Goal: Transaction & Acquisition: Purchase product/service

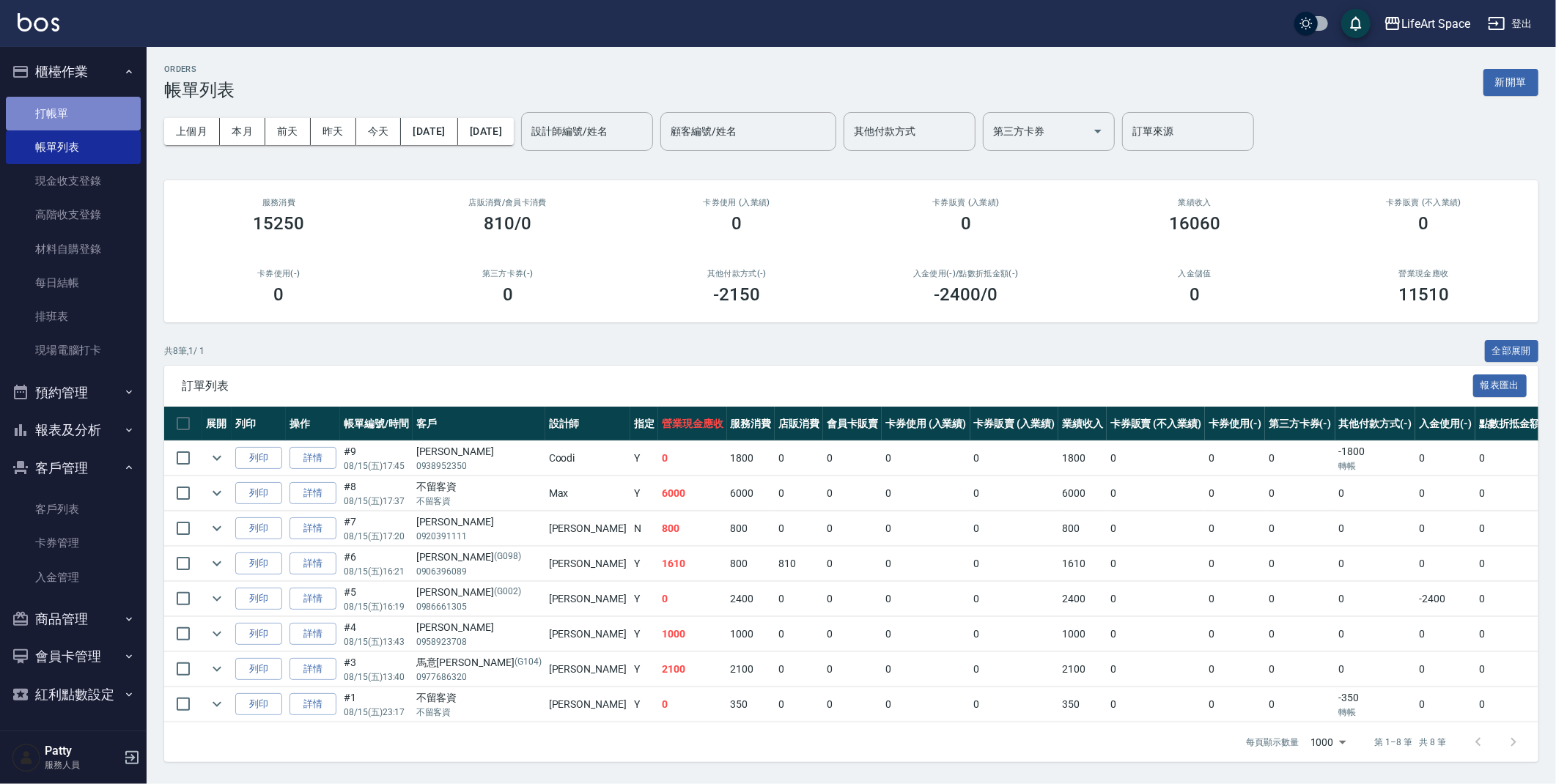
click at [69, 116] on link "打帳單" at bounding box center [73, 113] width 135 height 33
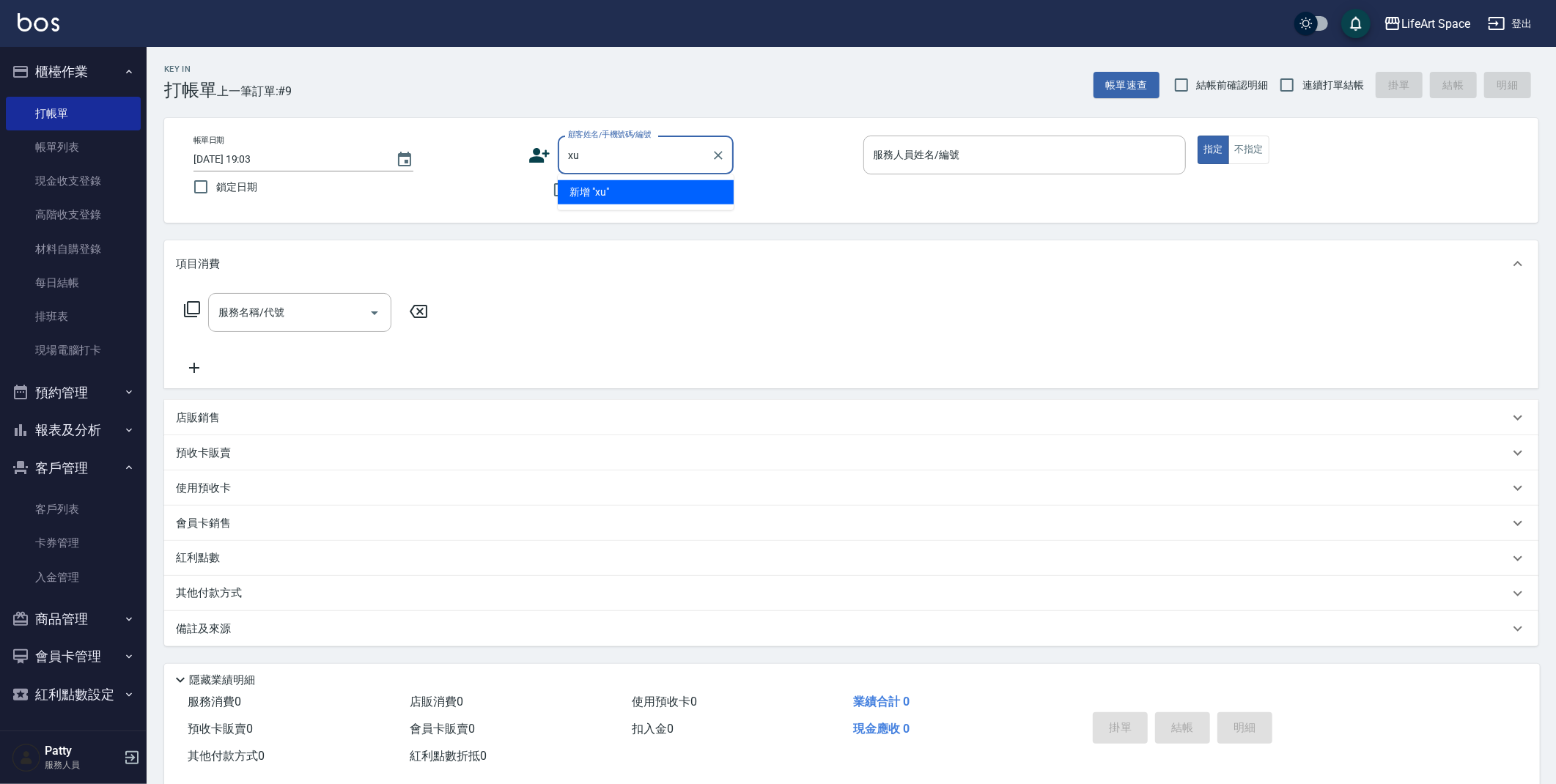
type input "x"
type input "林"
type input "０"
click at [592, 192] on li "新增 "0918018665"" at bounding box center [646, 192] width 176 height 25
type input "0918018665"
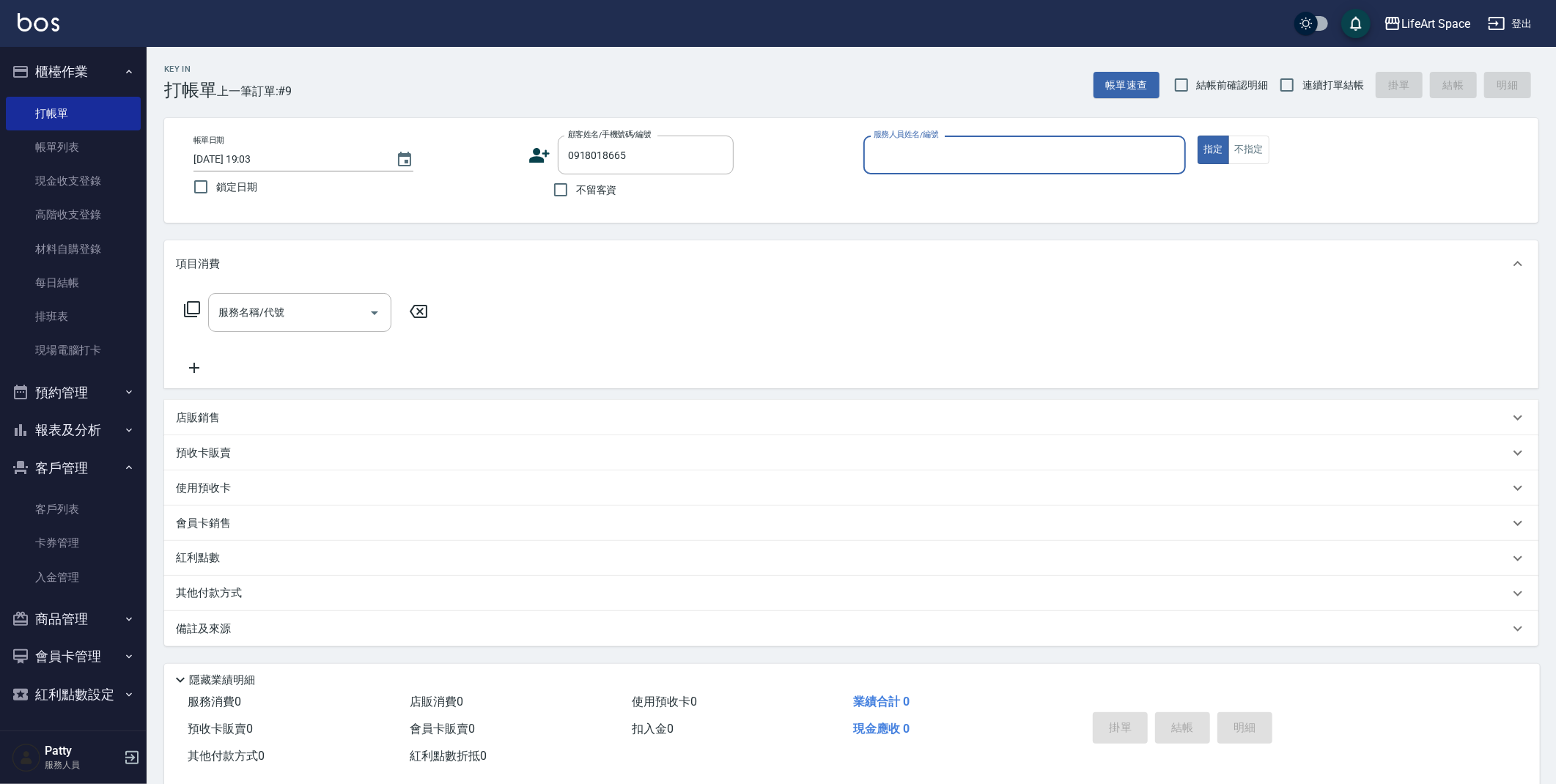
click at [531, 161] on icon at bounding box center [539, 155] width 20 height 15
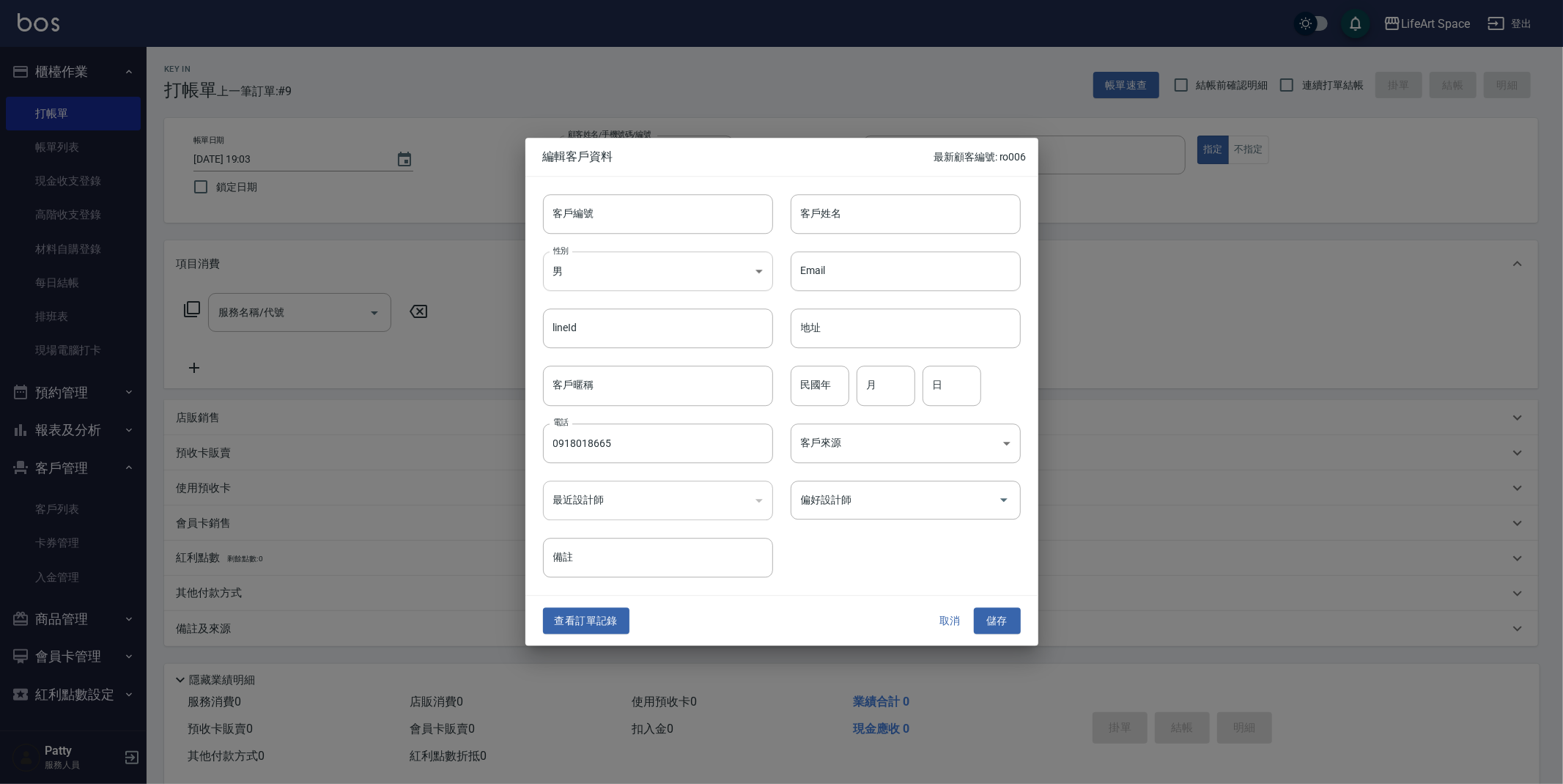
type input "0918018665"
click at [677, 268] on body "LifeArt Space 登出 櫃檯作業 打帳單 帳單列表 現金收支登錄 高階收支登錄 材料自購登錄 每日結帳 排班表 現場電腦打卡 預約管理 預約管理 單…" at bounding box center [782, 403] width 1563 height 805
click at [667, 348] on li "女" at bounding box center [658, 359] width 230 height 25
type input "[DEMOGRAPHIC_DATA]"
click at [936, 227] on input "客戶姓名" at bounding box center [906, 214] width 230 height 40
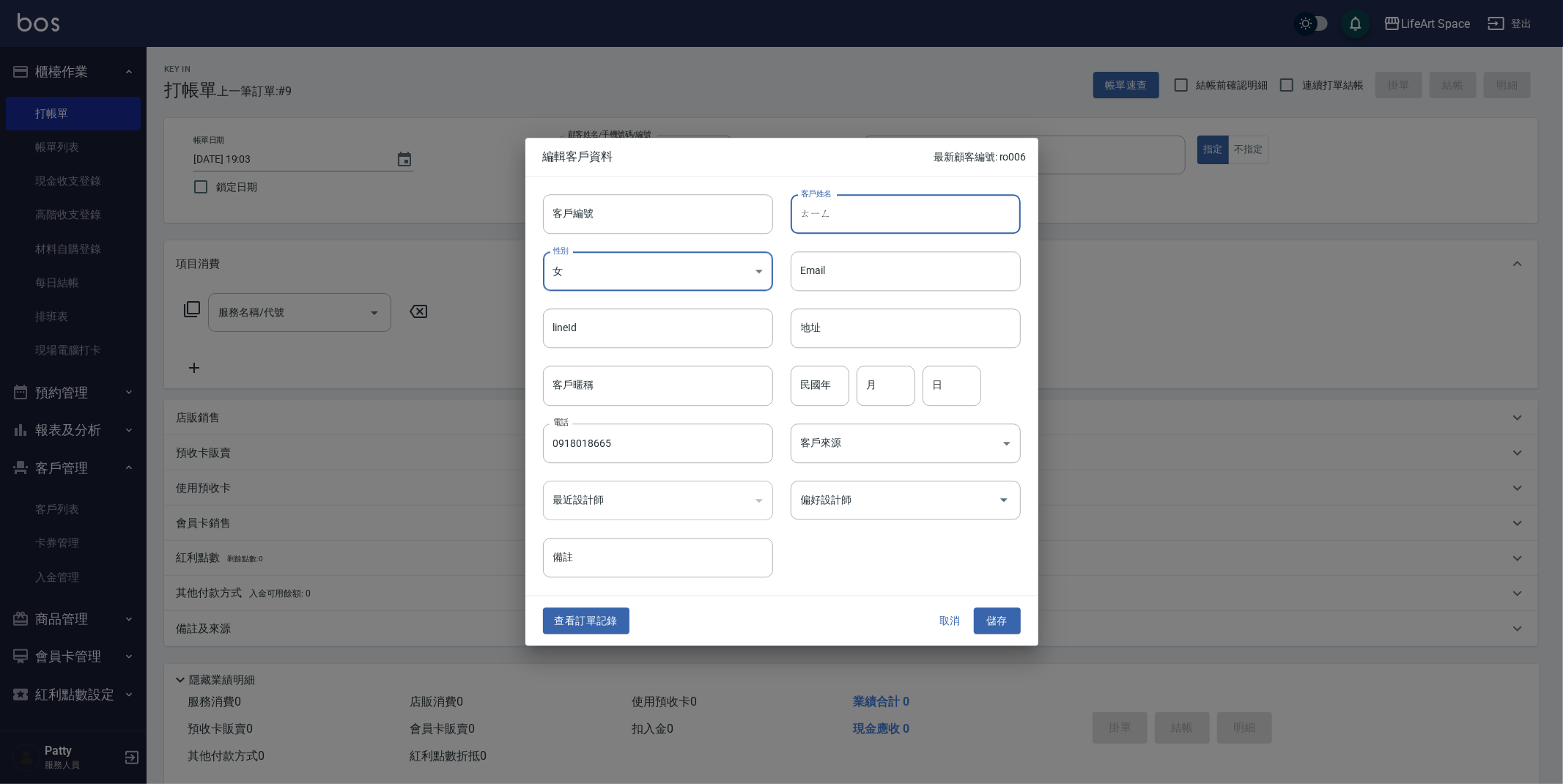
type input "[PERSON_NAME]"
type input "[PERSON_NAME]庭"
click at [824, 395] on input "民國年" at bounding box center [820, 386] width 59 height 40
type input "９"
type input "91"
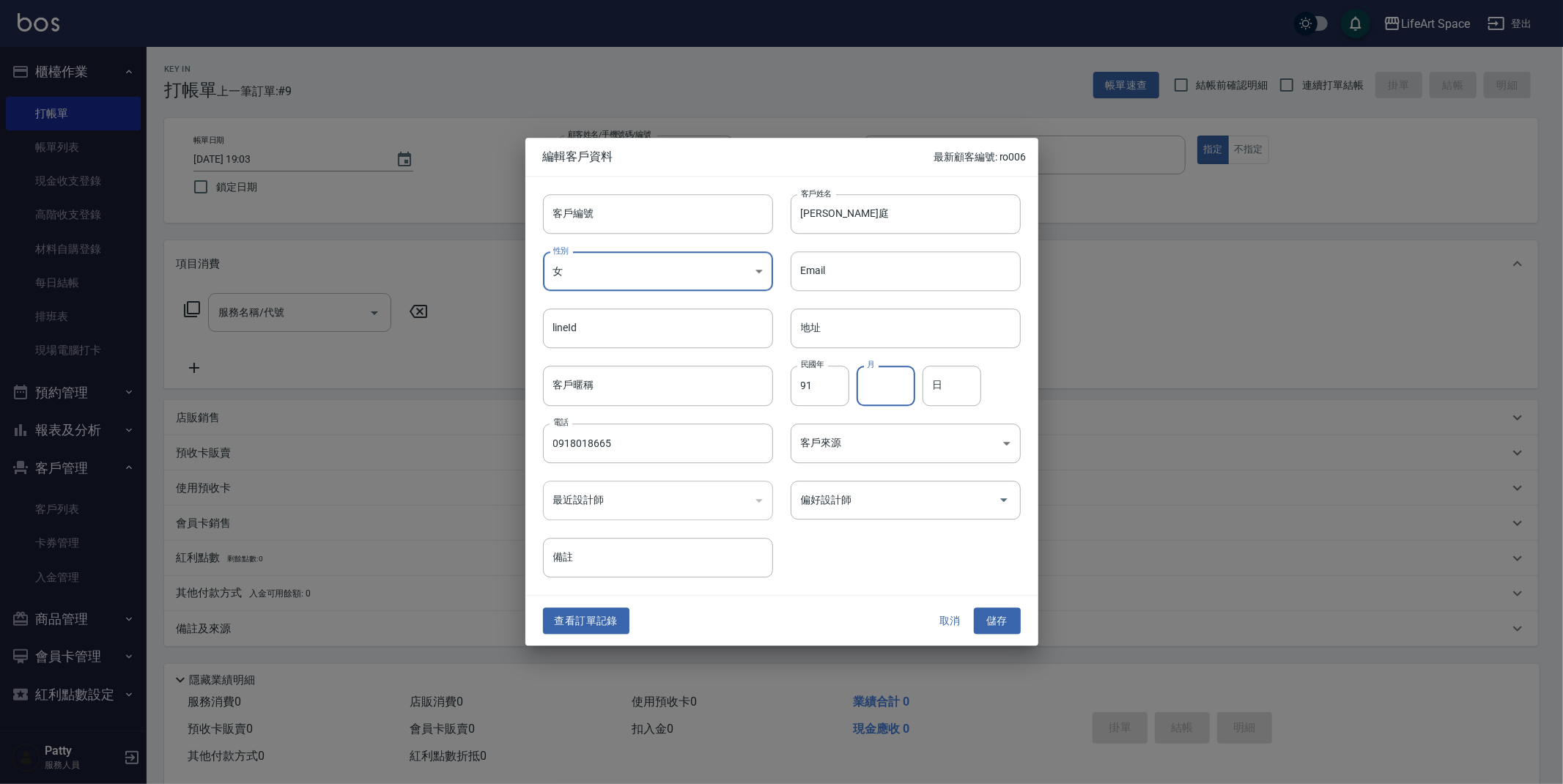
click at [894, 383] on input "月" at bounding box center [886, 386] width 59 height 40
type input "11"
click at [955, 396] on input "日" at bounding box center [952, 386] width 59 height 40
type input "5"
click at [828, 495] on input "偏好設計師" at bounding box center [895, 499] width 195 height 25
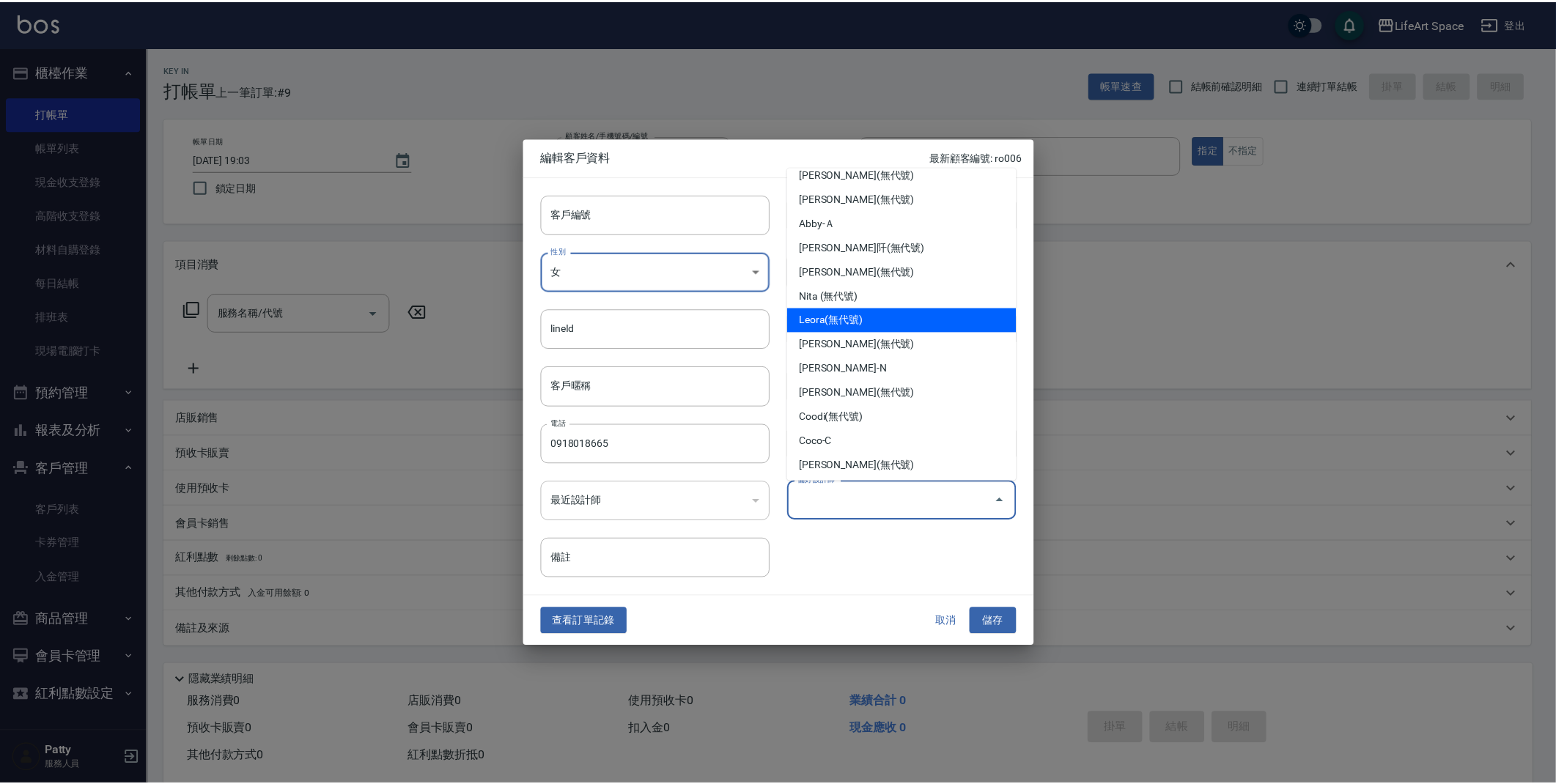
scroll to position [229, 0]
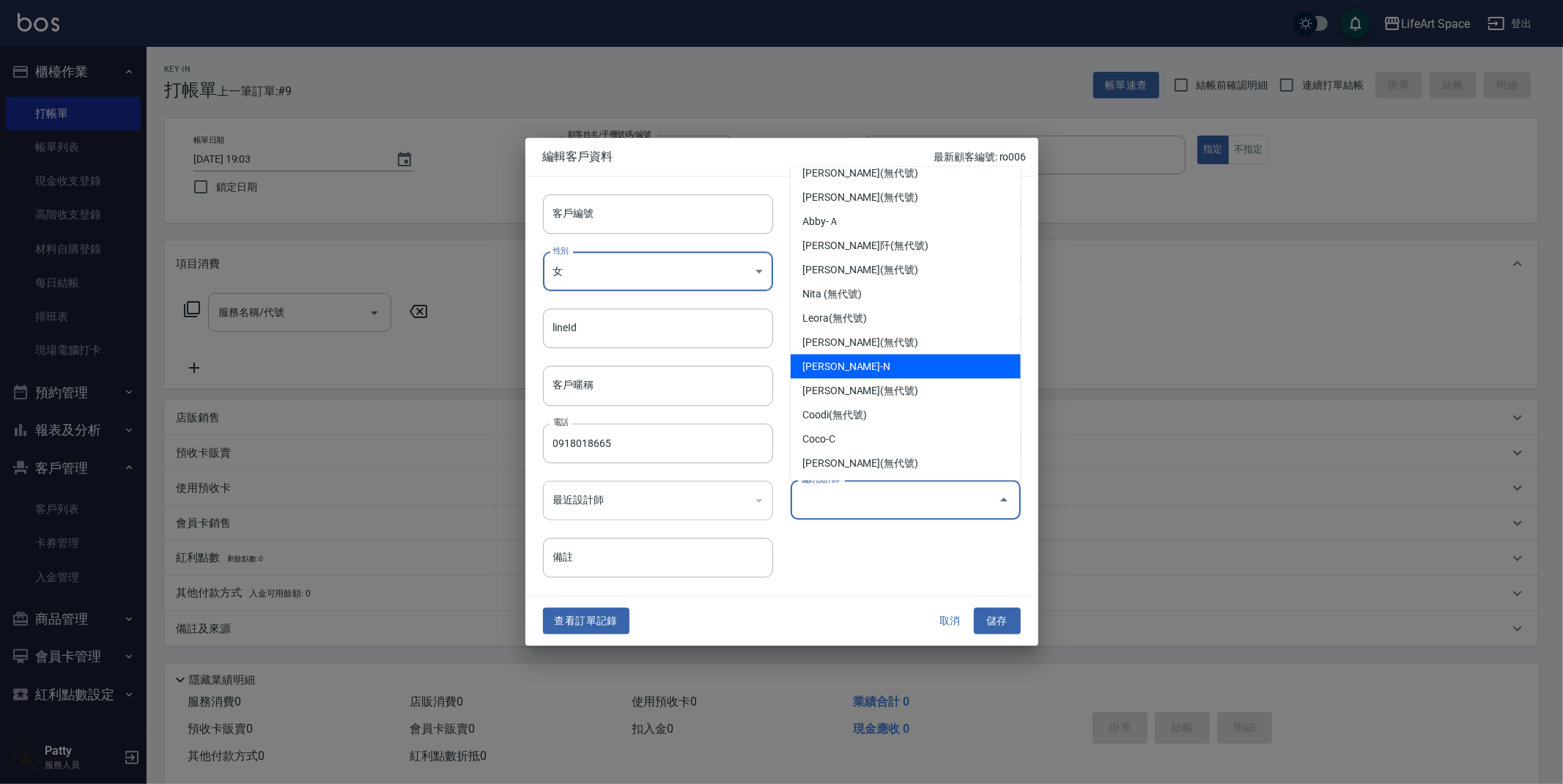
click at [893, 363] on li "[PERSON_NAME]-N" at bounding box center [906, 367] width 230 height 25
type input "[PERSON_NAME]"
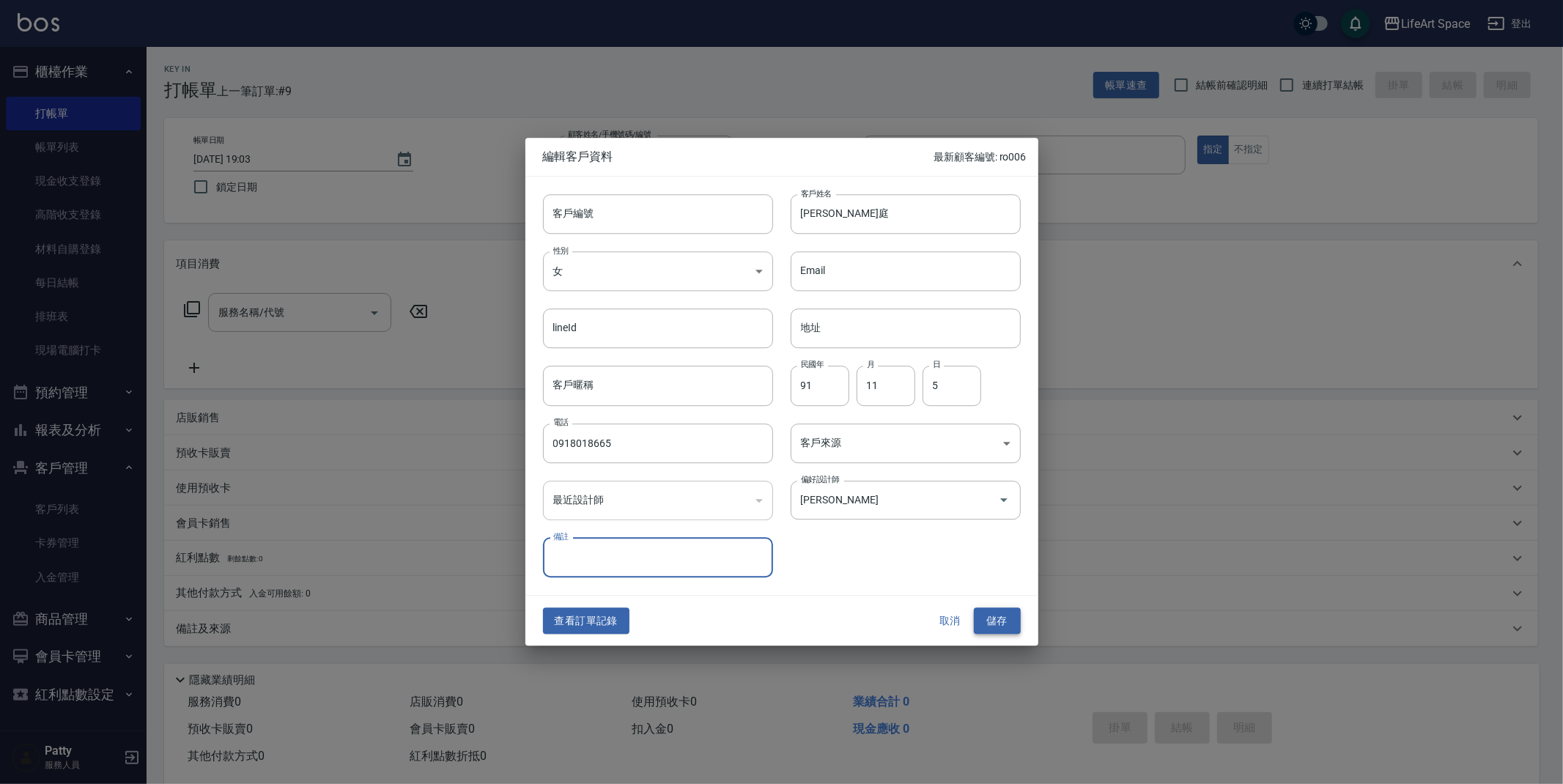
click at [994, 619] on button "儲存" at bounding box center [997, 621] width 47 height 27
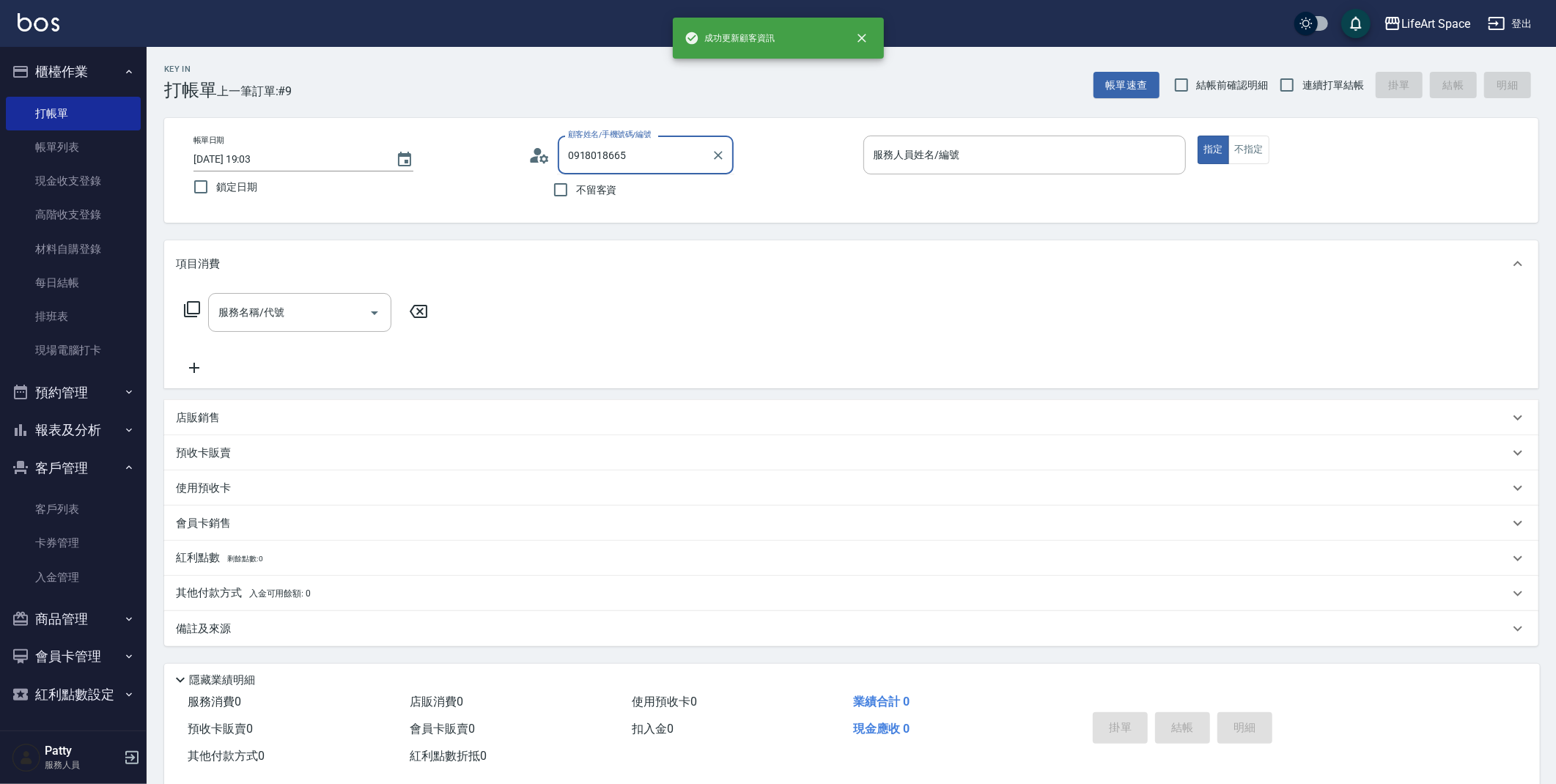
click at [671, 158] on input "0918018665" at bounding box center [635, 155] width 141 height 25
click at [668, 155] on input "0918018665" at bounding box center [635, 155] width 141 height 25
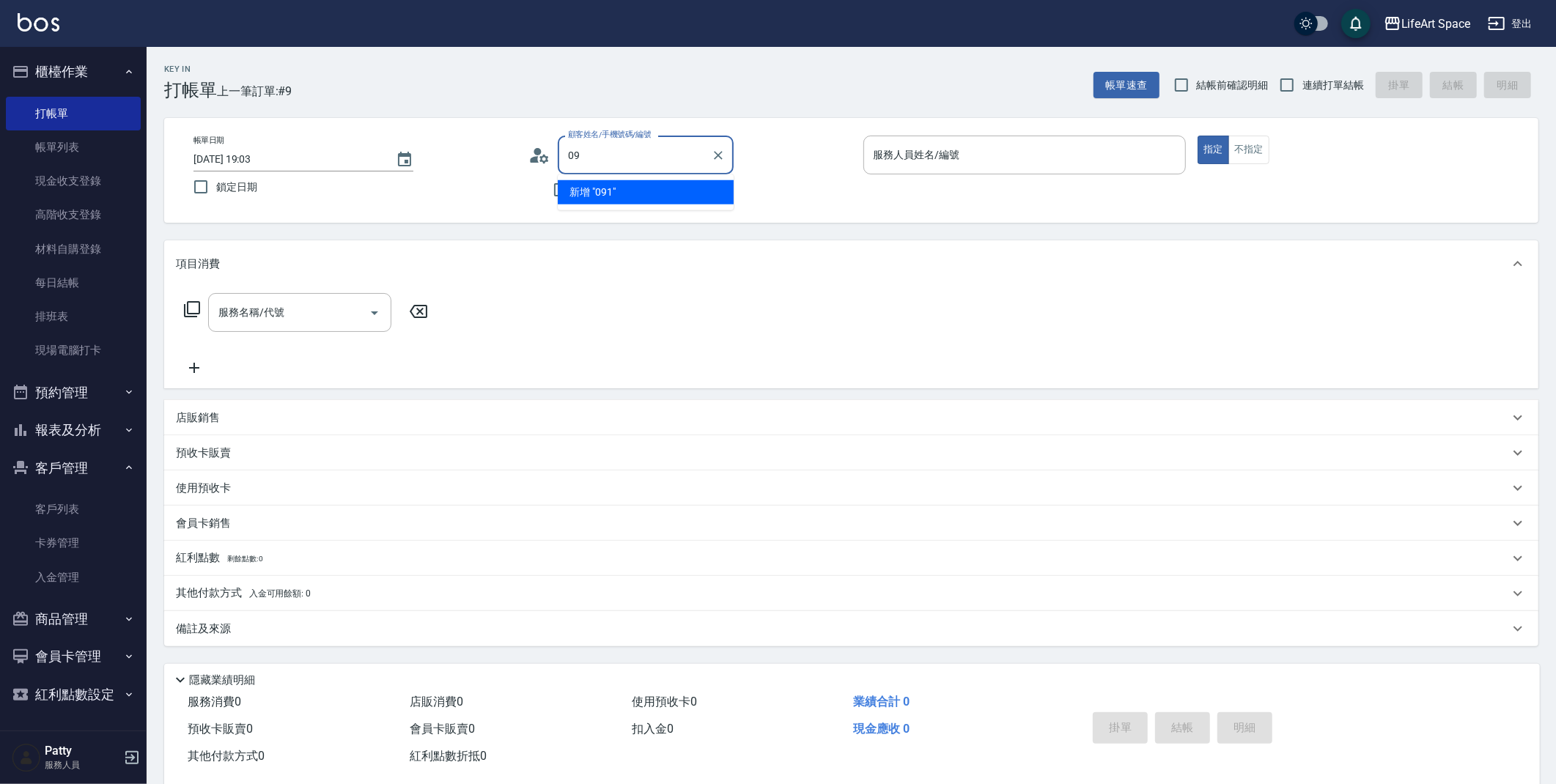
type input "0"
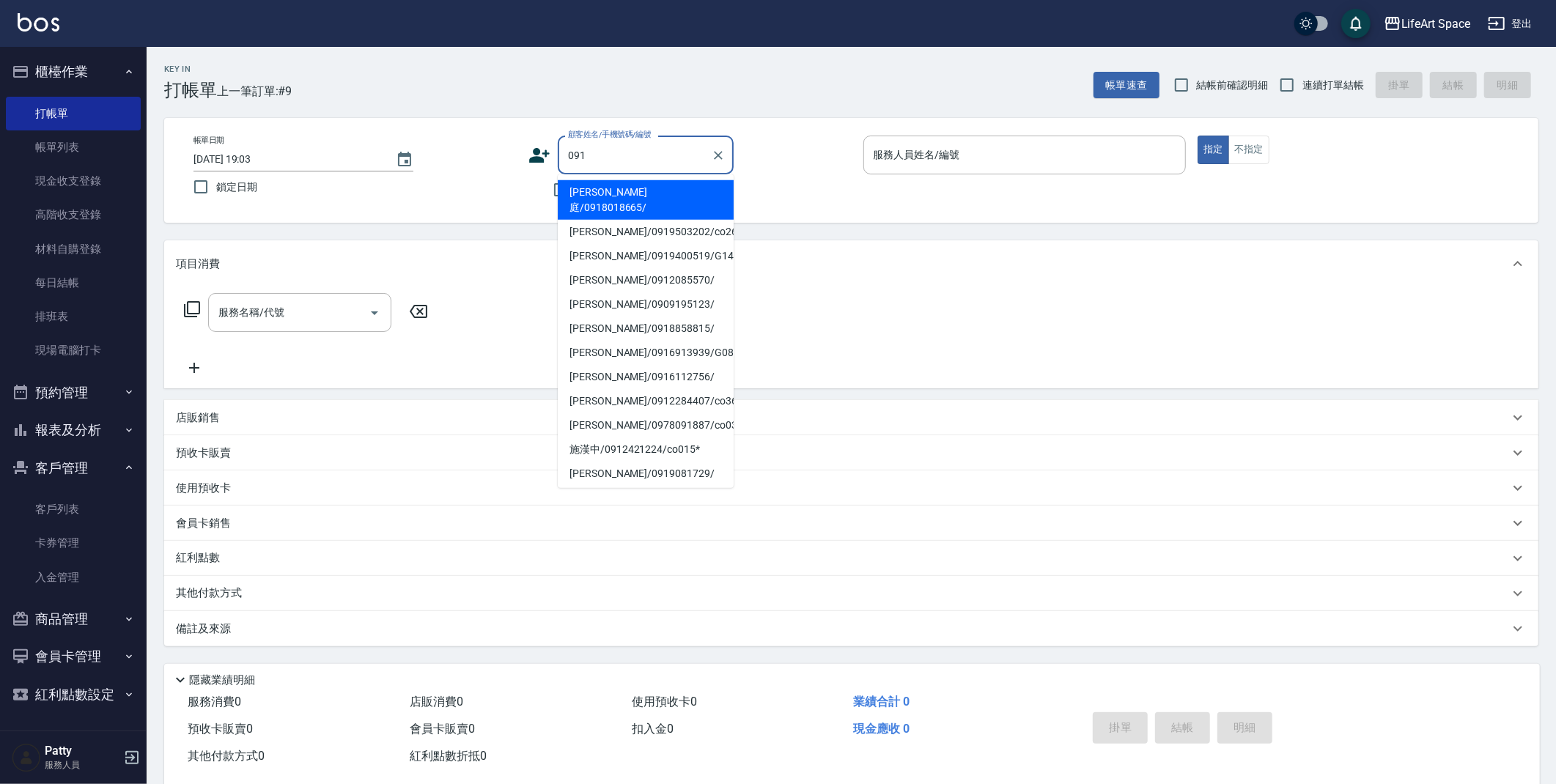
click at [645, 186] on li "[PERSON_NAME]庭/0918018665/" at bounding box center [646, 200] width 176 height 40
type input "[PERSON_NAME]庭/0918018665/"
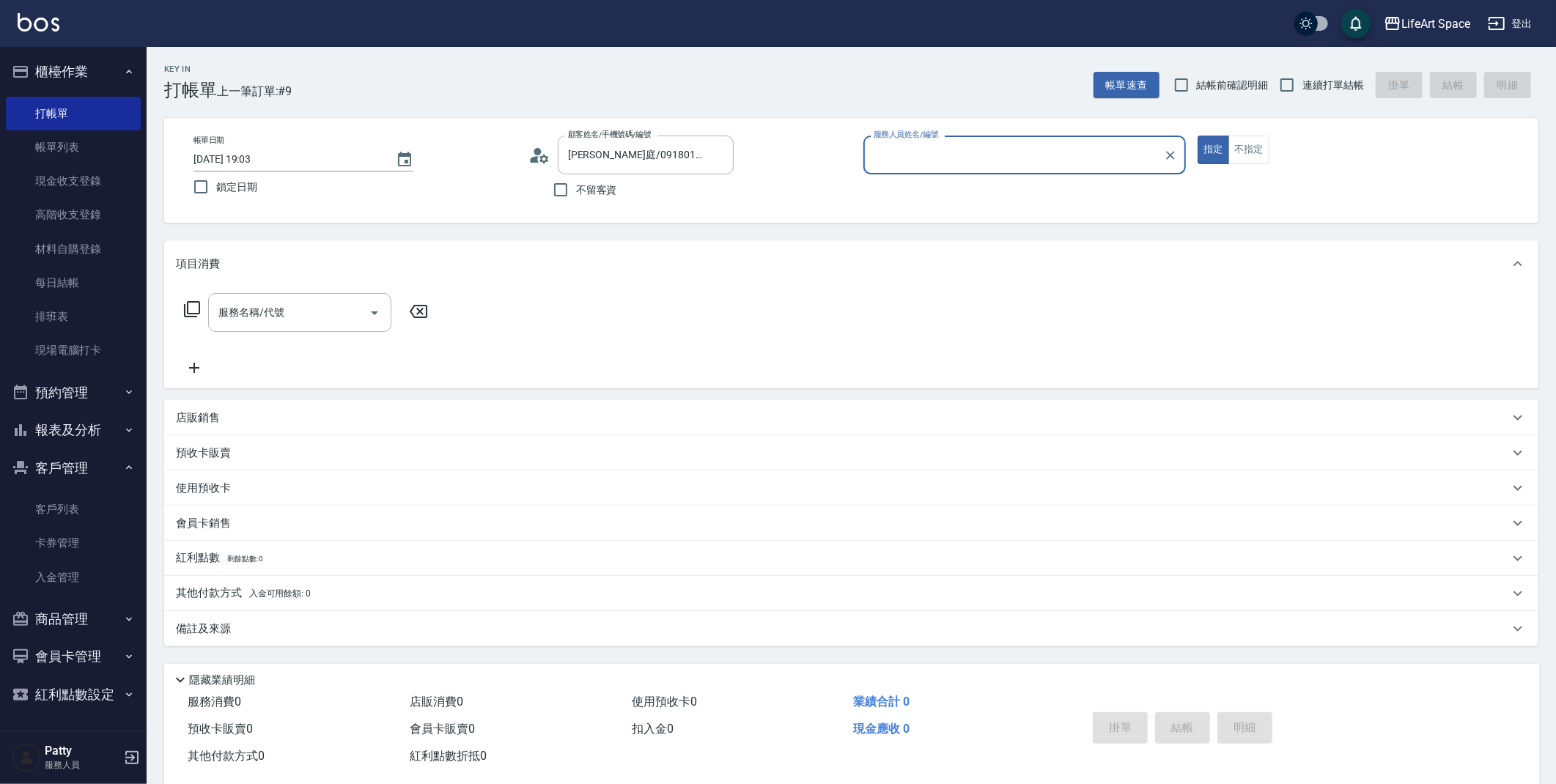
type input "[PERSON_NAME]-N"
click at [238, 322] on input "服務名稱/代號" at bounding box center [288, 312] width 148 height 25
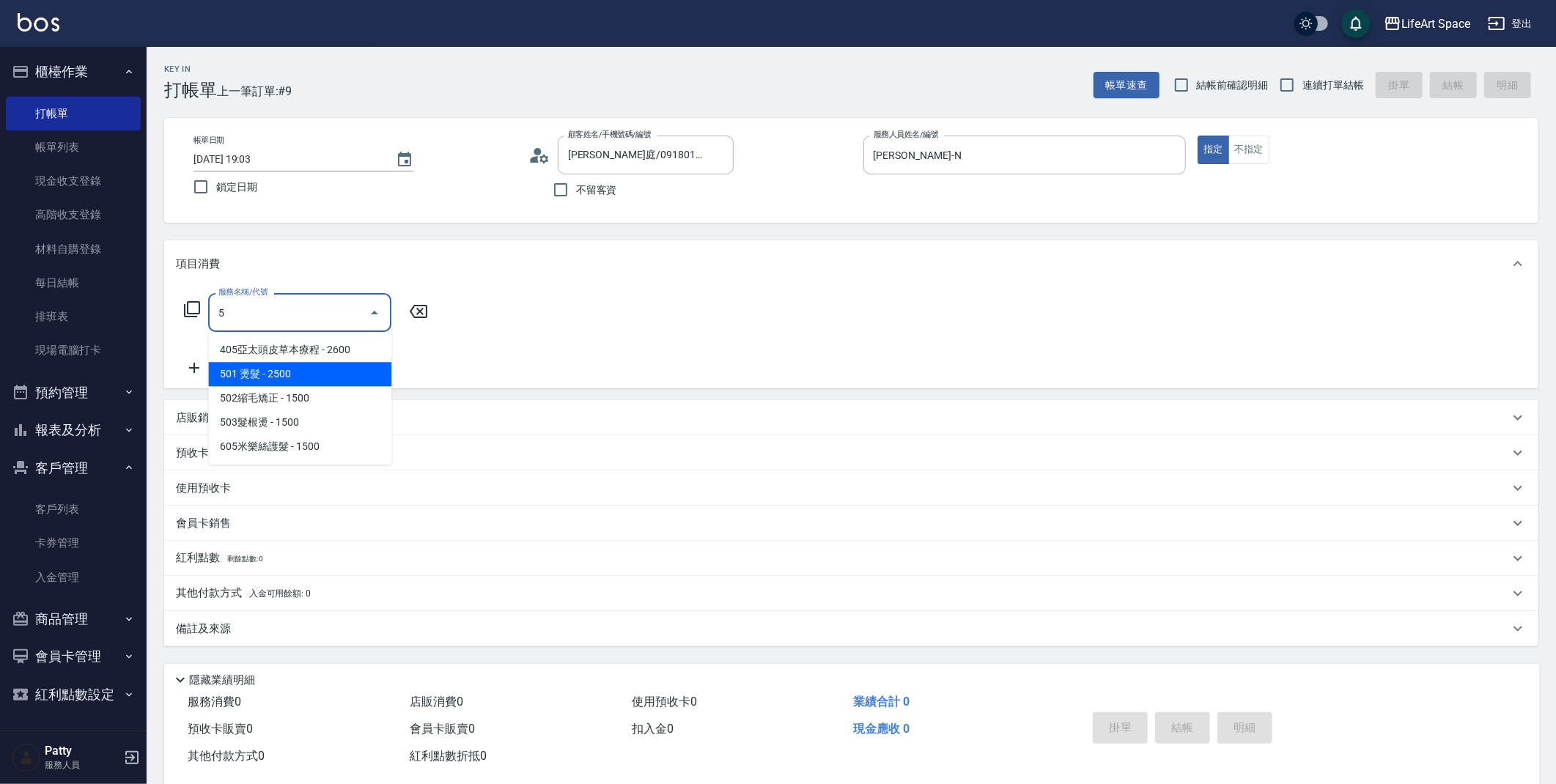
click at [267, 370] on span "501 燙髮 - 2500" at bounding box center [300, 374] width 183 height 25
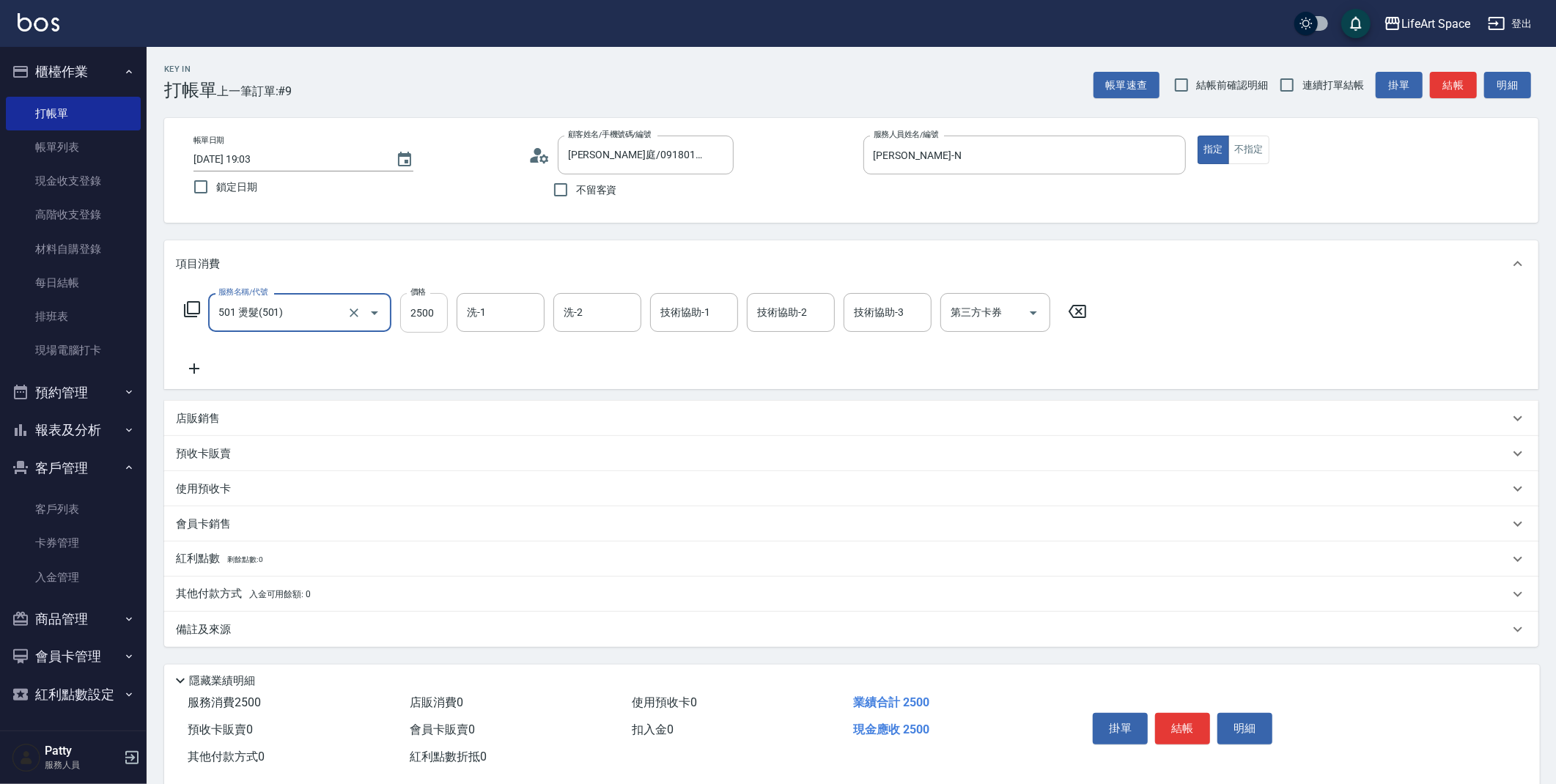
type input "501 燙髮(501)"
click at [439, 311] on input "2500" at bounding box center [424, 313] width 47 height 40
type input "4300"
click at [196, 365] on icon at bounding box center [194, 368] width 37 height 18
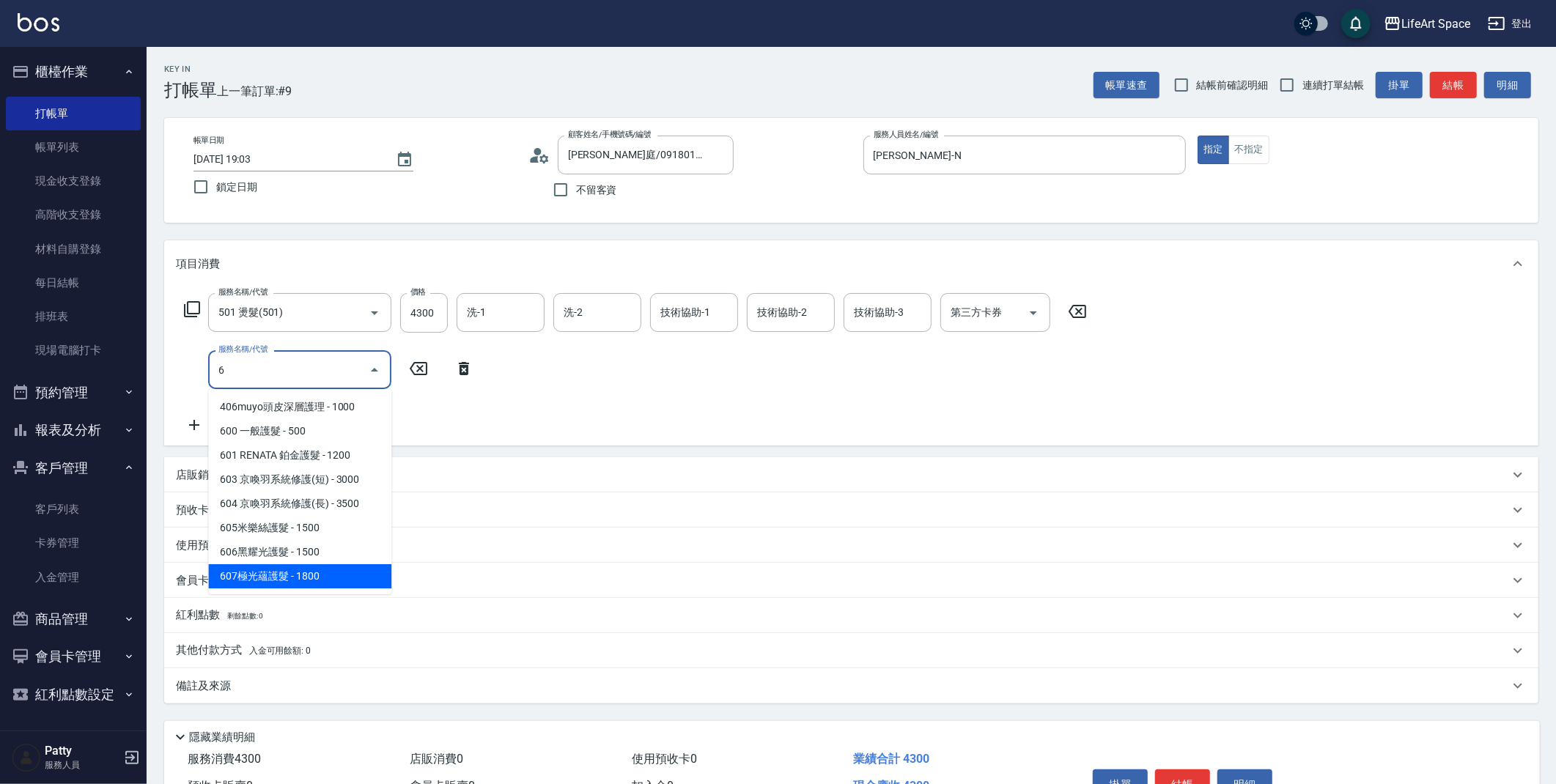
drag, startPoint x: 310, startPoint y: 570, endPoint x: 340, endPoint y: 543, distance: 40.4
click at [310, 570] on span "607極光蘊護髮 - 1800" at bounding box center [300, 577] width 183 height 25
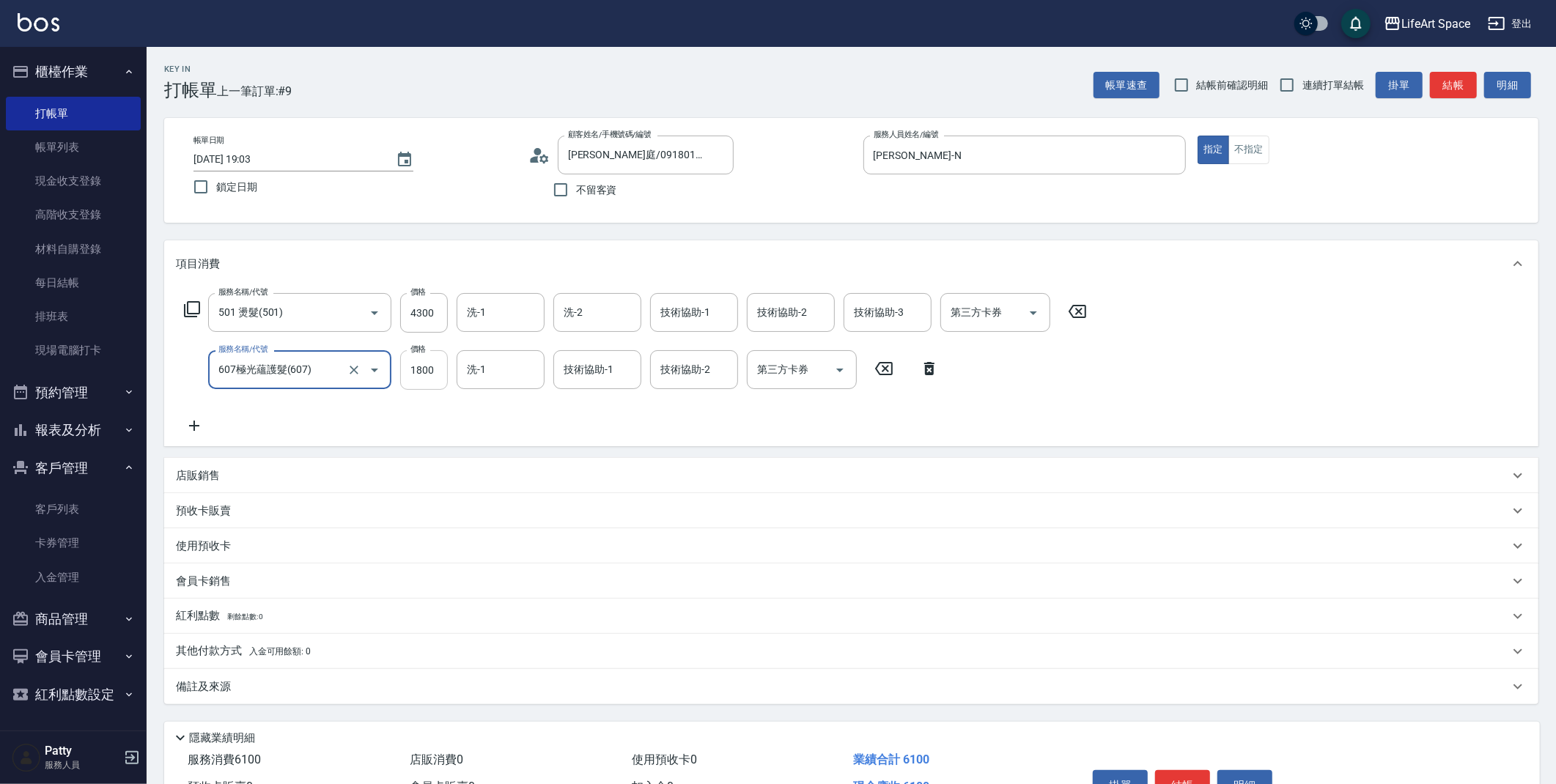
type input "607極光蘊護髮(607)"
click at [441, 373] on input "1800" at bounding box center [424, 370] width 47 height 40
type input "2200"
click at [577, 311] on div "洗-2 洗-2" at bounding box center [598, 313] width 88 height 39
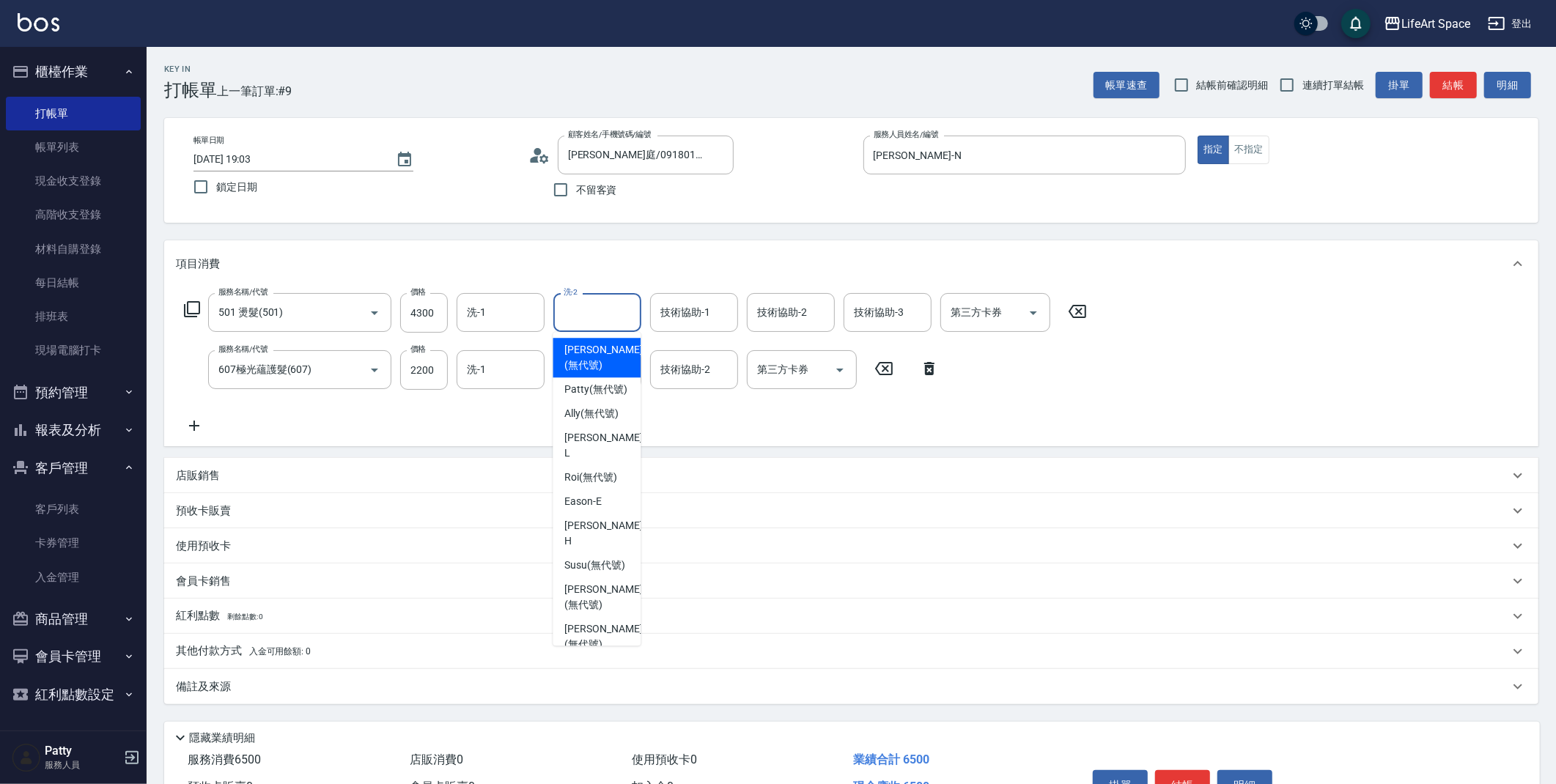
click at [682, 306] on div "技術協助-1 技術協助-1" at bounding box center [694, 313] width 88 height 39
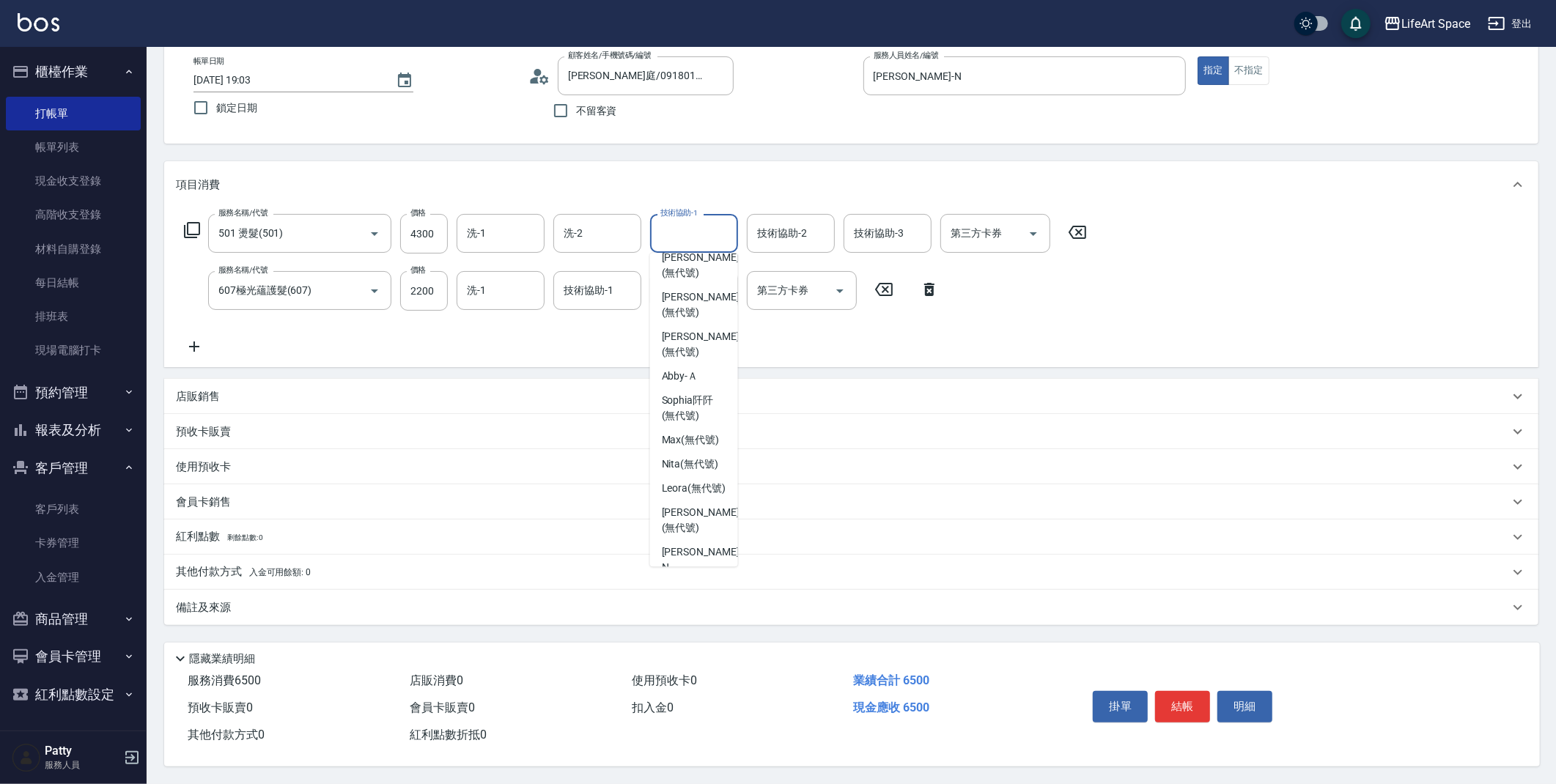
scroll to position [274, 0]
drag, startPoint x: 712, startPoint y: 428, endPoint x: 612, endPoint y: 386, distance: 108.5
click at [712, 435] on span "Nita (無代號)" at bounding box center [690, 443] width 57 height 16
type input "Nita (無代號)"
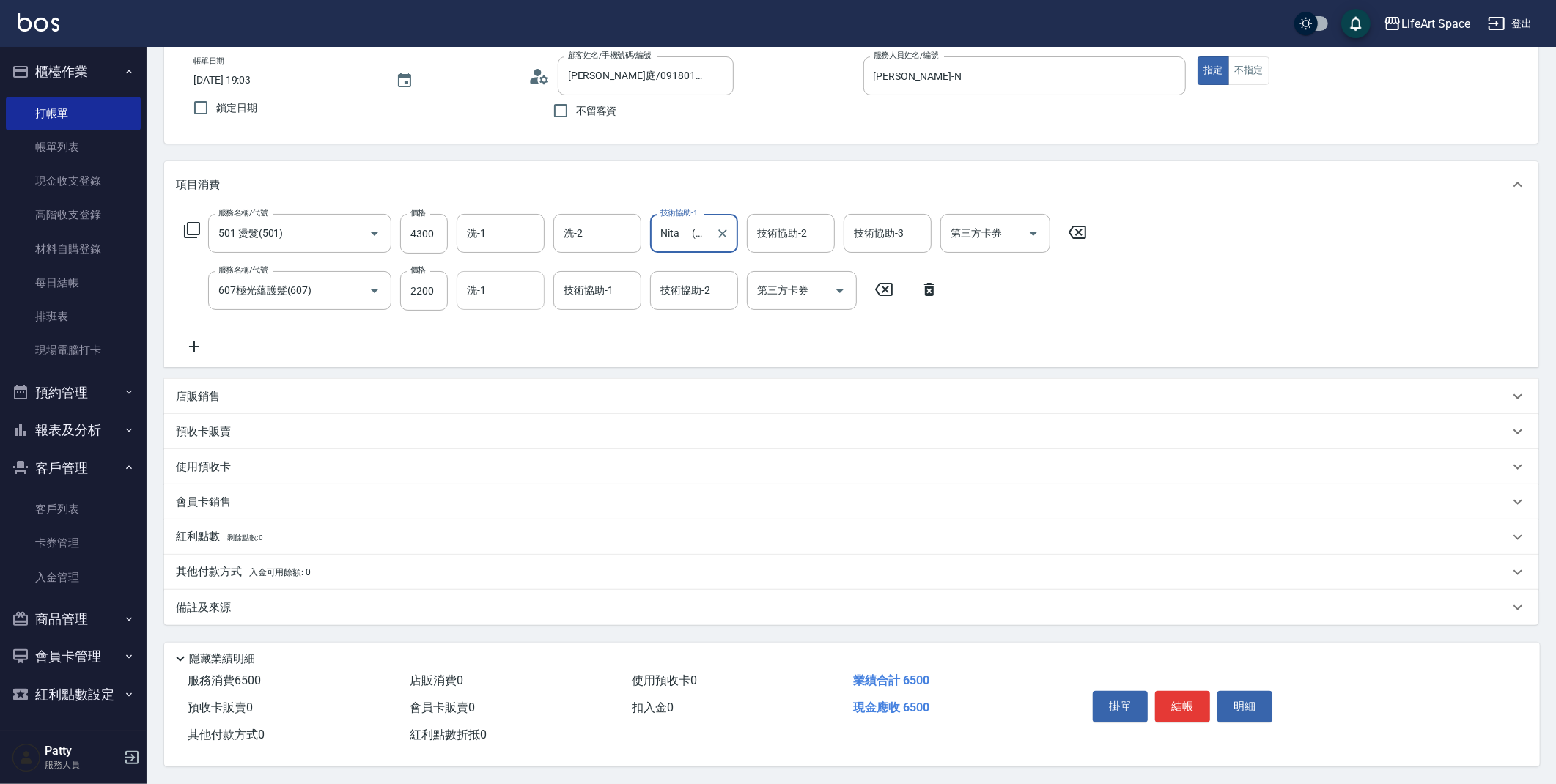
click at [519, 293] on input "洗-1" at bounding box center [500, 290] width 75 height 25
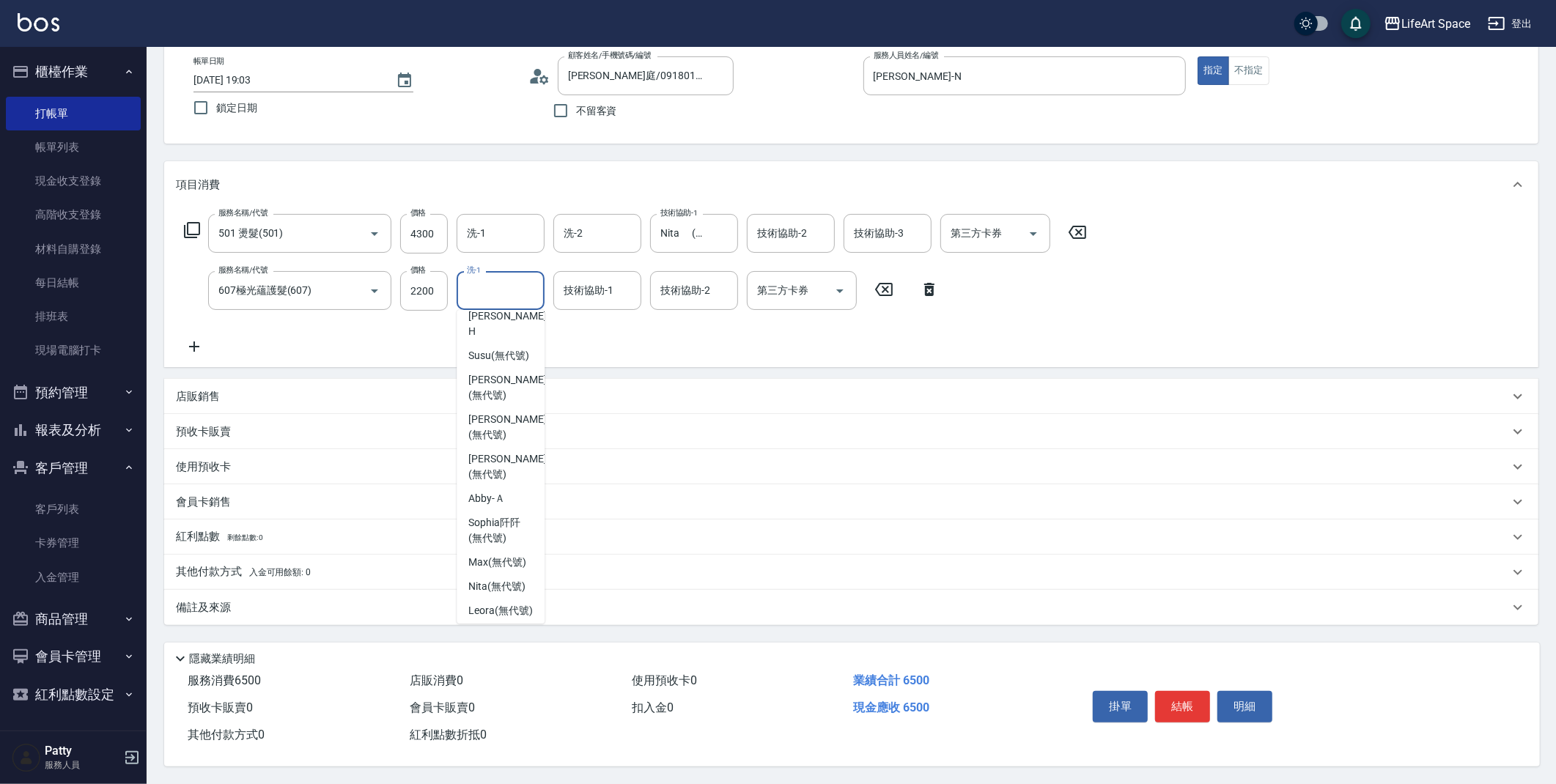
scroll to position [255, 0]
click at [519, 512] on span "Nita (無代號)" at bounding box center [497, 519] width 57 height 16
type input "Nita (無代號)"
click at [604, 293] on div "技術協助-1 技術協助-1" at bounding box center [598, 291] width 88 height 39
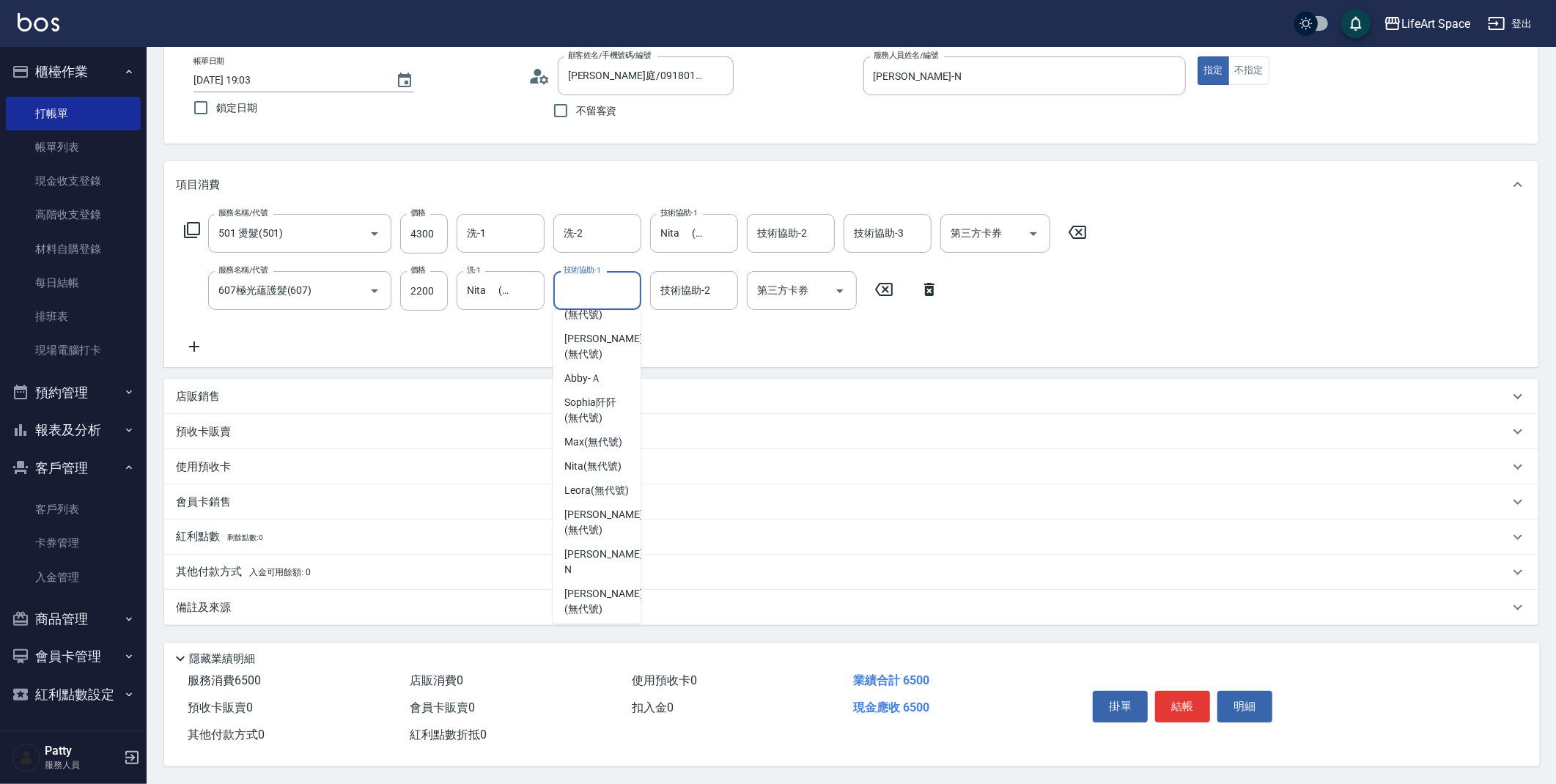
scroll to position [414, 0]
drag, startPoint x: 596, startPoint y: 355, endPoint x: 651, endPoint y: 302, distance: 76.4
click at [597, 367] on span "Nita (無代號)" at bounding box center [593, 375] width 57 height 16
type input "Nita (無代號)"
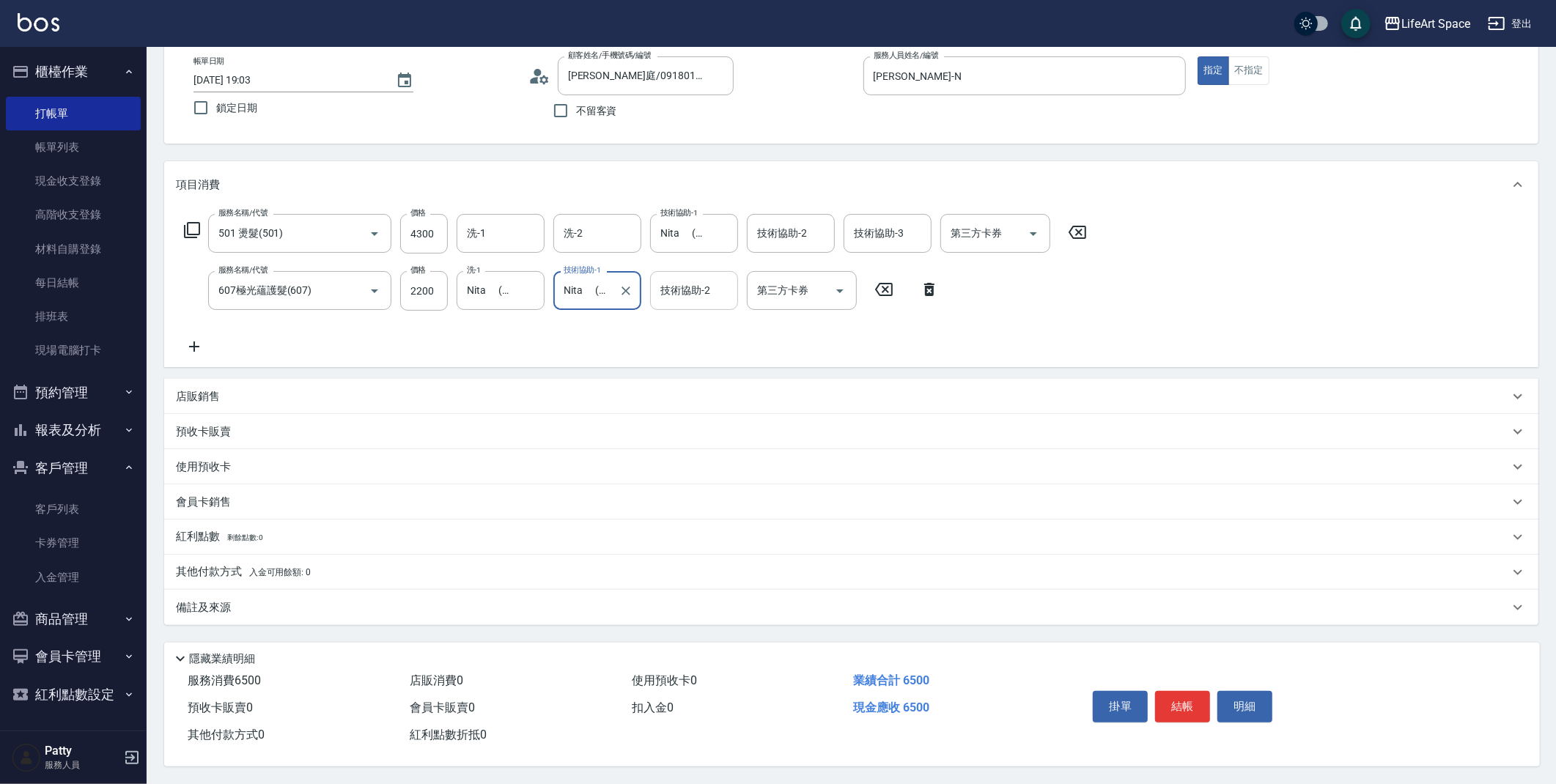
click at [670, 286] on div "技術協助-2 技術協助-2" at bounding box center [694, 291] width 88 height 39
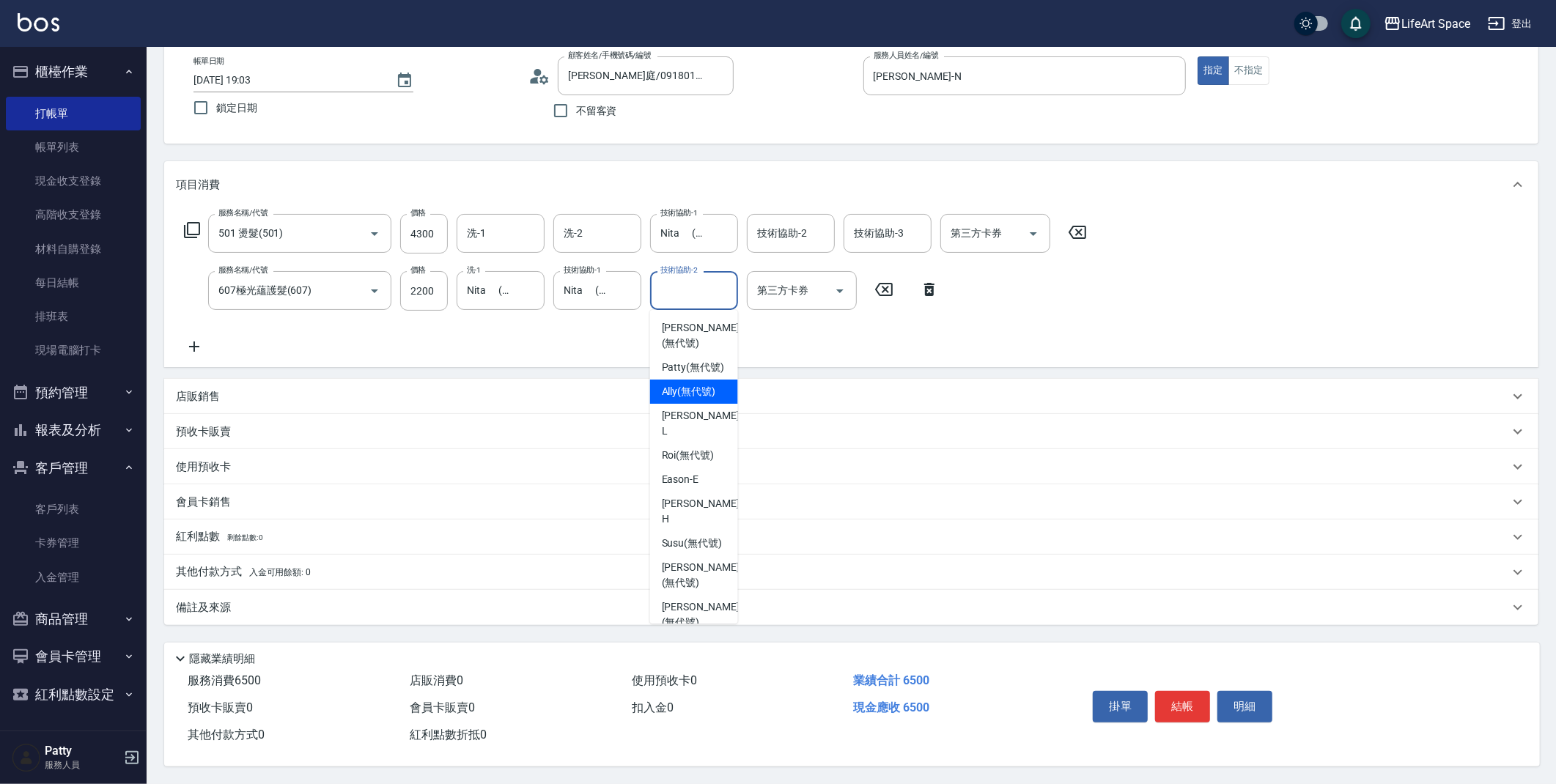
scroll to position [202, 0]
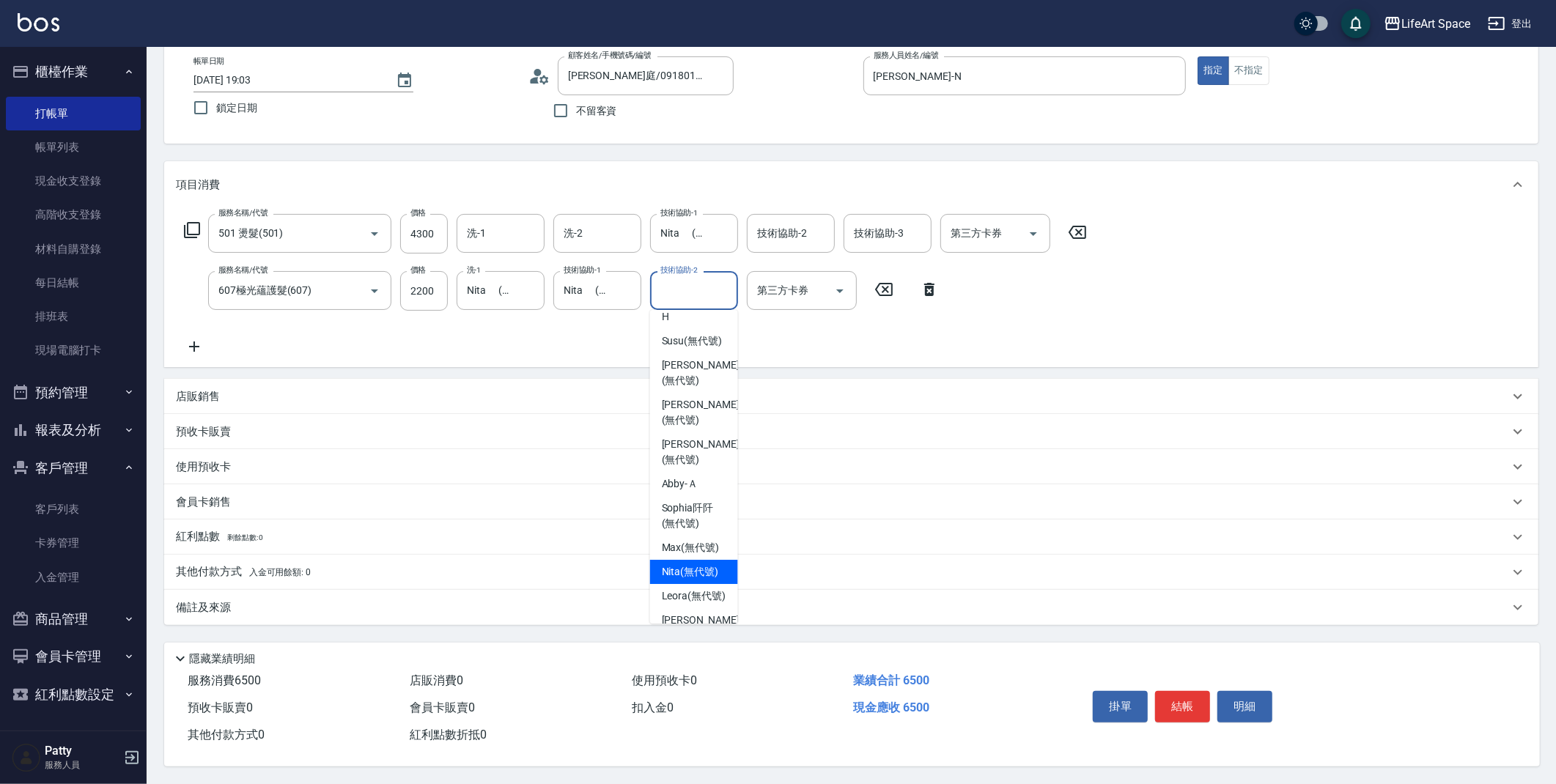
drag, startPoint x: 709, startPoint y: 543, endPoint x: 747, endPoint y: 381, distance: 166.4
click at [709, 564] on span "Nita (無代號)" at bounding box center [690, 572] width 57 height 16
type input "Nita (無代號)"
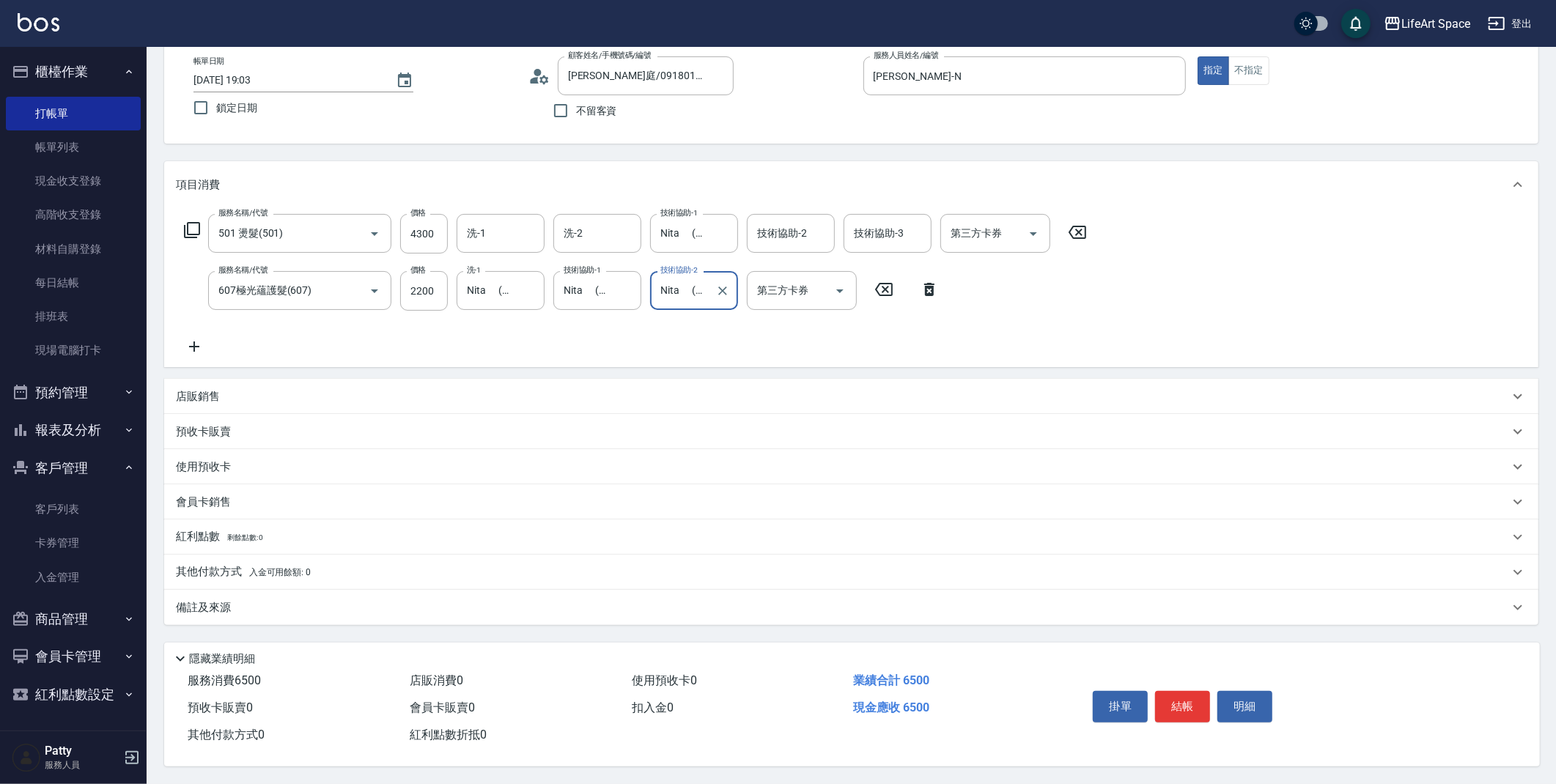
click at [780, 289] on div "第三方卡券 第三方卡券" at bounding box center [802, 291] width 110 height 39
click at [897, 338] on div "服務名稱/代號 501 燙髮(501) 服務名稱/代號 價格 4300 價格 洗-1 洗-1 洗-2 洗-2 技術協助-1 Nita (無代號) 技術協助-1…" at bounding box center [636, 284] width 920 height 142
click at [801, 238] on input "技術協助-2" at bounding box center [790, 233] width 75 height 25
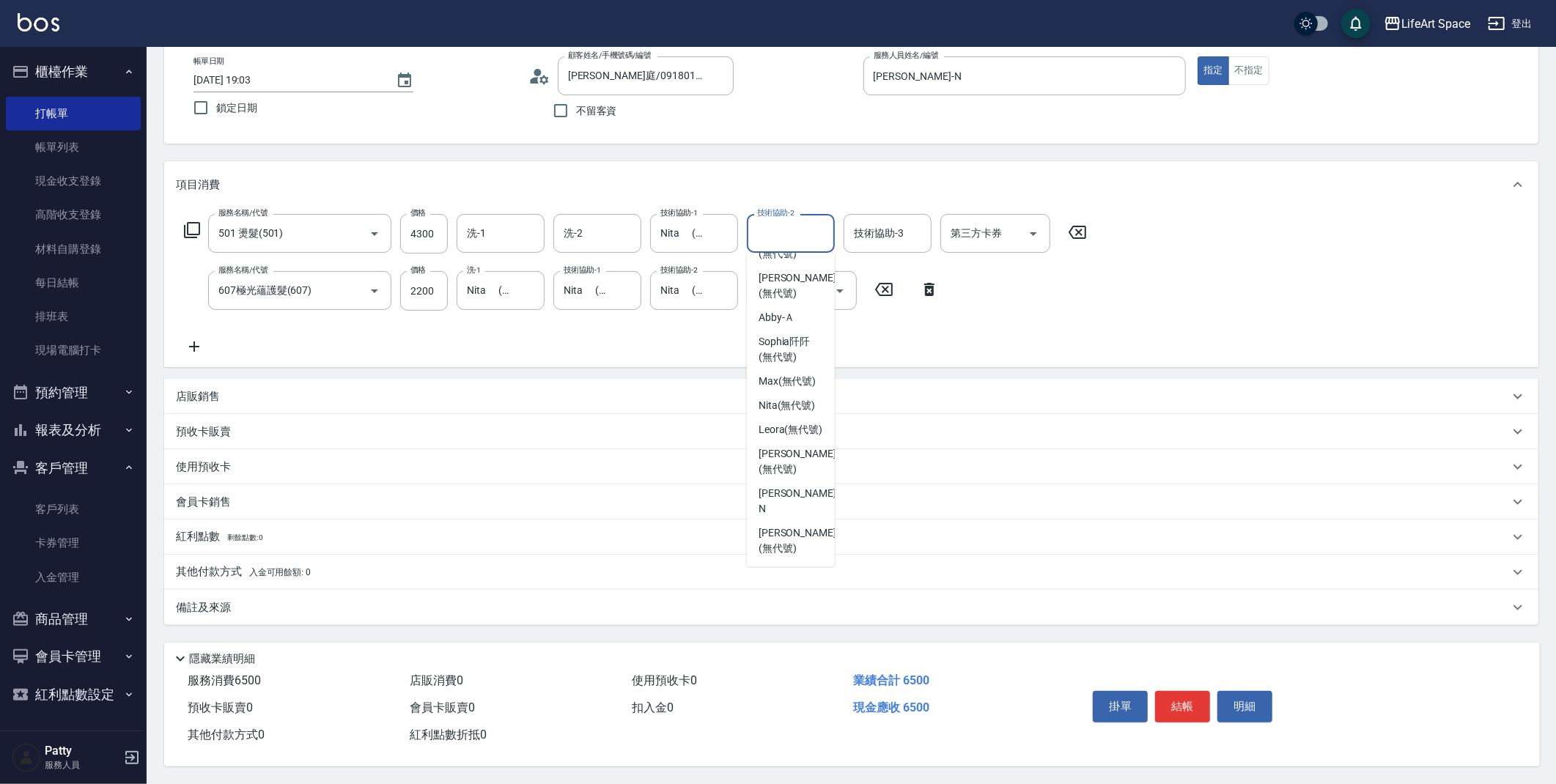
scroll to position [304, 0]
click at [802, 405] on span "Nita (無代號)" at bounding box center [787, 413] width 57 height 16
type input "Nita (無代號)"
click at [212, 534] on p "紅利點數 剩餘點數: 0" at bounding box center [219, 537] width 87 height 16
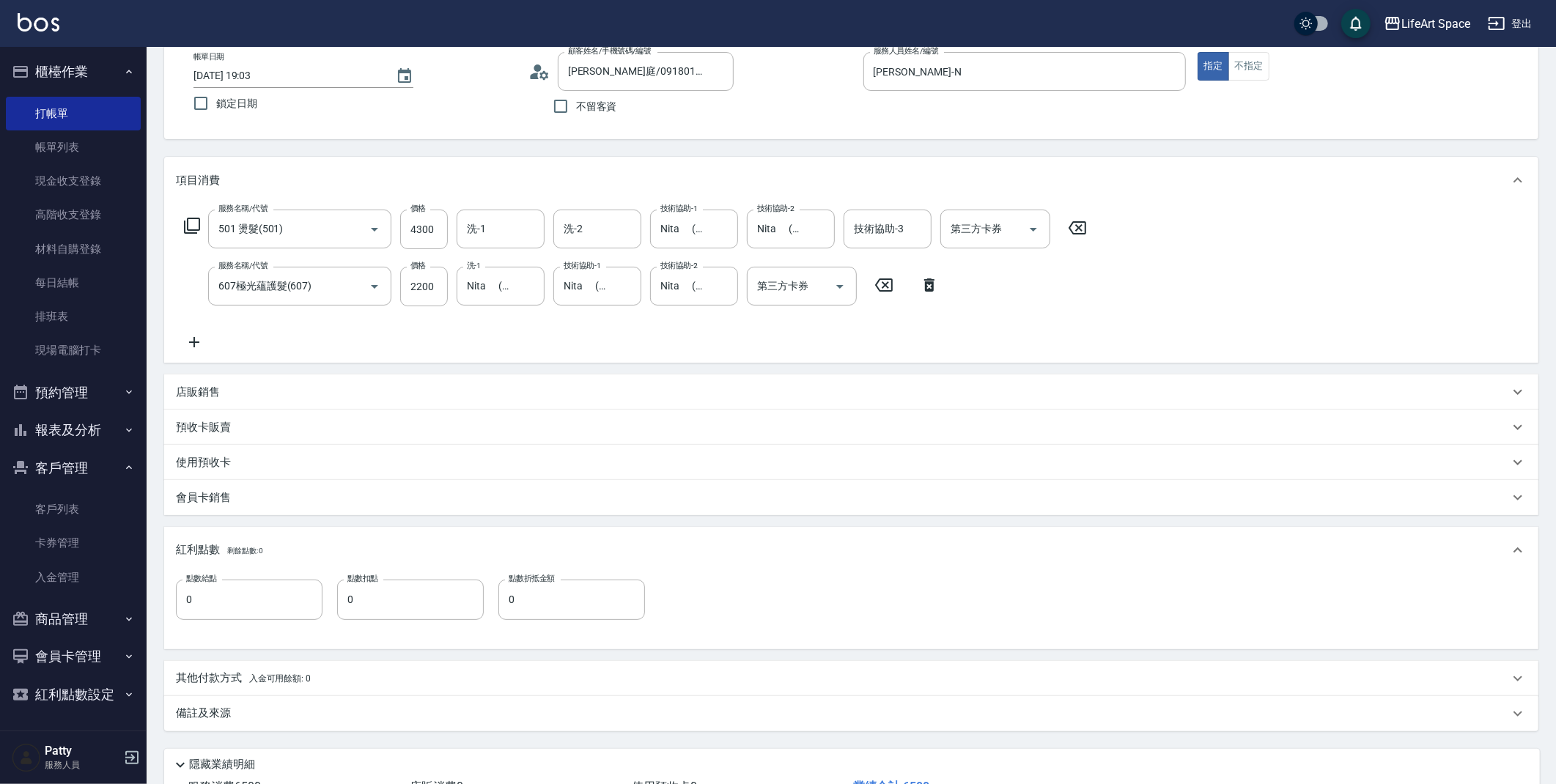
click at [208, 679] on p "其他付款方式 入金可用餘額: 0" at bounding box center [243, 679] width 135 height 16
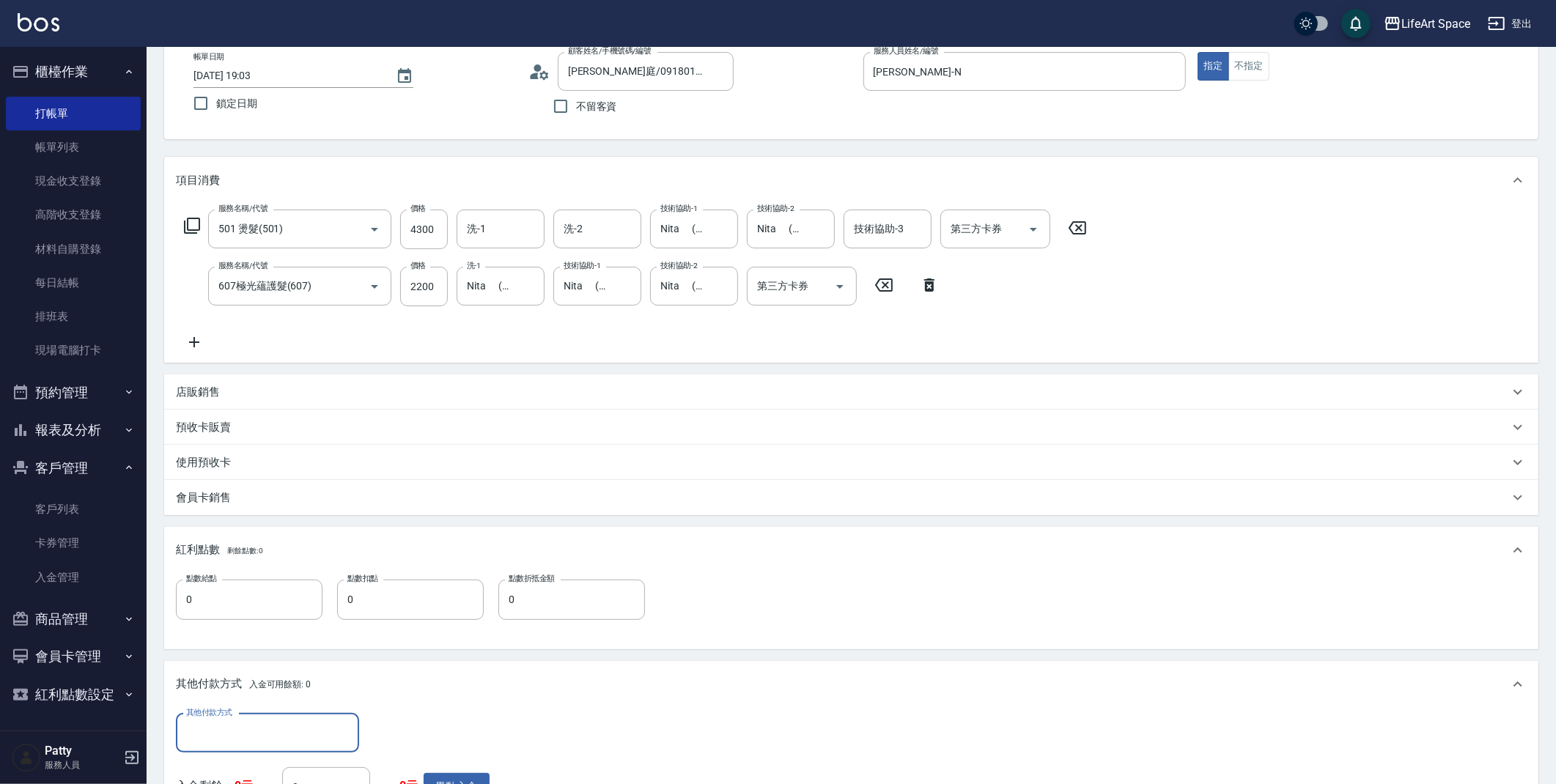
scroll to position [0, 0]
click at [231, 724] on input "其他付款方式" at bounding box center [267, 733] width 170 height 25
click at [250, 651] on span "Linepay" at bounding box center [267, 647] width 183 height 25
type input "Linepay"
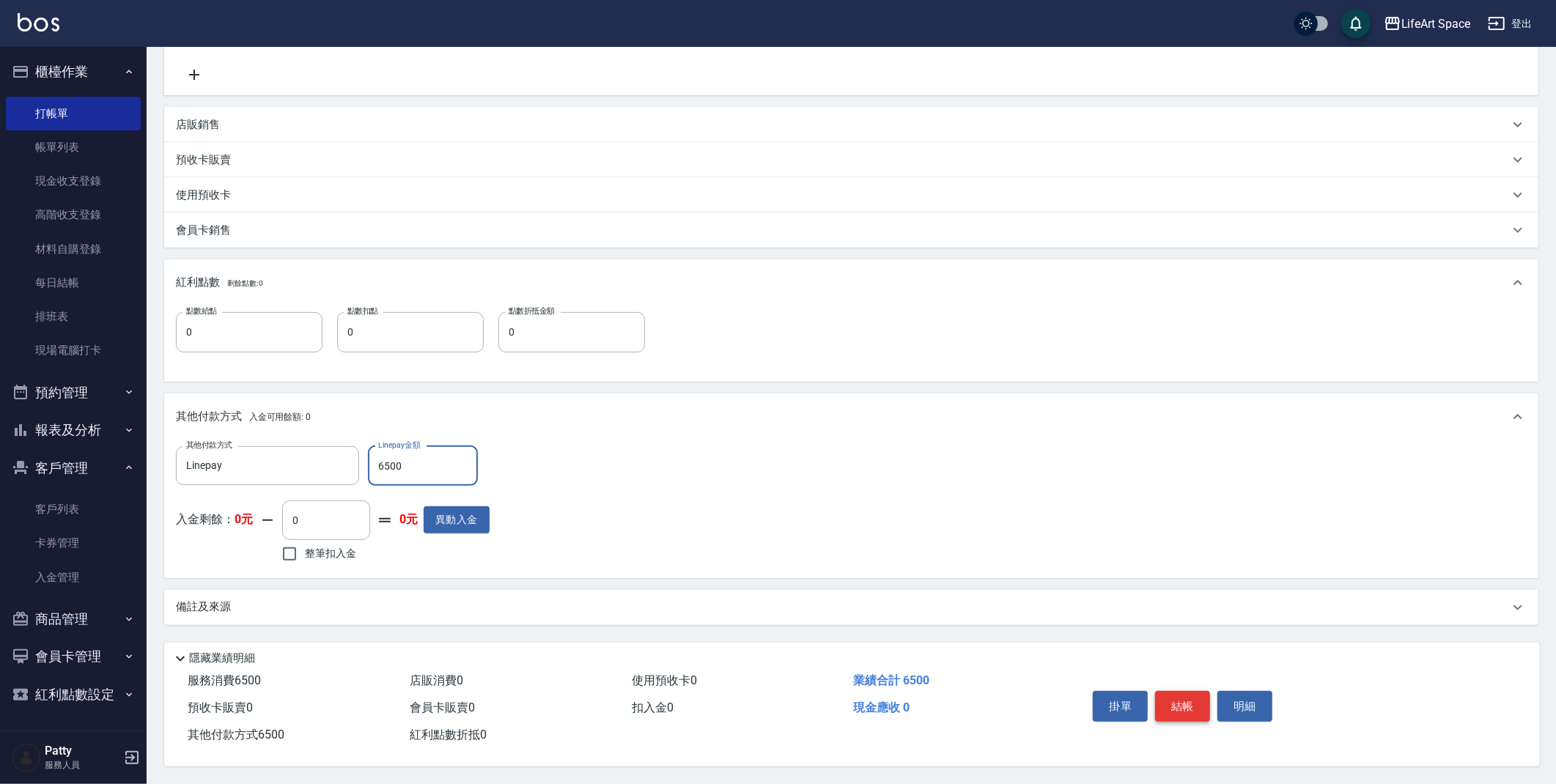
type input "6500"
click at [1175, 699] on button "結帳" at bounding box center [1182, 706] width 55 height 31
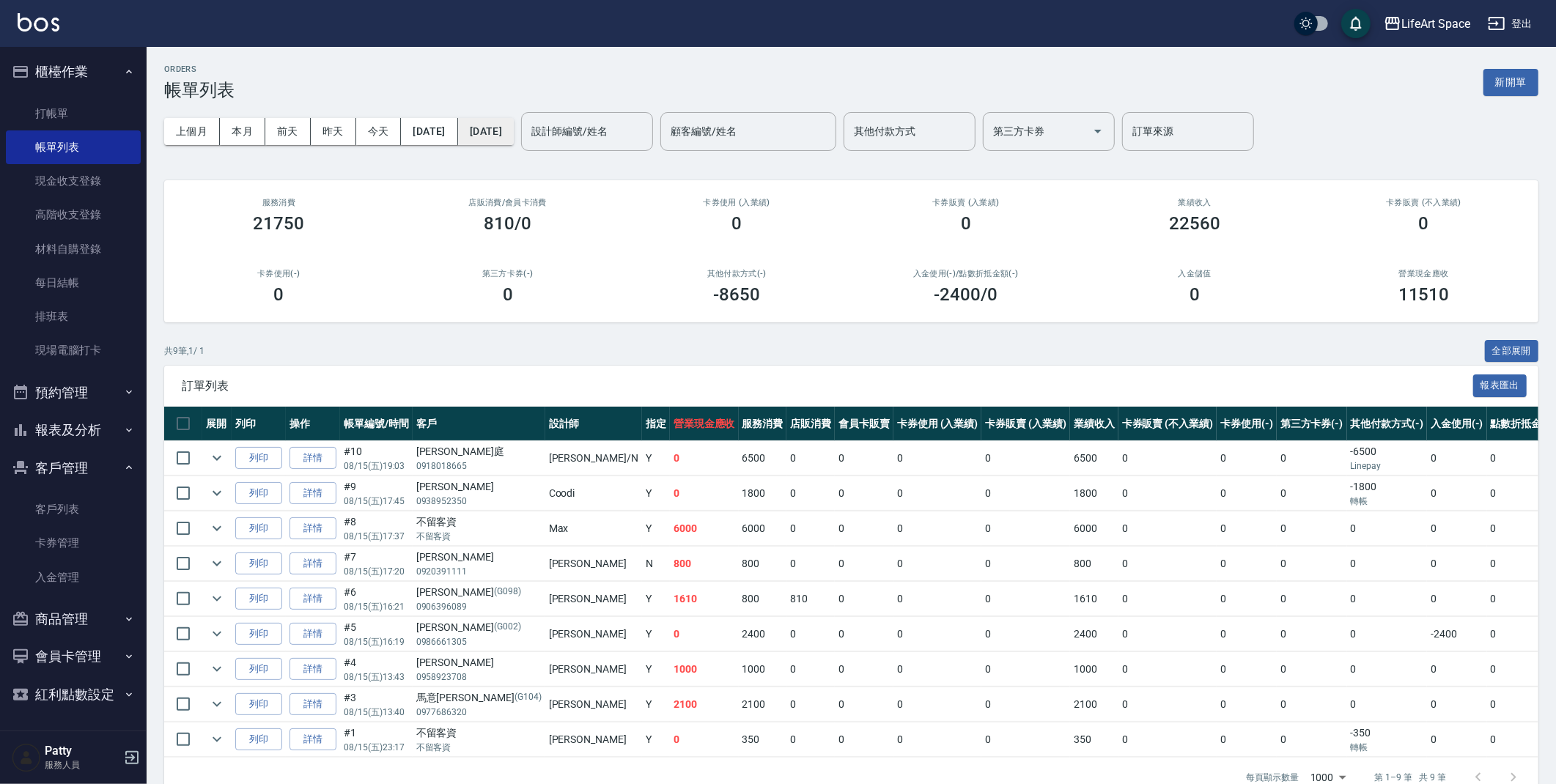
click at [513, 137] on button "[DATE]" at bounding box center [485, 131] width 55 height 27
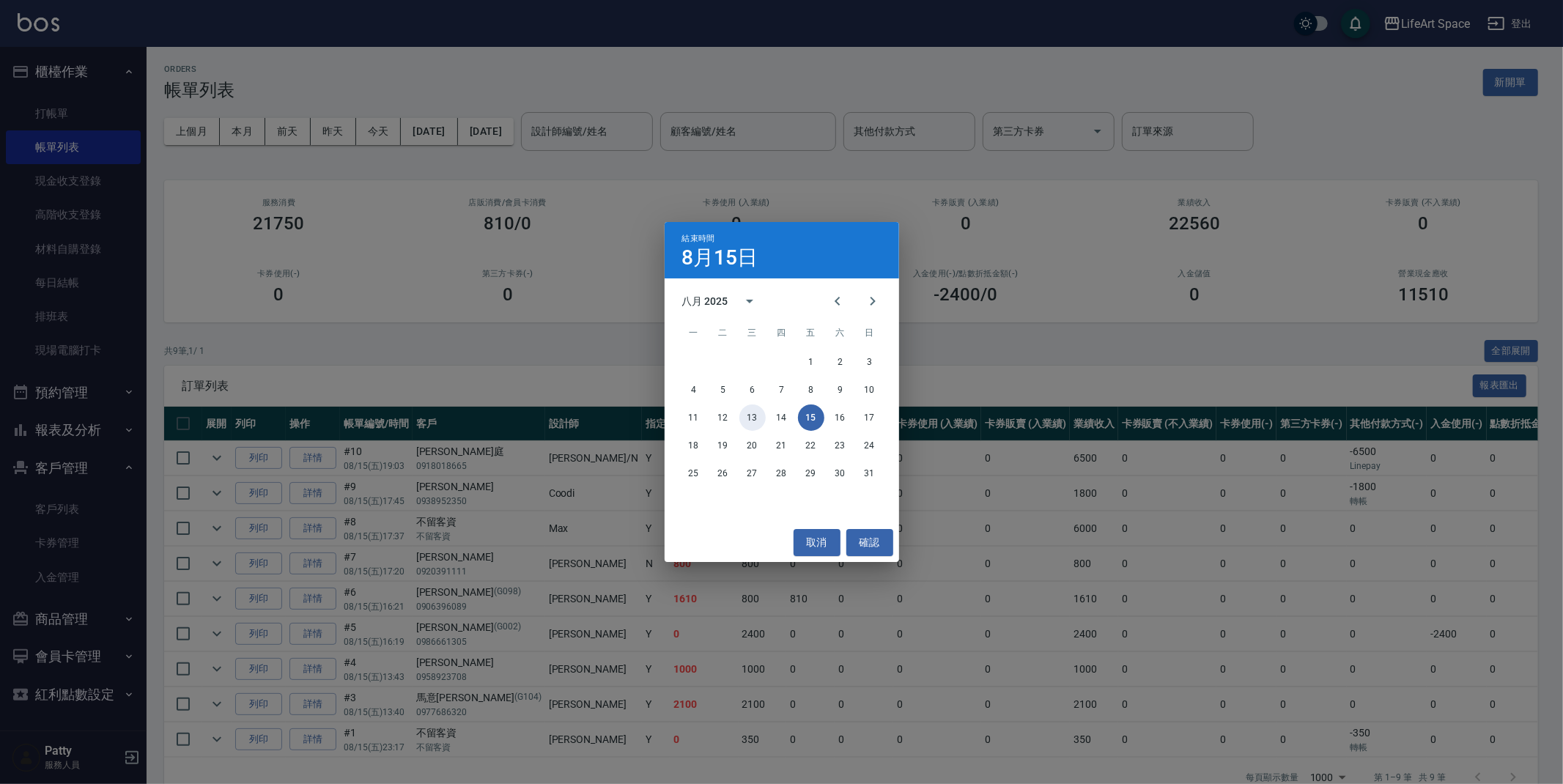
drag, startPoint x: 751, startPoint y: 417, endPoint x: 748, endPoint y: 425, distance: 8.5
click at [752, 417] on button "13" at bounding box center [752, 417] width 26 height 26
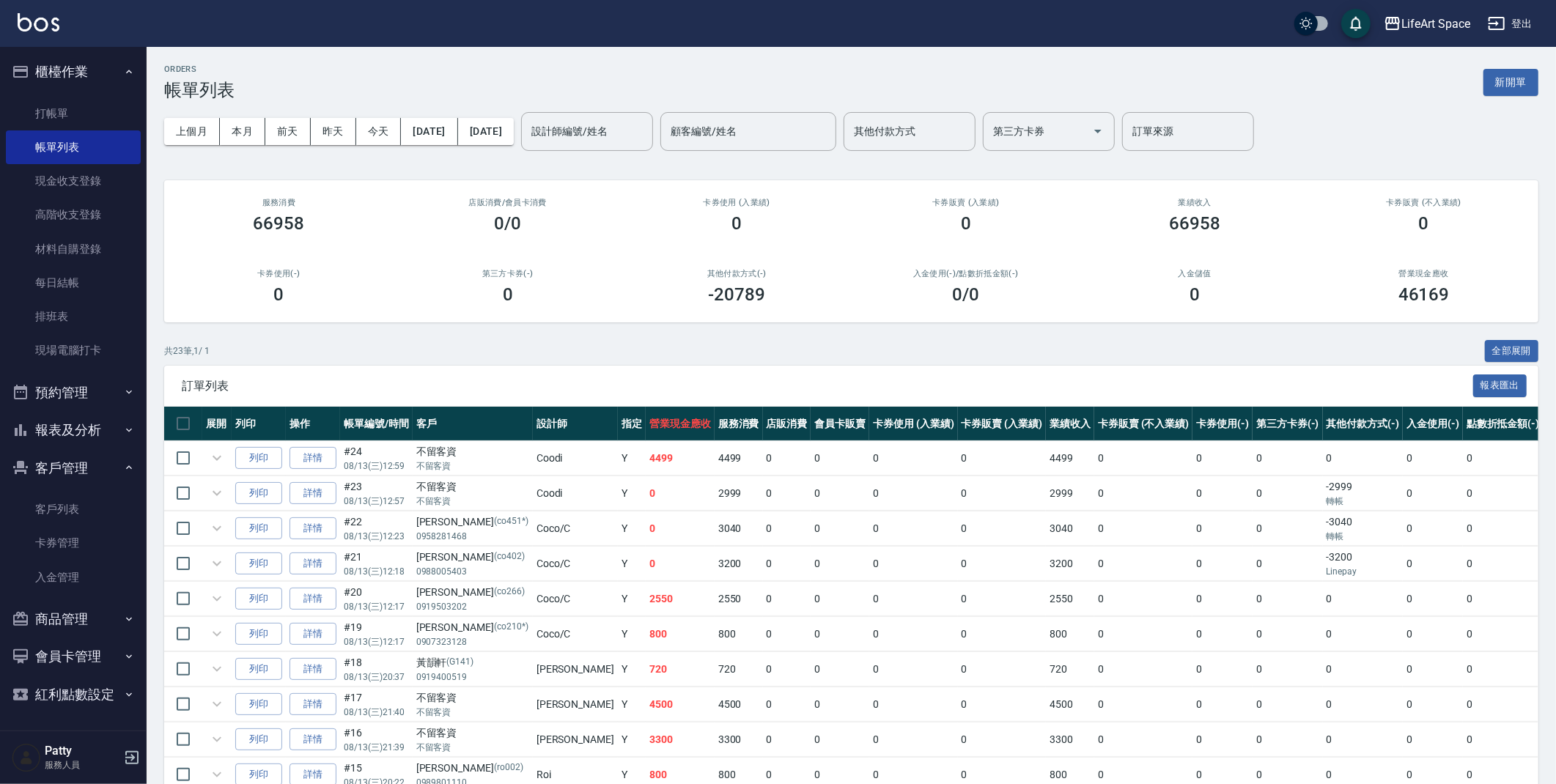
click at [644, 136] on div "設計師編號/姓名 設計師編號/姓名" at bounding box center [587, 132] width 132 height 39
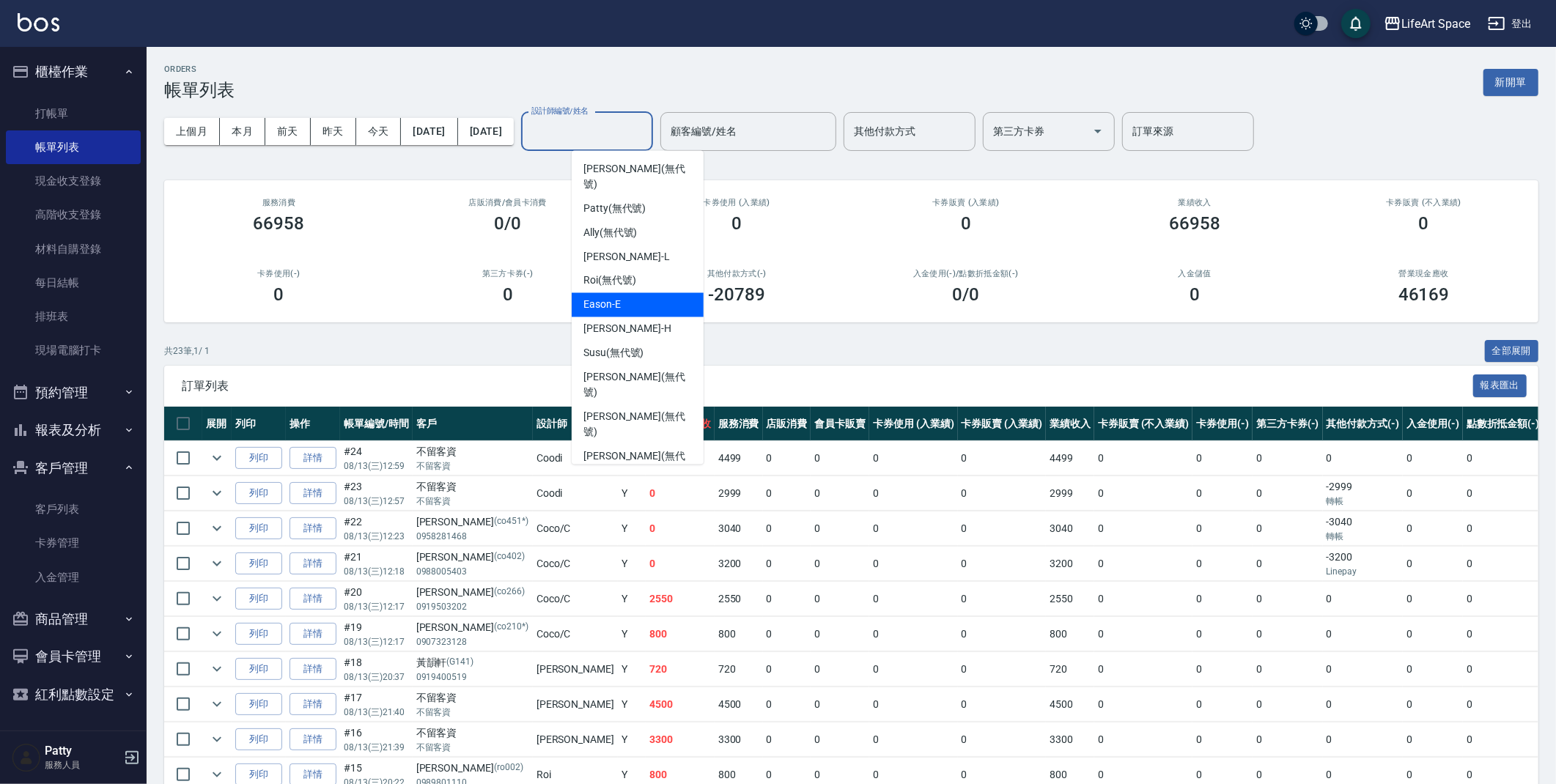
click at [636, 294] on div "Eason -E" at bounding box center [637, 306] width 132 height 25
type input "Eason-E"
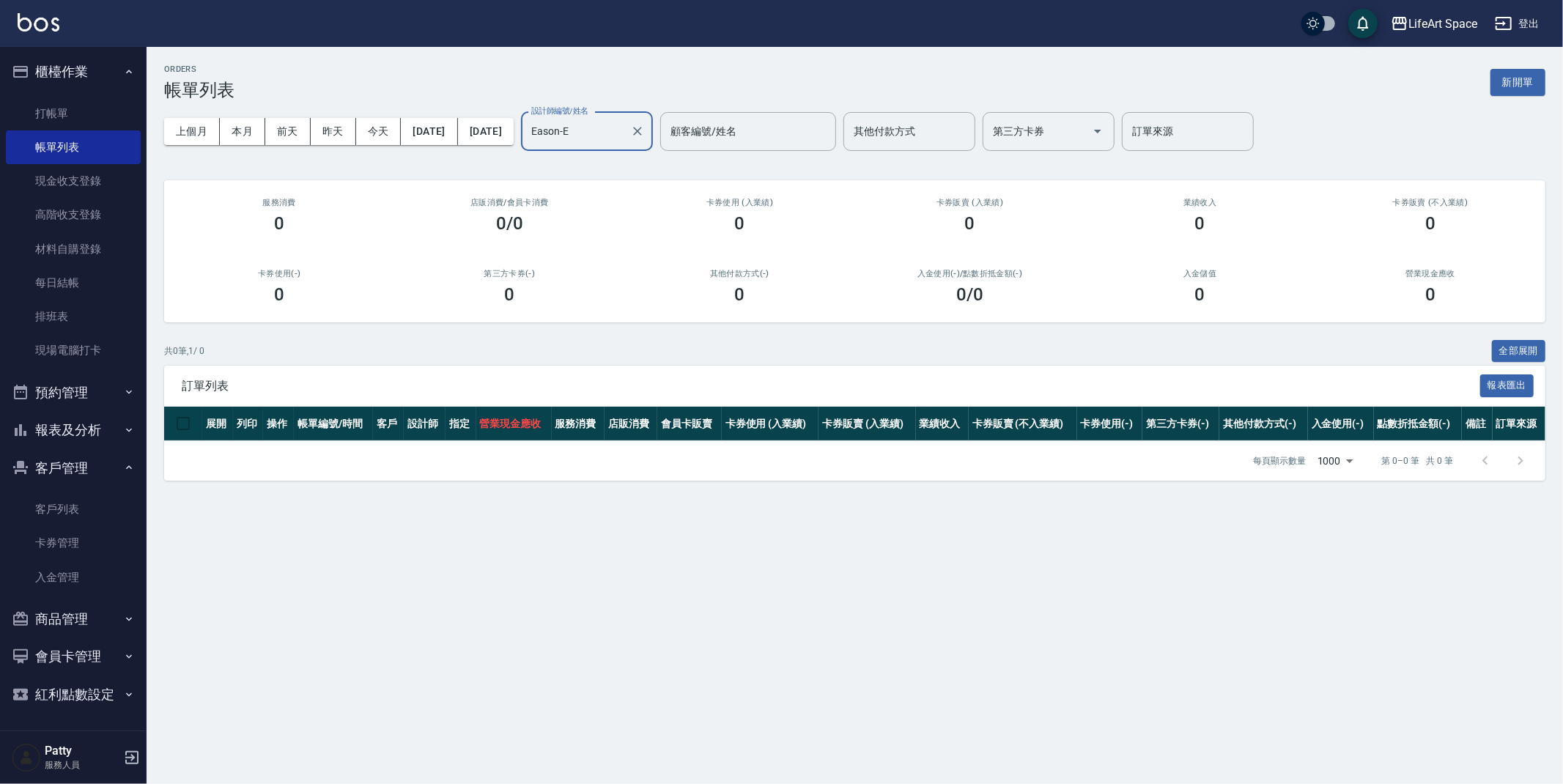
click at [390, 77] on div "ORDERS 帳單列表 新開單" at bounding box center [855, 82] width 1382 height 36
click at [1538, 81] on button "新開單" at bounding box center [1518, 82] width 55 height 27
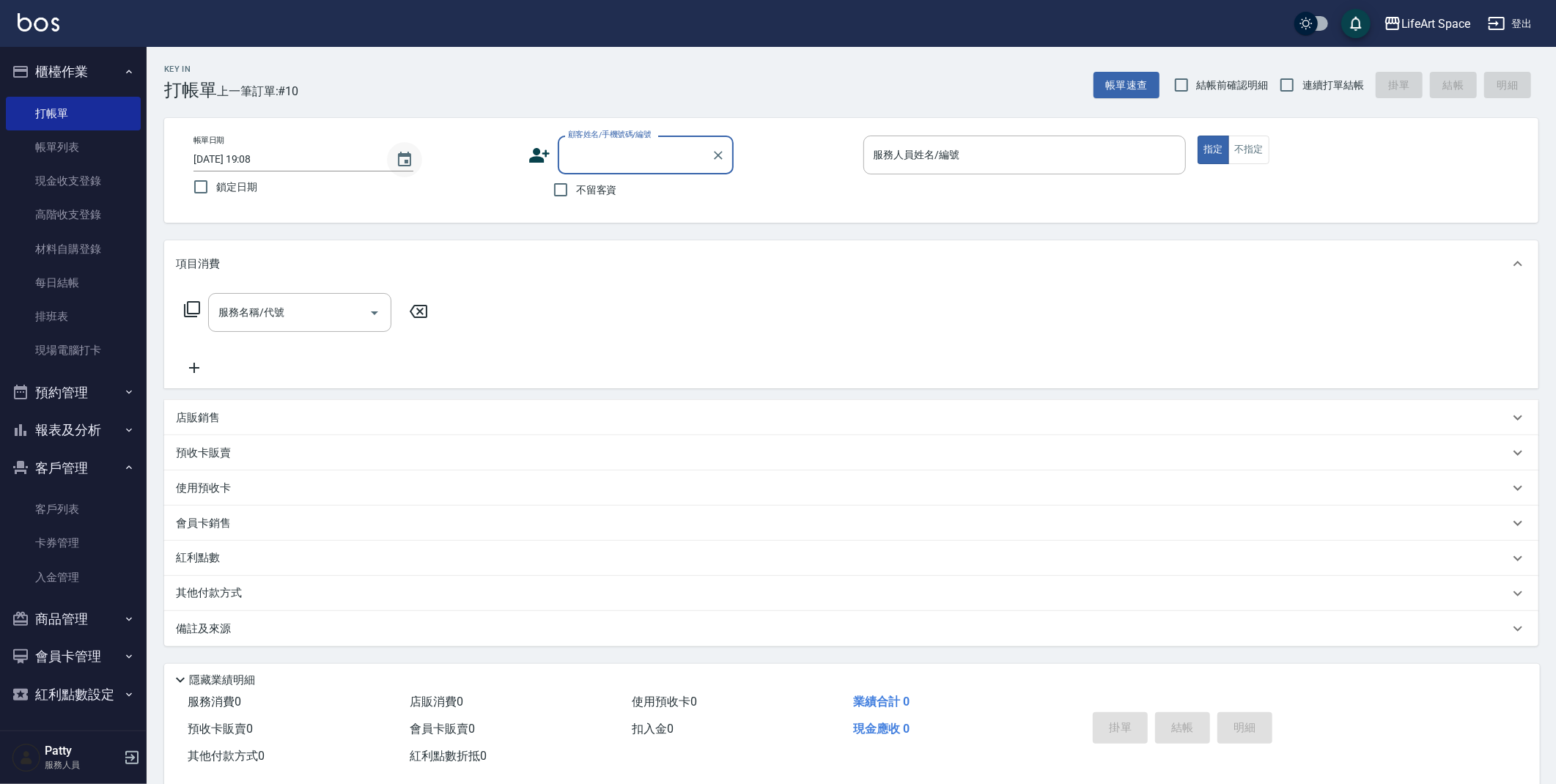
click at [416, 152] on button "Choose date, selected date is 2025-08-15" at bounding box center [404, 160] width 35 height 35
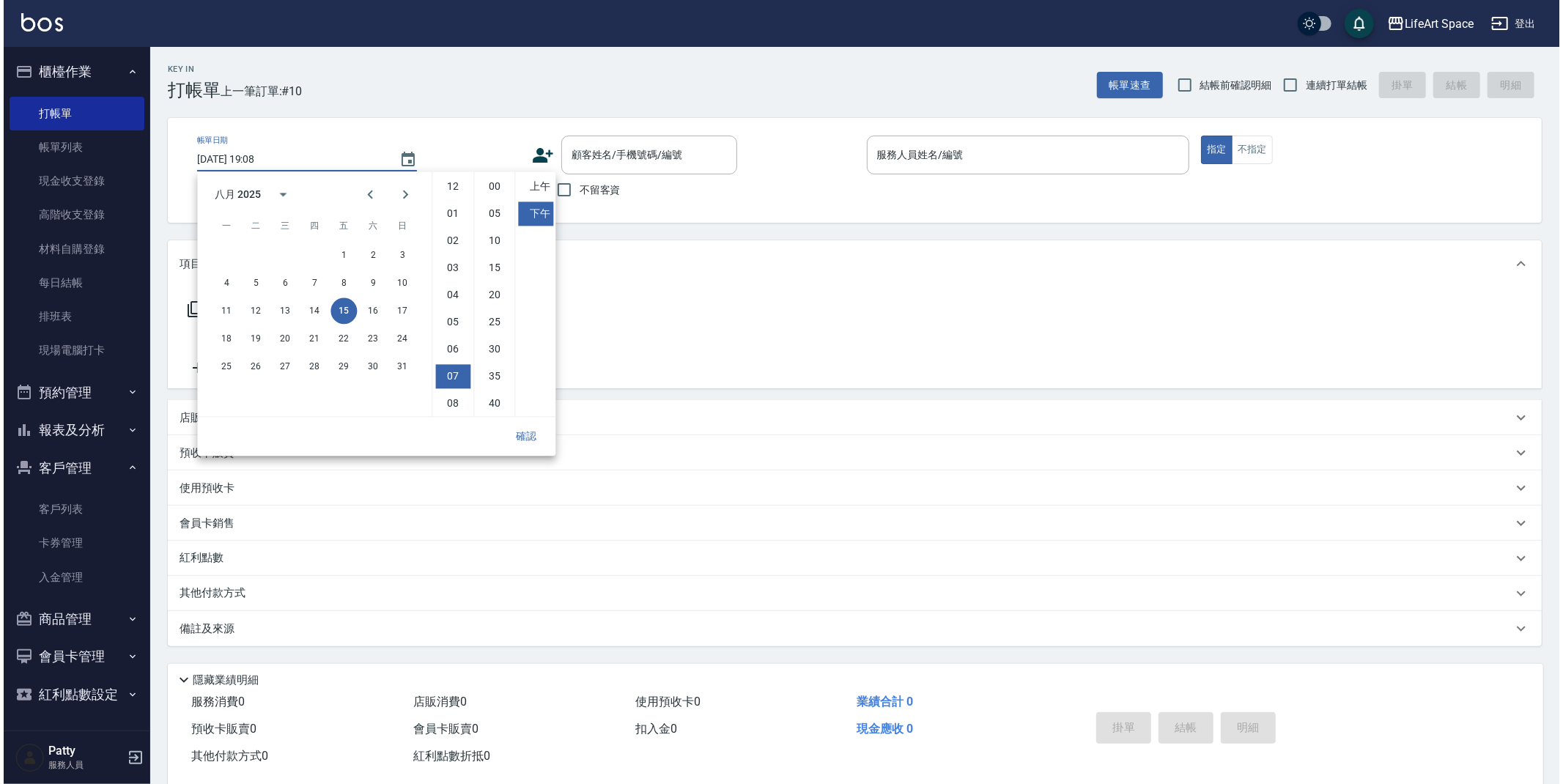
scroll to position [82, 0]
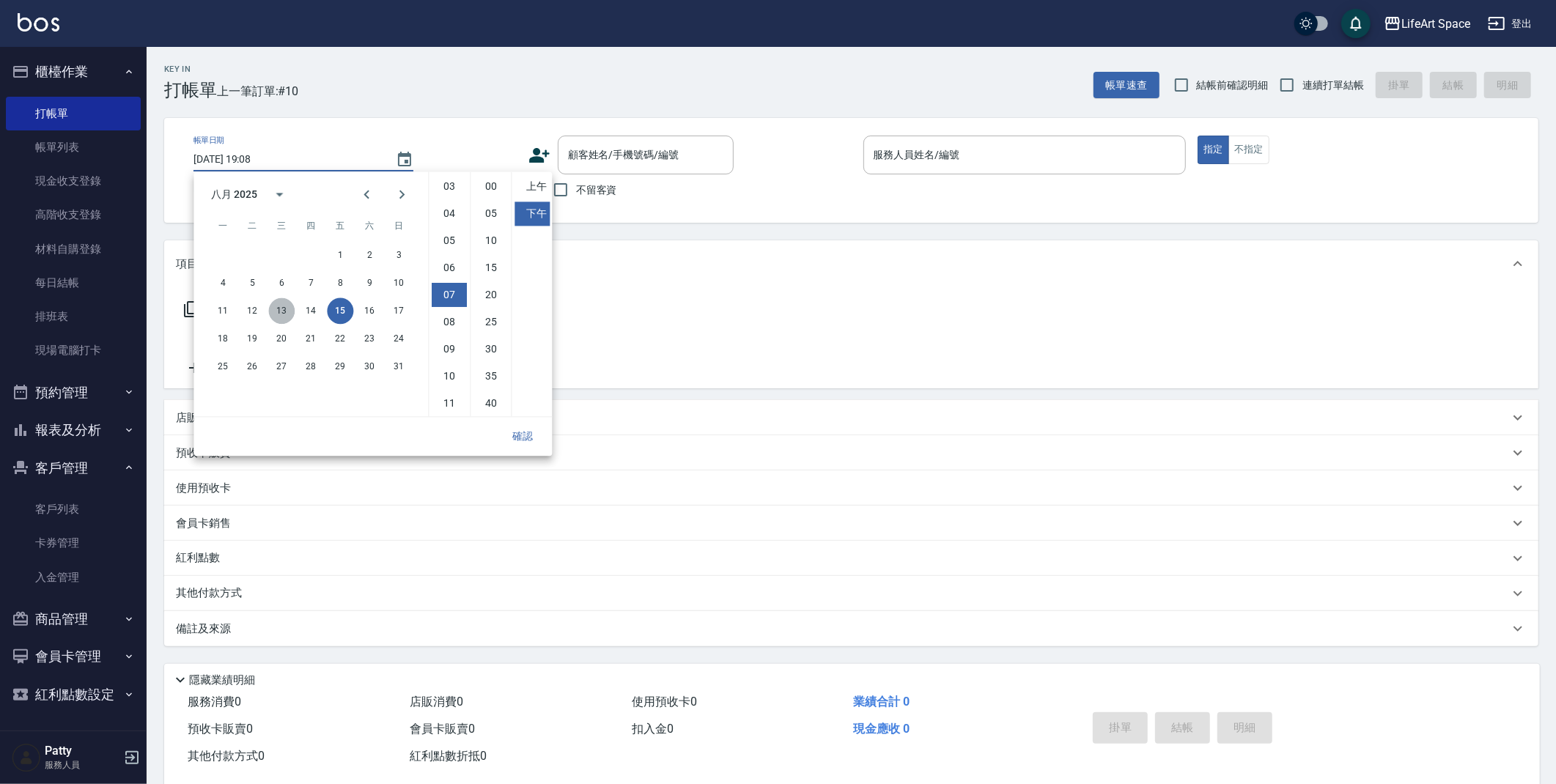
click at [288, 314] on button "13" at bounding box center [281, 311] width 26 height 26
type input "[DATE] 19:08"
click at [511, 438] on button "確認" at bounding box center [522, 436] width 47 height 27
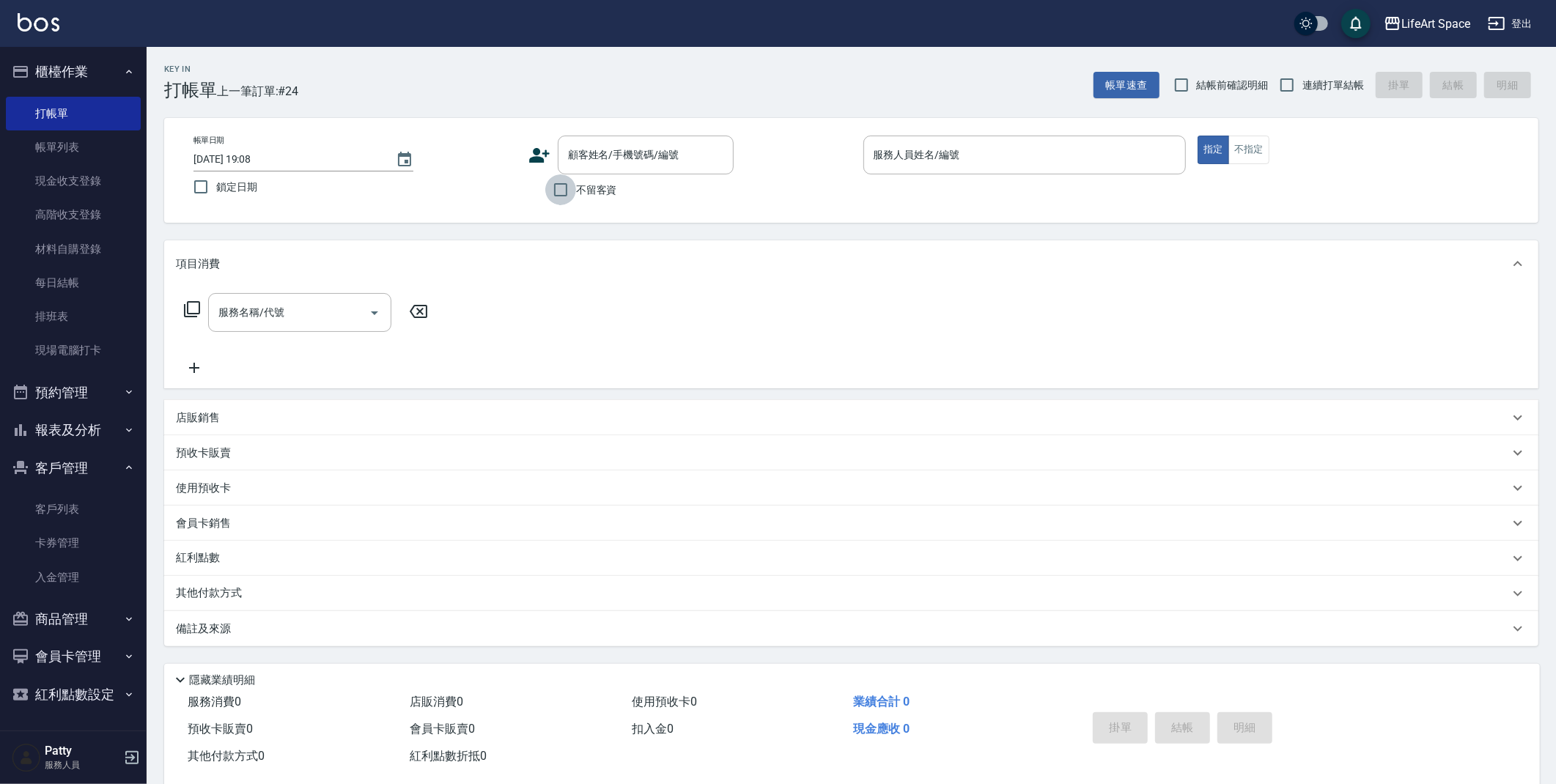
click at [563, 191] on input "不留客資" at bounding box center [560, 189] width 31 height 31
checkbox input "true"
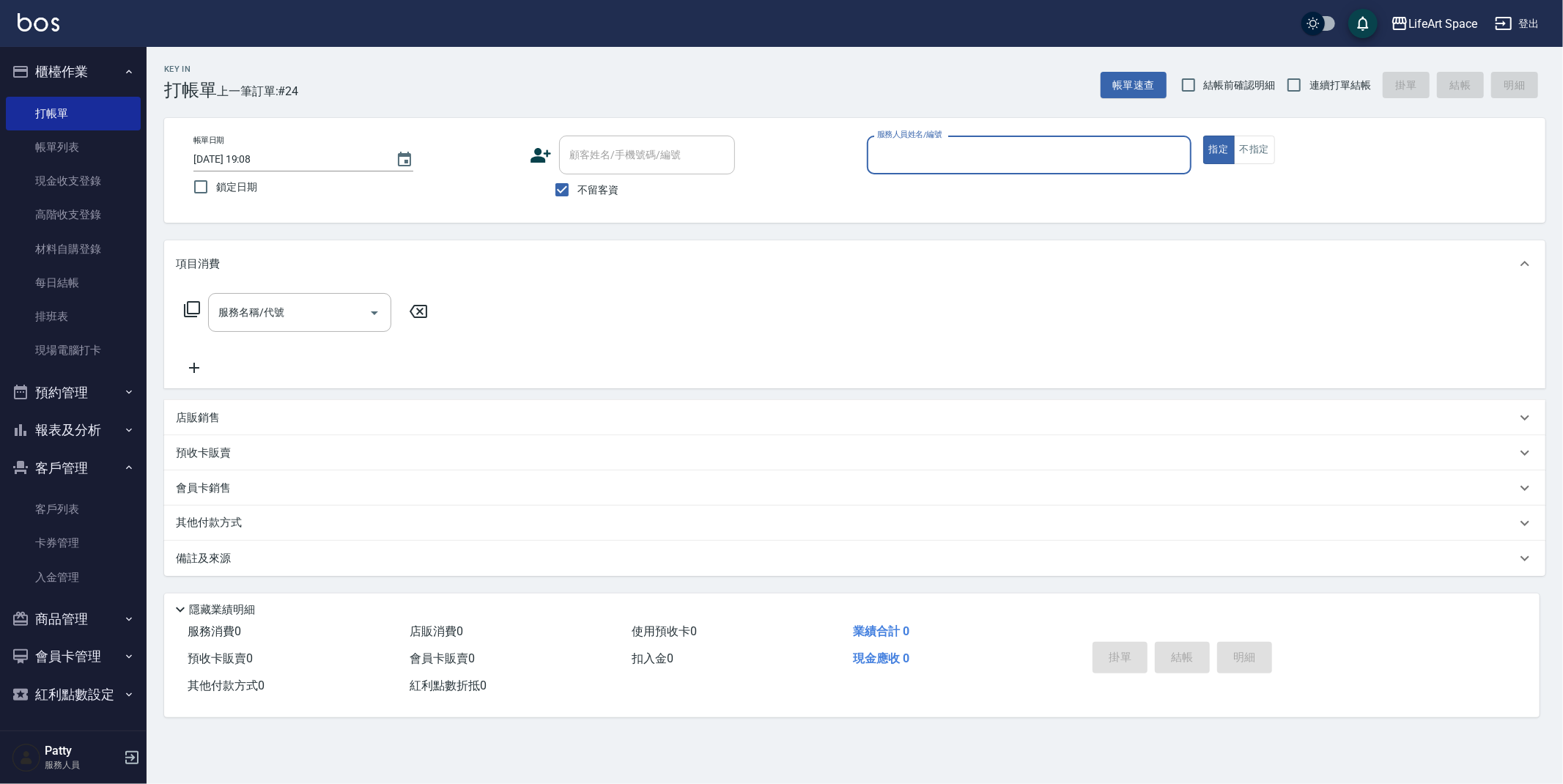
click at [937, 158] on input "服務人員姓名/編號" at bounding box center [1029, 155] width 311 height 25
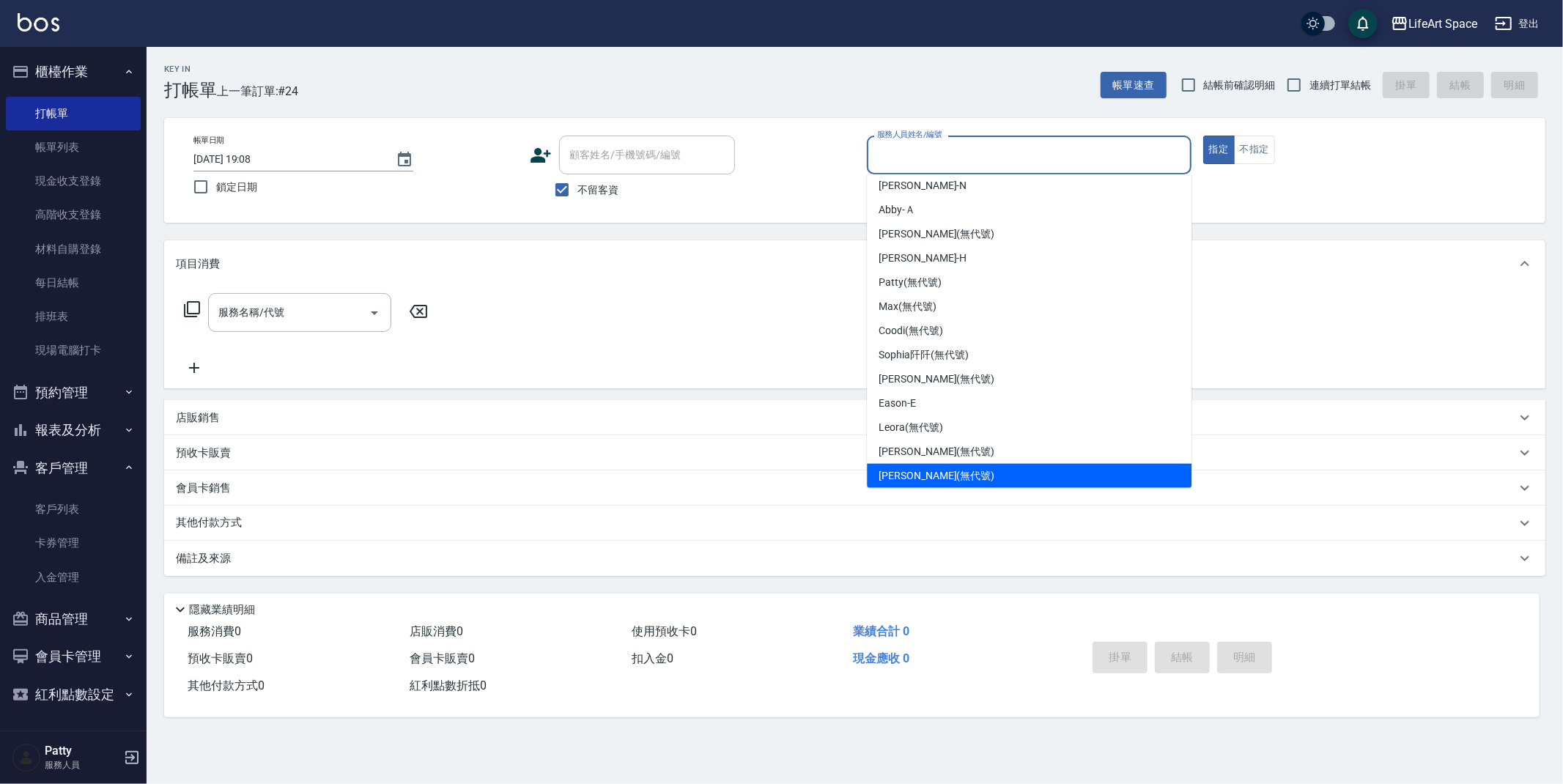
scroll to position [229, 0]
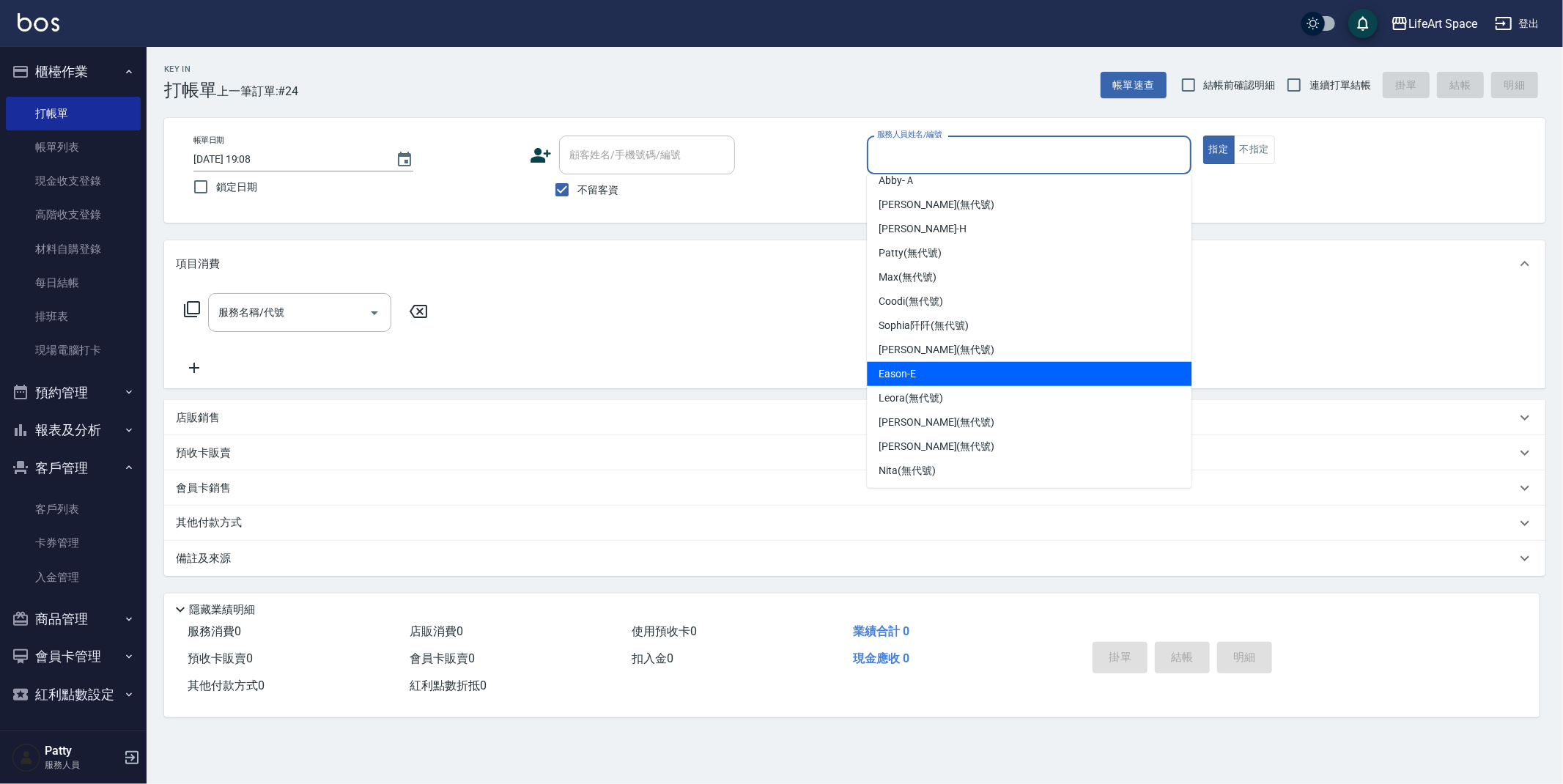
drag, startPoint x: 922, startPoint y: 381, endPoint x: 898, endPoint y: 377, distance: 24.3
click at [922, 381] on div "Eason -E" at bounding box center [1029, 374] width 324 height 25
type input "Eason-E"
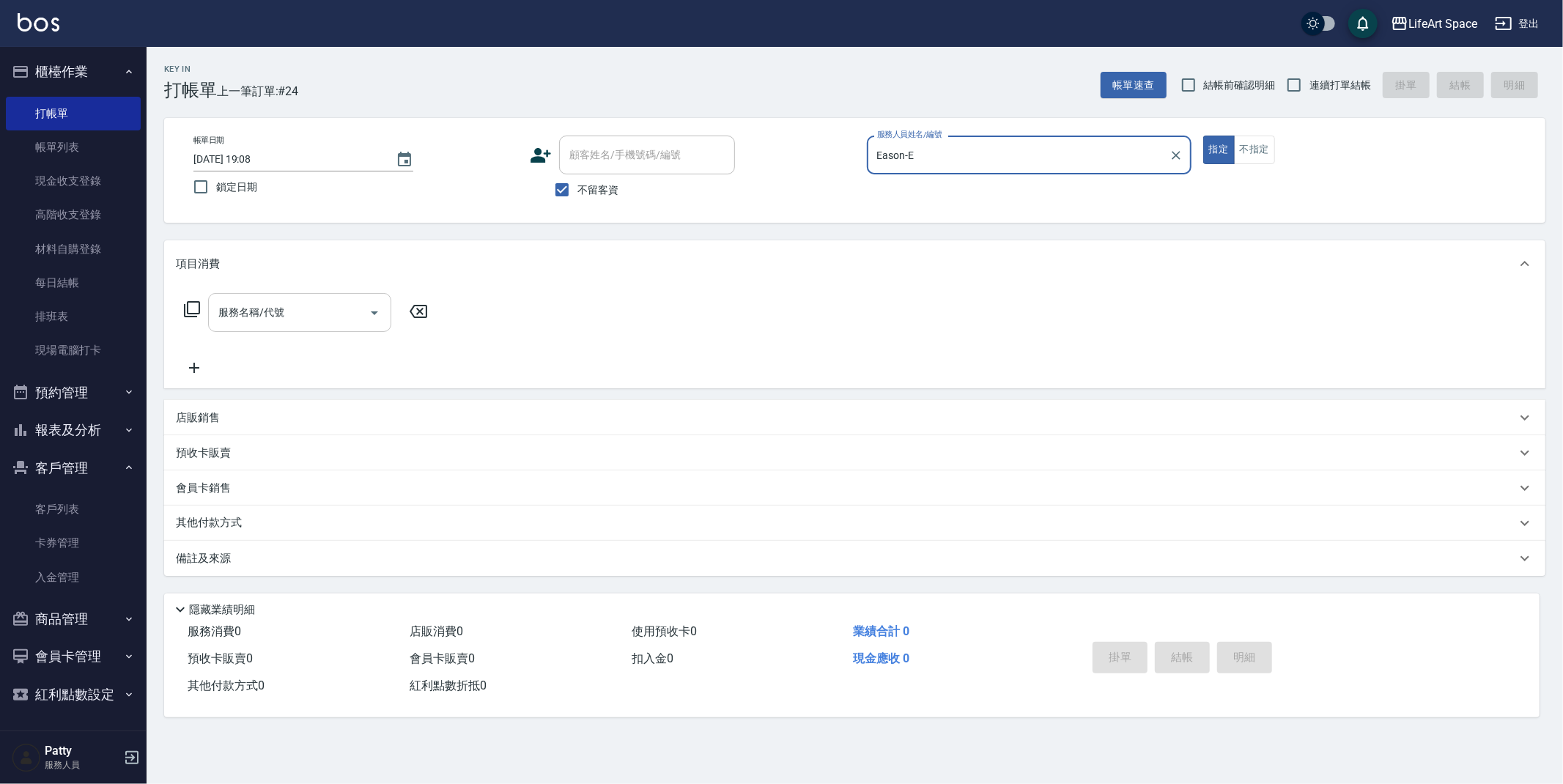
click at [315, 314] on input "服務名稱/代號" at bounding box center [288, 312] width 148 height 25
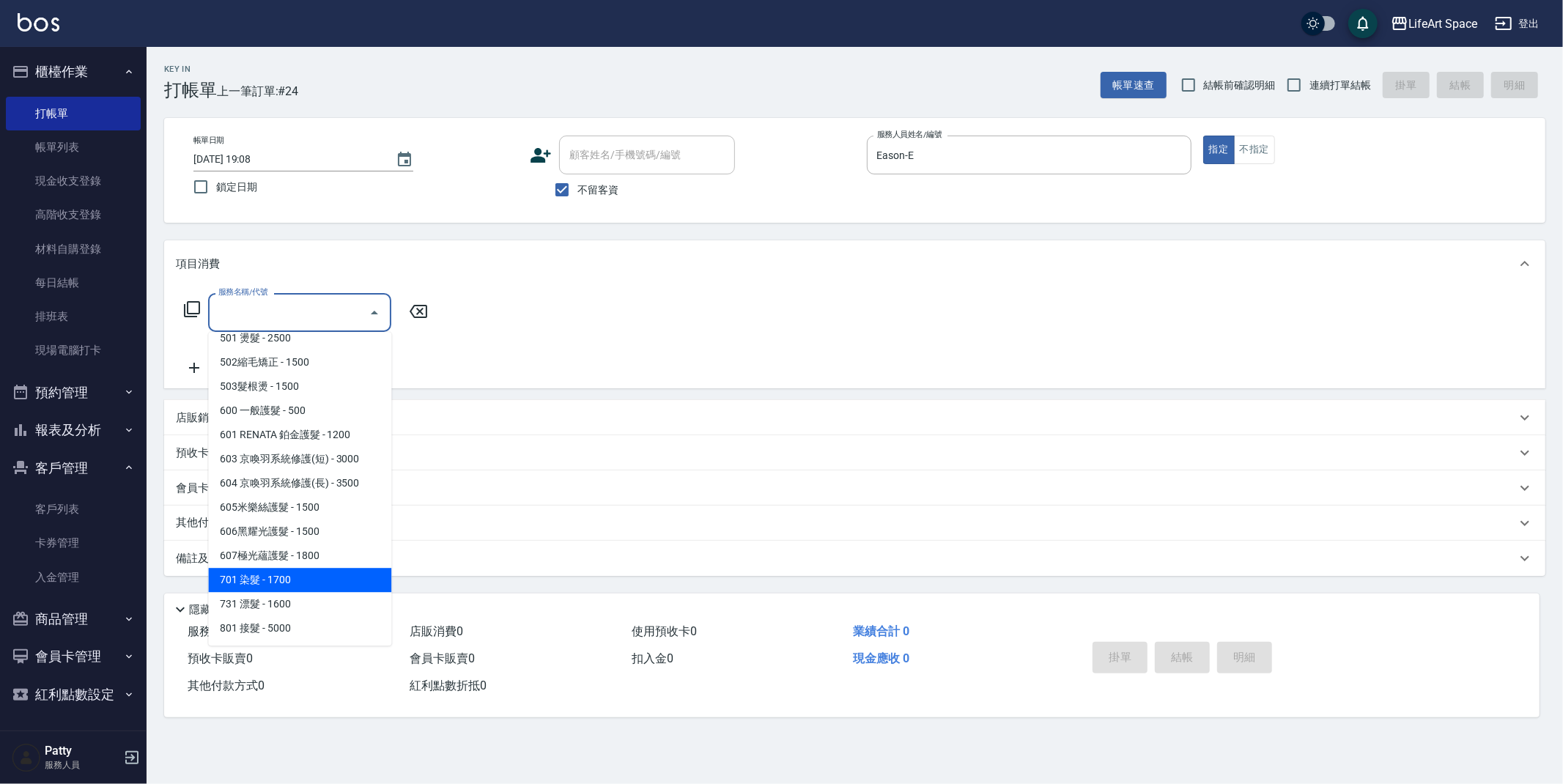
drag, startPoint x: 276, startPoint y: 577, endPoint x: 393, endPoint y: 392, distance: 218.9
click at [276, 577] on span "701 染髮 - 1700" at bounding box center [300, 580] width 183 height 25
type input "701 染髮(701)"
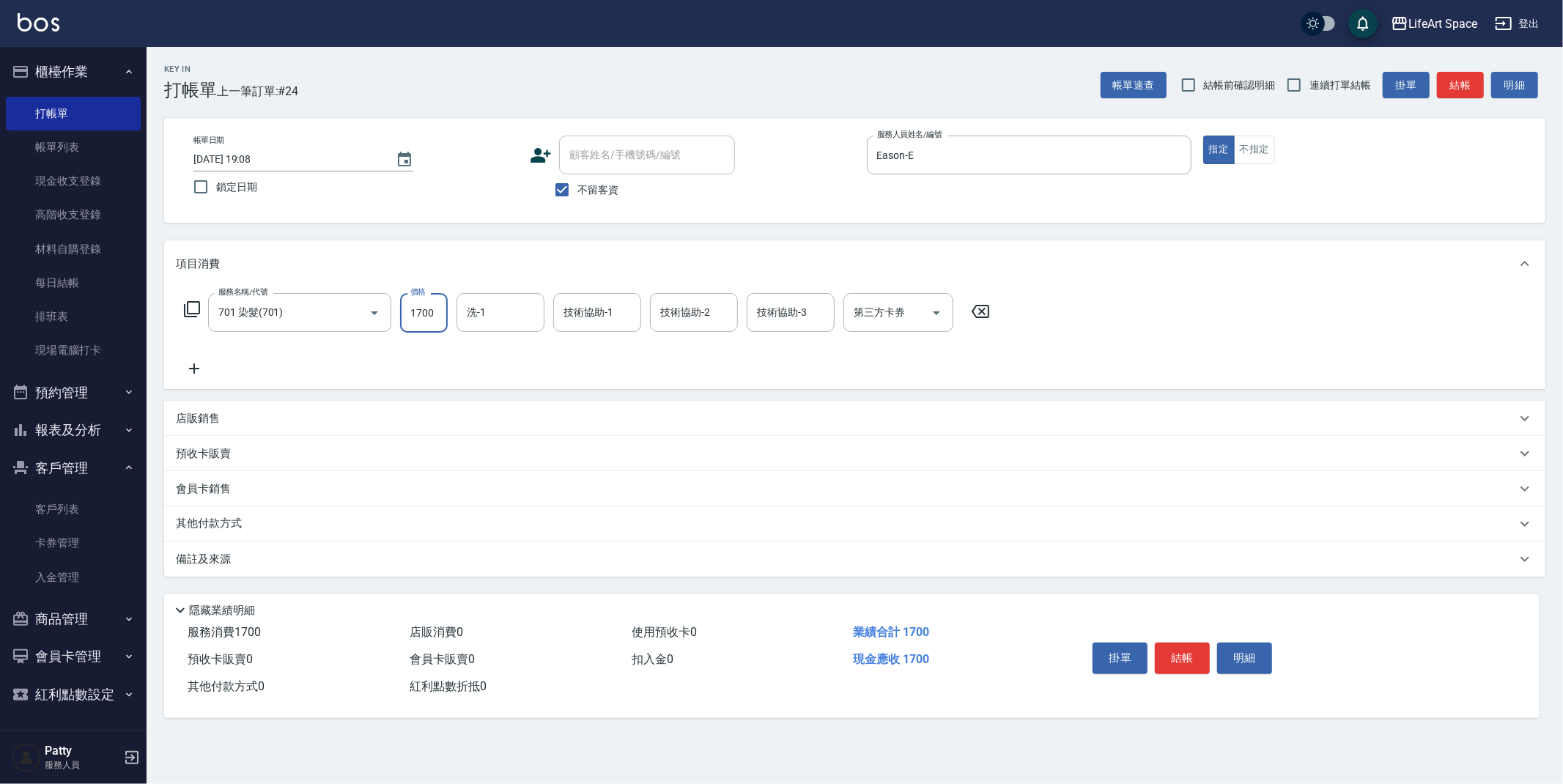
click at [435, 319] on input "1700" at bounding box center [424, 313] width 47 height 40
type input "1850"
click at [504, 324] on input "洗-1" at bounding box center [500, 312] width 75 height 25
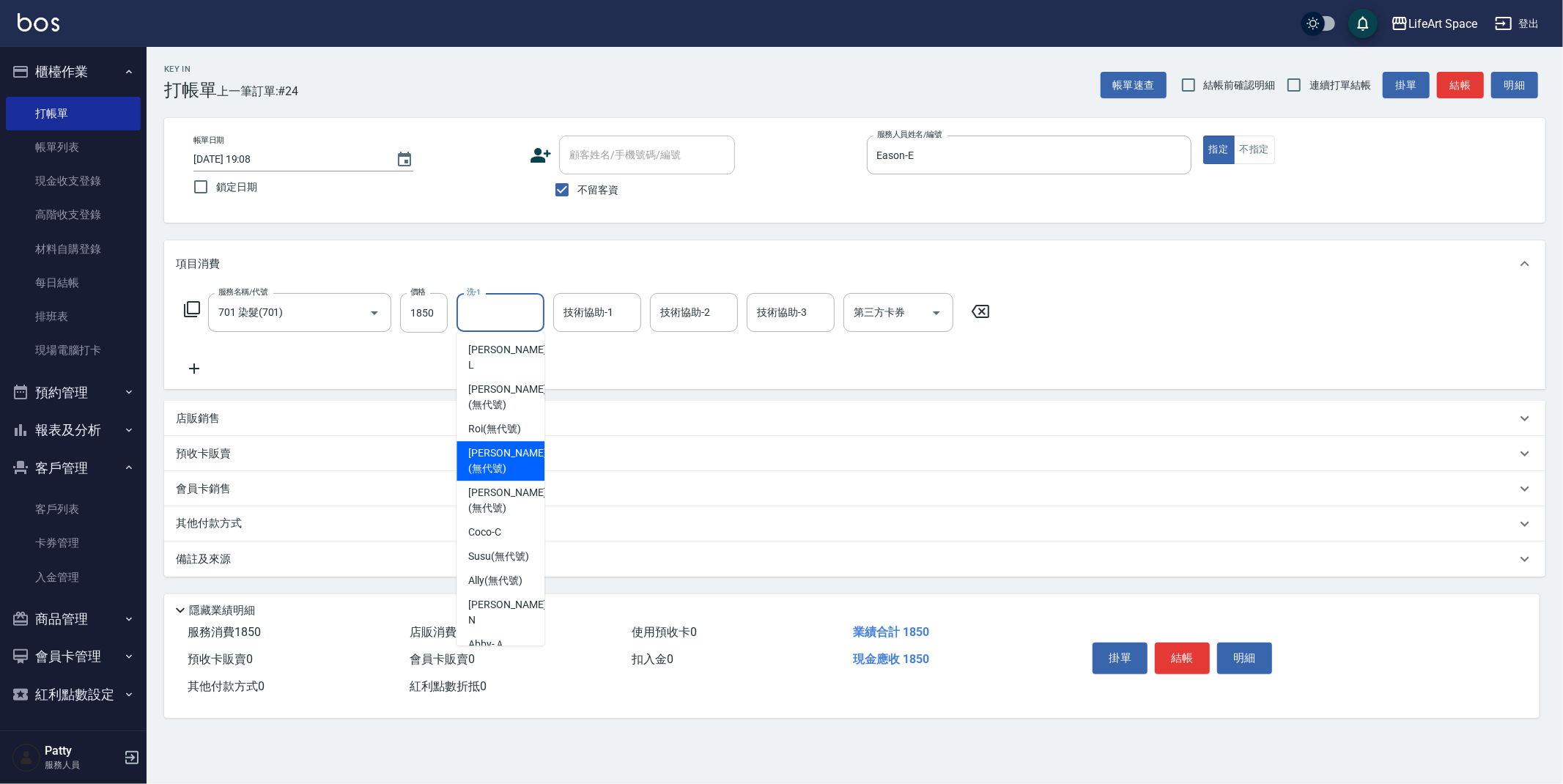
click at [506, 441] on div "[PERSON_NAME] (無代號)" at bounding box center [500, 461] width 88 height 40
type input "[PERSON_NAME](無代號)"
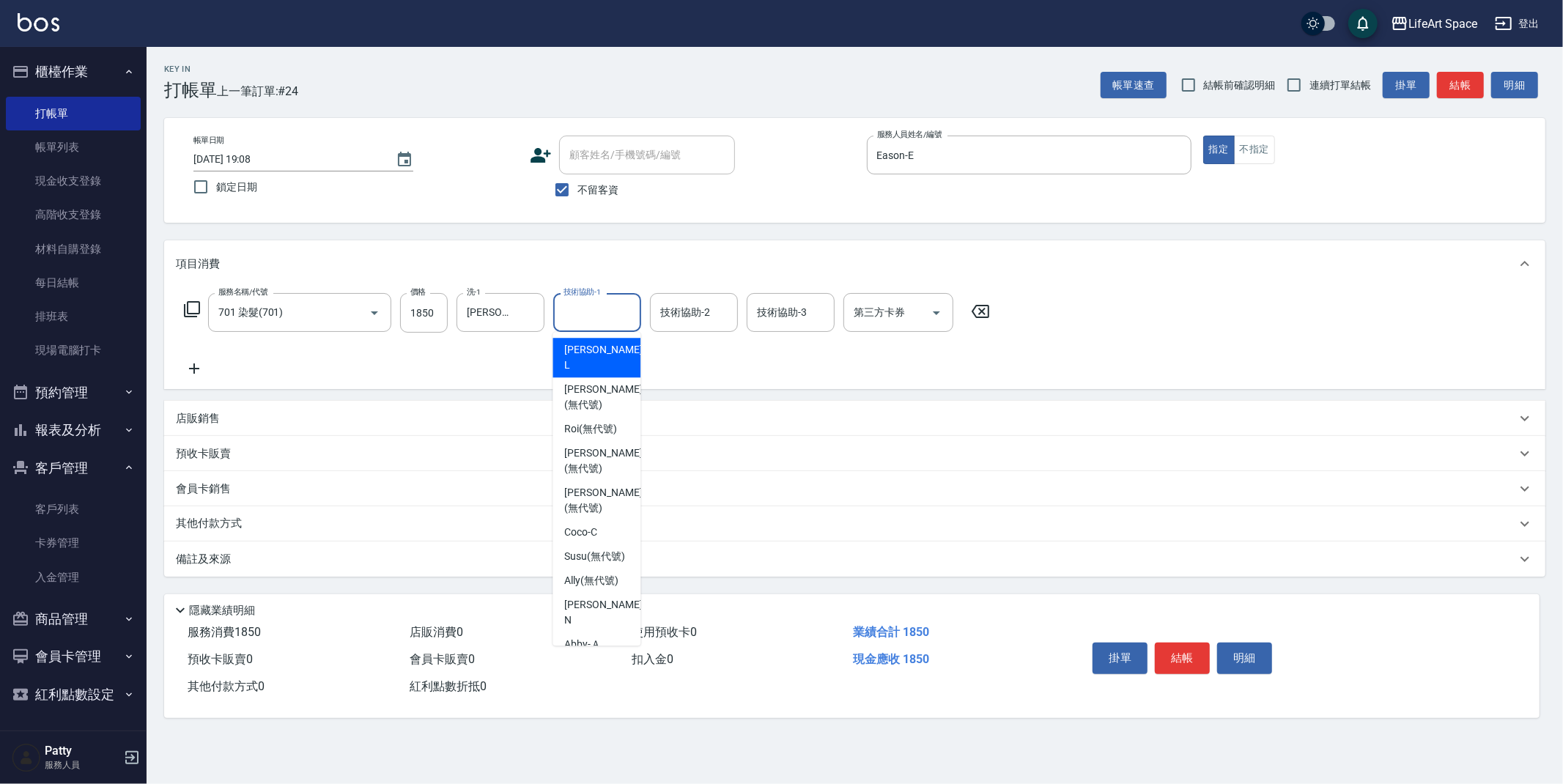
click at [605, 324] on input "技術協助-1" at bounding box center [597, 312] width 75 height 25
click at [612, 446] on span "[PERSON_NAME] (無代號)" at bounding box center [603, 461] width 77 height 31
type input "[PERSON_NAME](無代號)"
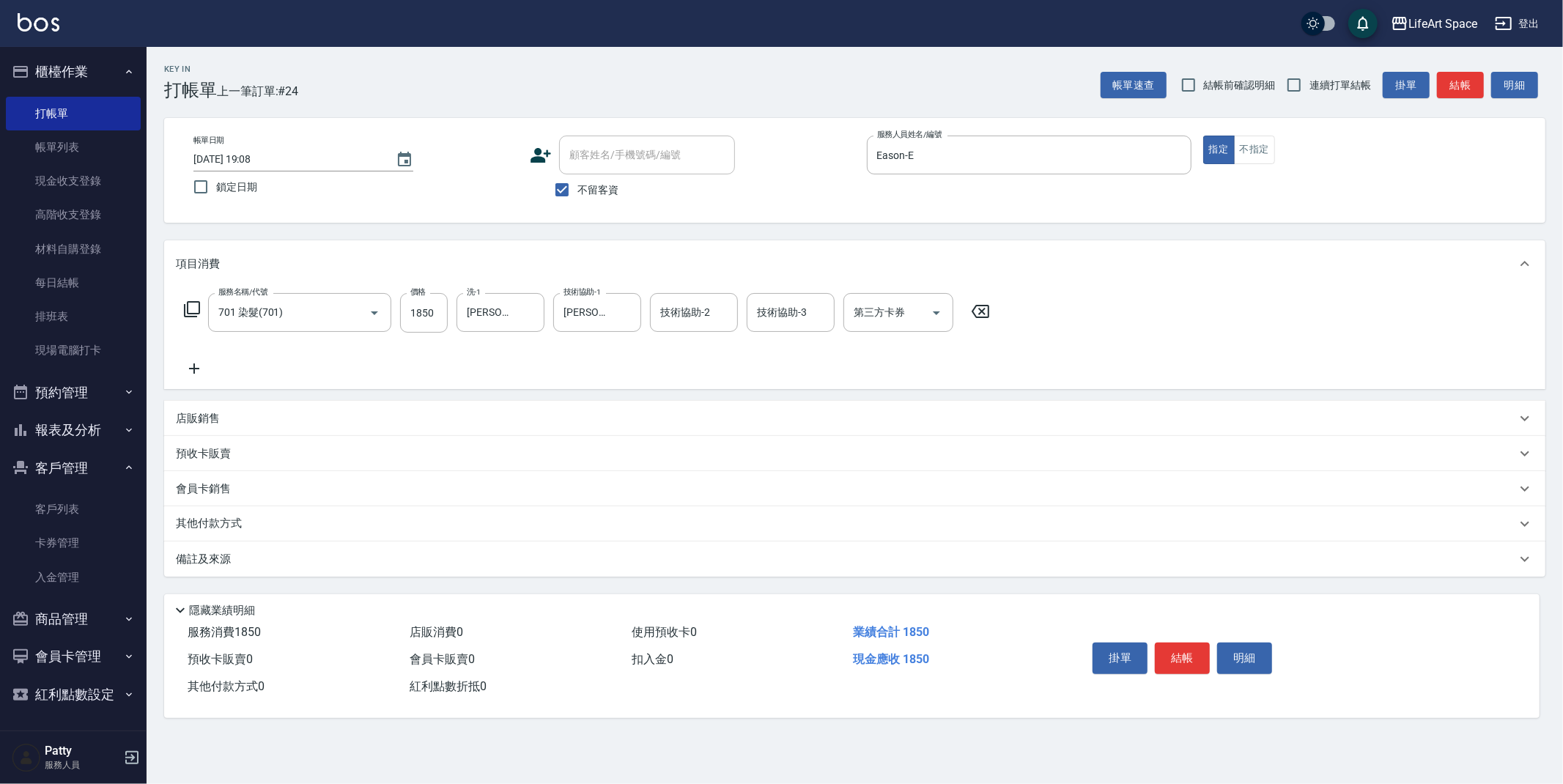
click at [314, 574] on div "備註及來源" at bounding box center [855, 559] width 1382 height 35
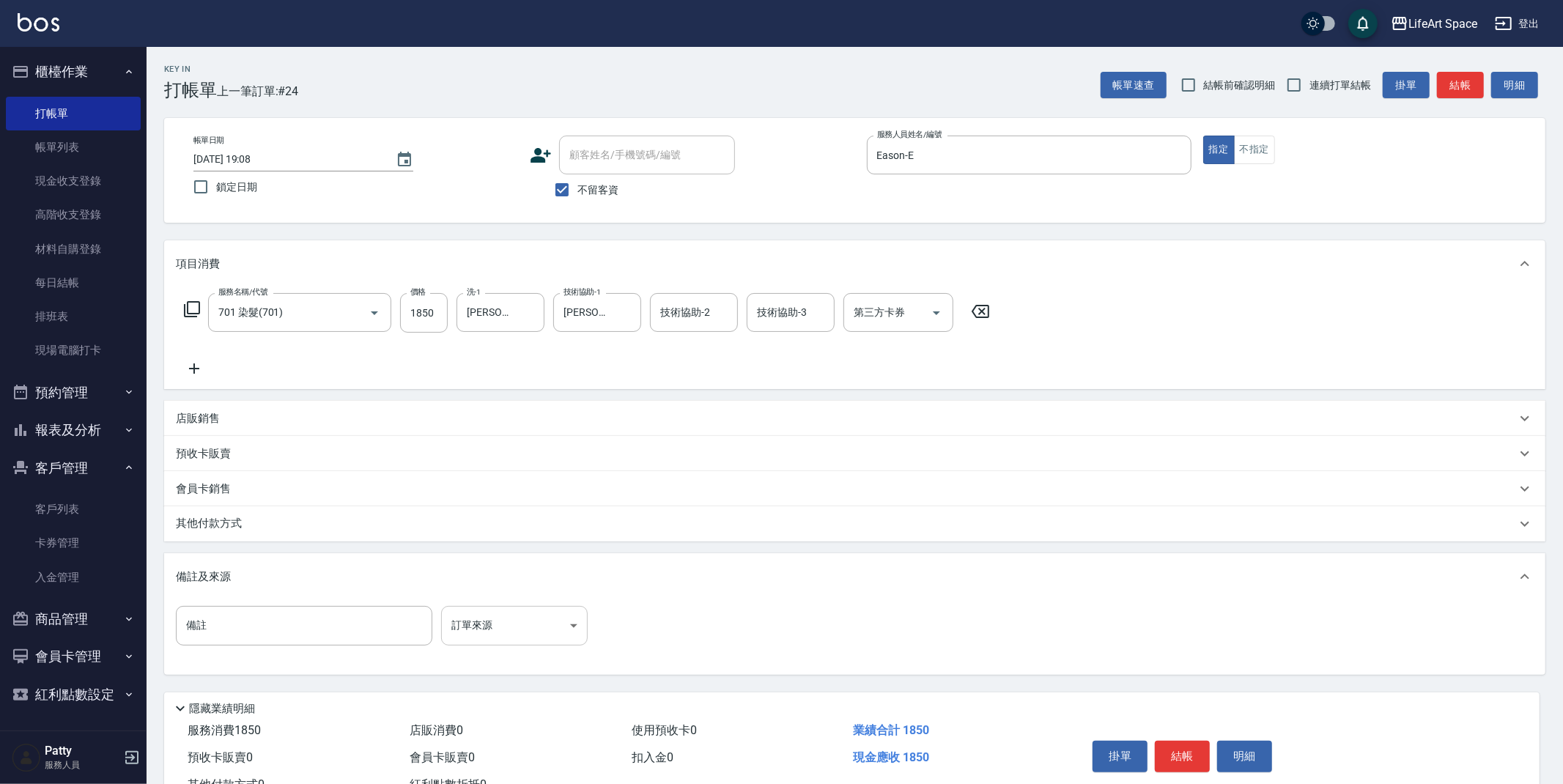
click at [485, 624] on body "LifeArt Space 登出 櫃檯作業 打帳單 帳單列表 現金收支登錄 高階收支登錄 材料自購登錄 每日結帳 排班表 現場電腦打卡 預約管理 預約管理 單…" at bounding box center [782, 417] width 1563 height 834
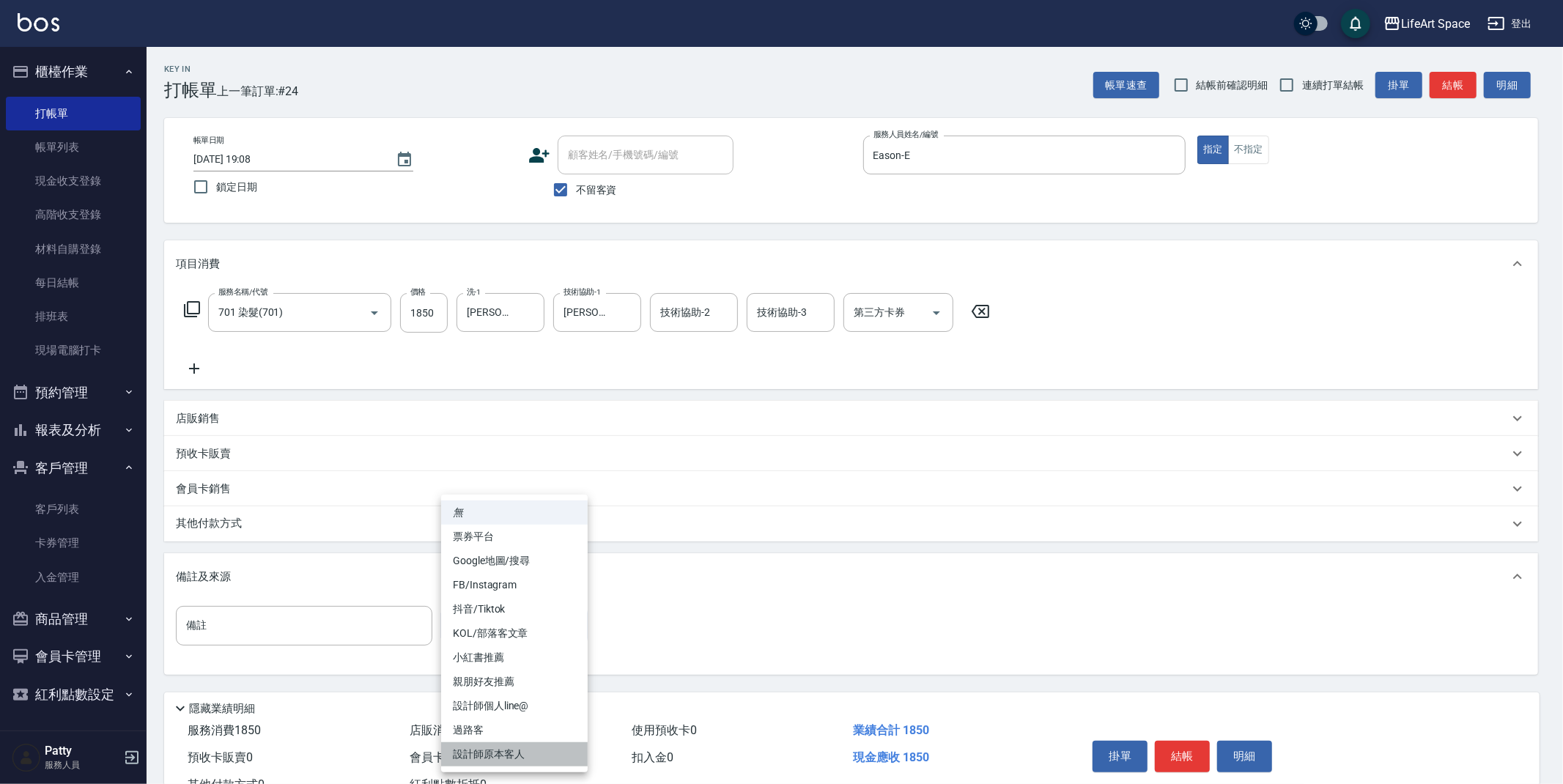
click at [513, 755] on li "設計師原本客人" at bounding box center [514, 755] width 147 height 25
type input "設計師原本客人"
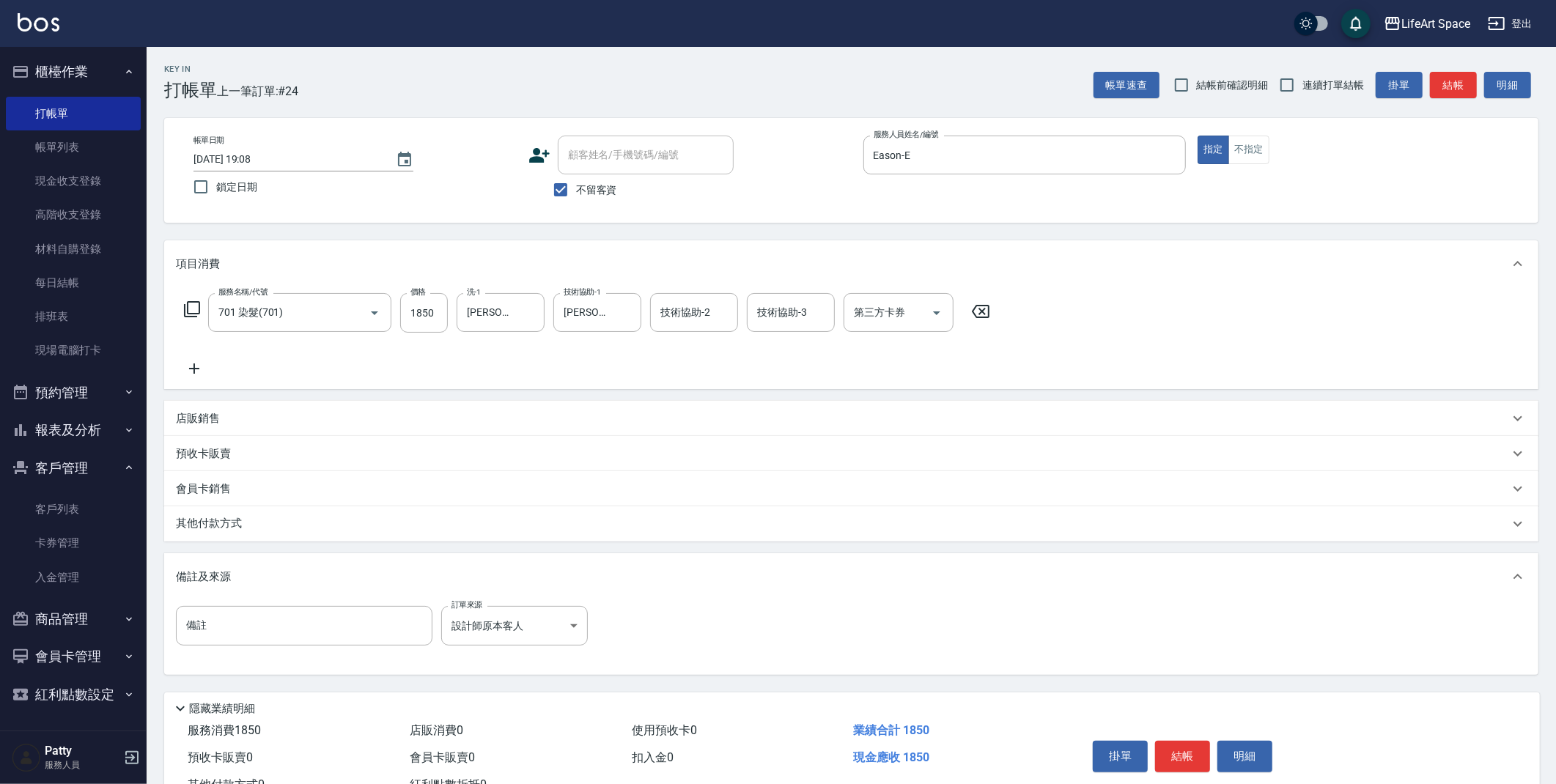
drag, startPoint x: 262, startPoint y: 522, endPoint x: 266, endPoint y: 531, distance: 9.8
click at [262, 523] on div "其他付款方式" at bounding box center [842, 524] width 1334 height 16
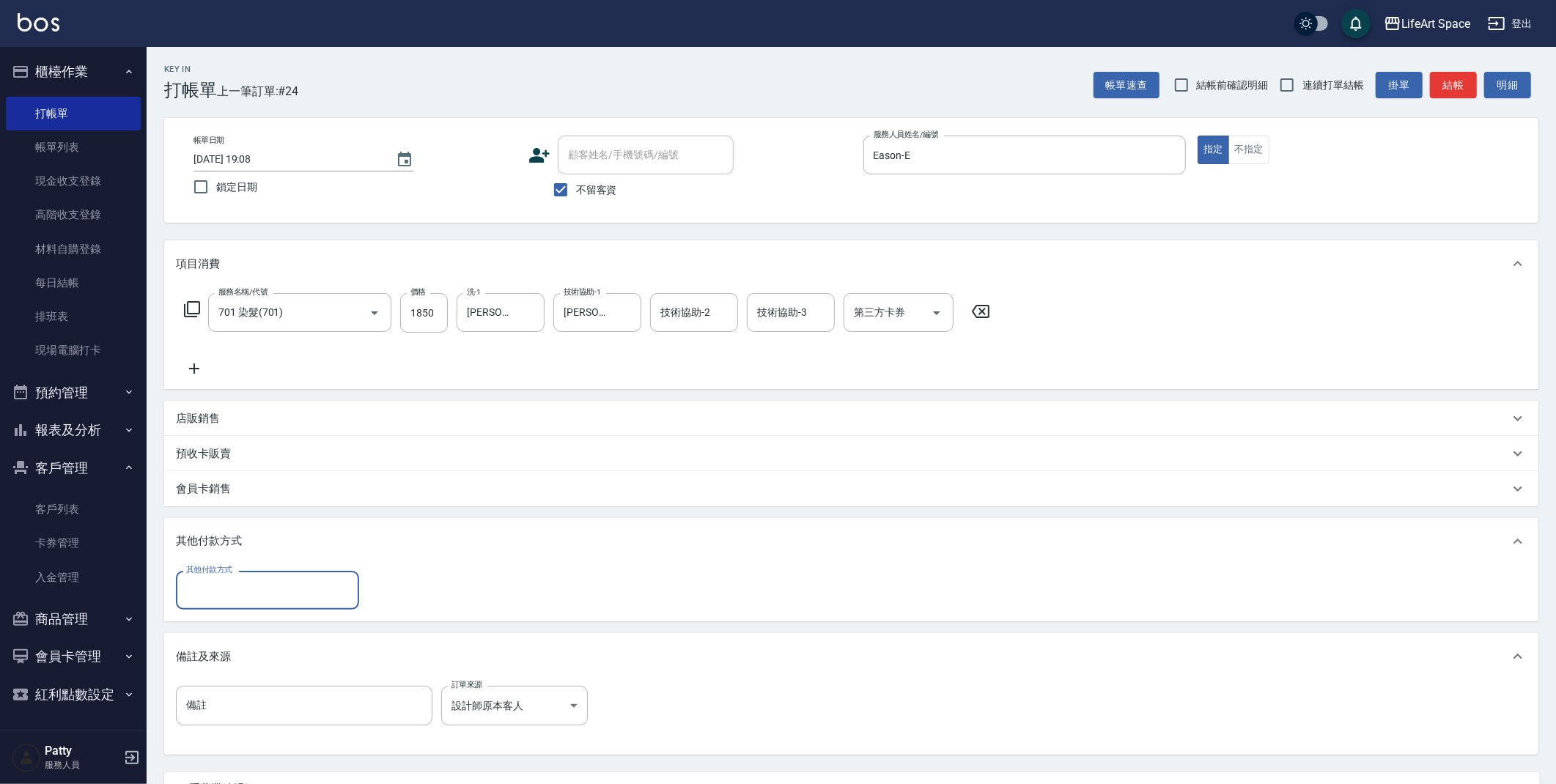
scroll to position [0, 0]
click at [245, 586] on input "其他付款方式" at bounding box center [267, 590] width 170 height 25
click at [222, 633] on span "轉帳" at bounding box center [267, 628] width 183 height 25
type input "轉帳"
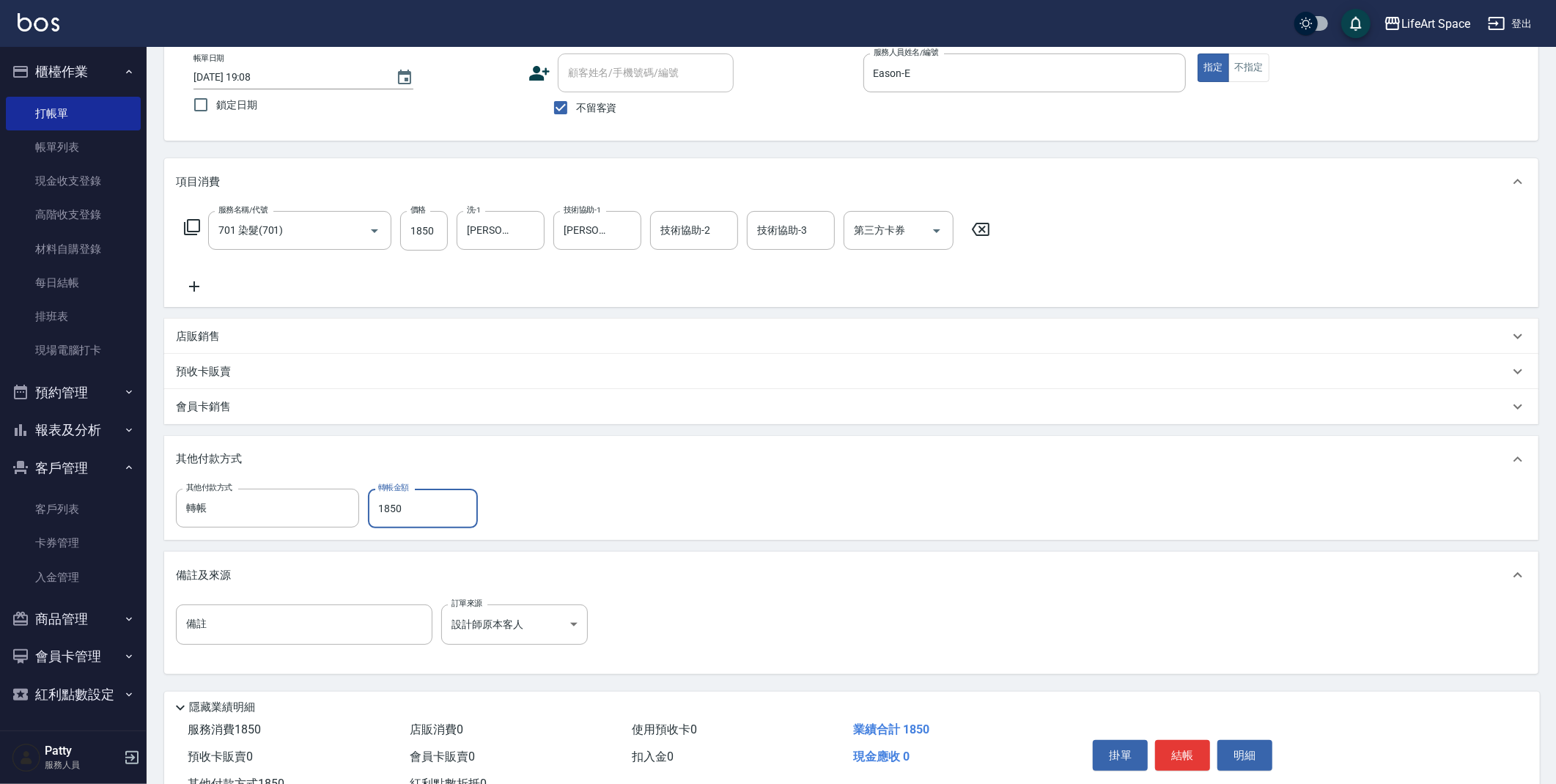
scroll to position [135, 0]
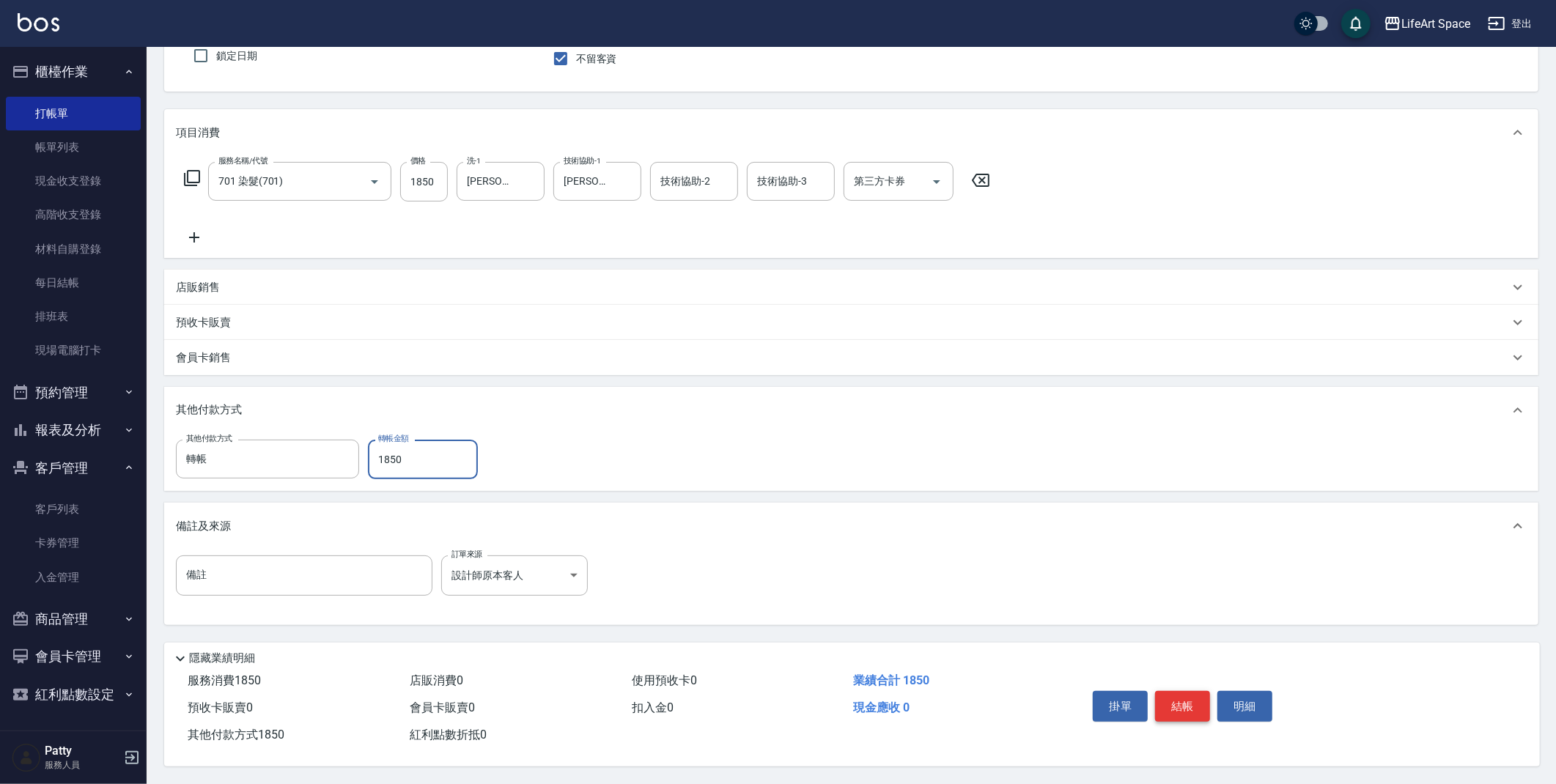
type input "1850"
click at [1197, 692] on button "結帳" at bounding box center [1182, 706] width 55 height 31
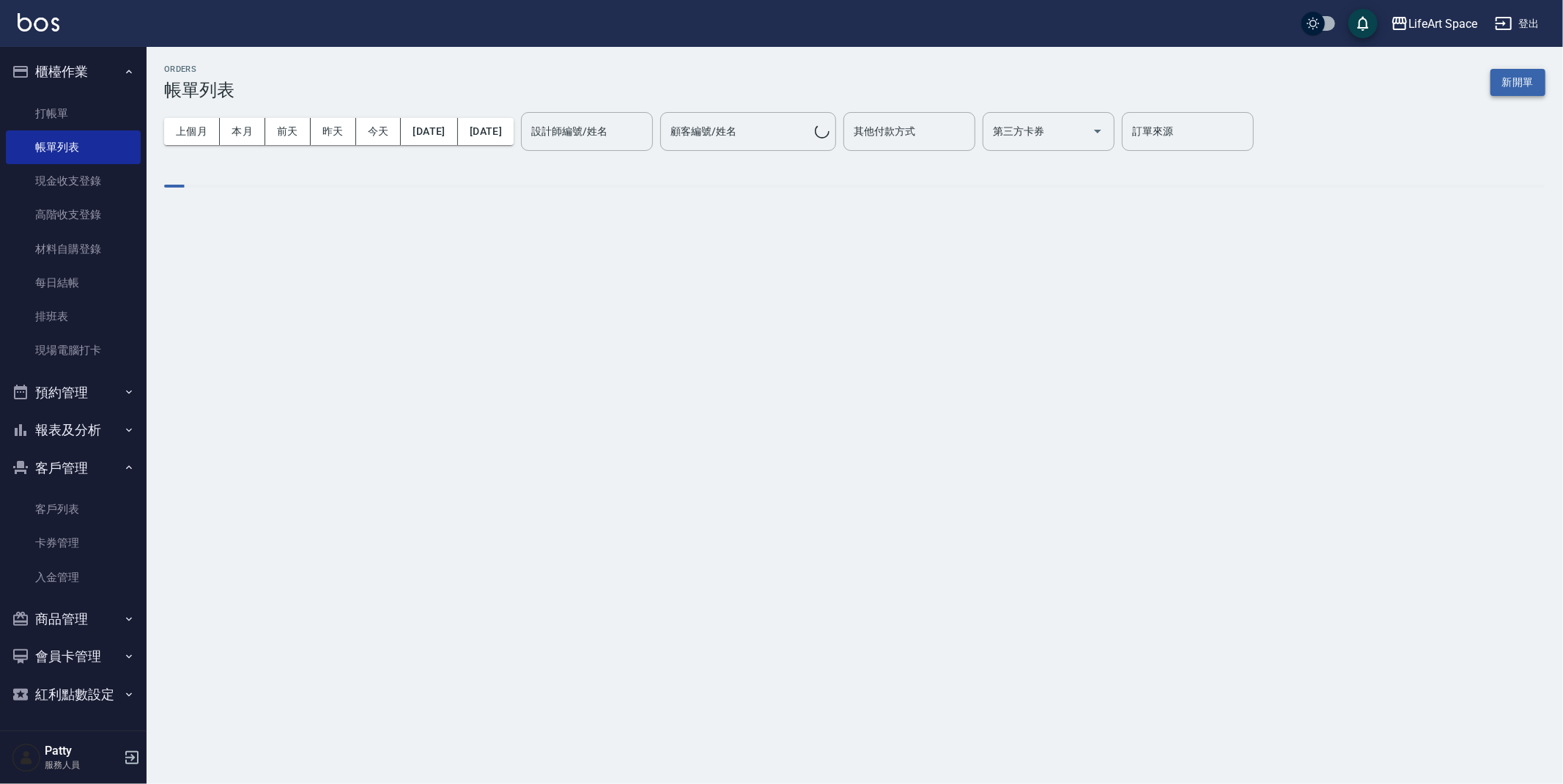
click at [1505, 86] on button "新開單" at bounding box center [1518, 82] width 55 height 27
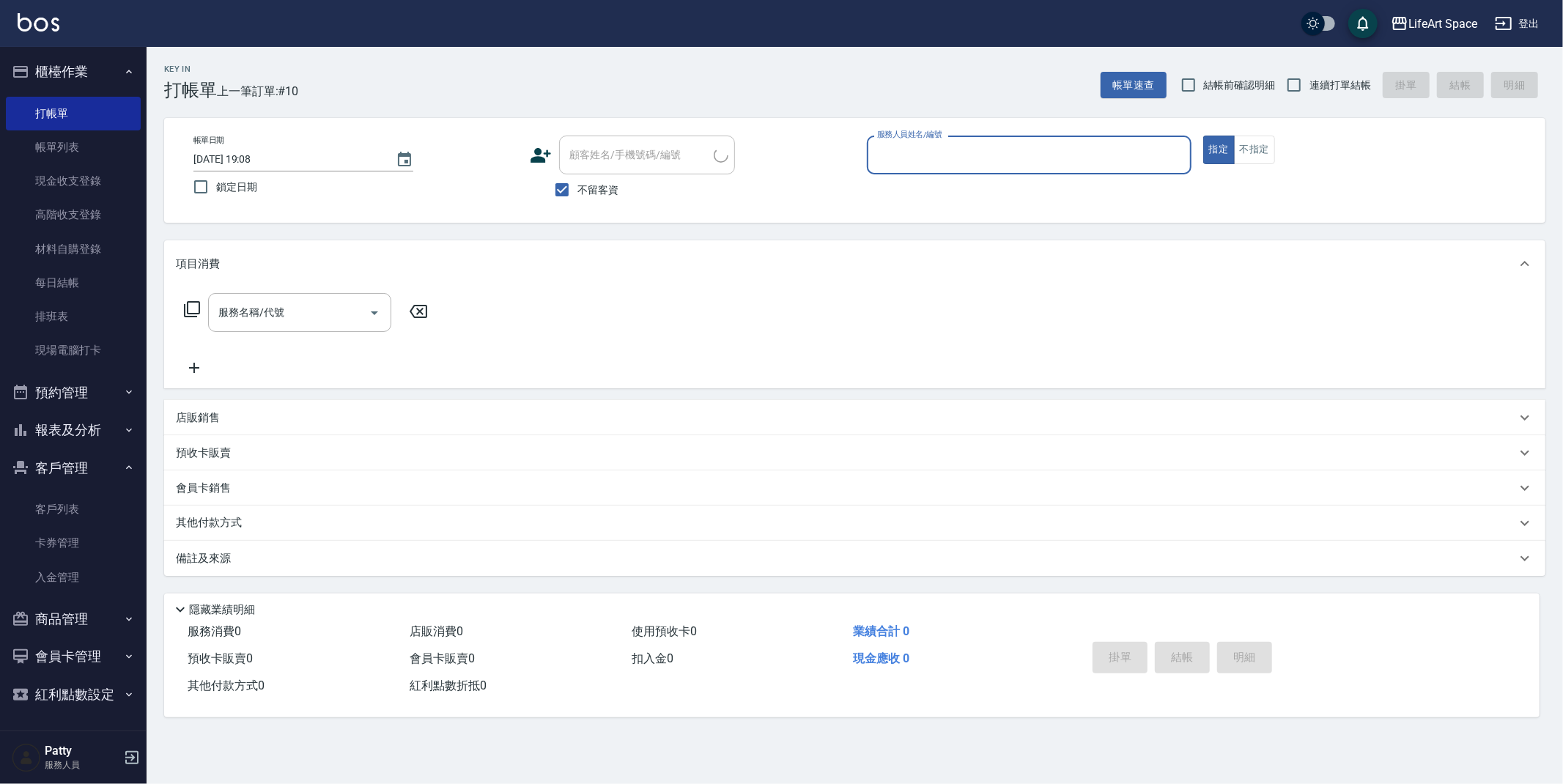
click at [1078, 153] on input "服務人員姓名/編號" at bounding box center [1029, 155] width 311 height 25
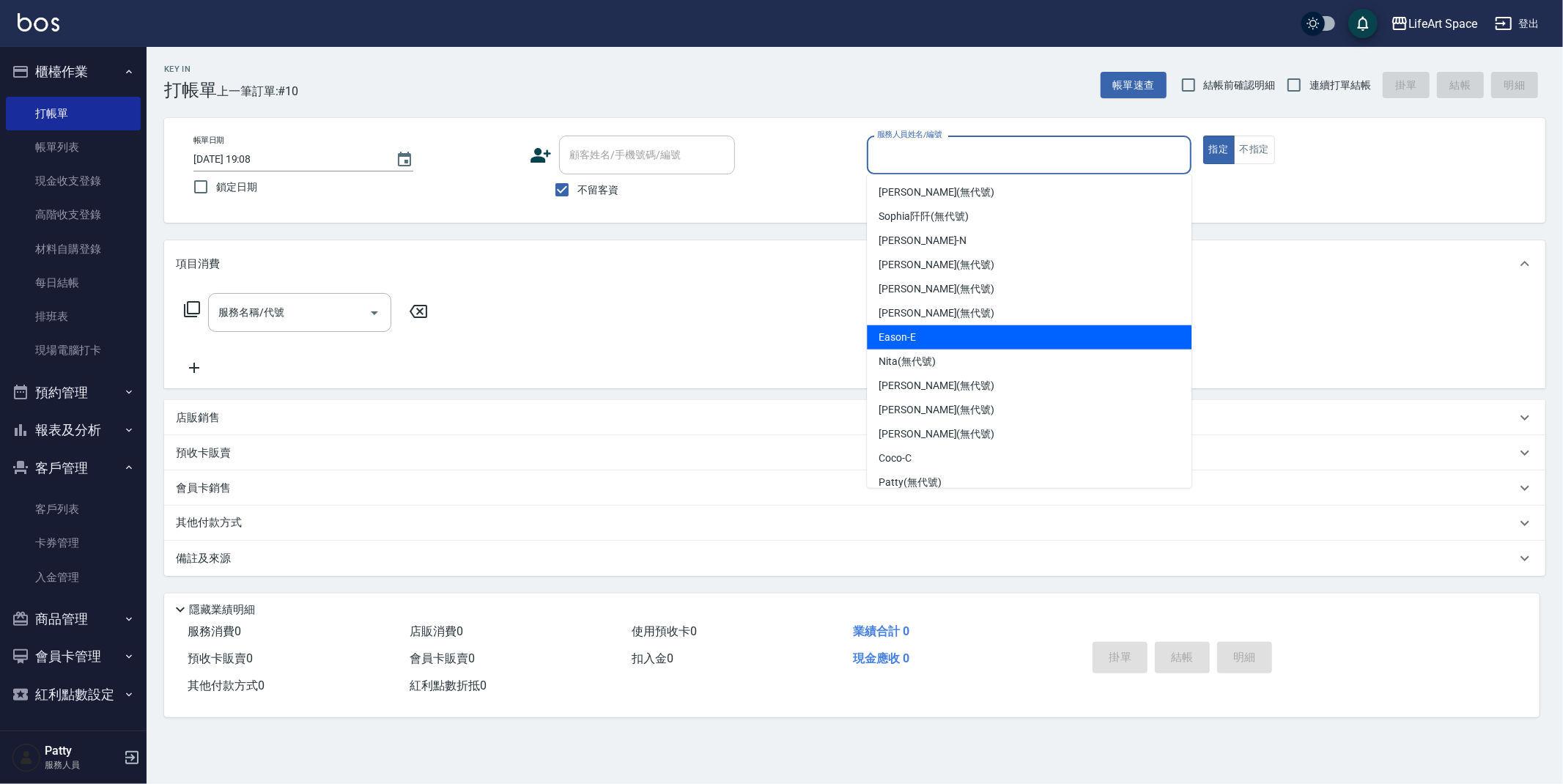
click at [963, 337] on div "Eason -E" at bounding box center [1029, 338] width 324 height 25
type input "Eason-E"
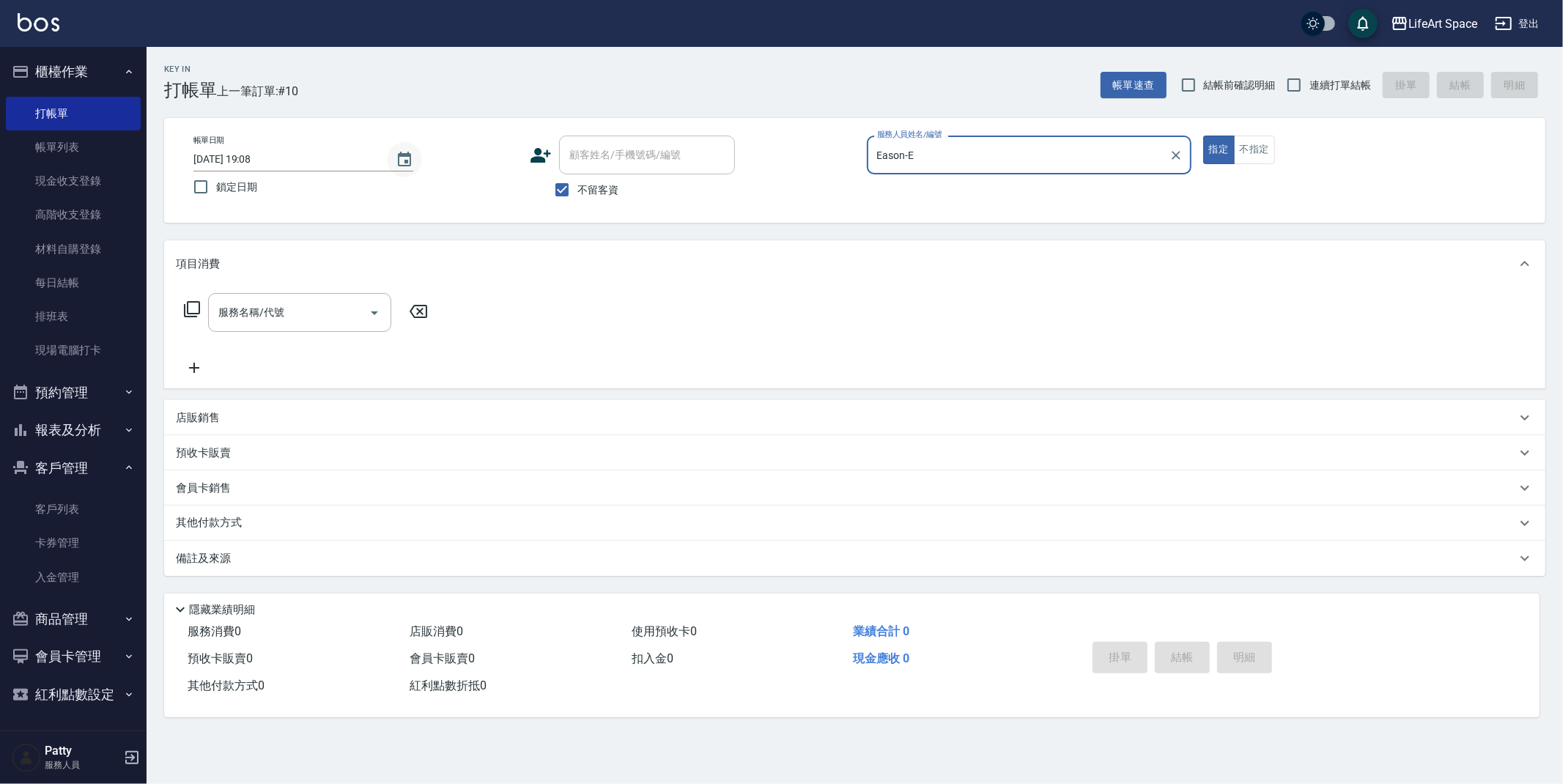
click at [406, 166] on icon "Choose date, selected date is 2025-08-15" at bounding box center [404, 160] width 18 height 18
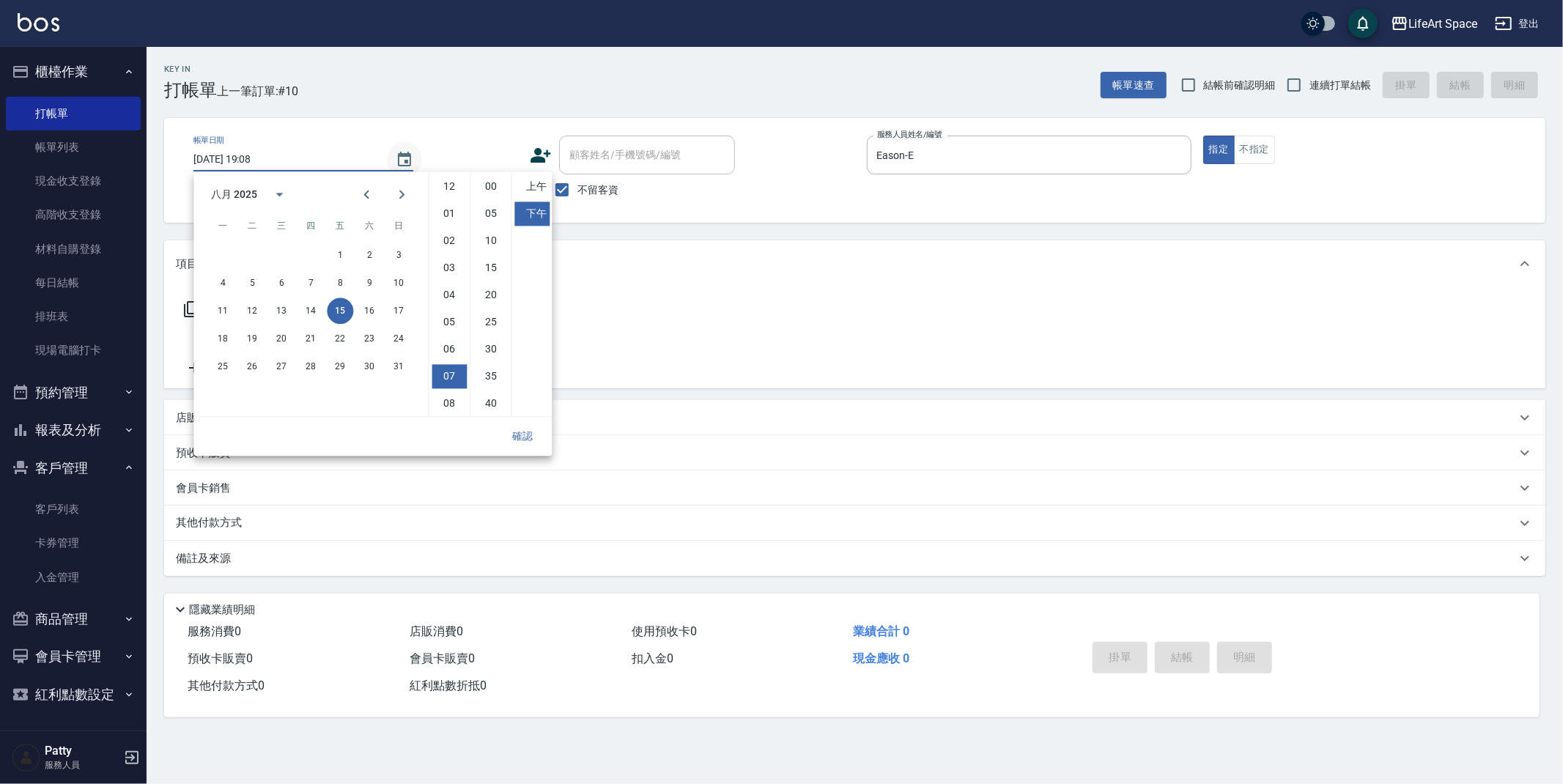
scroll to position [82, 0]
click at [286, 305] on button "13" at bounding box center [281, 311] width 26 height 26
type input "[DATE] 19:08"
click at [523, 434] on button "確認" at bounding box center [522, 436] width 47 height 27
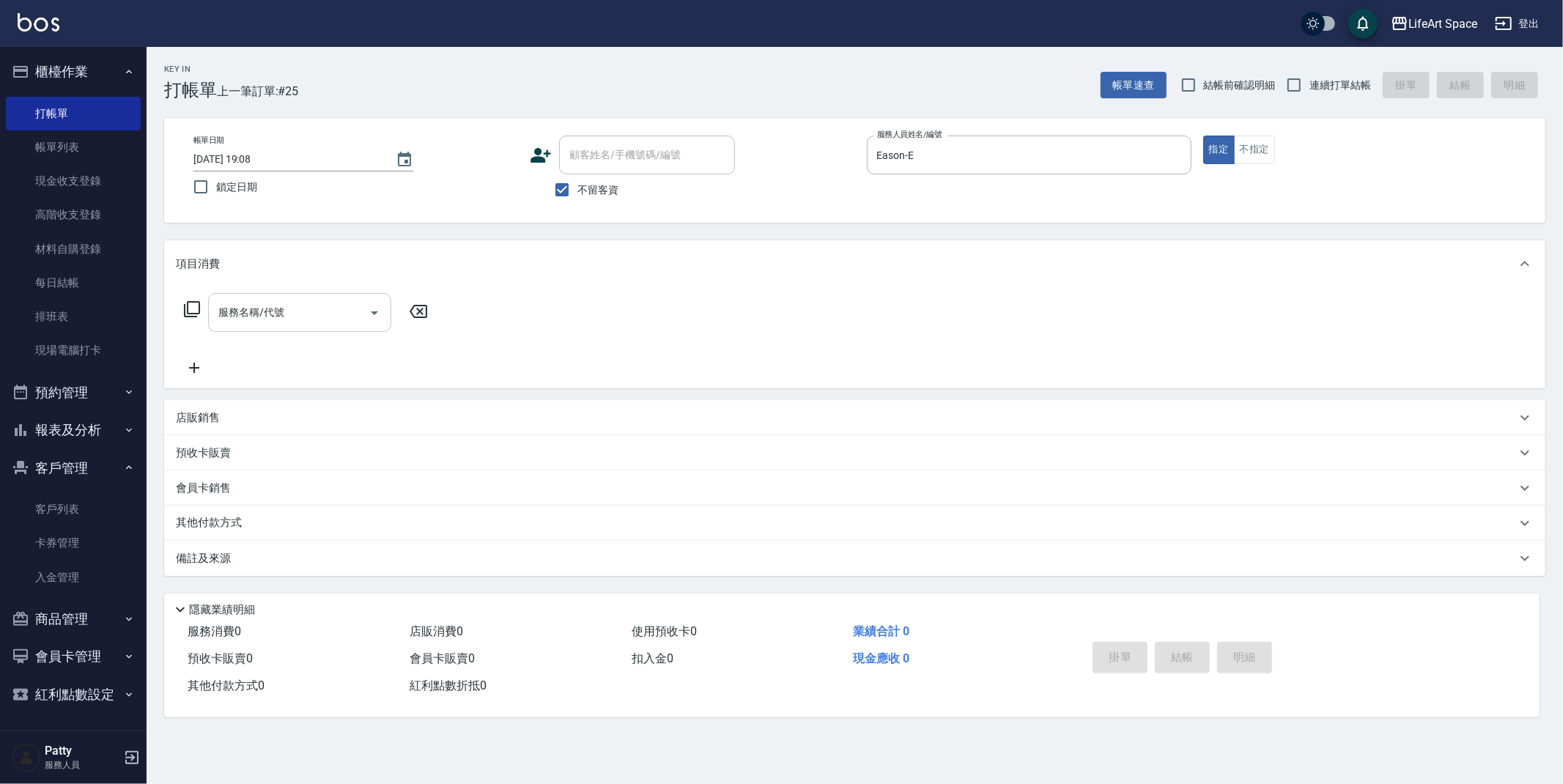
click at [278, 310] on div "服務名稱/代號 服務名稱/代號" at bounding box center [300, 313] width 183 height 39
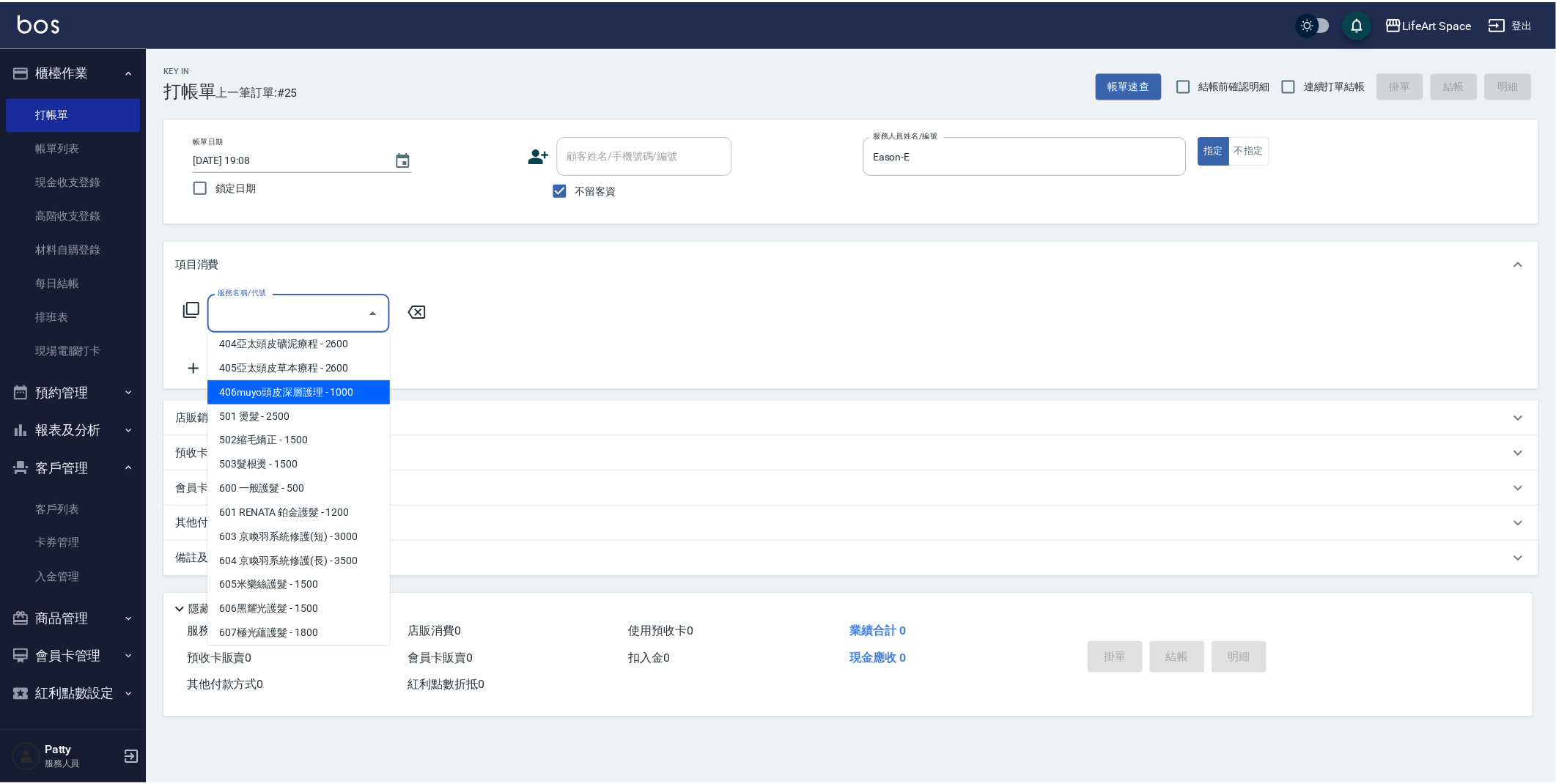
scroll to position [229, 0]
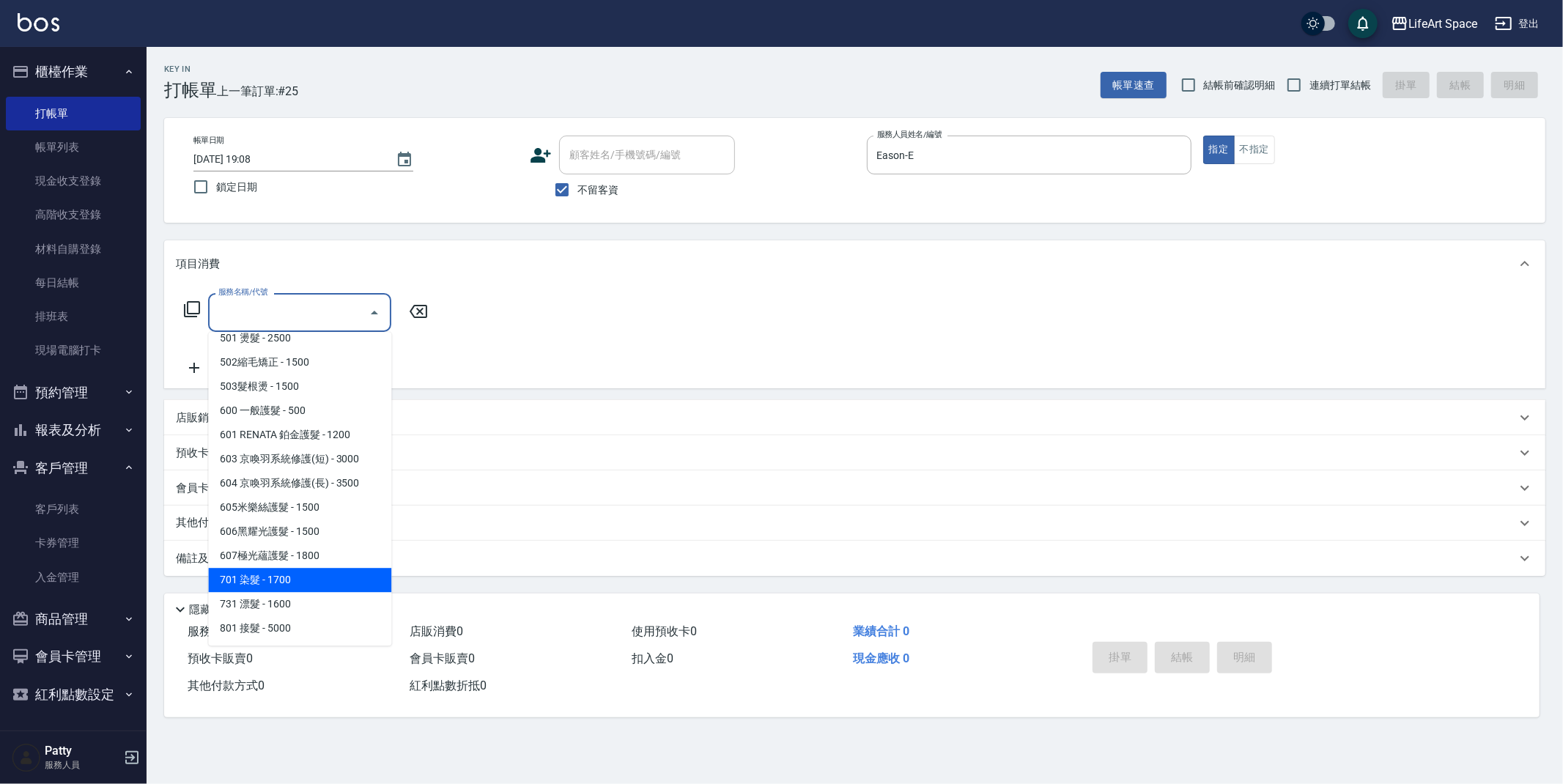
click at [306, 574] on span "701 染髮 - 1700" at bounding box center [300, 580] width 183 height 25
type input "701 染髮(701)"
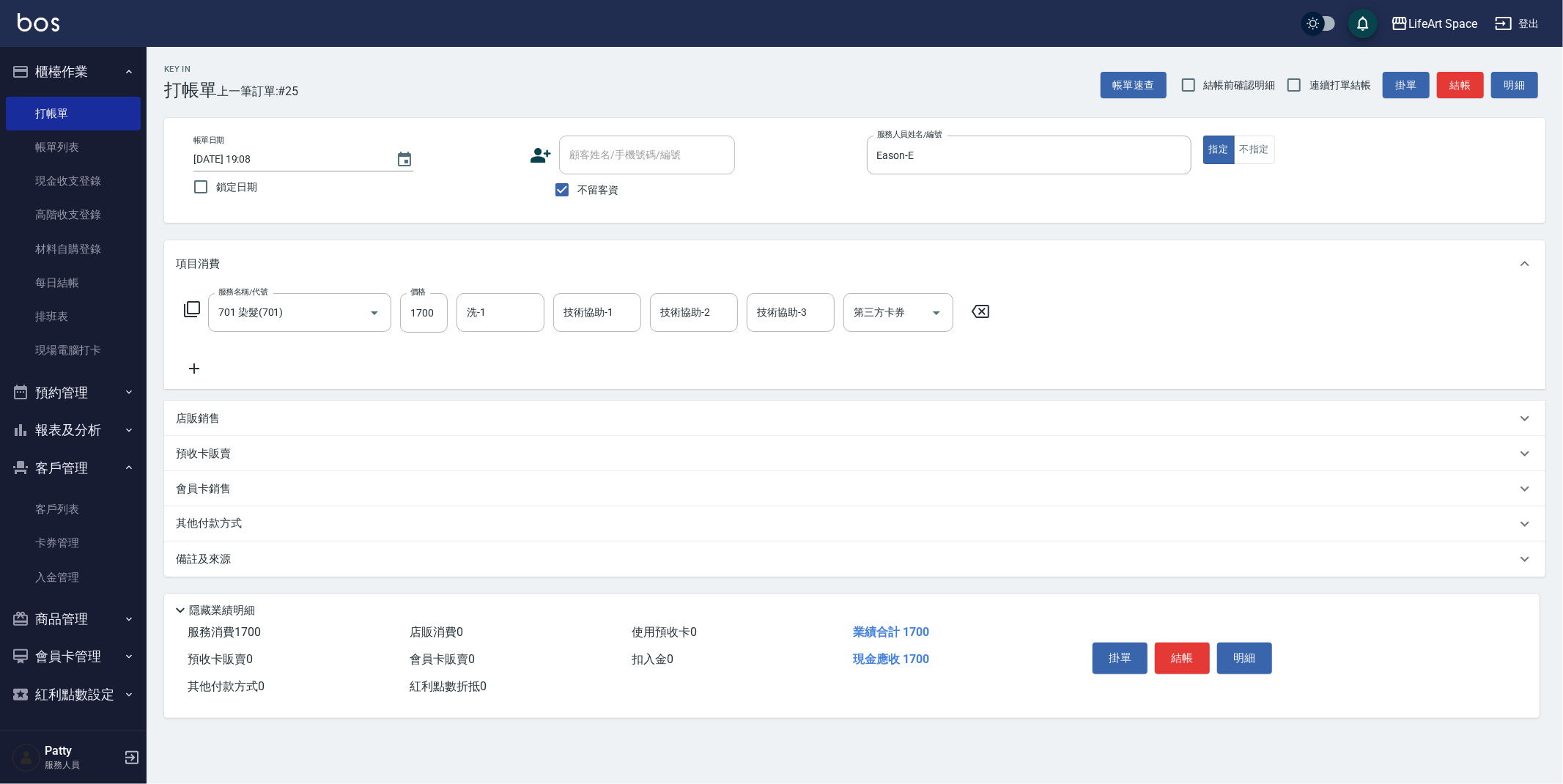
click at [195, 367] on icon at bounding box center [194, 368] width 37 height 18
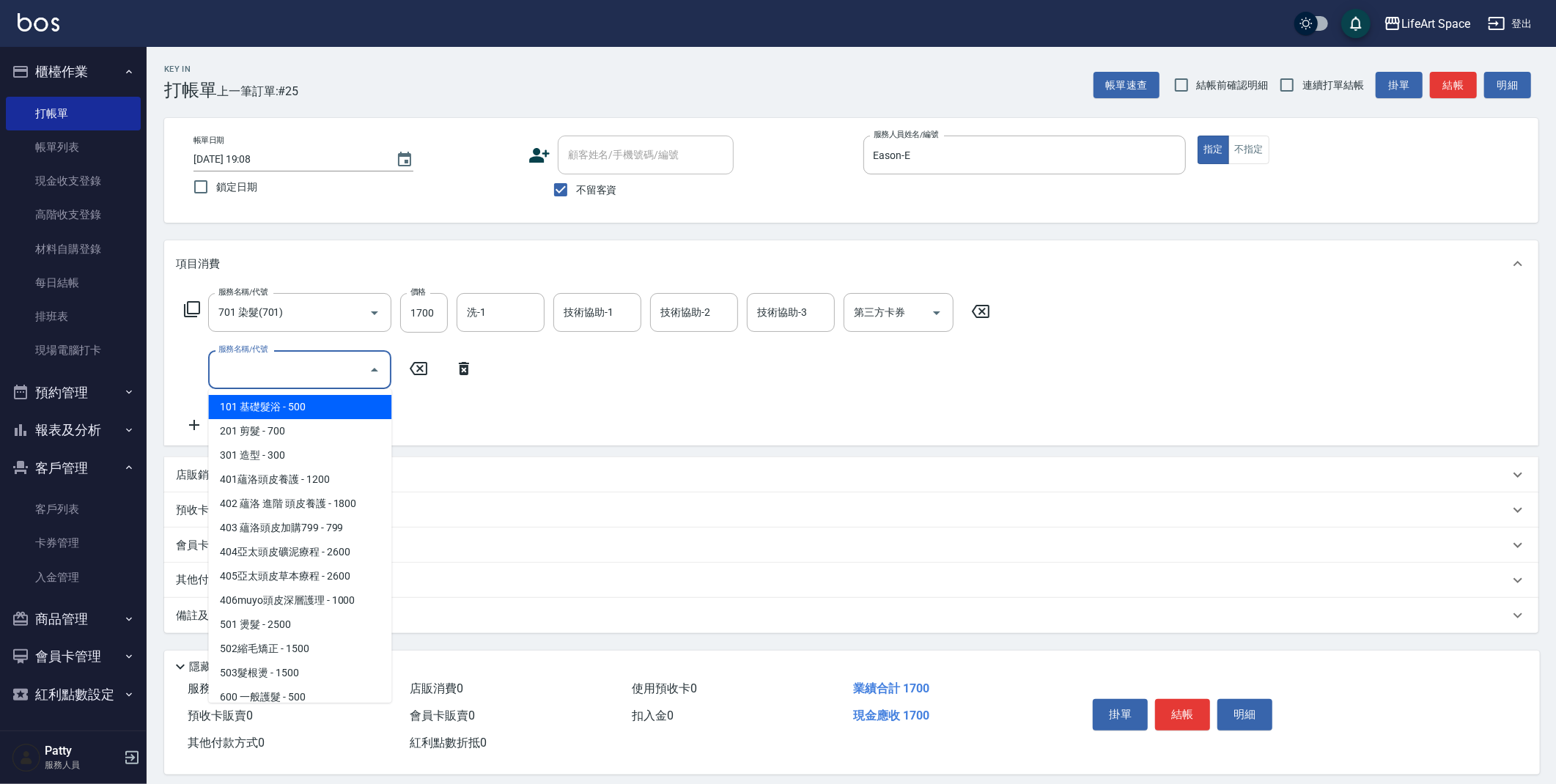
click at [328, 381] on input "服務名稱/代號" at bounding box center [288, 369] width 148 height 25
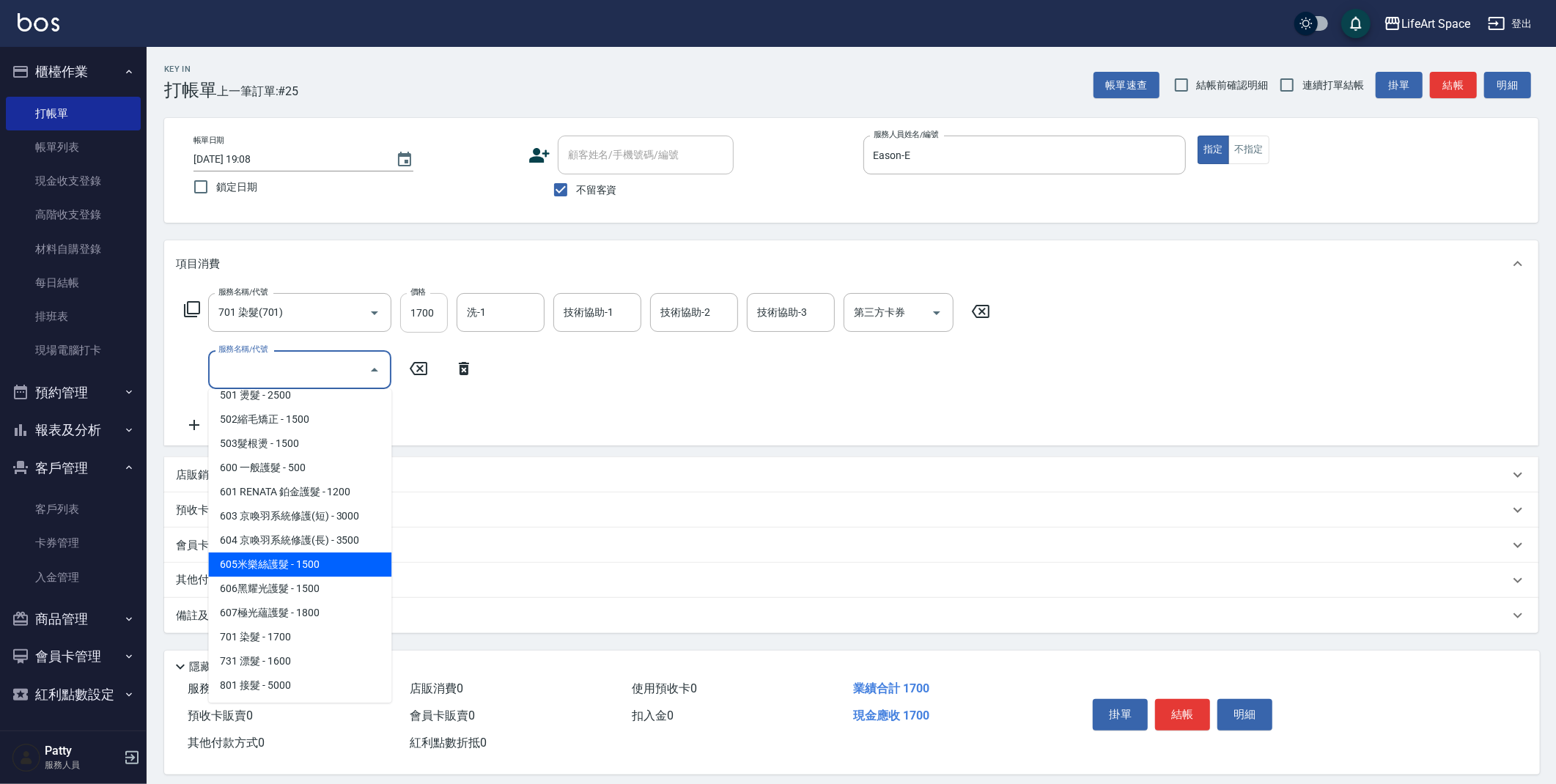
click at [312, 567] on span "605米樂絲護髮 - 1500" at bounding box center [300, 565] width 183 height 25
type input "605米樂絲護髮(605)"
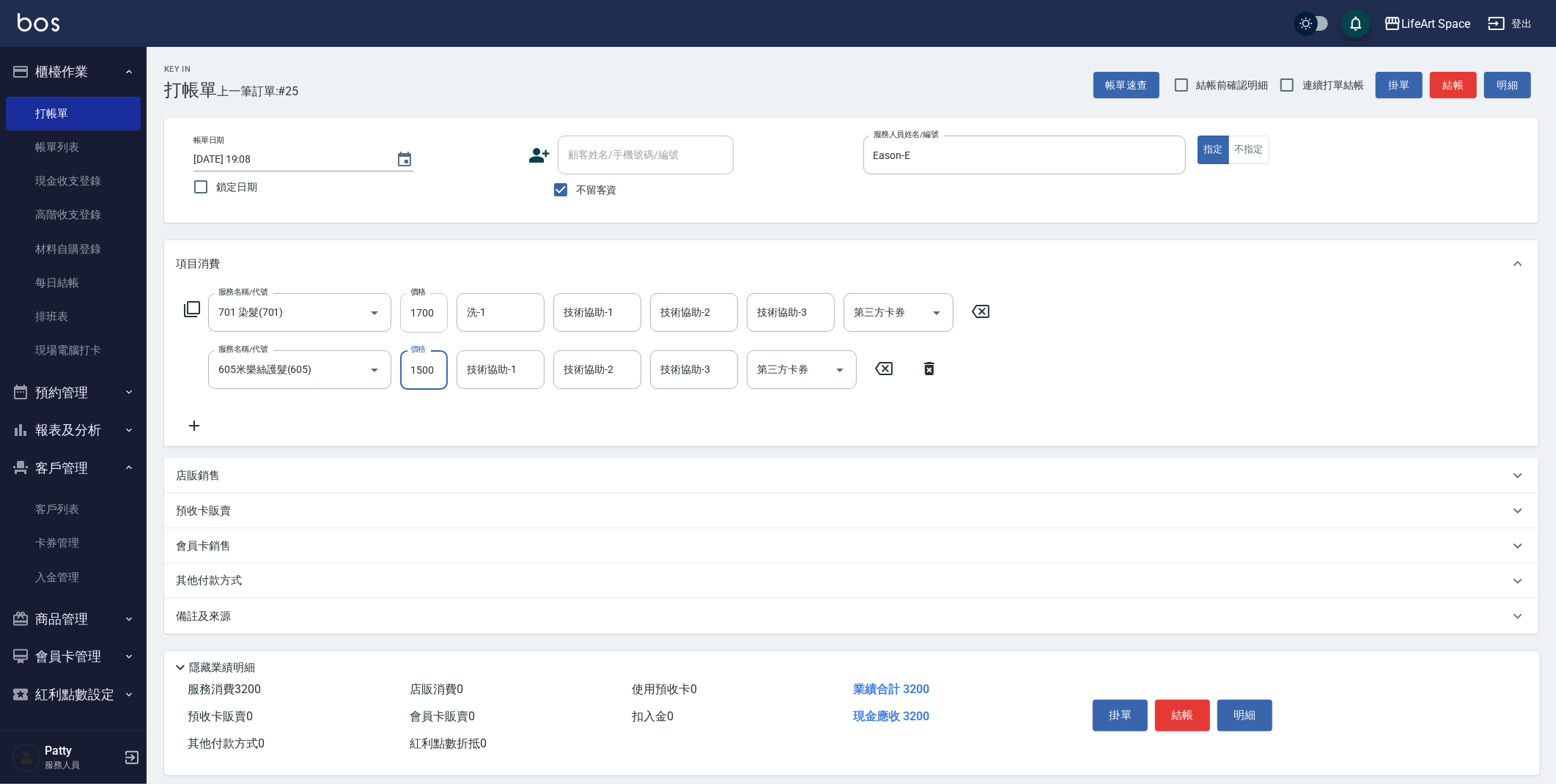
click at [441, 311] on input "1700" at bounding box center [424, 313] width 47 height 40
type input "3000"
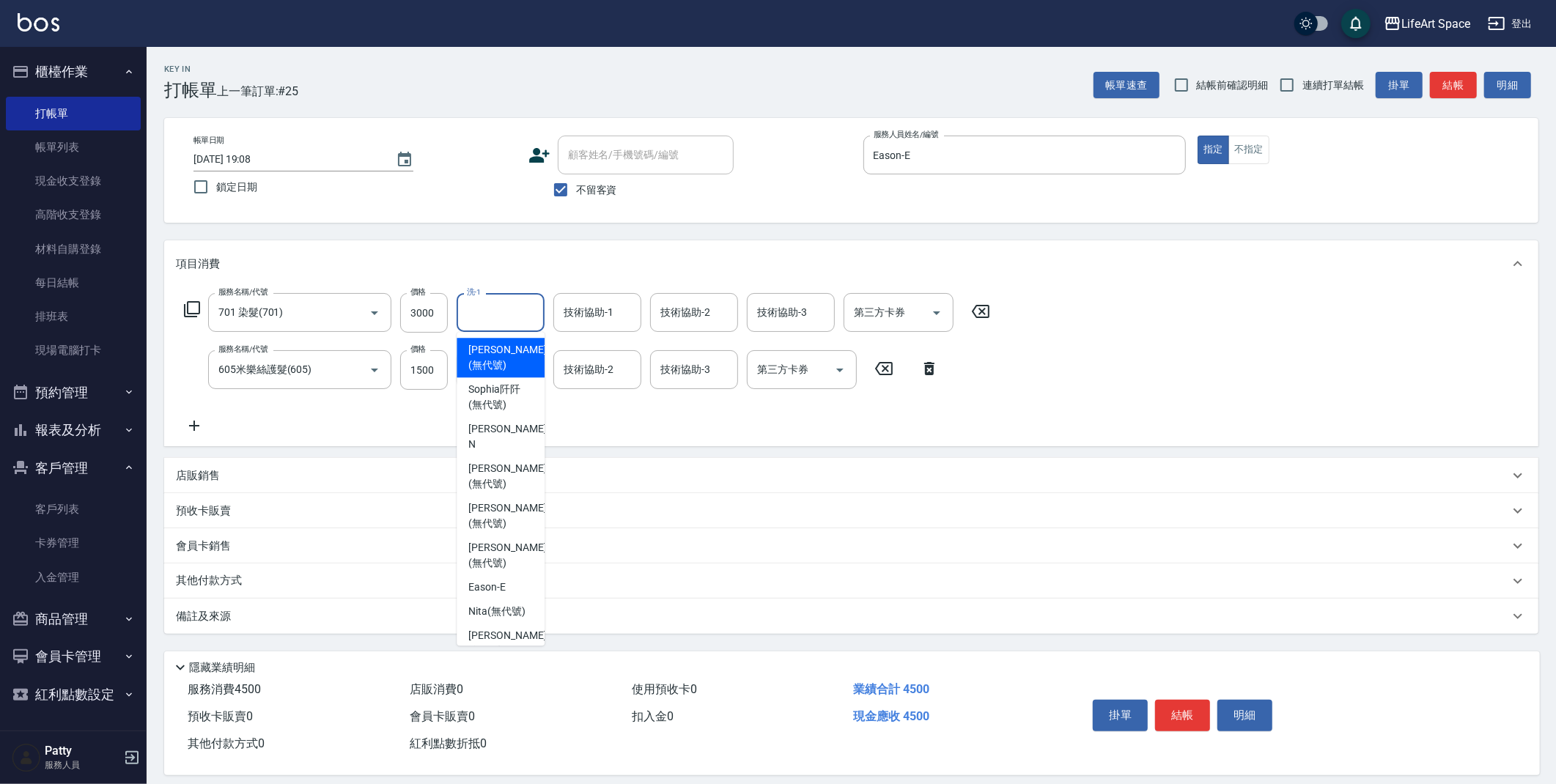
click at [487, 308] on input "洗-1" at bounding box center [500, 312] width 75 height 25
click at [496, 364] on span "[PERSON_NAME] (無代號)" at bounding box center [507, 357] width 77 height 31
type input "[PERSON_NAME](無代號)"
click at [505, 378] on input "技術協助-1" at bounding box center [500, 369] width 75 height 25
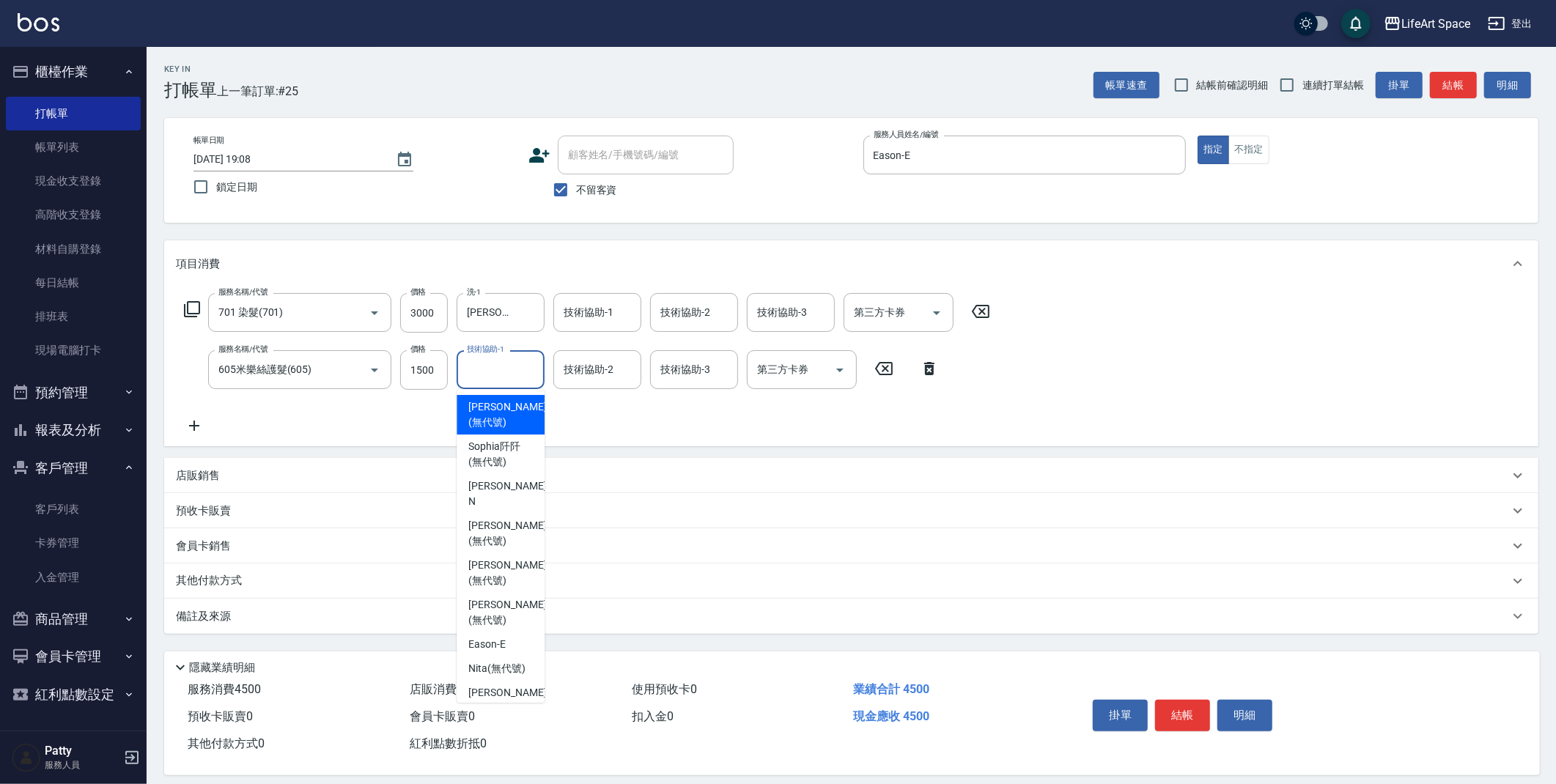
click at [495, 425] on span "[PERSON_NAME] (無代號)" at bounding box center [507, 414] width 77 height 31
type input "[PERSON_NAME](無代號)"
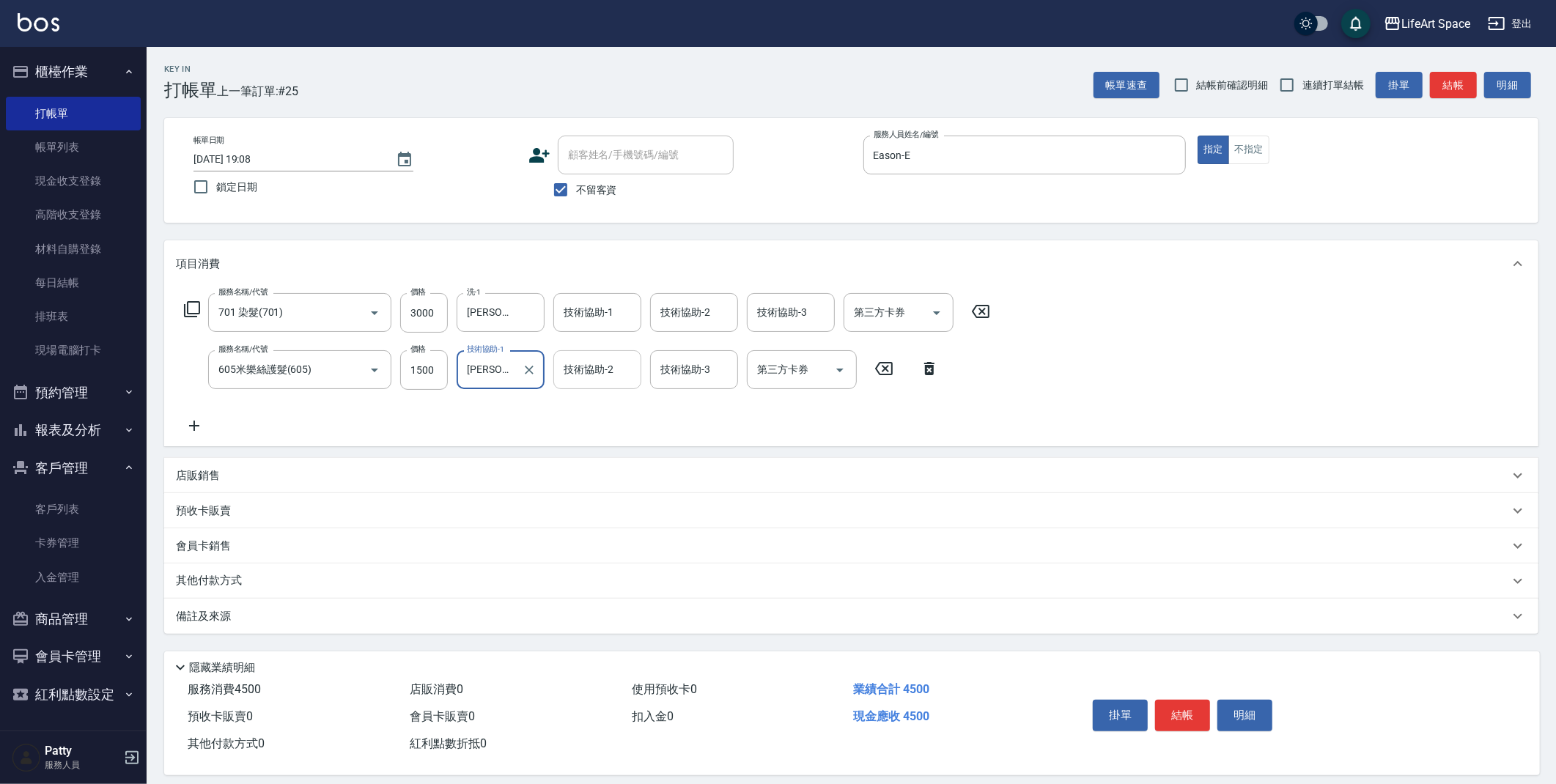
click at [596, 380] on input "技術協助-2" at bounding box center [597, 369] width 75 height 25
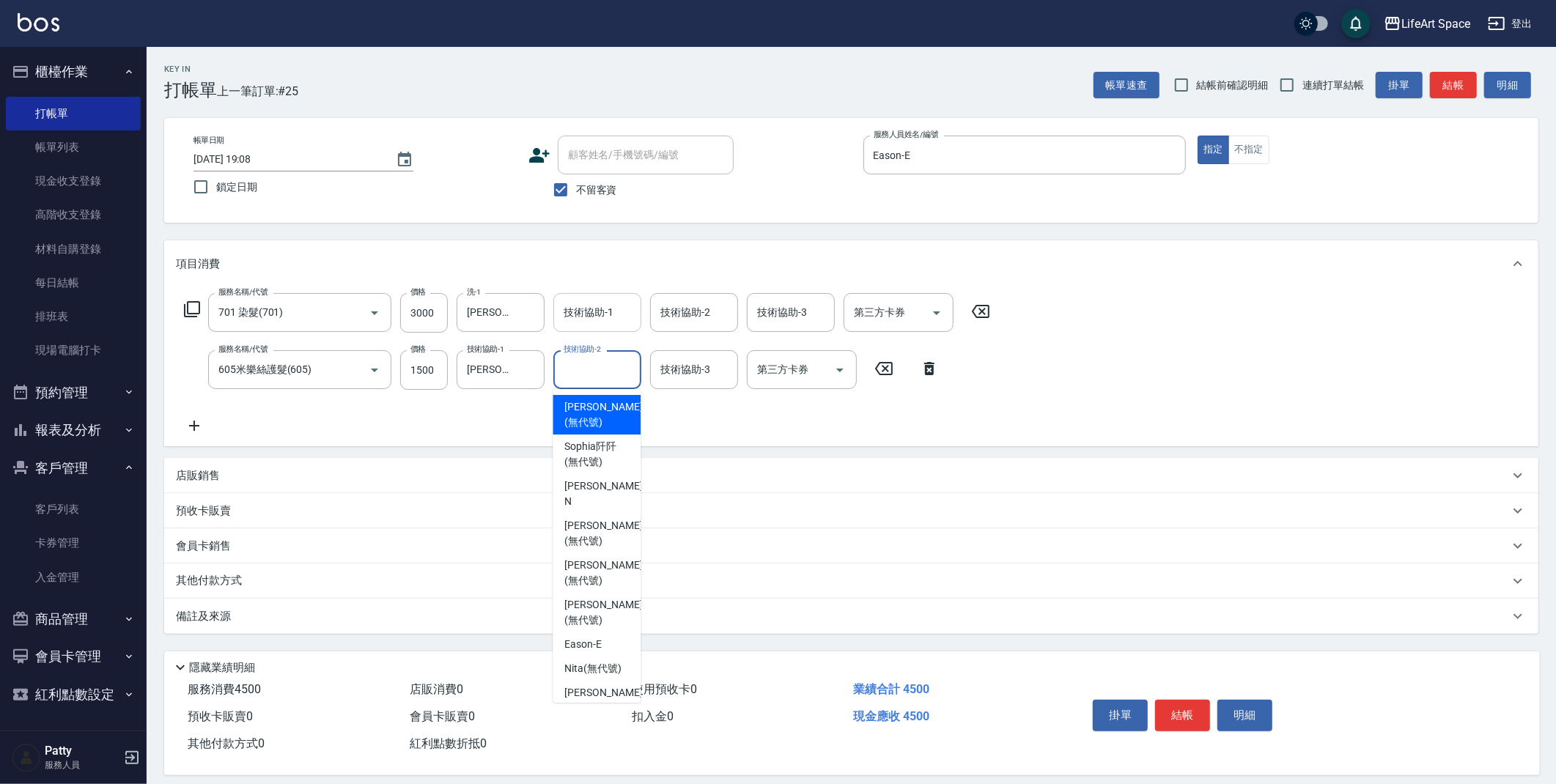
drag, startPoint x: 591, startPoint y: 406, endPoint x: 613, endPoint y: 315, distance: 93.6
click at [591, 403] on span "[PERSON_NAME] (無代號)" at bounding box center [603, 414] width 77 height 31
type input "[PERSON_NAME](無代號)"
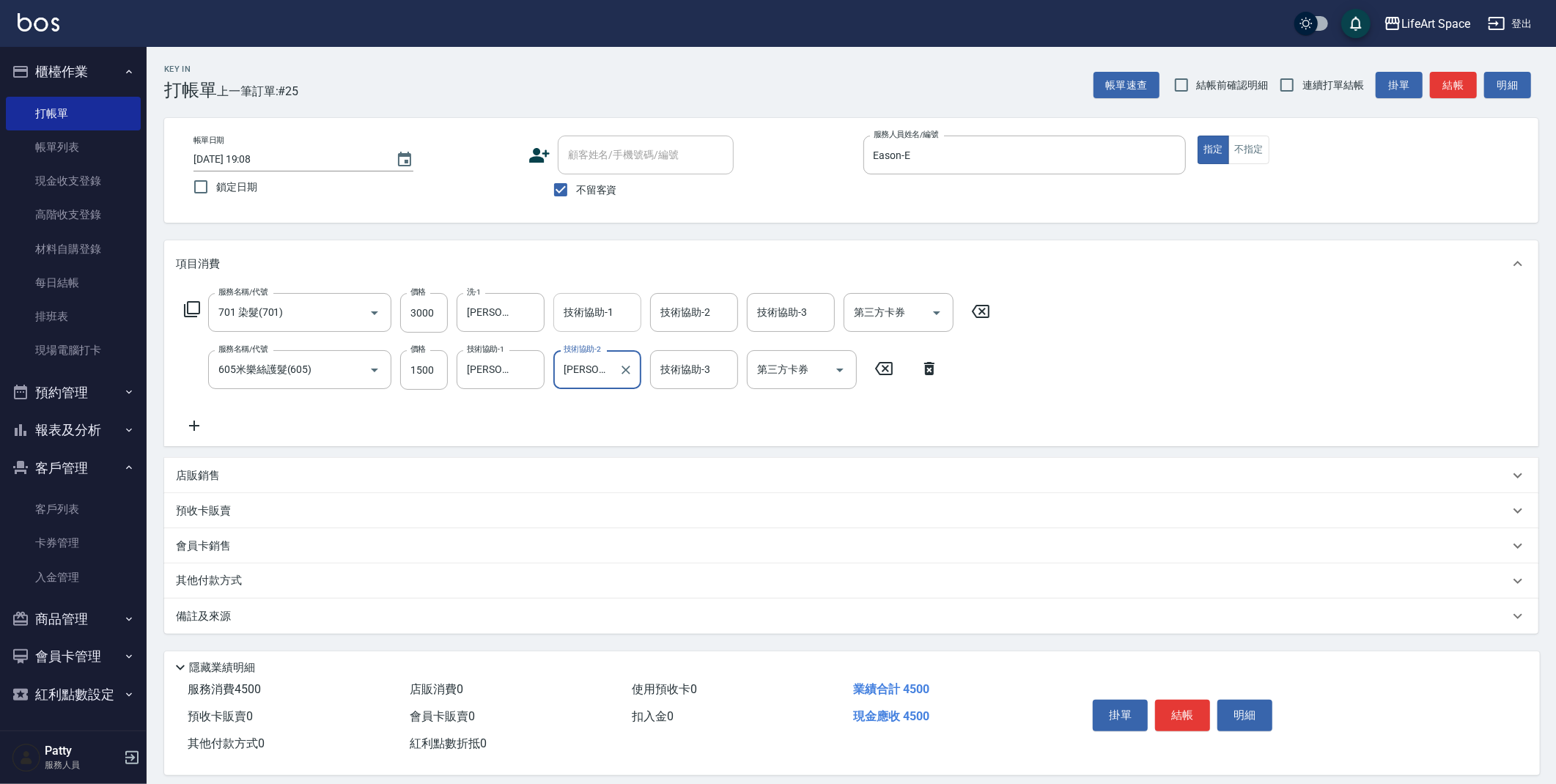
click at [613, 305] on input "技術協助-1" at bounding box center [597, 312] width 75 height 25
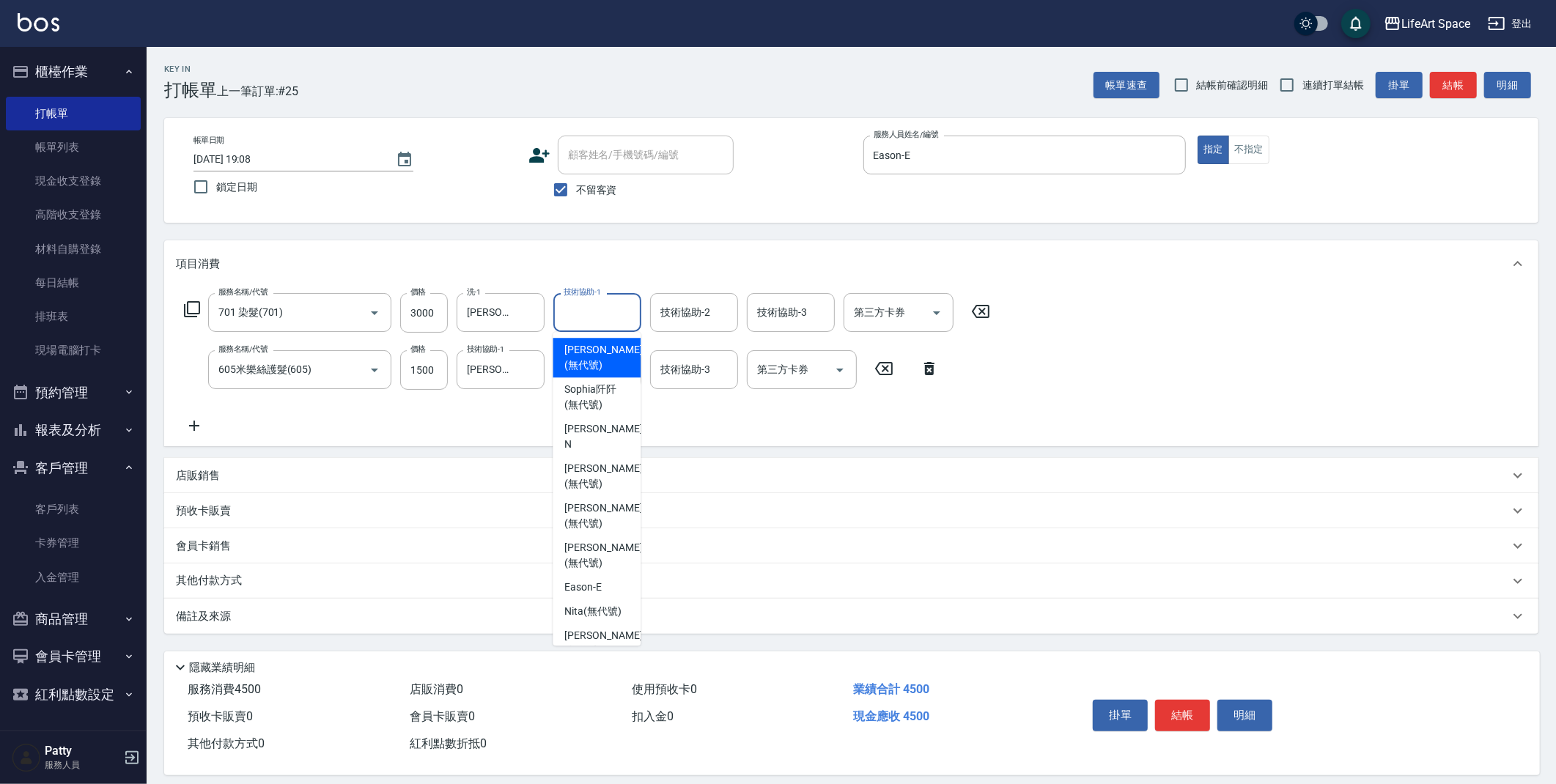
drag, startPoint x: 609, startPoint y: 351, endPoint x: 343, endPoint y: 606, distance: 368.5
click at [609, 351] on span "[PERSON_NAME] (無代號)" at bounding box center [603, 357] width 77 height 31
type input "[PERSON_NAME](無代號)"
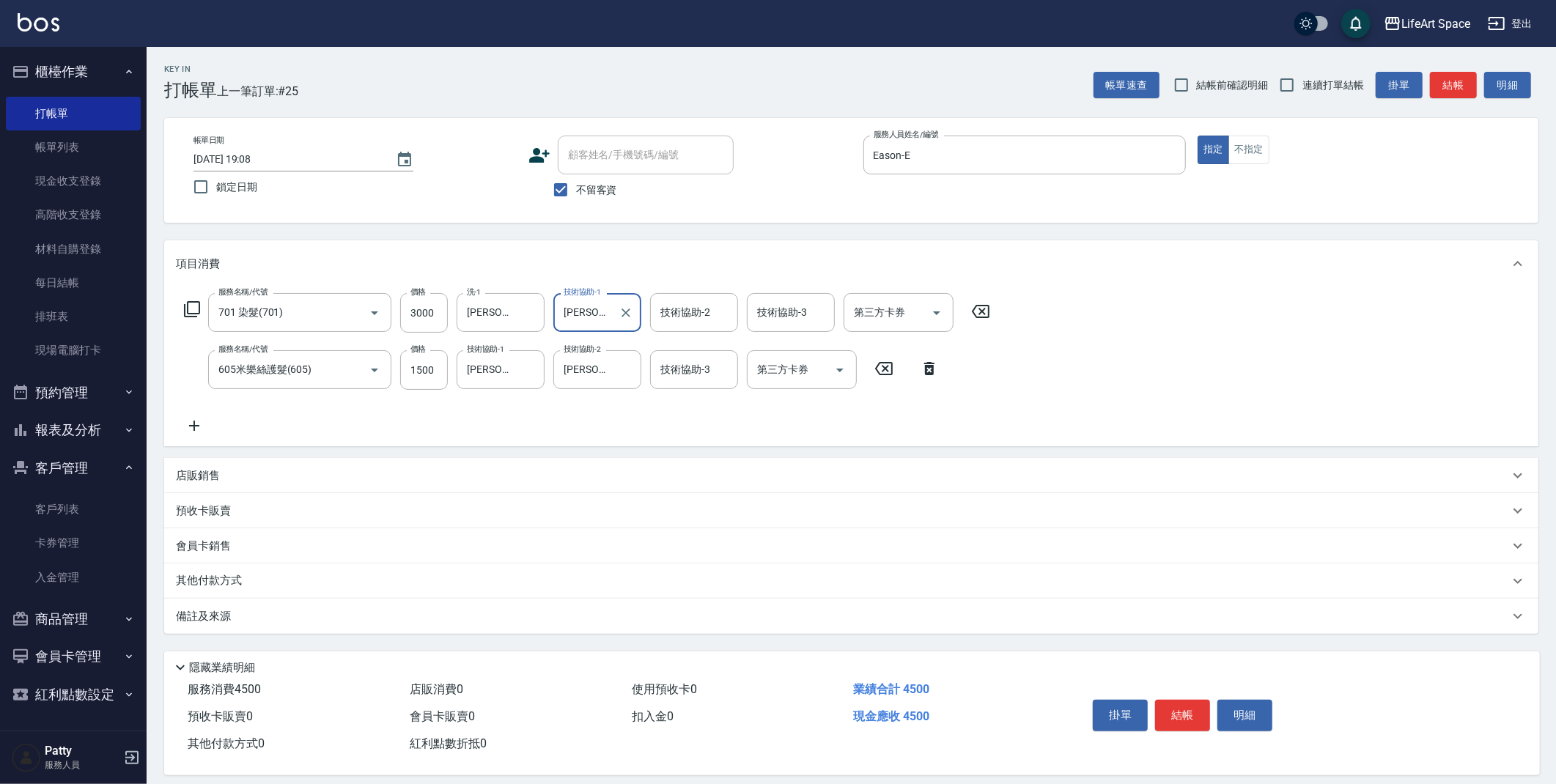
click at [335, 614] on div "備註及來源" at bounding box center [842, 617] width 1334 height 16
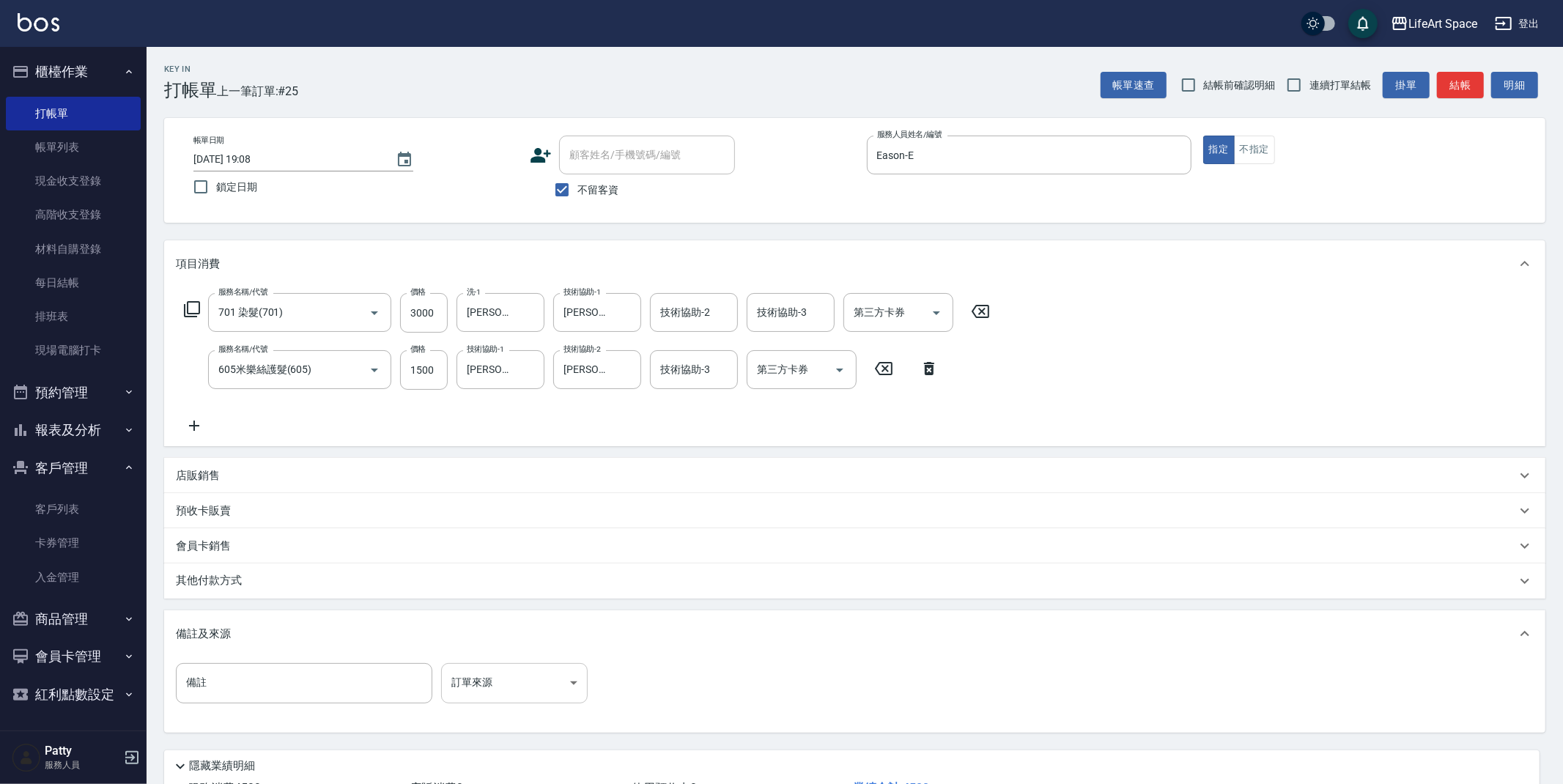
click at [447, 693] on body "LifeArt Space 登出 櫃檯作業 打帳單 帳單列表 現金收支登錄 高階收支登錄 材料自購登錄 每日結帳 排班表 現場電腦打卡 預約管理 預約管理 單…" at bounding box center [782, 446] width 1563 height 892
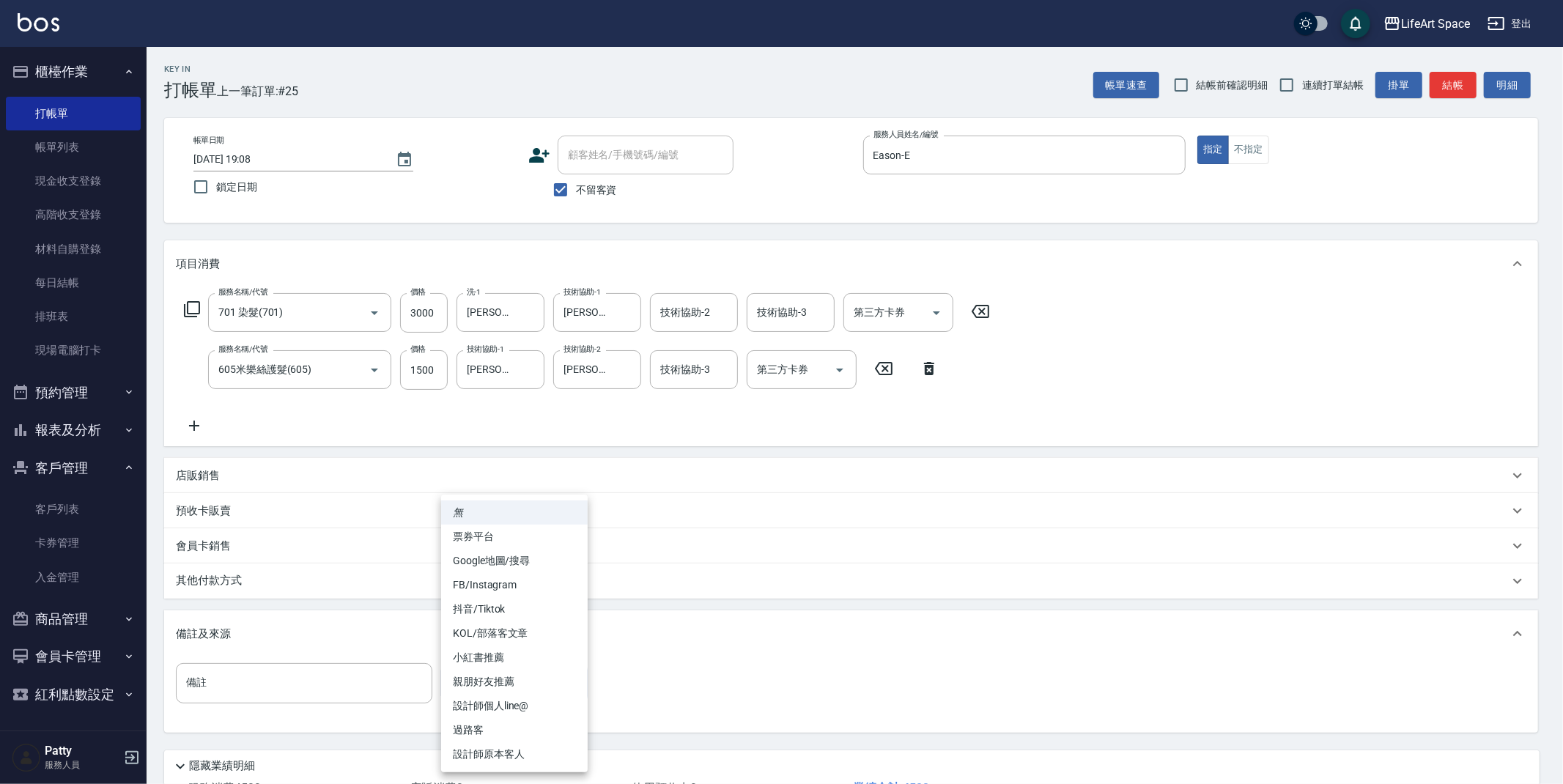
drag, startPoint x: 511, startPoint y: 753, endPoint x: 493, endPoint y: 741, distance: 21.6
click at [512, 753] on li "設計師原本客人" at bounding box center [514, 755] width 147 height 25
type input "設計師原本客人"
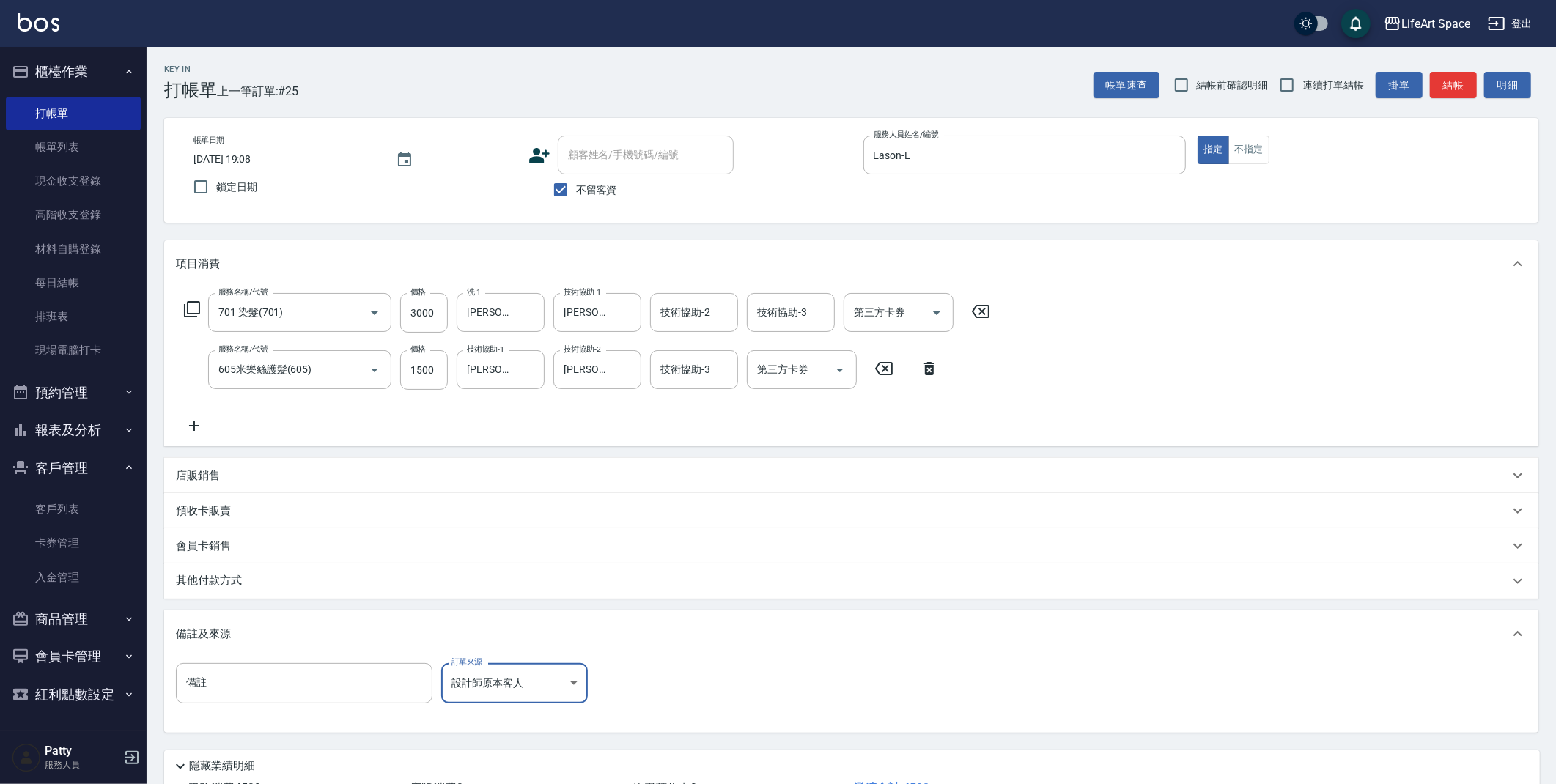
click at [248, 588] on p "其他付款方式" at bounding box center [212, 581] width 73 height 16
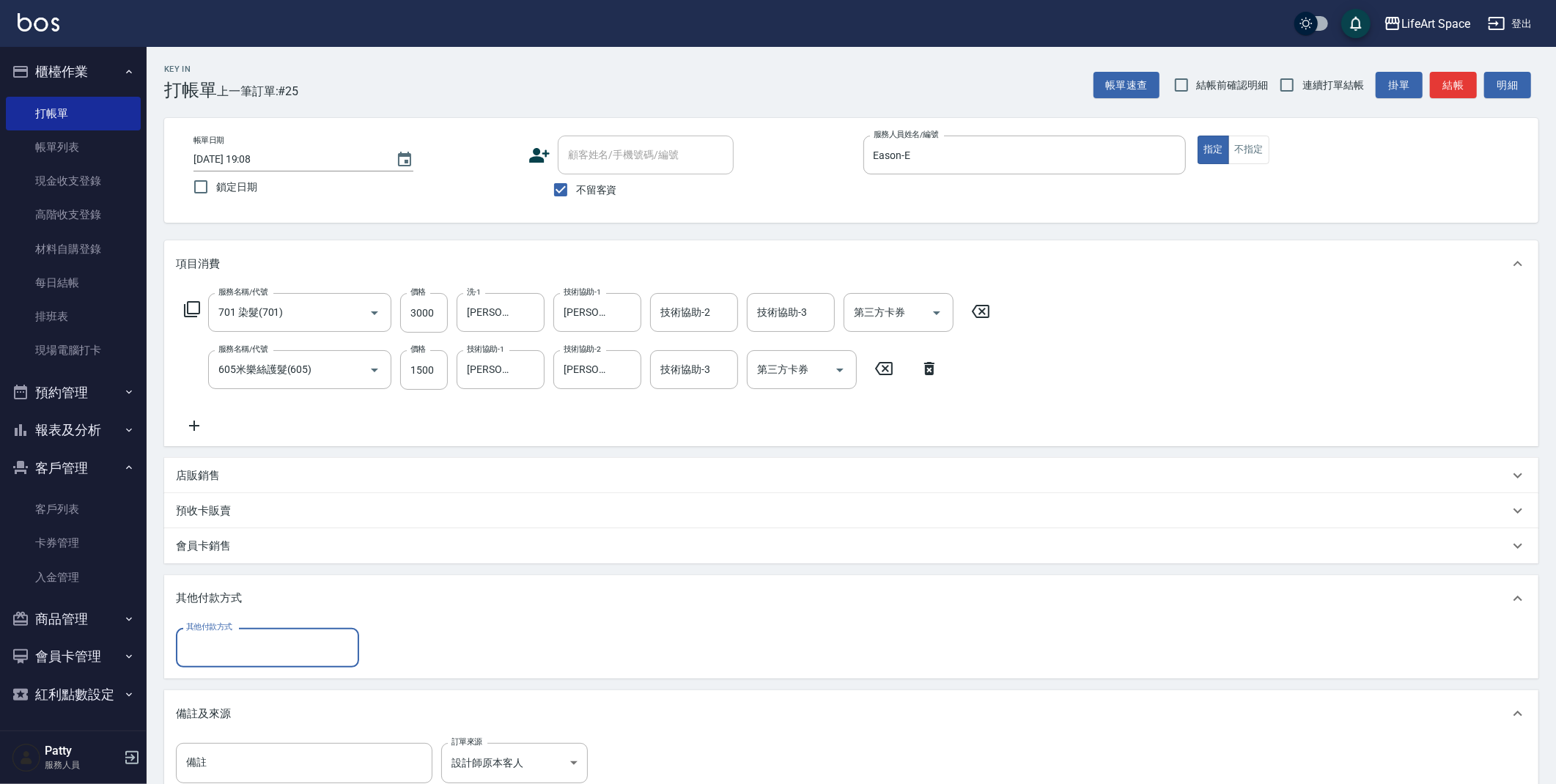
scroll to position [0, 0]
click at [230, 645] on input "其他付款方式" at bounding box center [267, 647] width 170 height 25
click at [238, 702] on span "Linepay" at bounding box center [267, 709] width 183 height 25
type input "Linepay"
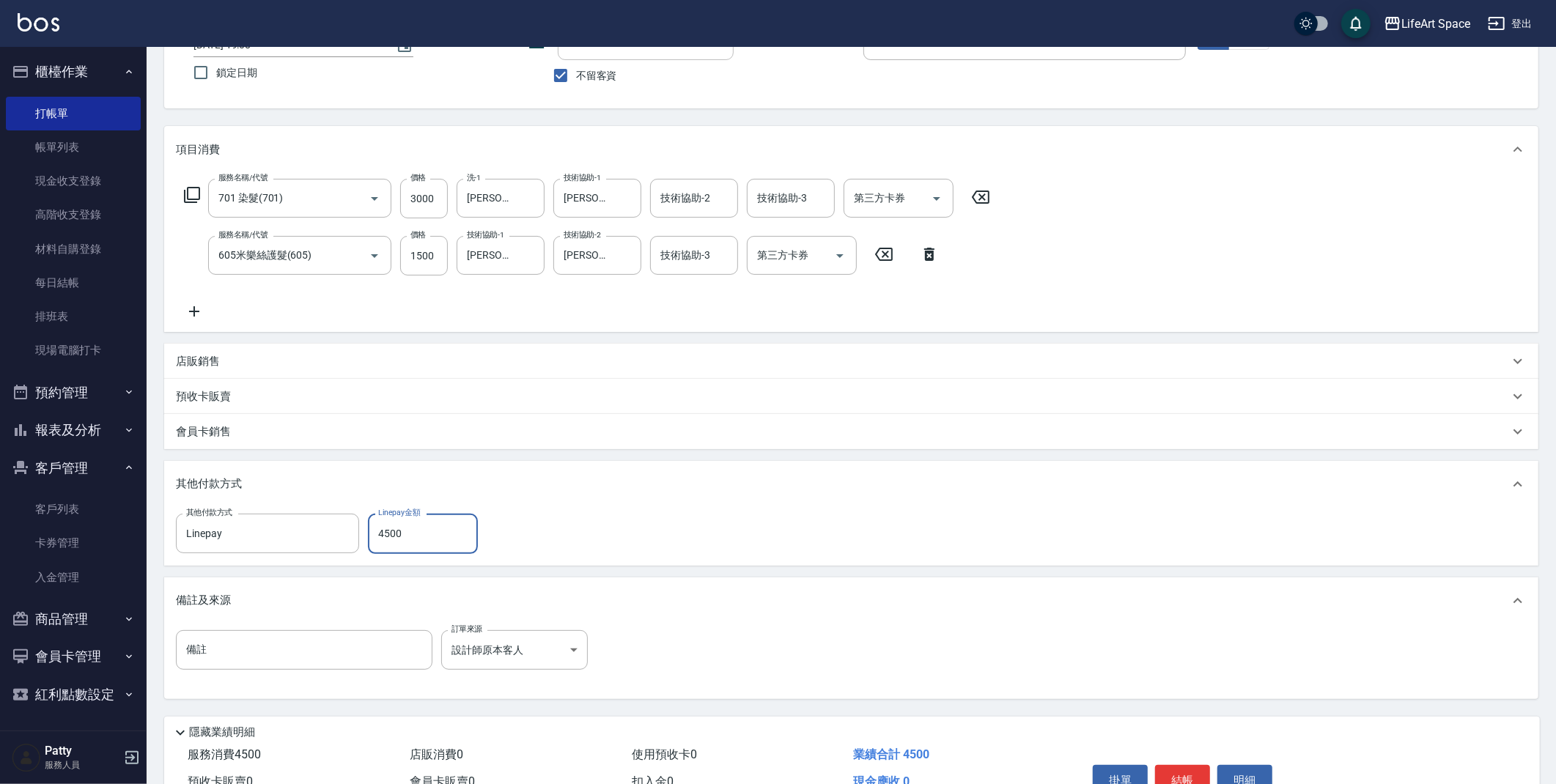
scroll to position [192, 0]
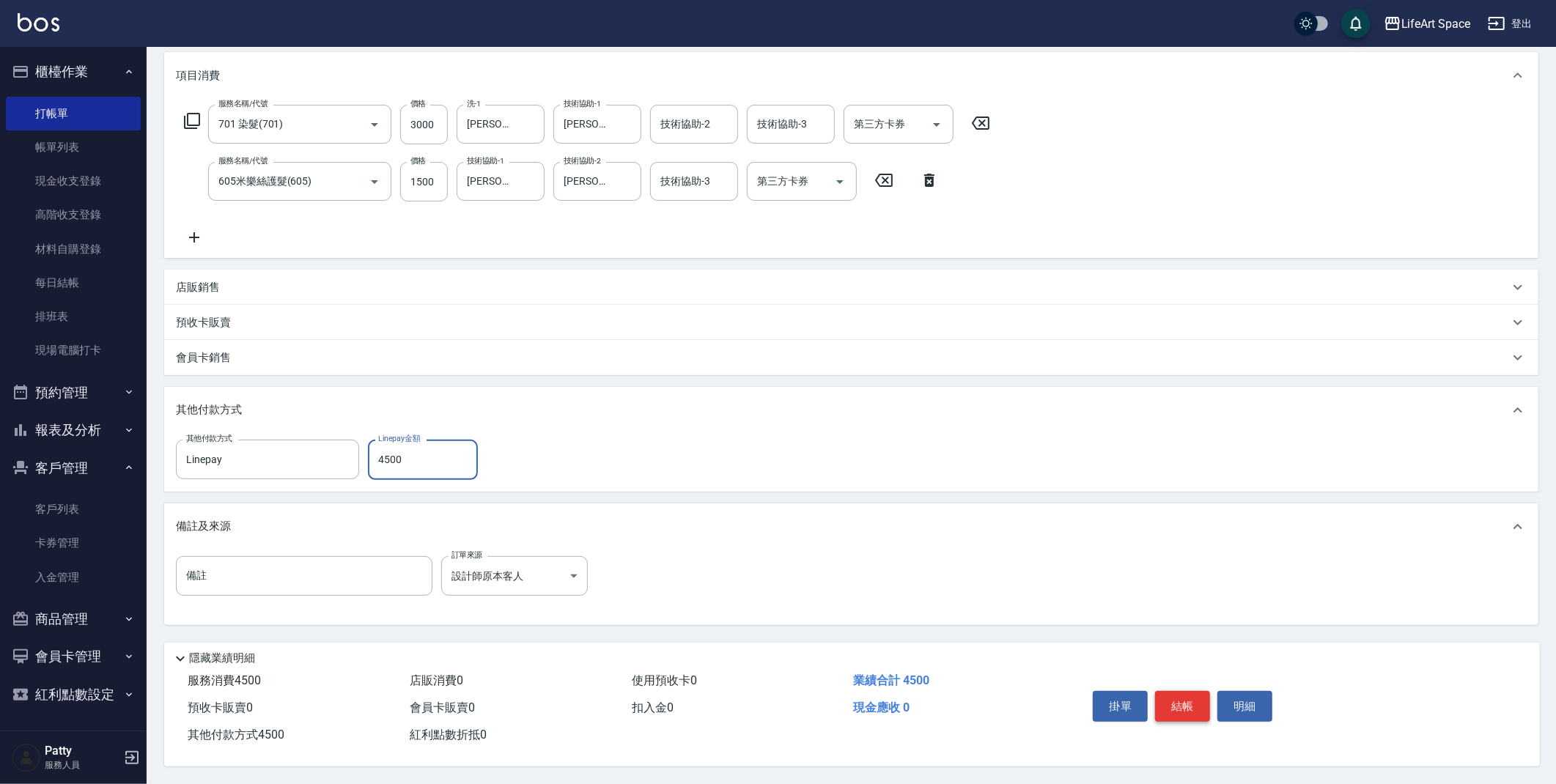
type input "4500"
click at [1180, 697] on button "結帳" at bounding box center [1182, 706] width 55 height 31
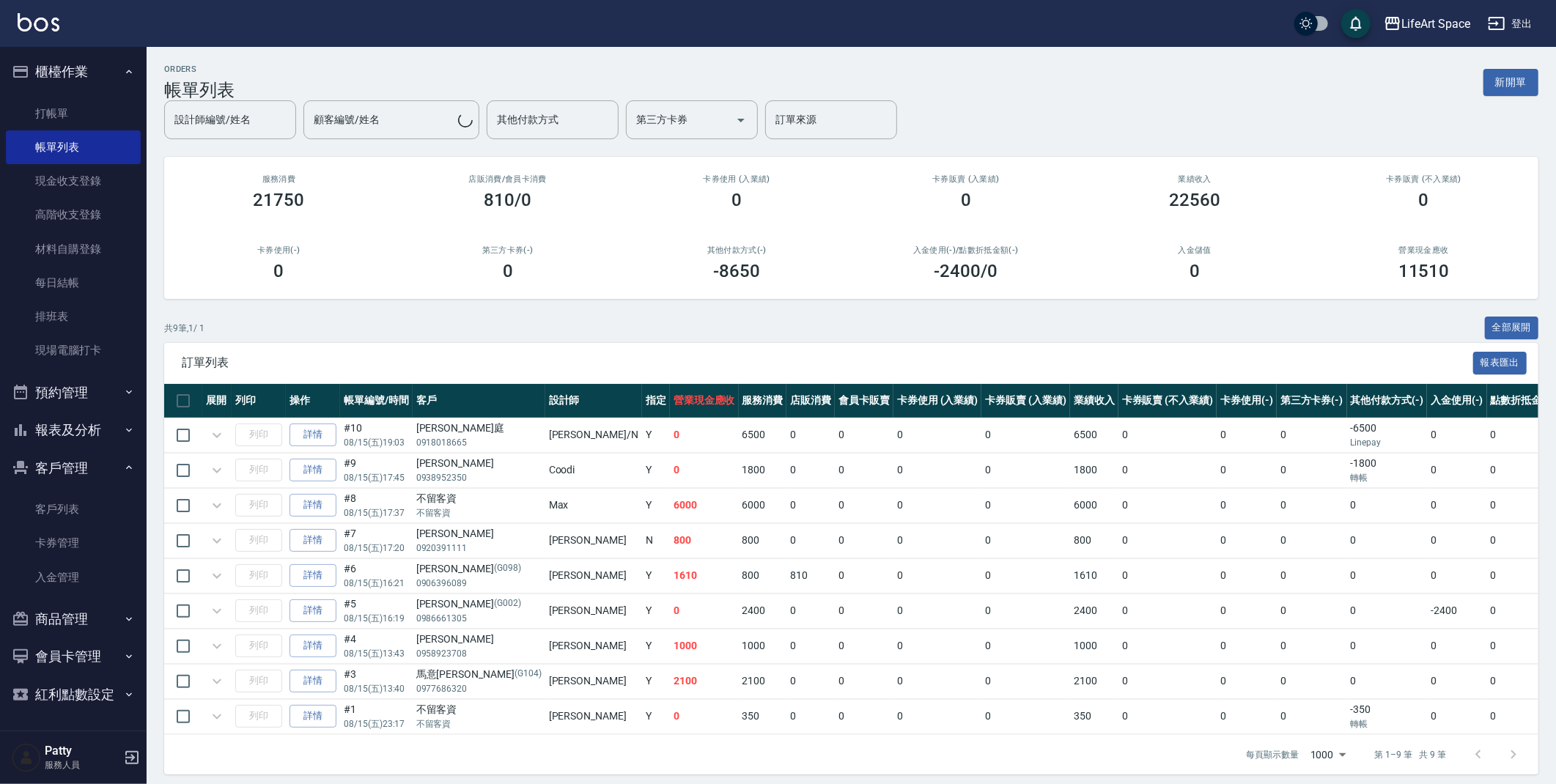
click at [1512, 86] on button "新開單" at bounding box center [1511, 82] width 55 height 27
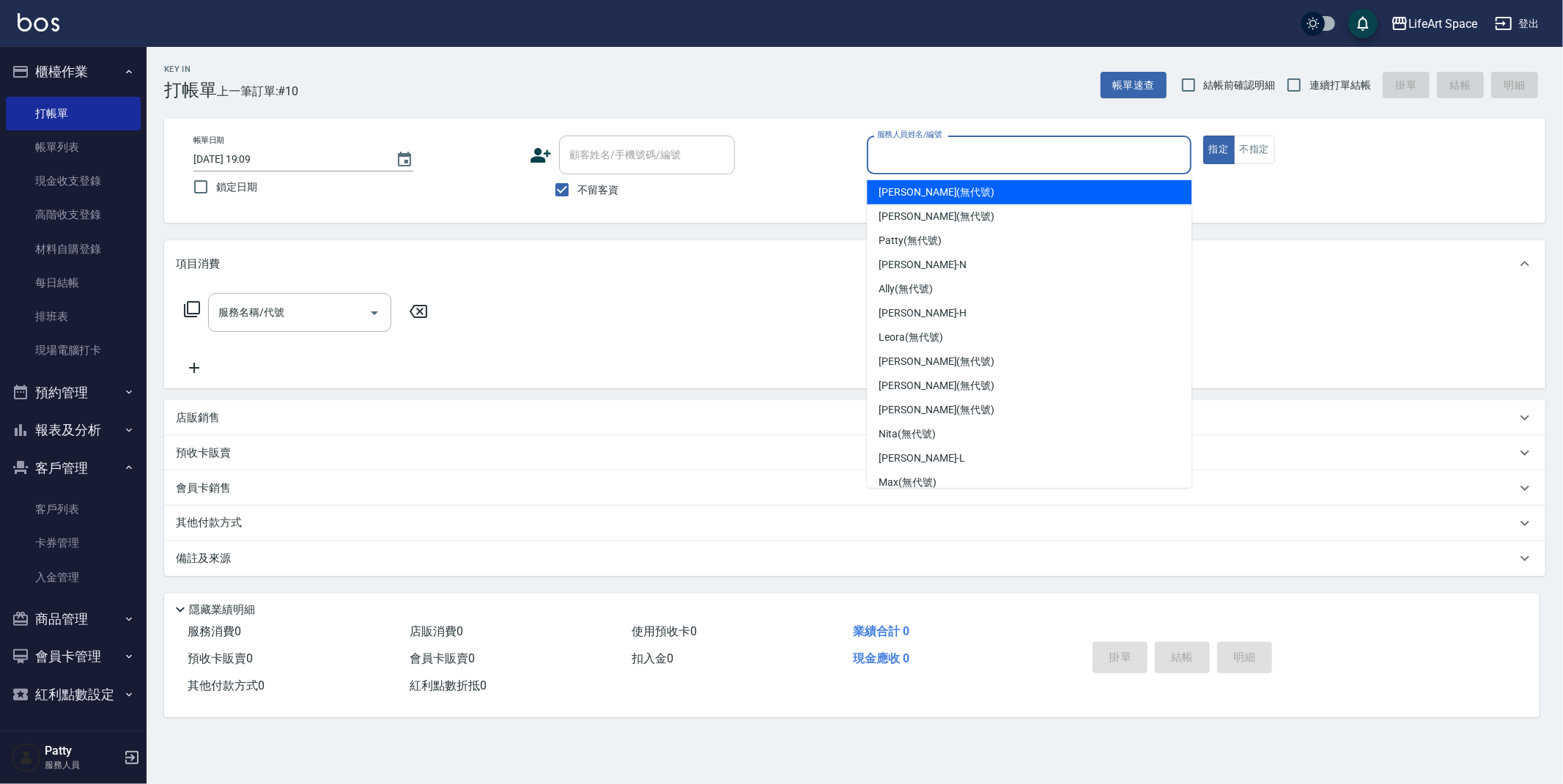
click at [961, 156] on input "服務人員姓名/編號" at bounding box center [1029, 155] width 311 height 25
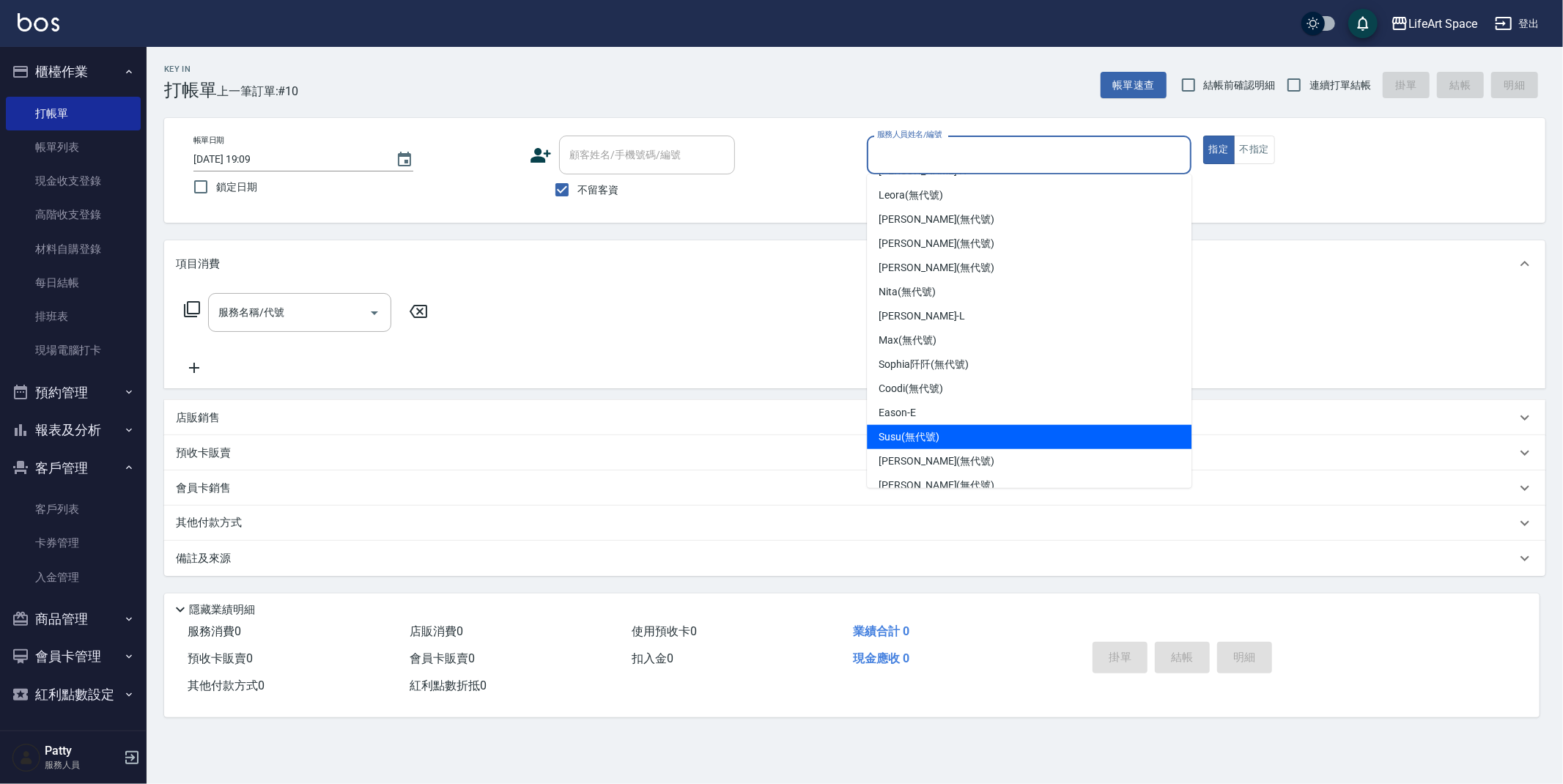
scroll to position [229, 0]
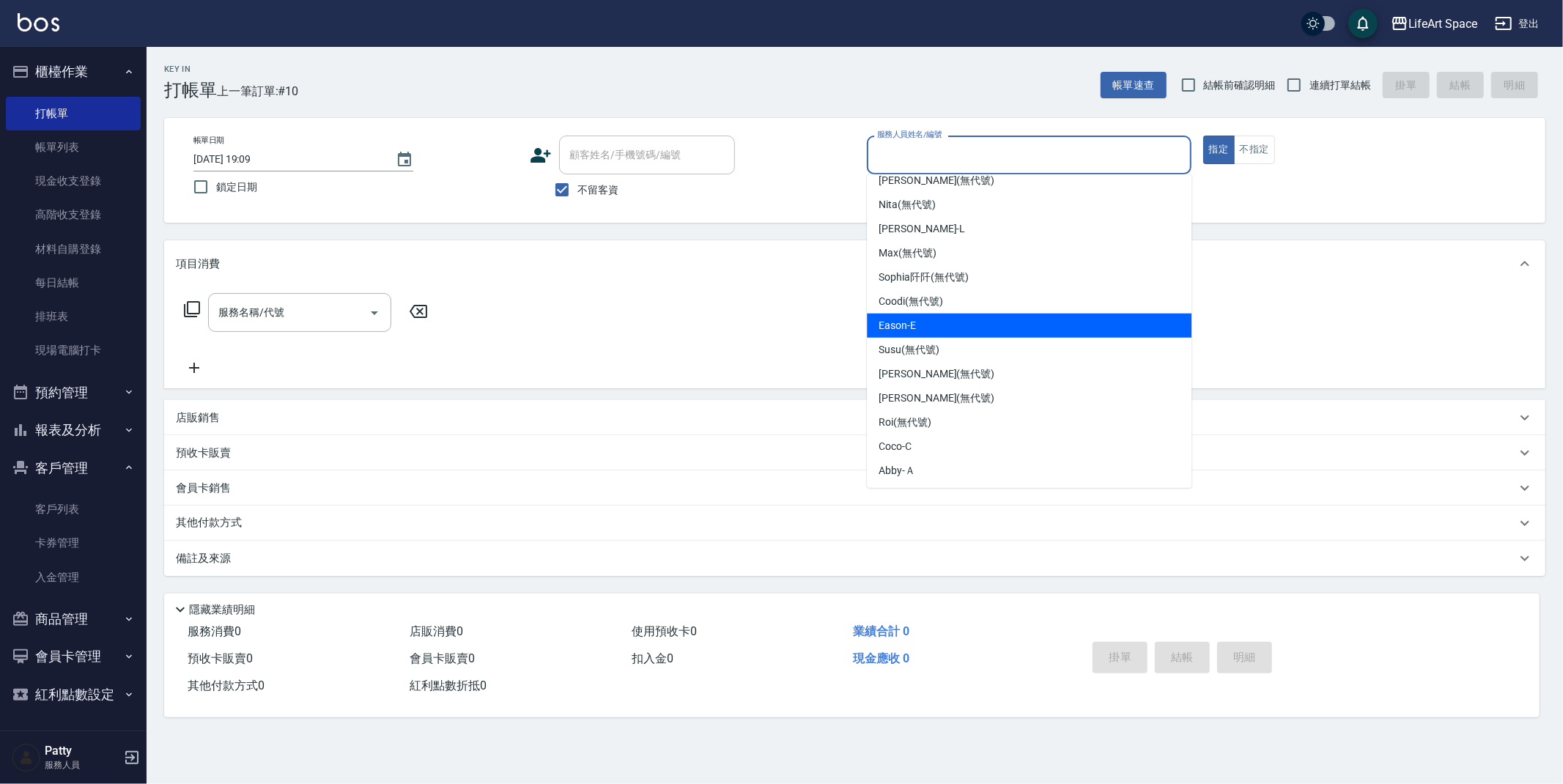
drag, startPoint x: 958, startPoint y: 330, endPoint x: 934, endPoint y: 336, distance: 24.7
click at [959, 330] on div "Eason -E" at bounding box center [1029, 326] width 324 height 25
type input "Eason-E"
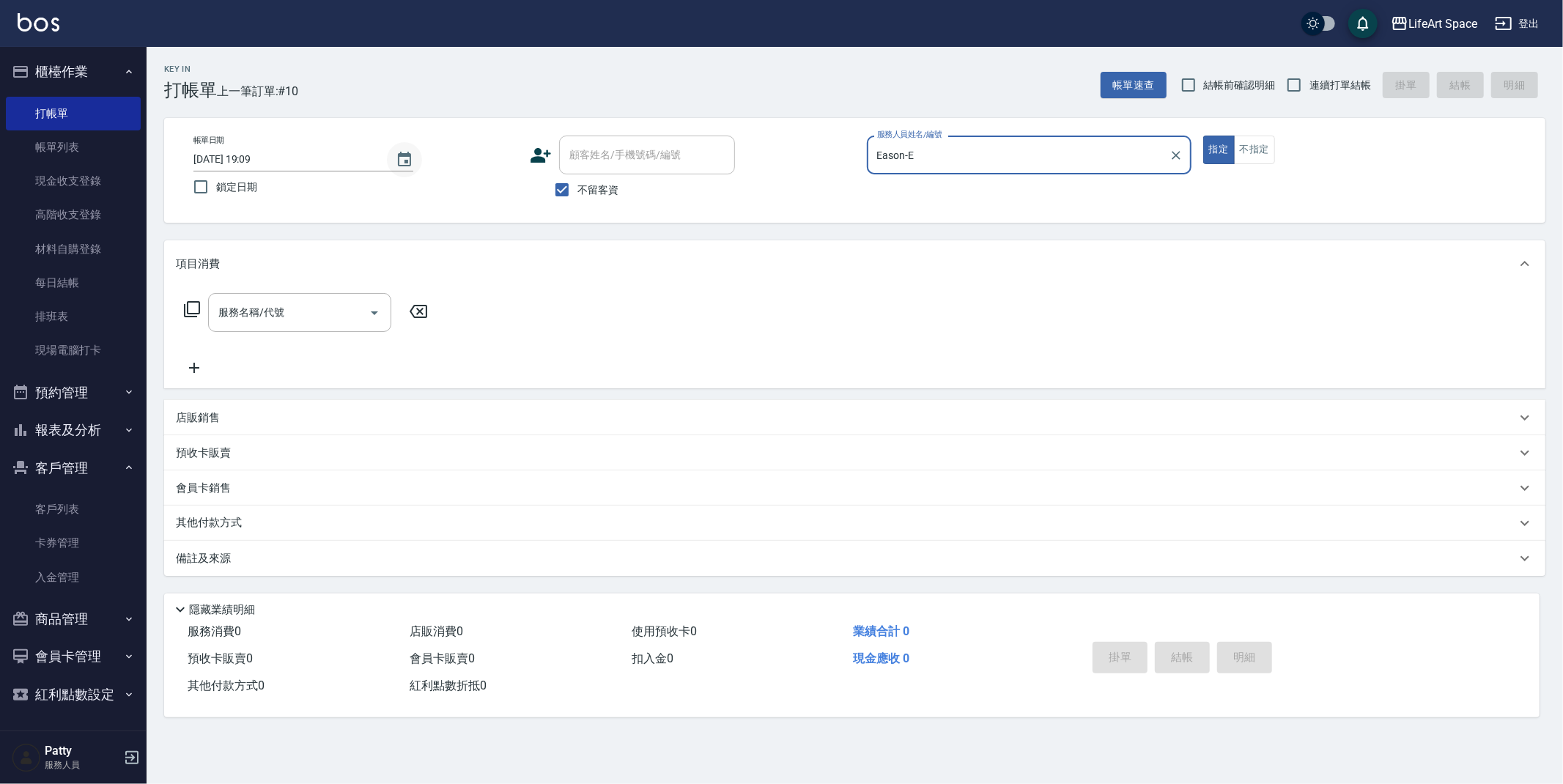
click at [402, 148] on button "Choose date, selected date is 2025-08-15" at bounding box center [404, 160] width 35 height 35
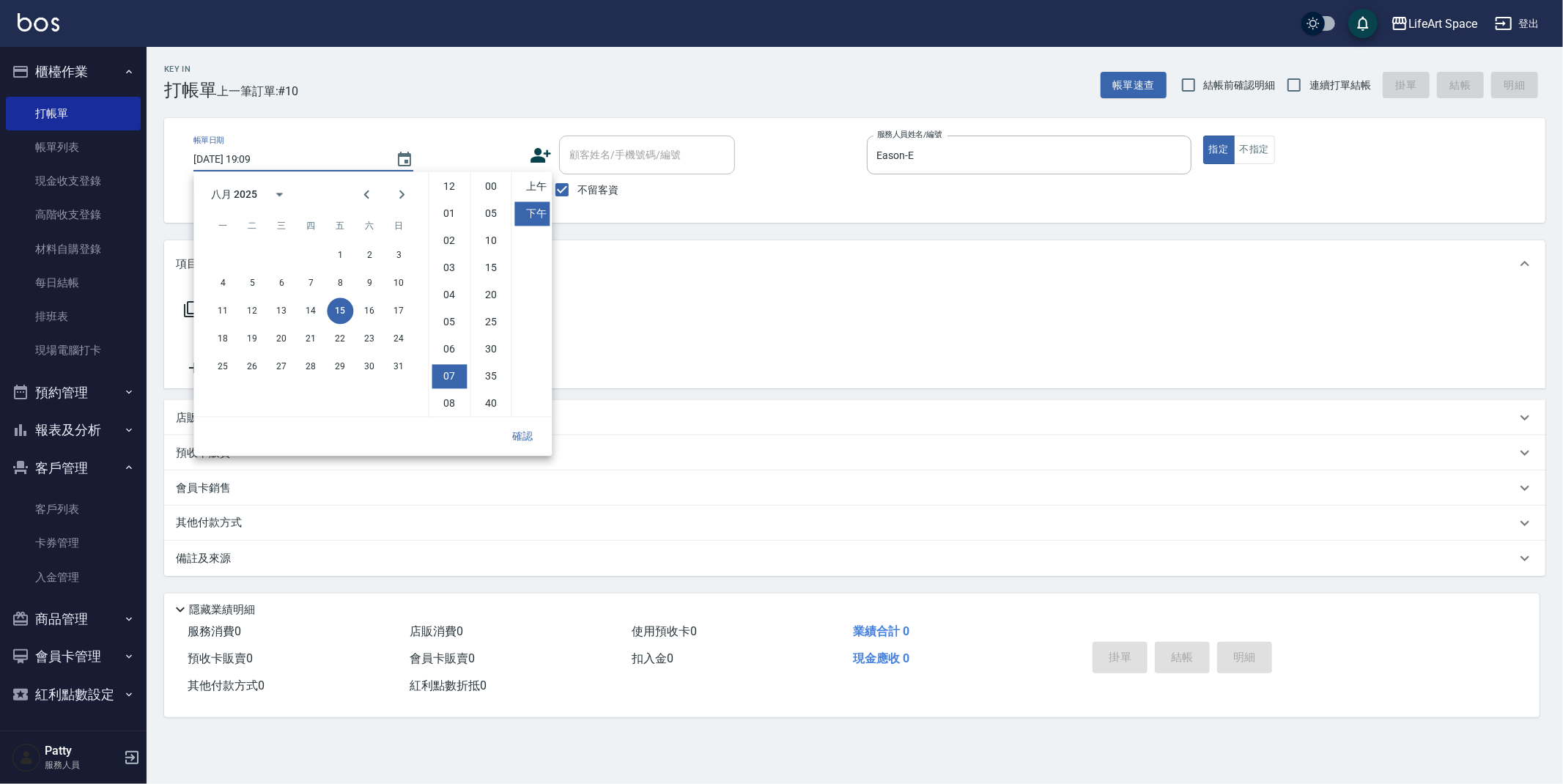
scroll to position [82, 0]
click at [285, 307] on button "13" at bounding box center [281, 311] width 26 height 26
type input "[DATE] 19:09"
click at [527, 446] on button "確認" at bounding box center [522, 436] width 47 height 27
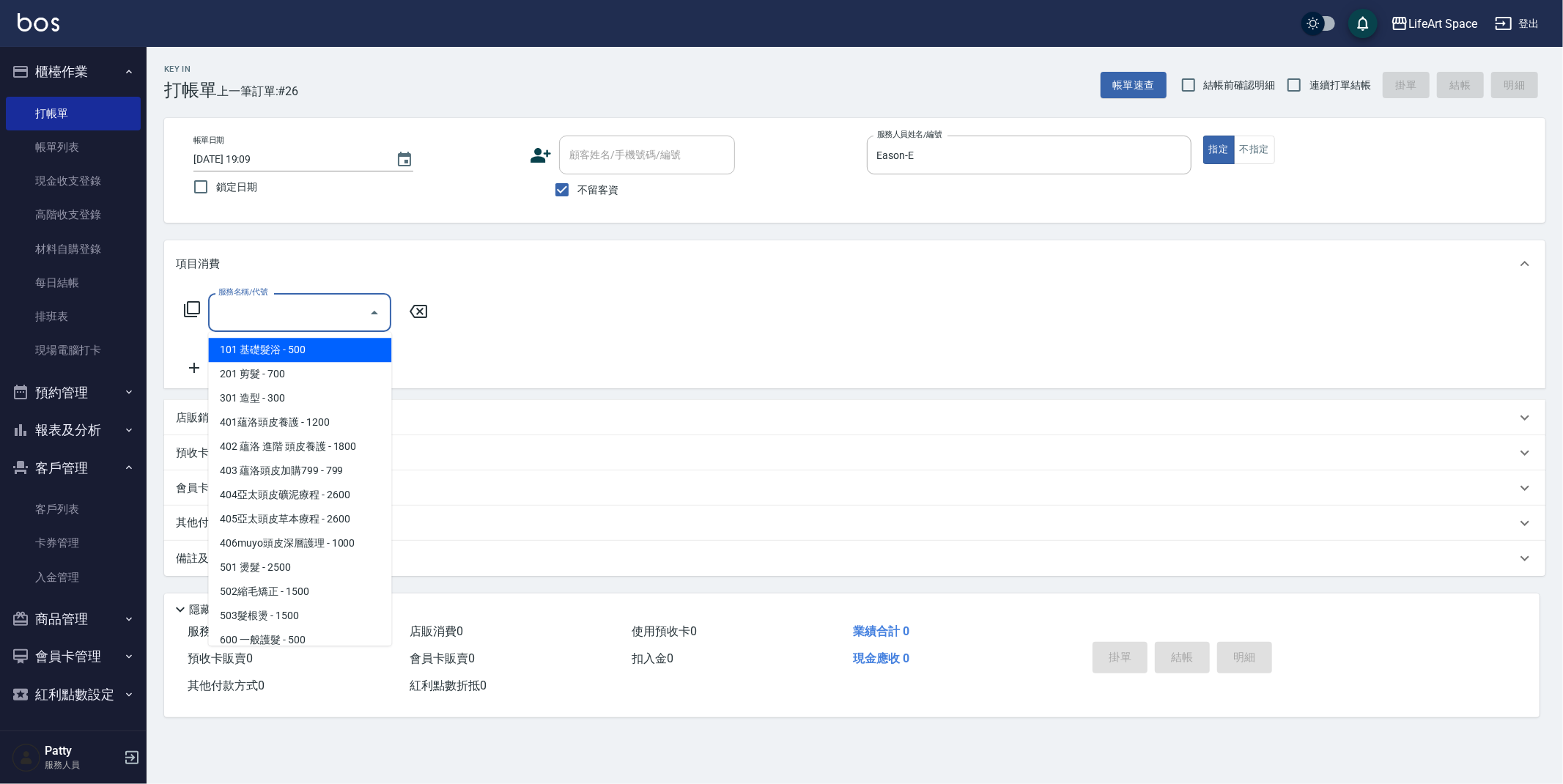
click at [262, 317] on div "服務名稱/代號 服務名稱/代號" at bounding box center [300, 313] width 183 height 39
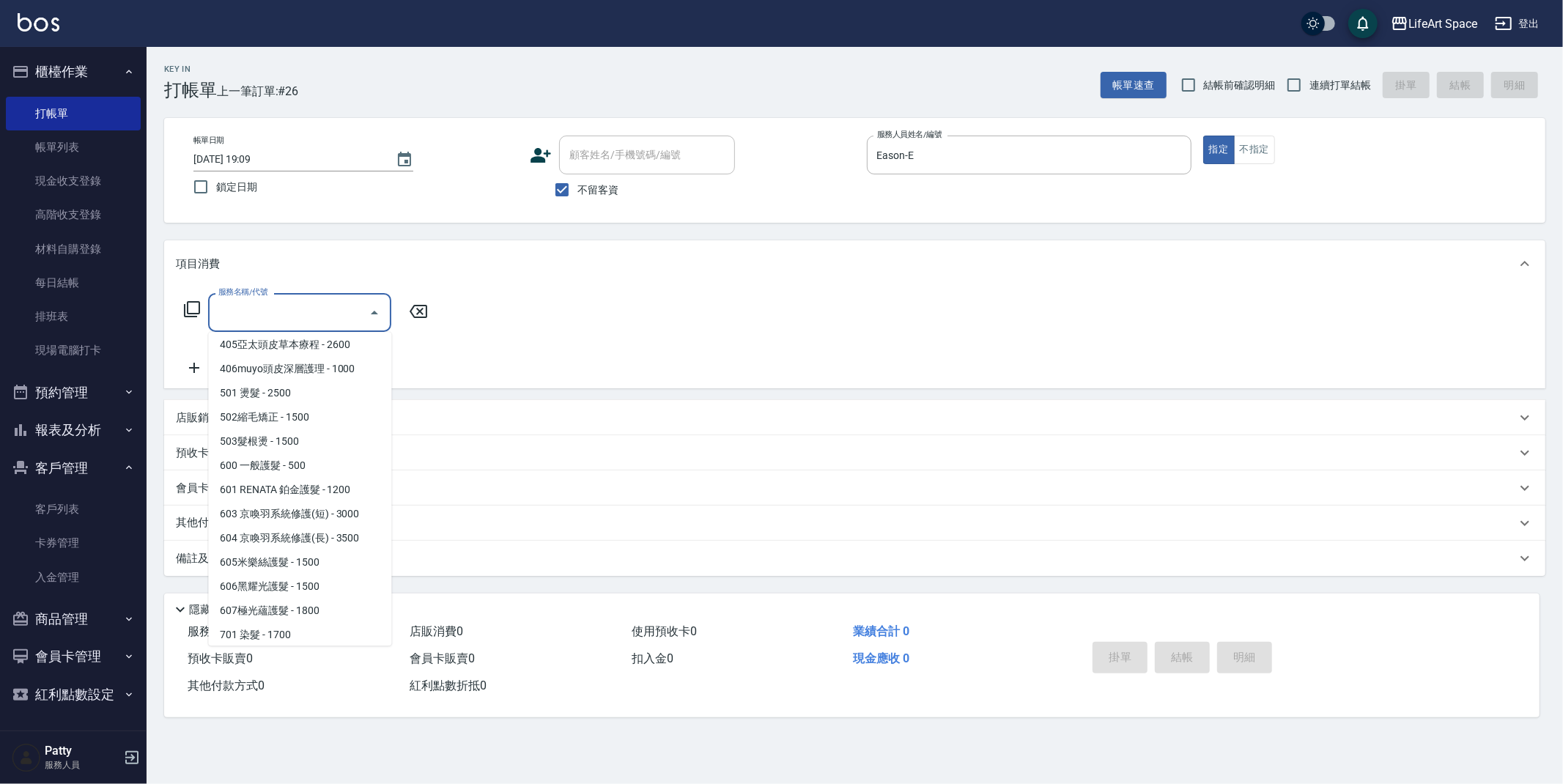
scroll to position [229, 0]
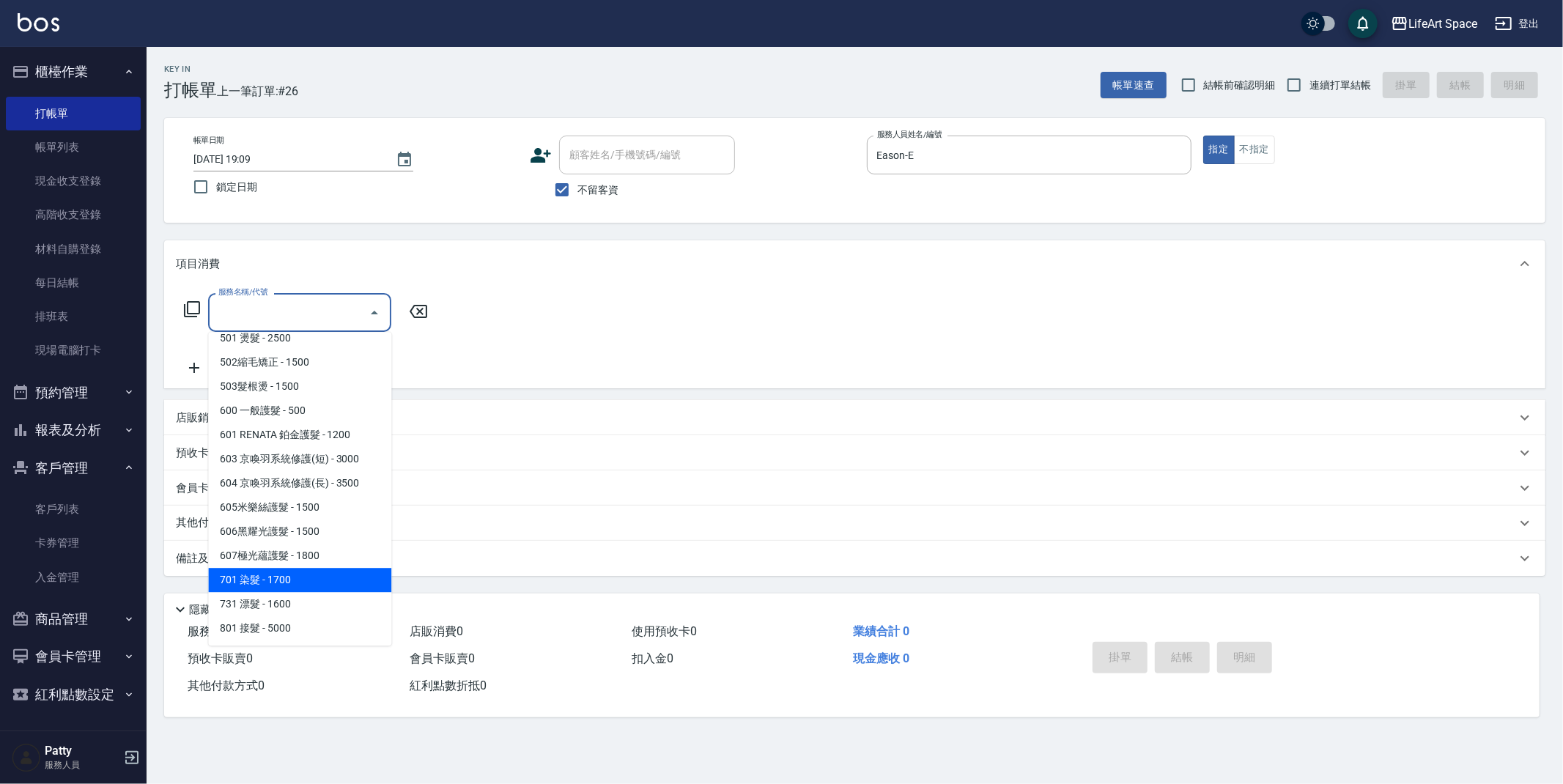
click at [298, 573] on span "701 染髮 - 1700" at bounding box center [300, 580] width 183 height 25
type input "701 染髮(701)"
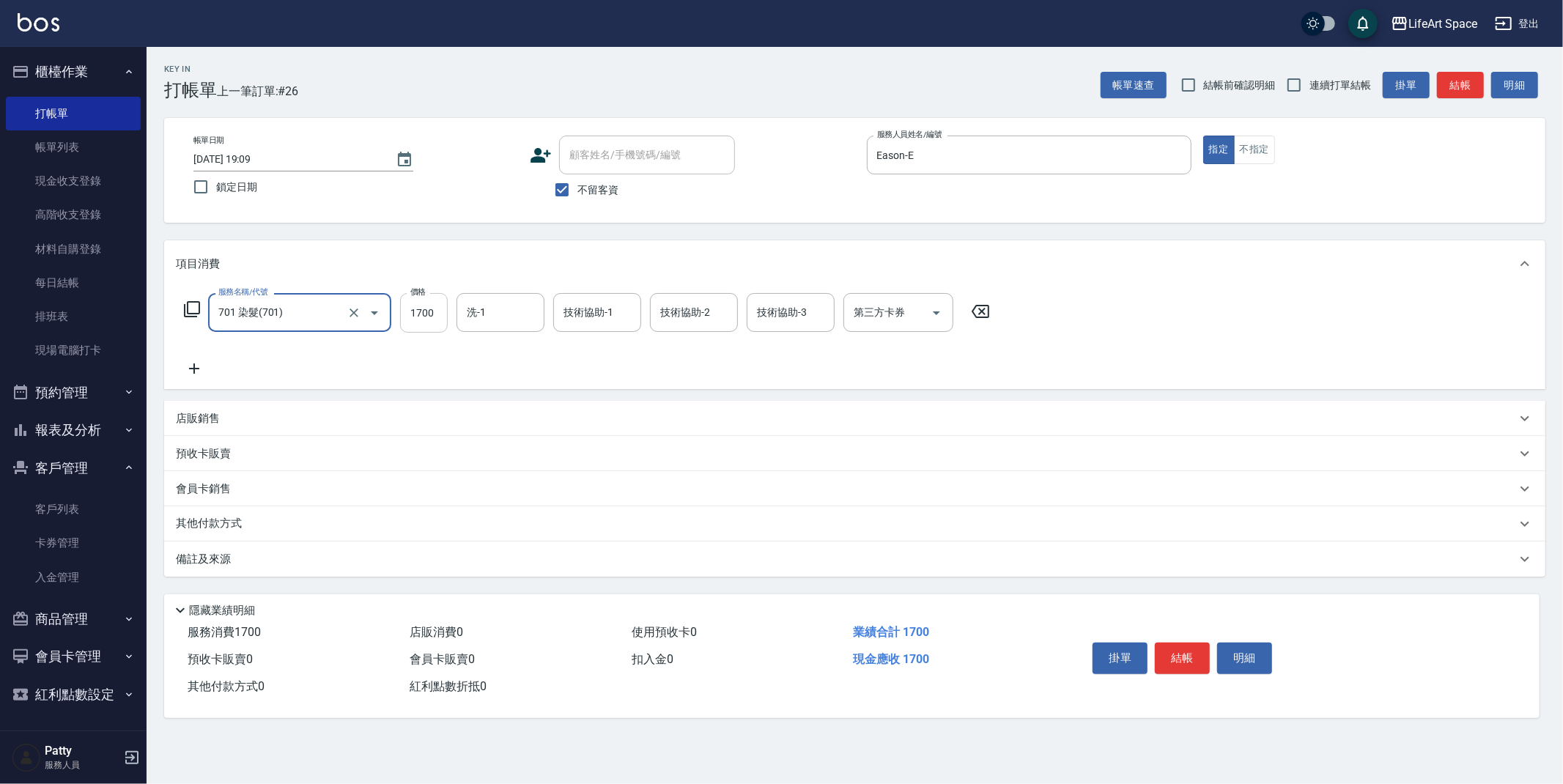
click at [435, 320] on input "1700" at bounding box center [424, 313] width 47 height 40
click at [512, 297] on div "洗-1" at bounding box center [500, 313] width 88 height 39
type input "11860"
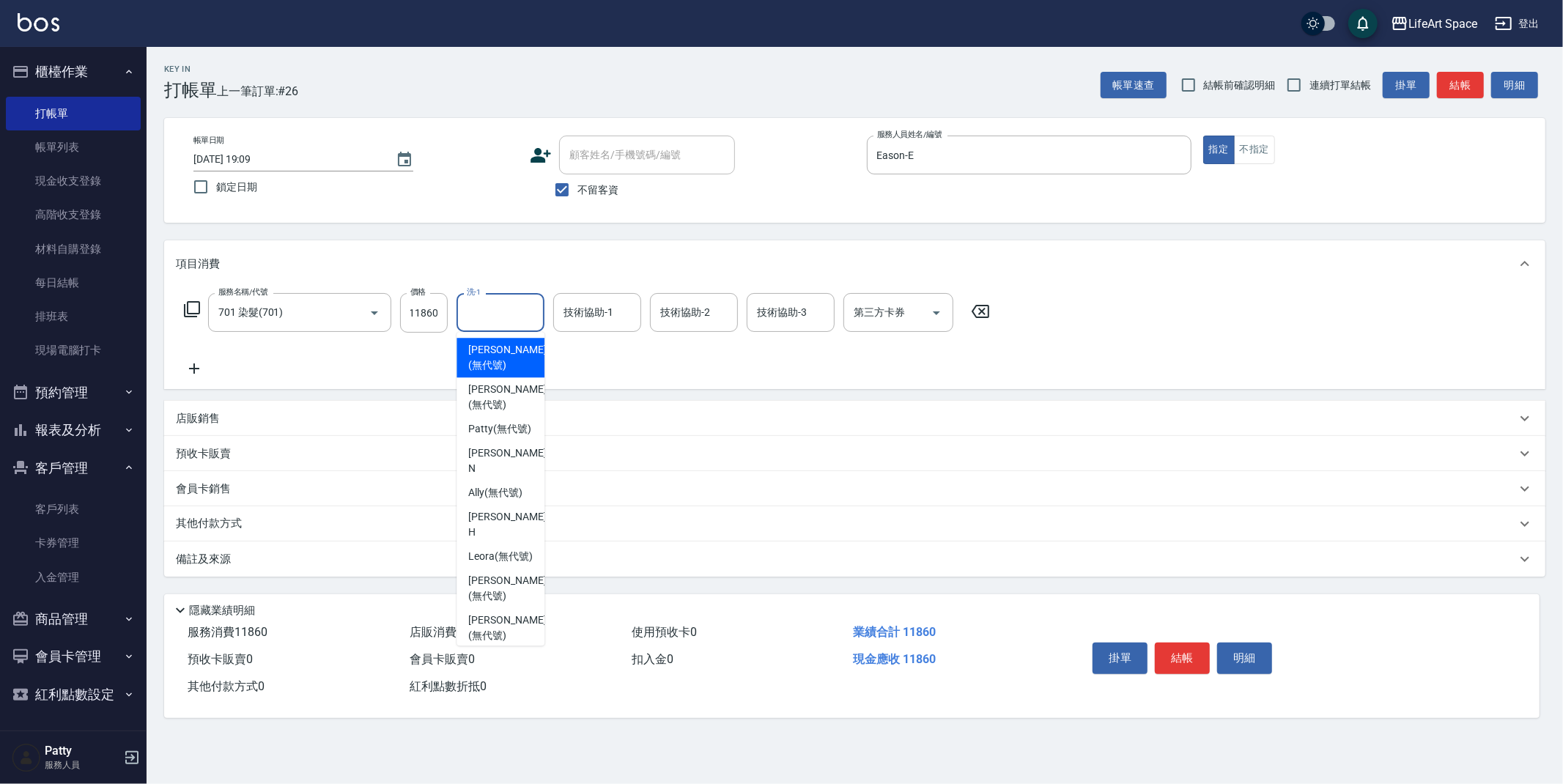
scroll to position [0, 0]
drag, startPoint x: 507, startPoint y: 394, endPoint x: 573, endPoint y: 355, distance: 76.7
click at [507, 394] on span "[PERSON_NAME] (無代號)" at bounding box center [507, 396] width 77 height 31
type input "[PERSON_NAME](無代號)"
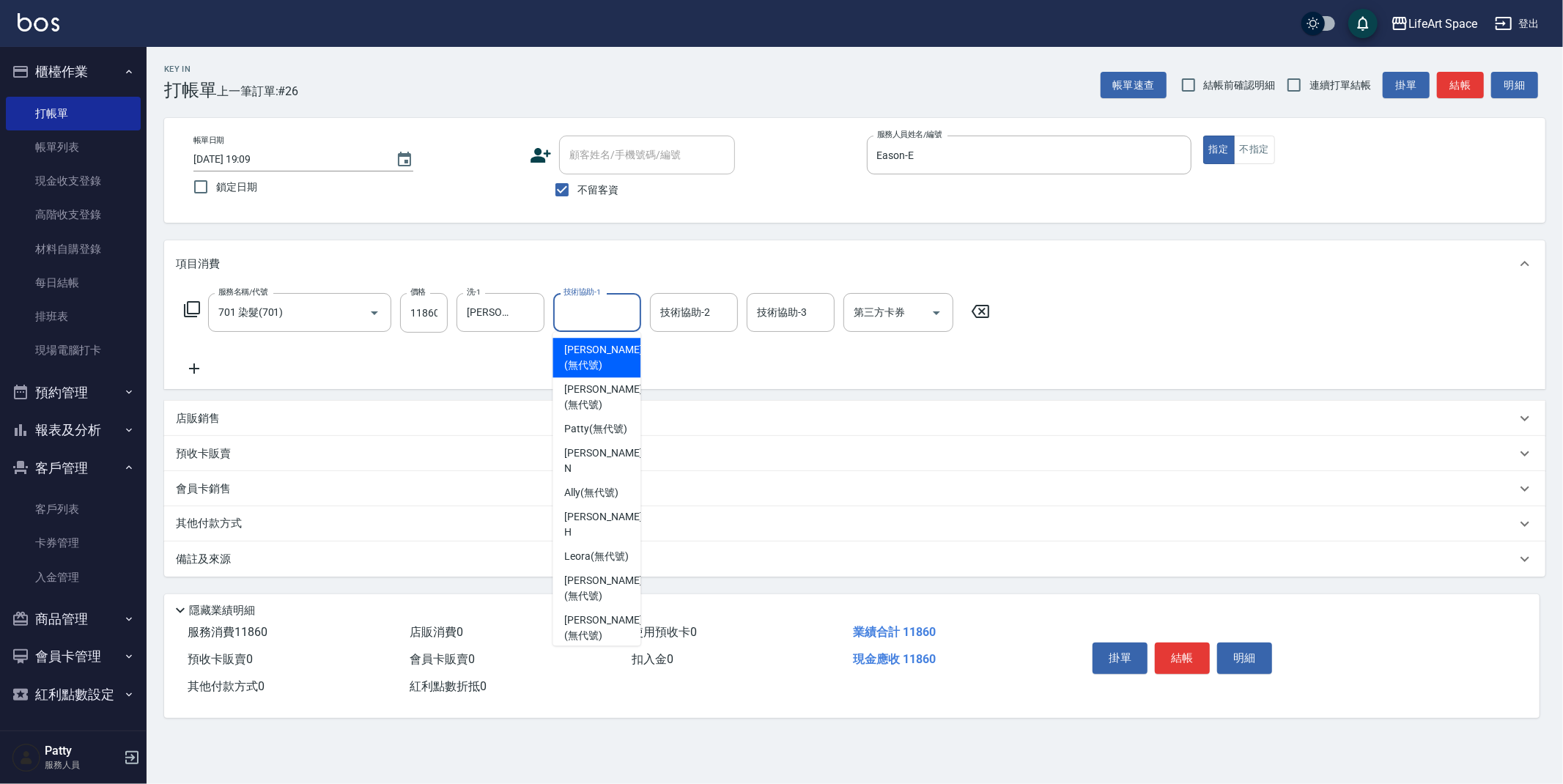
click at [592, 324] on input "技術協助-1" at bounding box center [597, 312] width 75 height 25
click at [598, 401] on span "[PERSON_NAME] (無代號)" at bounding box center [603, 396] width 77 height 31
type input "[PERSON_NAME](無代號)"
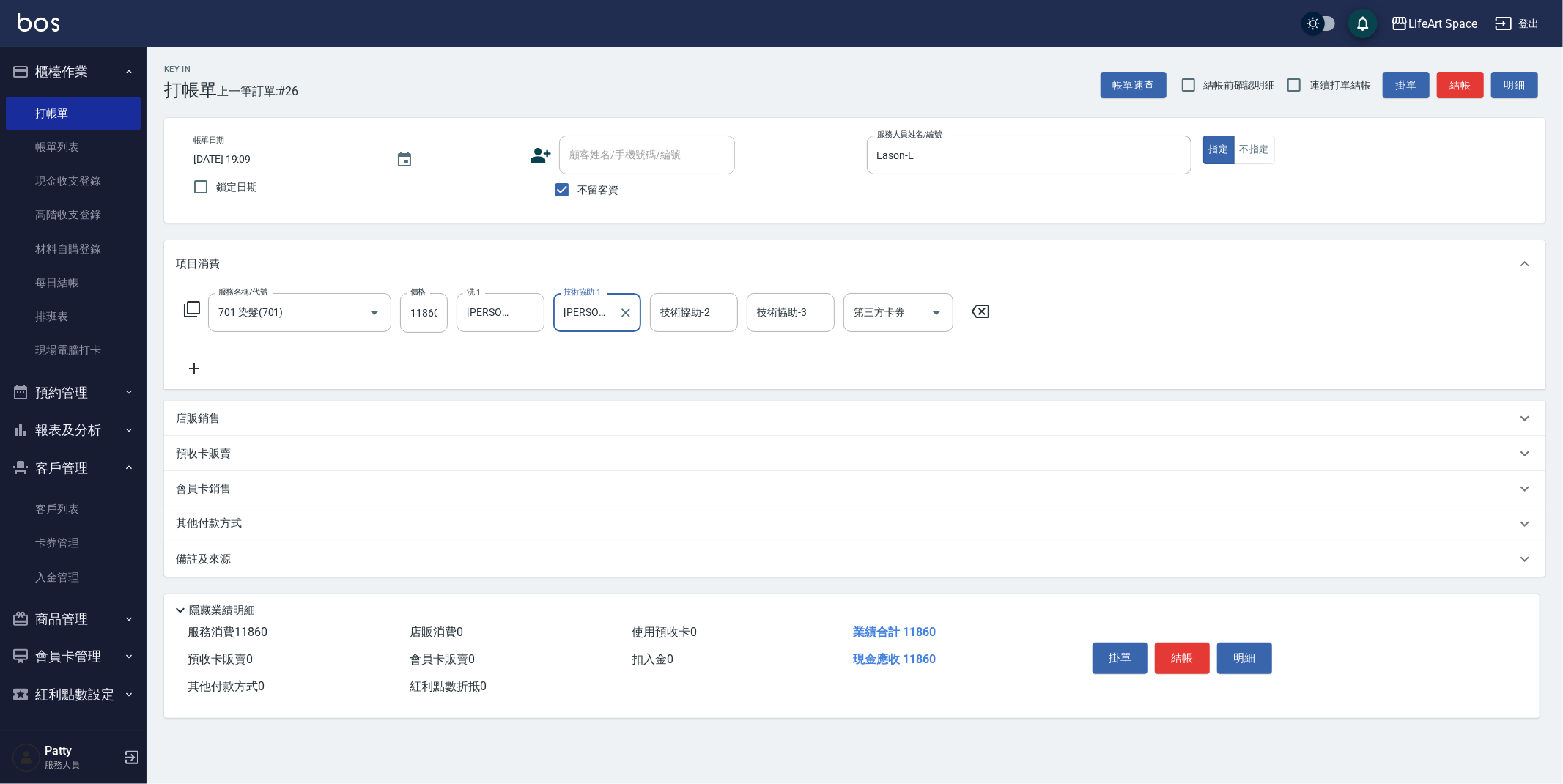
click at [242, 421] on div "店販銷售" at bounding box center [846, 419] width 1341 height 16
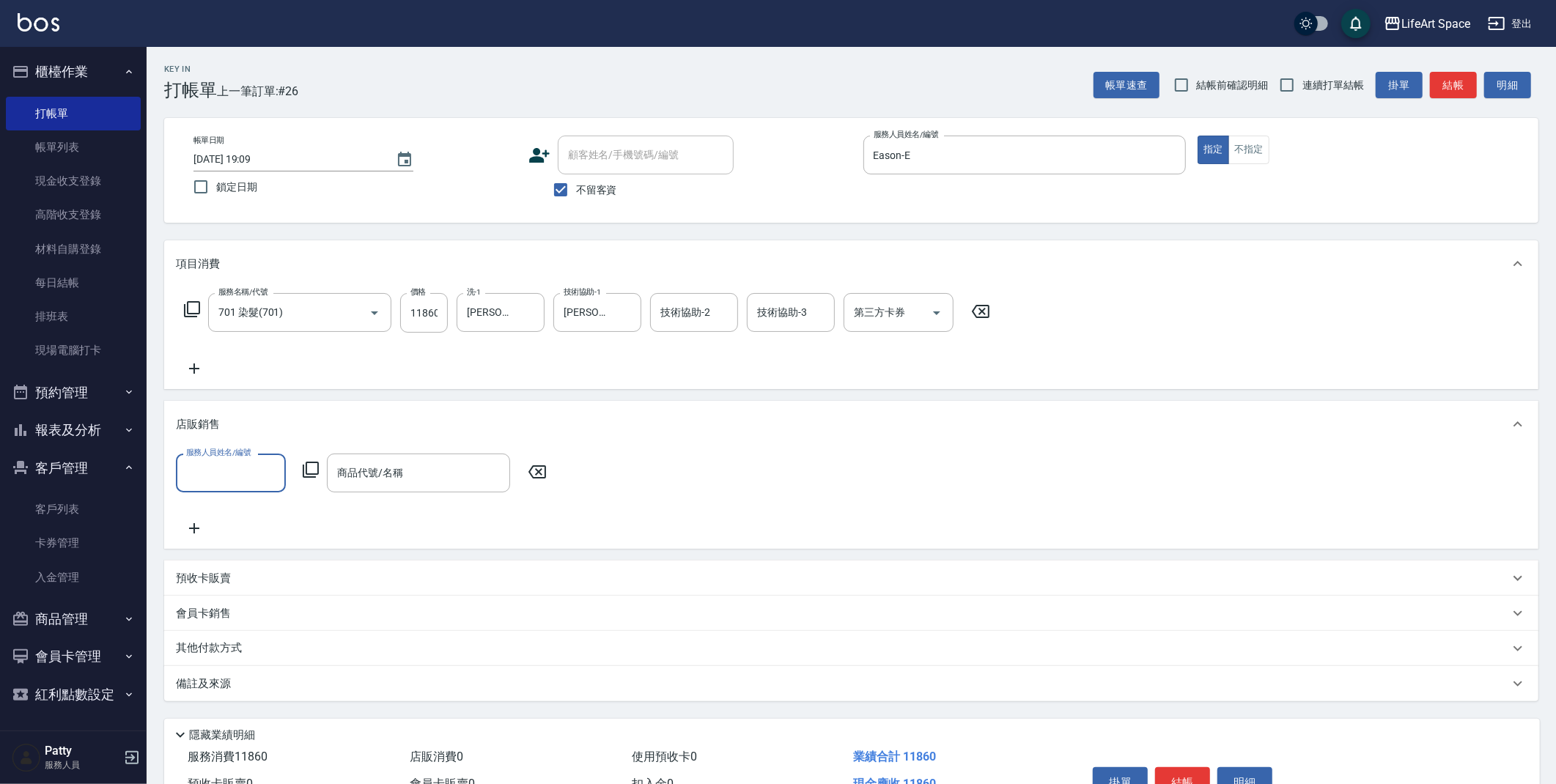
click at [227, 471] on input "服務人員姓名/編號" at bounding box center [231, 473] width 97 height 25
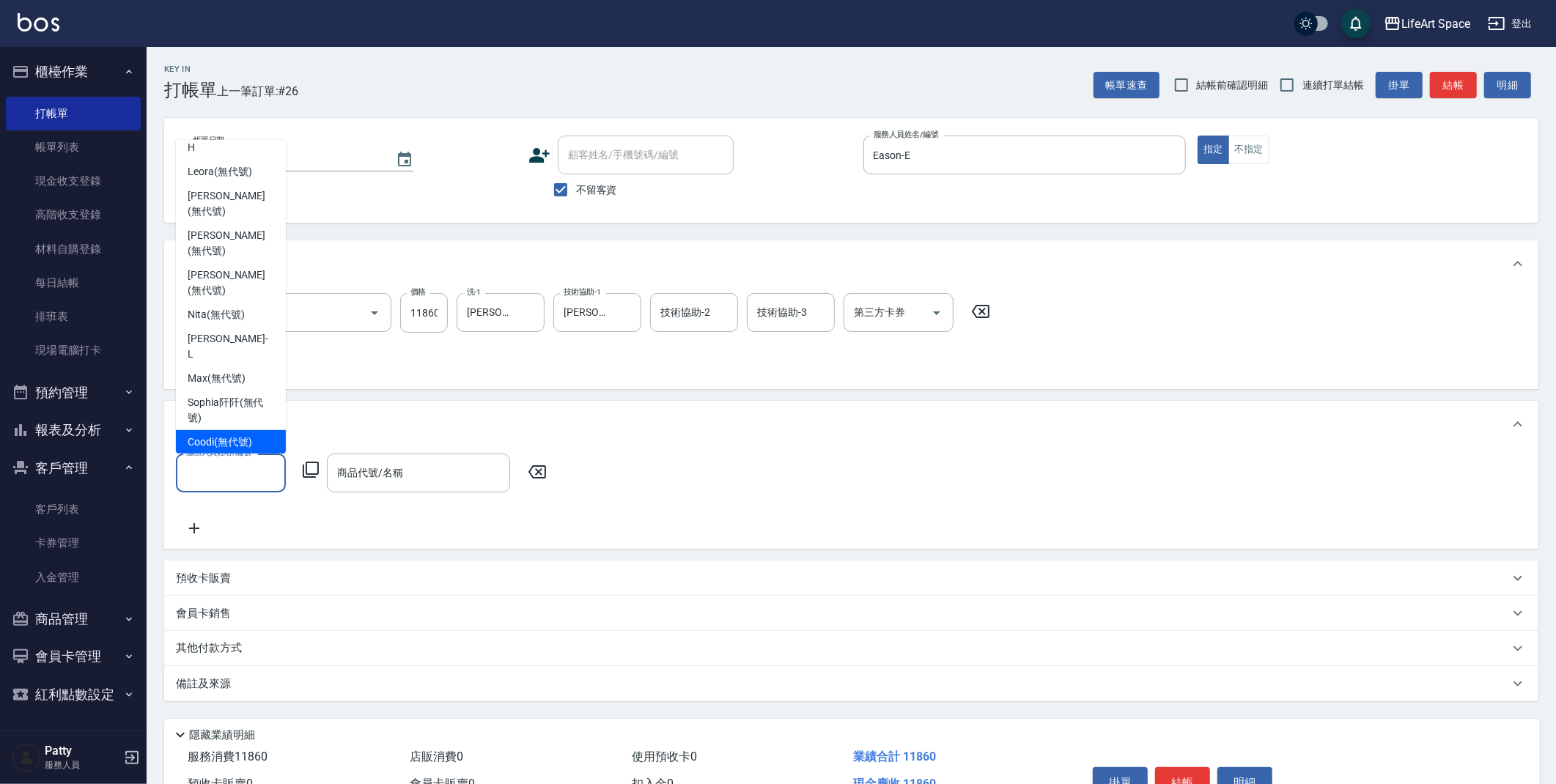
scroll to position [244, 0]
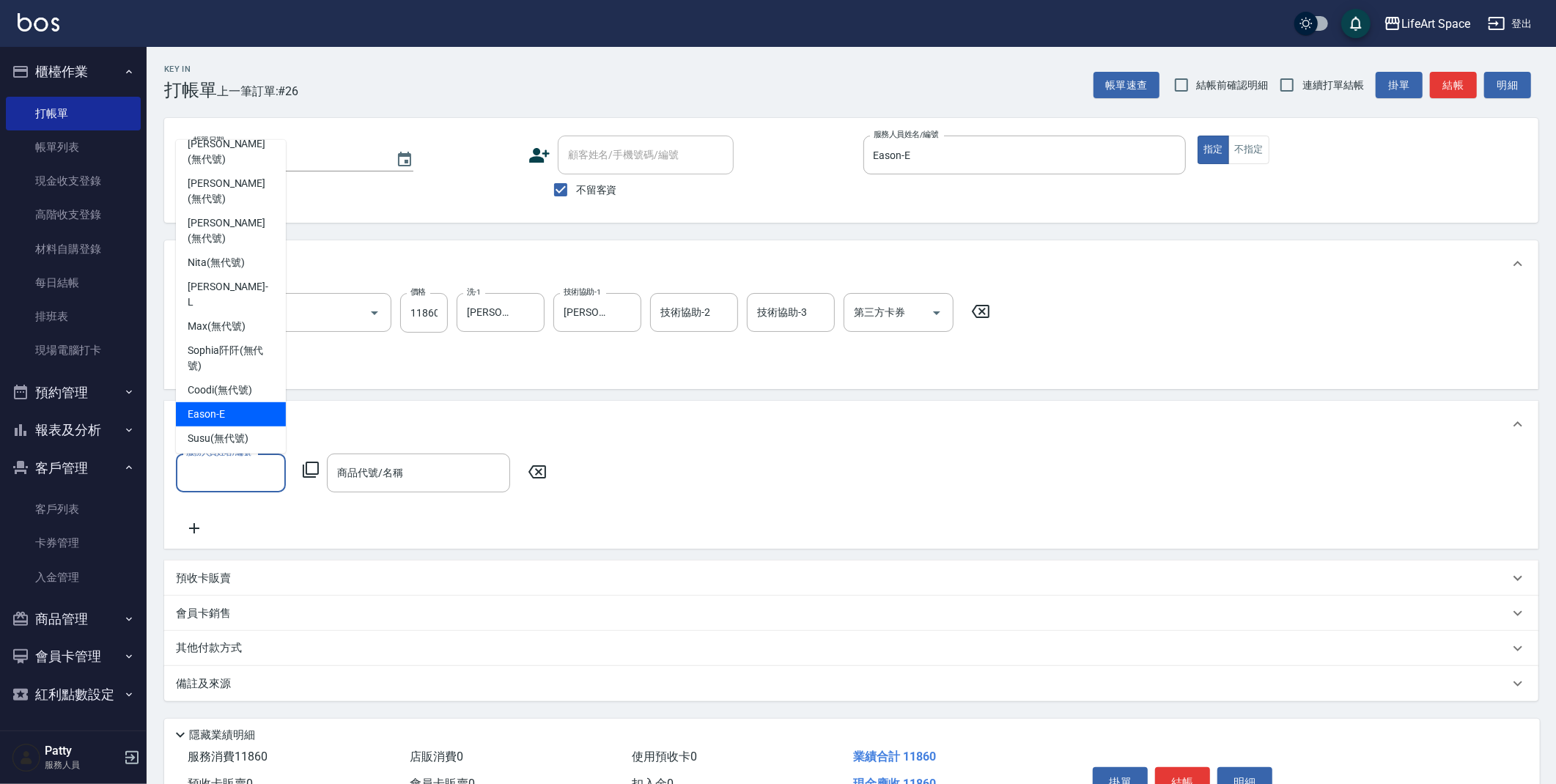
click at [232, 403] on div "Eason -E" at bounding box center [230, 415] width 110 height 25
type input "Eason-E"
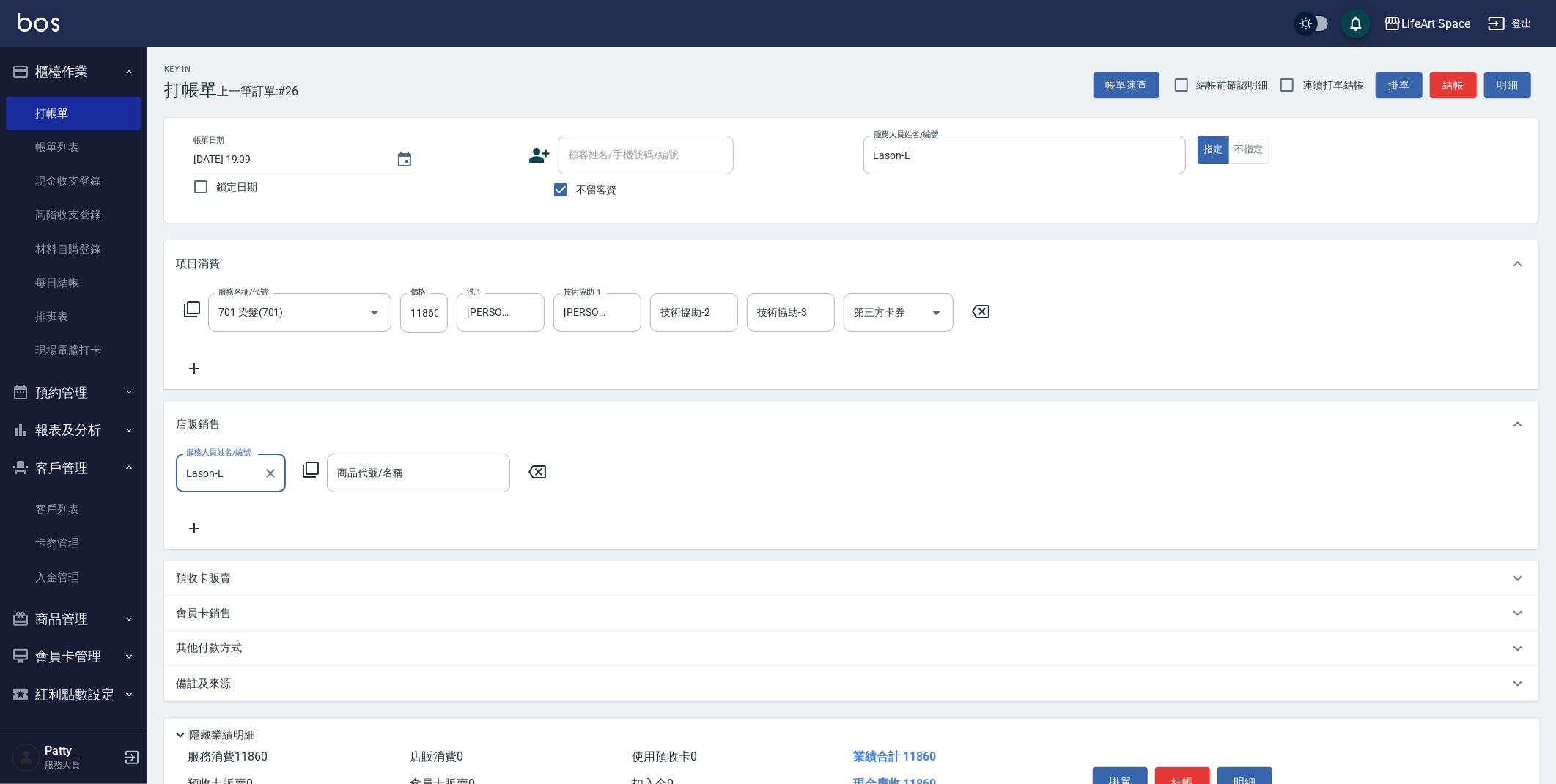
click at [311, 469] on icon at bounding box center [311, 469] width 18 height 18
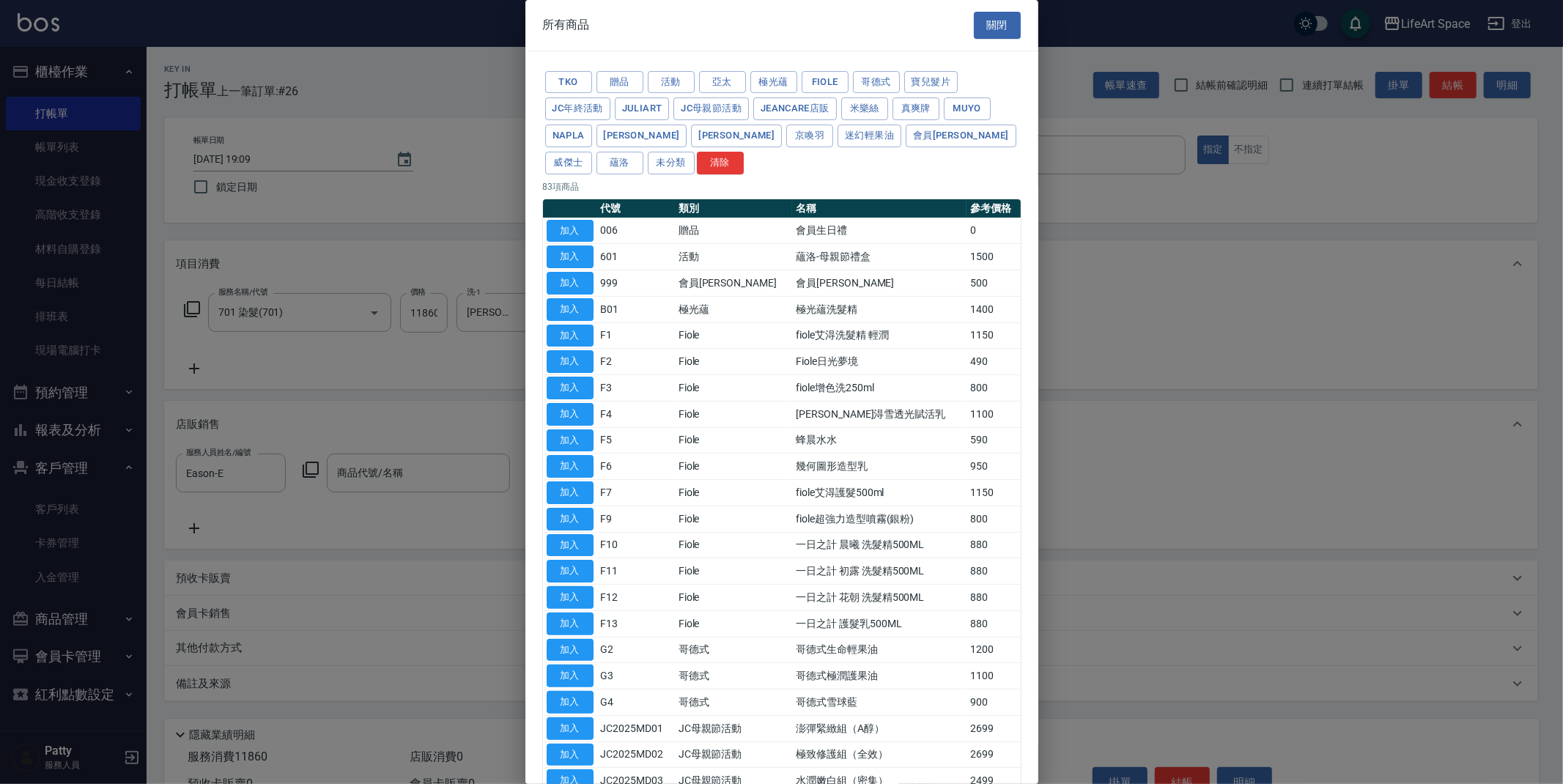
click at [818, 79] on button "Fiole" at bounding box center [825, 83] width 47 height 23
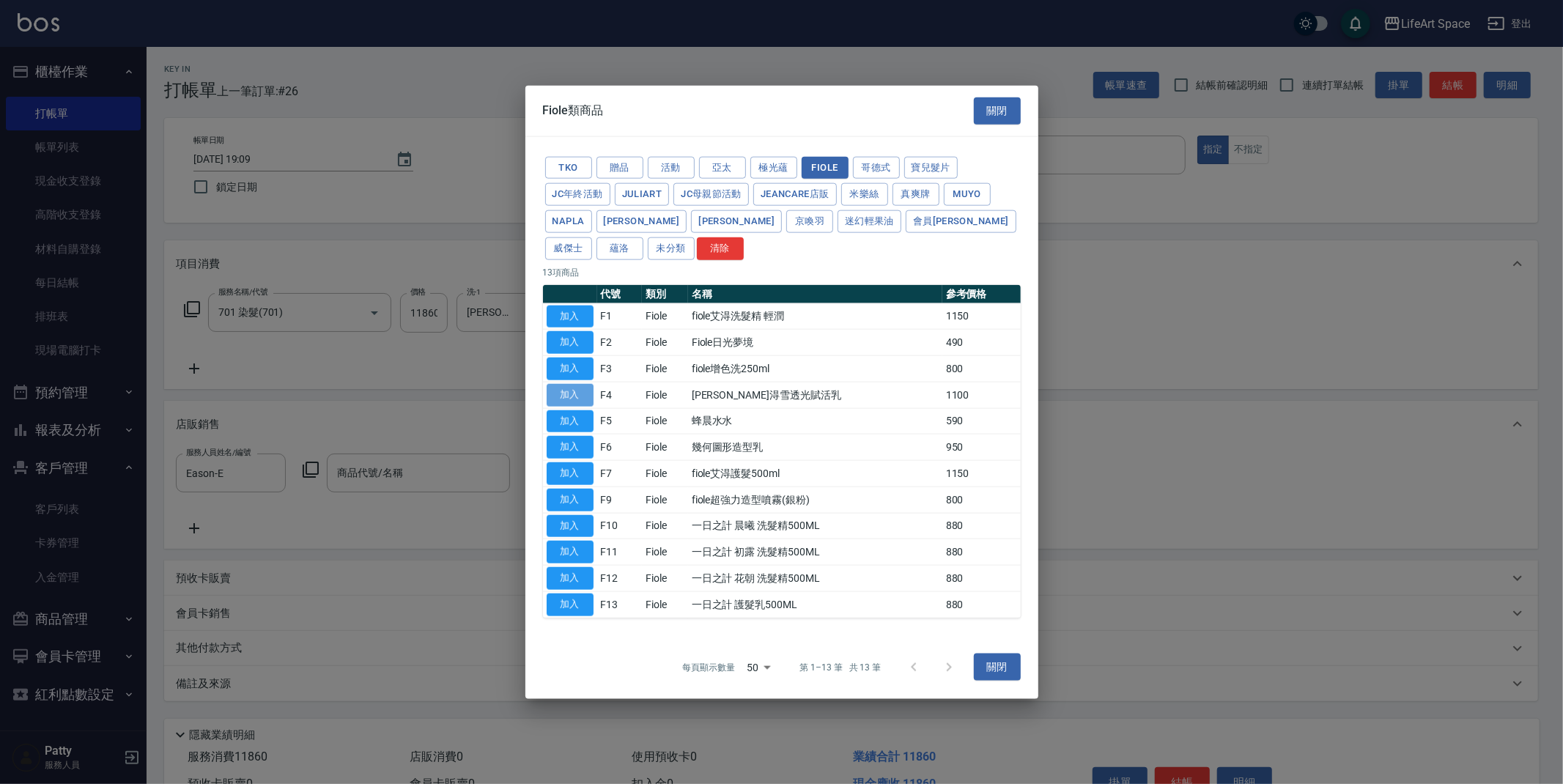
click at [580, 396] on button "加入" at bounding box center [570, 395] width 47 height 23
type input "[PERSON_NAME]淂雪透光賦活乳"
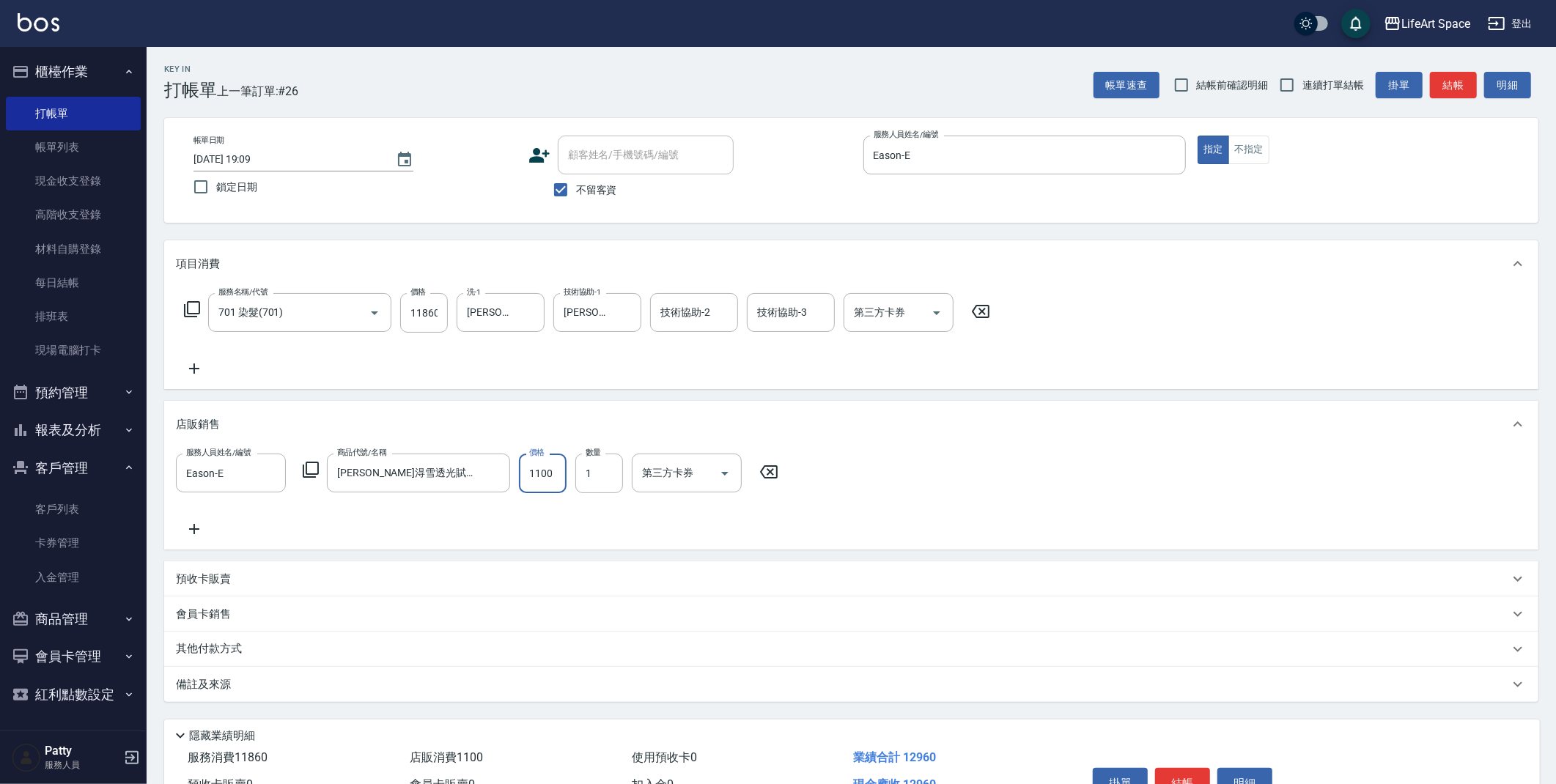
click at [555, 476] on input "1100" at bounding box center [542, 473] width 47 height 40
type input "990"
click at [441, 677] on div "備註及來源" at bounding box center [842, 685] width 1334 height 16
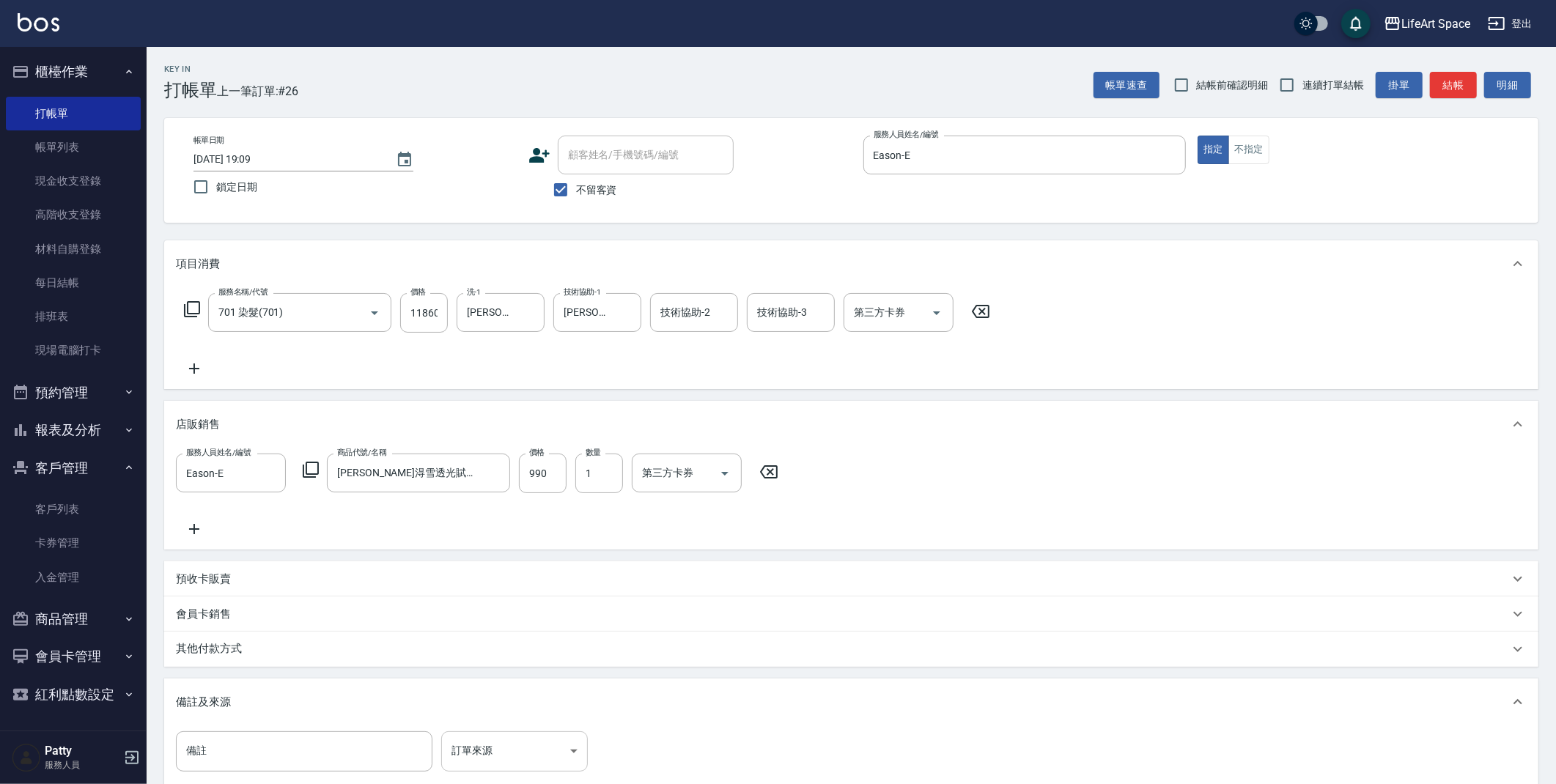
click at [477, 741] on body "LifeArt Space 登出 櫃檯作業 打帳單 帳單列表 現金收支登錄 高階收支登錄 材料自購登錄 每日結帳 排班表 現場電腦打卡 預約管理 預約管理 單…" at bounding box center [778, 480] width 1556 height 960
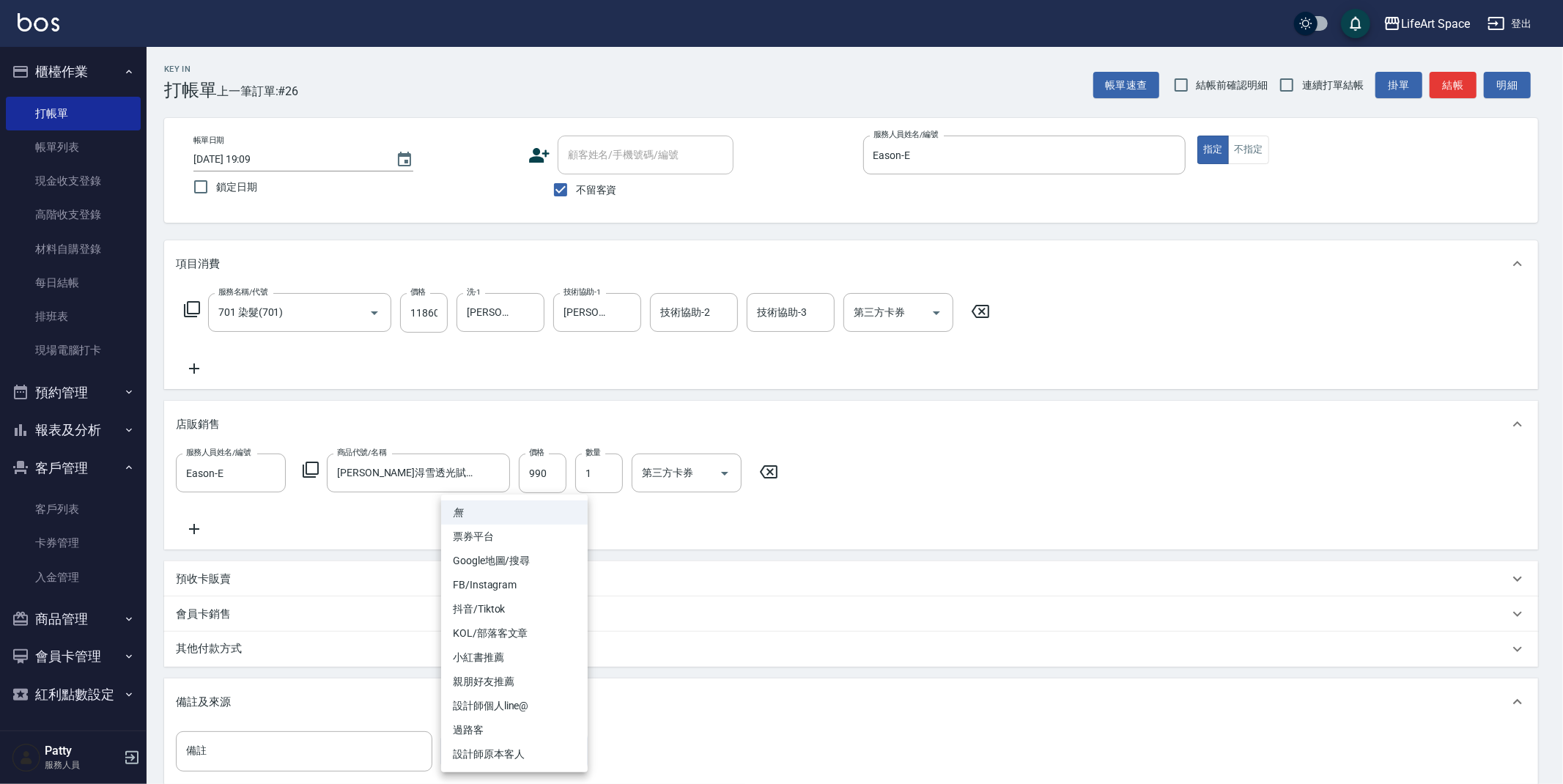
click at [491, 584] on li "FB/Instagram" at bounding box center [514, 585] width 147 height 25
type input "FB/Instagram"
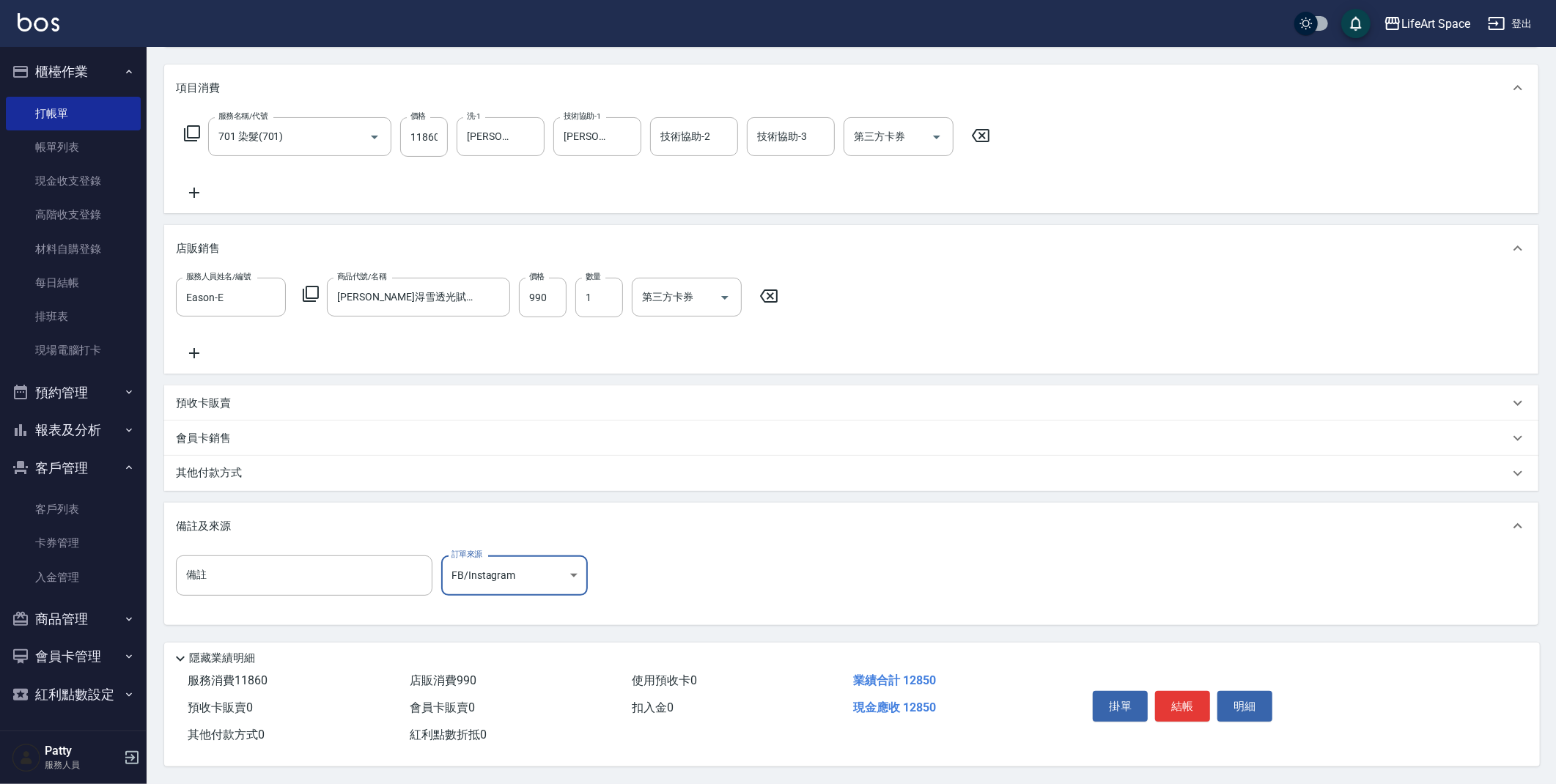
scroll to position [179, 0]
click at [265, 471] on div "其他付款方式" at bounding box center [842, 473] width 1334 height 16
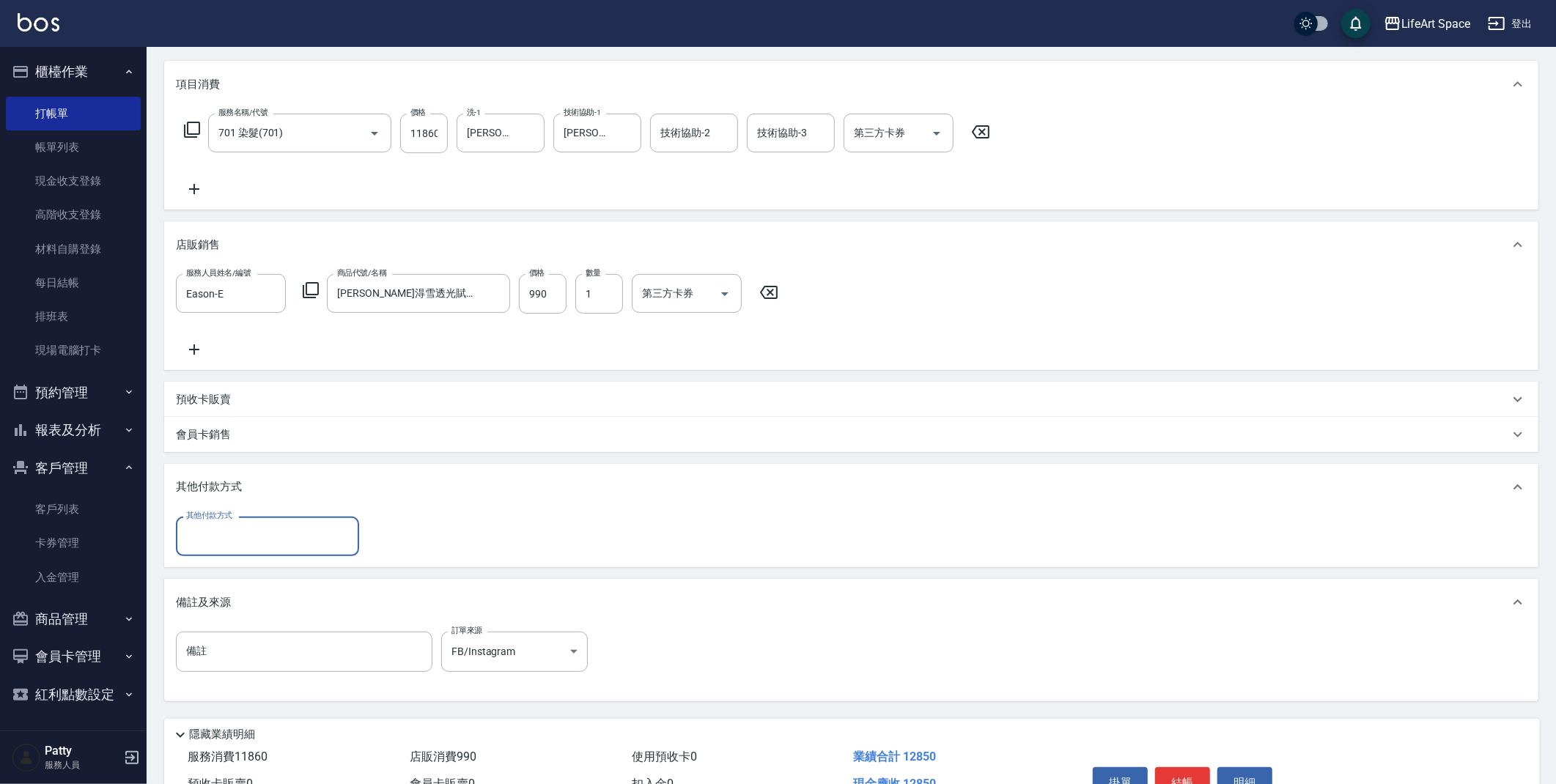
scroll to position [0, 0]
click at [246, 540] on input "其他付款方式" at bounding box center [267, 535] width 170 height 25
click at [239, 615] on span "信用卡" at bounding box center [267, 622] width 183 height 25
type input "信用卡"
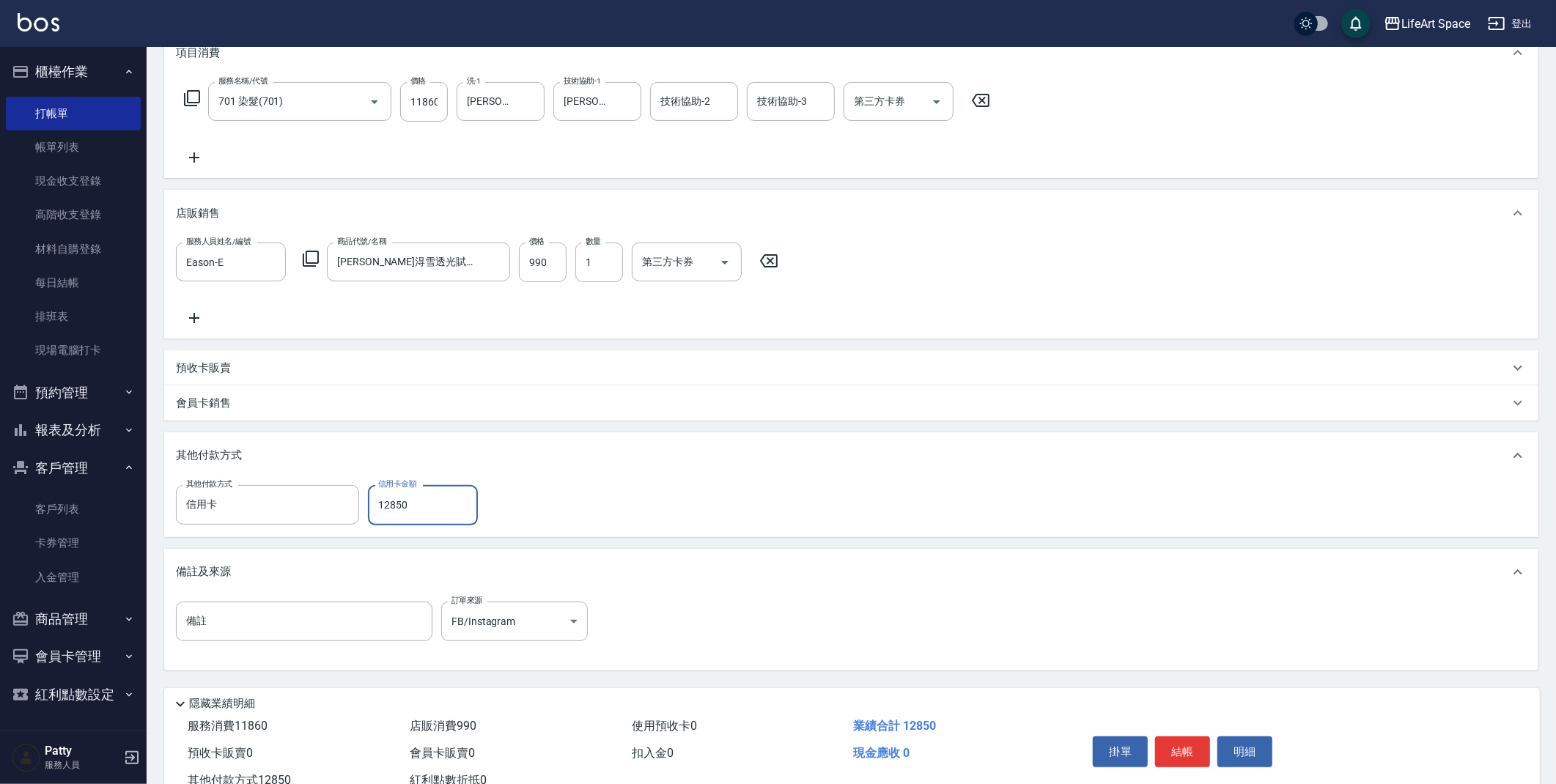
scroll to position [260, 0]
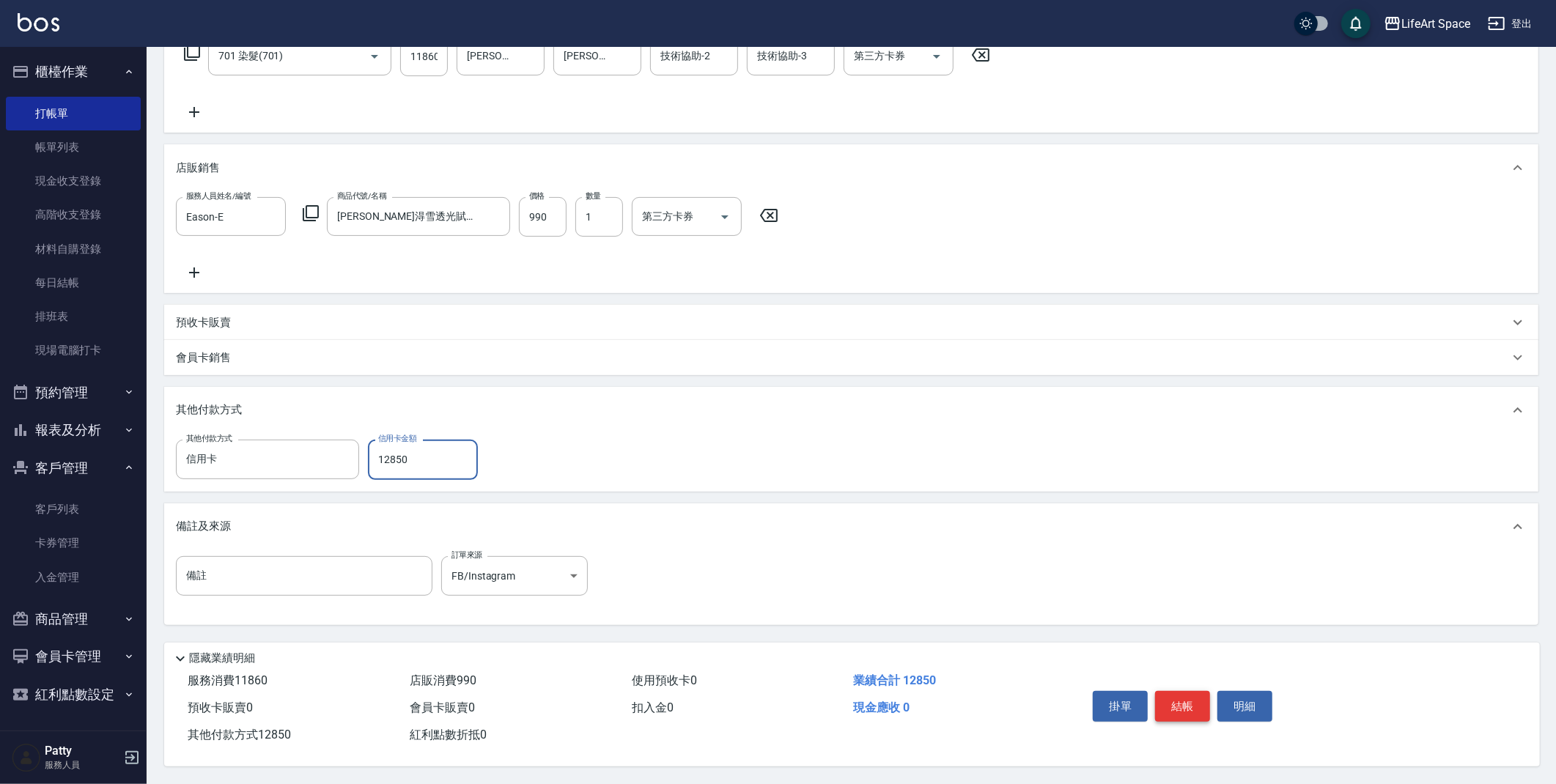
type input "12850"
click at [1201, 708] on button "結帳" at bounding box center [1182, 706] width 55 height 31
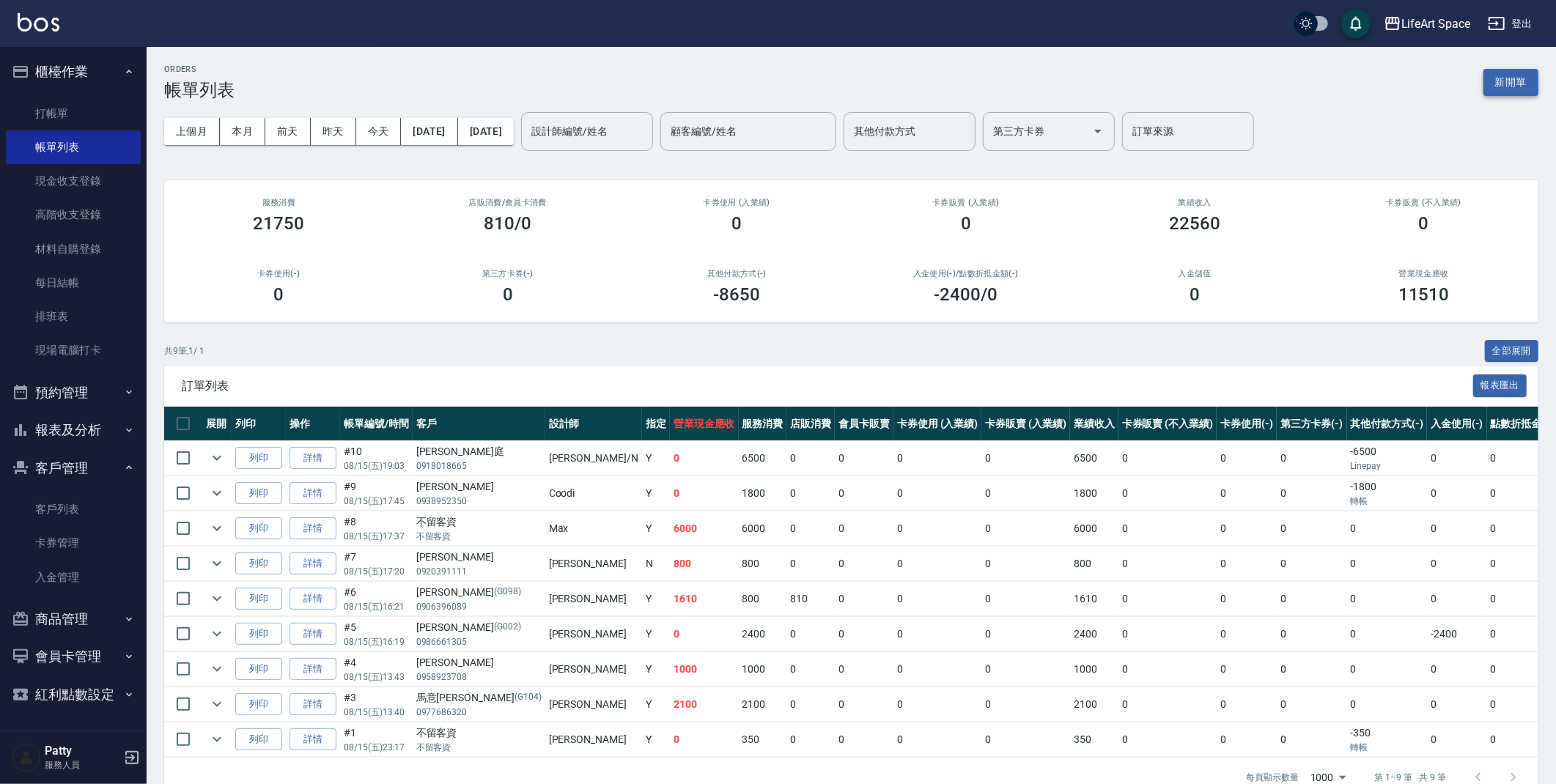
click at [1516, 74] on button "新開單" at bounding box center [1511, 82] width 55 height 27
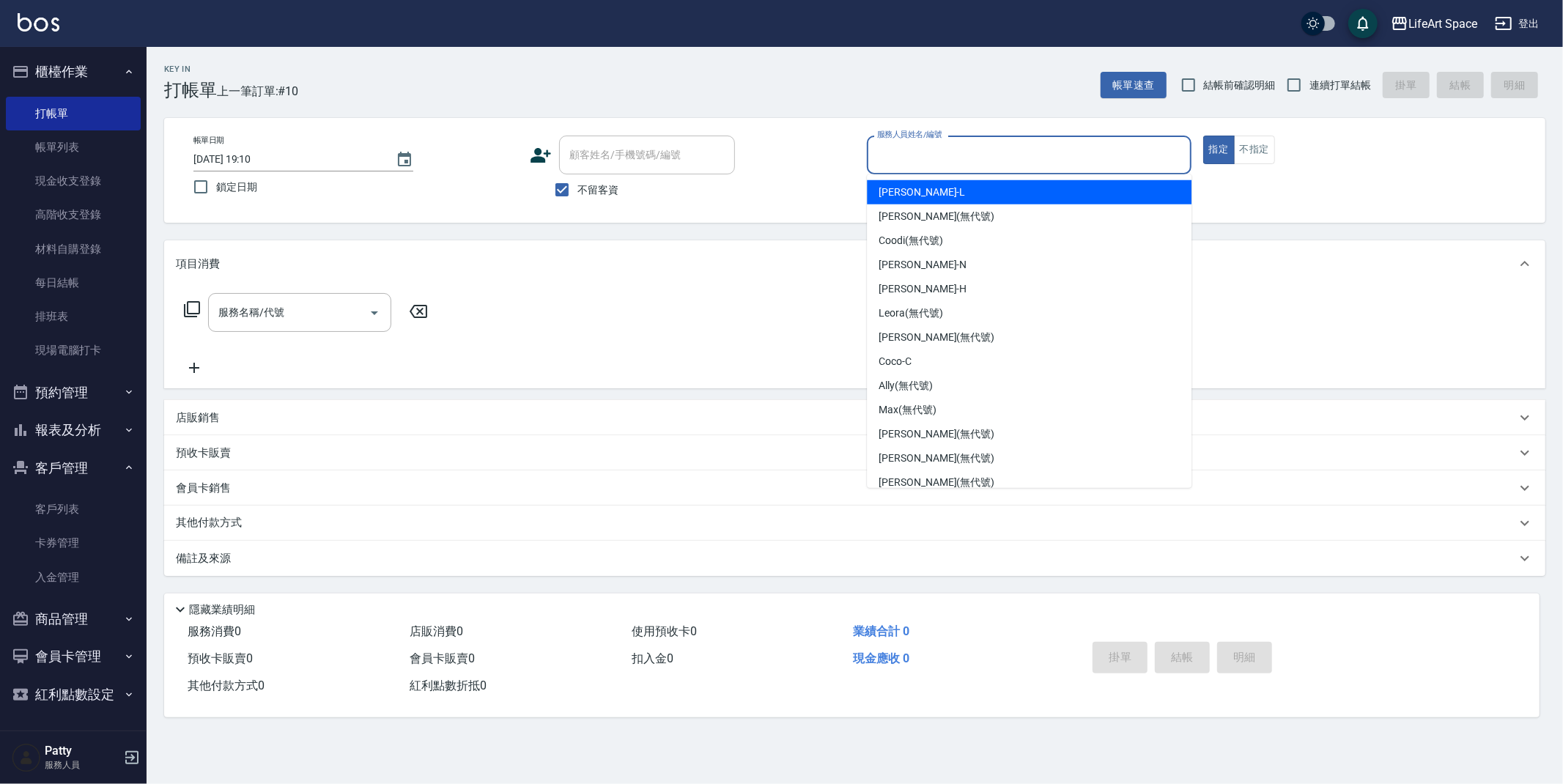
click at [1127, 159] on input "服務人員姓名/編號" at bounding box center [1029, 155] width 311 height 25
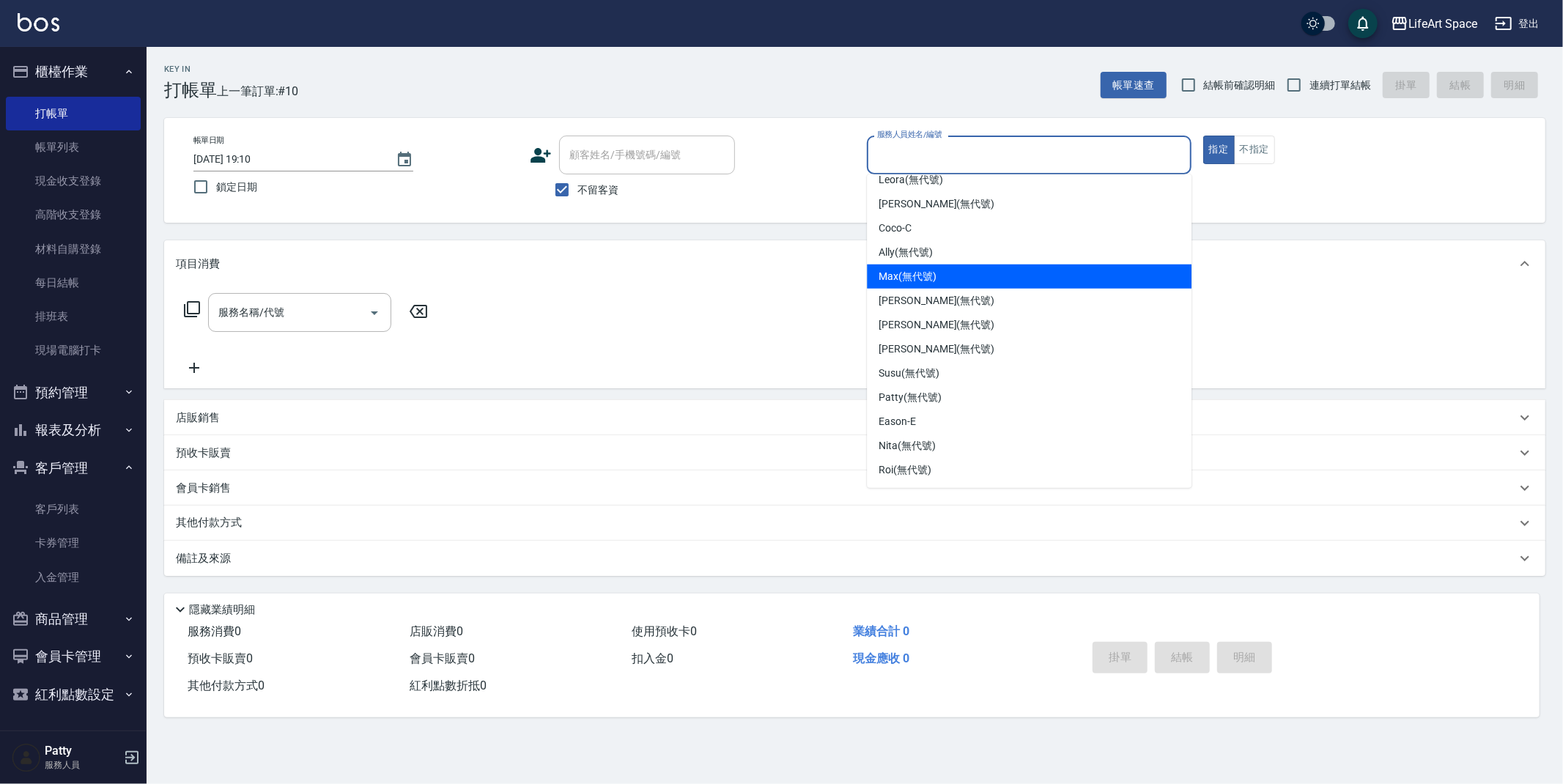
scroll to position [229, 0]
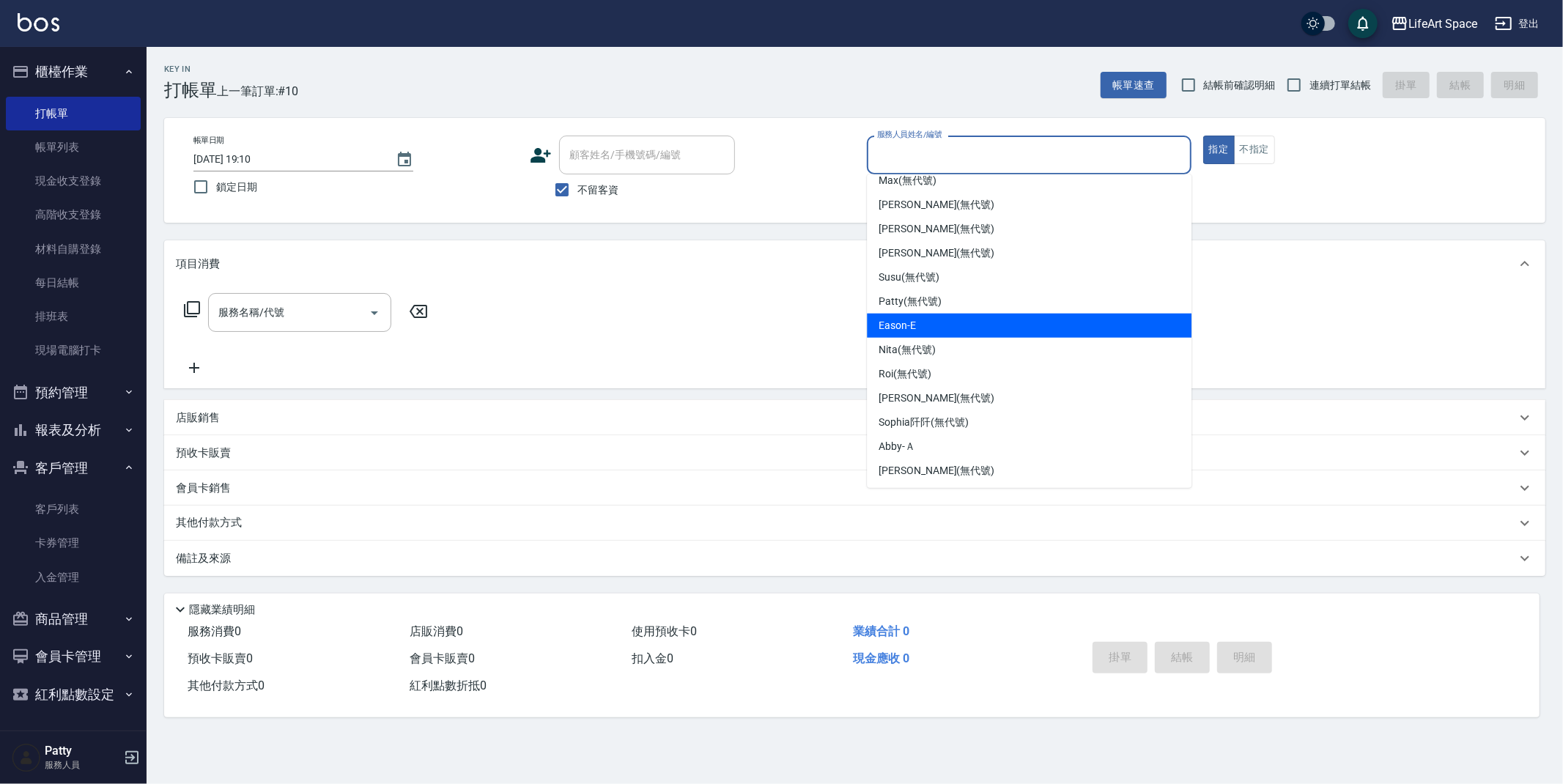
click at [881, 322] on span "Eason -E" at bounding box center [898, 326] width 38 height 16
type input "Eason-E"
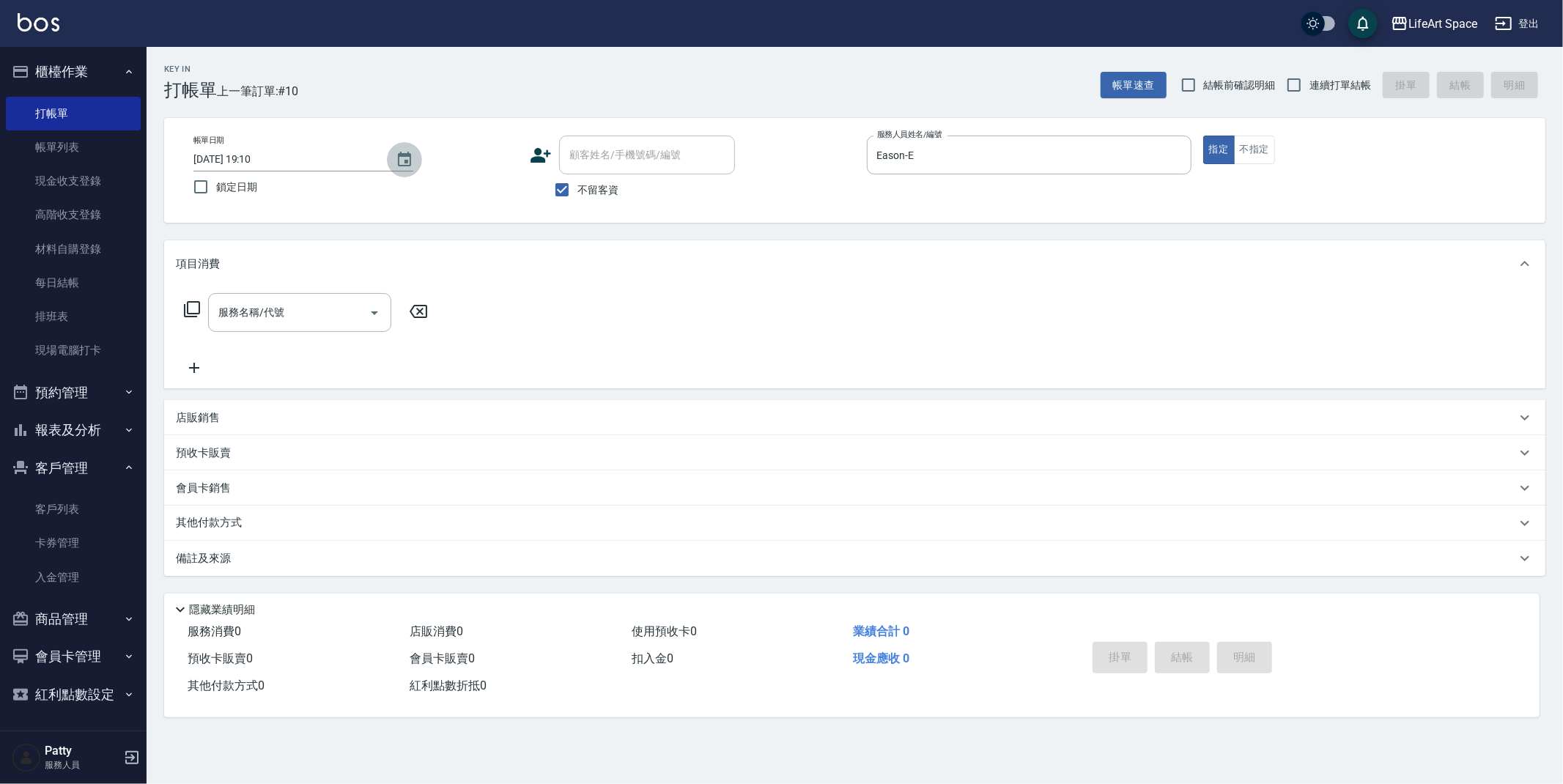
drag, startPoint x: 414, startPoint y: 163, endPoint x: 417, endPoint y: 171, distance: 8.5
click at [413, 162] on button "Choose date, selected date is 2025-08-15" at bounding box center [404, 160] width 35 height 35
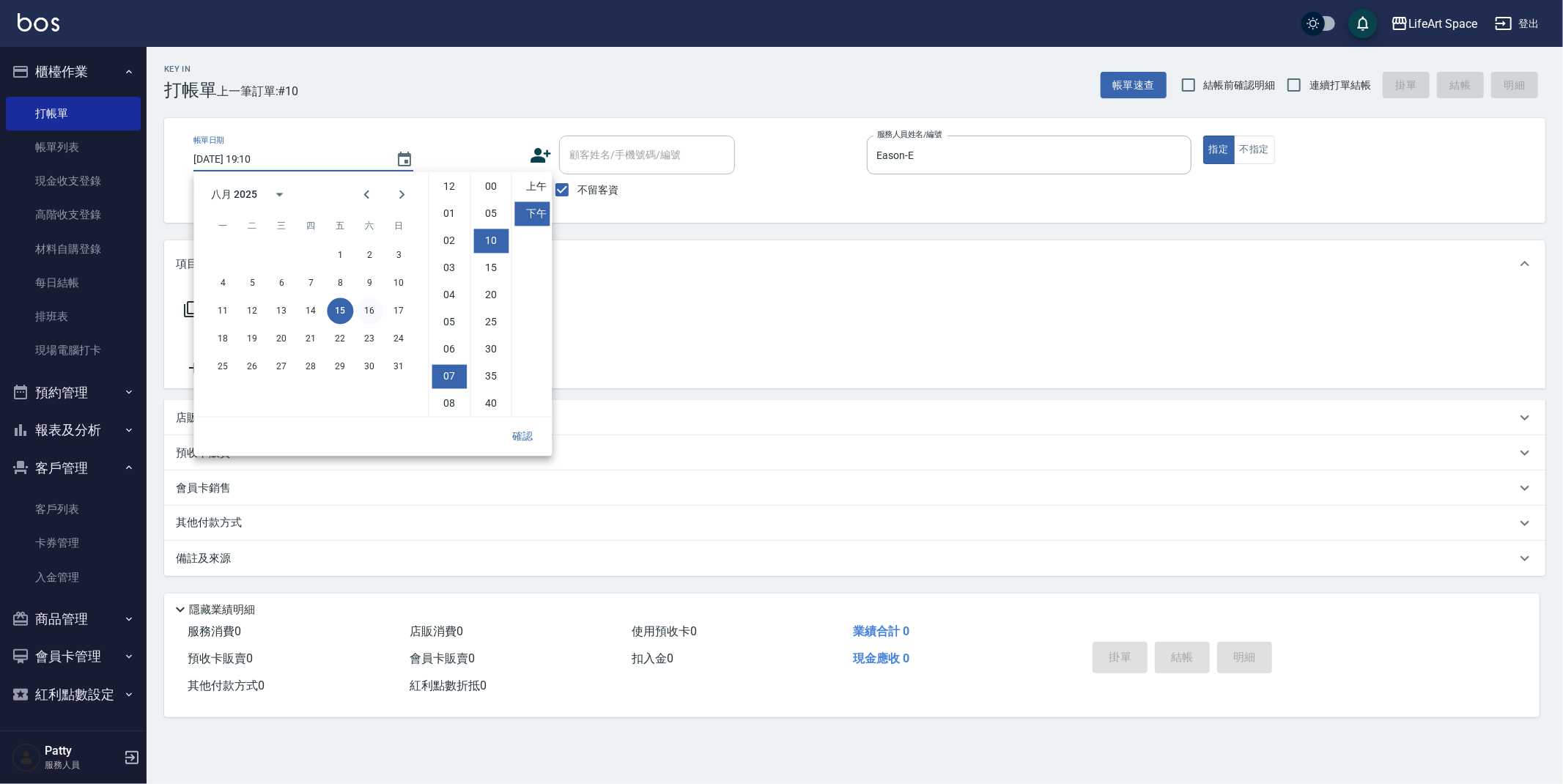
scroll to position [54, 0]
click at [285, 307] on button "13" at bounding box center [281, 311] width 26 height 26
type input "[DATE] 19:10"
click at [517, 439] on button "確認" at bounding box center [522, 436] width 47 height 27
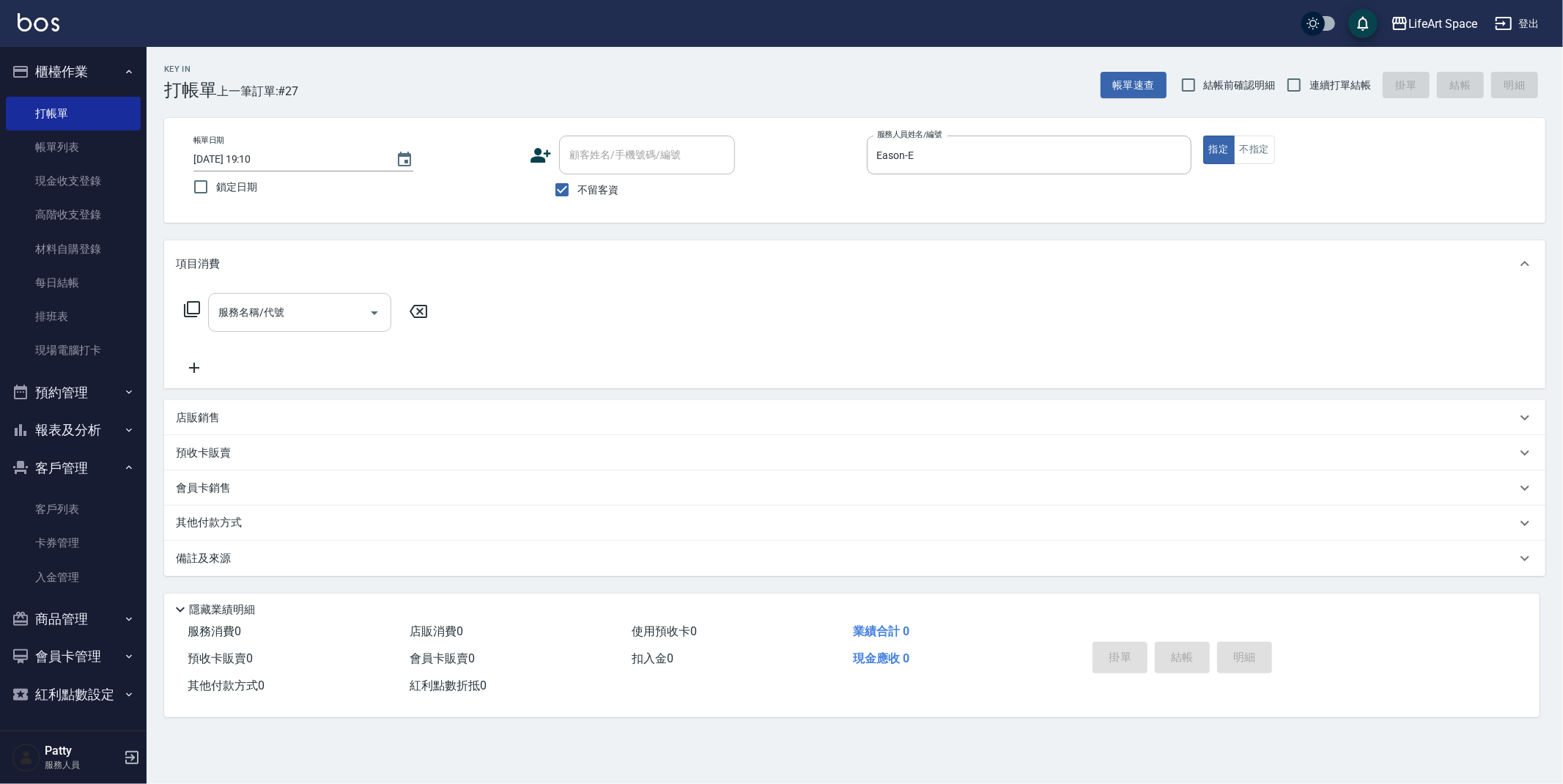
click at [278, 309] on div "服務名稱/代號 服務名稱/代號" at bounding box center [300, 313] width 183 height 39
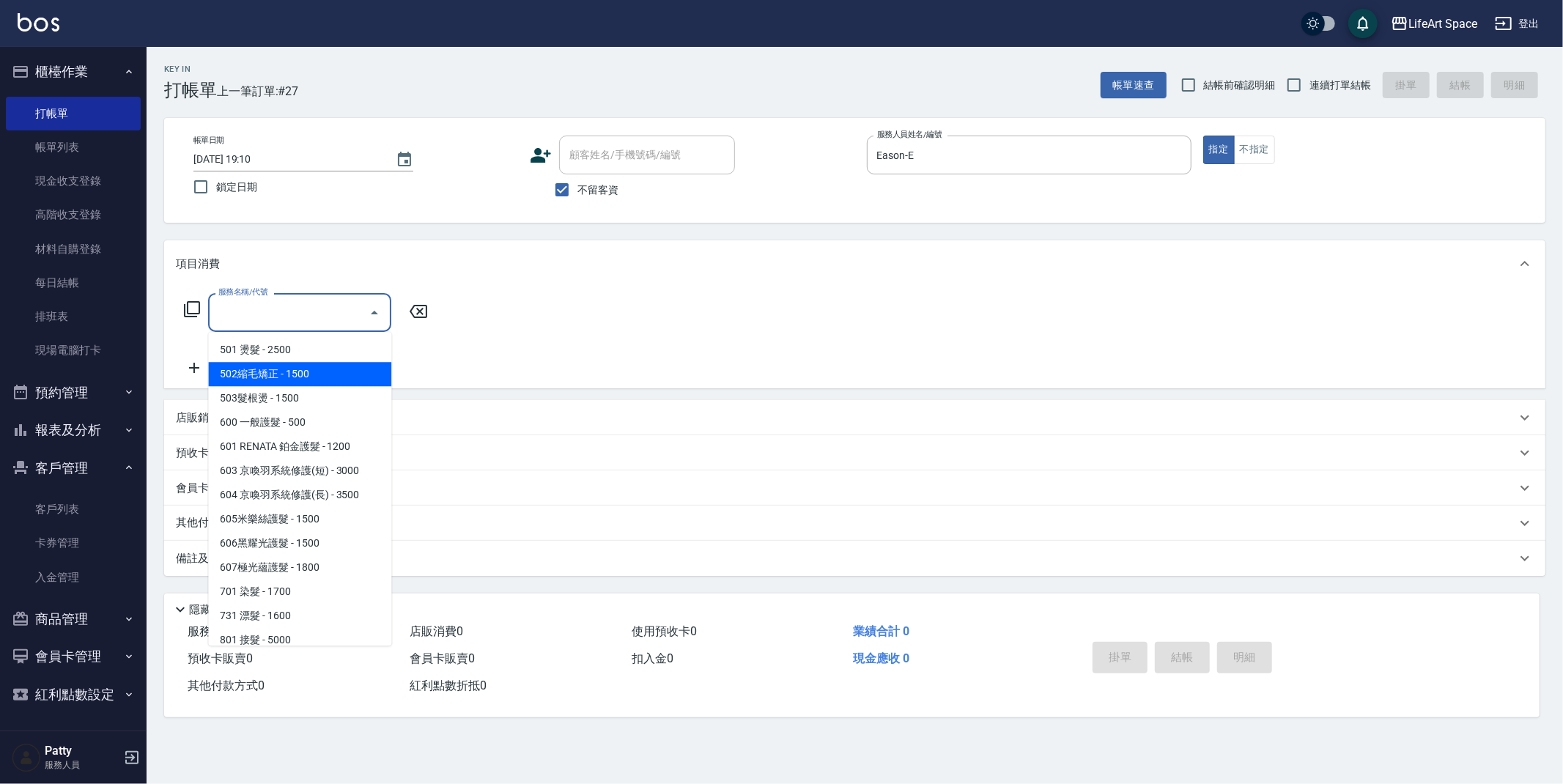
scroll to position [229, 0]
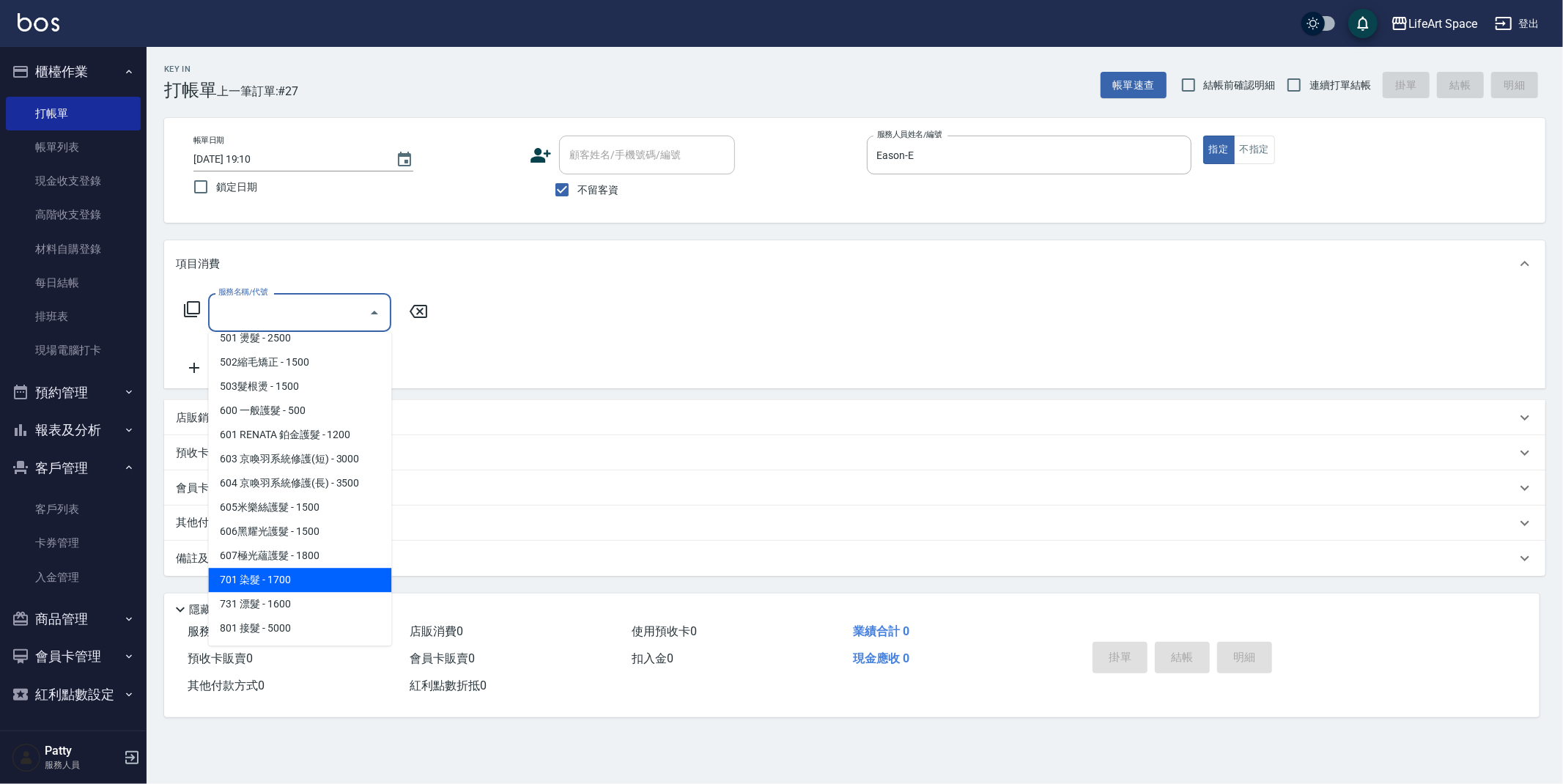
drag, startPoint x: 311, startPoint y: 571, endPoint x: 389, endPoint y: 426, distance: 164.6
click at [311, 571] on span "701 染髮 - 1700" at bounding box center [300, 580] width 183 height 25
type input "701 染髮(701)"
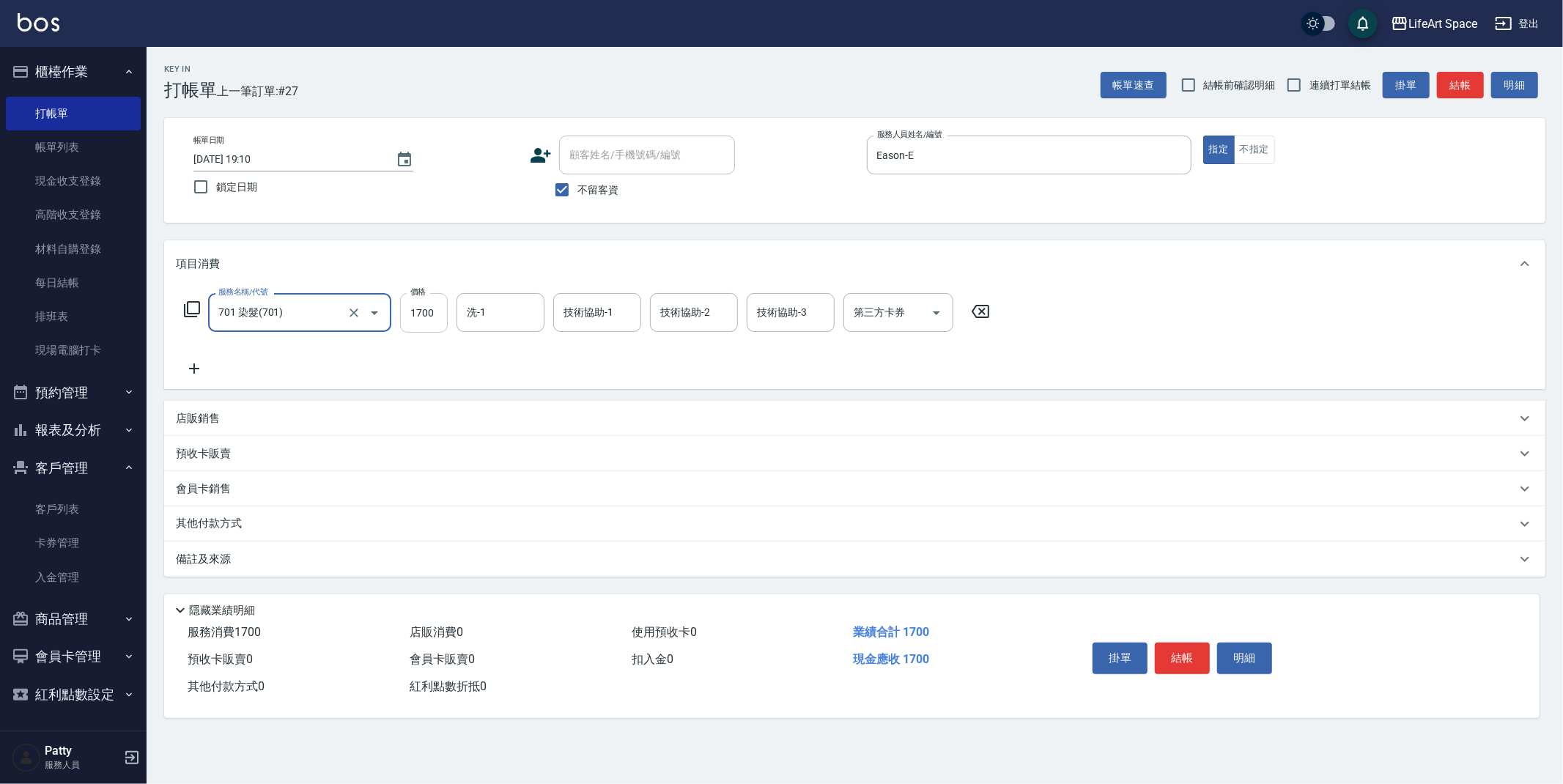
click at [434, 319] on input "1700" at bounding box center [424, 313] width 47 height 40
type input "5800"
click at [479, 319] on div "洗-1 洗-1" at bounding box center [500, 313] width 88 height 39
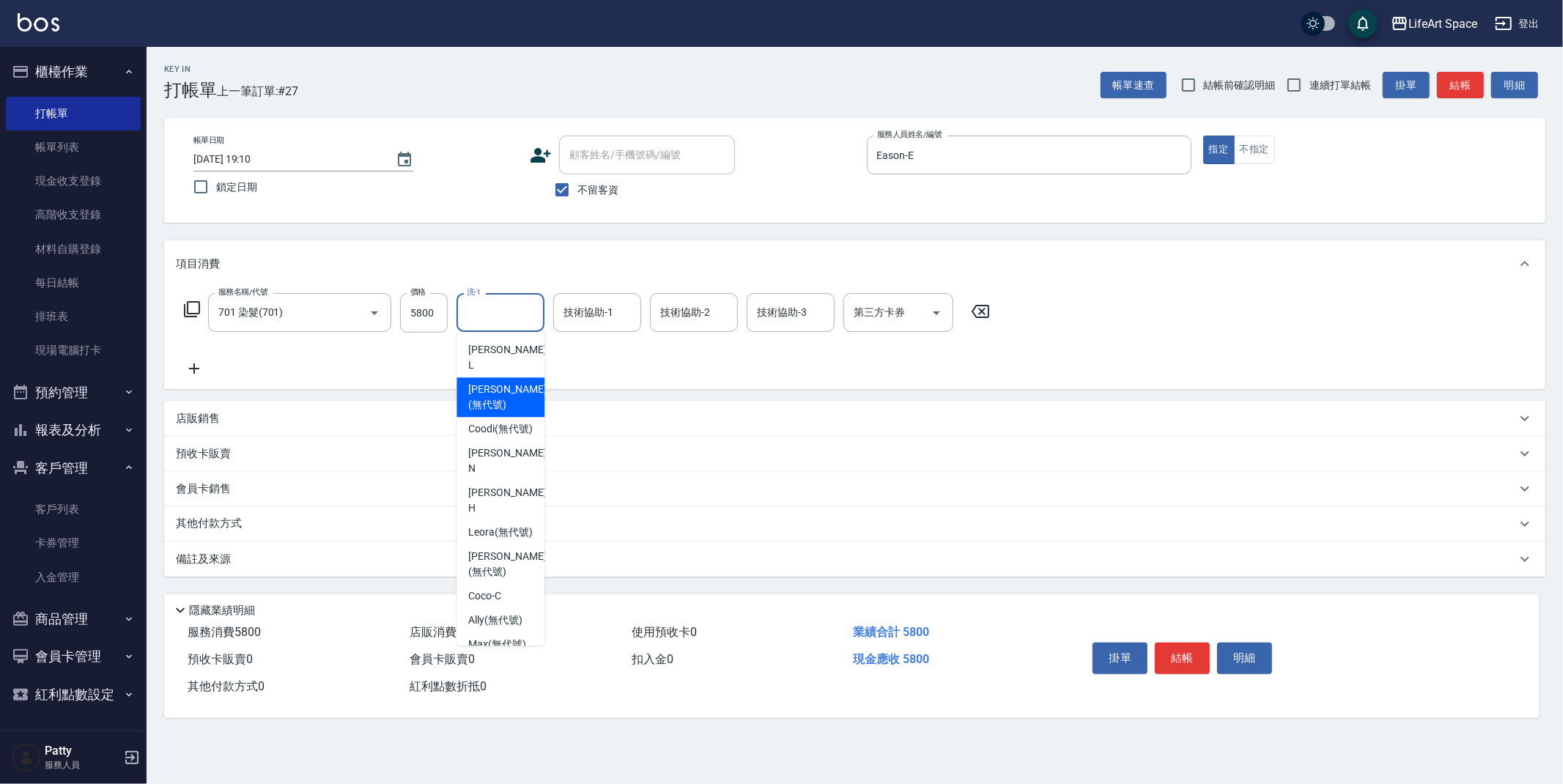
click at [497, 382] on span "[PERSON_NAME] (無代號)" at bounding box center [507, 396] width 77 height 31
type input "[PERSON_NAME](無代號)"
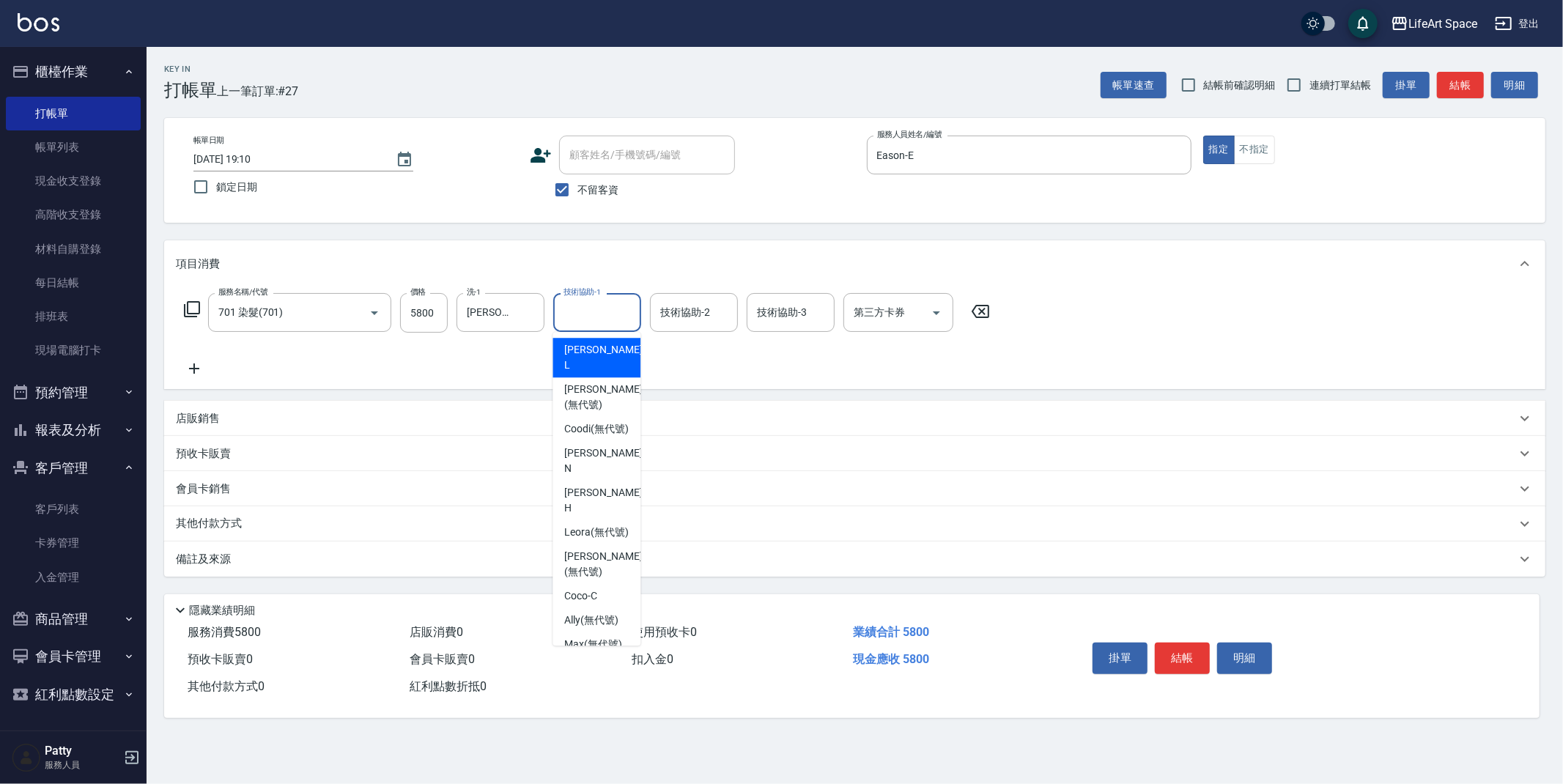
click at [626, 301] on input "技術協助-1" at bounding box center [597, 312] width 75 height 25
click at [610, 386] on span "[PERSON_NAME] (無代號)" at bounding box center [603, 396] width 77 height 31
type input "[PERSON_NAME](無代號)"
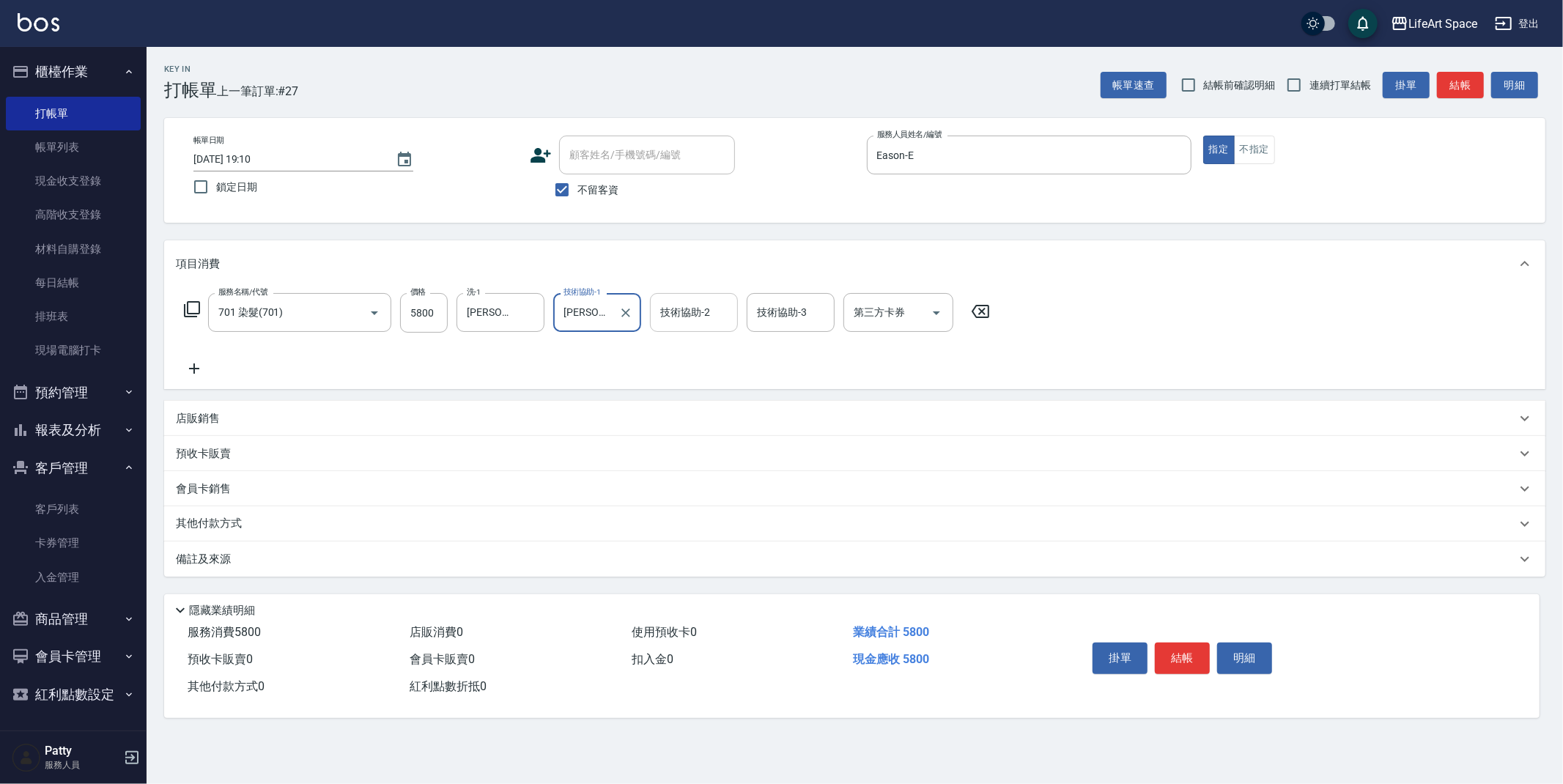
click at [682, 326] on div "技術協助-2" at bounding box center [694, 313] width 88 height 39
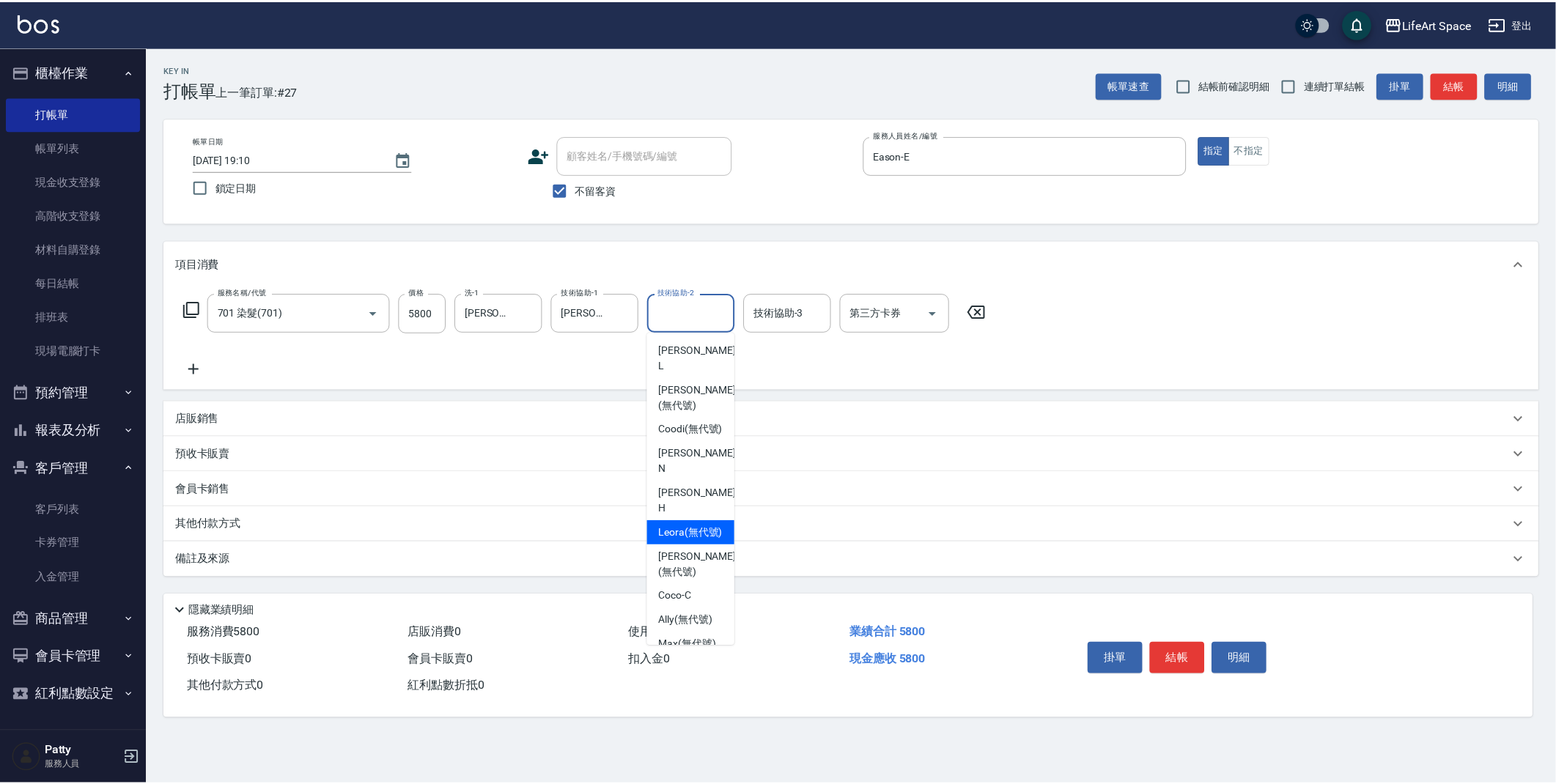
scroll to position [63, 0]
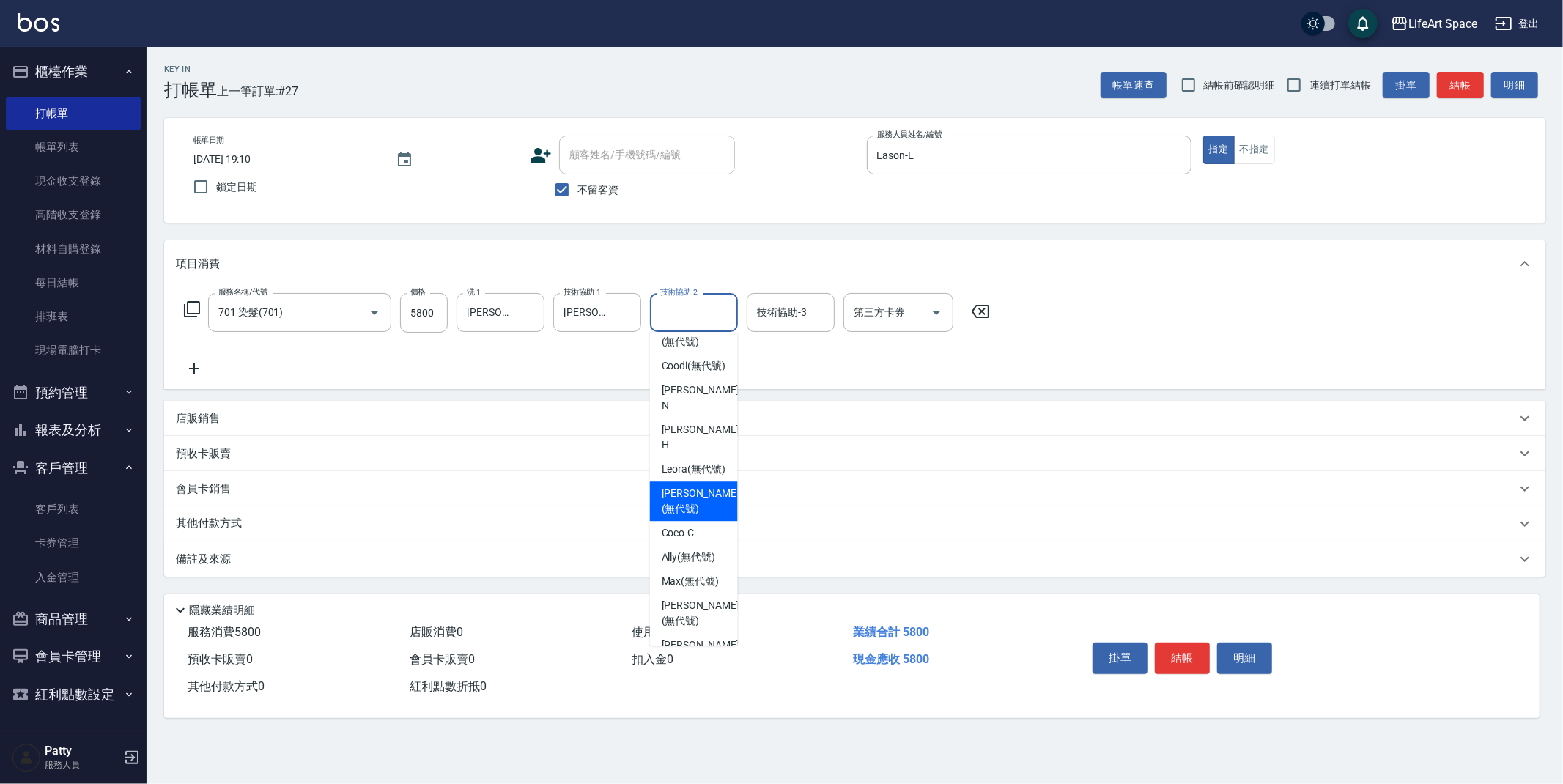
drag, startPoint x: 698, startPoint y: 477, endPoint x: 709, endPoint y: 420, distance: 58.1
click at [698, 486] on span "[PERSON_NAME] (無代號)" at bounding box center [701, 501] width 77 height 31
type input "[PERSON_NAME](無代號)"
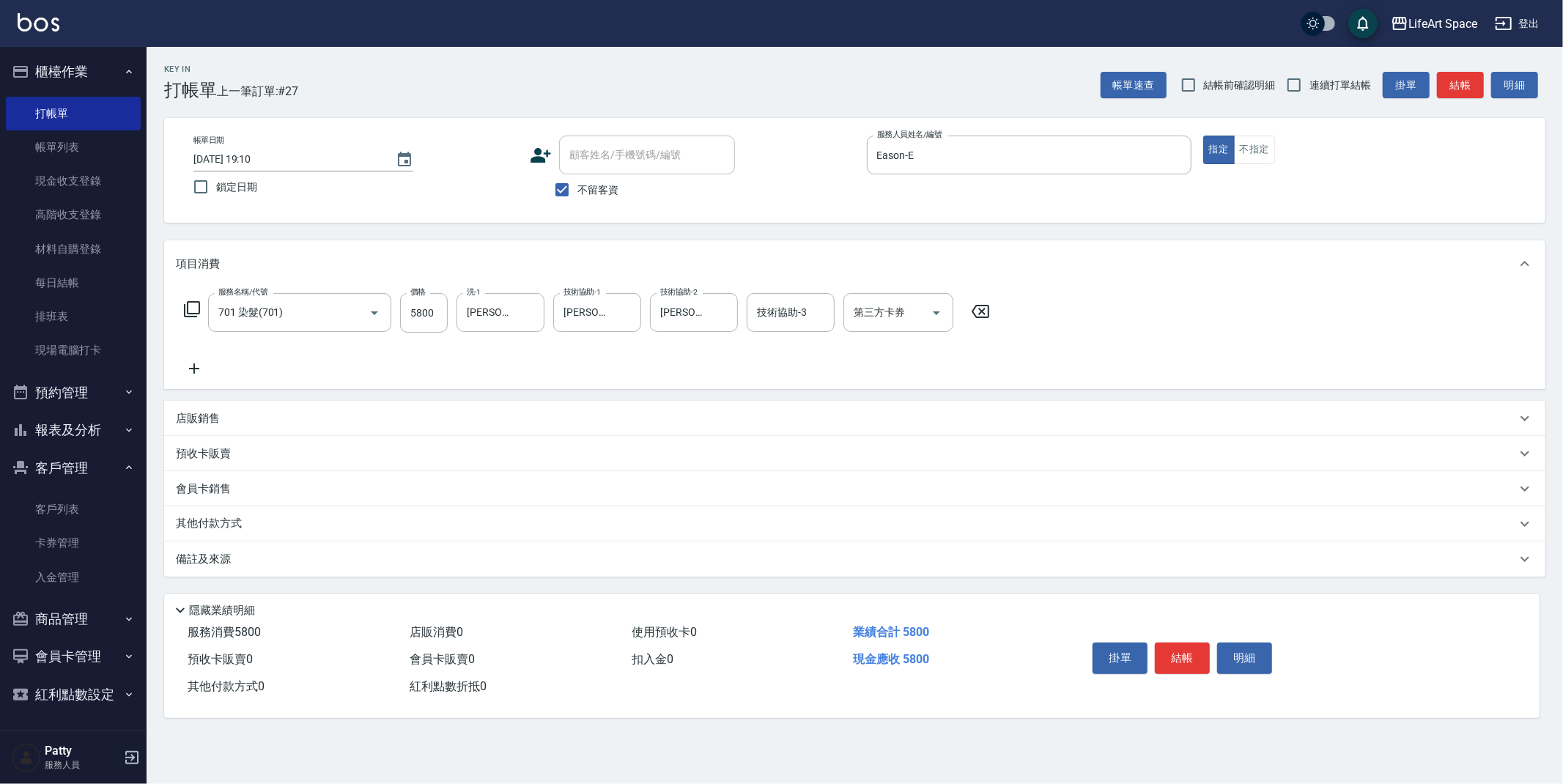
click at [331, 570] on div "備註及來源" at bounding box center [855, 559] width 1382 height 35
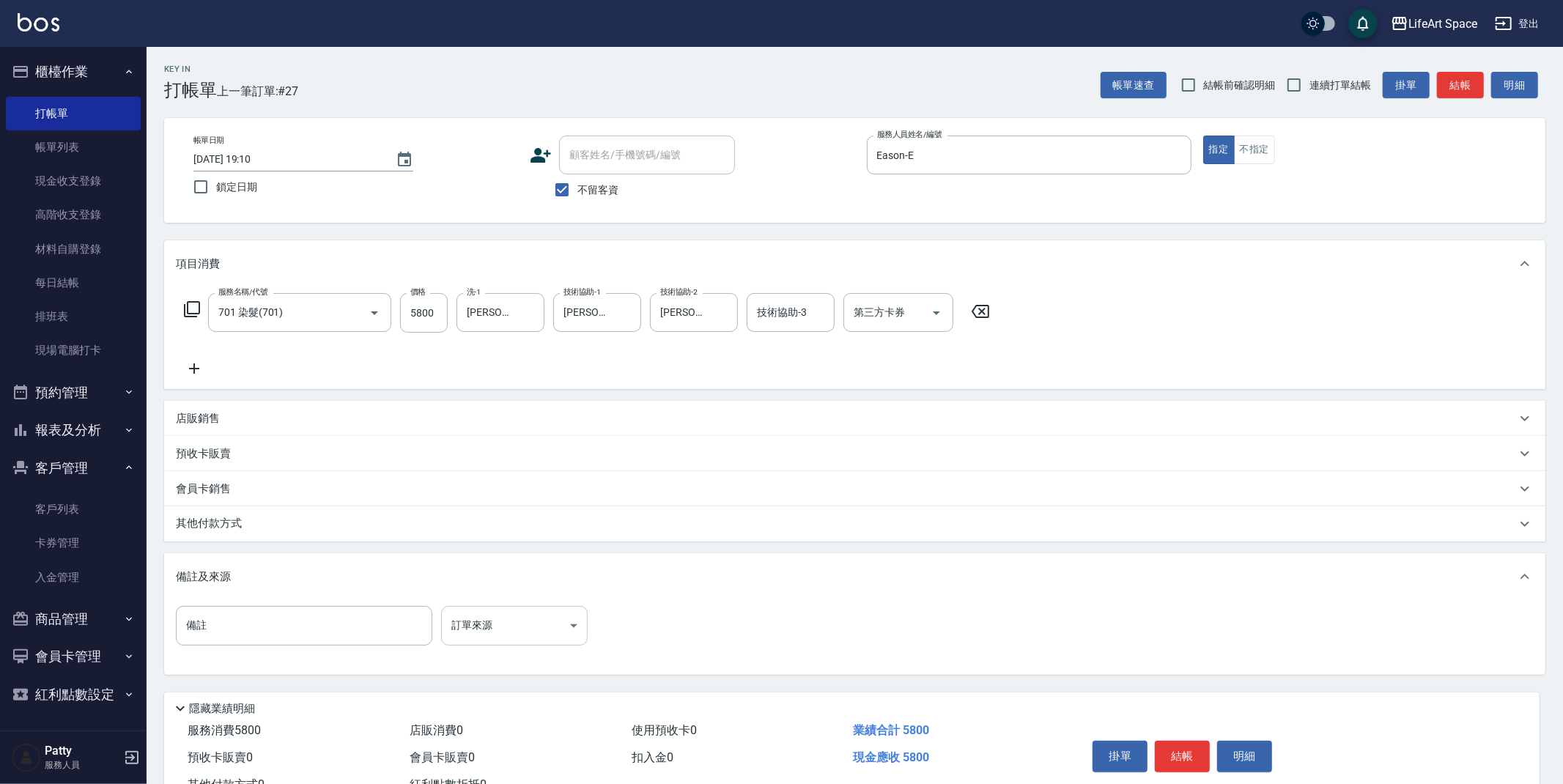
click at [483, 621] on body "LifeArt Space 登出 櫃檯作業 打帳單 帳單列表 現金收支登錄 高階收支登錄 材料自購登錄 每日結帳 排班表 現場電腦打卡 預約管理 預約管理 單…" at bounding box center [782, 417] width 1563 height 834
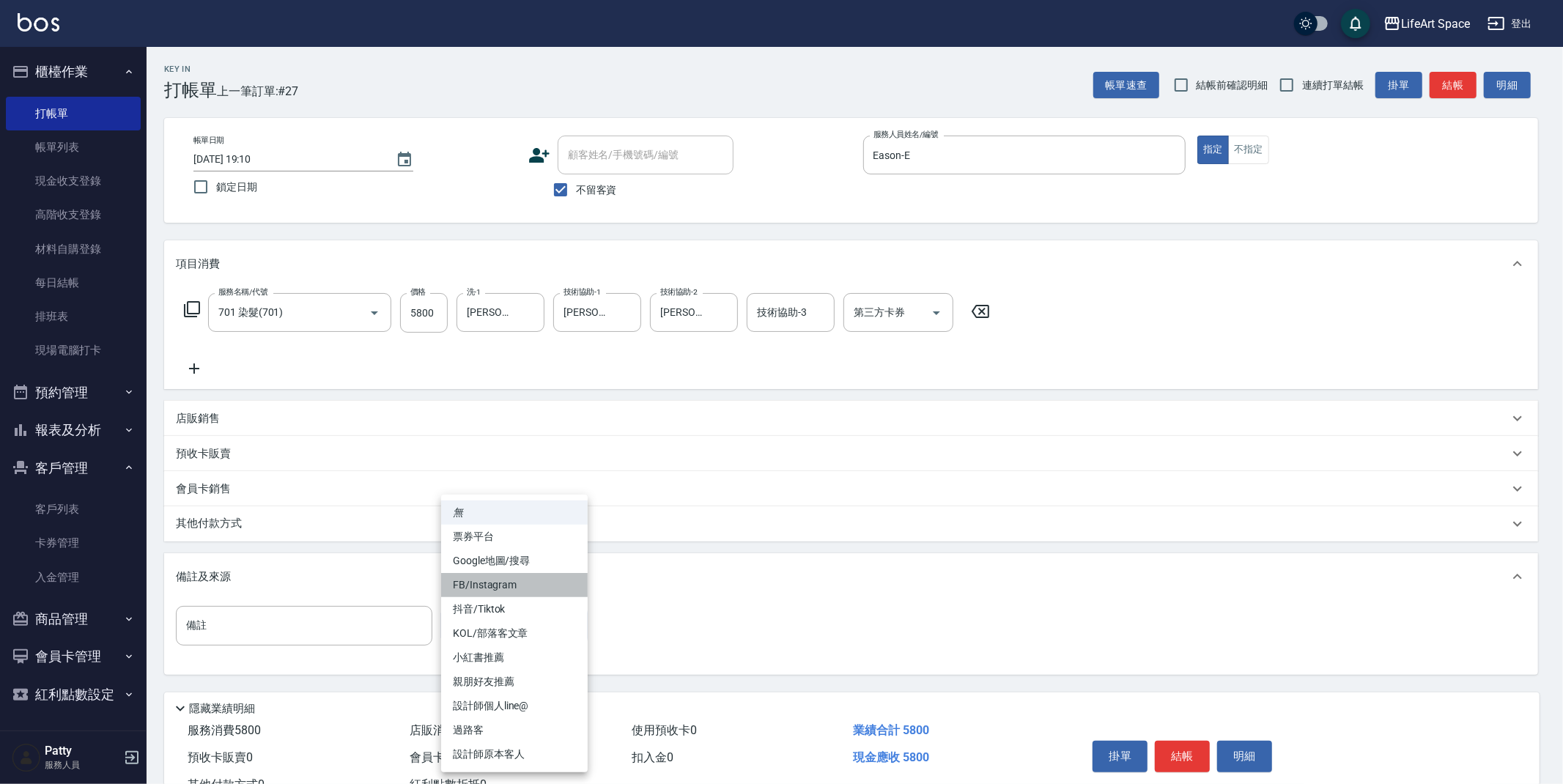
click at [491, 583] on li "FB/Instagram" at bounding box center [514, 585] width 147 height 25
type input "FB/Instagram"
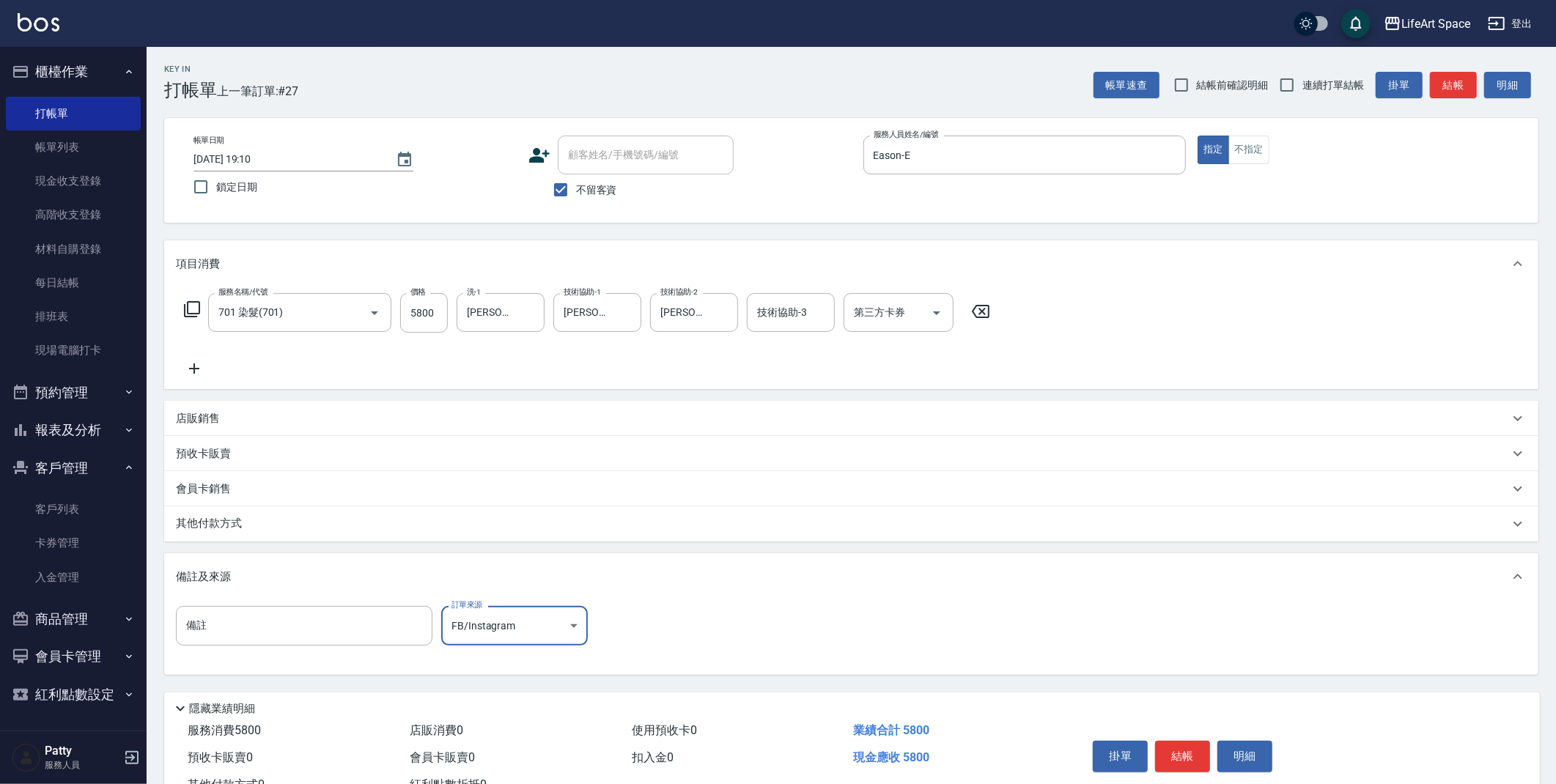
click at [247, 523] on p "其他付款方式" at bounding box center [212, 524] width 73 height 16
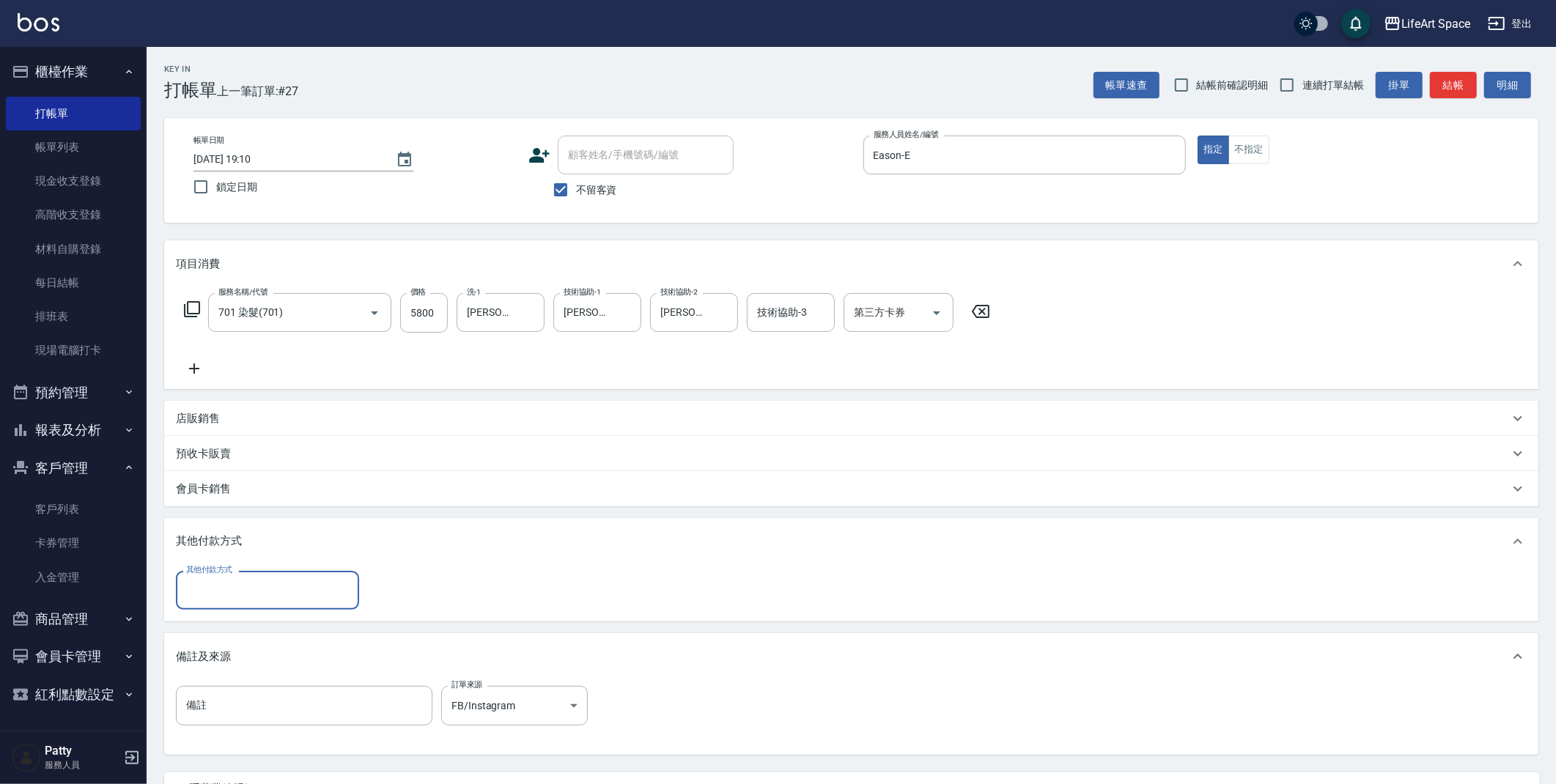
scroll to position [0, 0]
click at [239, 599] on input "其他付款方式" at bounding box center [267, 590] width 170 height 25
drag, startPoint x: 228, startPoint y: 674, endPoint x: 236, endPoint y: 671, distance: 8.5
click at [228, 673] on span "信用卡" at bounding box center [267, 676] width 183 height 25
type input "信用卡"
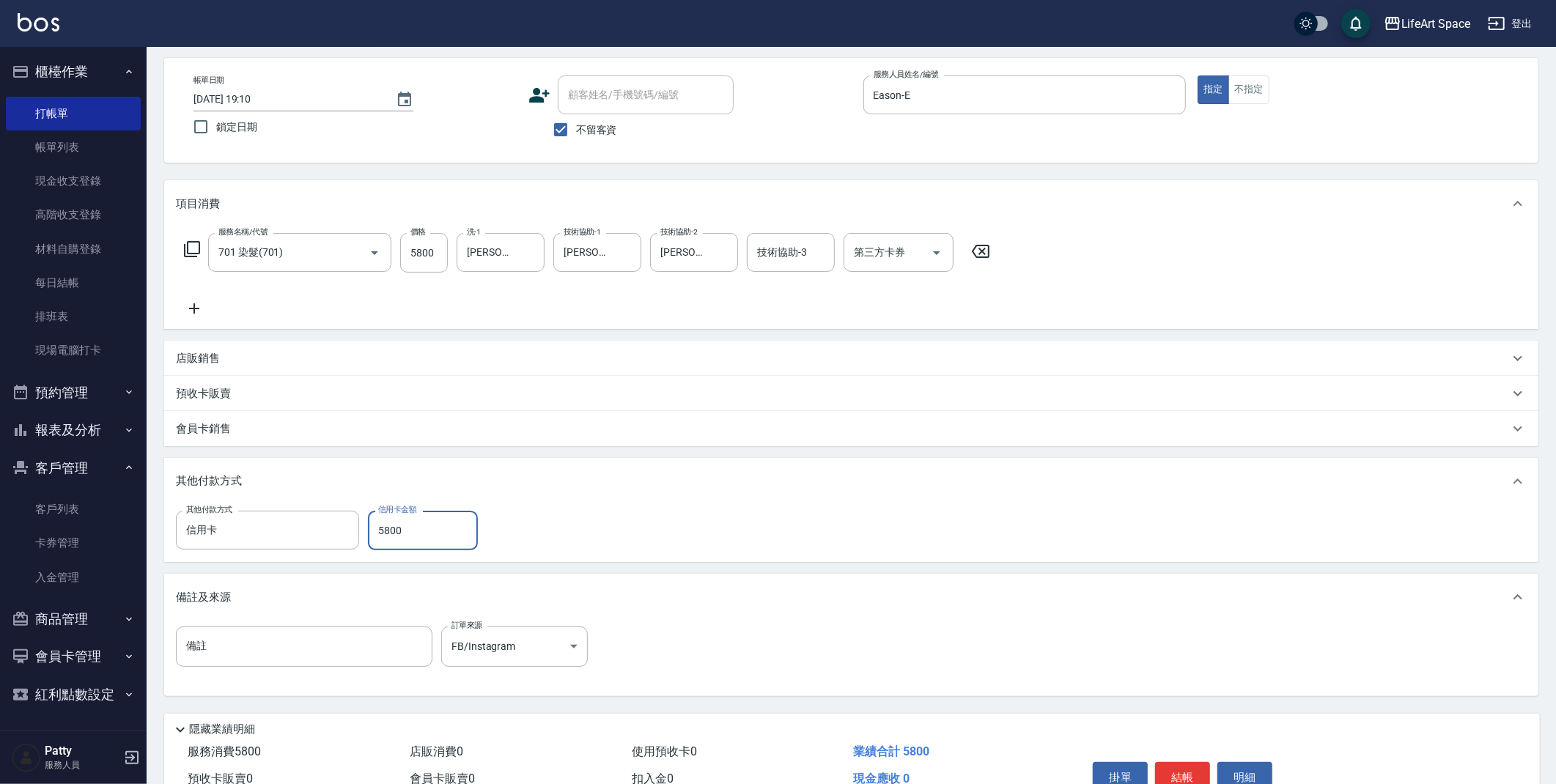
scroll to position [135, 0]
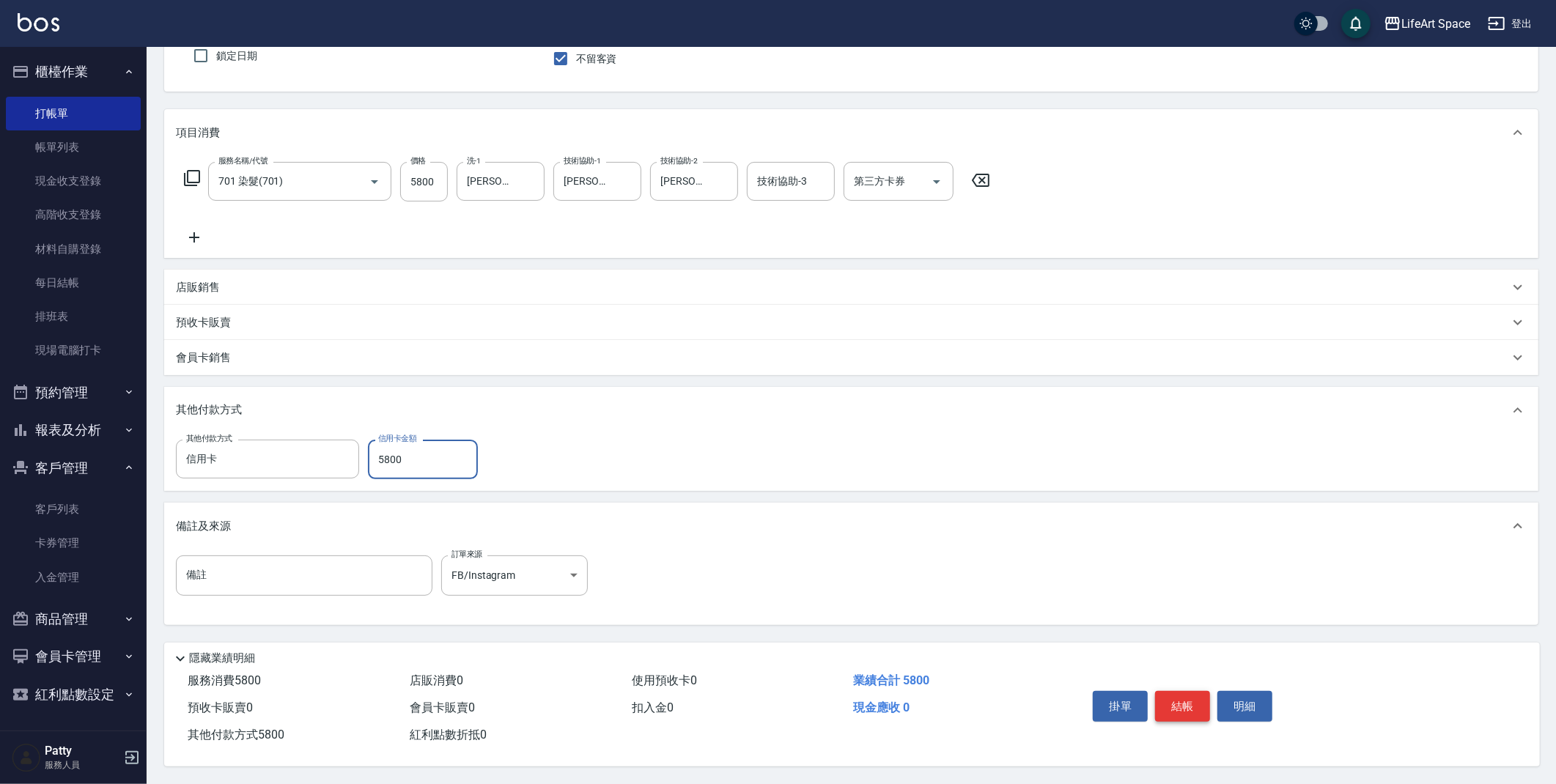
type input "5800"
click at [1184, 691] on button "結帳" at bounding box center [1182, 706] width 55 height 31
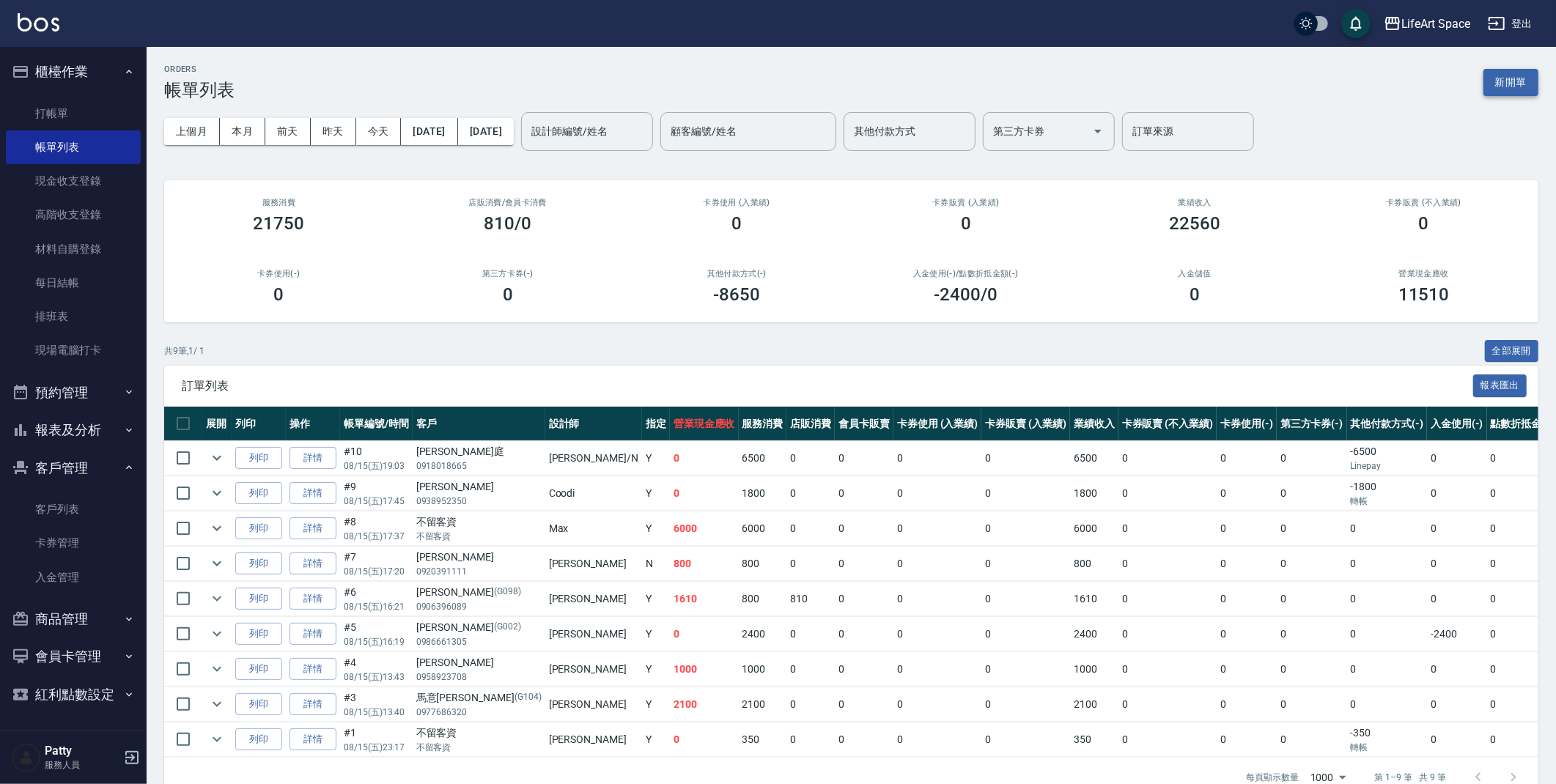
click at [1506, 81] on button "新開單" at bounding box center [1511, 82] width 55 height 27
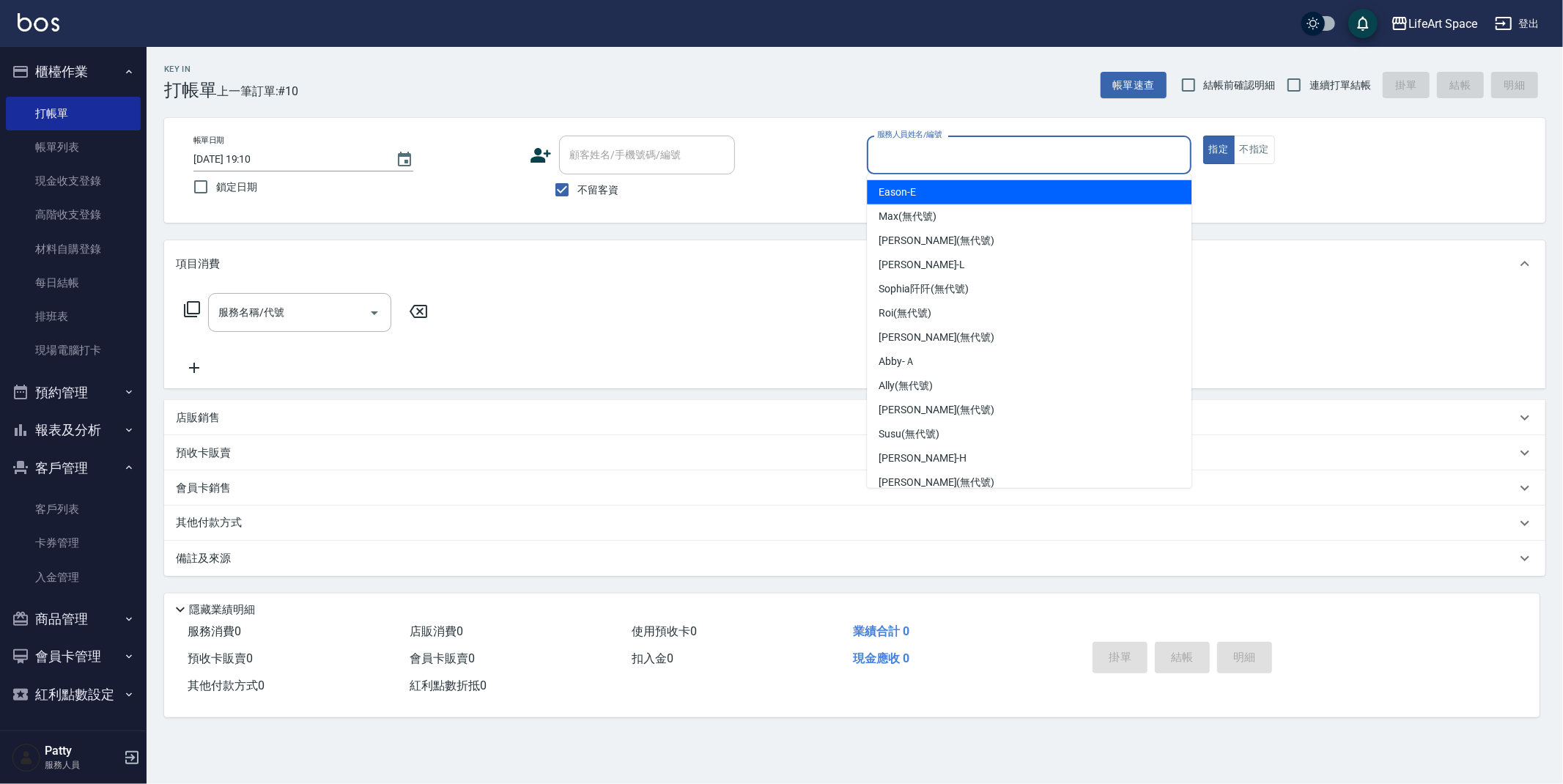
click at [900, 165] on input "服務人員姓名/編號" at bounding box center [1029, 155] width 311 height 25
drag, startPoint x: 899, startPoint y: 193, endPoint x: 432, endPoint y: 227, distance: 468.2
click at [899, 193] on span "Eason -E" at bounding box center [898, 192] width 38 height 16
type input "Eason-E"
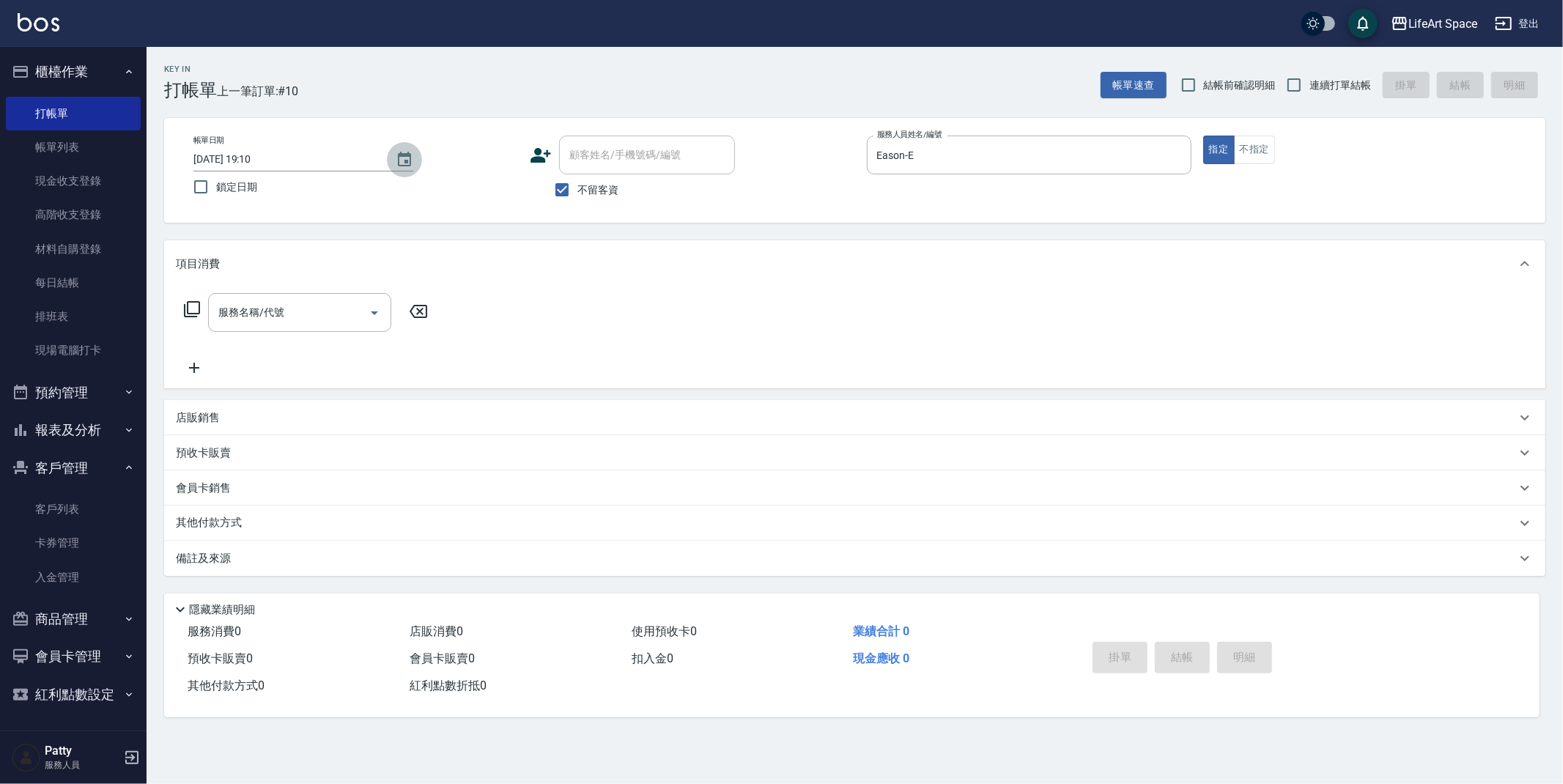
click at [403, 166] on icon "Choose date, selected date is 2025-08-15" at bounding box center [404, 160] width 18 height 18
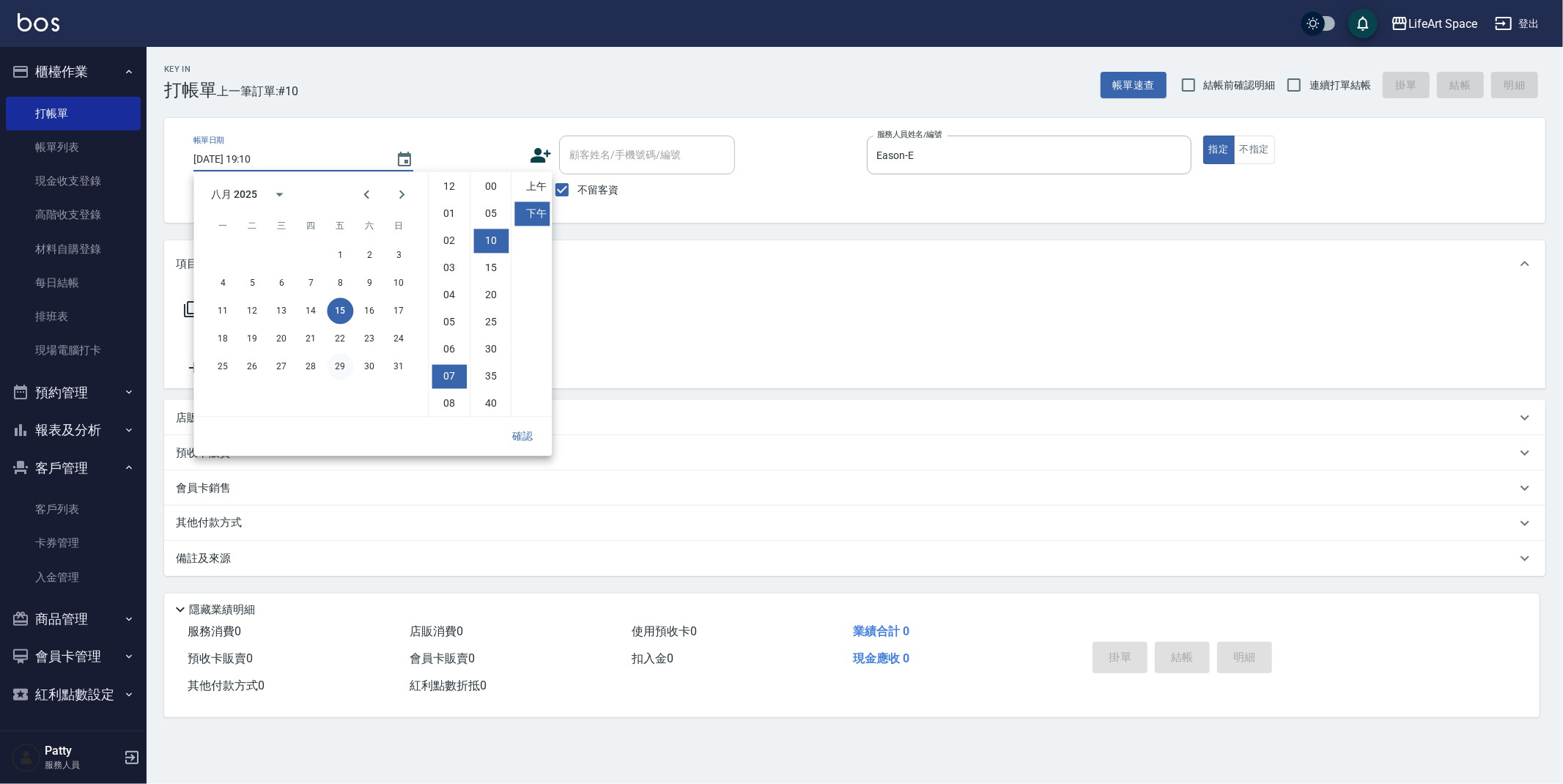
scroll to position [54, 0]
click at [284, 302] on button "13" at bounding box center [281, 311] width 26 height 26
type input "[DATE] 19:10"
click at [534, 434] on button "確認" at bounding box center [522, 436] width 47 height 27
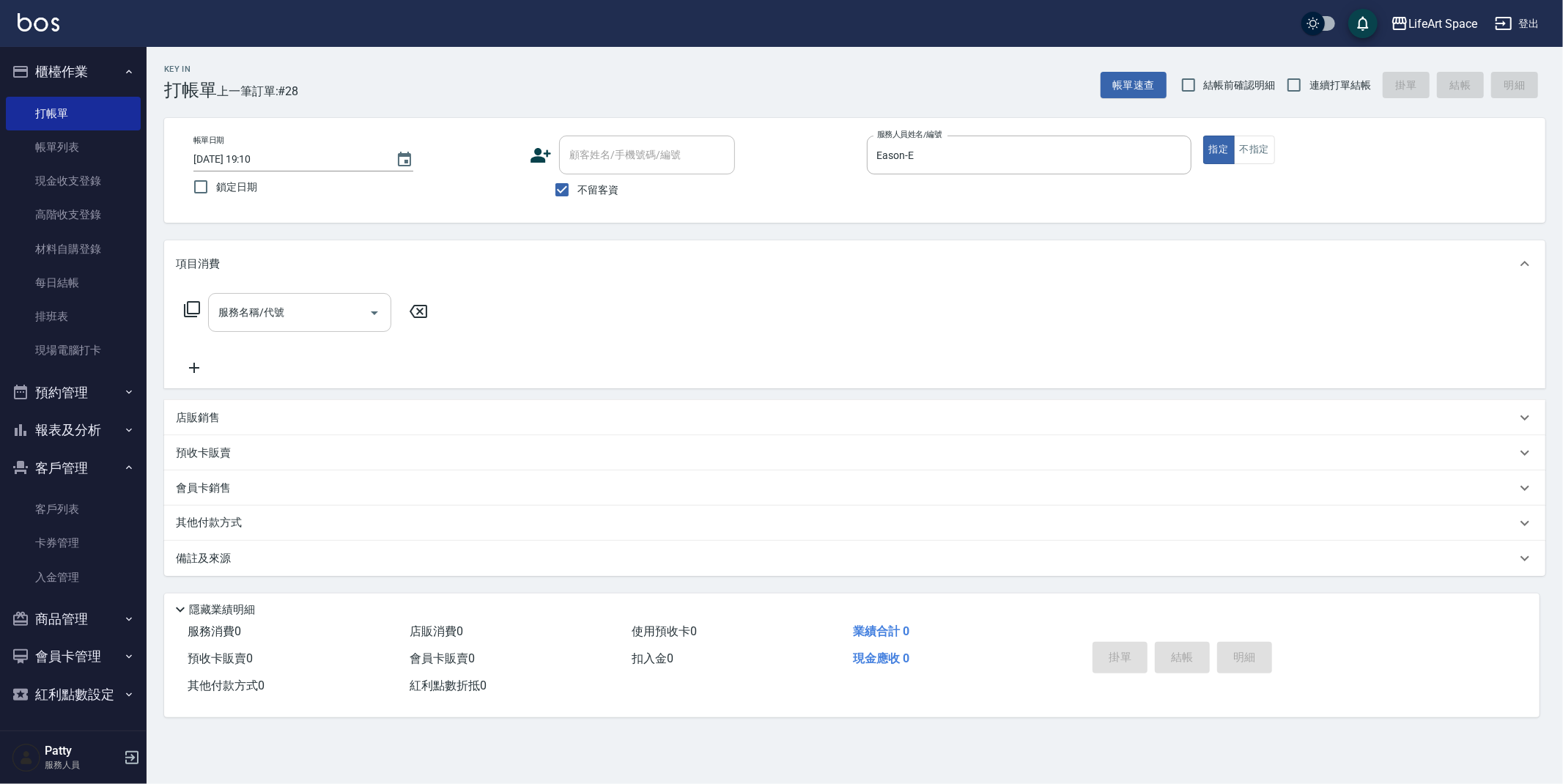
click at [315, 314] on input "服務名稱/代號" at bounding box center [288, 312] width 148 height 25
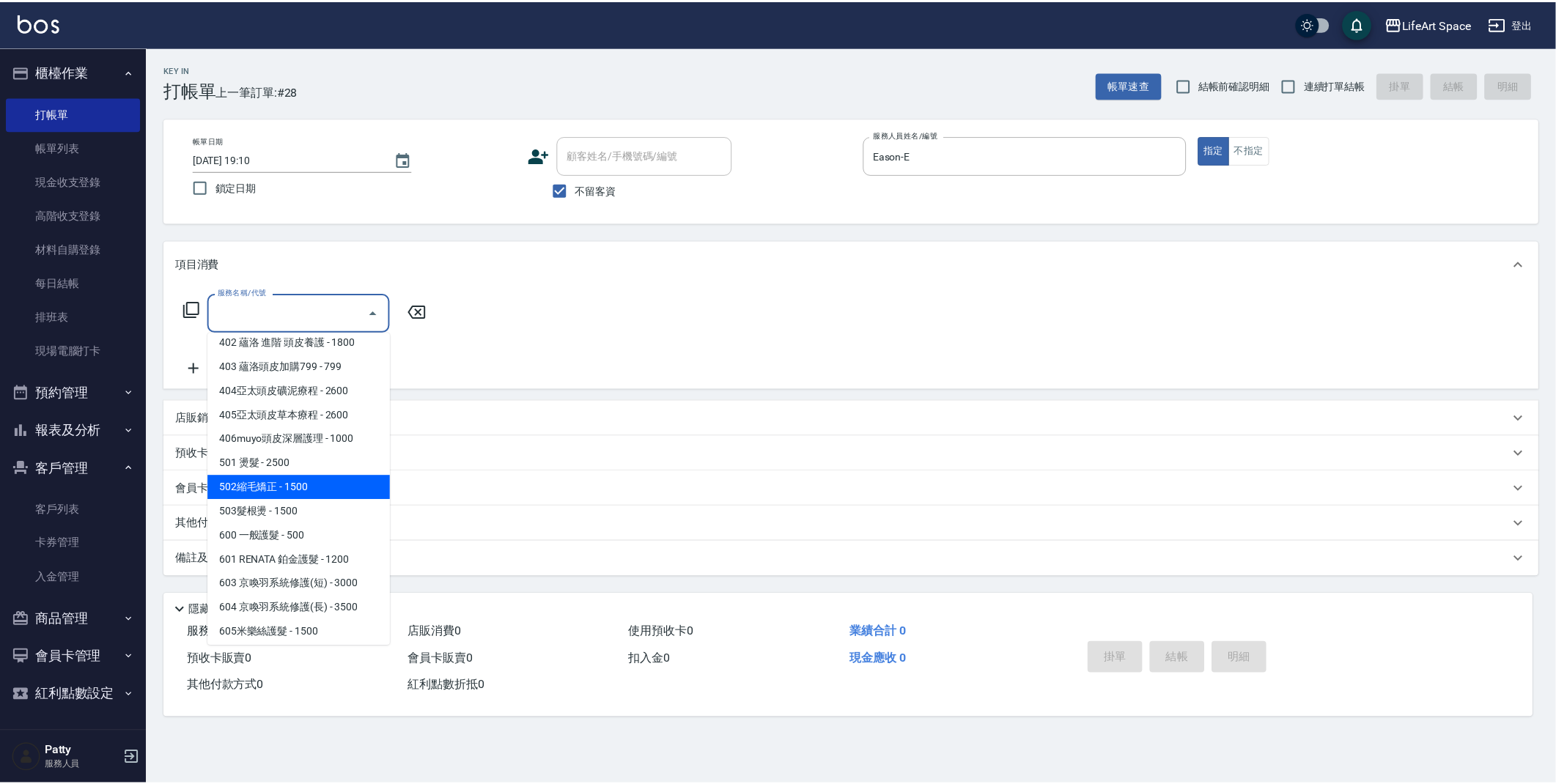
scroll to position [229, 0]
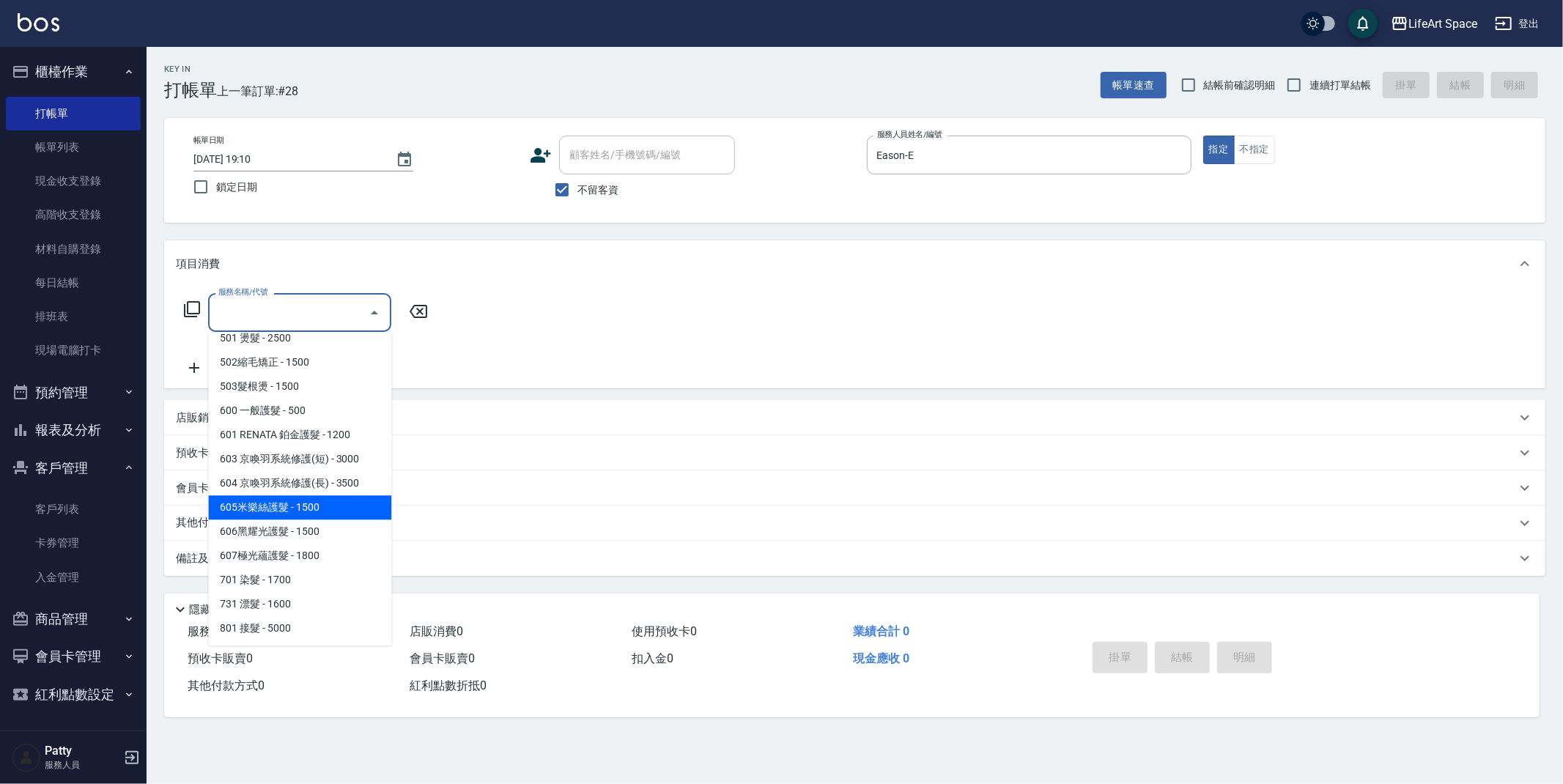
drag, startPoint x: 307, startPoint y: 501, endPoint x: 294, endPoint y: 506, distance: 13.9
click at [307, 501] on span "605米樂絲護髮 - 1500" at bounding box center [300, 508] width 183 height 25
type input "605米樂絲護髮(605)"
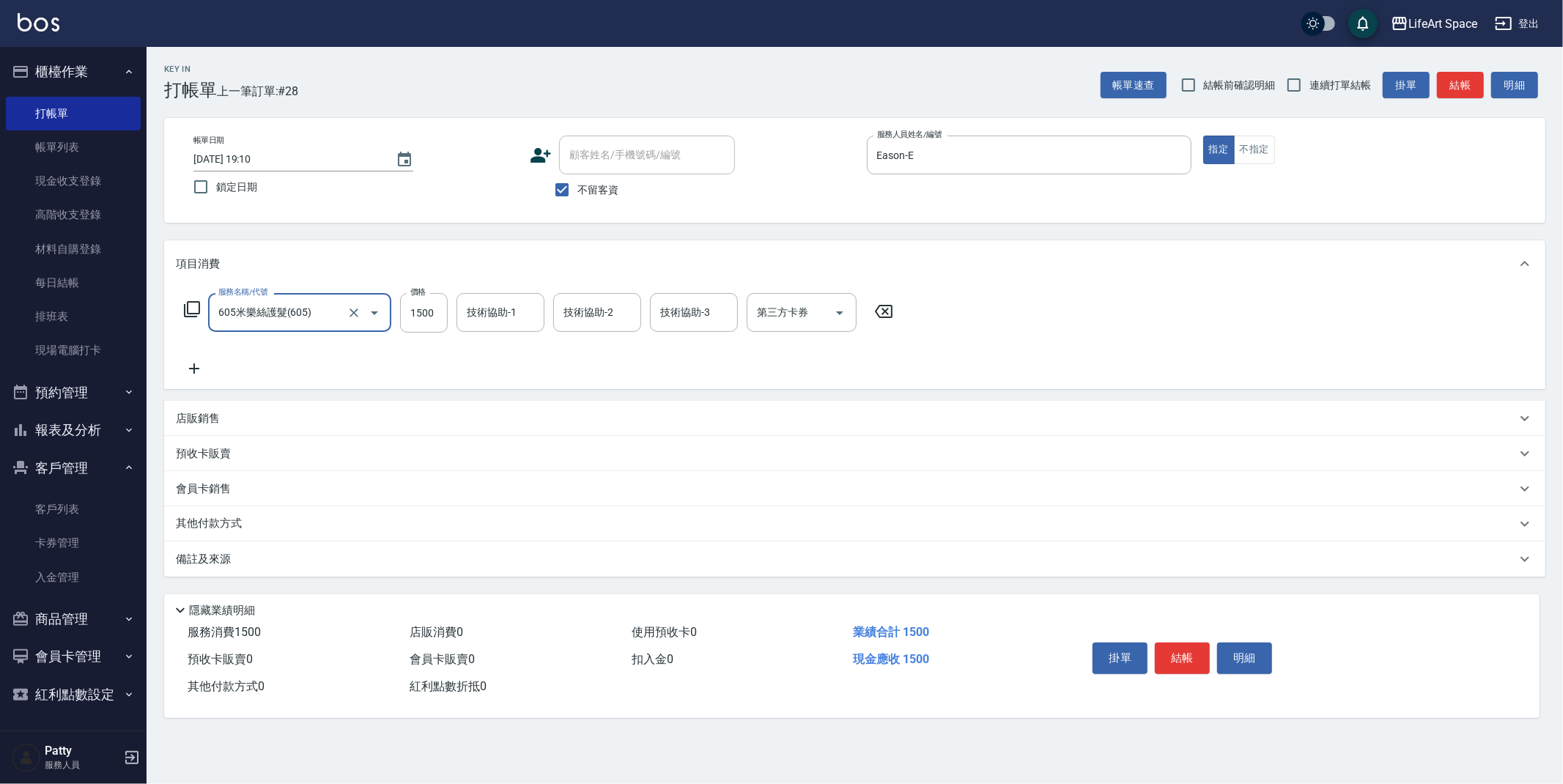
click at [198, 365] on icon at bounding box center [194, 368] width 37 height 18
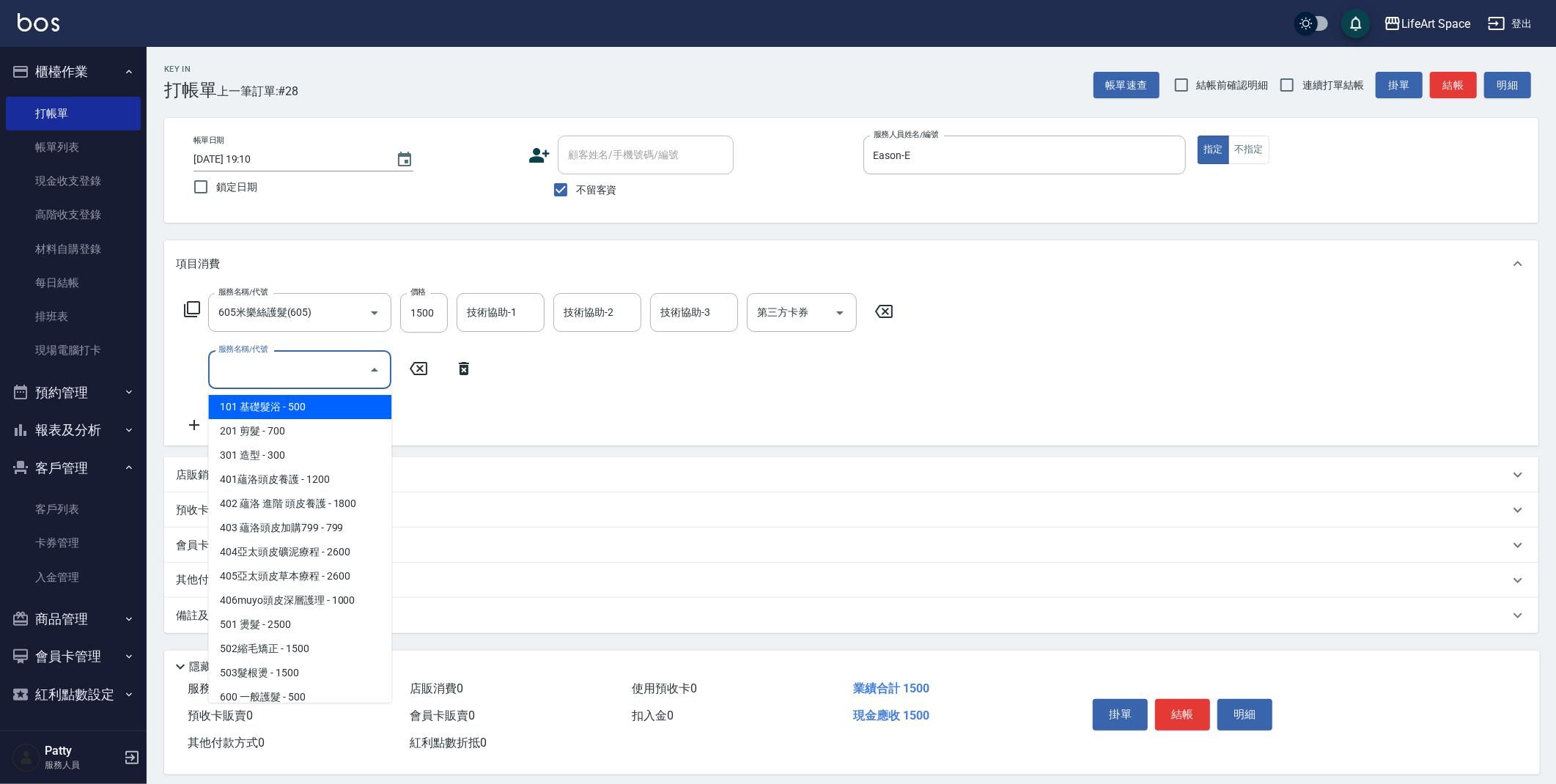
click at [244, 375] on input "服務名稱/代號" at bounding box center [288, 369] width 148 height 25
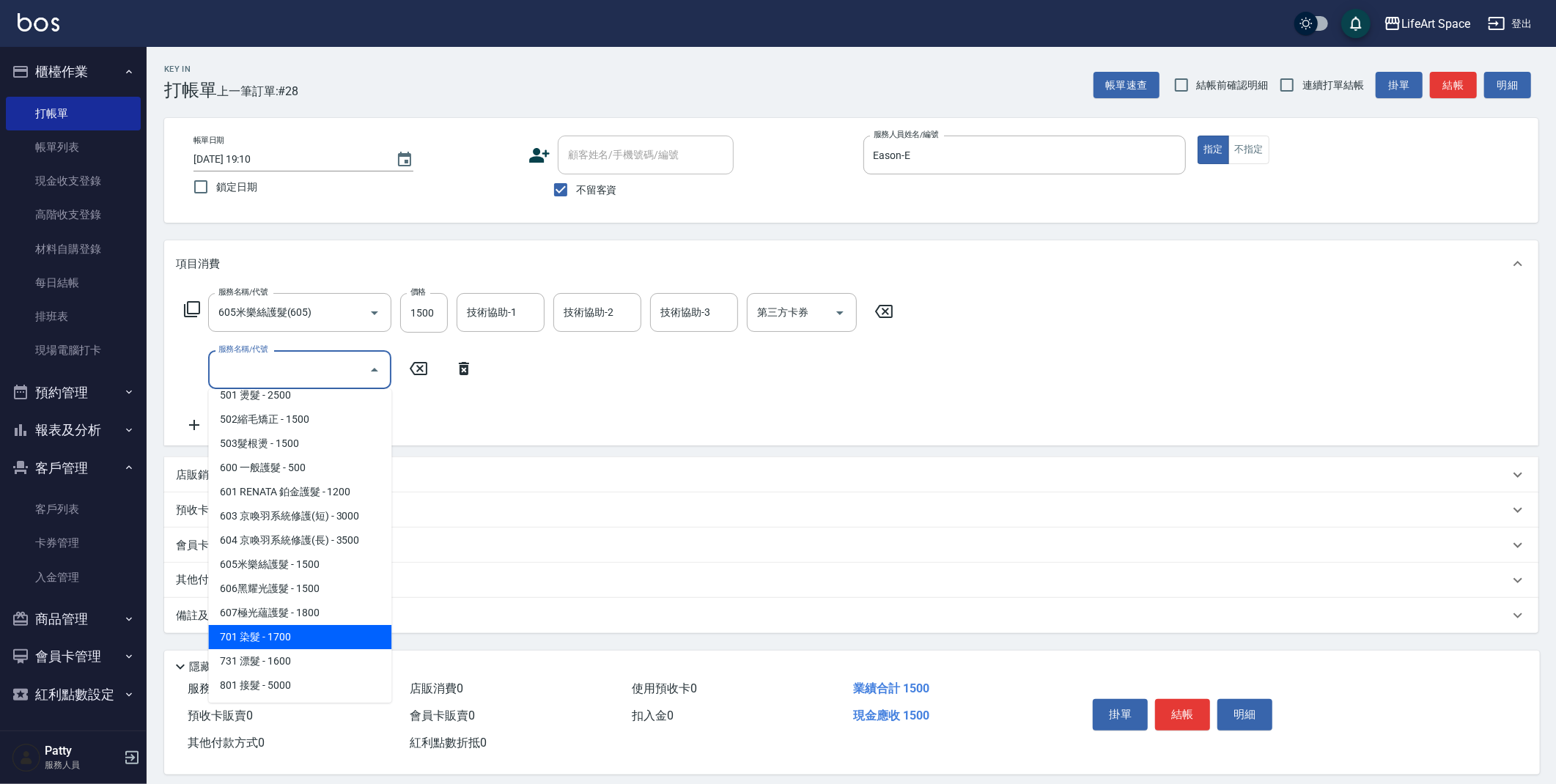
click at [295, 633] on span "701 染髮 - 1700" at bounding box center [300, 637] width 183 height 25
type input "701 染髮(701)"
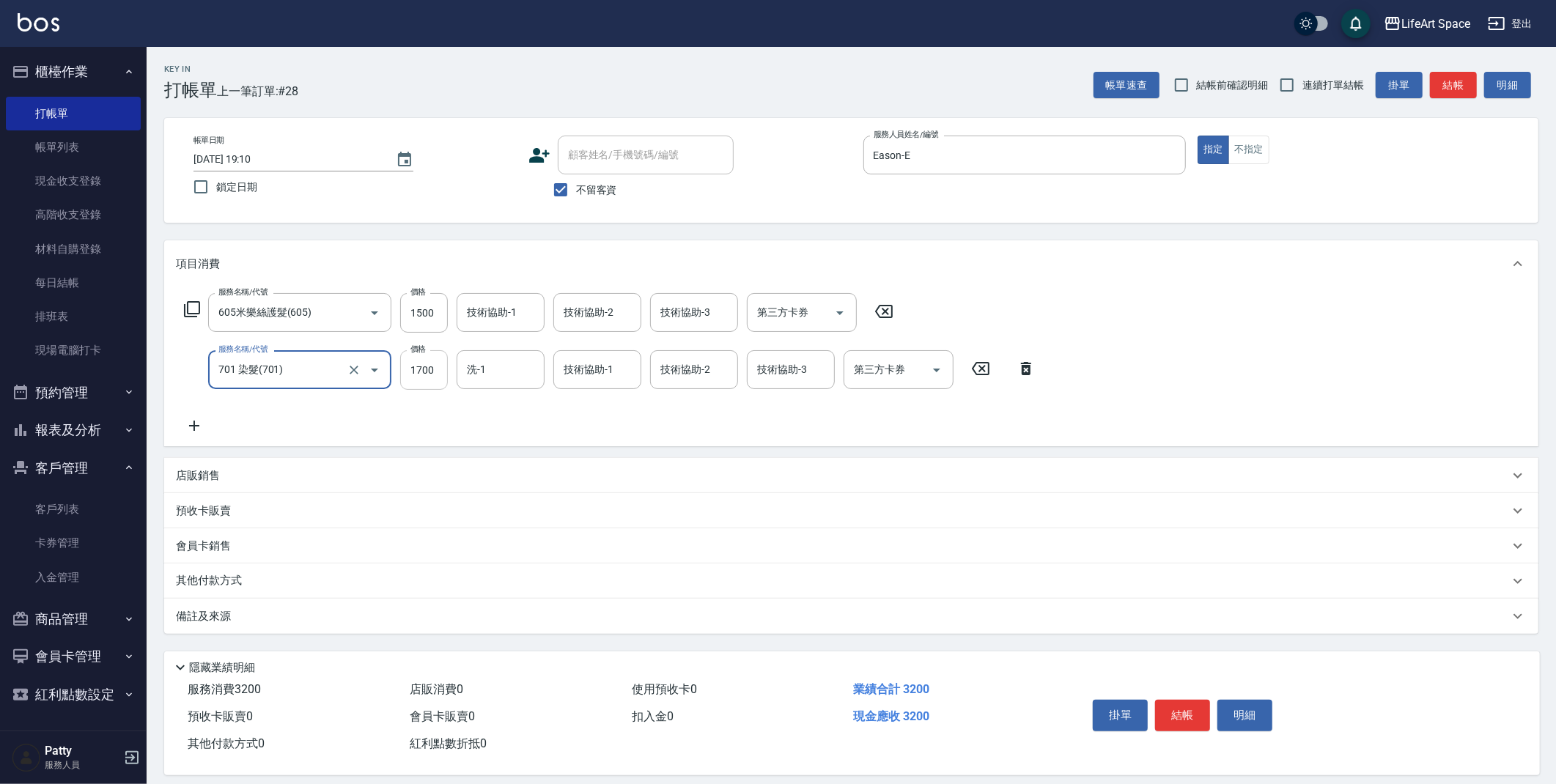
click at [441, 376] on input "1700" at bounding box center [424, 370] width 47 height 40
type input "6800"
click at [525, 381] on input "洗-1" at bounding box center [500, 369] width 75 height 25
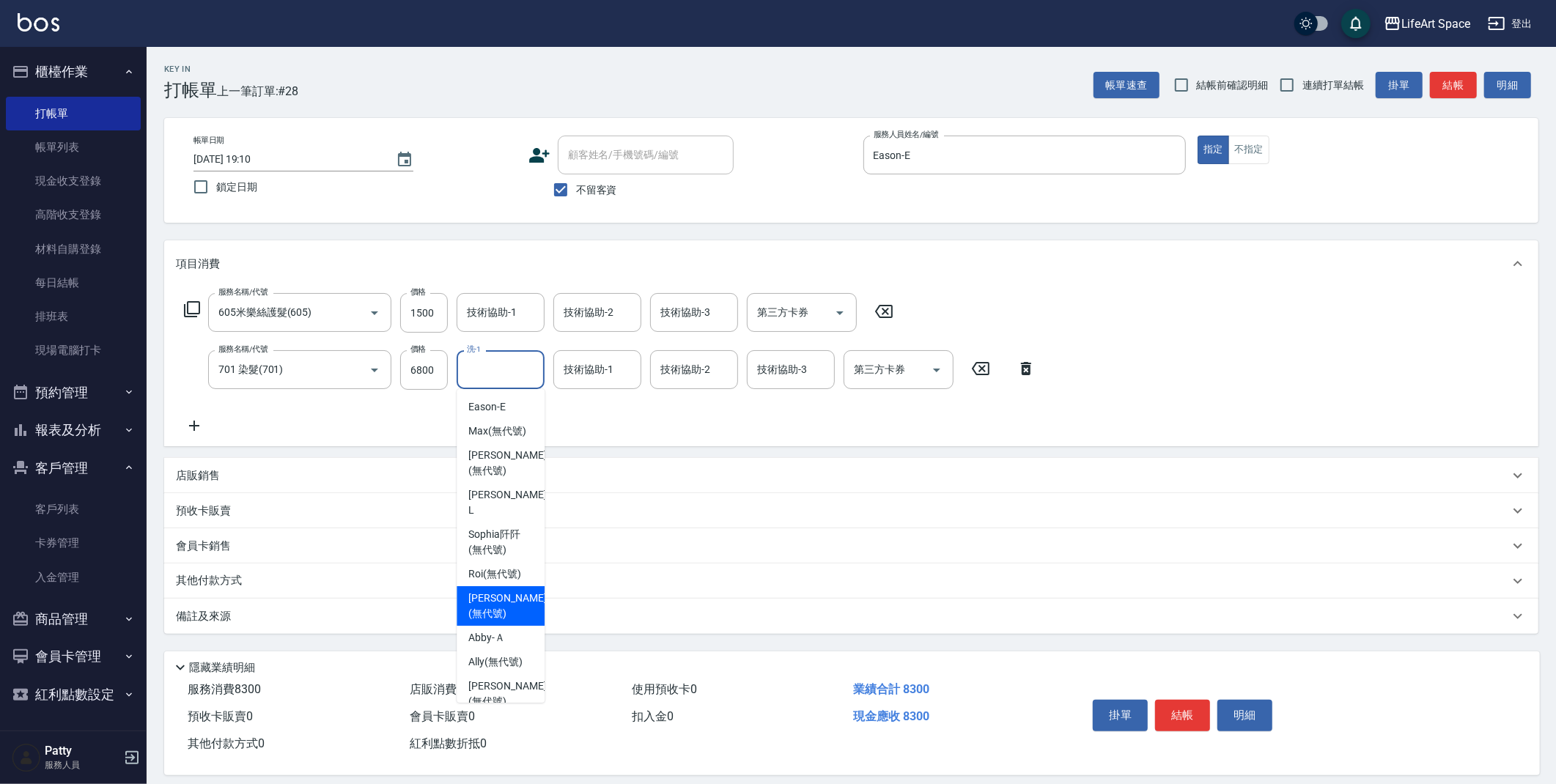
click at [494, 591] on span "[PERSON_NAME] (無代號)" at bounding box center [507, 606] width 77 height 31
type input "[PERSON_NAME](無代號)"
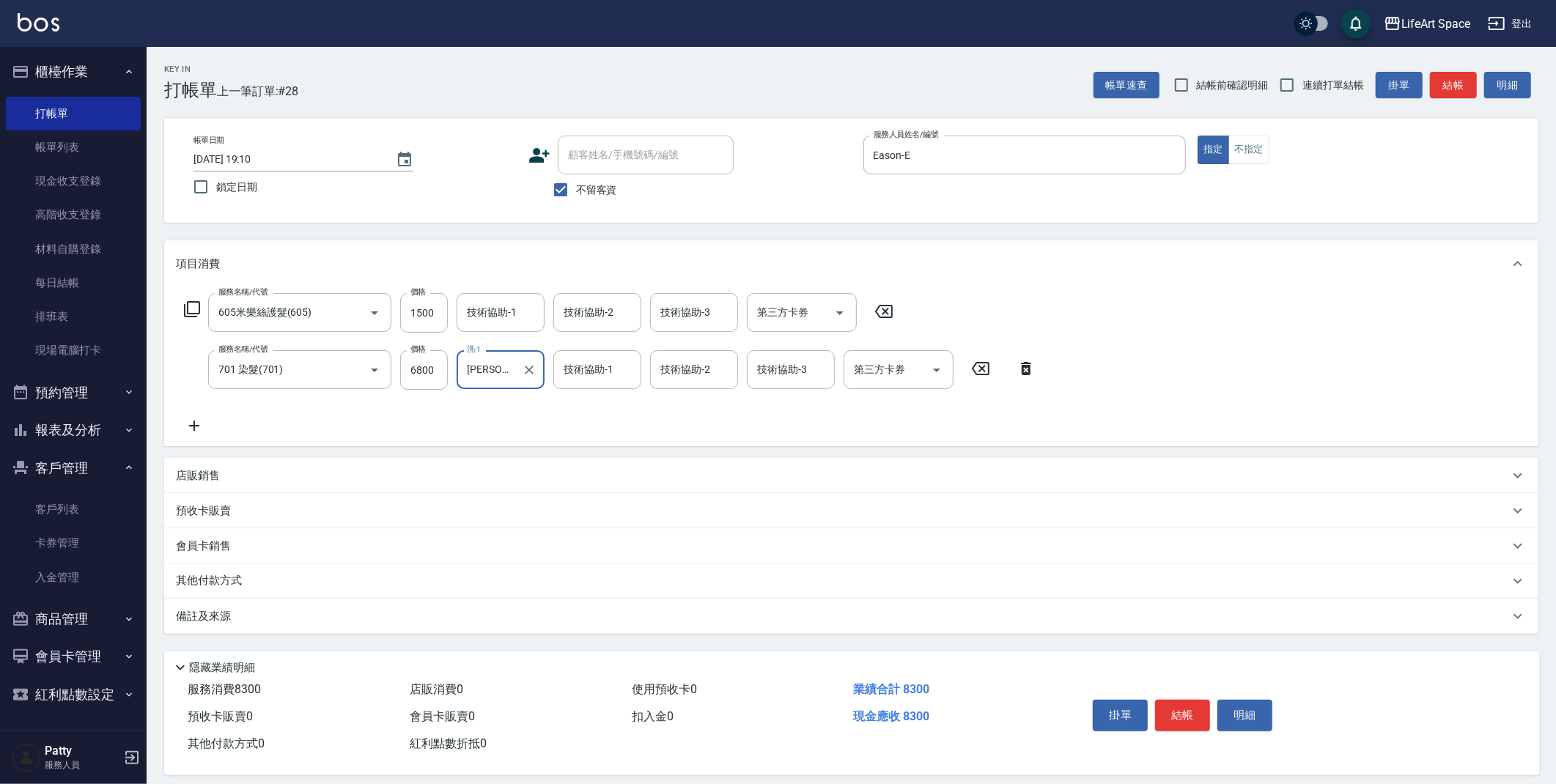
click at [505, 316] on div "技術協助-1 技術協助-1" at bounding box center [500, 313] width 88 height 39
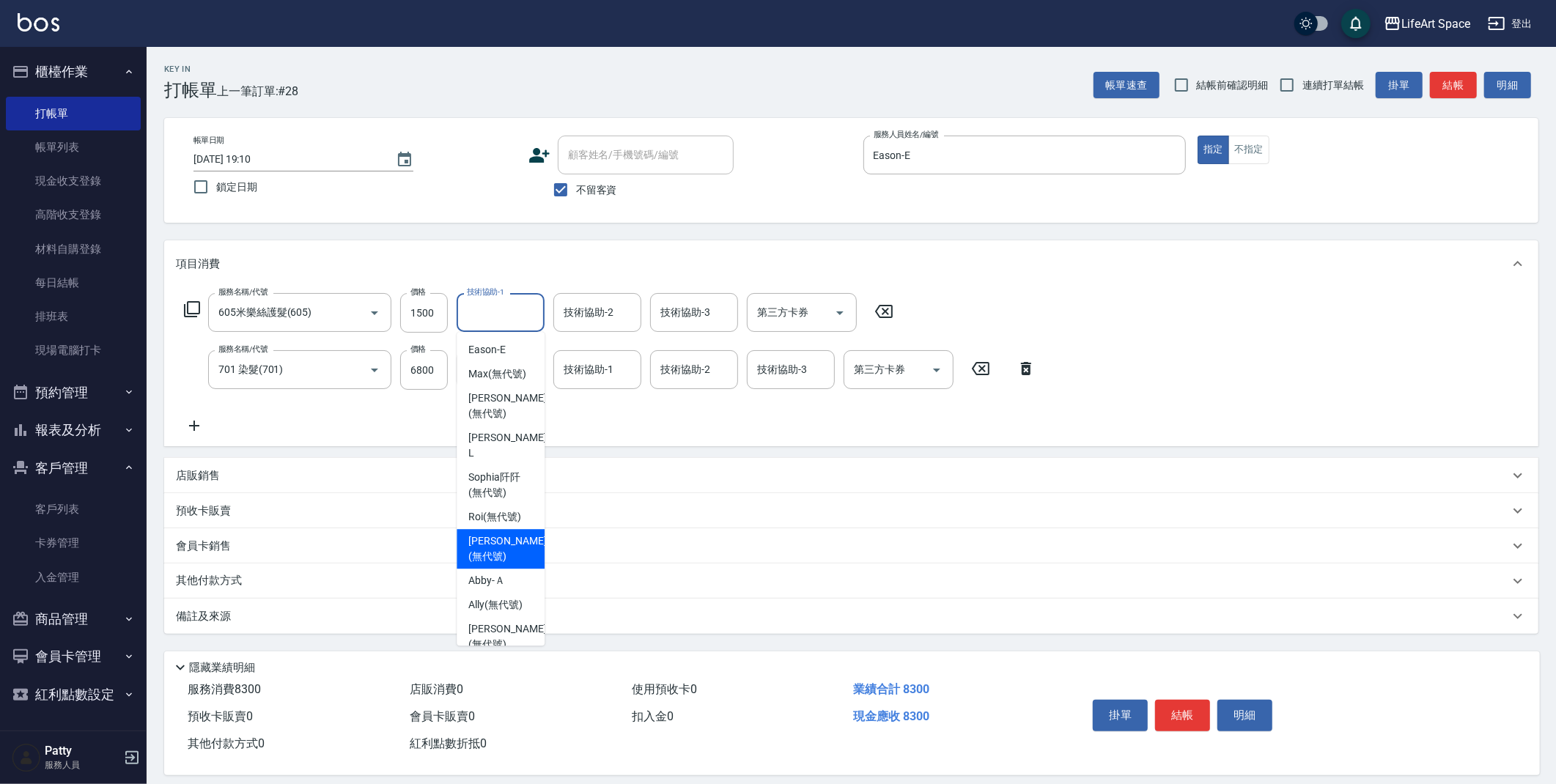
drag, startPoint x: 503, startPoint y: 518, endPoint x: 557, endPoint y: 439, distance: 95.7
click at [503, 534] on span "[PERSON_NAME] (無代號)" at bounding box center [507, 548] width 77 height 31
type input "[PERSON_NAME](無代號)"
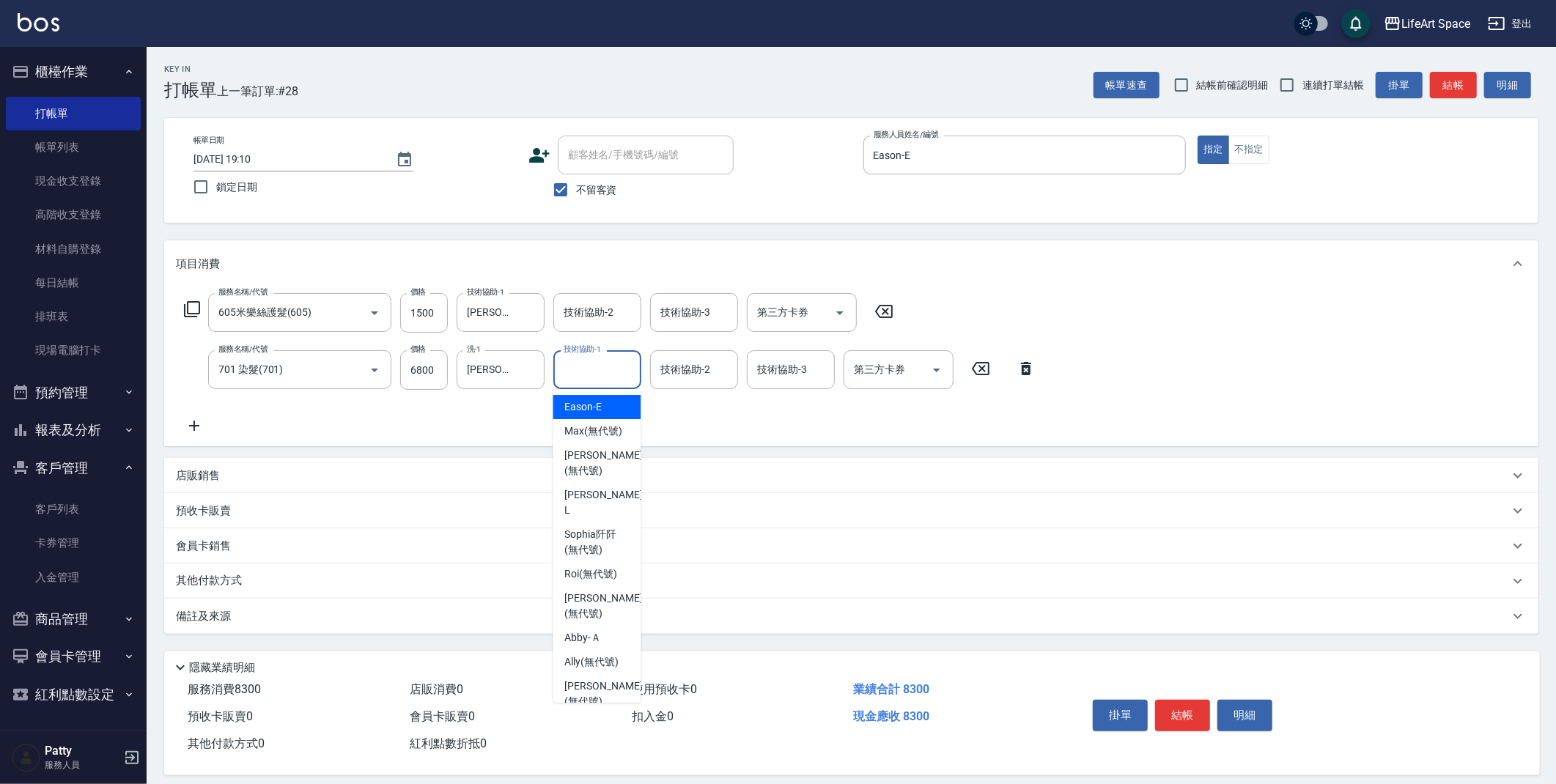
drag, startPoint x: 585, startPoint y: 381, endPoint x: 580, endPoint y: 398, distance: 17.7
click at [585, 381] on input "技術協助-1" at bounding box center [597, 369] width 75 height 25
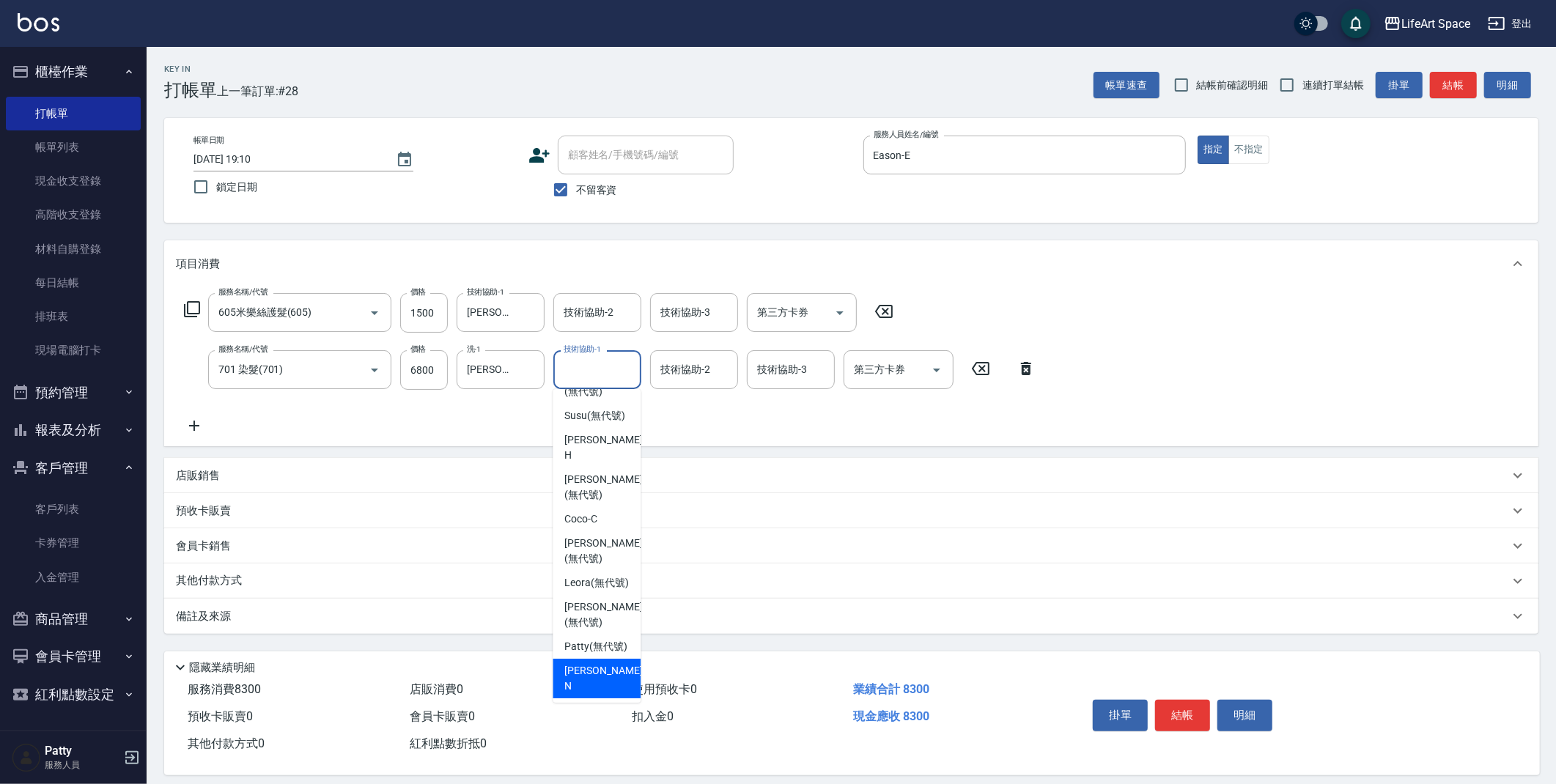
scroll to position [295, 0]
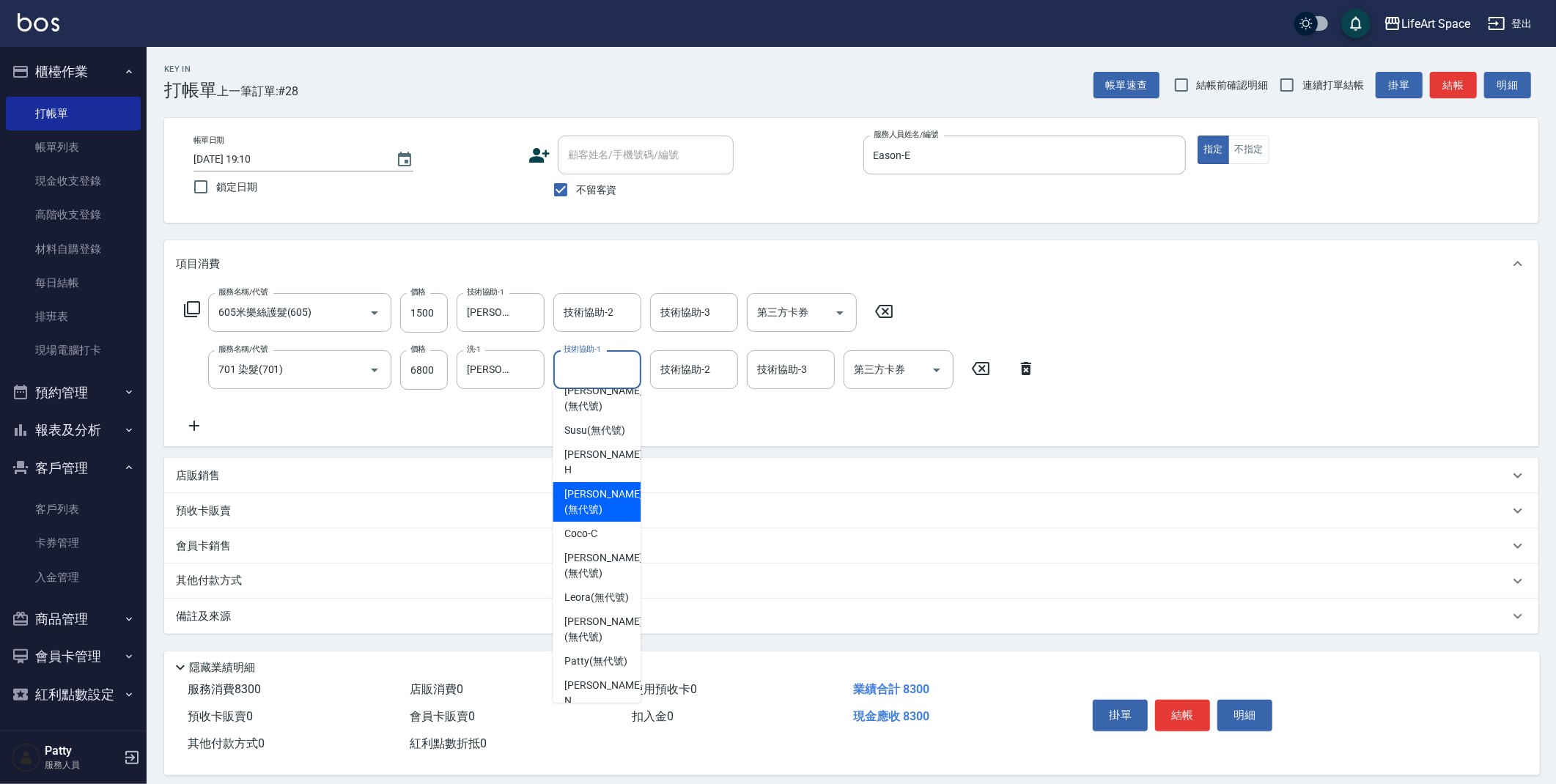
click at [600, 487] on span "[PERSON_NAME] (無代號)" at bounding box center [603, 502] width 77 height 31
type input "[PERSON_NAME](無代號)"
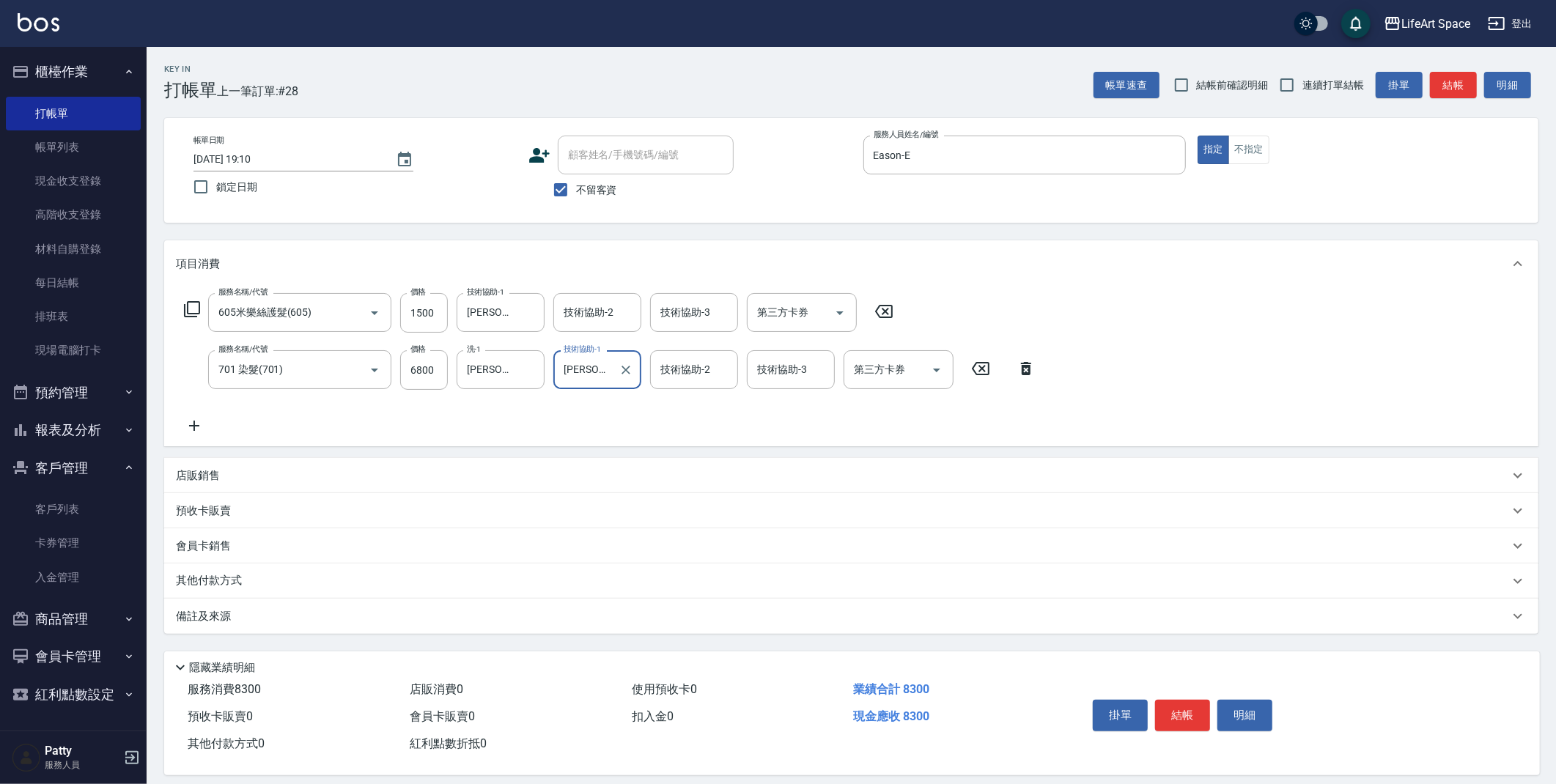
click at [598, 319] on div "技術協助-2 技術協助-2" at bounding box center [598, 313] width 88 height 39
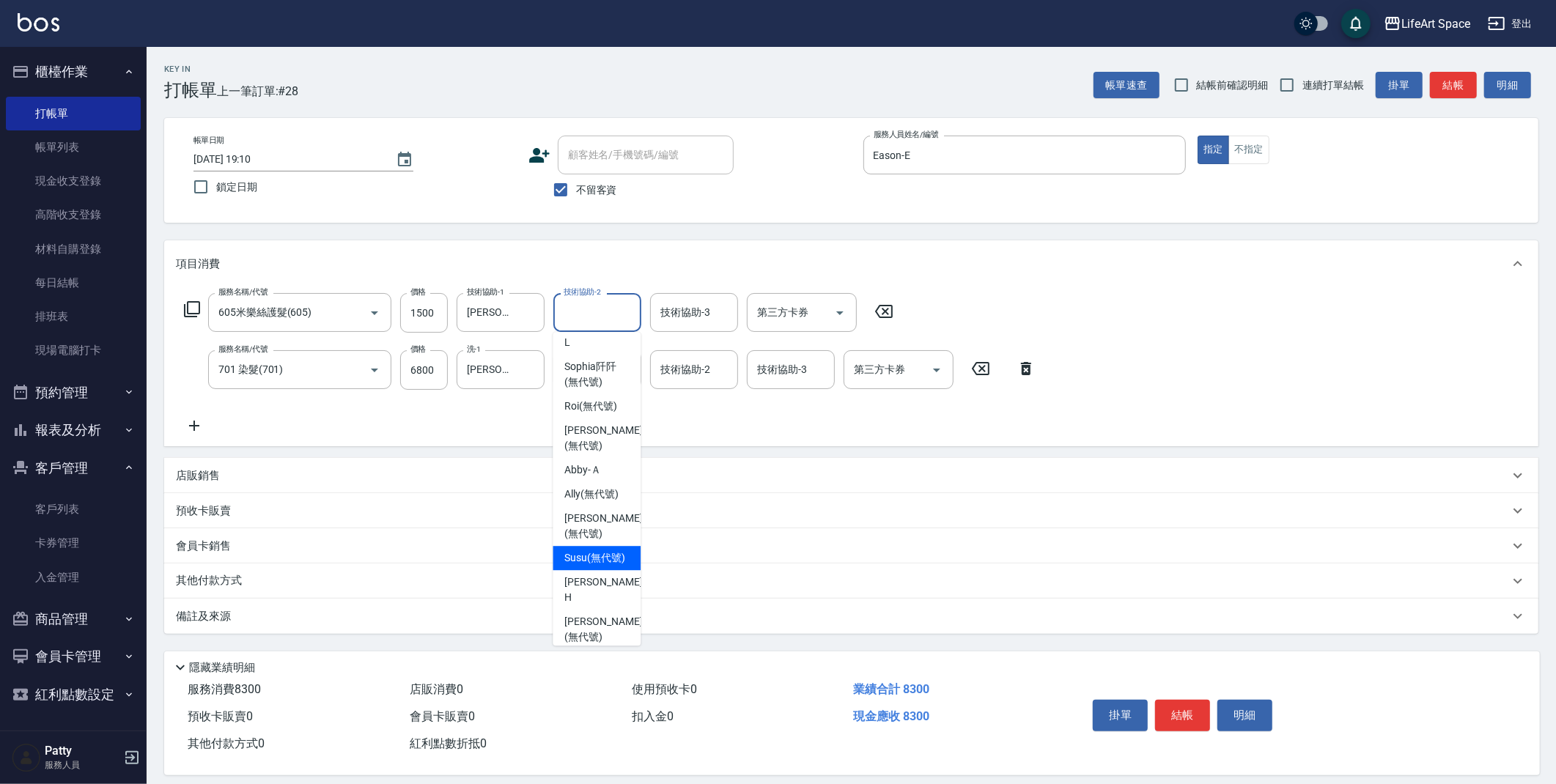
scroll to position [308, 0]
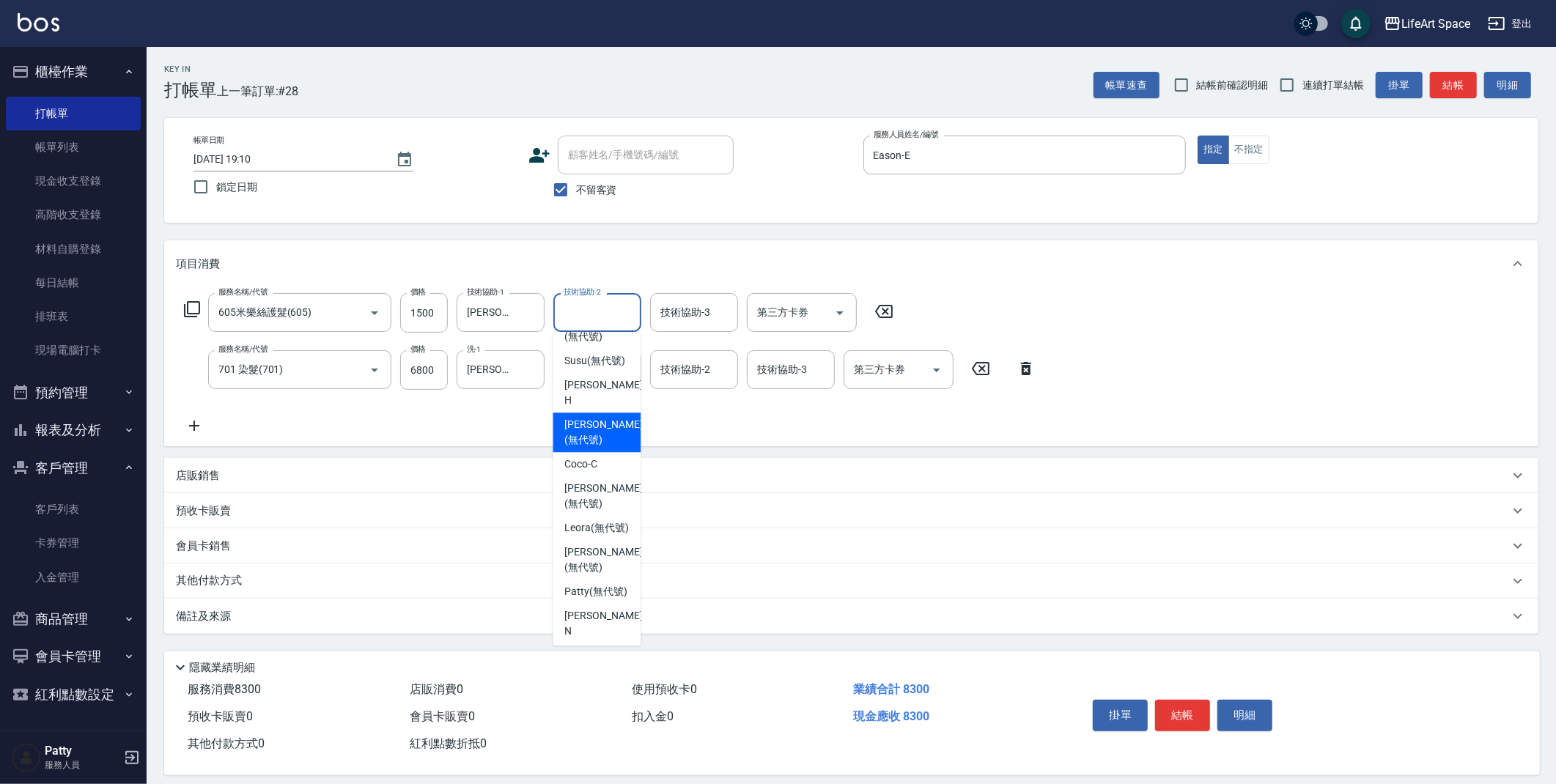
click at [604, 417] on span "[PERSON_NAME] (無代號)" at bounding box center [603, 432] width 77 height 31
type input "[PERSON_NAME](無代號)"
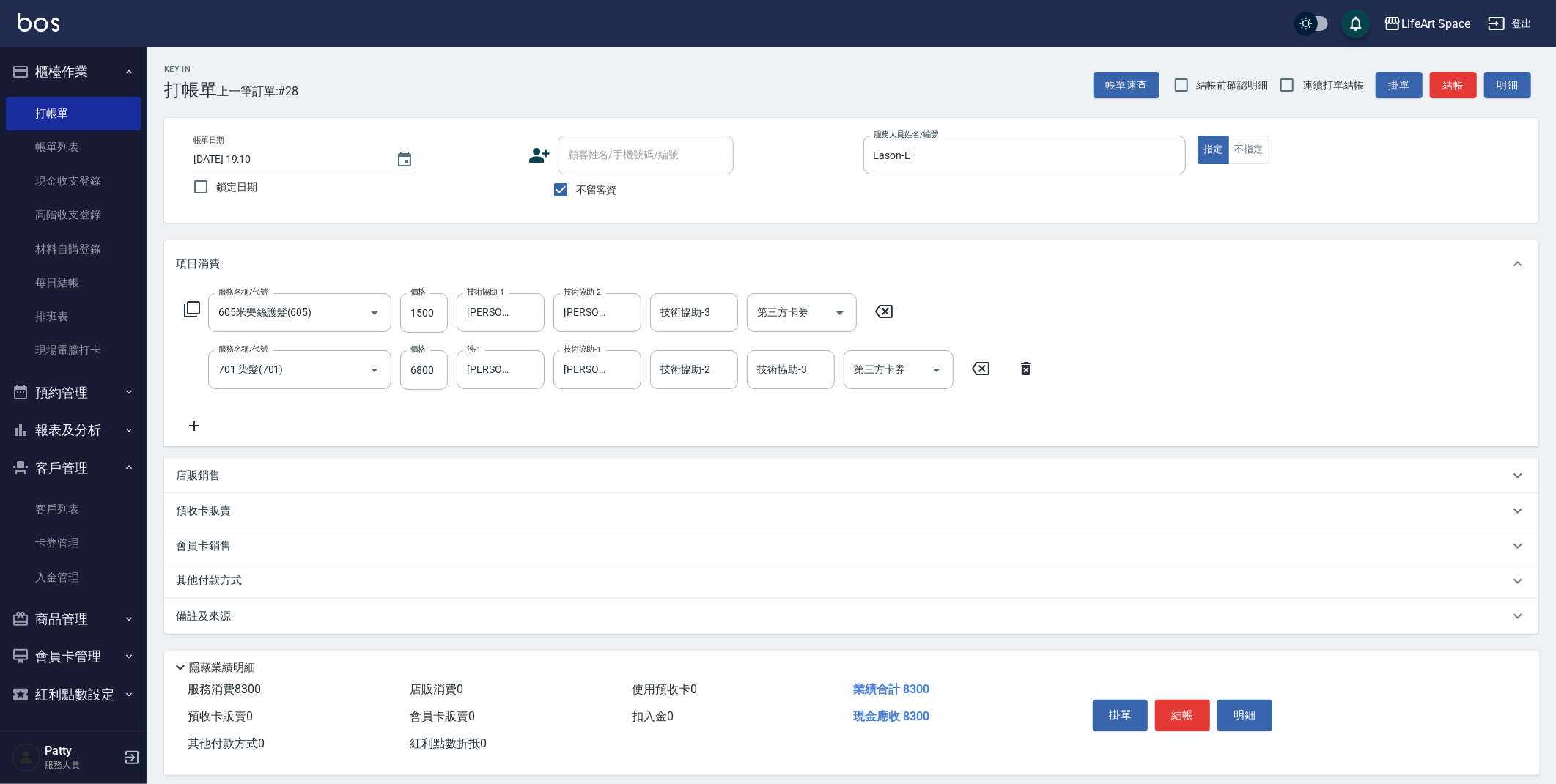
click at [350, 623] on div "備註及來源" at bounding box center [842, 617] width 1334 height 16
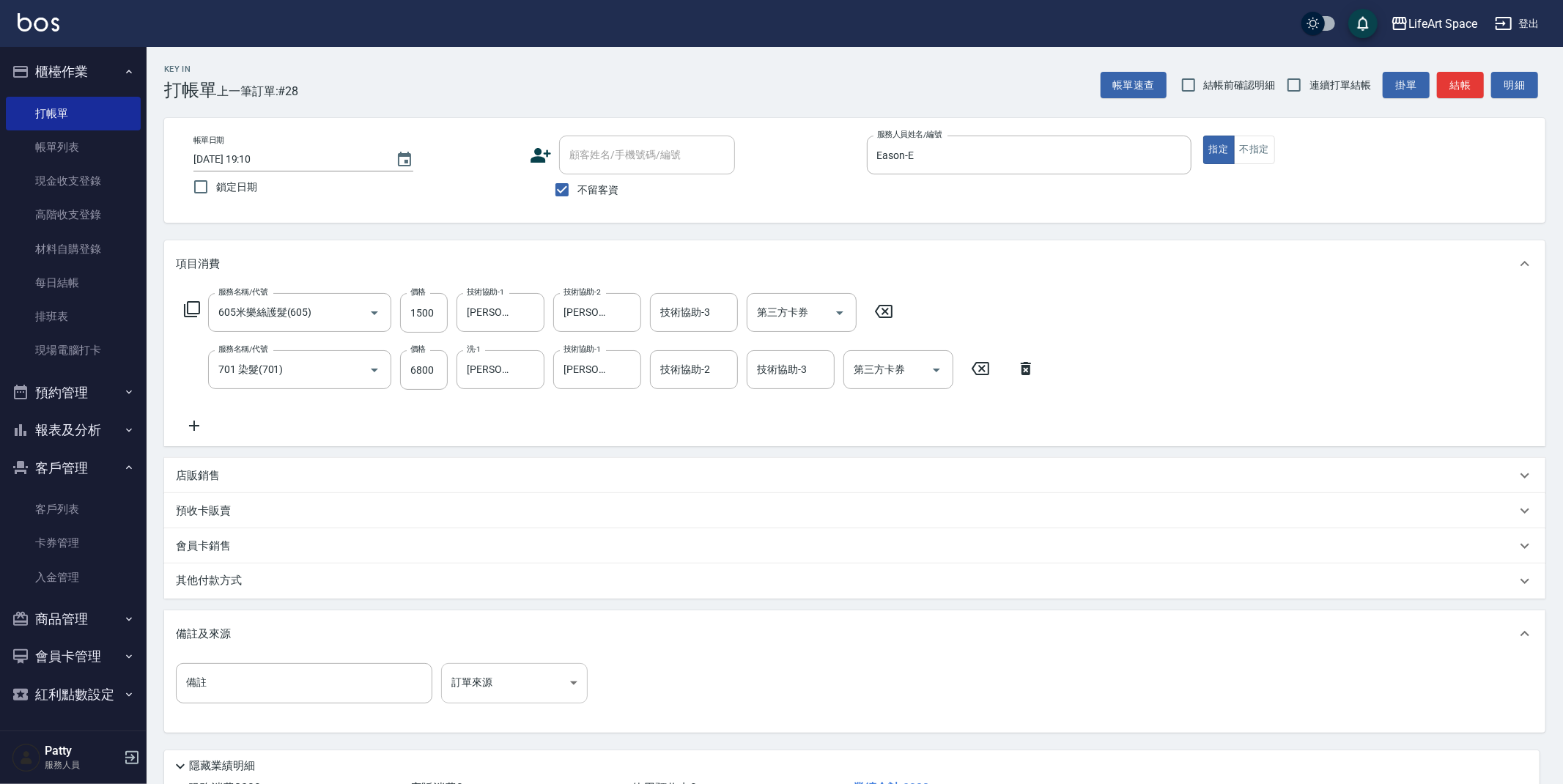
click at [536, 665] on body "LifeArt Space 登出 櫃檯作業 打帳單 帳單列表 現金收支登錄 高階收支登錄 材料自購登錄 每日結帳 排班表 現場電腦打卡 預約管理 預約管理 單…" at bounding box center [782, 446] width 1563 height 892
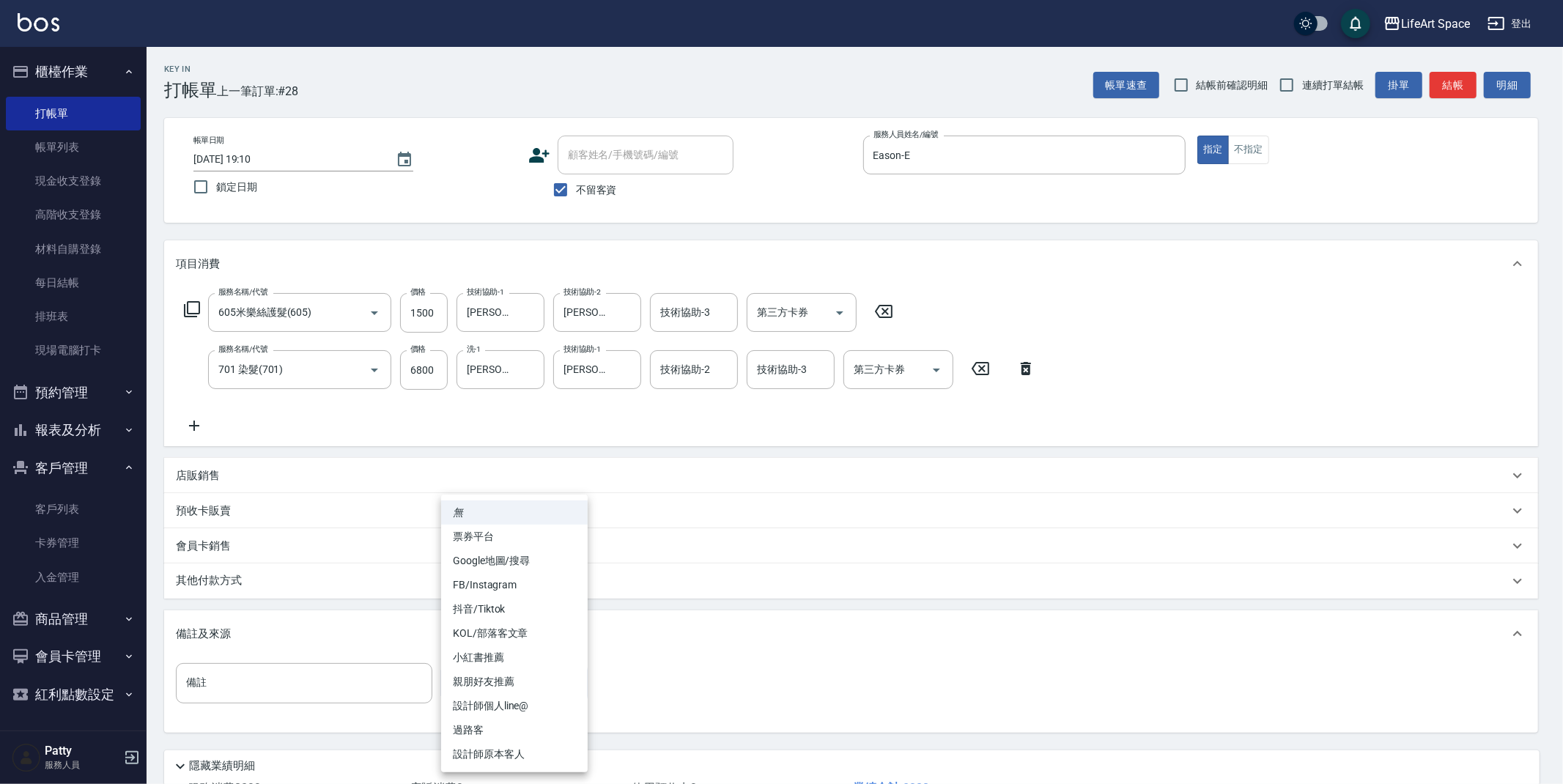
click at [500, 591] on li "FB/Instagram" at bounding box center [514, 585] width 147 height 25
type input "FB/Instagram"
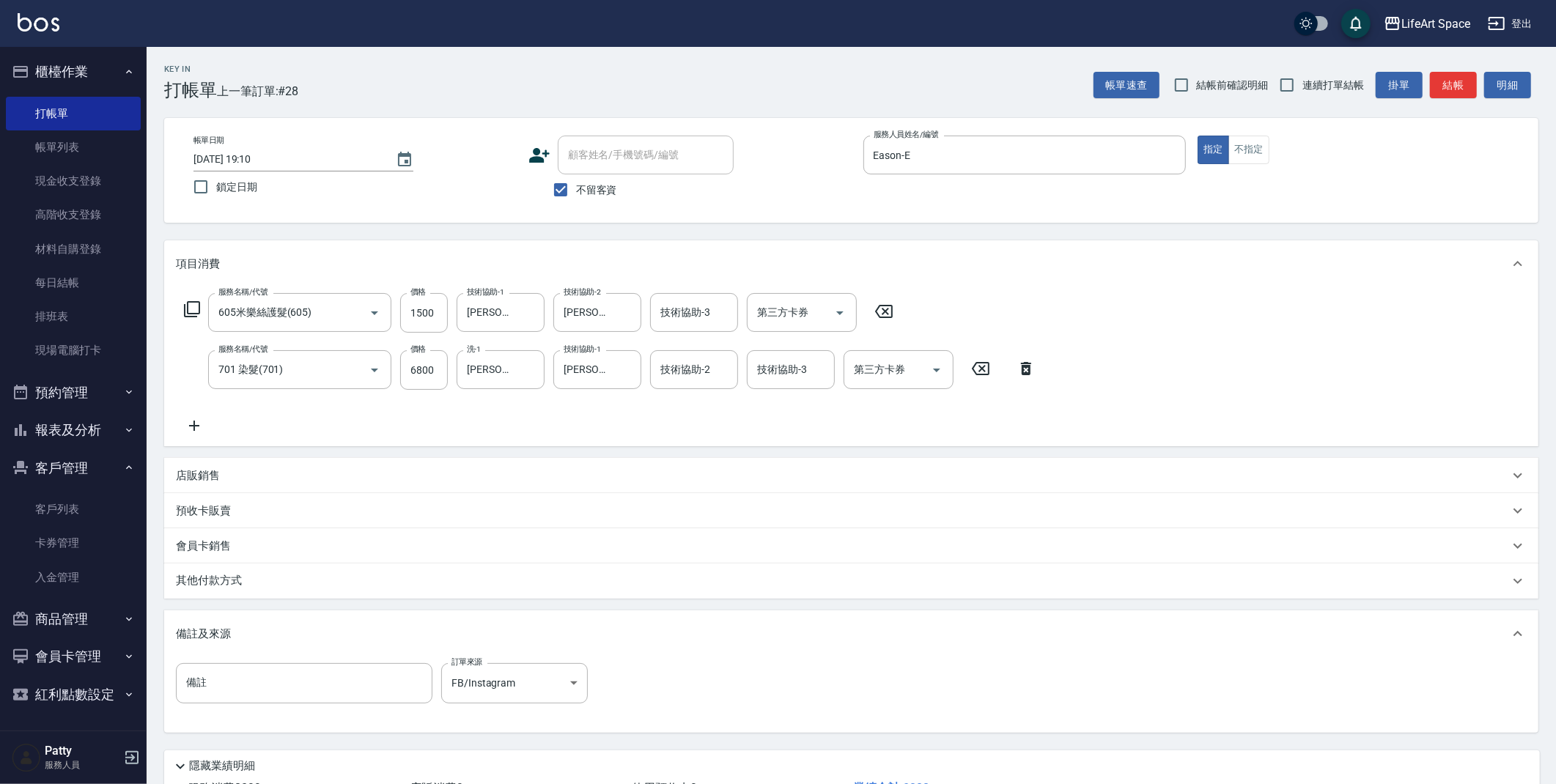
click at [238, 584] on p "其他付款方式" at bounding box center [212, 581] width 73 height 16
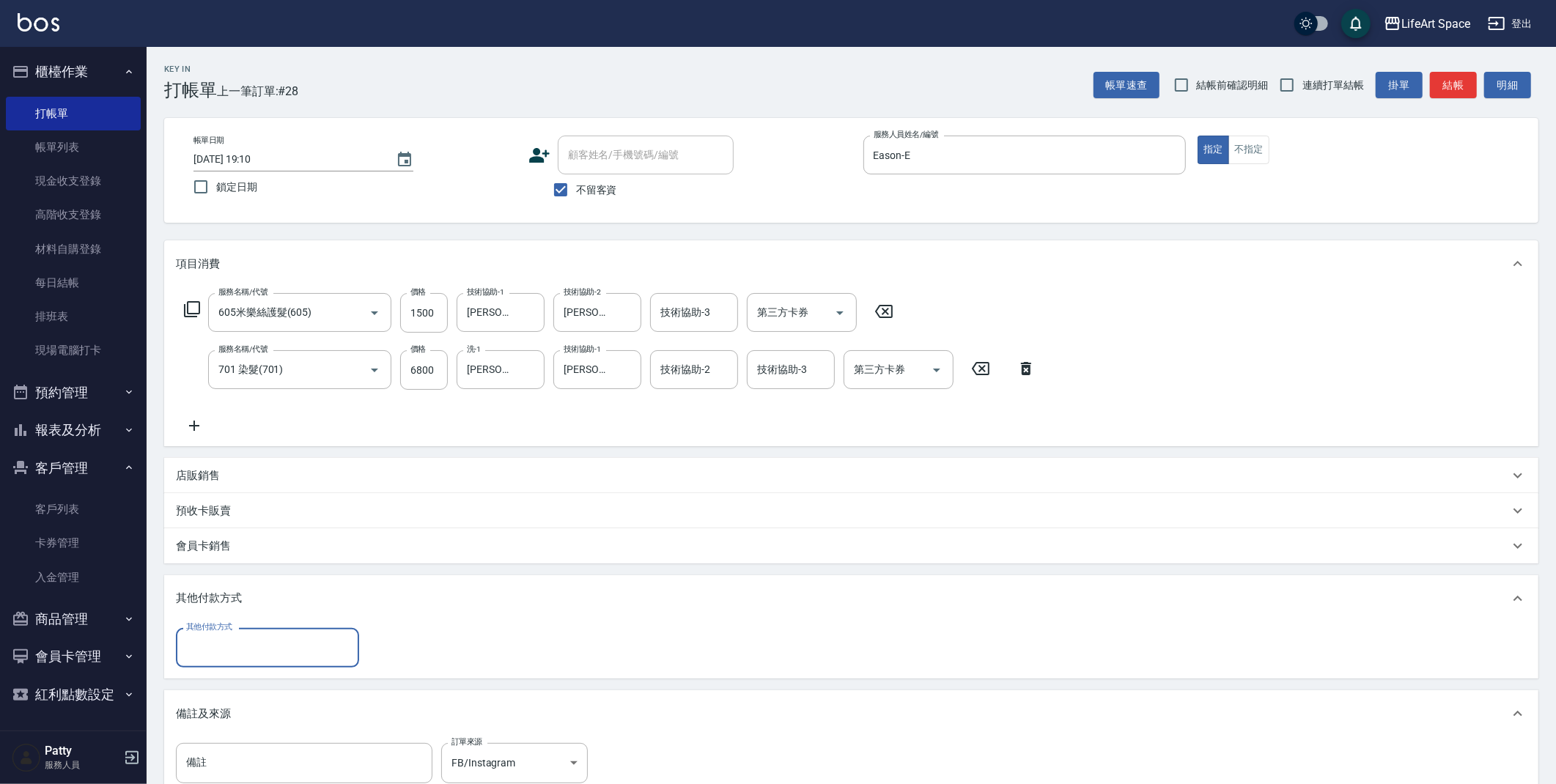
scroll to position [0, 0]
click at [249, 660] on div "其他付款方式" at bounding box center [267, 648] width 183 height 39
click at [225, 728] on span "信用卡" at bounding box center [267, 733] width 183 height 25
type input "信用卡"
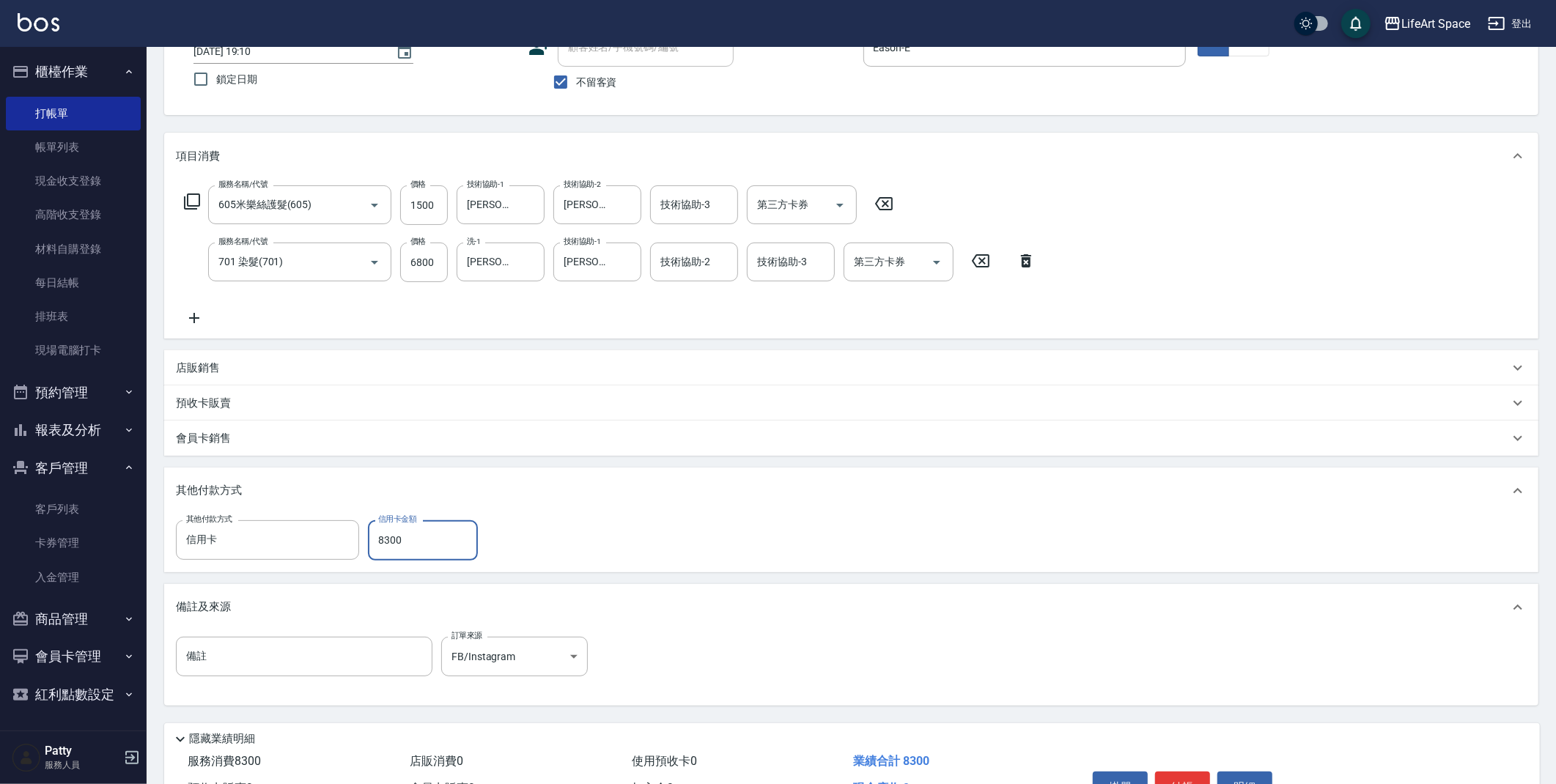
scroll to position [192, 0]
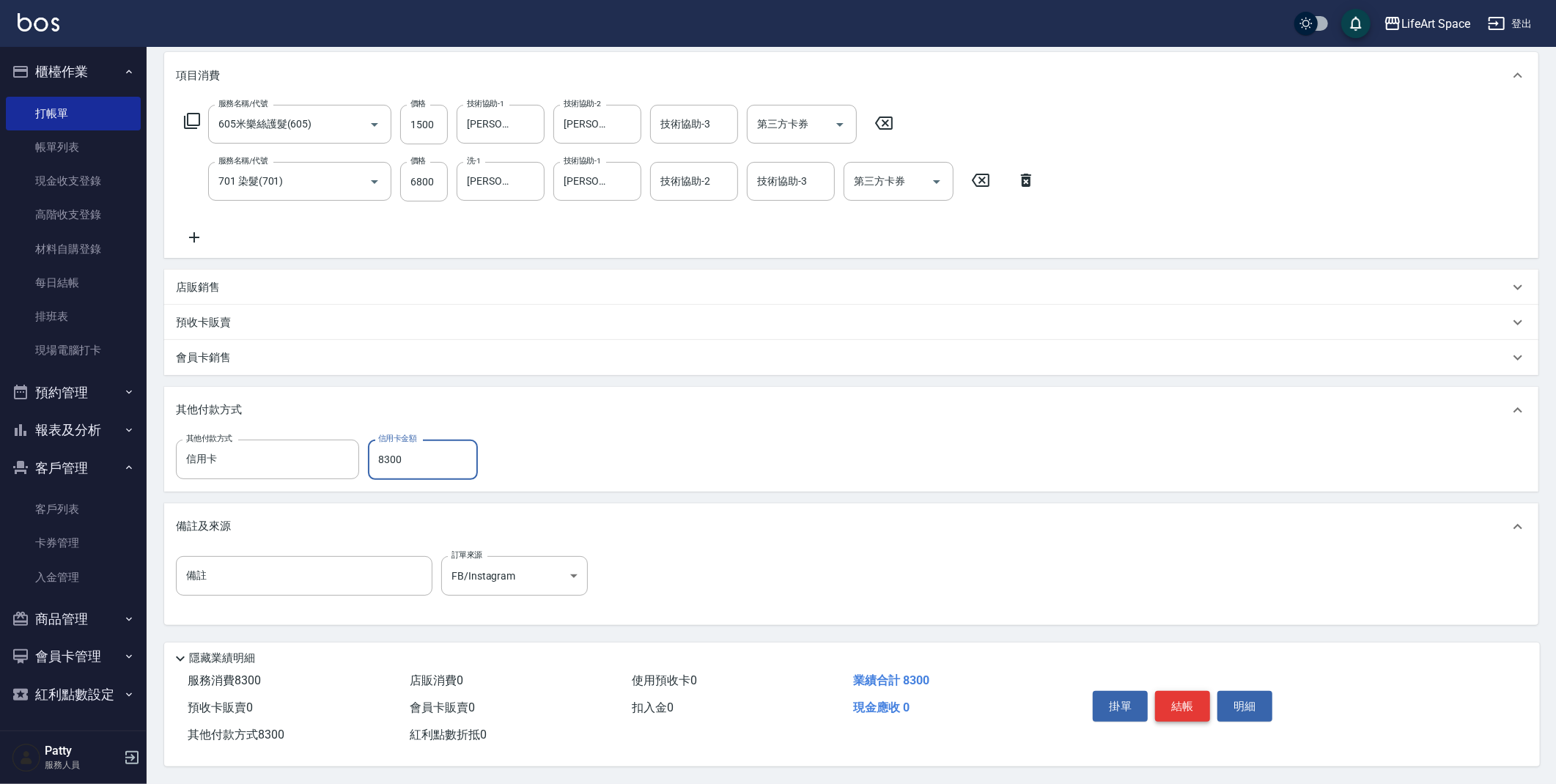
type input "8300"
click at [1200, 703] on button "結帳" at bounding box center [1182, 706] width 55 height 31
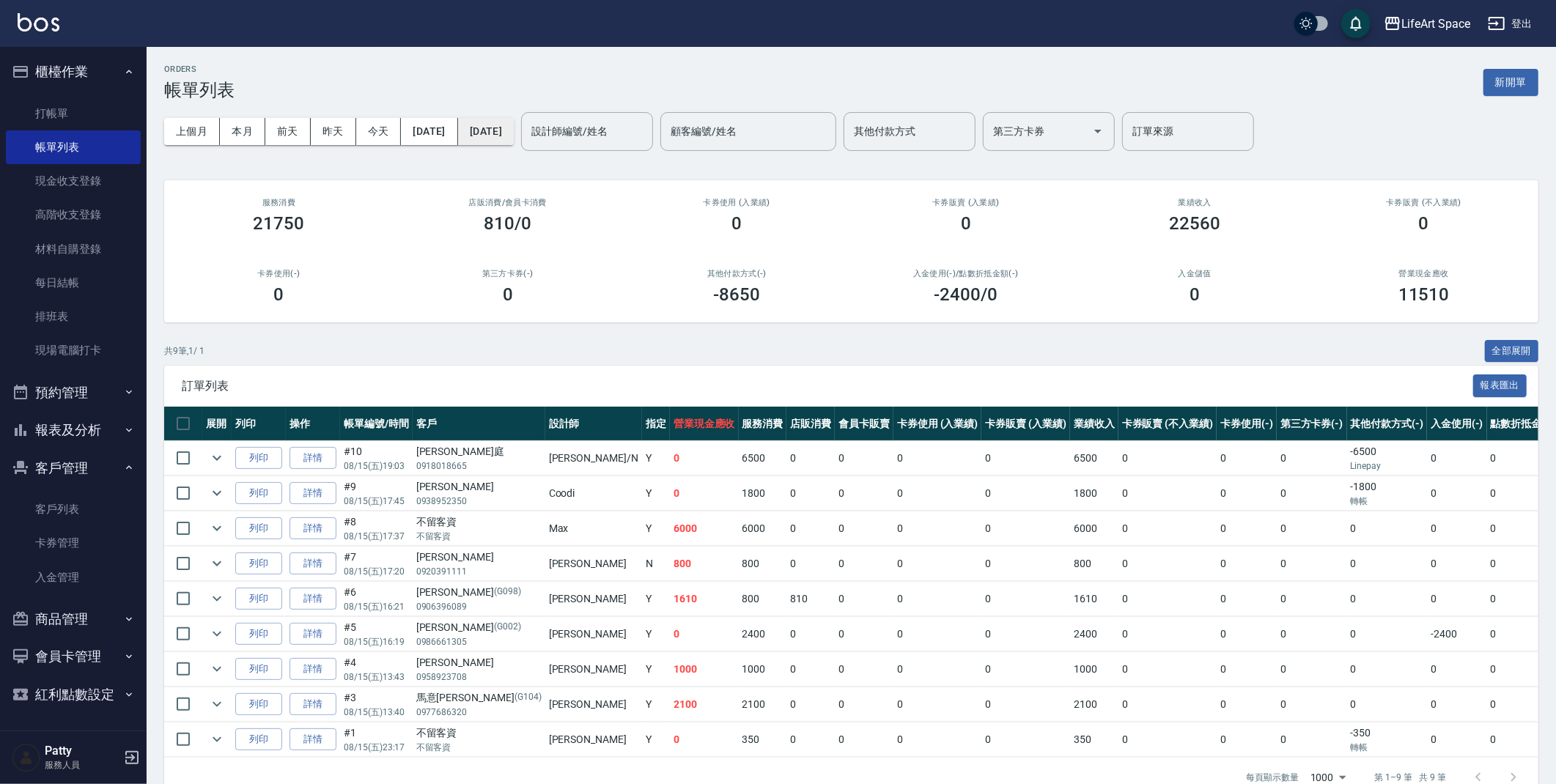
click at [513, 127] on button "[DATE]" at bounding box center [485, 131] width 55 height 27
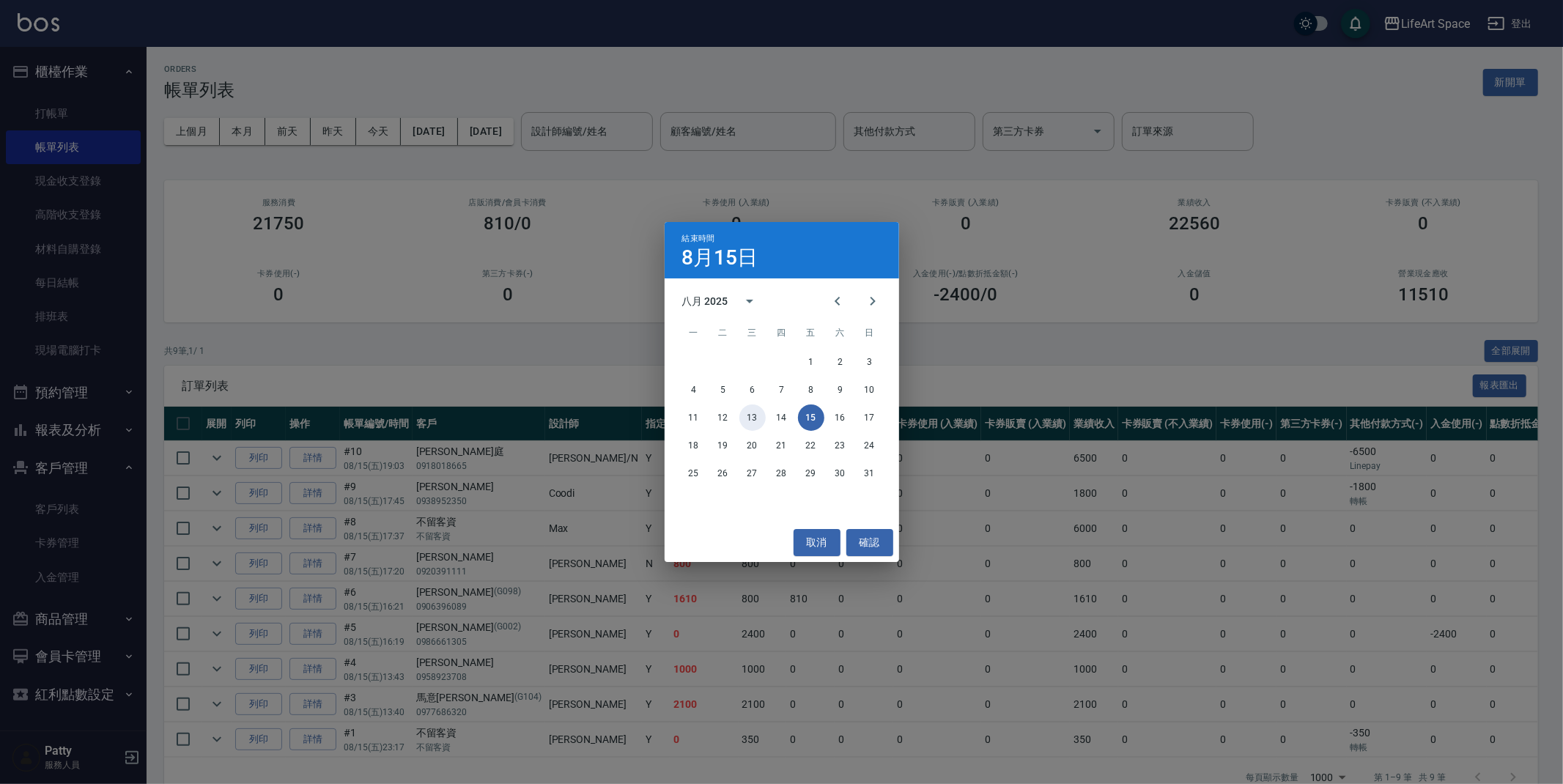
drag, startPoint x: 743, startPoint y: 417, endPoint x: 841, endPoint y: 519, distance: 141.4
click at [743, 417] on button "13" at bounding box center [752, 417] width 26 height 26
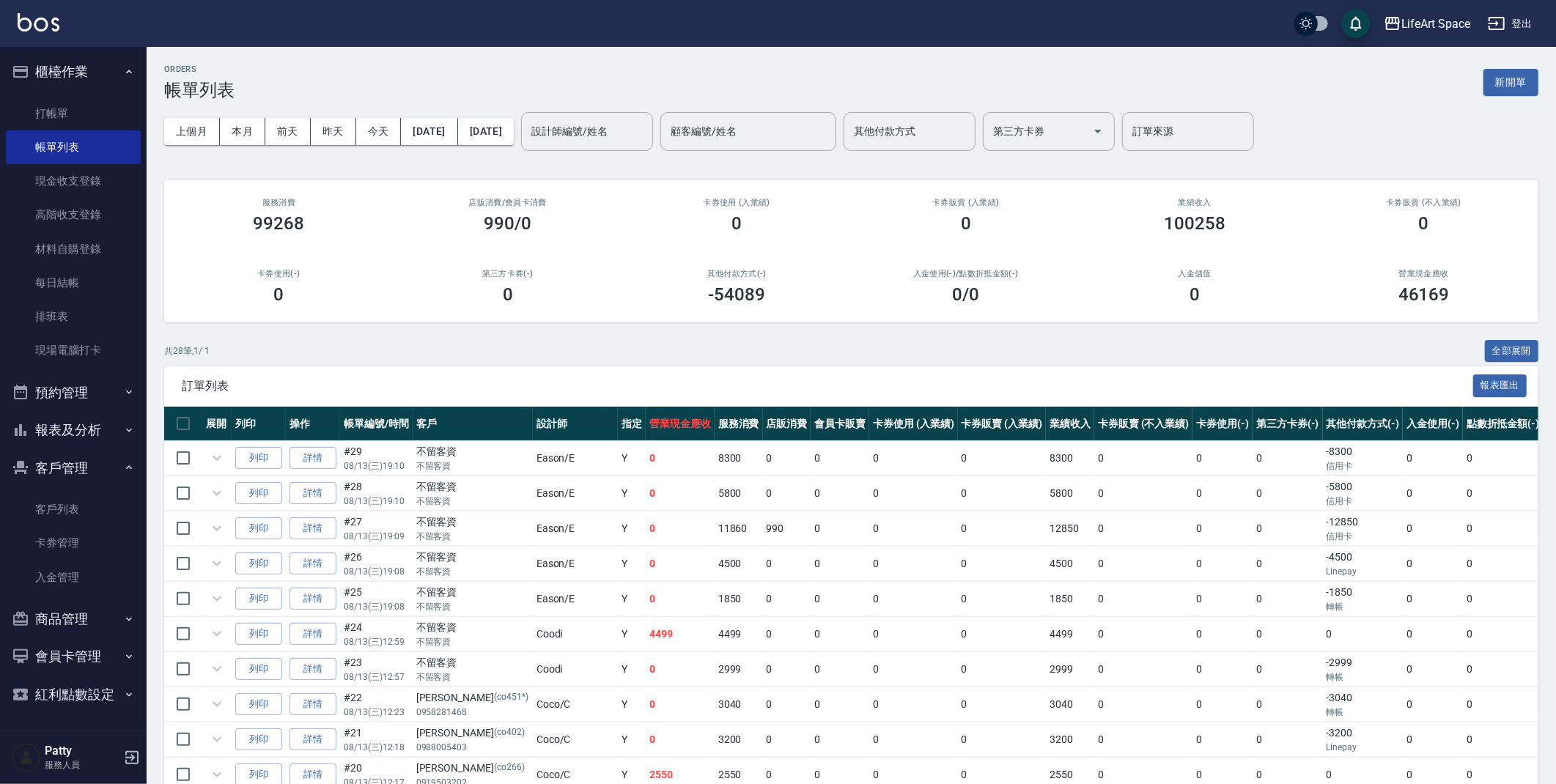
click at [629, 134] on div "設計師編號/姓名 設計師編號/姓名" at bounding box center [587, 132] width 132 height 39
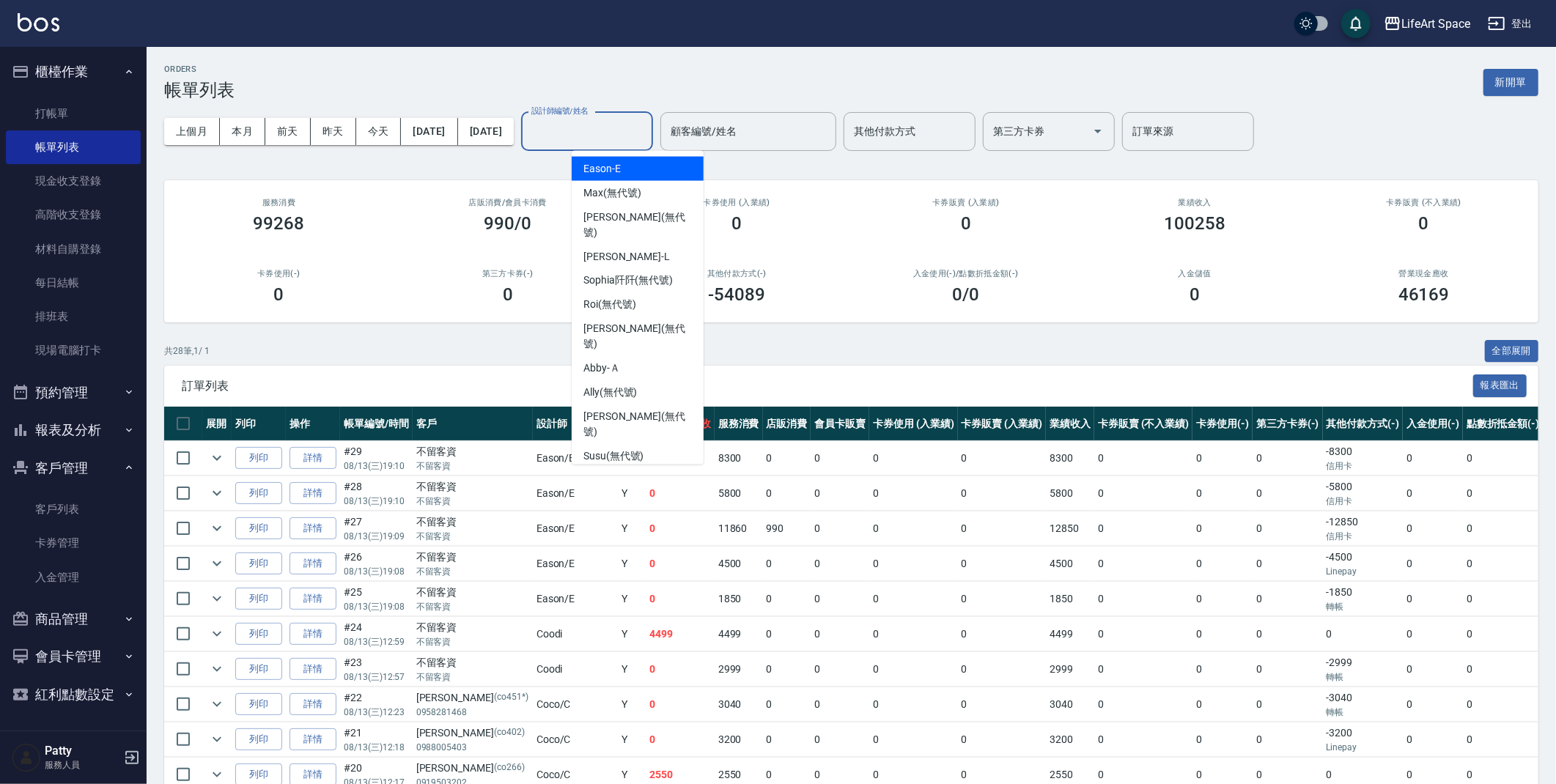
click at [637, 172] on div "Eason -E" at bounding box center [637, 169] width 132 height 25
type input "Eason-E"
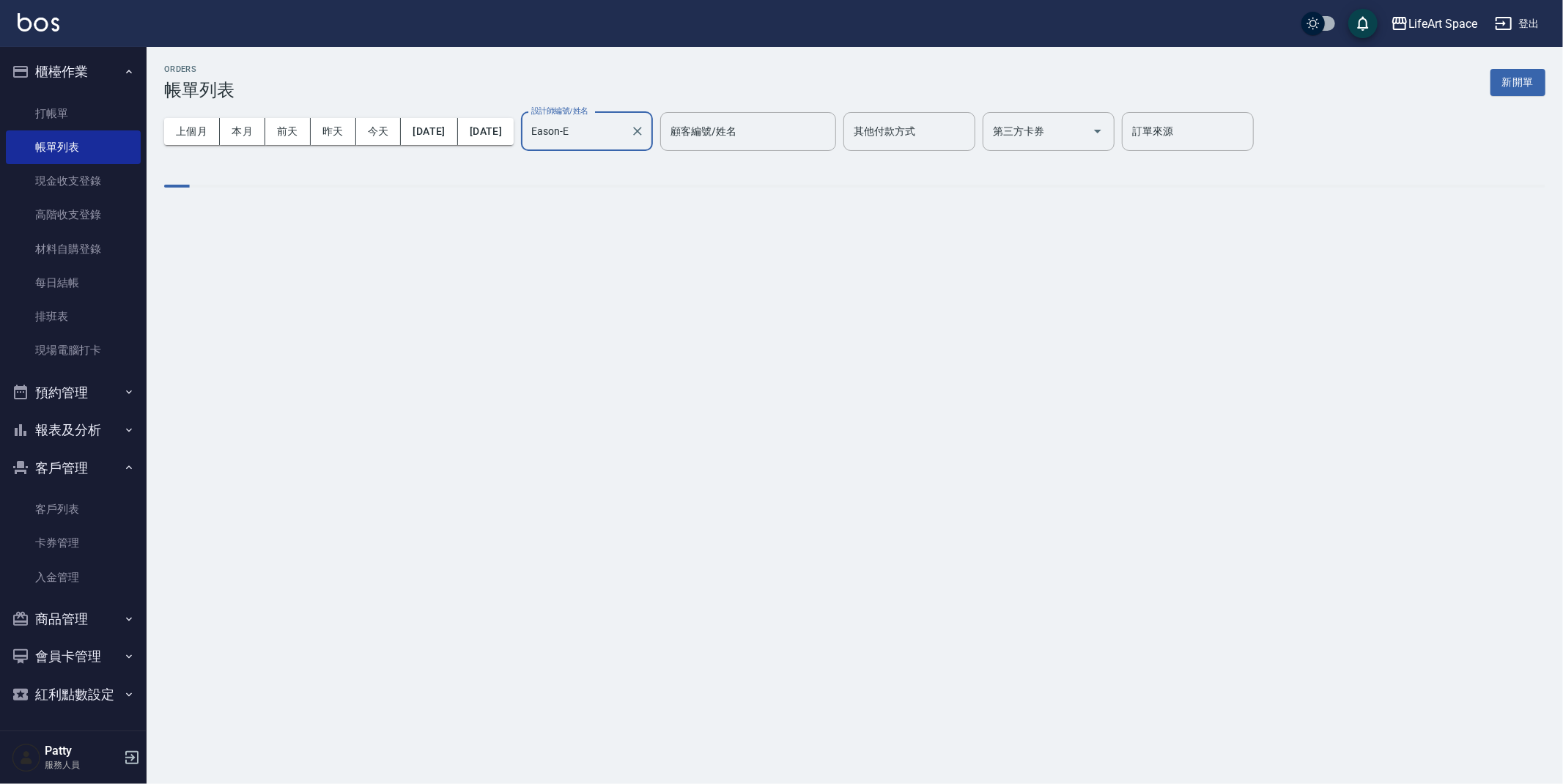
click at [509, 77] on div "ORDERS 帳單列表 新開單" at bounding box center [855, 82] width 1382 height 36
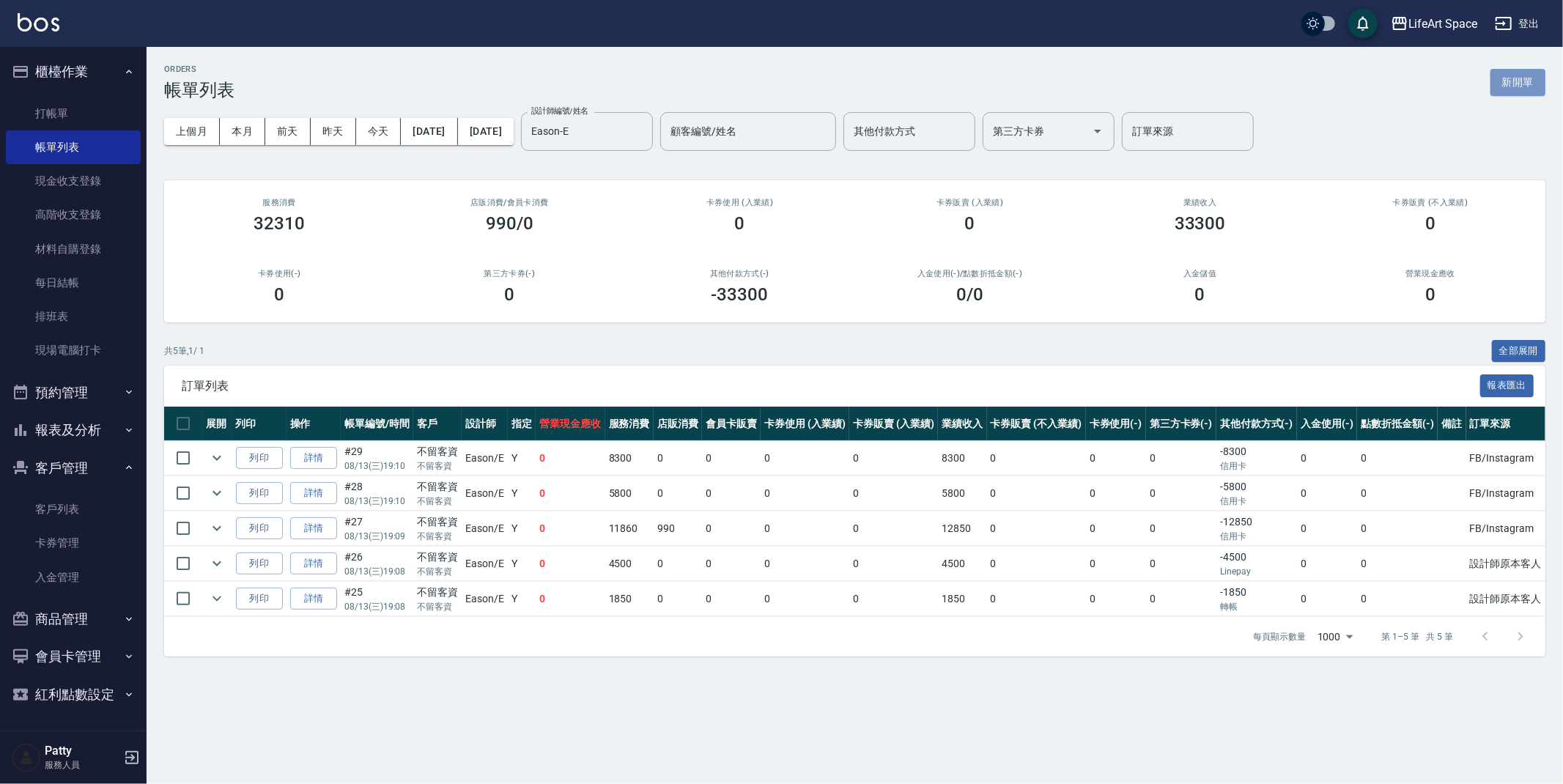
drag, startPoint x: 1516, startPoint y: 77, endPoint x: 1508, endPoint y: 86, distance: 12.0
click at [1516, 77] on button "新開單" at bounding box center [1518, 82] width 55 height 27
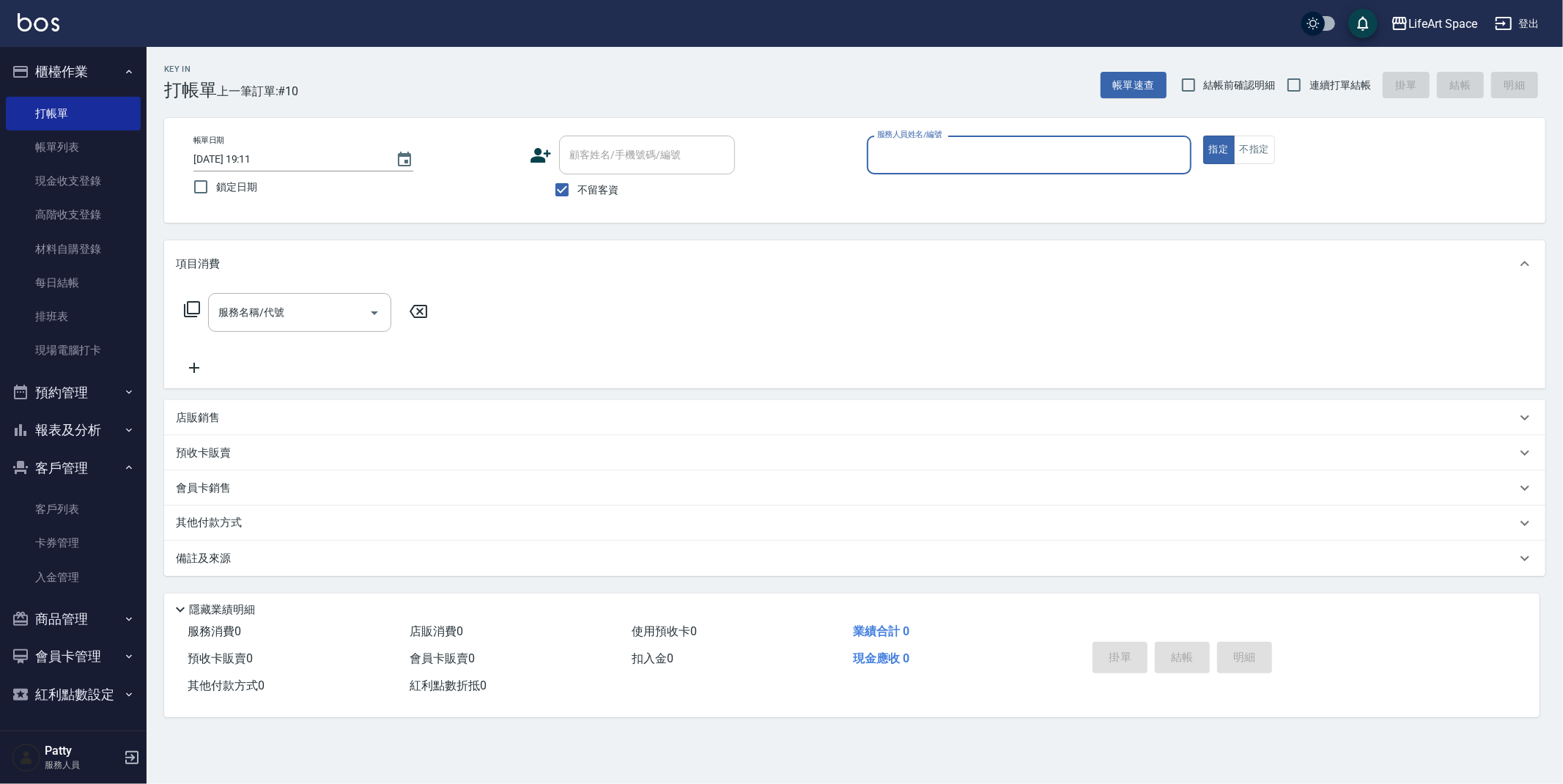
click at [564, 192] on input "不留客資" at bounding box center [562, 189] width 31 height 31
checkbox input "false"
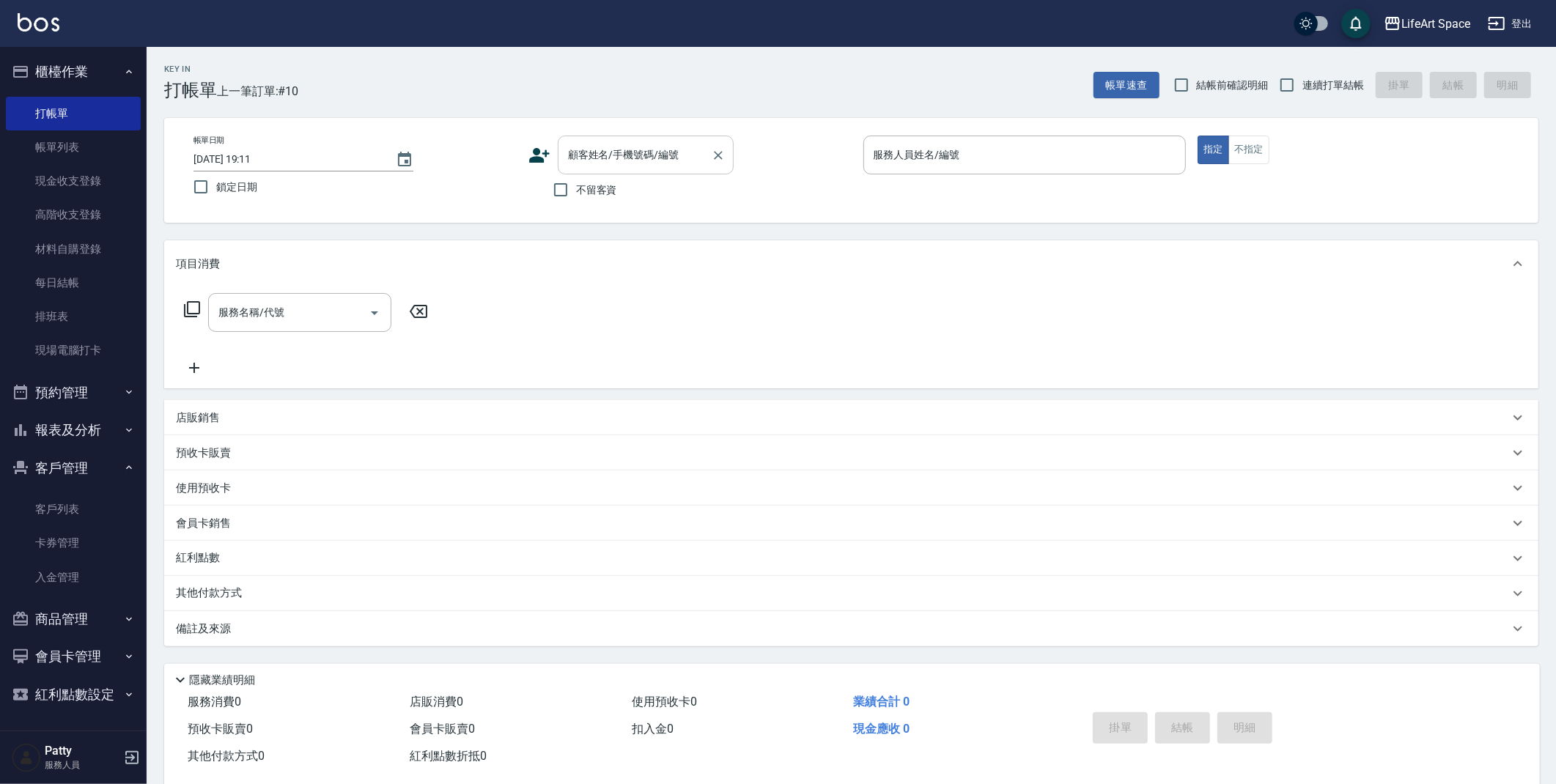
click at [589, 165] on input "顧客姓名/手機號碼/編號" at bounding box center [635, 155] width 141 height 25
click at [651, 192] on li "顏韻玲/0975092260/" at bounding box center [646, 192] width 176 height 25
type input "顏韻玲/0975092260/"
type input "Eason-E"
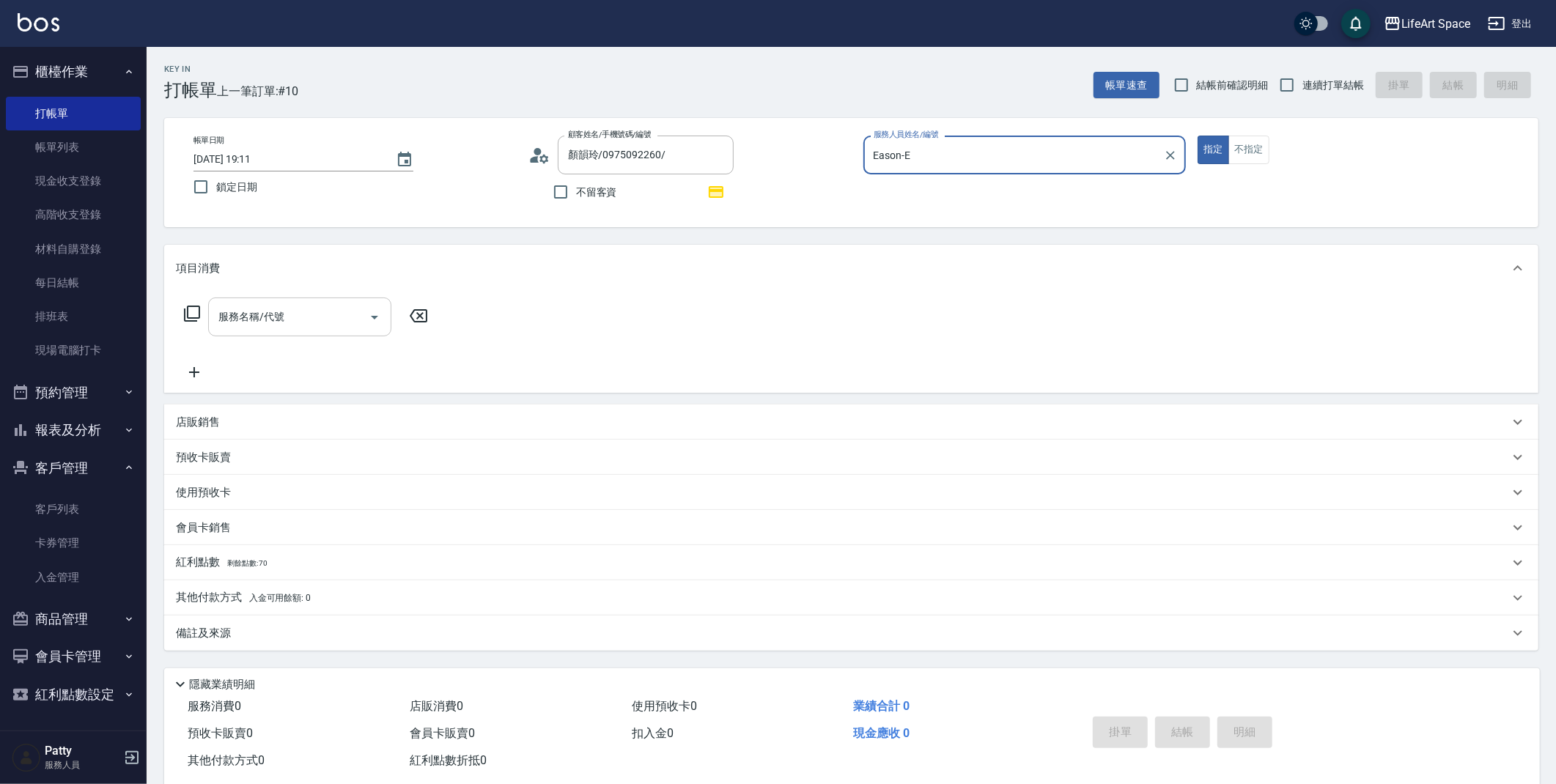
click at [315, 313] on input "服務名稱/代號" at bounding box center [288, 316] width 148 height 25
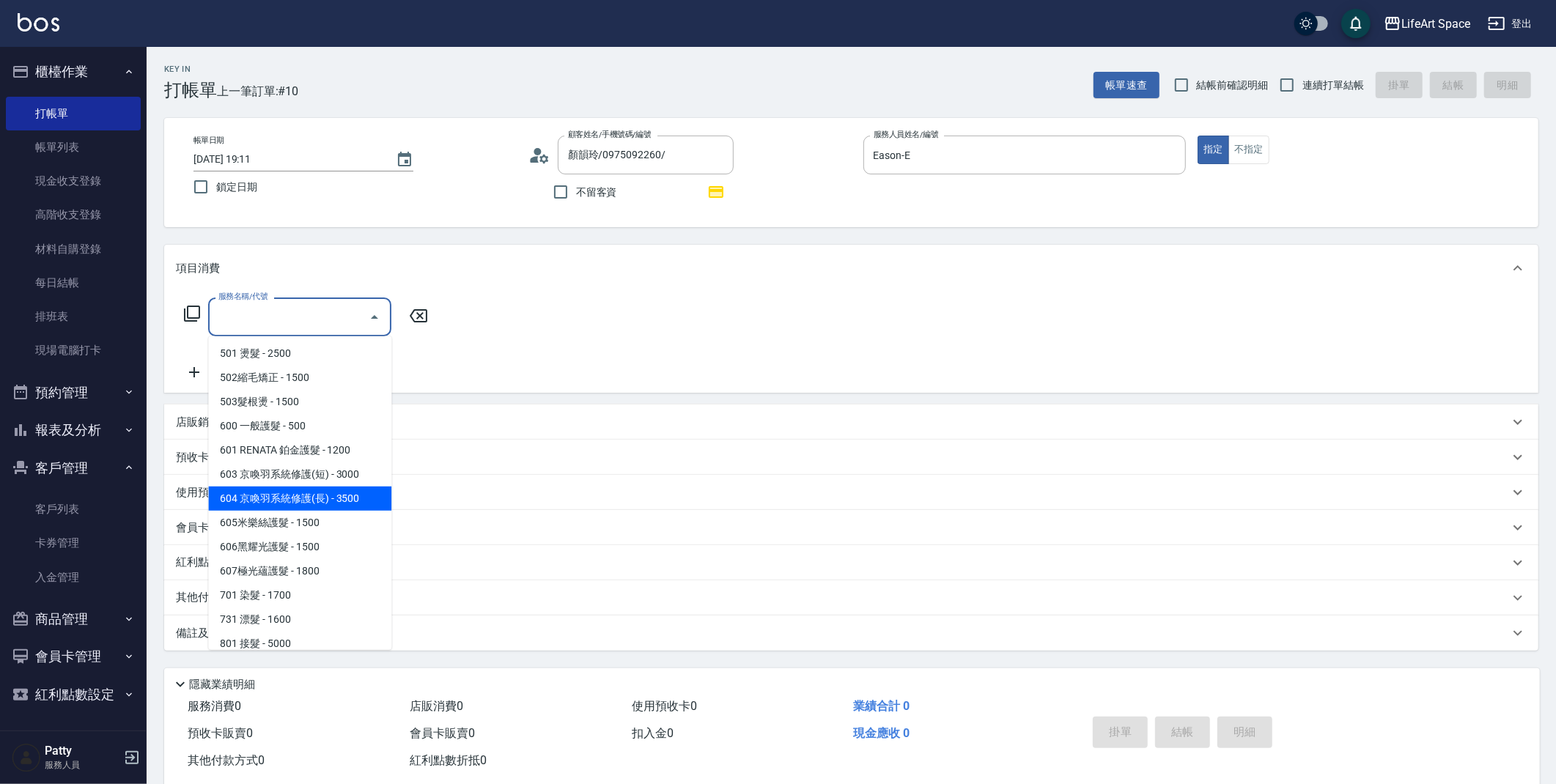
scroll to position [229, 0]
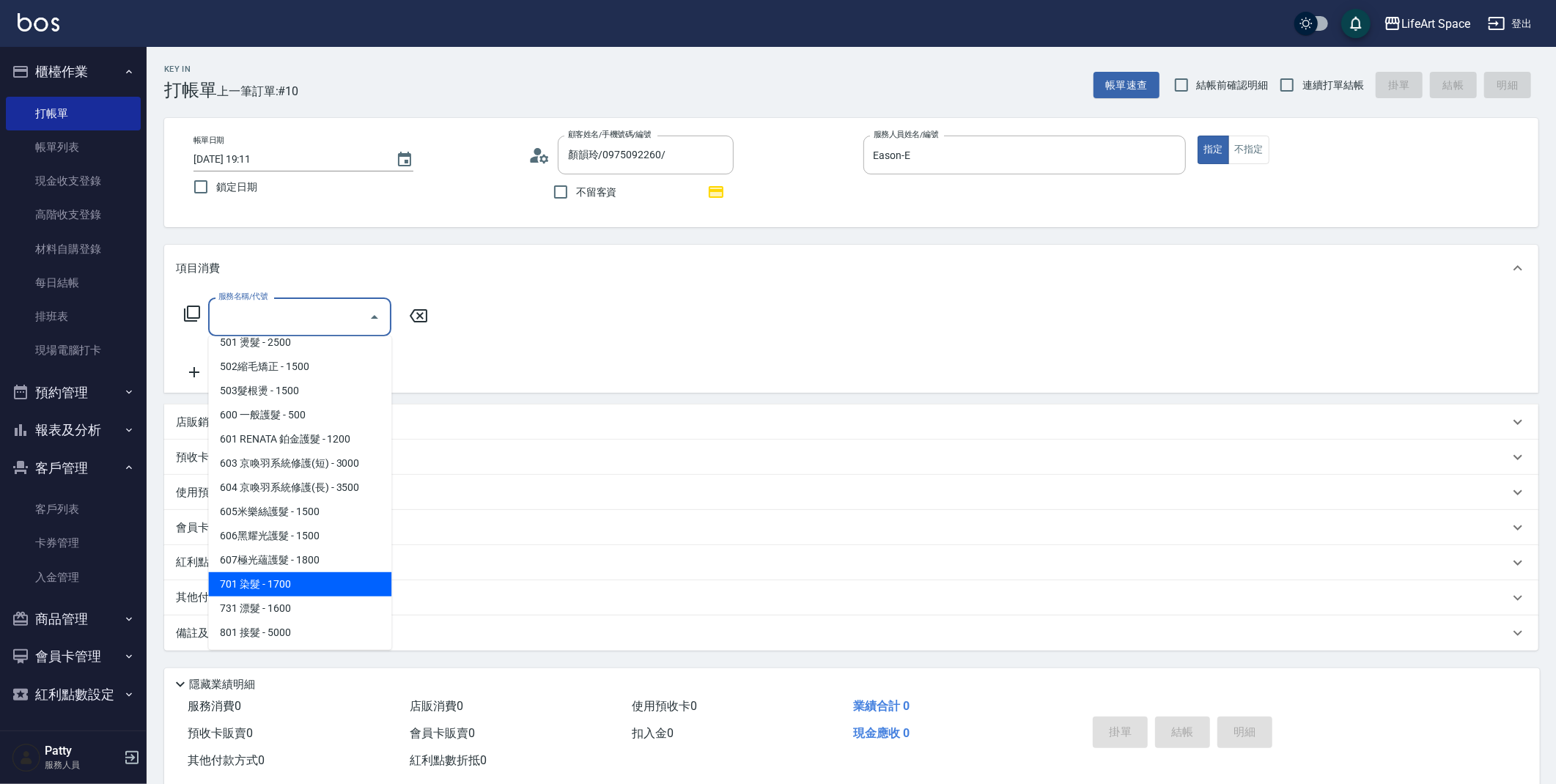
click at [311, 589] on span "701 染髮 - 1700" at bounding box center [300, 584] width 183 height 25
type input "701 染髮(701)"
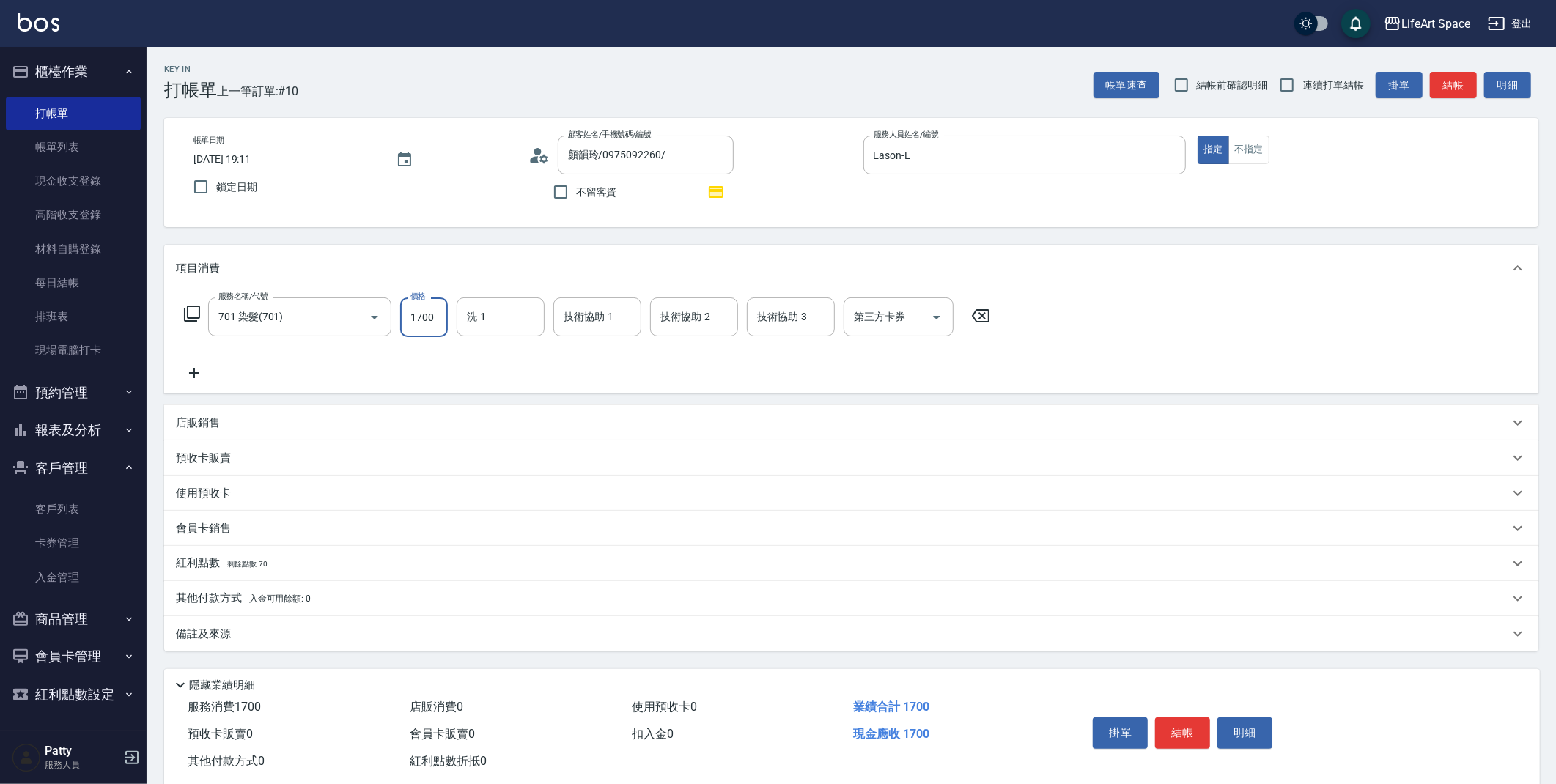
click at [428, 329] on input "1700" at bounding box center [424, 317] width 47 height 40
type input "6000"
click at [492, 322] on input "洗-1" at bounding box center [500, 316] width 75 height 25
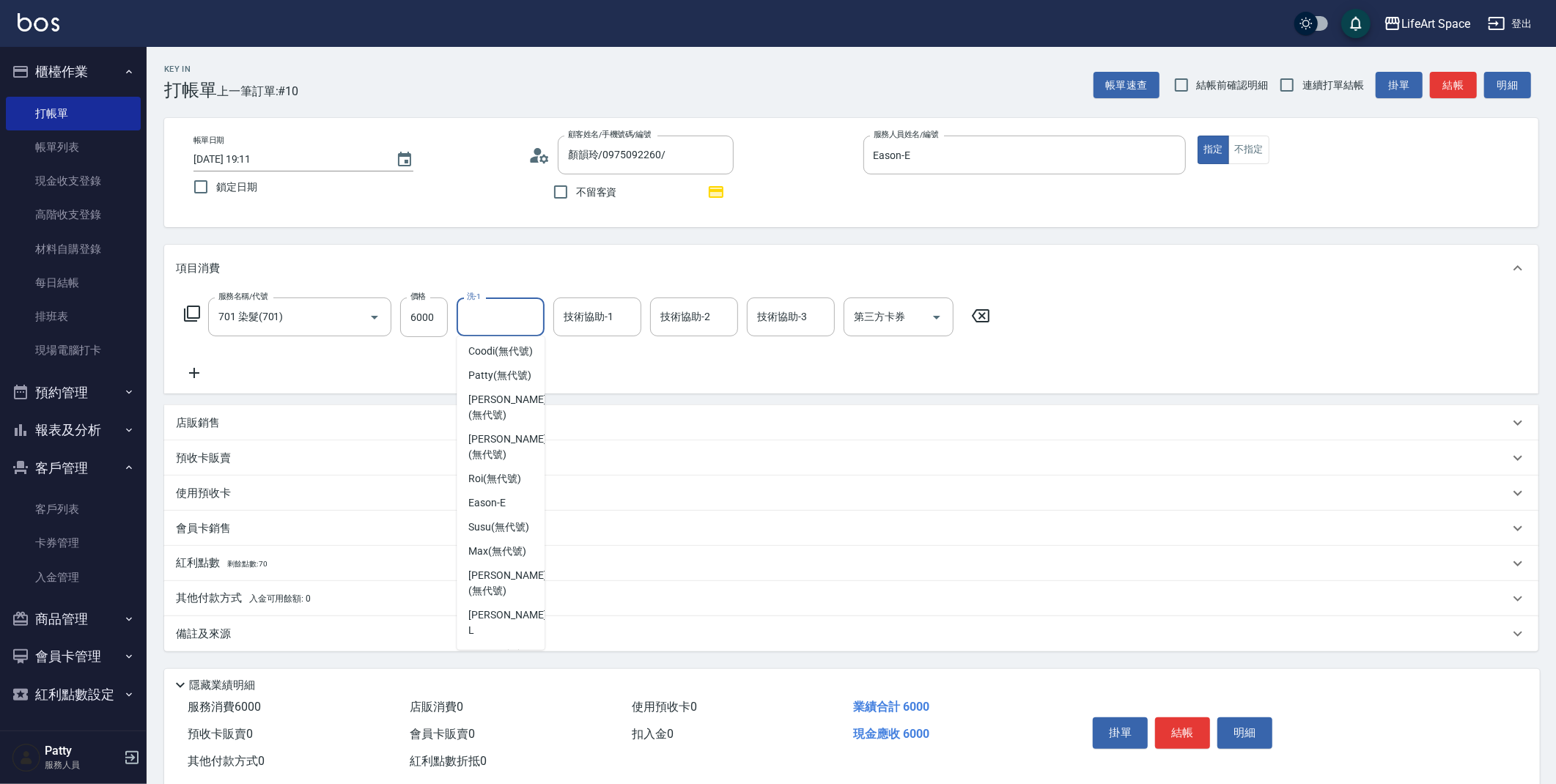
scroll to position [64, 0]
click at [484, 386] on span "[PERSON_NAME] (無代號)" at bounding box center [500, 379] width 63 height 16
type input "[PERSON_NAME](無代號)"
click at [576, 325] on input "技術協助-1" at bounding box center [597, 316] width 75 height 25
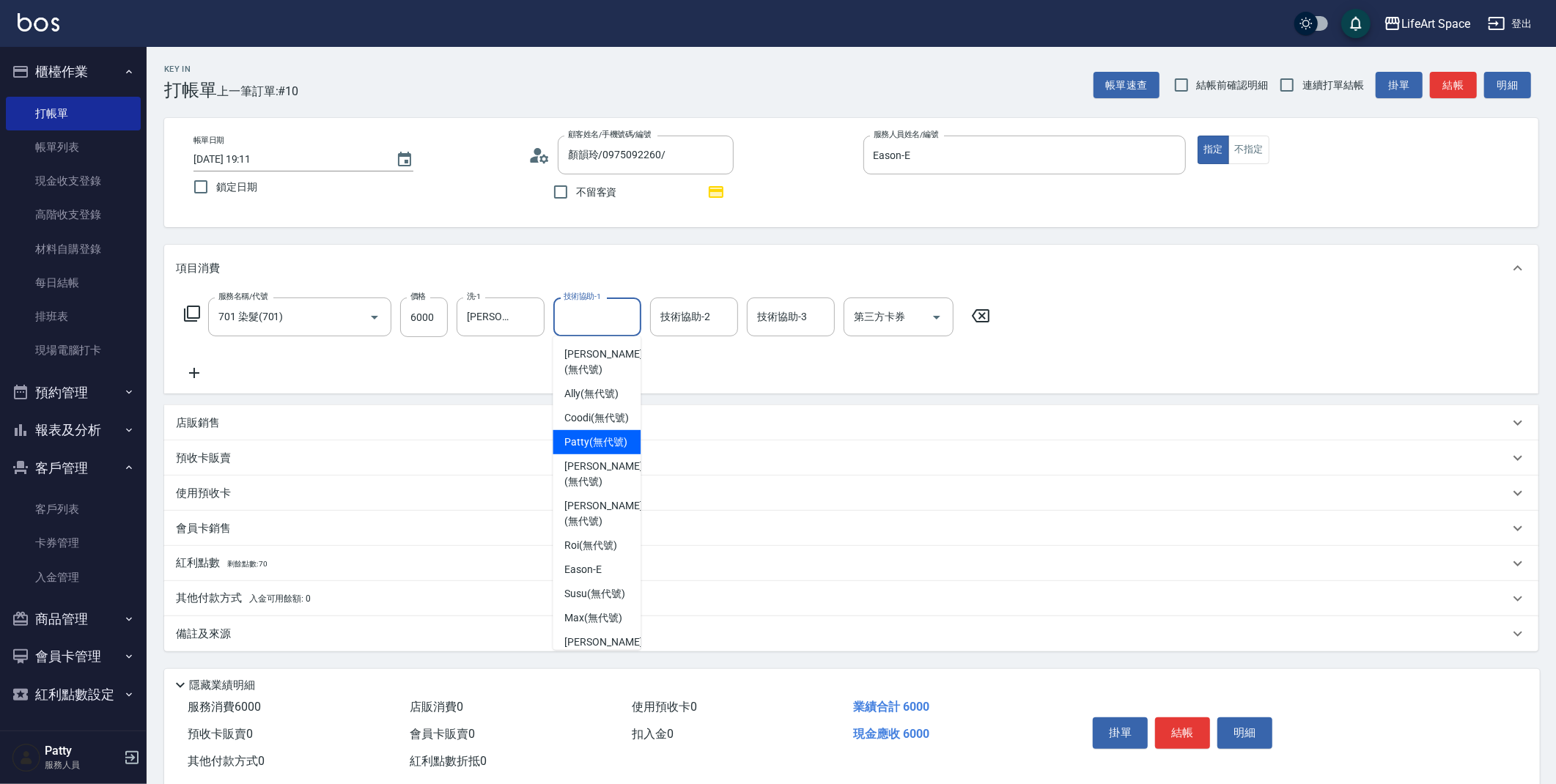
click at [607, 450] on span "[PERSON_NAME] (無代號)" at bounding box center [596, 442] width 63 height 16
type input "[PERSON_NAME](無代號)"
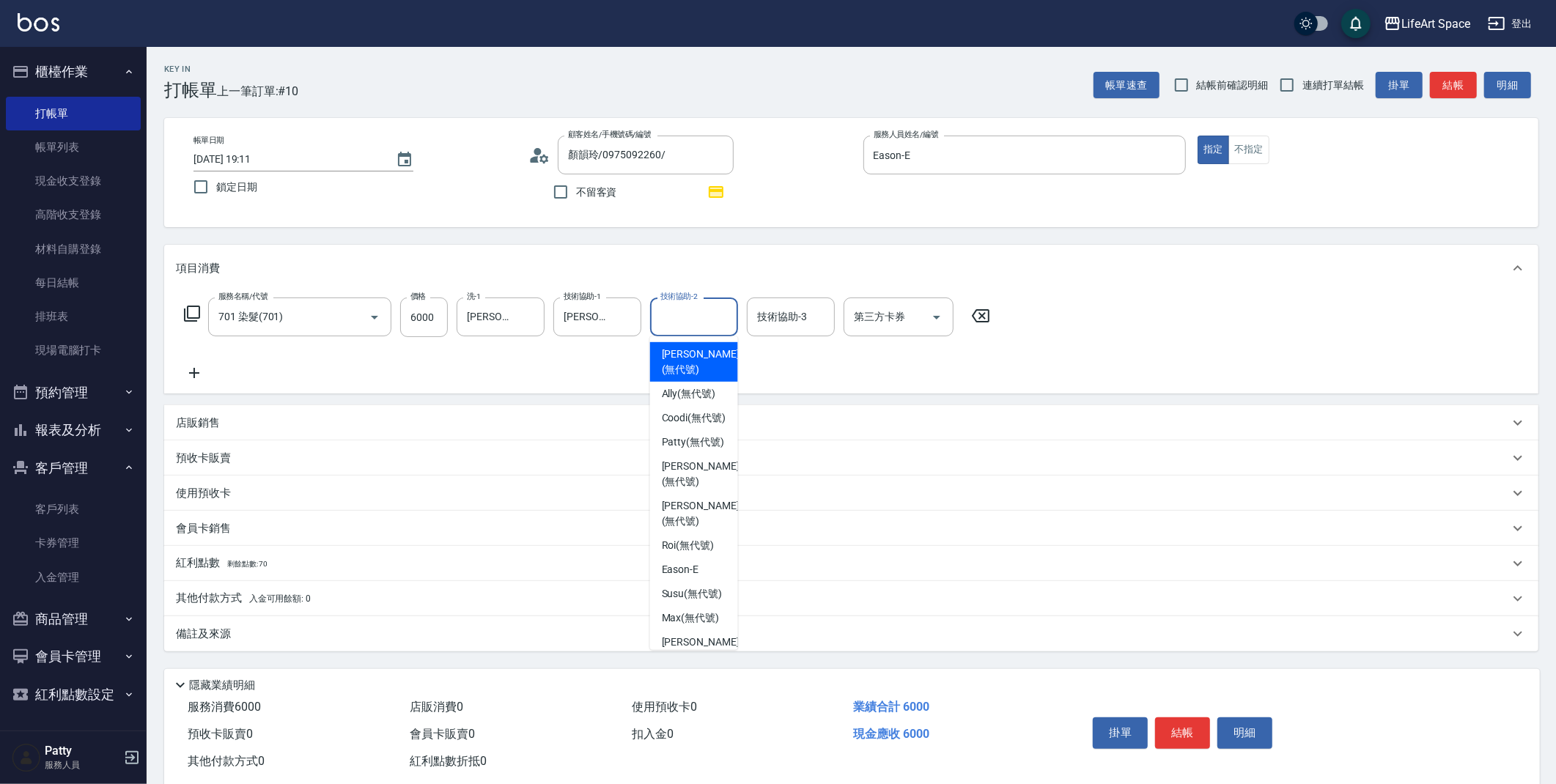
click at [694, 322] on div "技術協助-2 技術協助-2" at bounding box center [694, 317] width 88 height 39
click at [681, 447] on div "[PERSON_NAME] (無代號)" at bounding box center [694, 442] width 88 height 25
type input "[PERSON_NAME](無代號)"
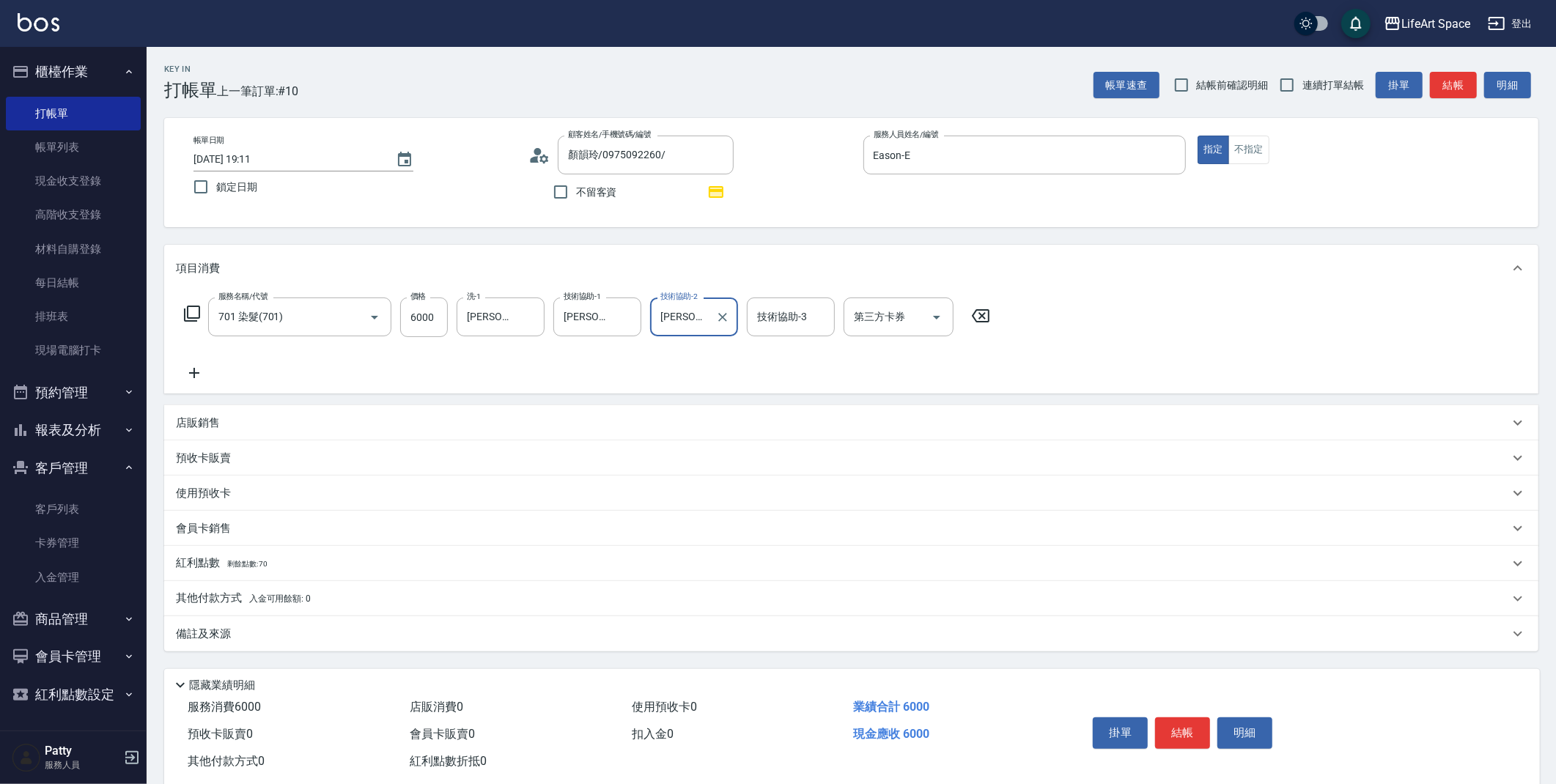
click at [316, 642] on div "備註及來源" at bounding box center [851, 634] width 1374 height 35
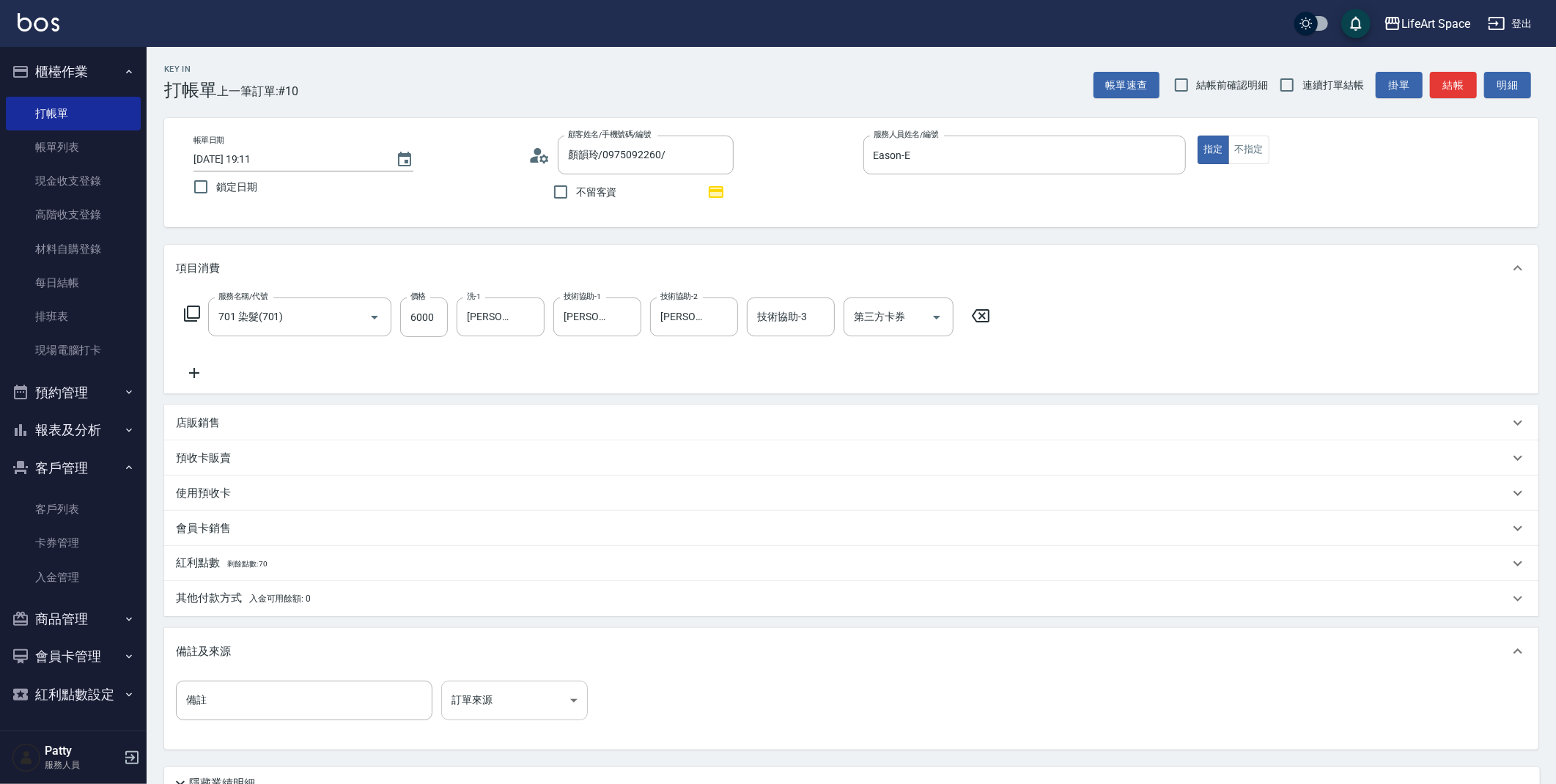
click at [449, 693] on body "LifeArt Space 登出 櫃檯作業 打帳單 帳單列表 現金收支登錄 高階收支登錄 材料自購登錄 每日結帳 排班表 現場電腦打卡 預約管理 預約管理 單…" at bounding box center [778, 454] width 1556 height 909
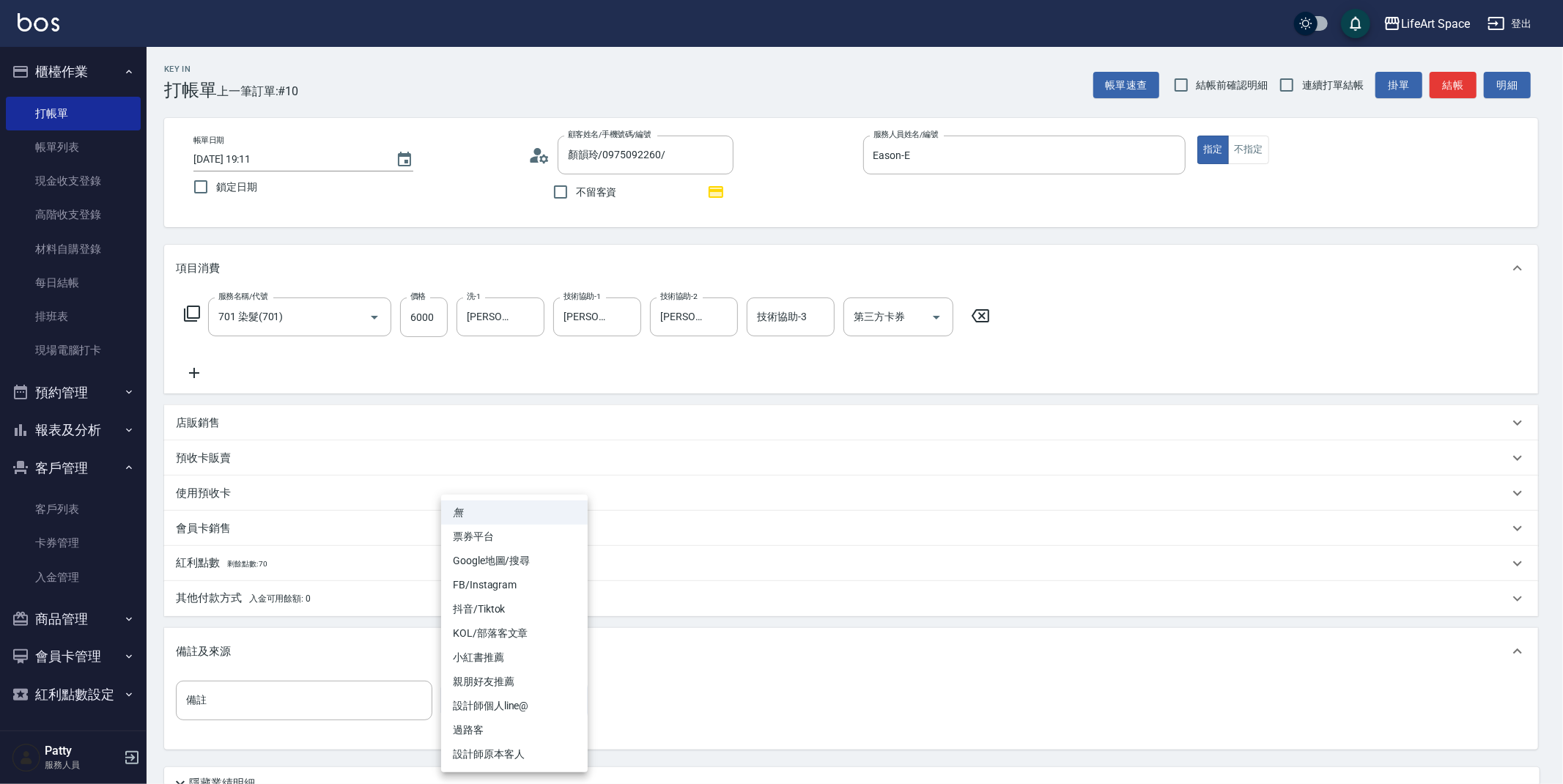
click at [512, 753] on li "設計師原本客人" at bounding box center [514, 755] width 147 height 25
type input "設計師原本客人"
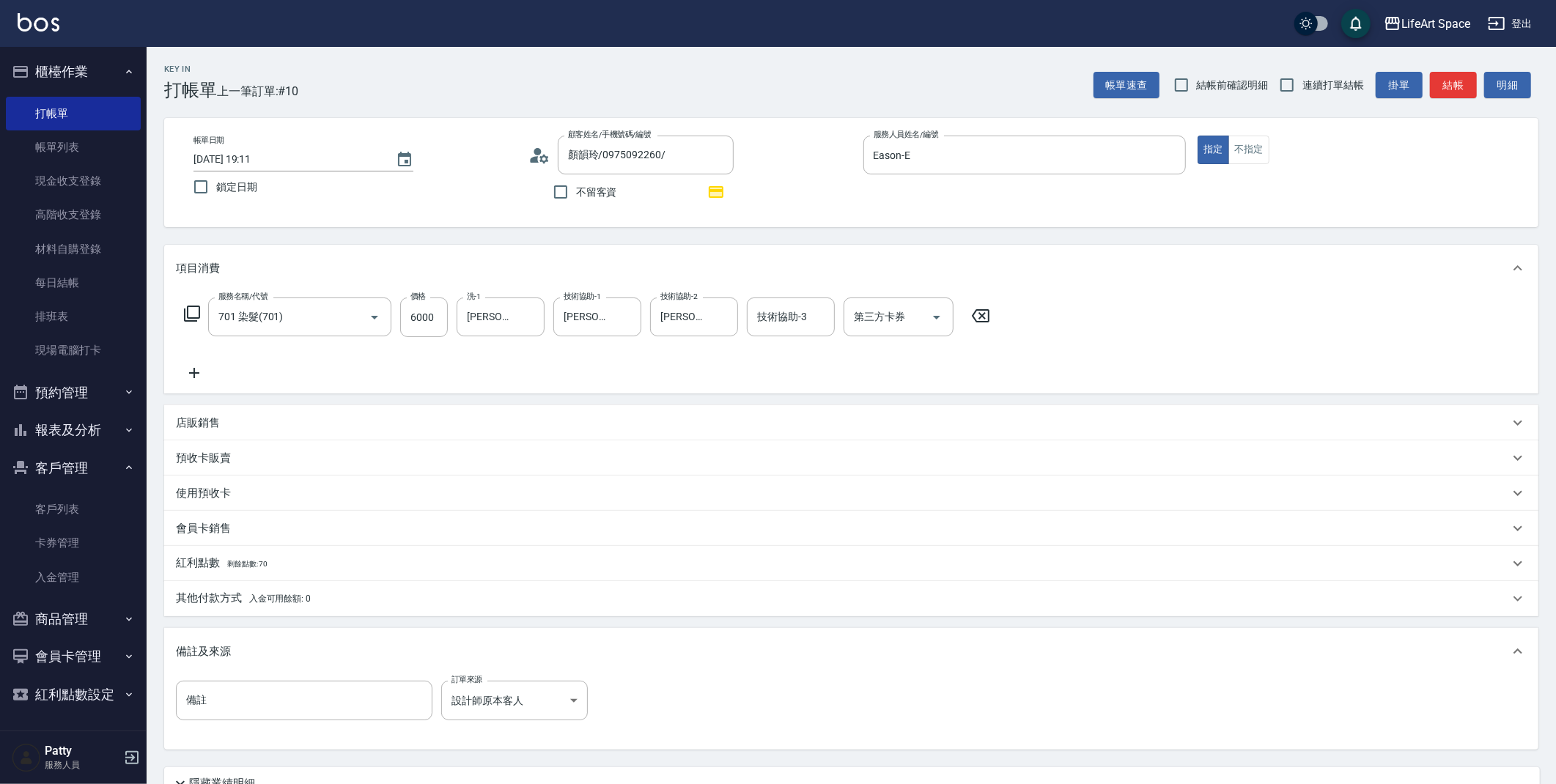
click at [266, 599] on span "入金可用餘額: 0" at bounding box center [280, 599] width 62 height 11
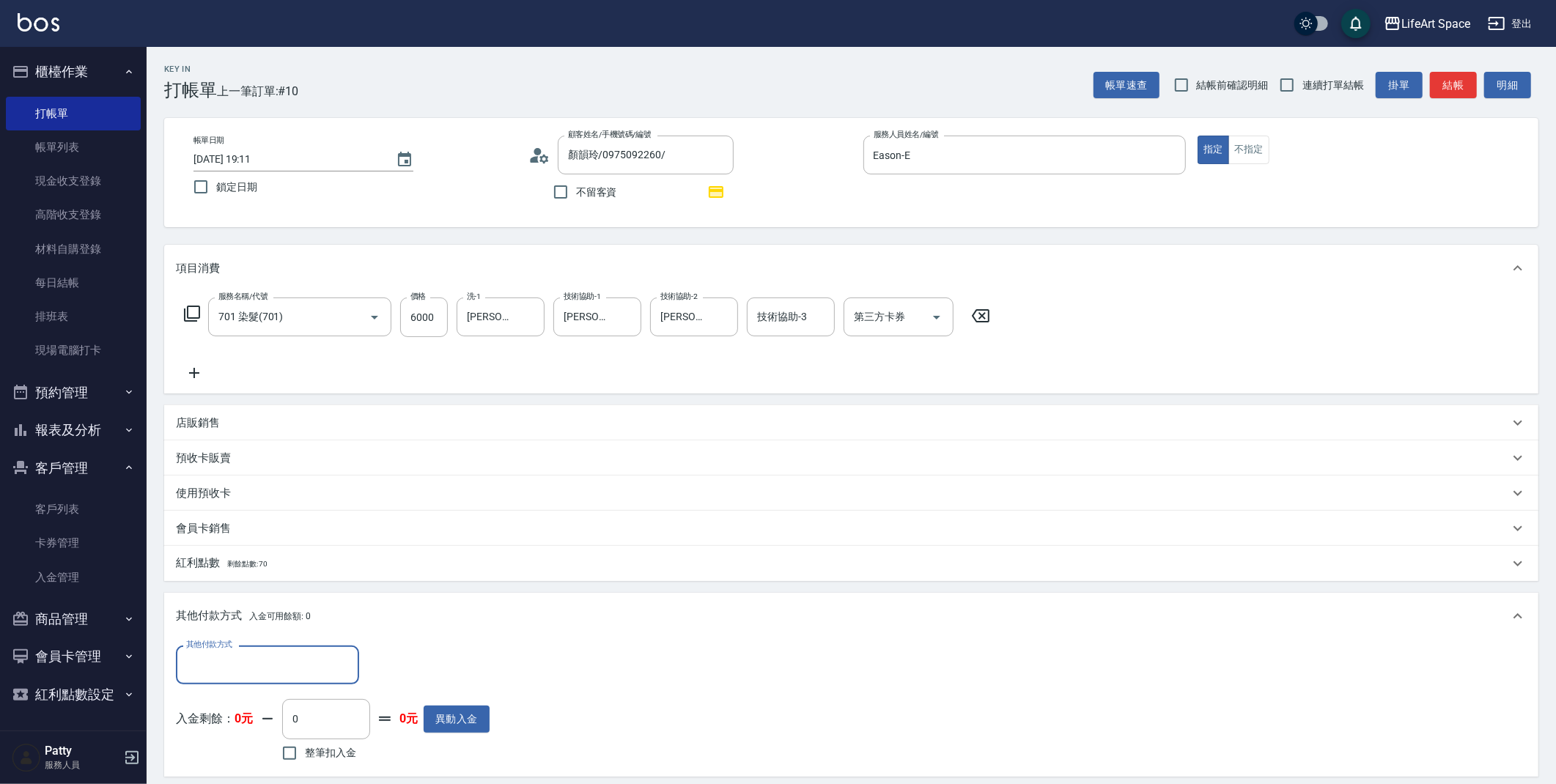
scroll to position [0, 0]
click at [236, 668] on input "其他付款方式" at bounding box center [267, 664] width 170 height 25
click at [241, 585] on span "Linepay" at bounding box center [267, 579] width 183 height 25
type input "Linepay"
click at [219, 566] on p "紅利點數 剩餘點數: 70" at bounding box center [222, 563] width 91 height 16
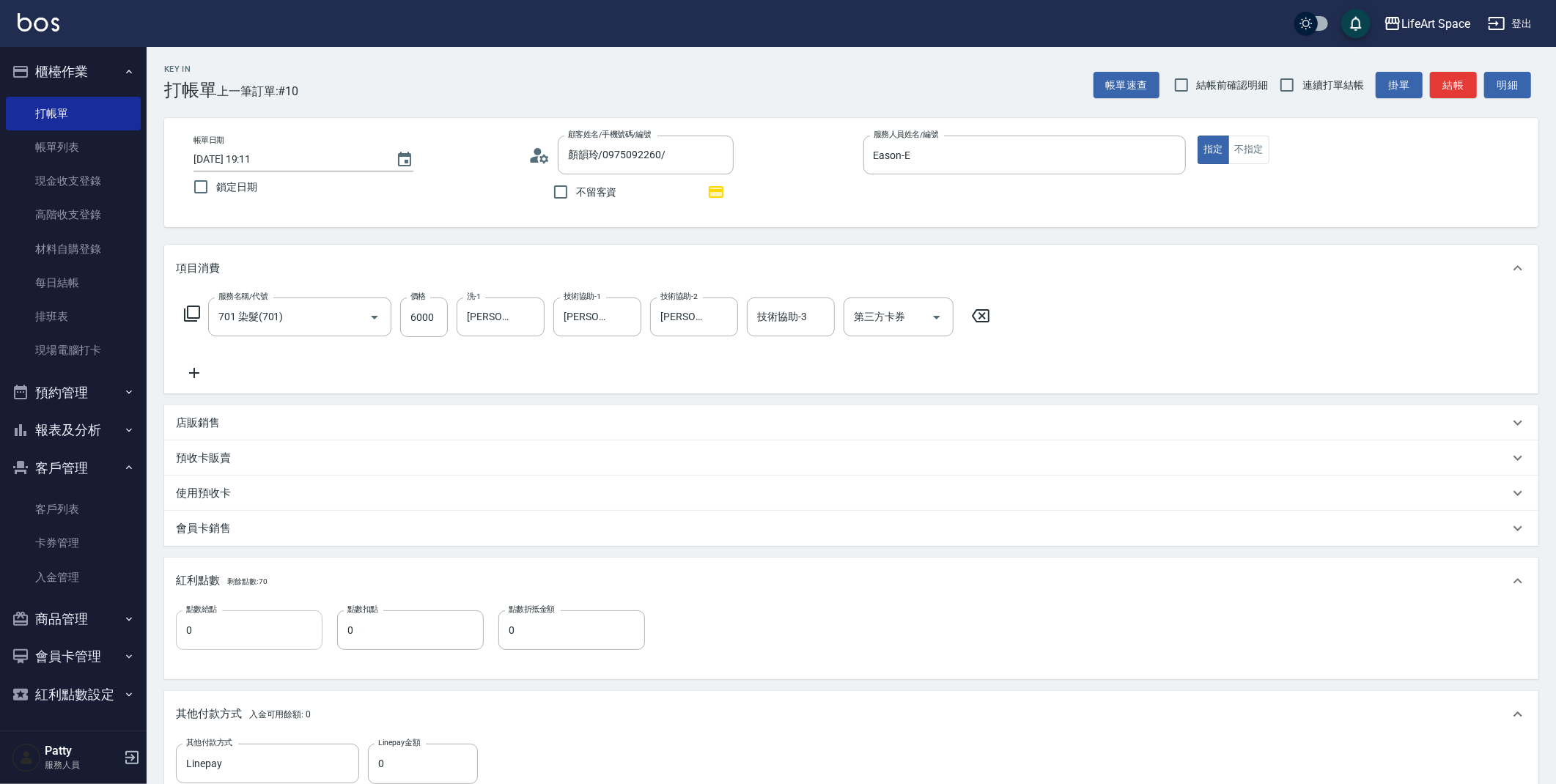
click at [226, 633] on input "0" at bounding box center [249, 630] width 147 height 40
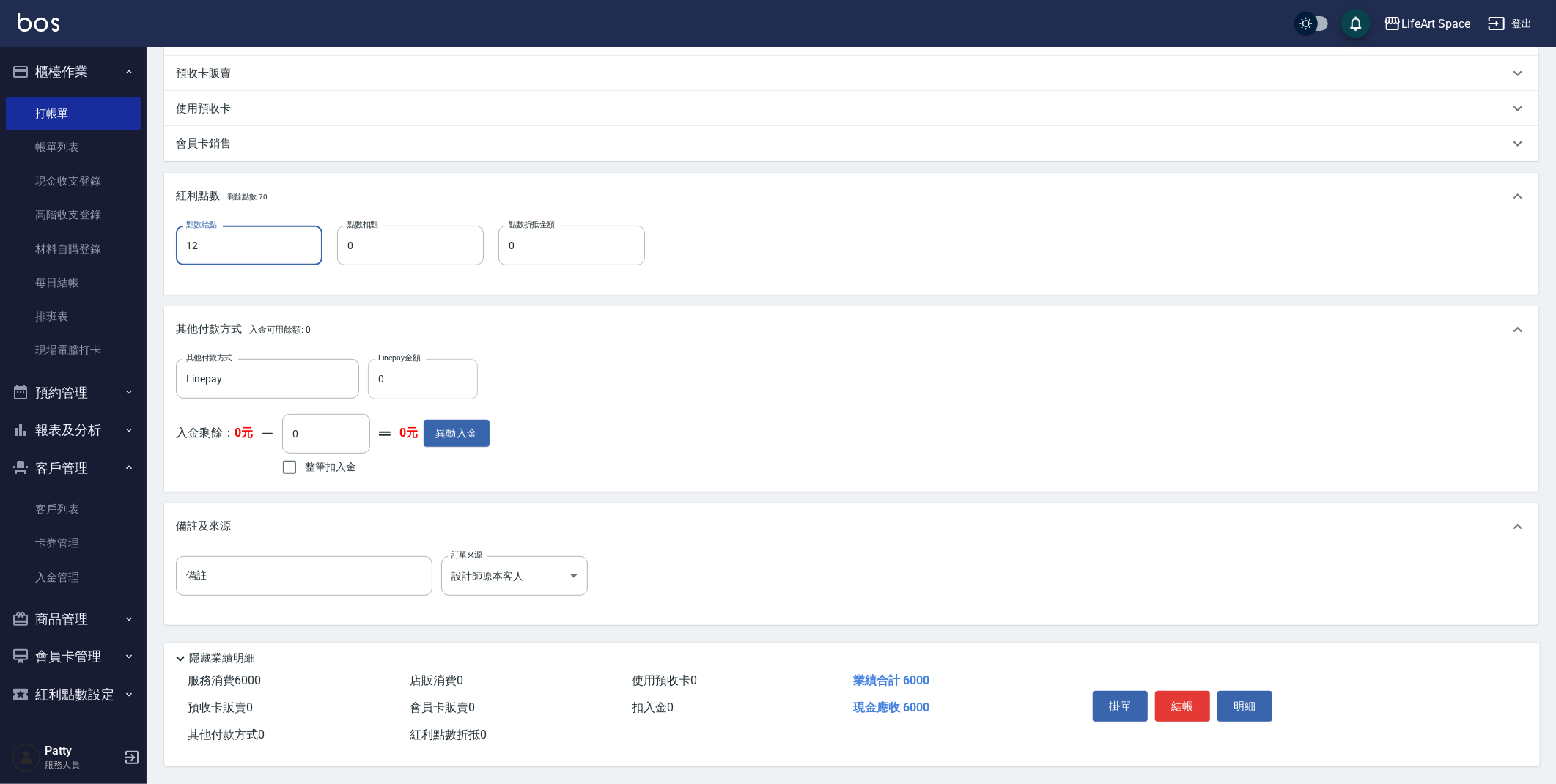
type input "12"
click at [441, 384] on input "0" at bounding box center [423, 379] width 110 height 40
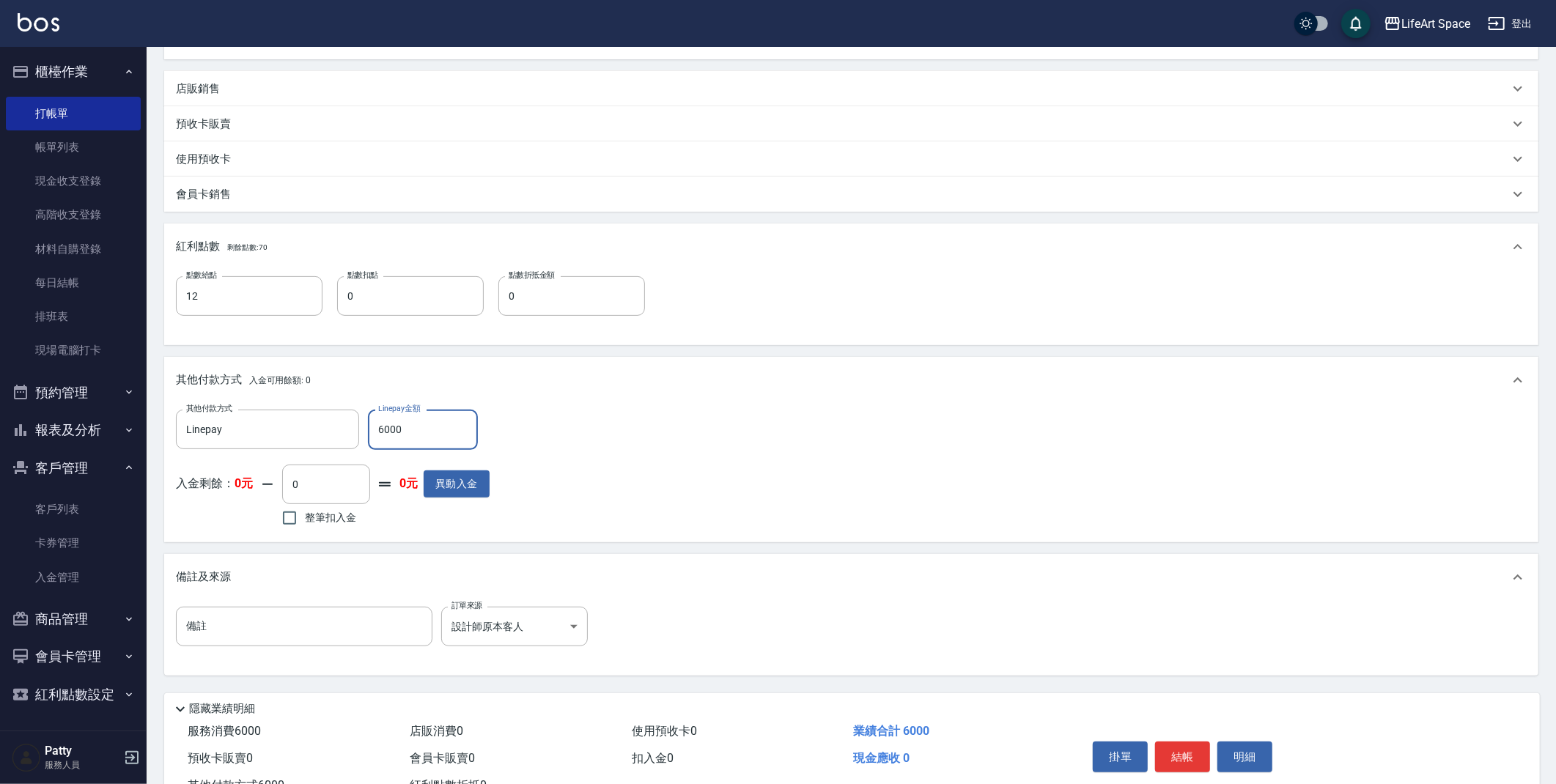
scroll to position [359, 0]
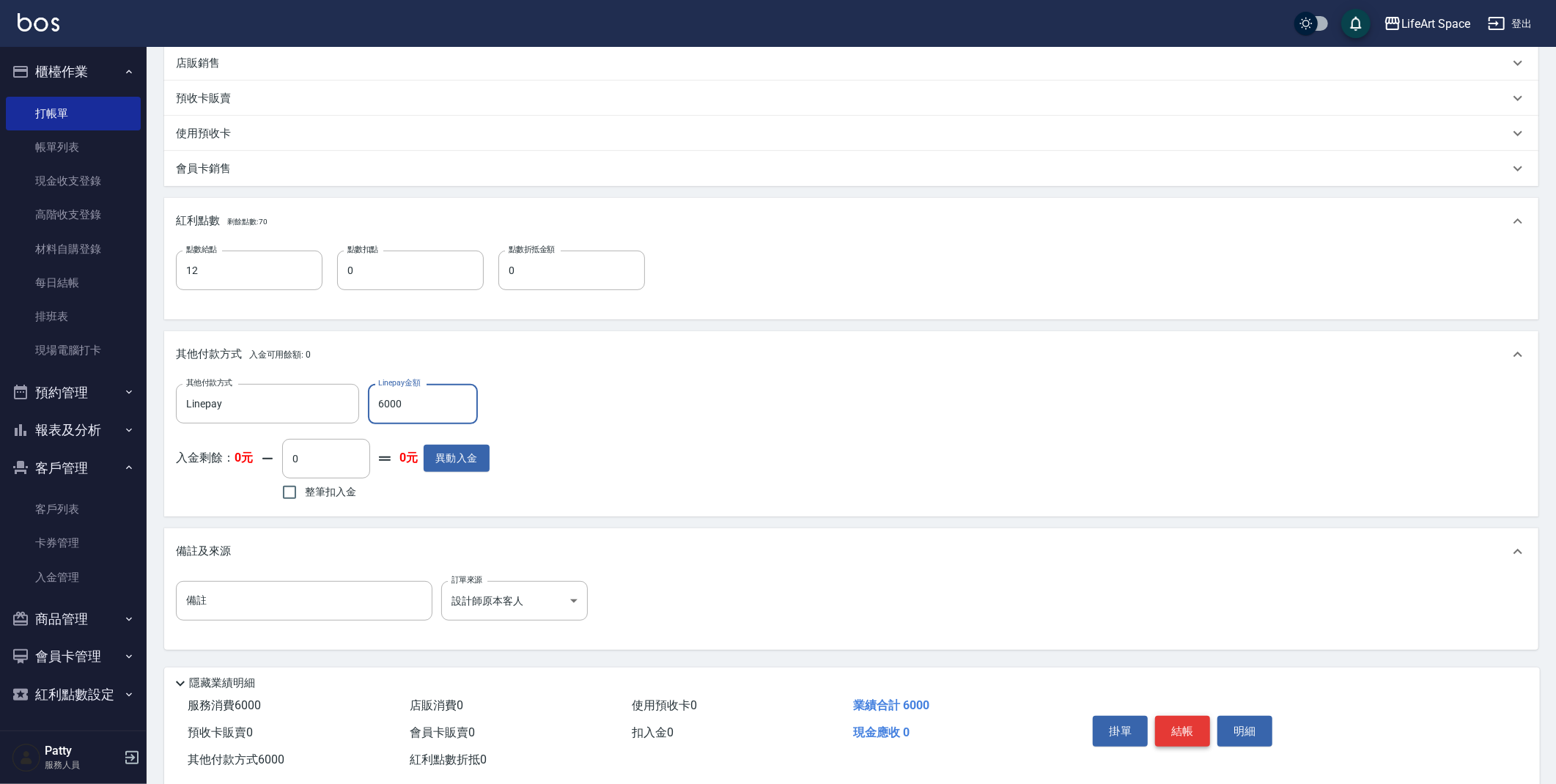
type input "6000"
click at [1196, 730] on button "結帳" at bounding box center [1182, 731] width 55 height 31
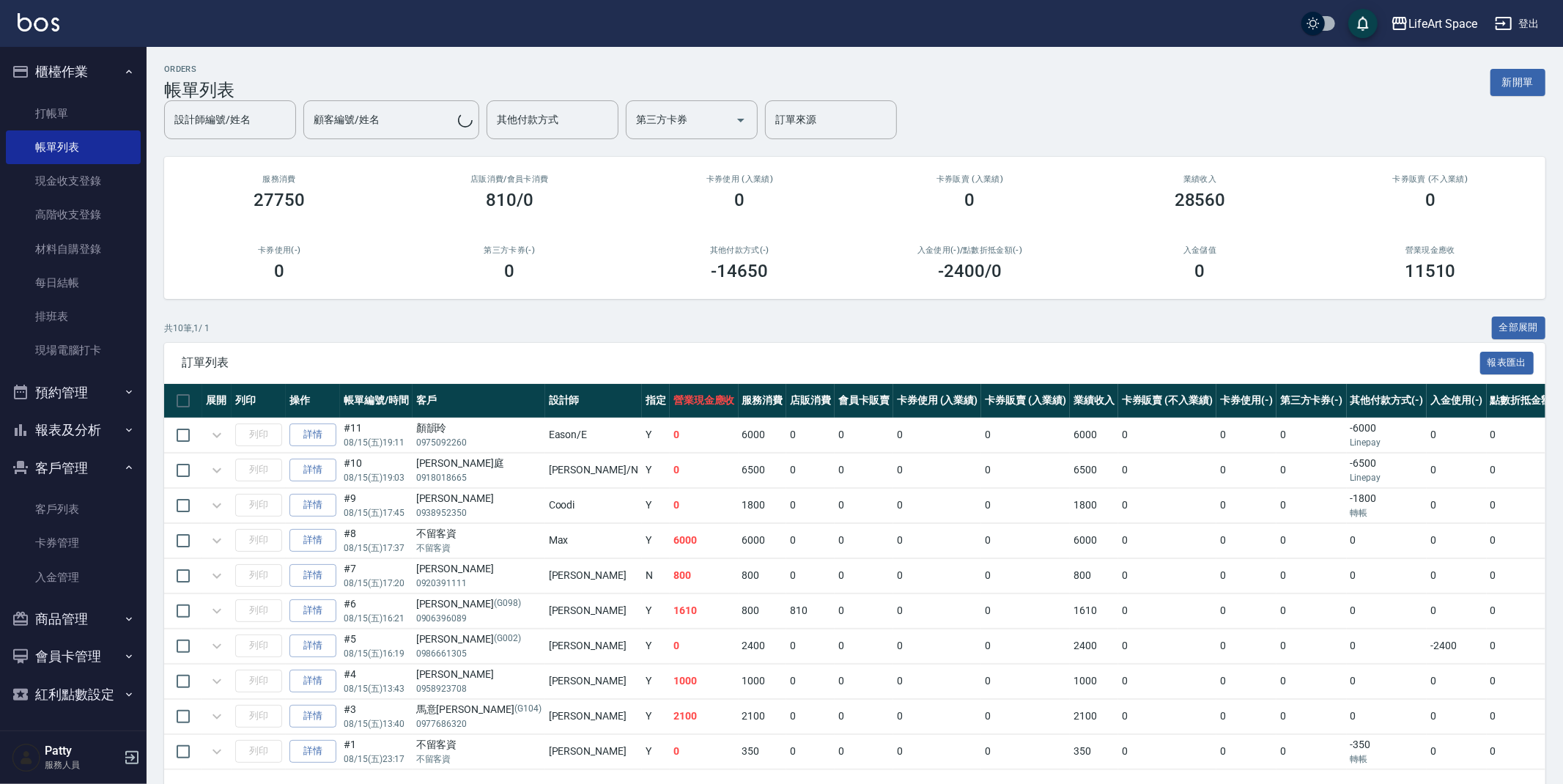
click at [1507, 91] on button "新開單" at bounding box center [1518, 82] width 55 height 27
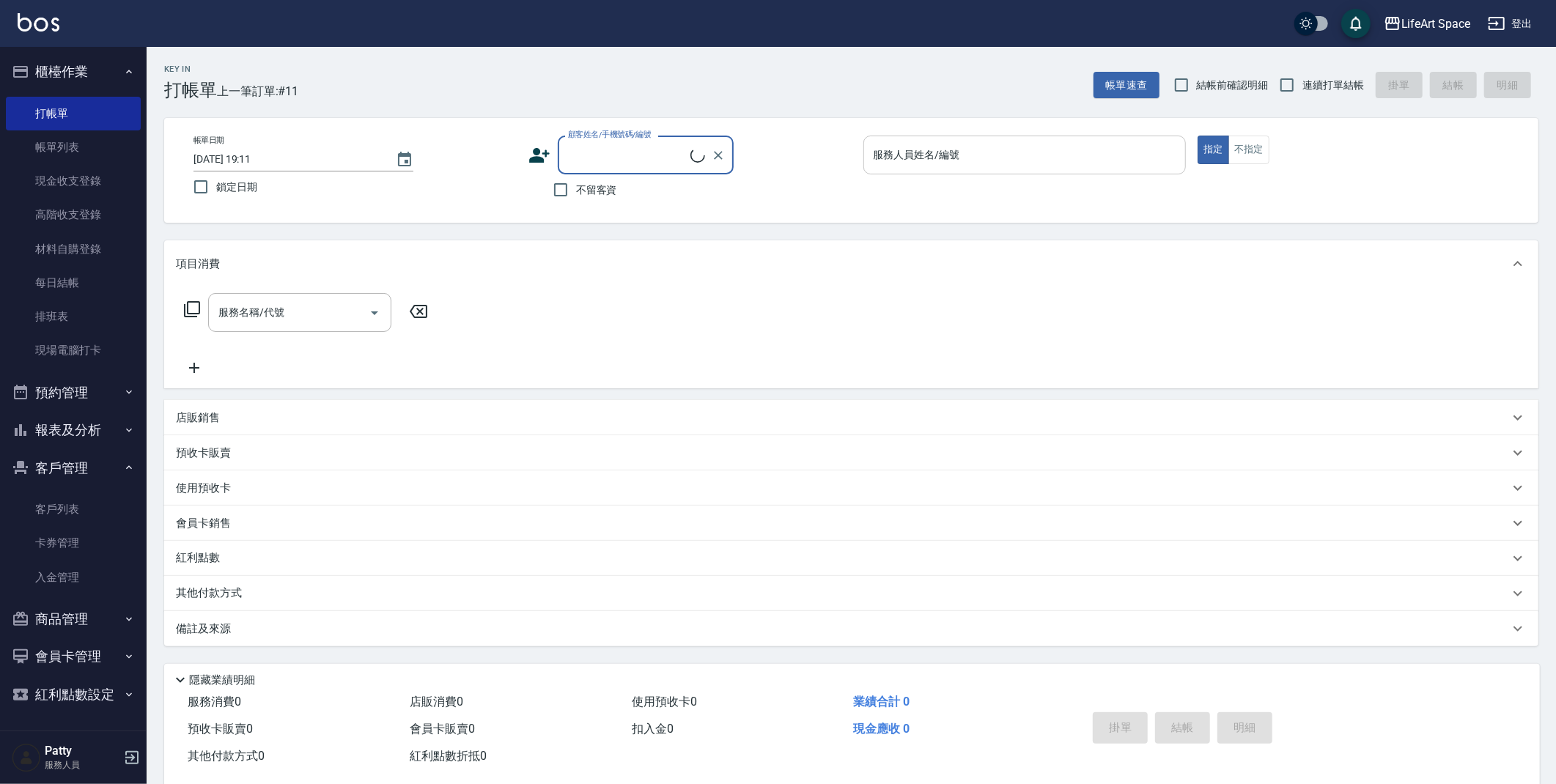
click at [974, 159] on input "服務人員姓名/編號" at bounding box center [1025, 155] width 310 height 25
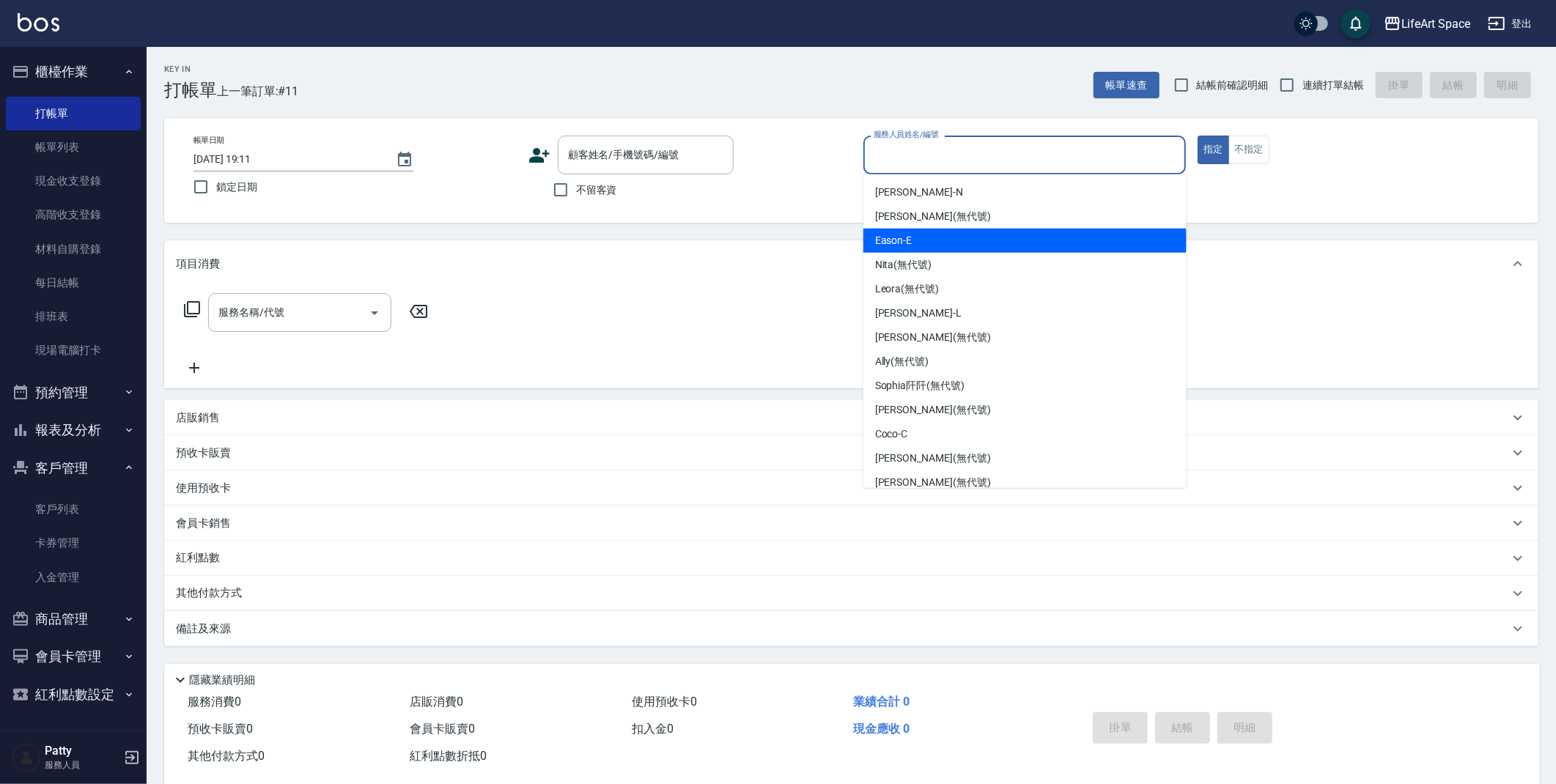
click at [928, 231] on div "Eason -E" at bounding box center [1025, 241] width 324 height 25
type input "Eason-E"
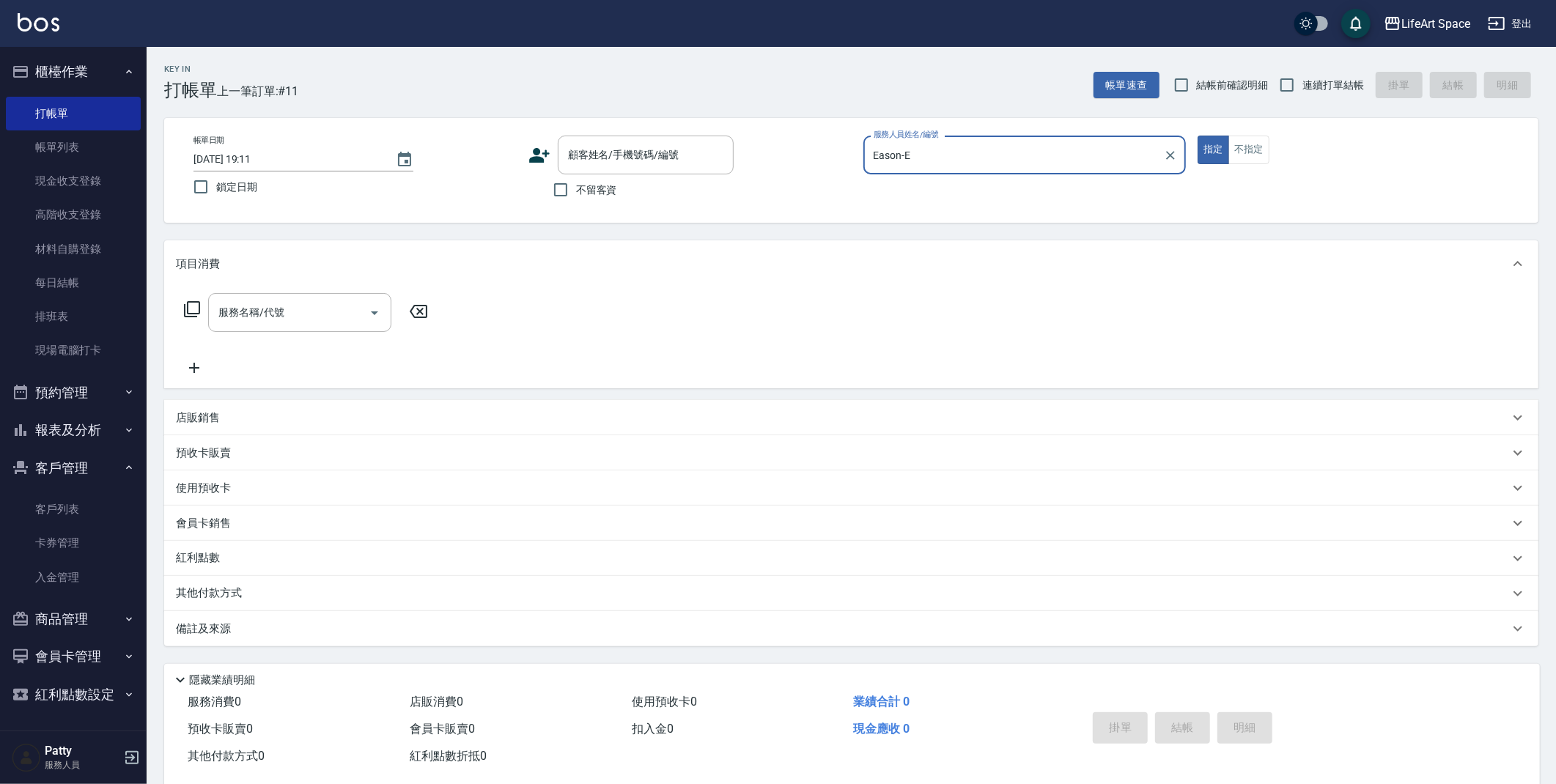
click at [604, 196] on label "不留客資" at bounding box center [581, 189] width 72 height 31
click at [276, 338] on div "服務名稱/代號 服務名稱/代號" at bounding box center [306, 335] width 261 height 83
click at [276, 316] on div "服務名稱/代號 服務名稱/代號" at bounding box center [300, 313] width 183 height 39
click at [564, 182] on input "不留客資" at bounding box center [560, 189] width 31 height 31
checkbox input "true"
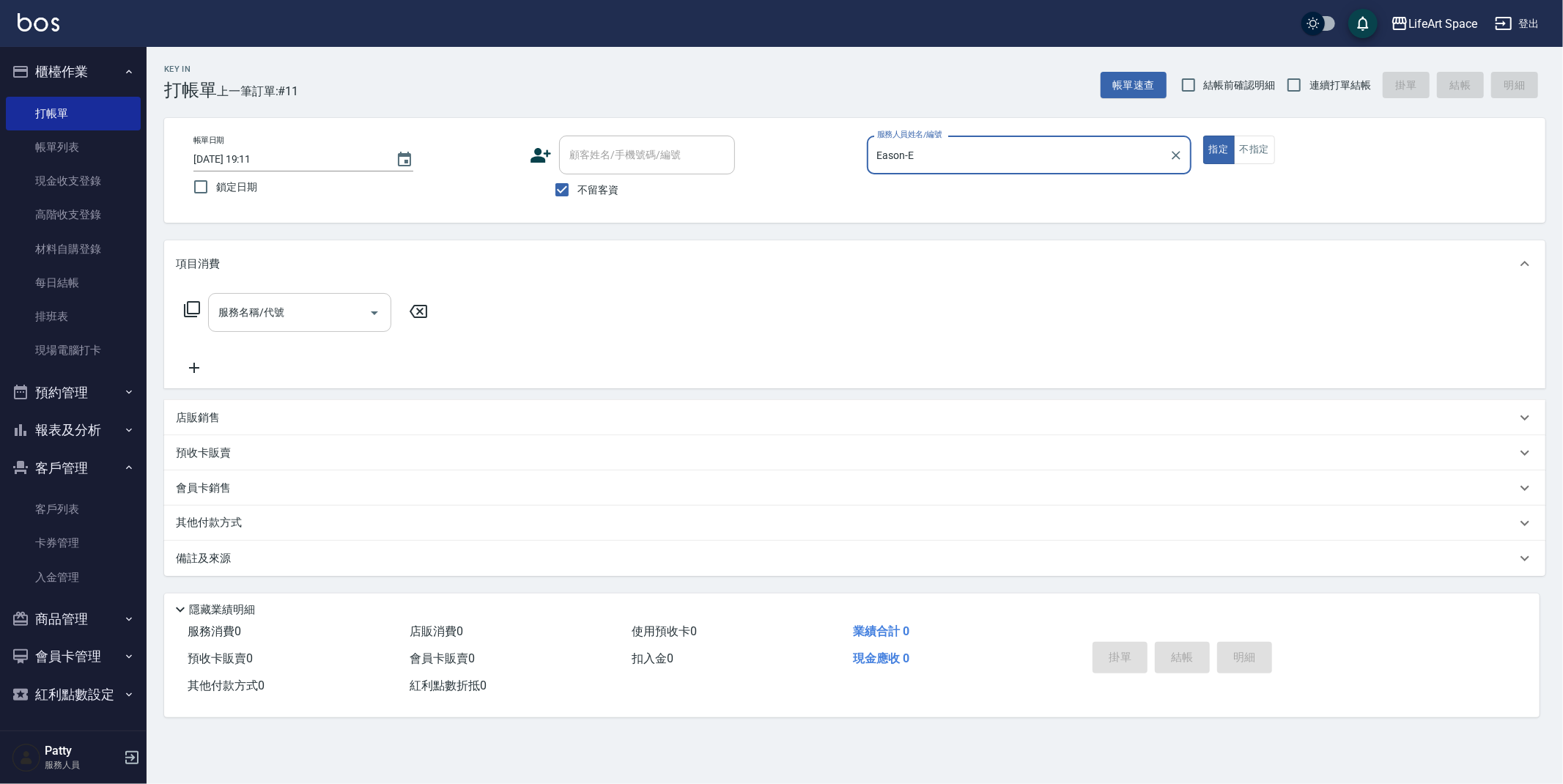
click at [288, 314] on input "服務名稱/代號" at bounding box center [288, 312] width 148 height 25
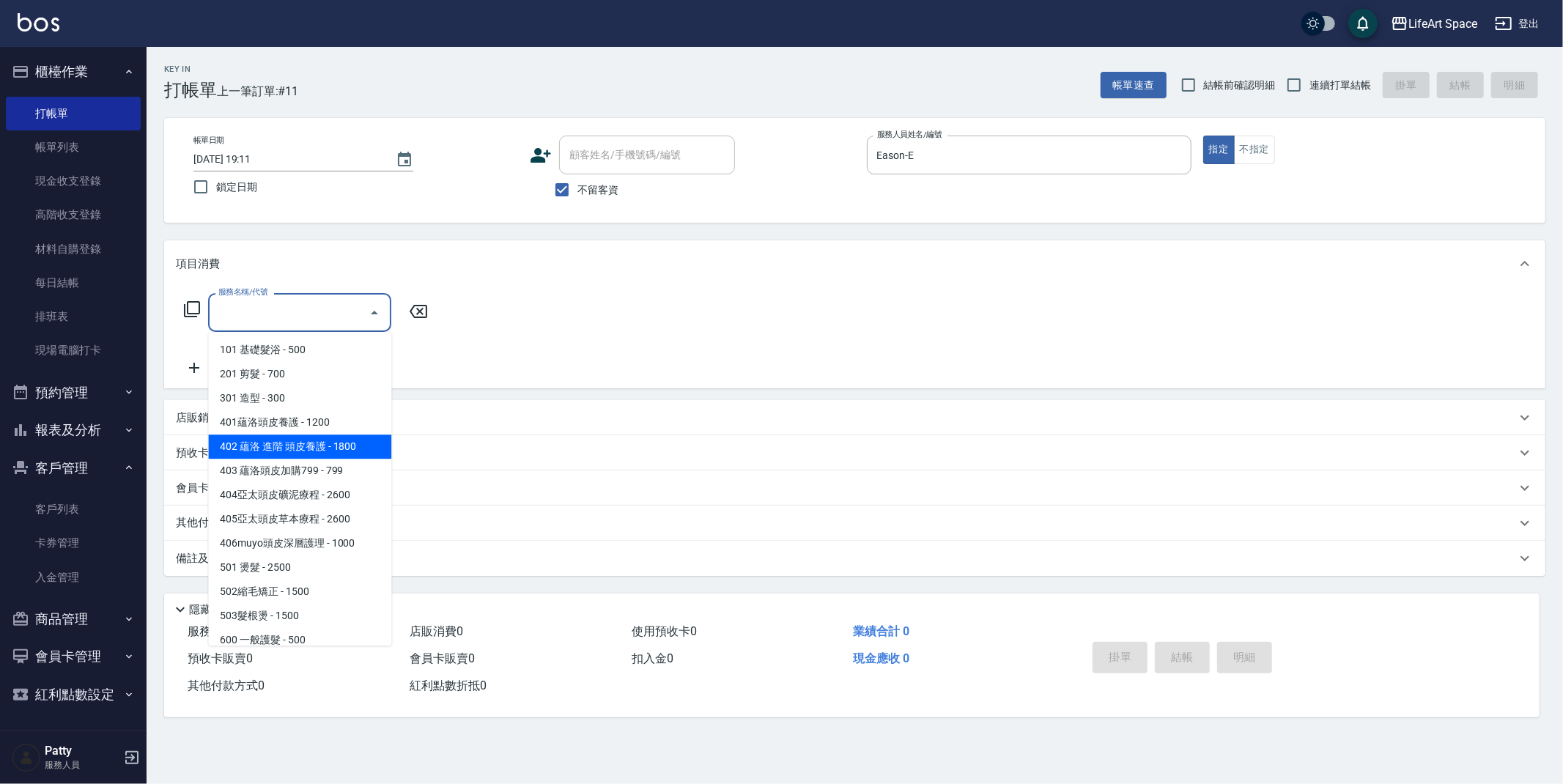
scroll to position [229, 0]
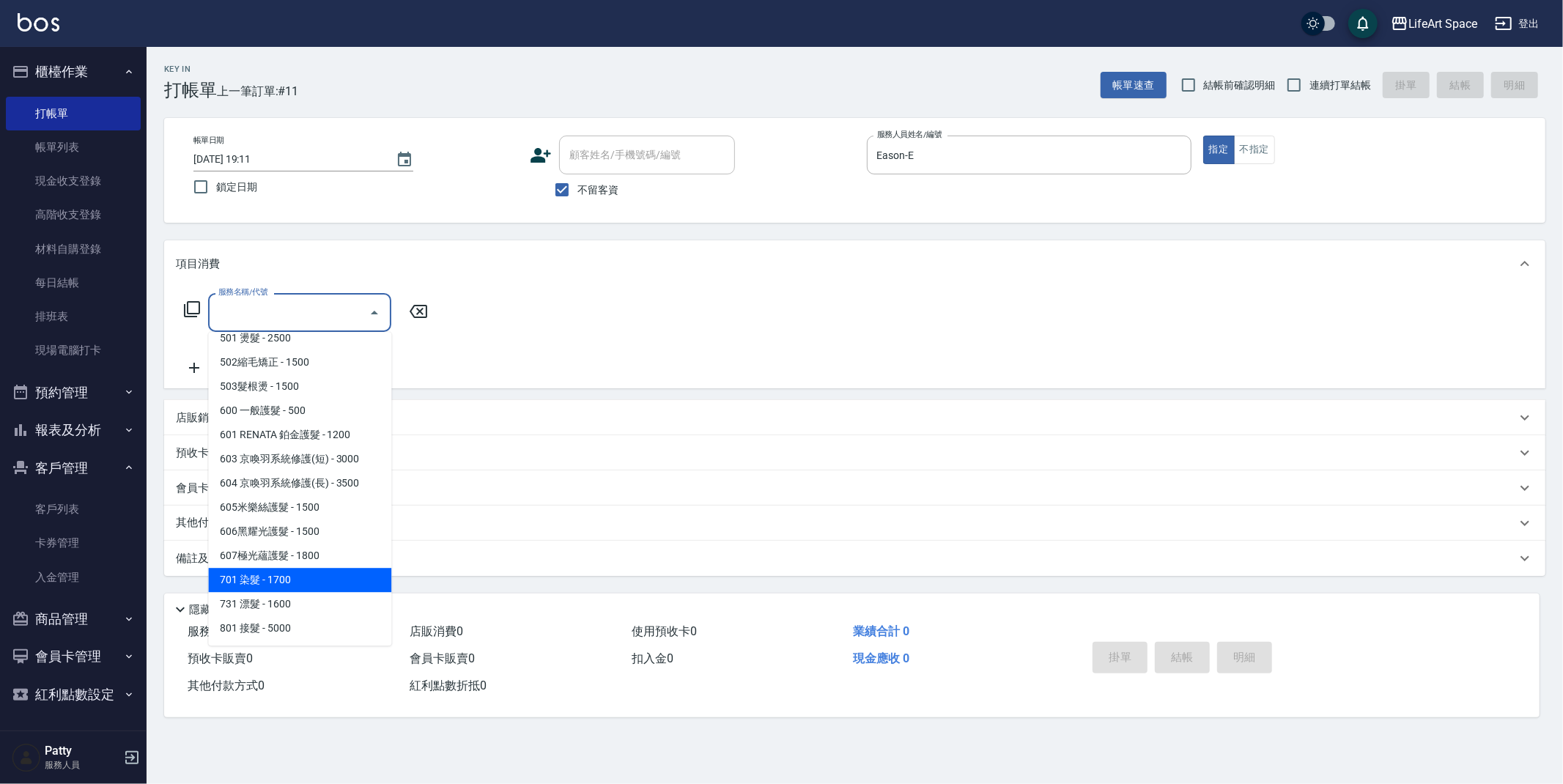
click at [291, 583] on span "701 染髮 - 1700" at bounding box center [300, 580] width 183 height 25
type input "701 染髮(701)"
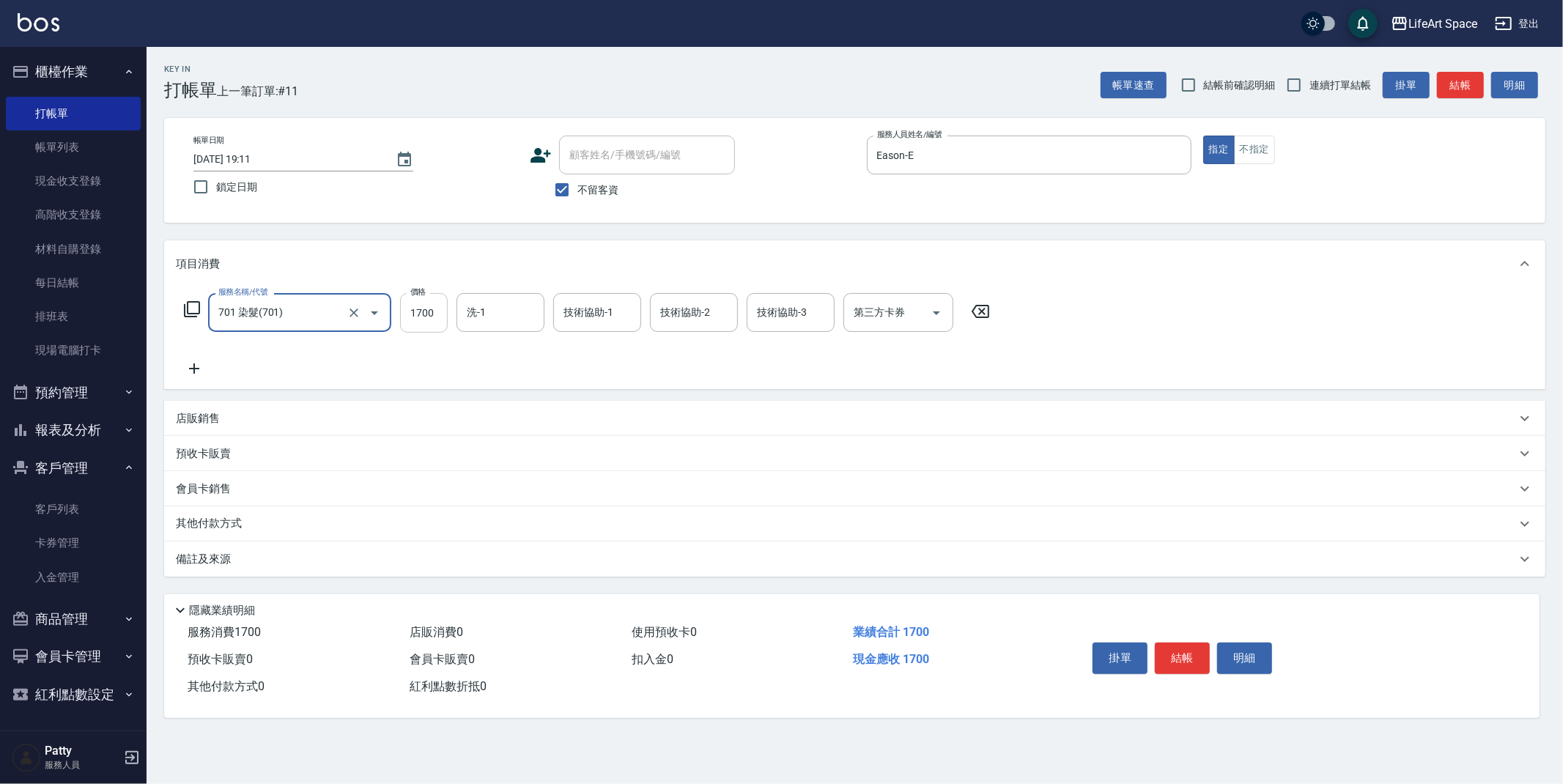
click at [441, 310] on input "1700" at bounding box center [424, 313] width 47 height 40
type input "3800"
click at [487, 324] on input "洗-1" at bounding box center [500, 312] width 75 height 25
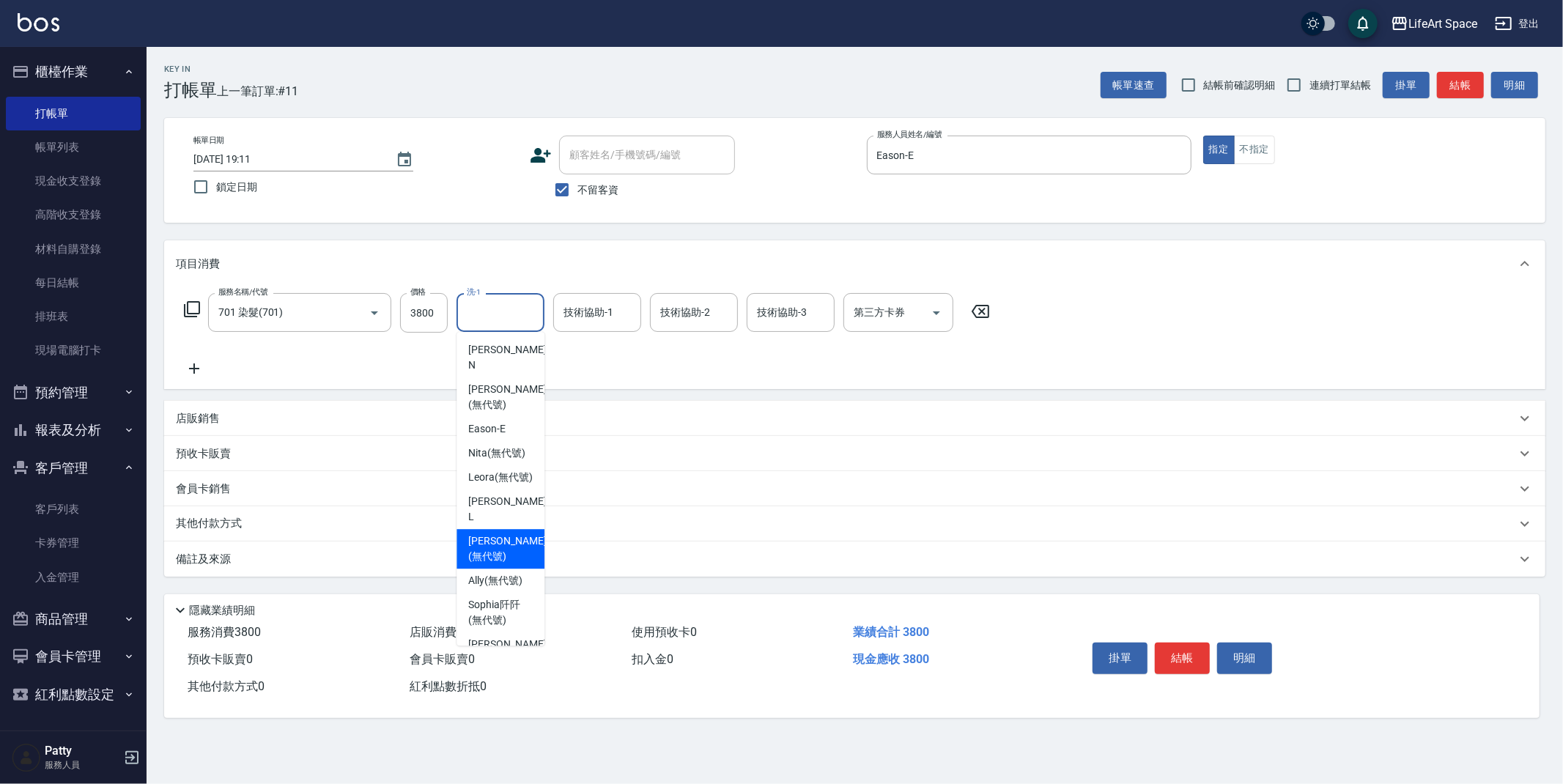
click at [503, 551] on span "[PERSON_NAME] (無代號)" at bounding box center [507, 548] width 77 height 31
click at [492, 319] on input "[PERSON_NAME](無代號)" at bounding box center [490, 312] width 53 height 25
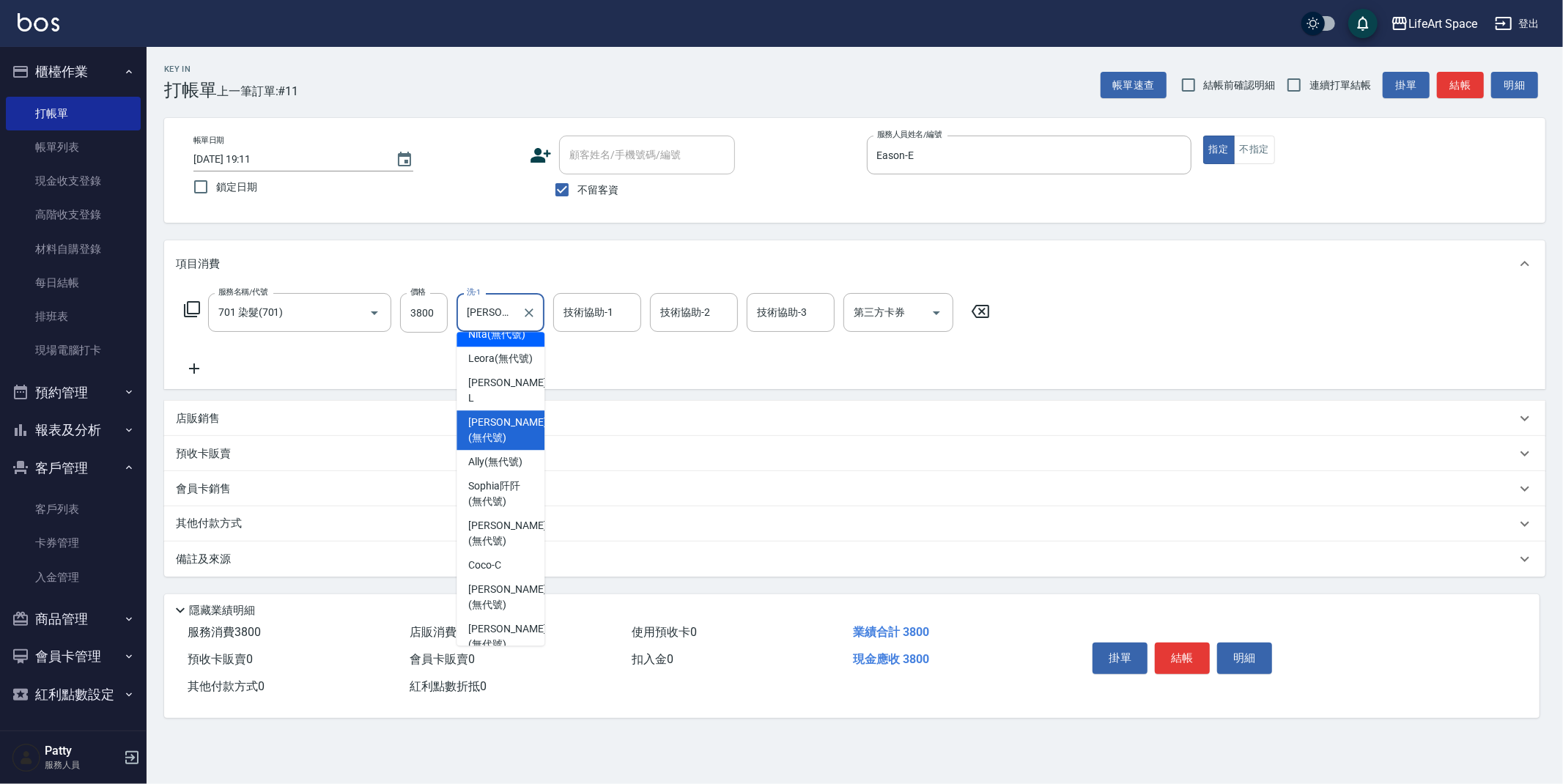
scroll to position [135, 0]
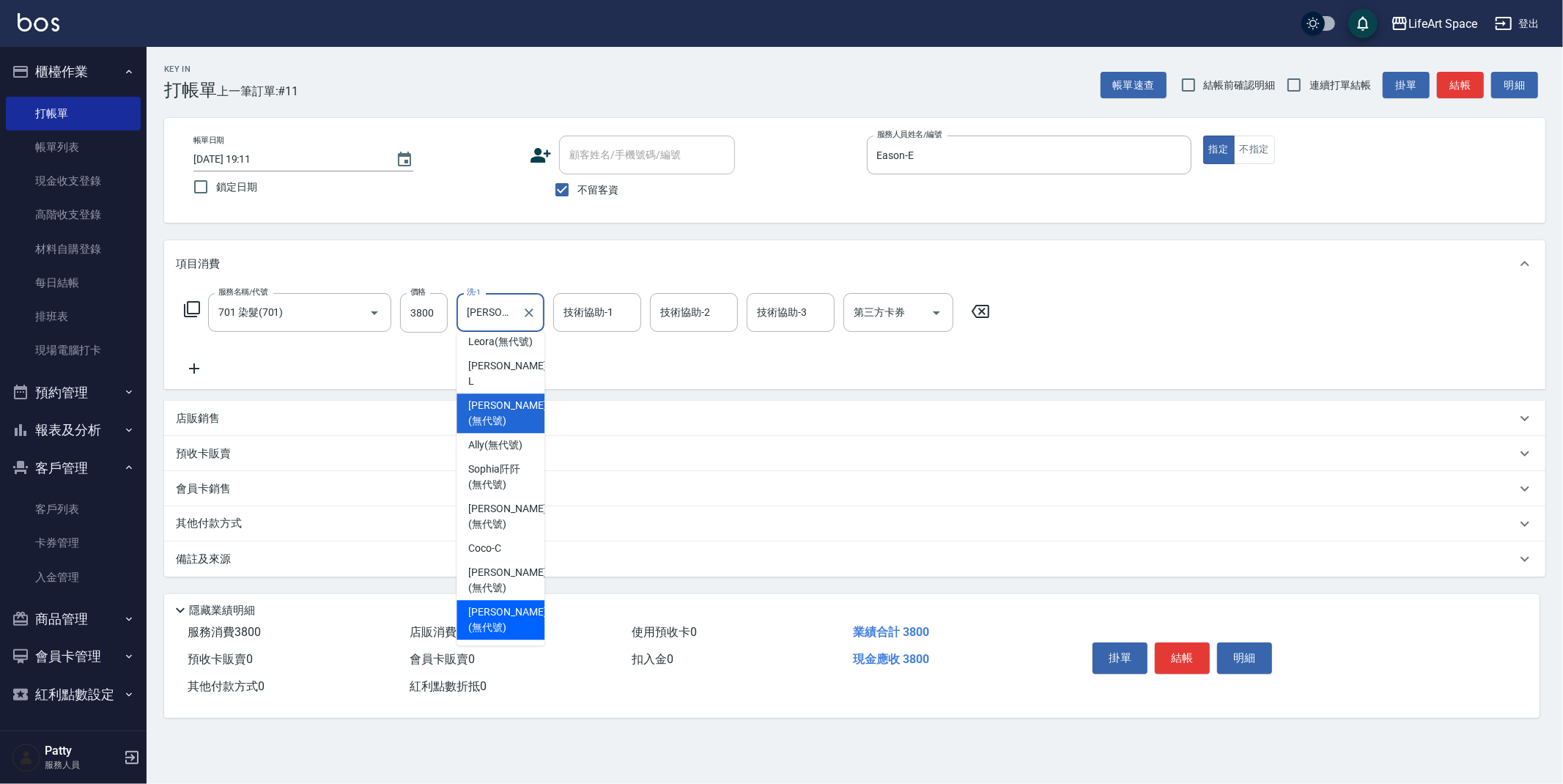
drag, startPoint x: 500, startPoint y: 596, endPoint x: 568, endPoint y: 468, distance: 144.9
click at [500, 605] on span "[PERSON_NAME] (無代號)" at bounding box center [507, 620] width 77 height 31
type input "[PERSON_NAME](無代號)"
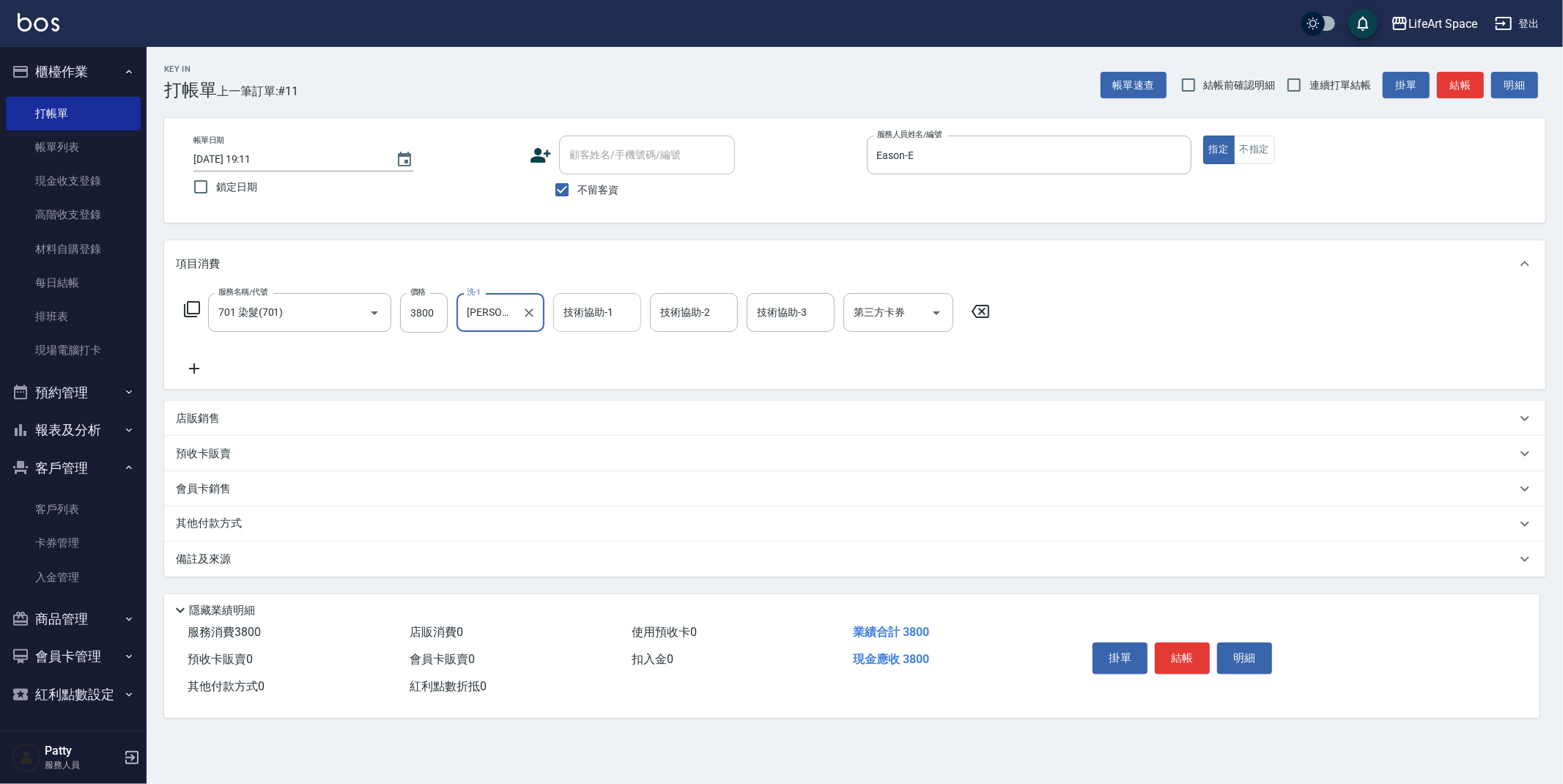
click at [606, 315] on div "技術協助-1 技術協助-1" at bounding box center [598, 313] width 88 height 39
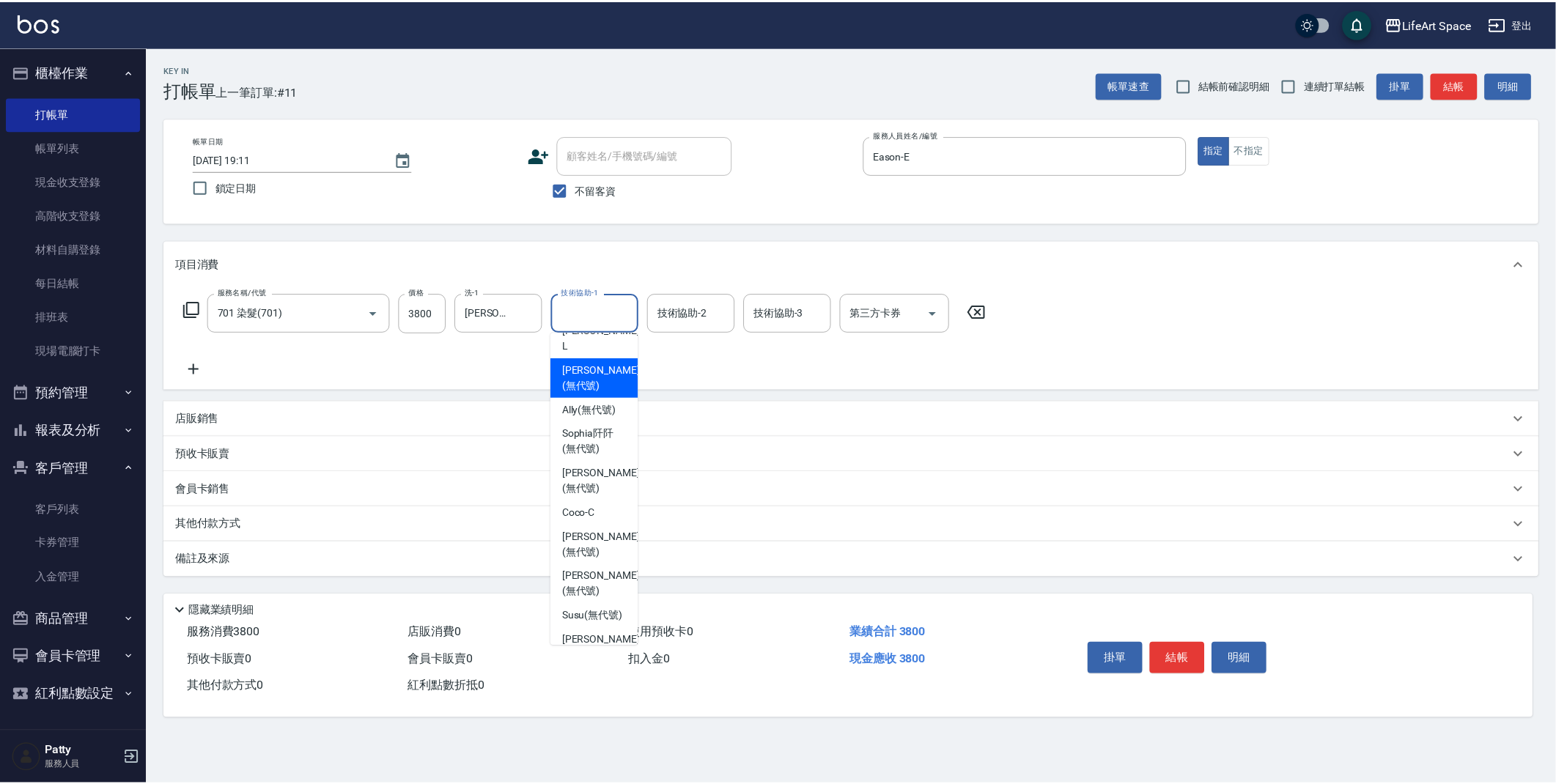
scroll to position [201, 0]
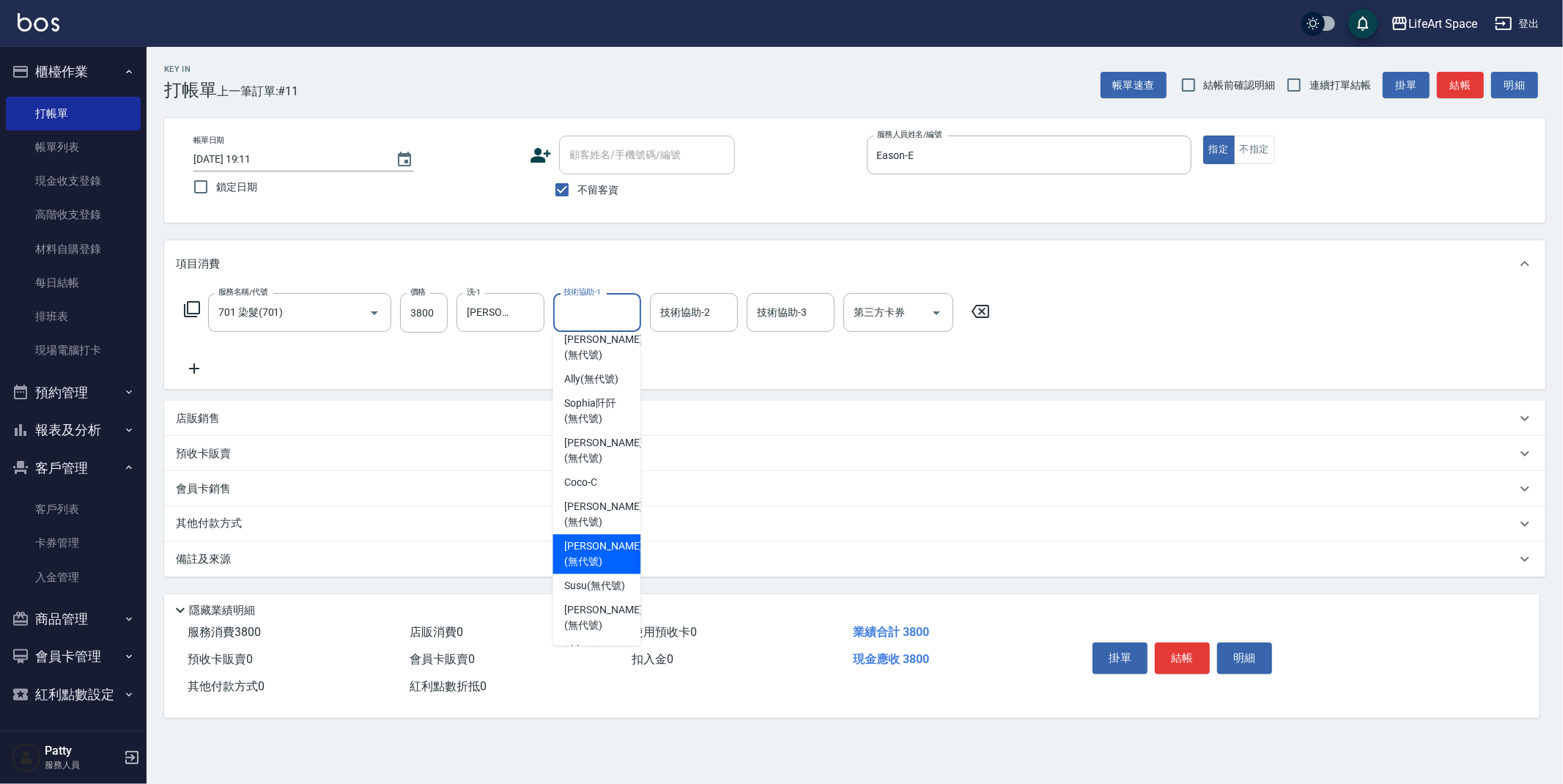
drag, startPoint x: 593, startPoint y: 527, endPoint x: 574, endPoint y: 531, distance: 19.4
click at [593, 539] on span "[PERSON_NAME] (無代號)" at bounding box center [603, 554] width 77 height 31
type input "[PERSON_NAME](無代號)"
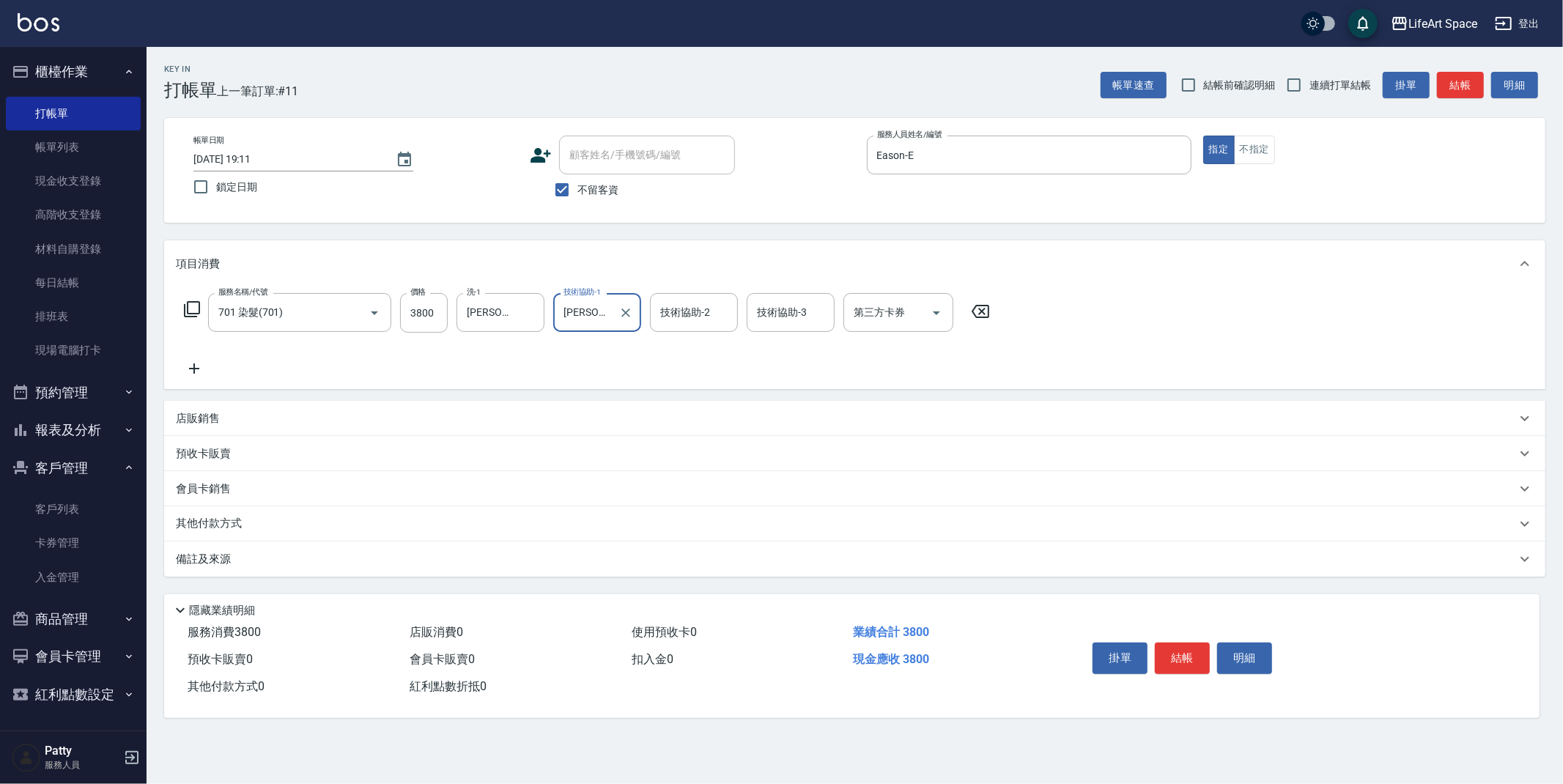
click at [331, 559] on div "備註及來源" at bounding box center [846, 560] width 1341 height 16
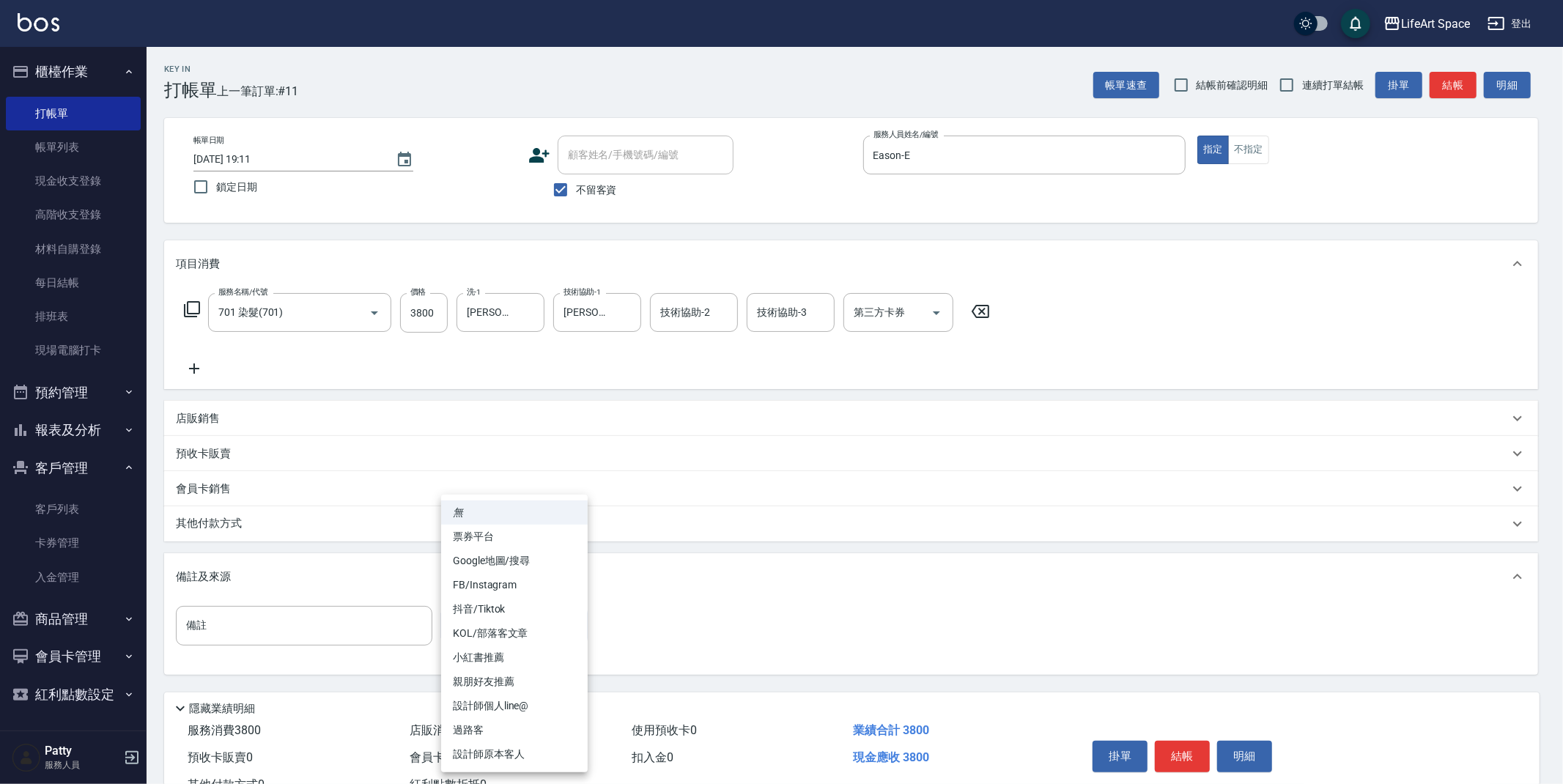
click at [474, 618] on body "LifeArt Space 登出 櫃檯作業 打帳單 帳單列表 現金收支登錄 高階收支登錄 材料自購登錄 每日結帳 排班表 現場電腦打卡 預約管理 預約管理 單…" at bounding box center [782, 417] width 1563 height 834
click at [491, 741] on li "過路客" at bounding box center [514, 730] width 147 height 25
type input "過路客"
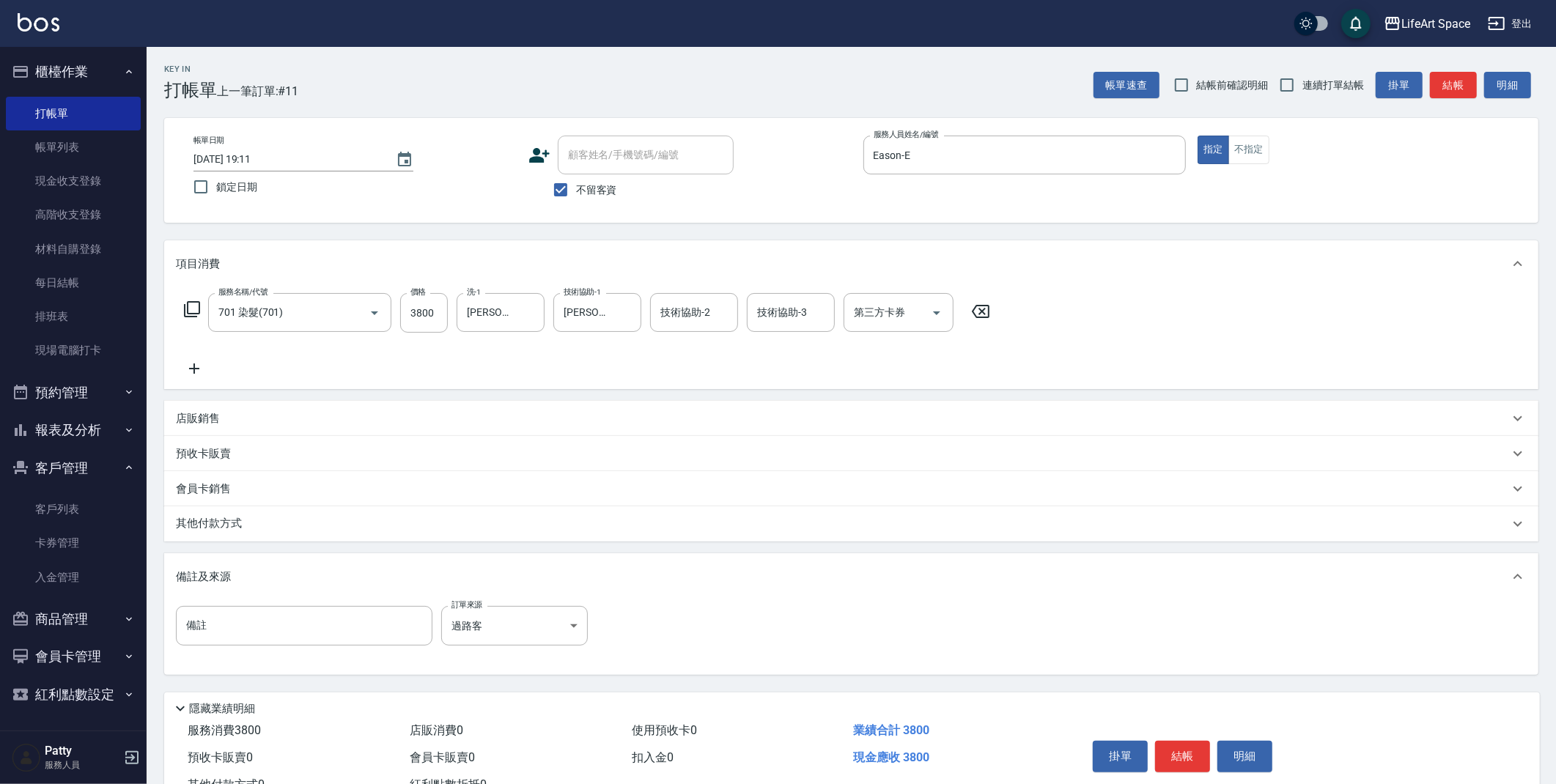
click at [273, 522] on div "其他付款方式" at bounding box center [842, 524] width 1334 height 16
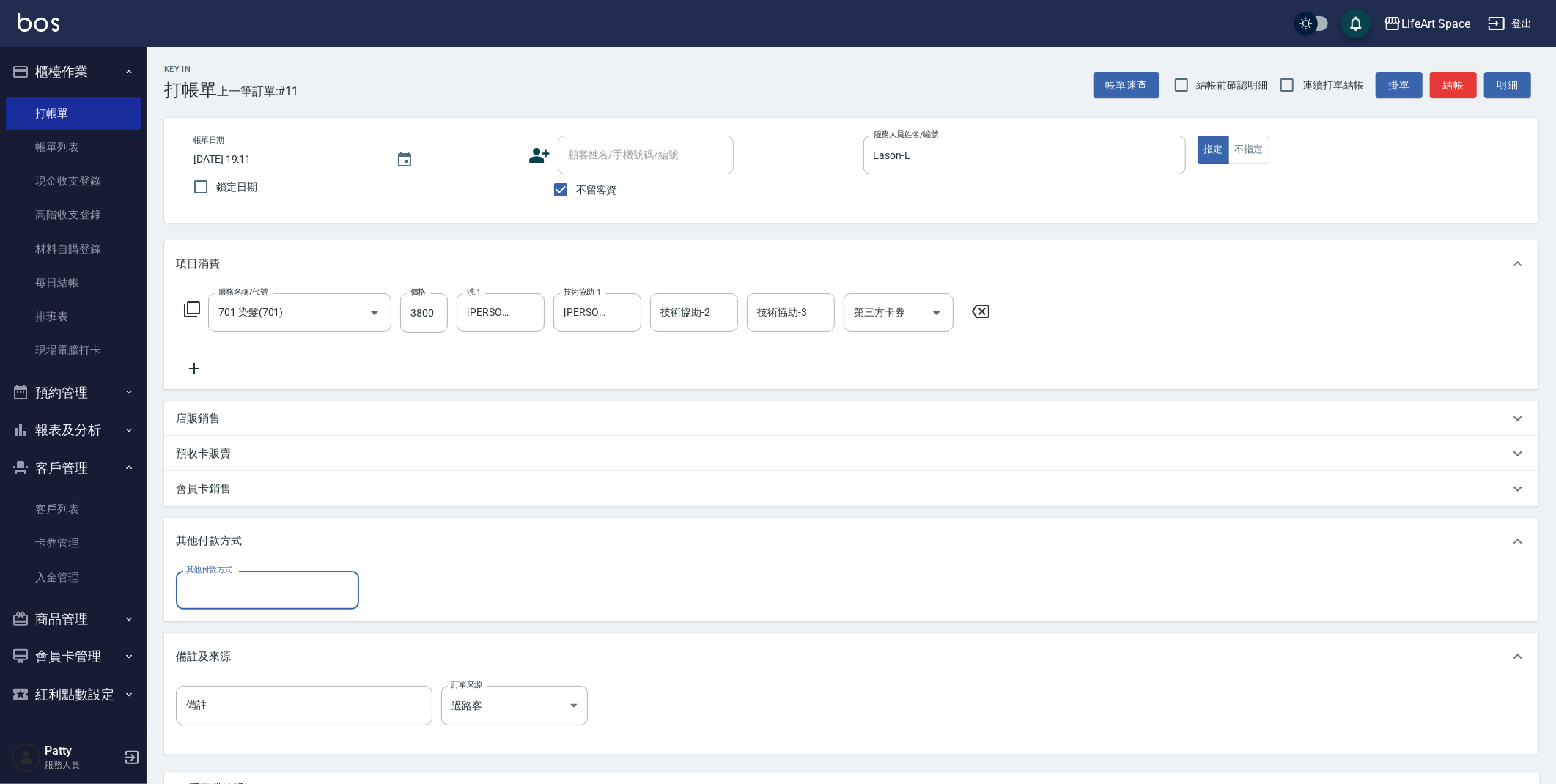
scroll to position [0, 0]
click at [241, 591] on input "其他付款方式" at bounding box center [267, 590] width 170 height 25
click at [231, 655] on span "Linepay" at bounding box center [267, 652] width 183 height 25
type input "Linepay"
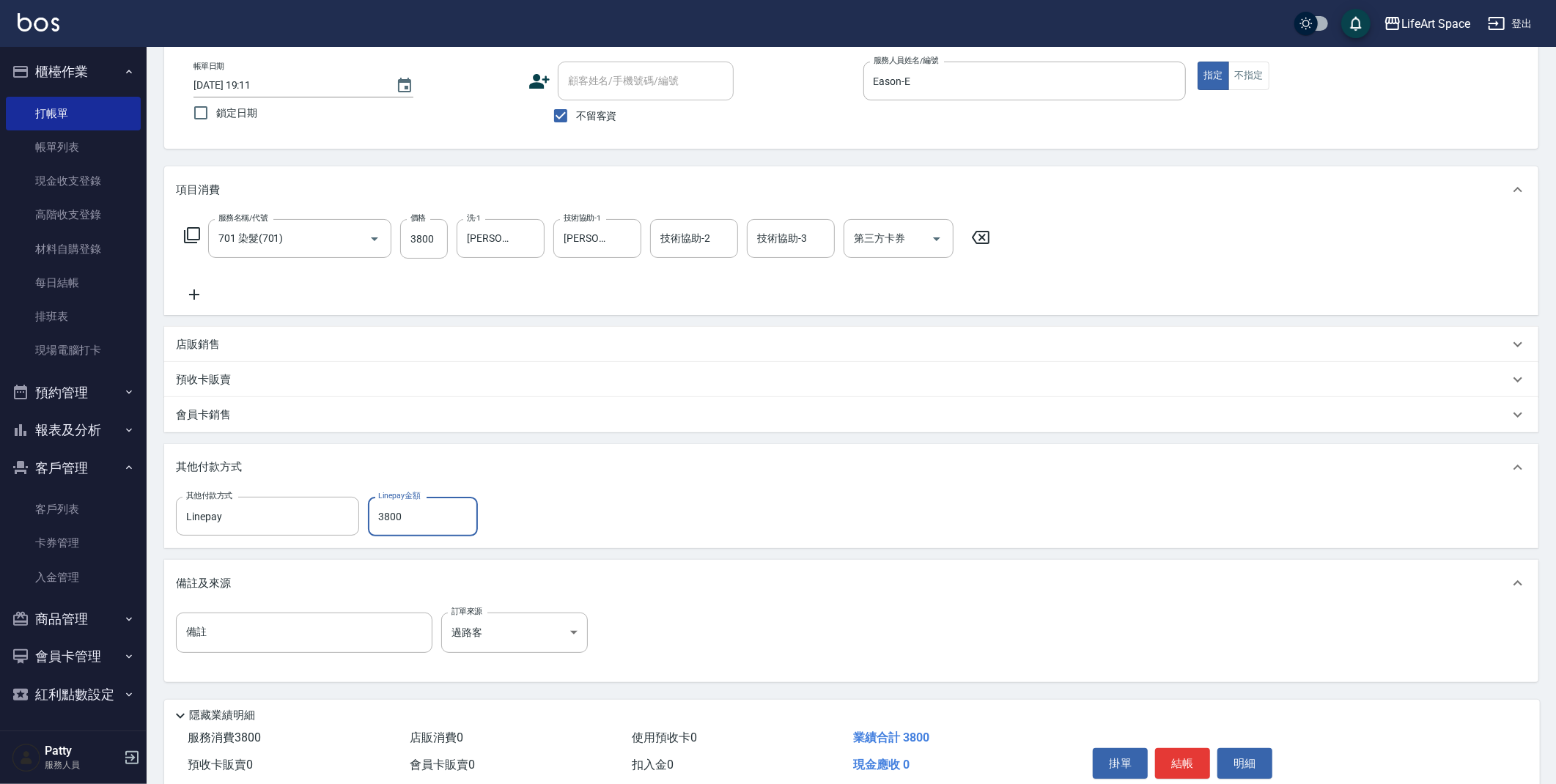
scroll to position [135, 0]
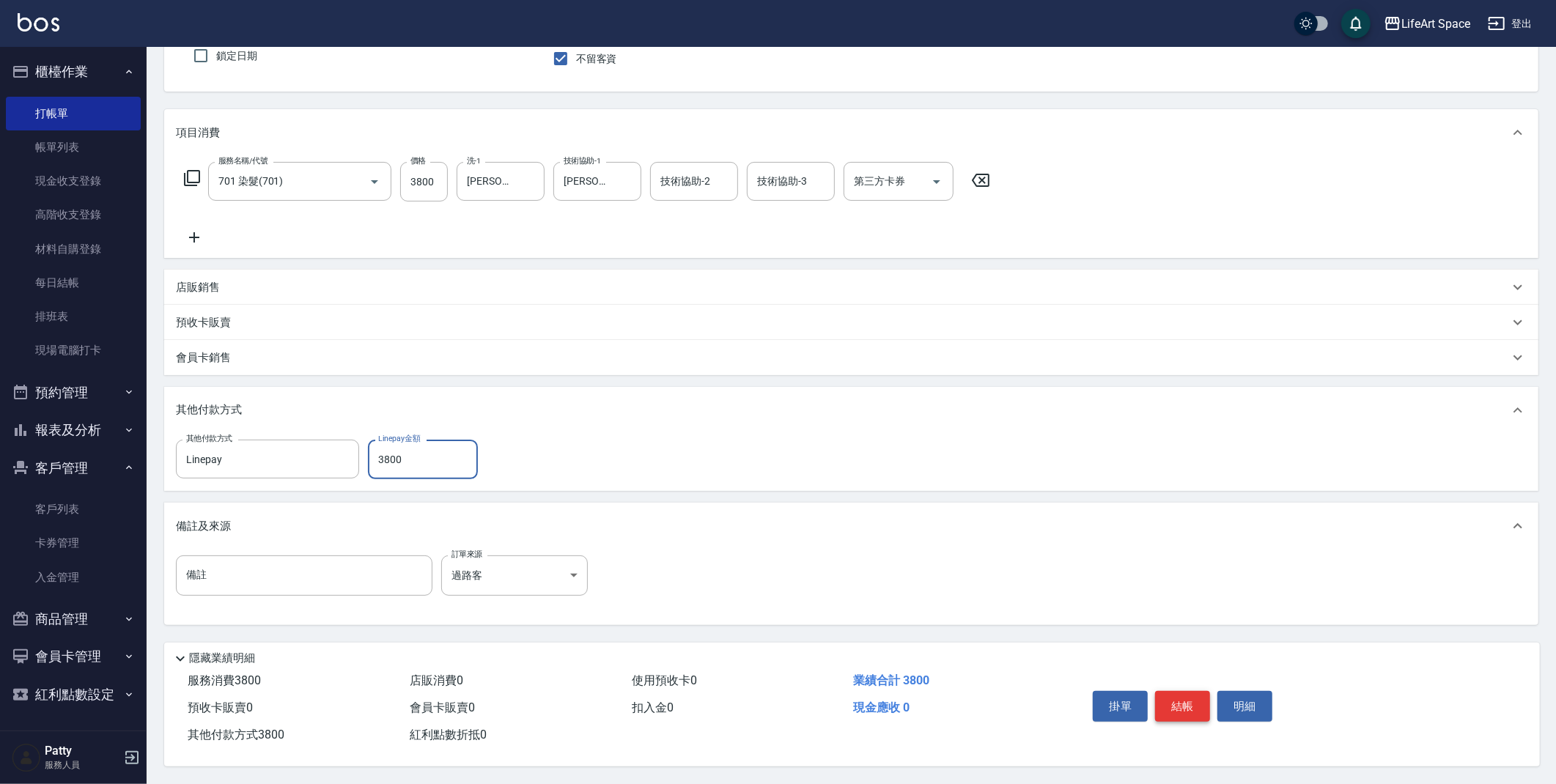
type input "3800"
click at [1175, 695] on button "結帳" at bounding box center [1182, 706] width 55 height 31
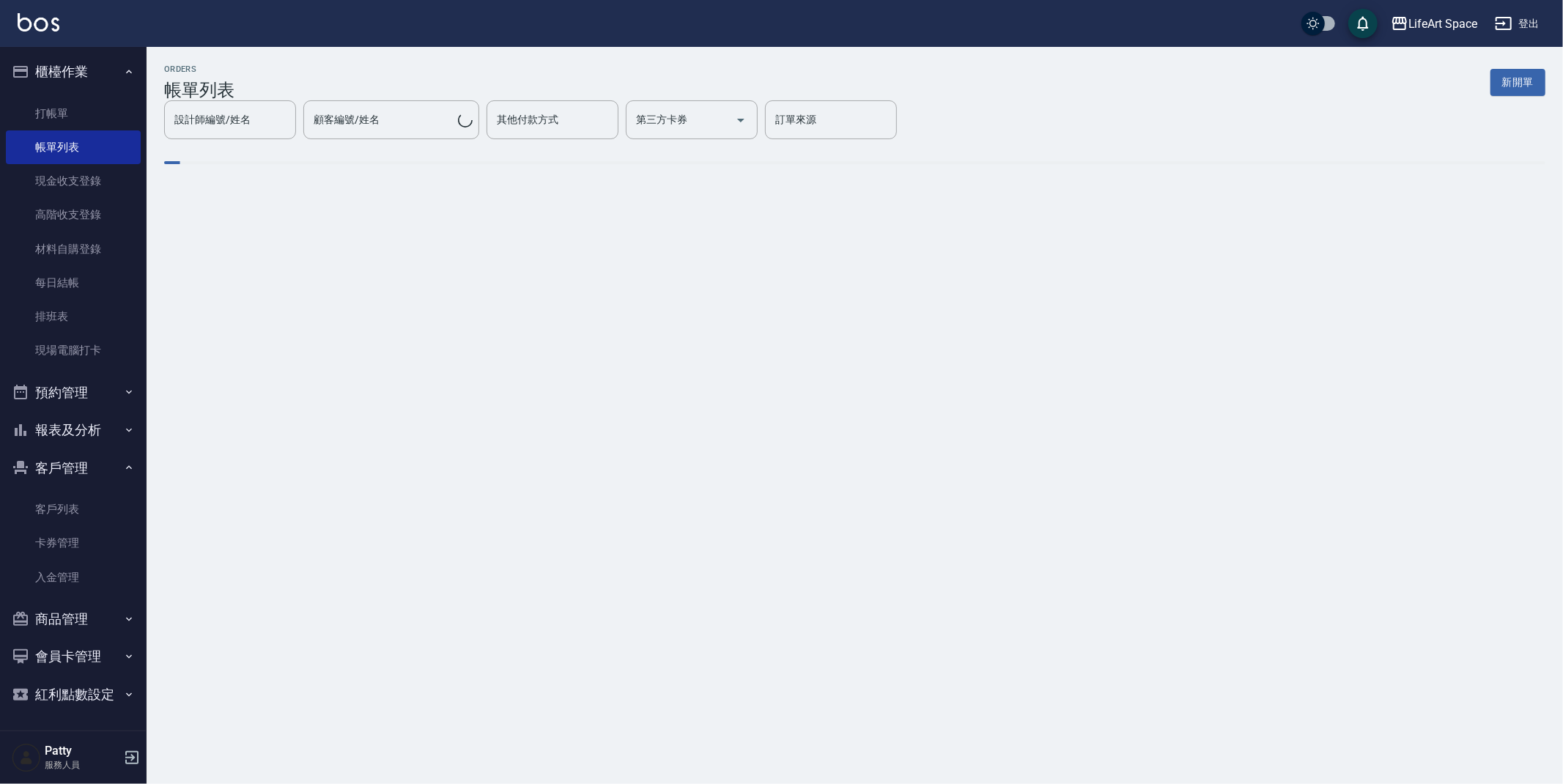
click at [1523, 74] on button "新開單" at bounding box center [1518, 82] width 55 height 27
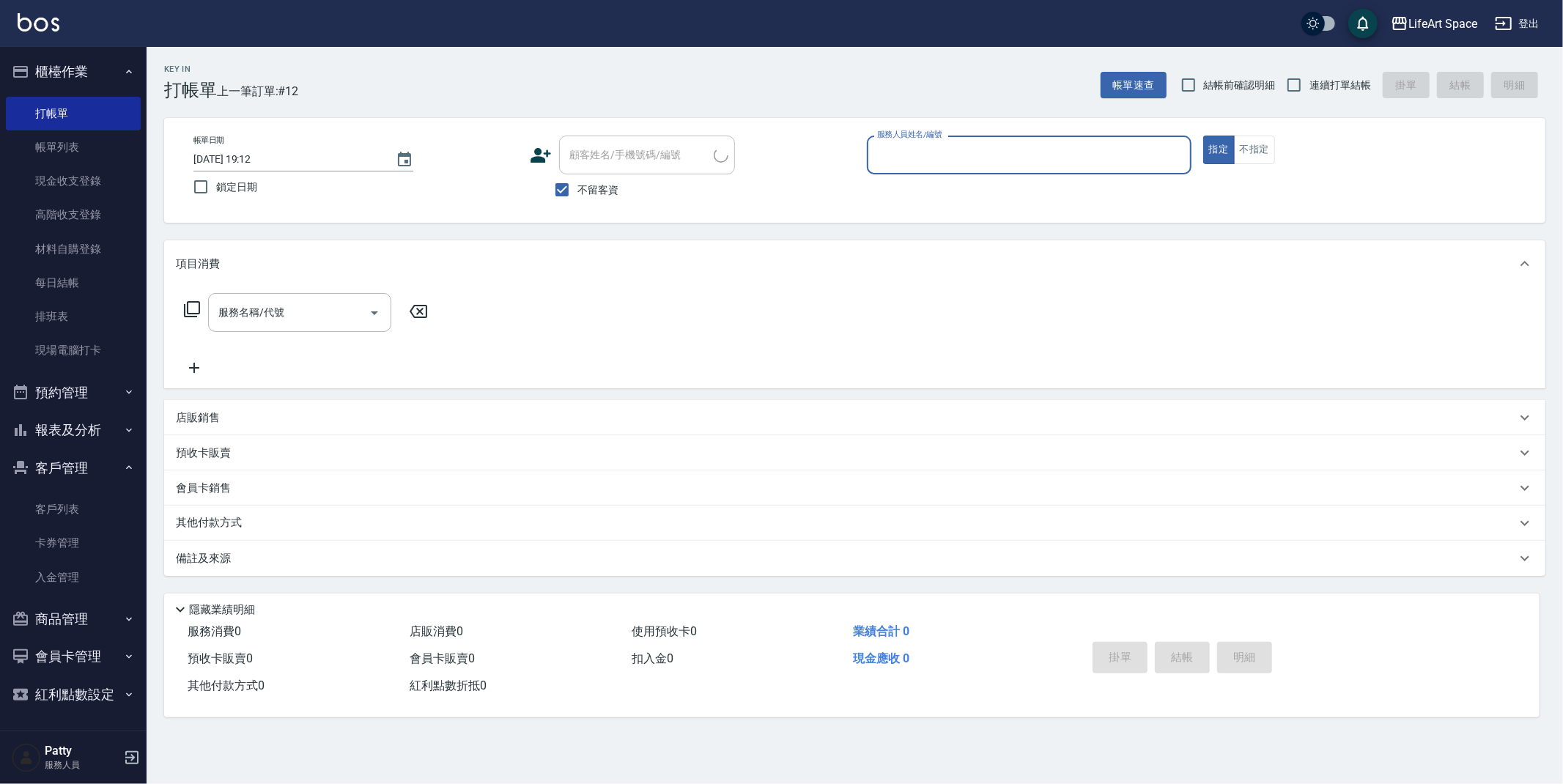
click at [934, 158] on input "服務人員姓名/編號" at bounding box center [1029, 155] width 311 height 25
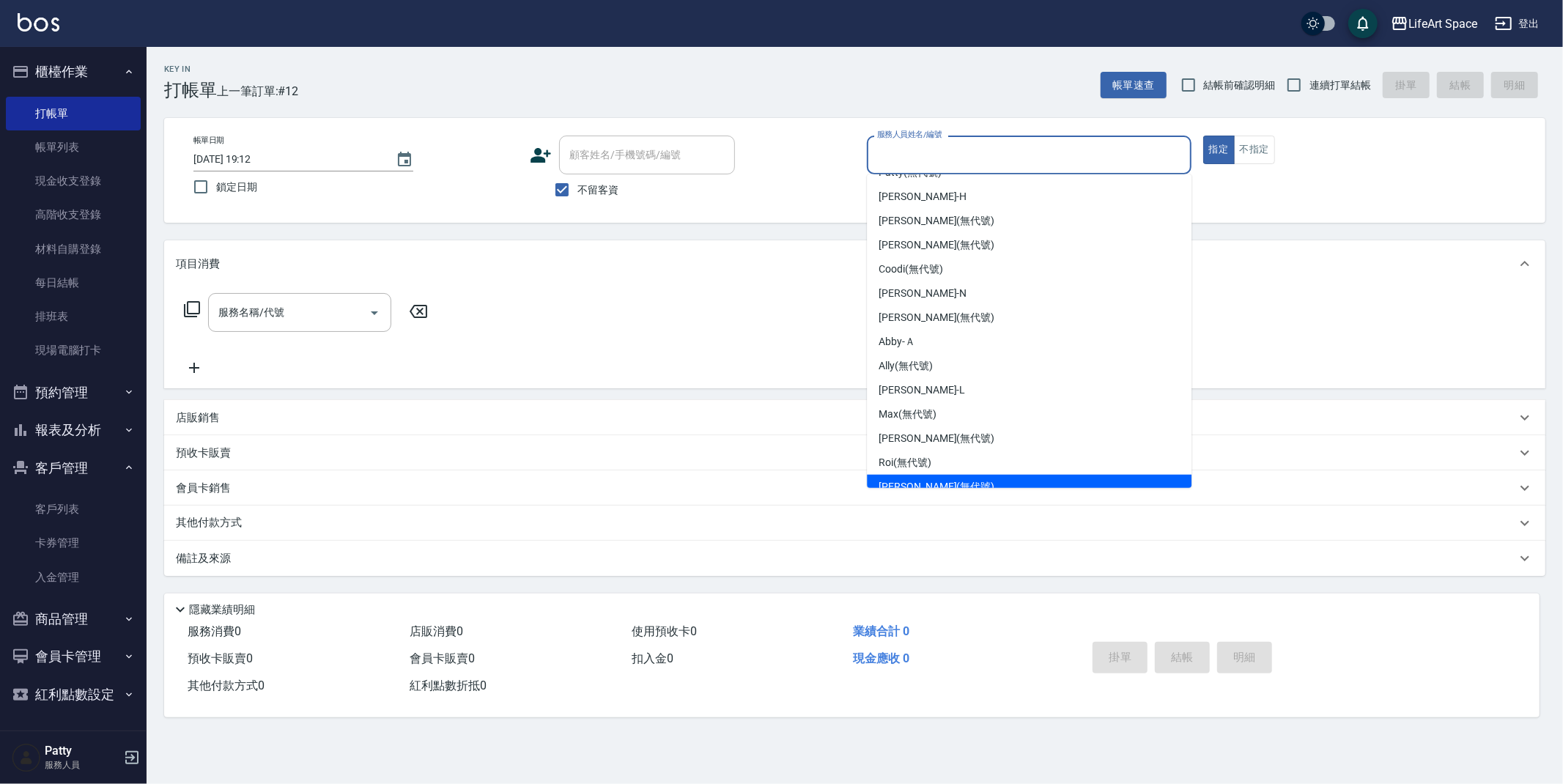
scroll to position [229, 0]
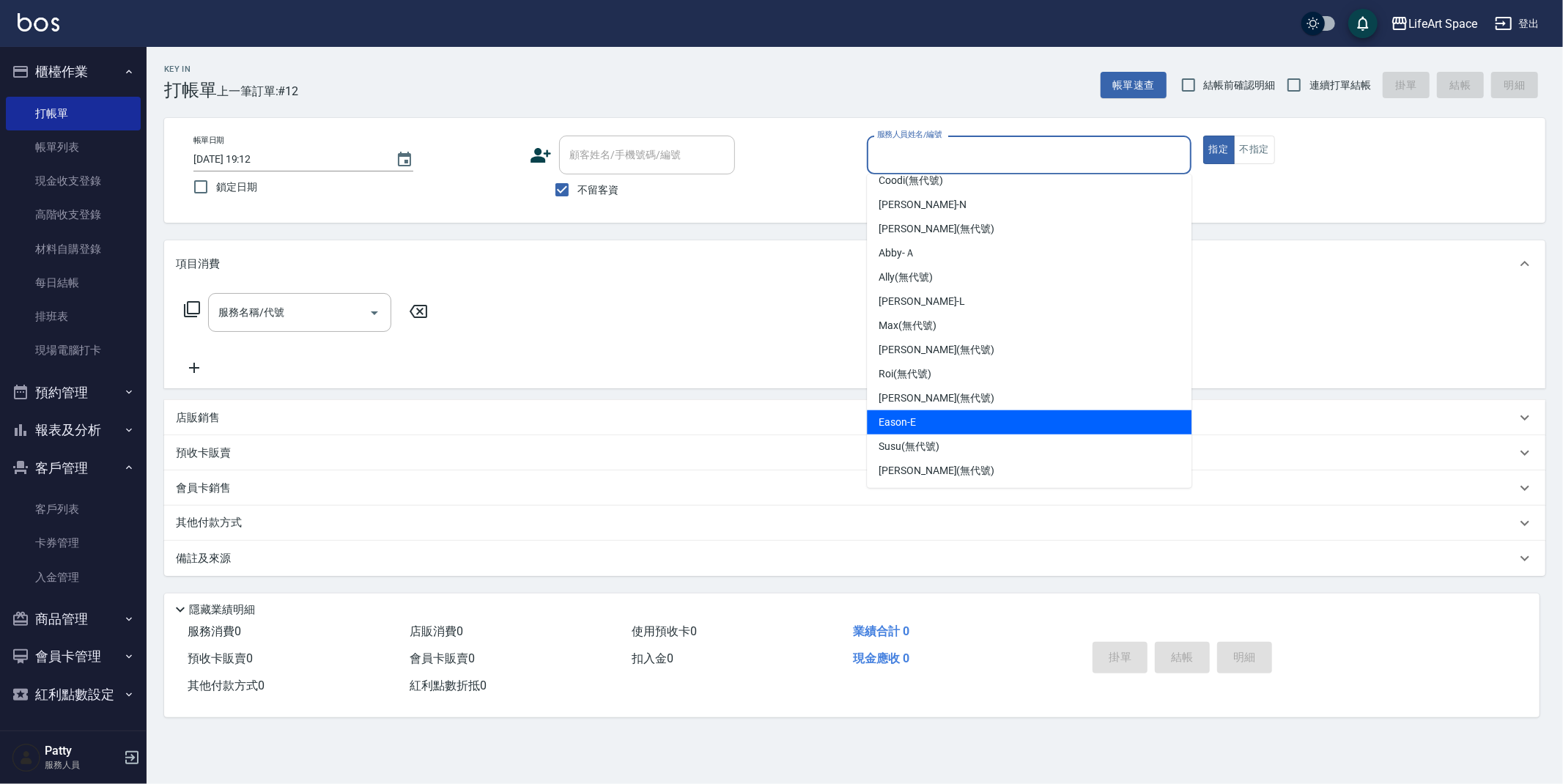
click at [934, 416] on div "Eason -E" at bounding box center [1029, 423] width 324 height 25
type input "Eason-E"
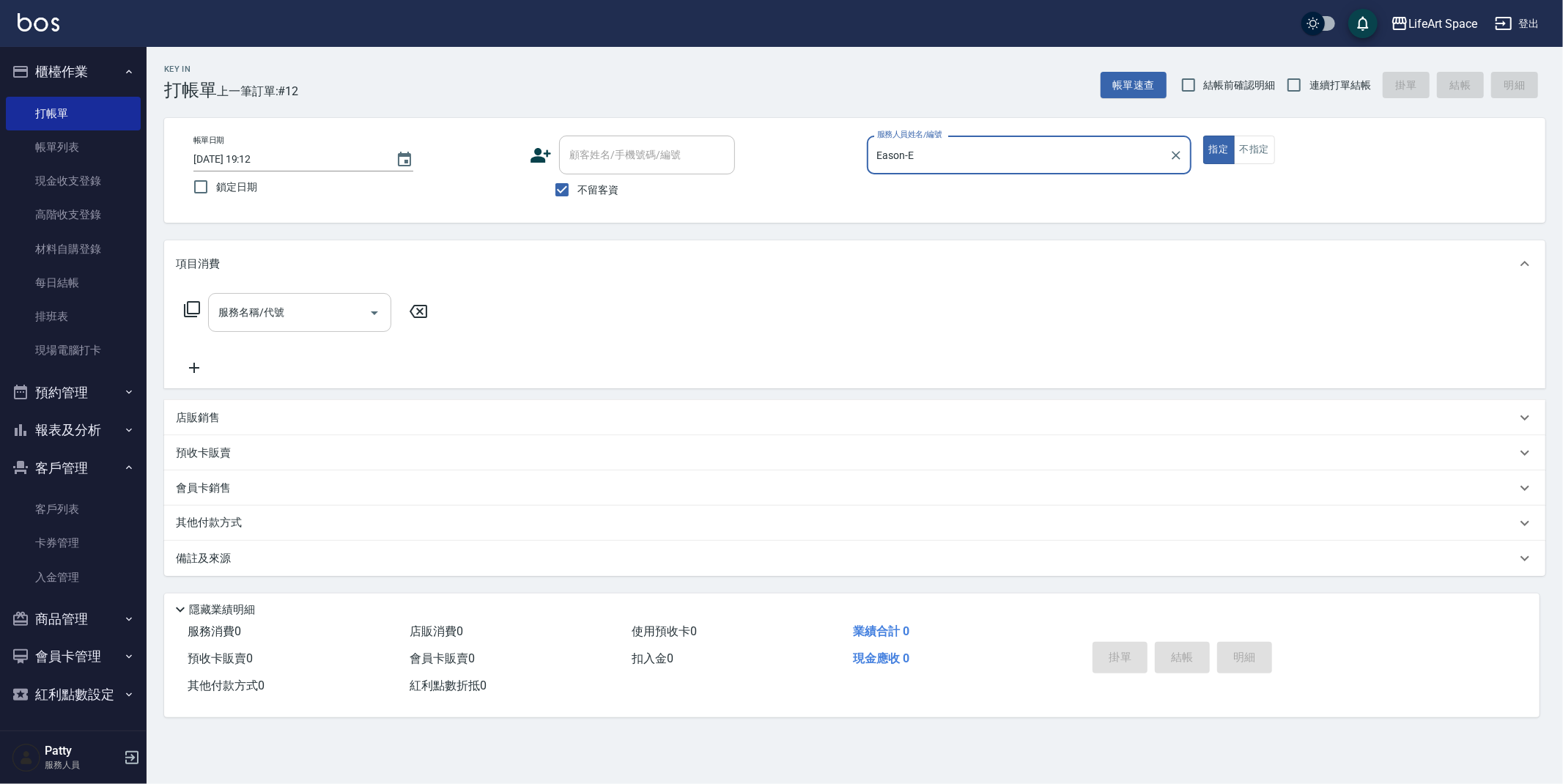
drag, startPoint x: 277, startPoint y: 299, endPoint x: 273, endPoint y: 316, distance: 17.5
click at [277, 299] on div "服務名稱/代號 服務名稱/代號" at bounding box center [300, 313] width 183 height 39
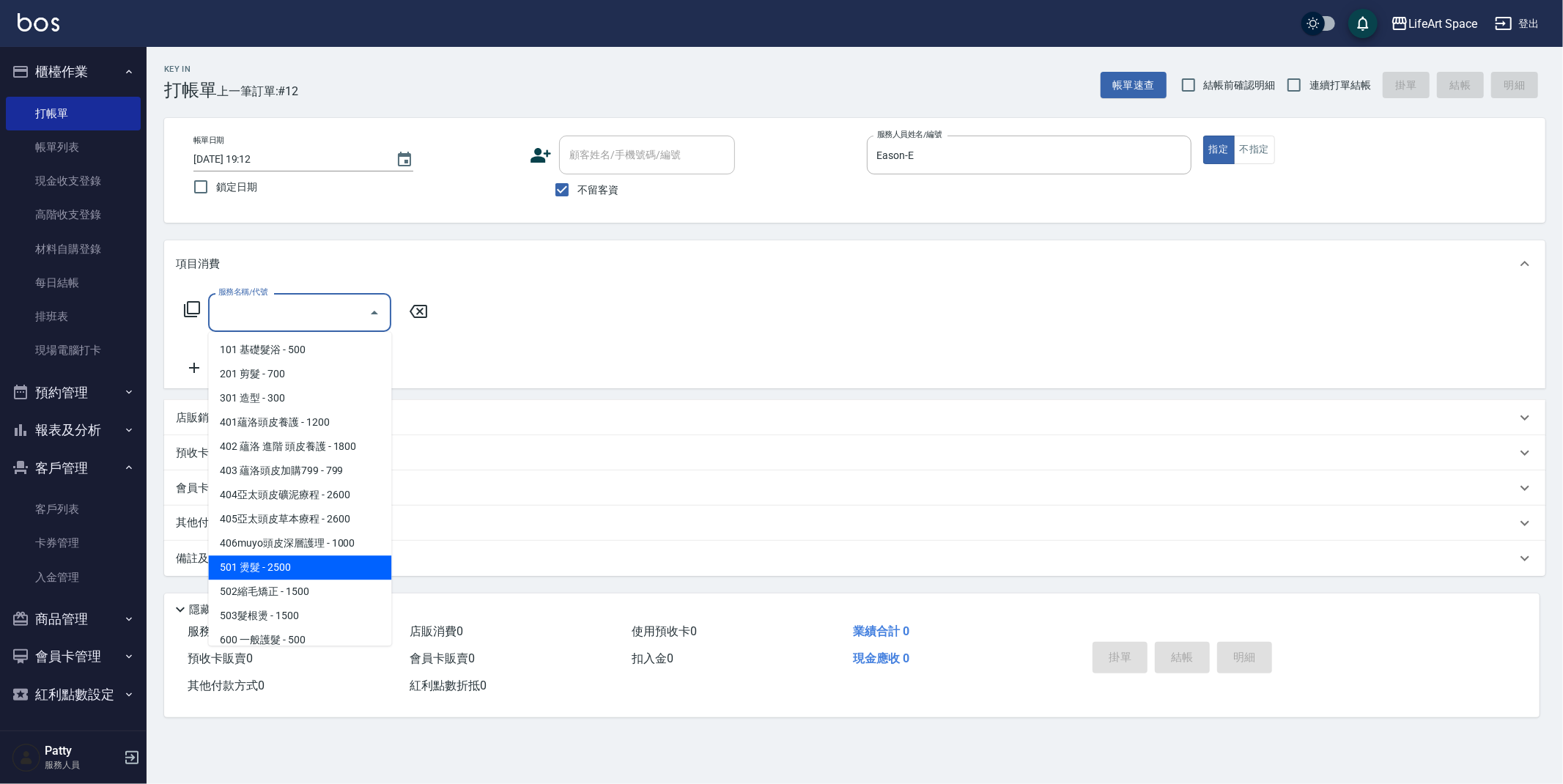
click at [291, 573] on span "501 燙髮 - 2500" at bounding box center [300, 568] width 183 height 25
type input "501 燙髮(501)"
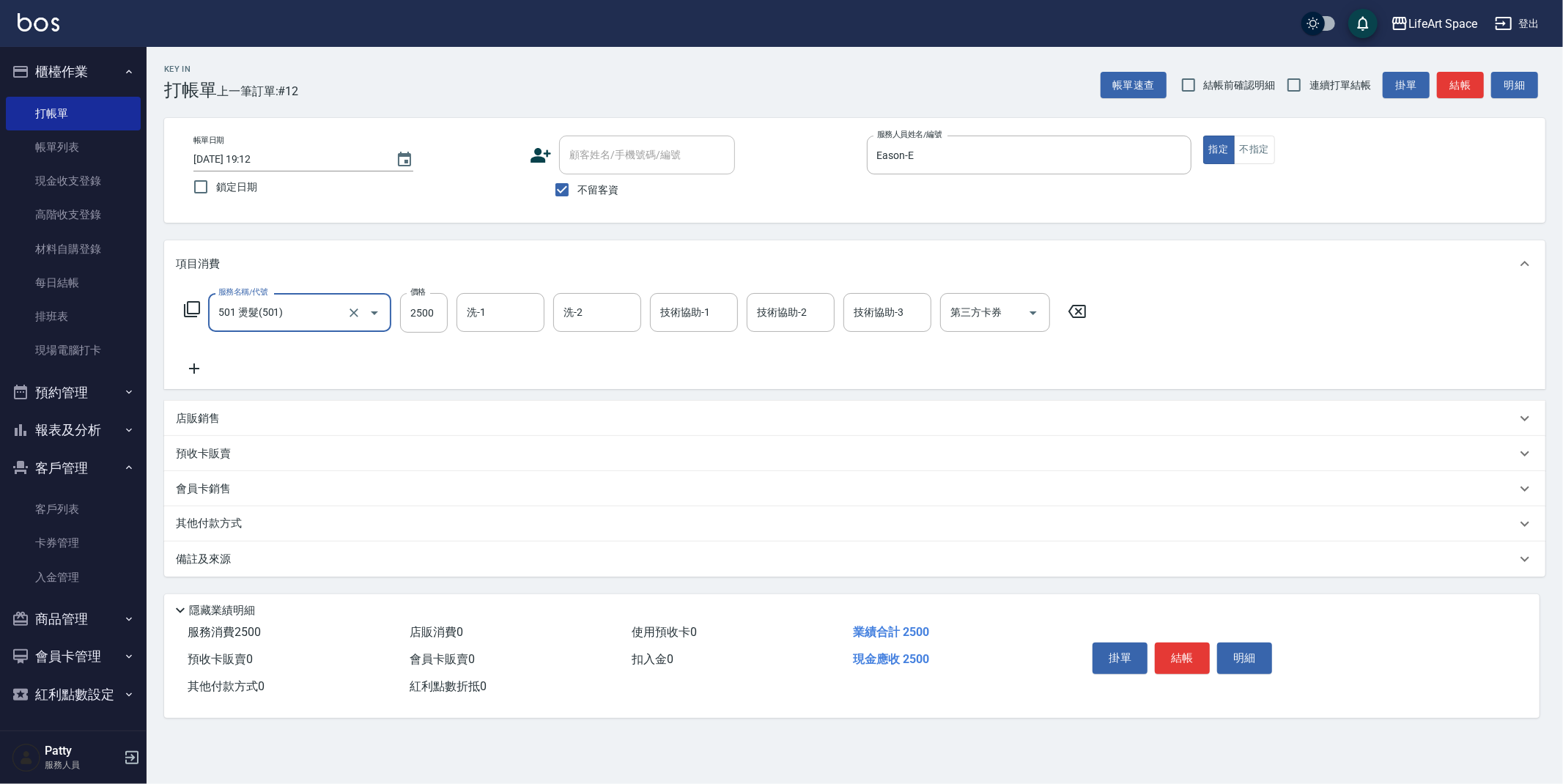
drag, startPoint x: 438, startPoint y: 315, endPoint x: 539, endPoint y: 231, distance: 131.4
click at [437, 315] on input "2500" at bounding box center [424, 313] width 47 height 40
type input "4400"
click at [494, 309] on input "洗-1" at bounding box center [500, 312] width 75 height 25
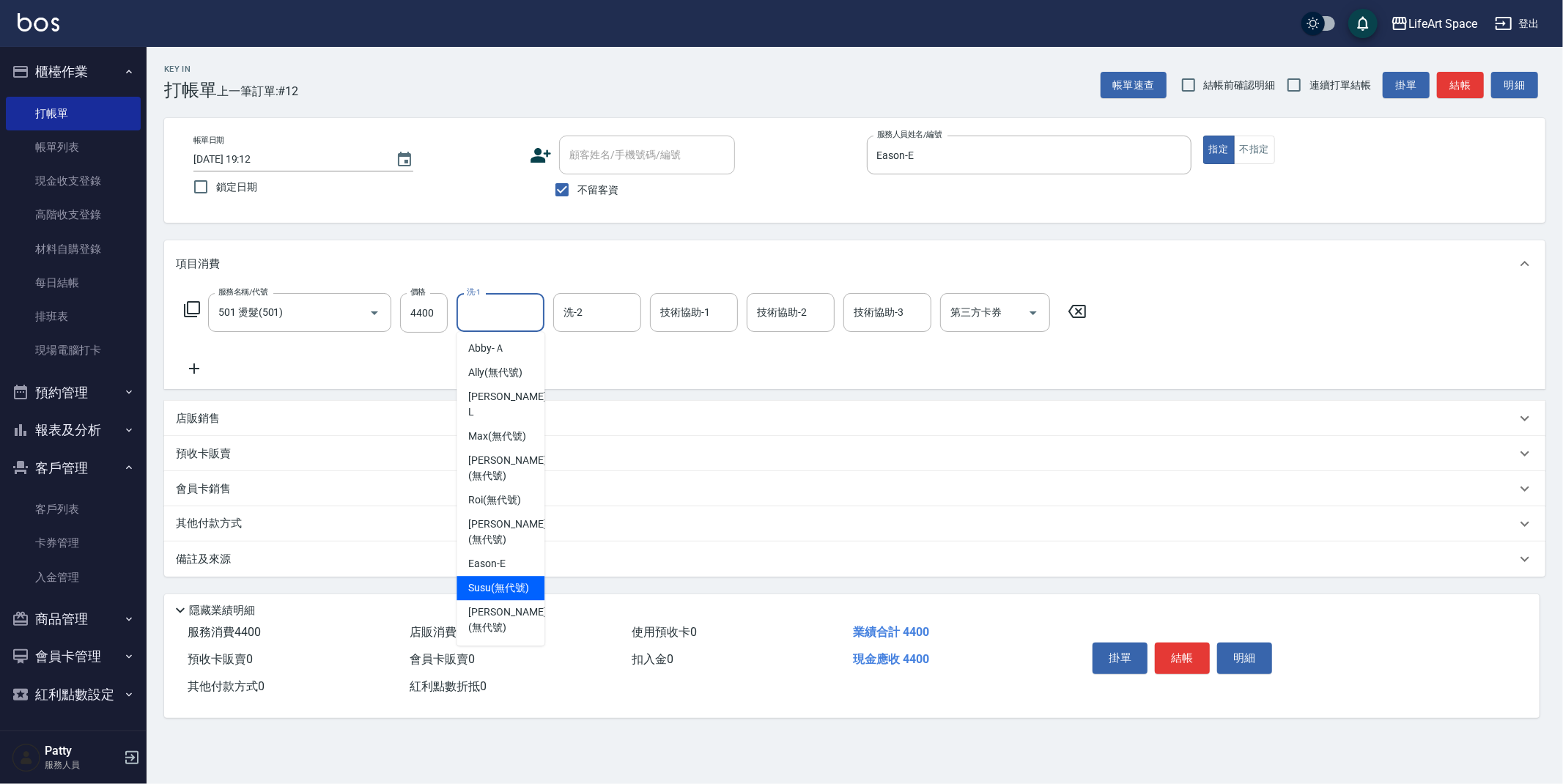
scroll to position [414, 0]
click at [509, 517] on span "[PERSON_NAME] (無代號)" at bounding box center [507, 532] width 77 height 31
type input "[PERSON_NAME](無代號)"
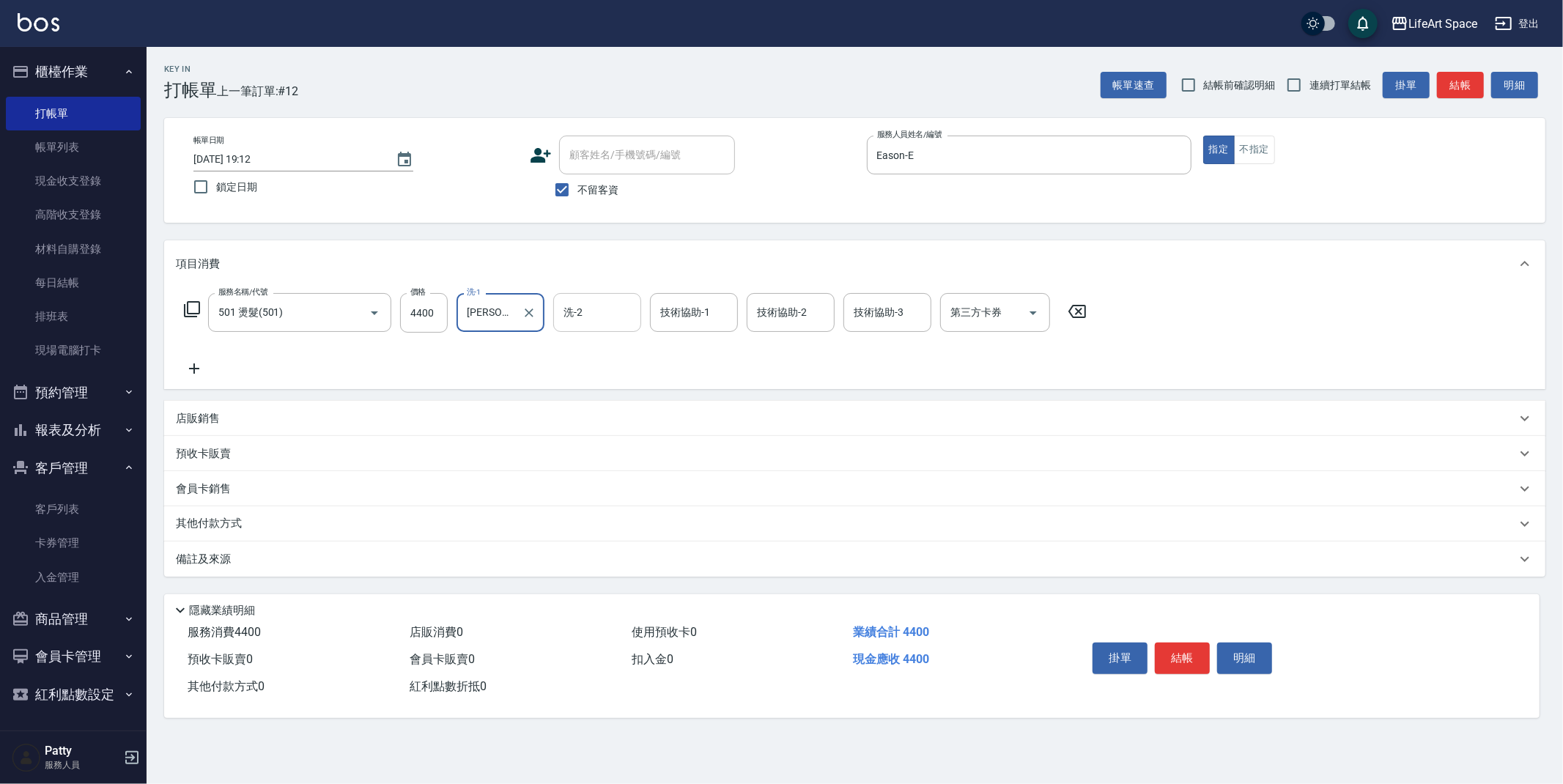
click at [606, 317] on input "洗-2" at bounding box center [597, 312] width 75 height 25
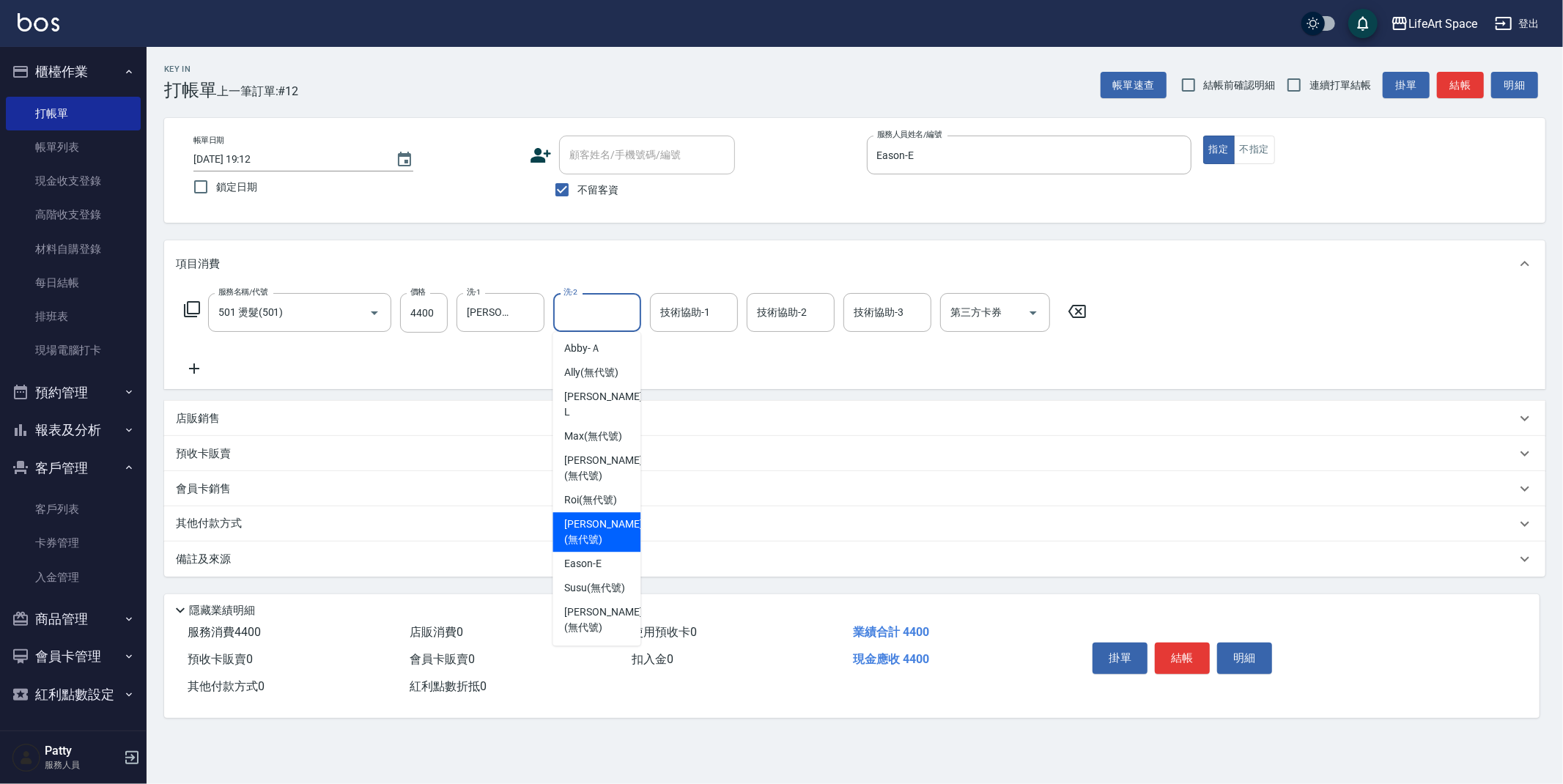
click at [599, 522] on span "[PERSON_NAME] (無代號)" at bounding box center [603, 532] width 77 height 31
type input "[PERSON_NAME](無代號)"
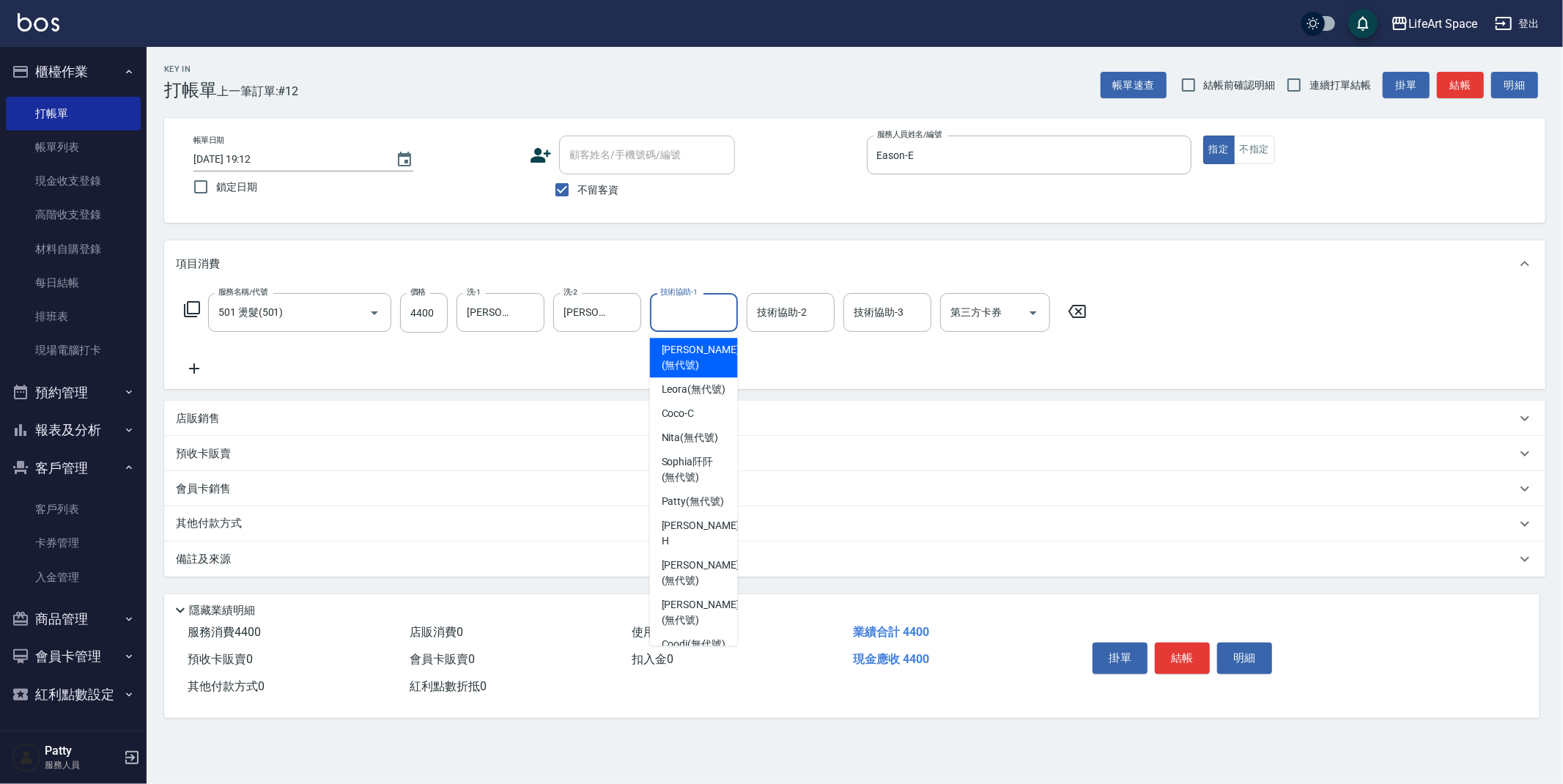
click at [680, 316] on div "技術協助-1 技術協助-1" at bounding box center [694, 313] width 88 height 39
click at [709, 509] on span "[PERSON_NAME] (無代號)" at bounding box center [694, 502] width 63 height 16
type input "[PERSON_NAME](無代號)"
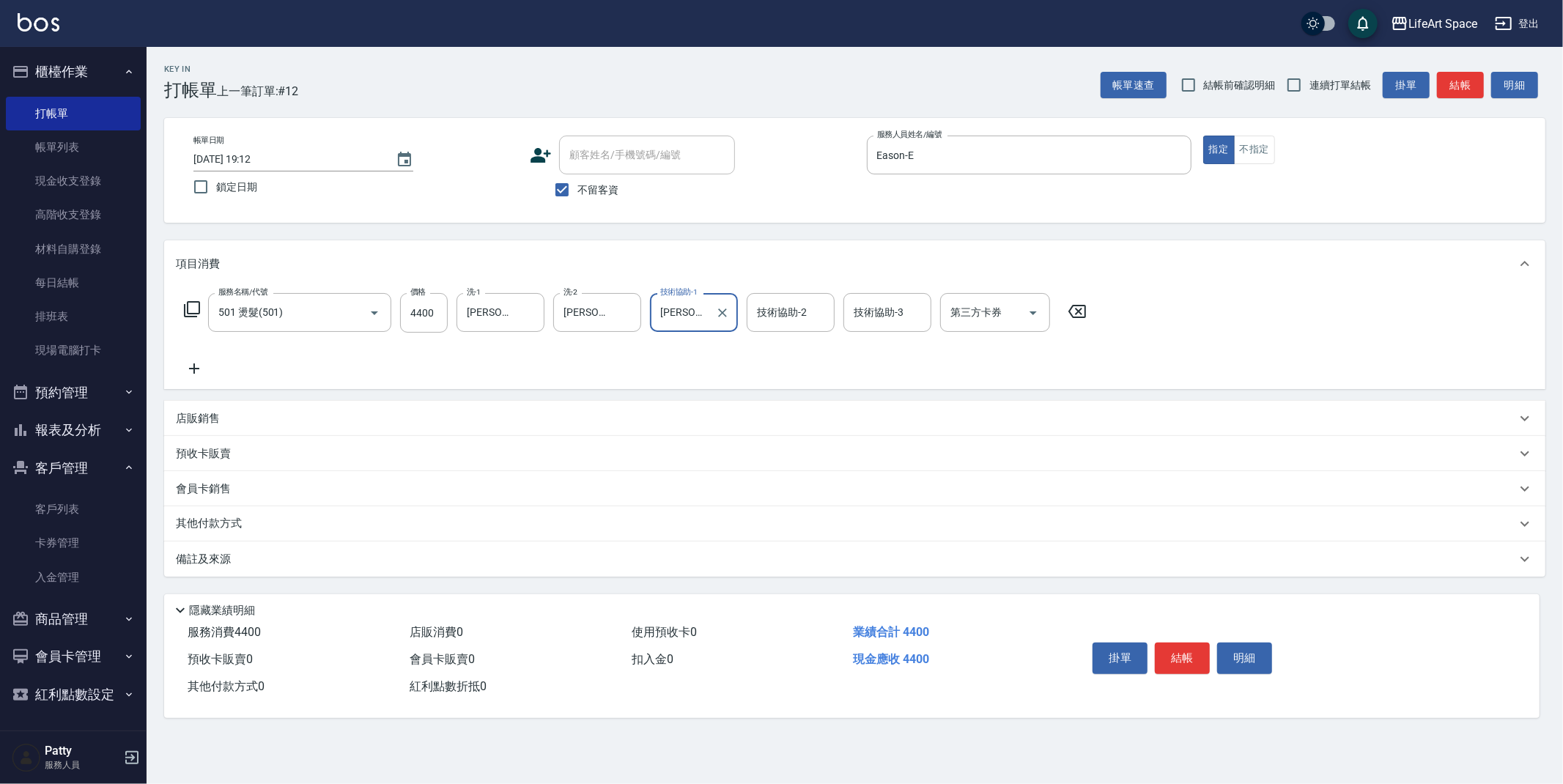
click at [347, 571] on div "備註及來源" at bounding box center [855, 559] width 1382 height 35
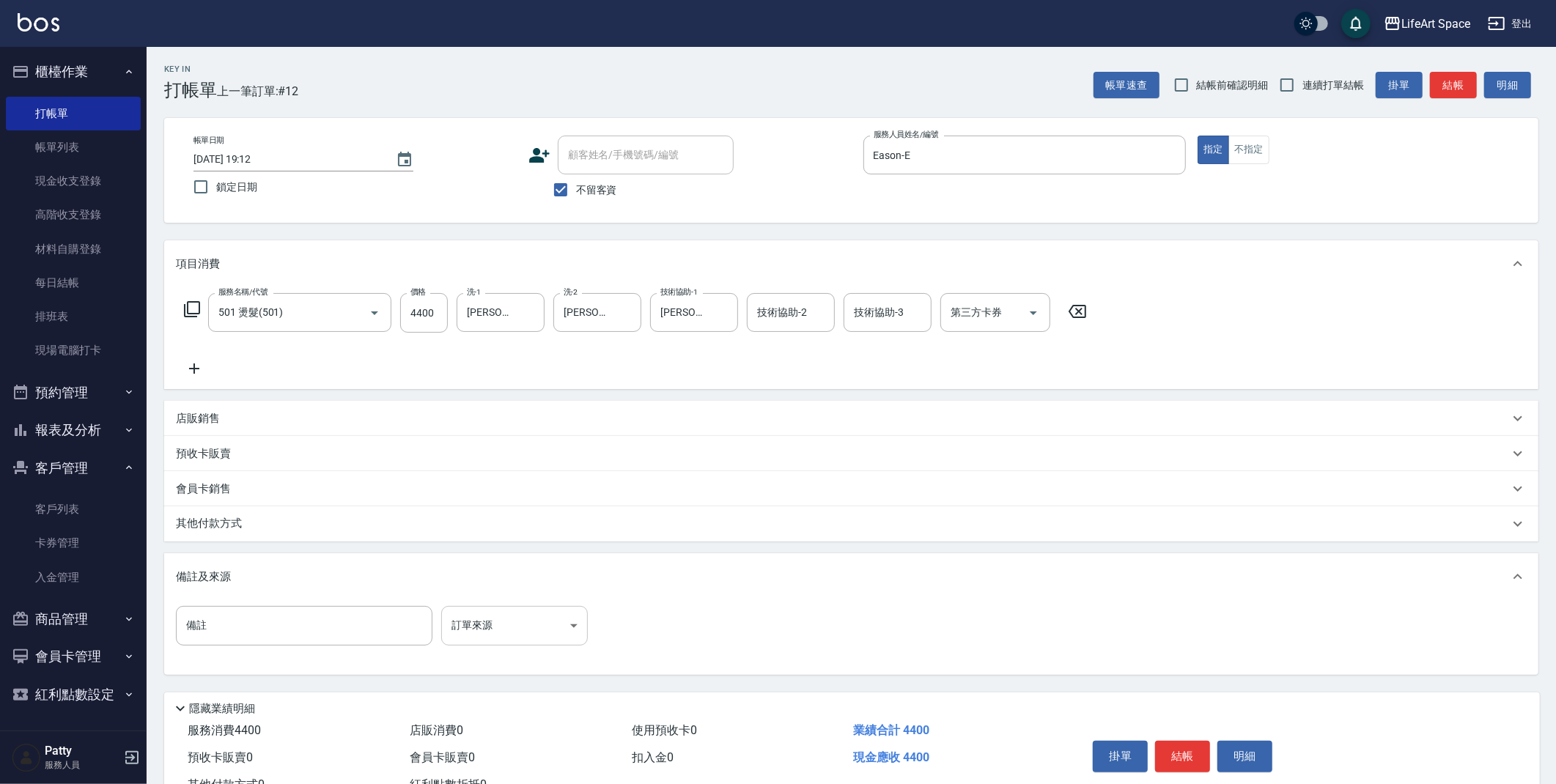
click at [454, 619] on body "LifeArt Space 登出 櫃檯作業 打帳單 帳單列表 現金收支登錄 高階收支登錄 材料自購登錄 每日結帳 排班表 現場電腦打卡 預約管理 預約管理 單…" at bounding box center [778, 417] width 1556 height 834
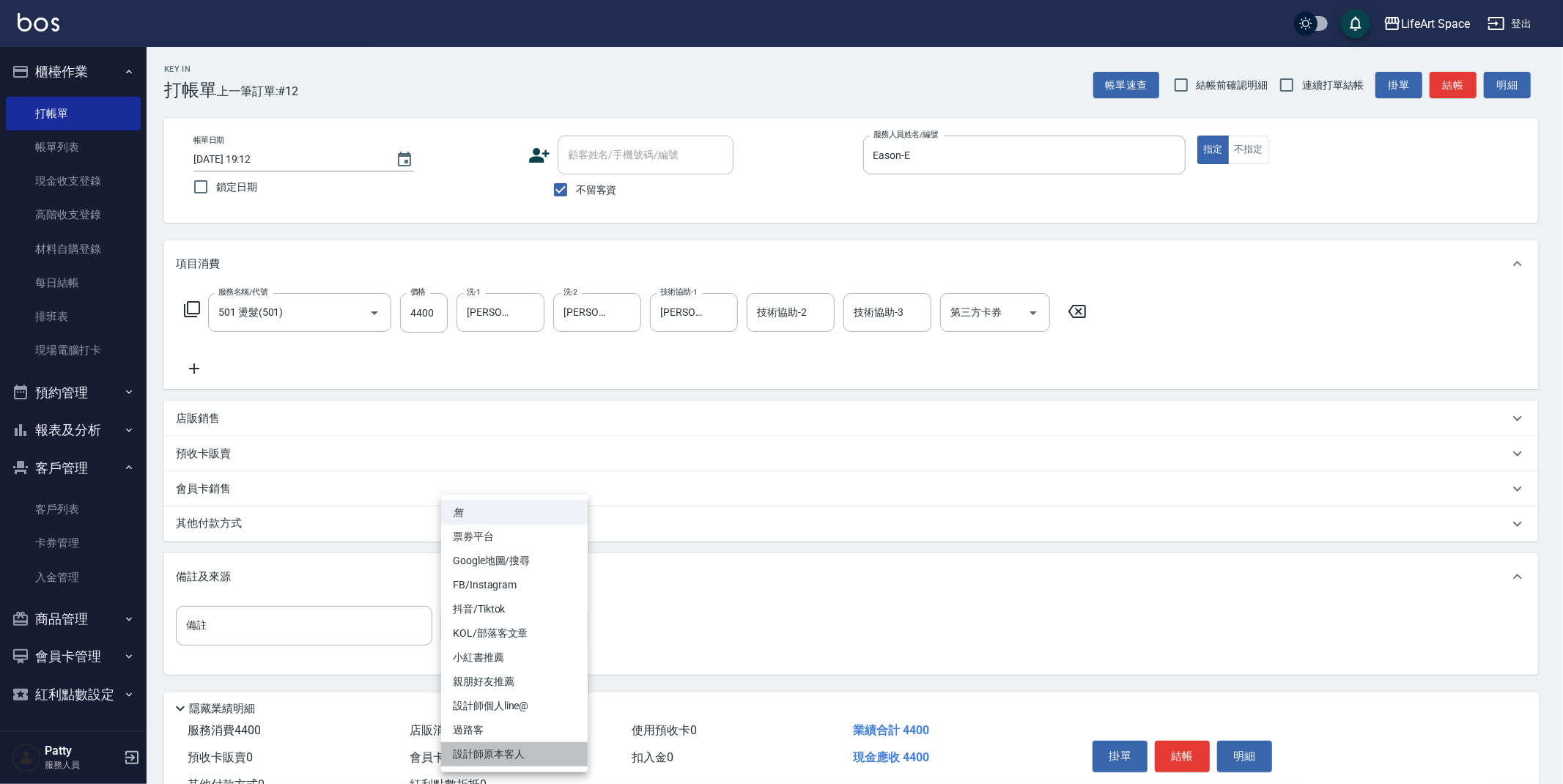
click at [485, 751] on li "設計師原本客人" at bounding box center [514, 755] width 147 height 25
type input "設計師原本客人"
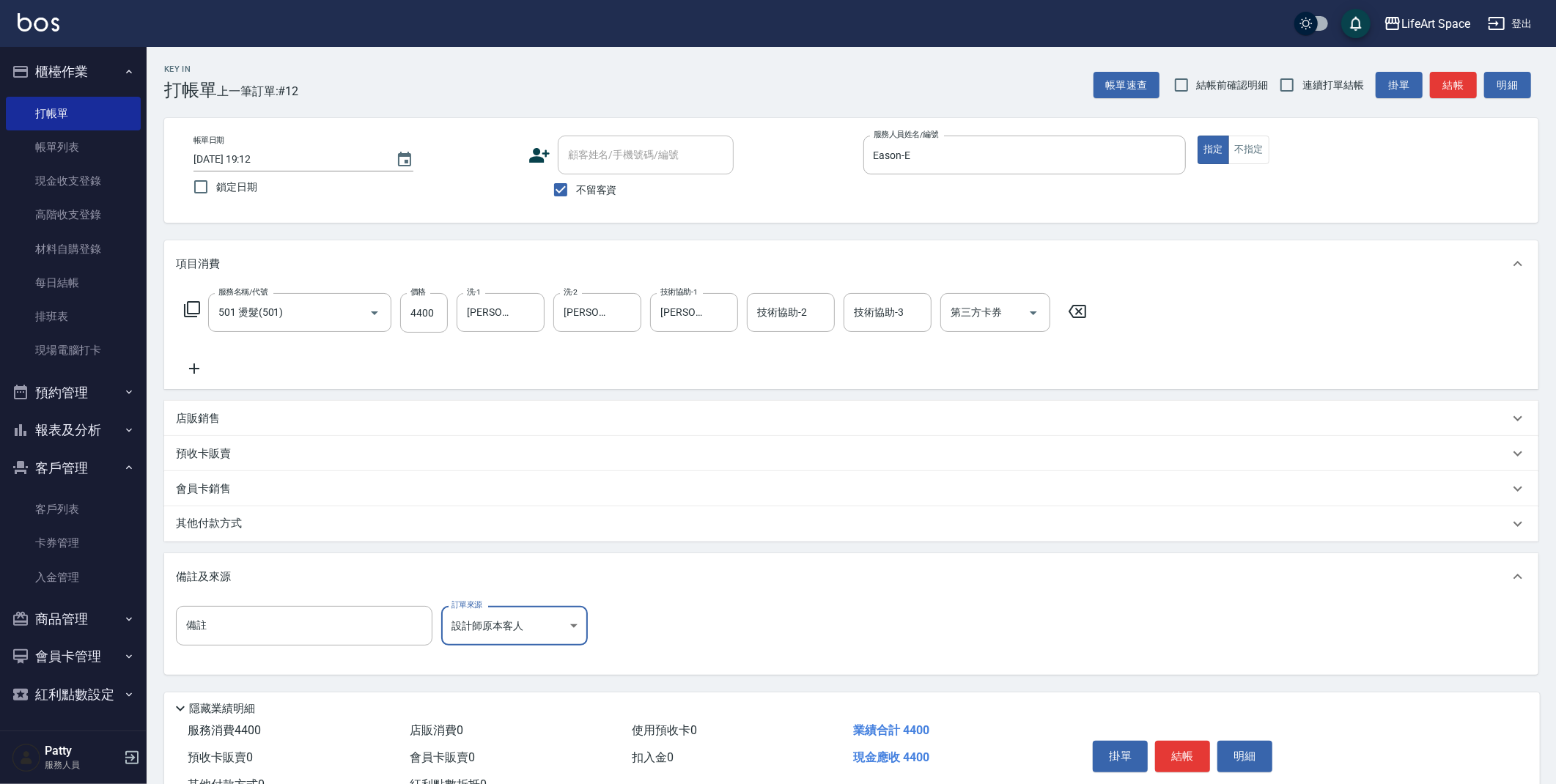
click at [227, 525] on p "其他付款方式" at bounding box center [212, 524] width 73 height 16
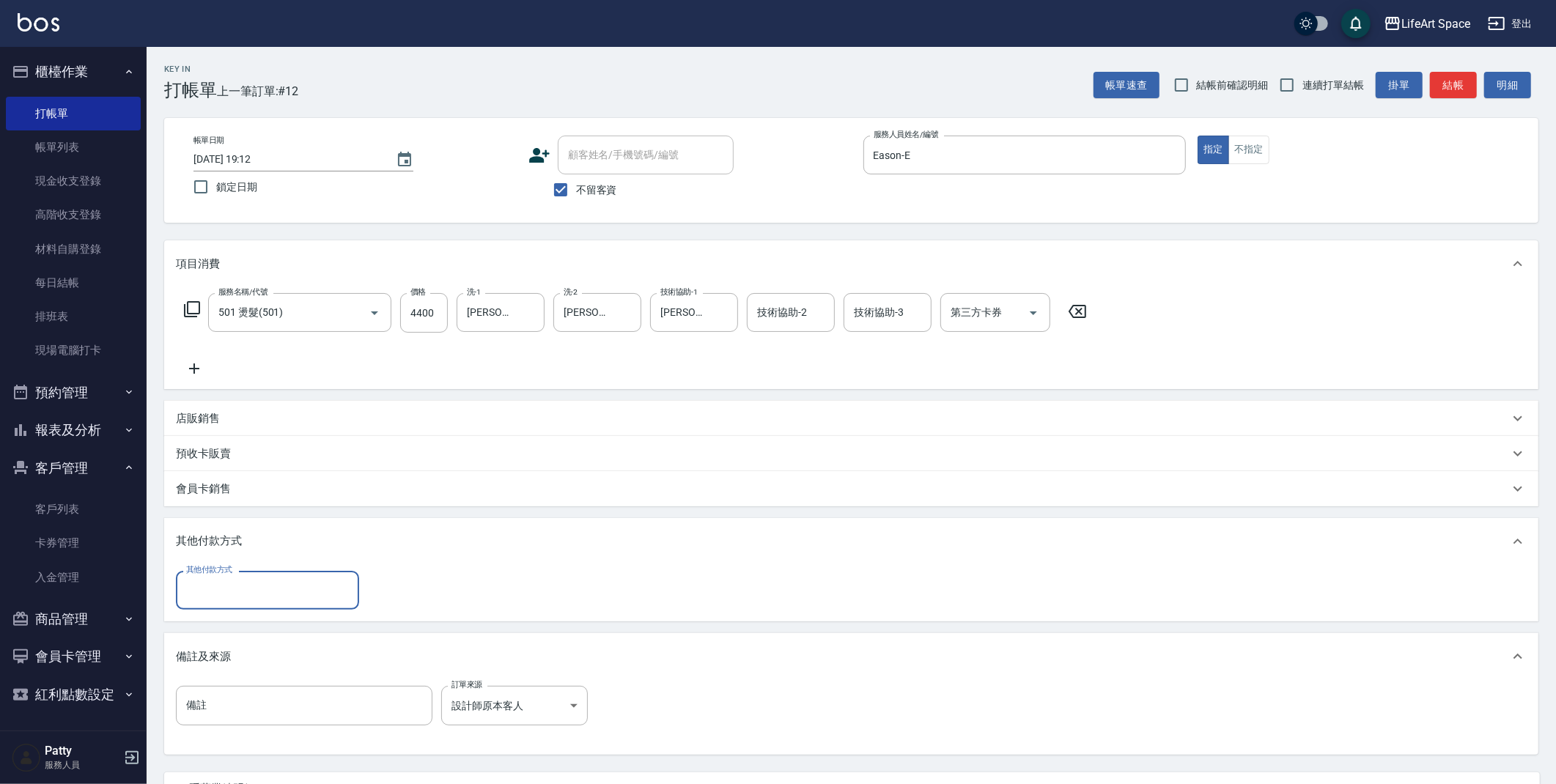
scroll to position [0, 0]
click at [244, 598] on input "其他付款方式" at bounding box center [267, 590] width 170 height 25
click at [241, 650] on span "Linepay" at bounding box center [267, 652] width 183 height 25
type input "Linepay"
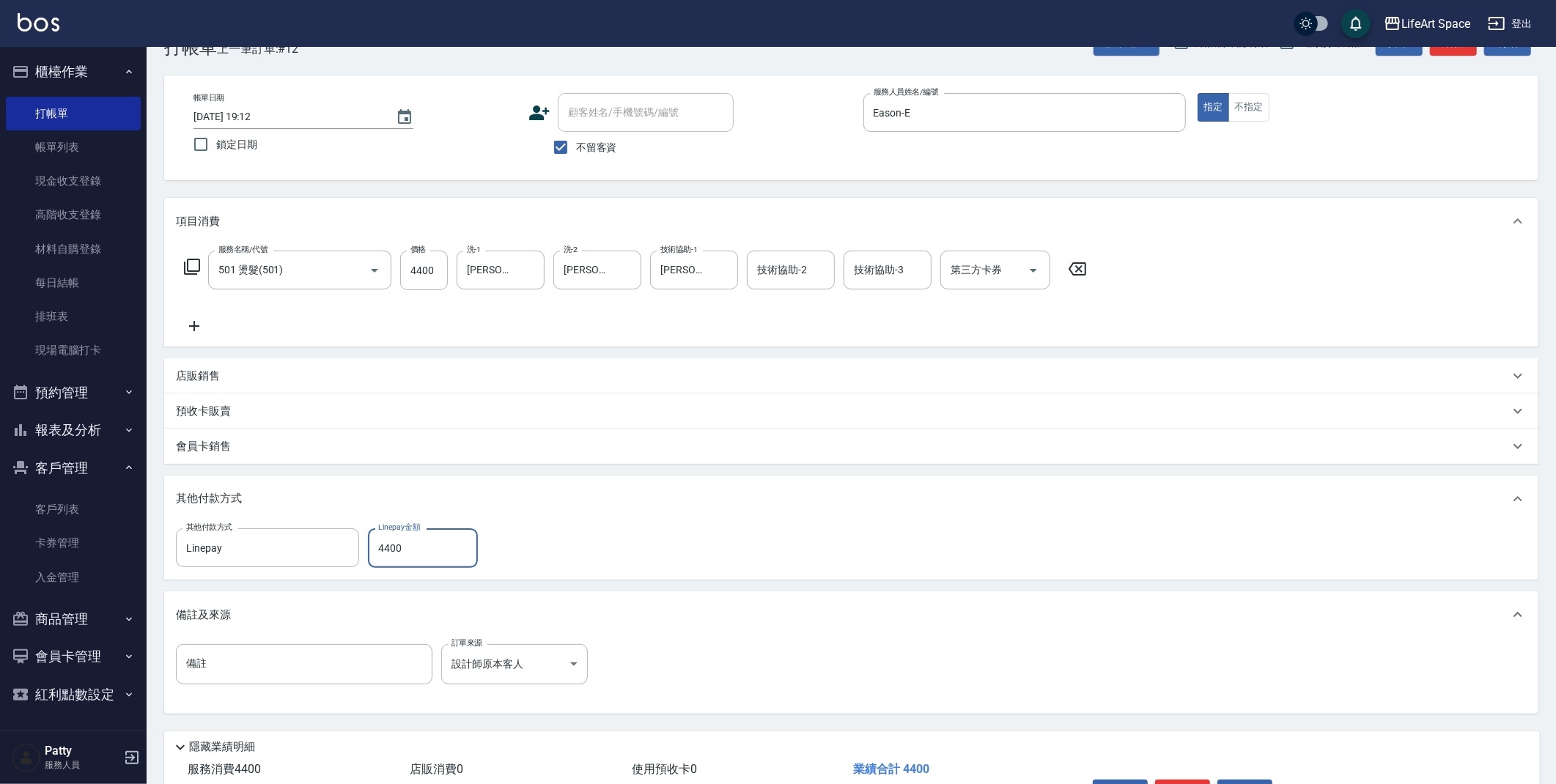
scroll to position [135, 0]
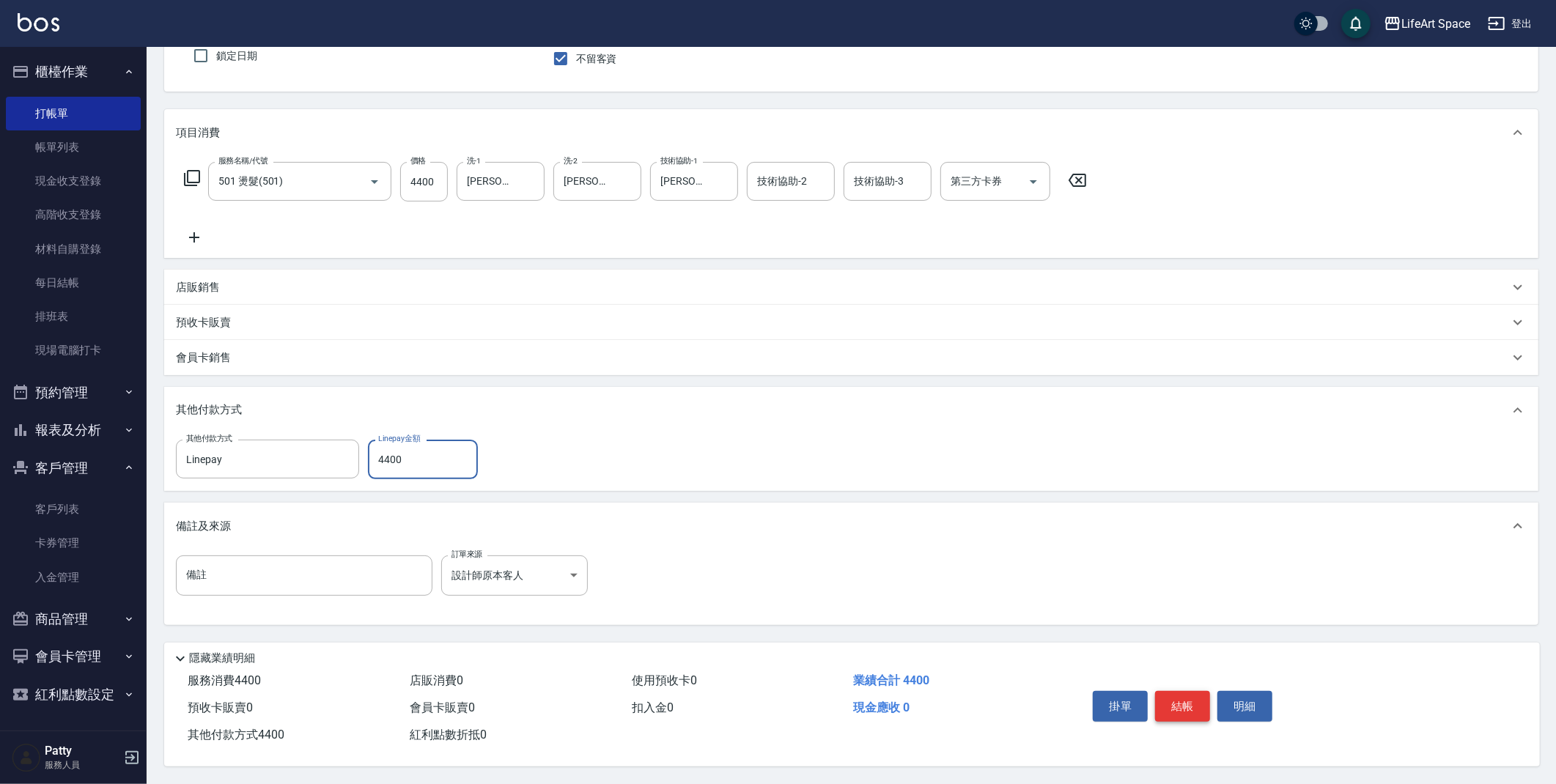
type input "4400"
click at [1190, 697] on button "結帳" at bounding box center [1182, 706] width 55 height 31
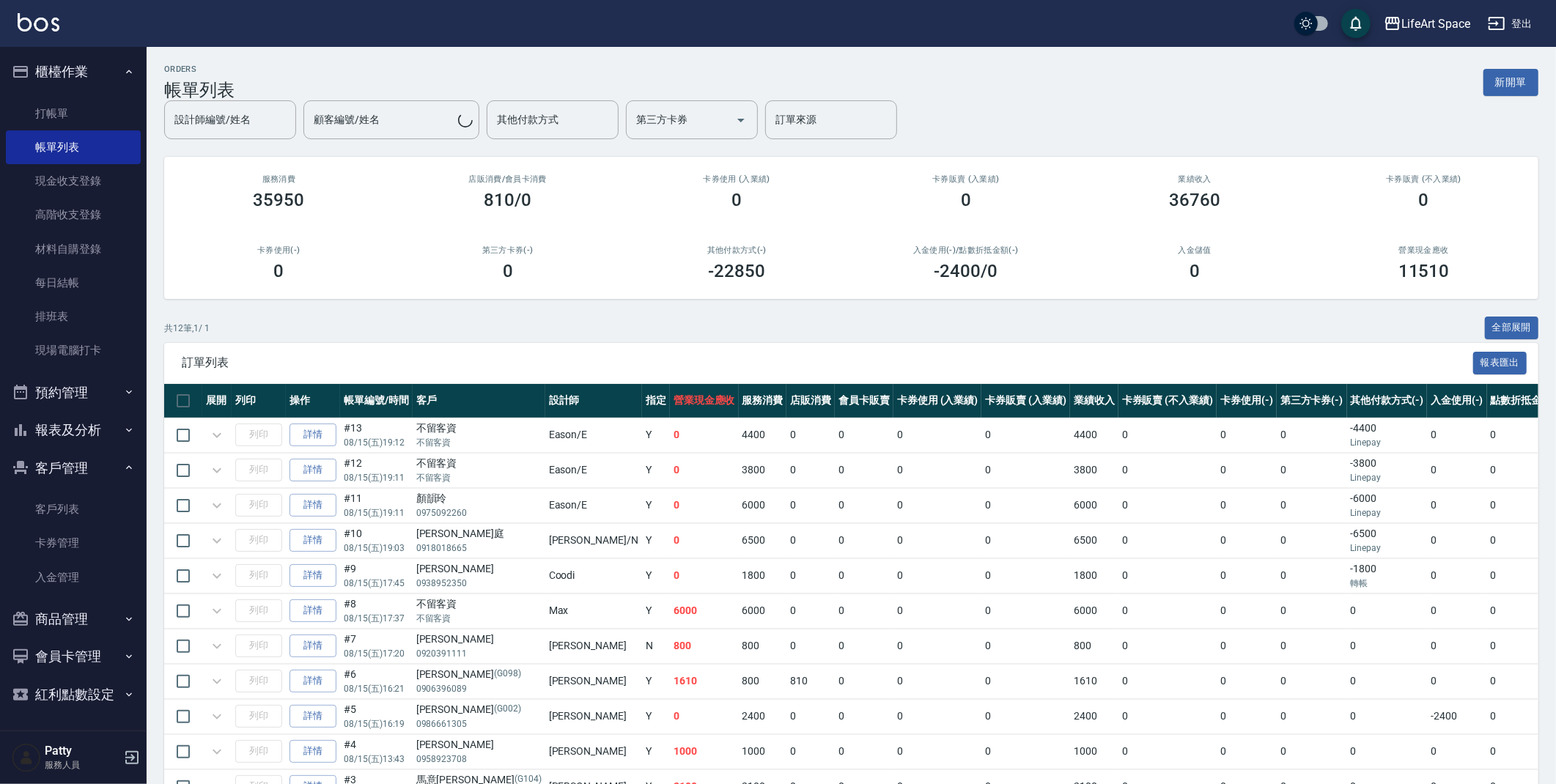
click at [1501, 85] on button "新開單" at bounding box center [1511, 82] width 55 height 27
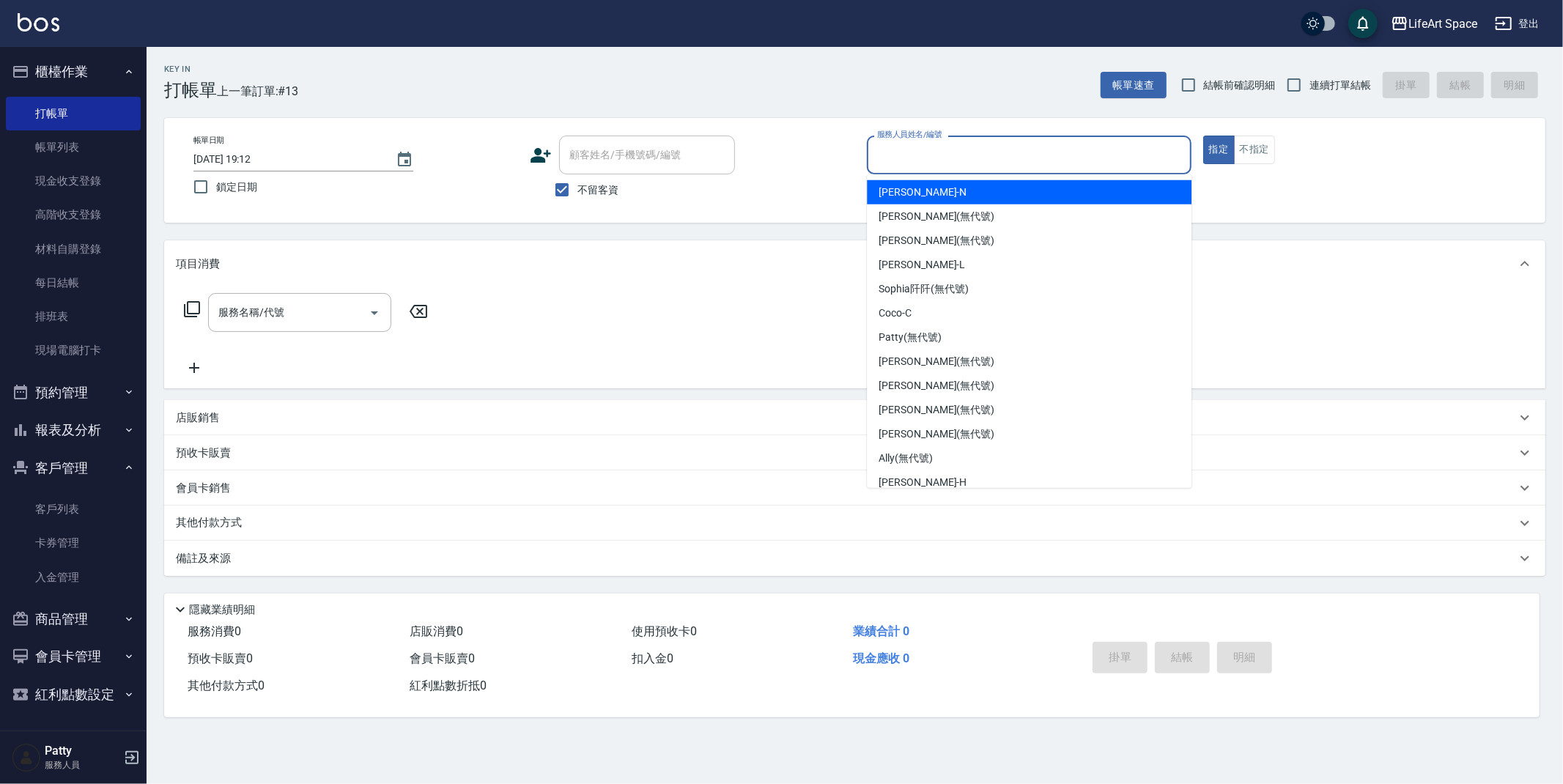
click at [946, 158] on input "服務人員姓名/編號" at bounding box center [1029, 155] width 311 height 25
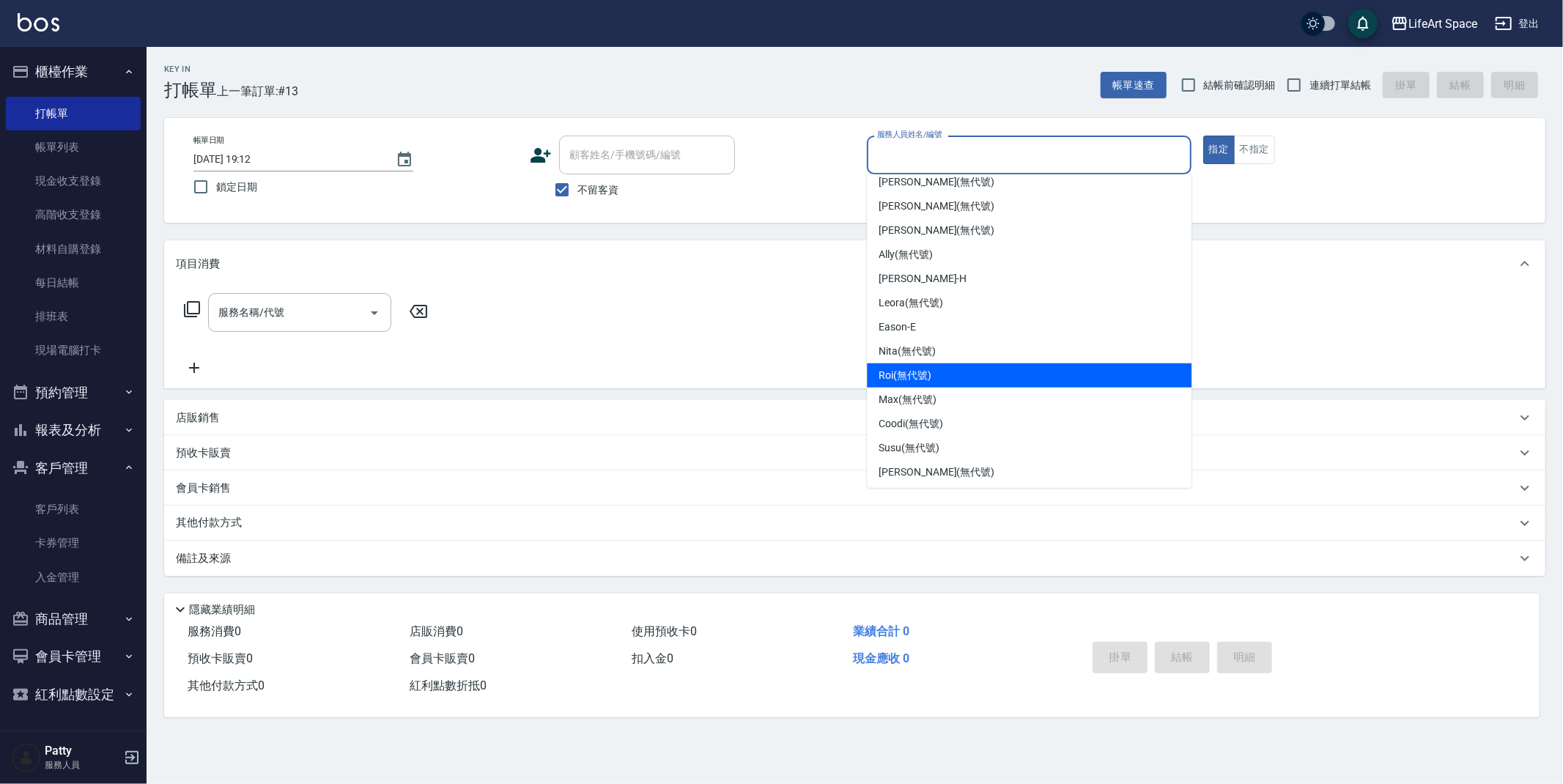
scroll to position [229, 0]
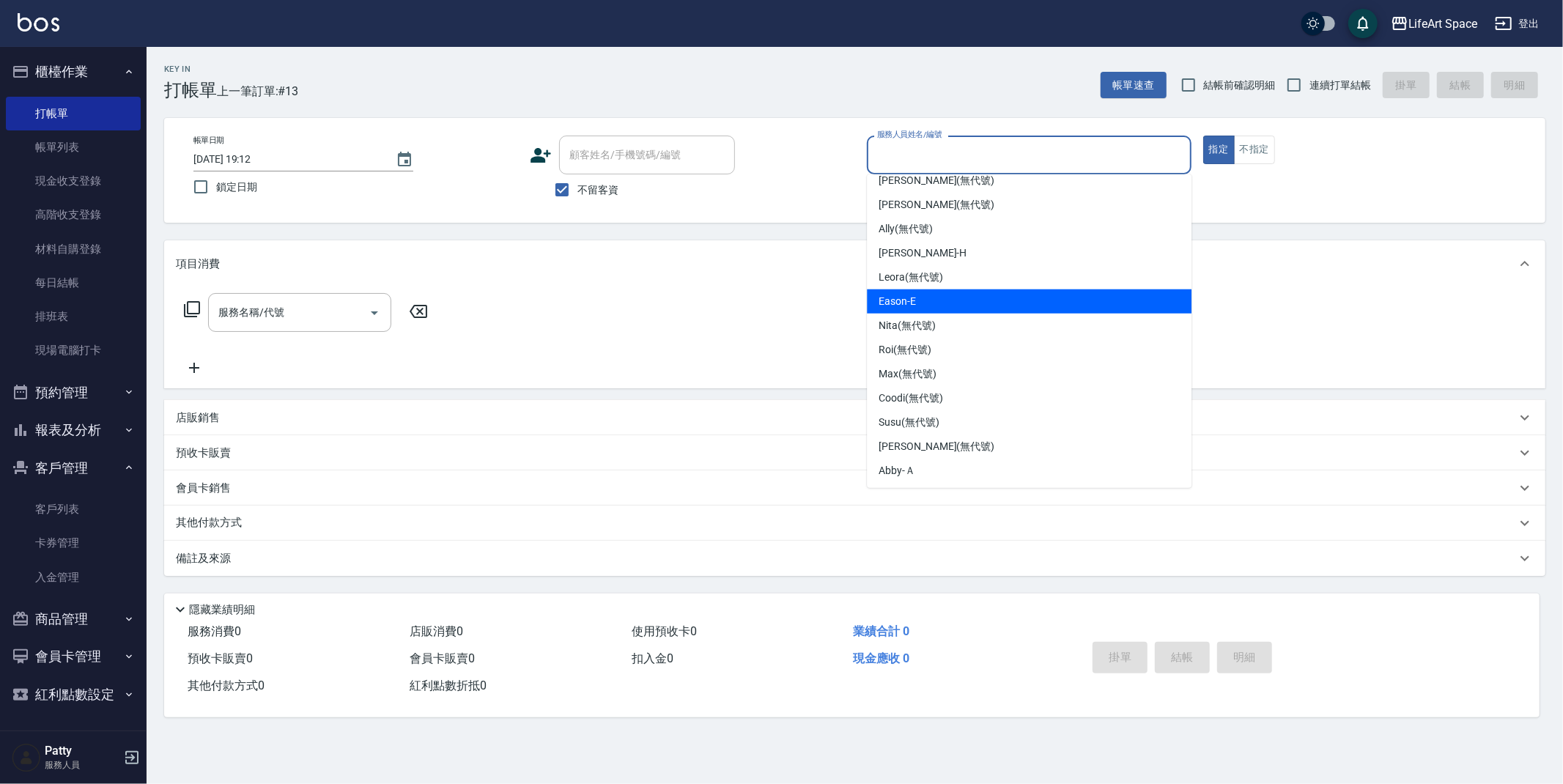
click at [918, 294] on div "Eason -E" at bounding box center [1029, 301] width 324 height 25
type input "Eason-E"
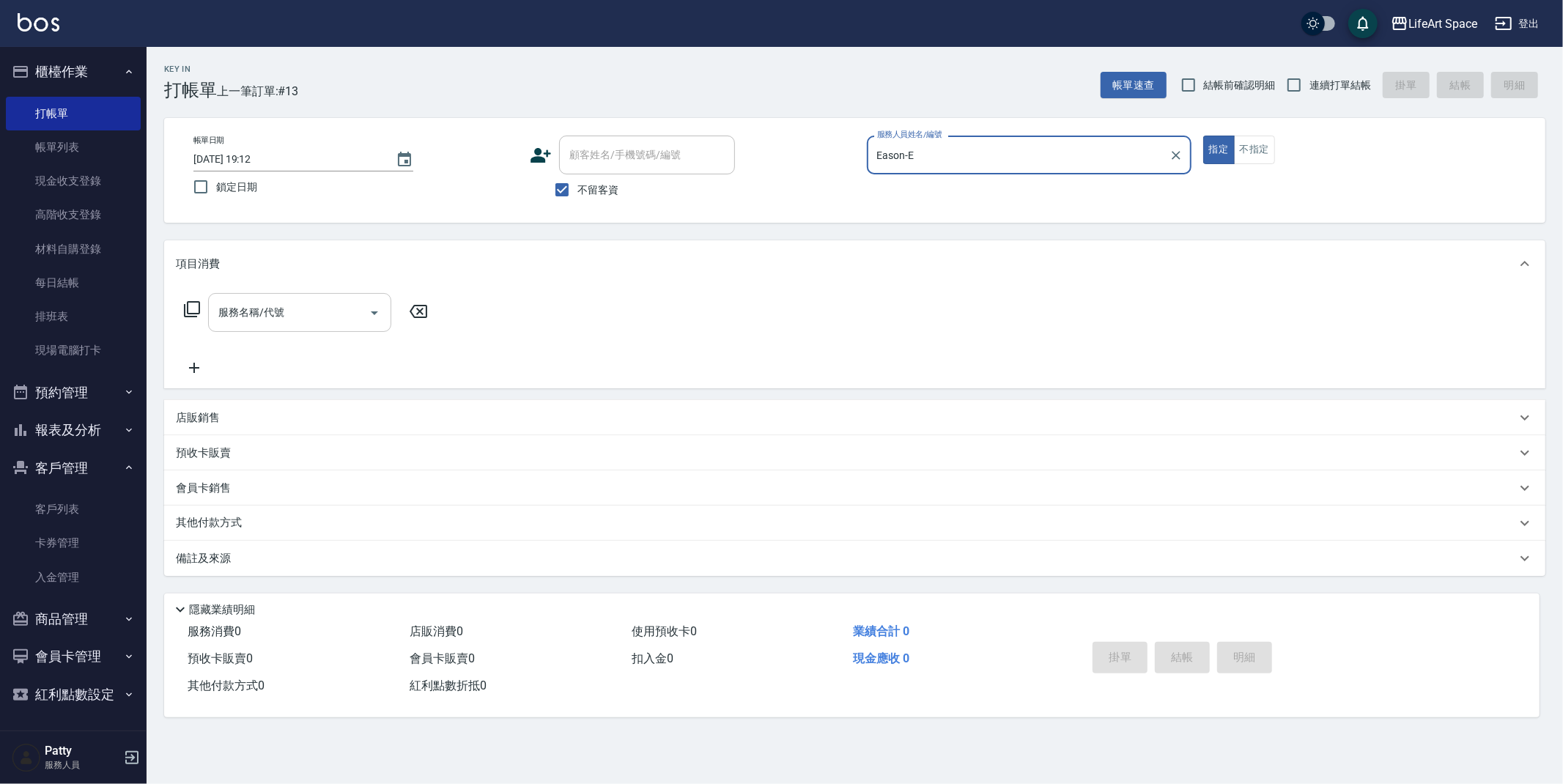
click at [284, 319] on div "服務名稱/代號 服務名稱/代號" at bounding box center [300, 313] width 183 height 39
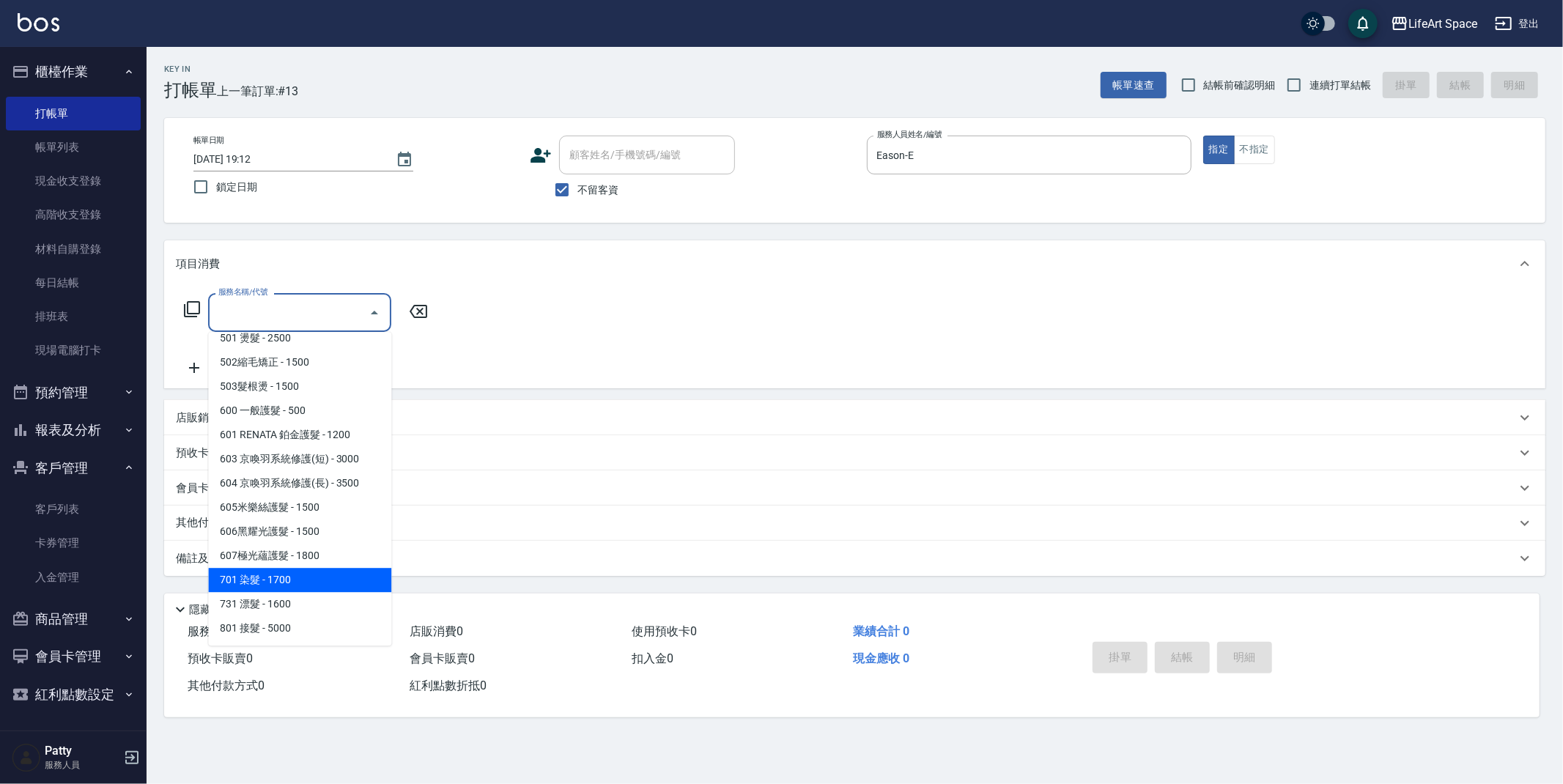
drag, startPoint x: 300, startPoint y: 571, endPoint x: 399, endPoint y: 395, distance: 201.9
click at [300, 571] on span "701 染髮 - 1700" at bounding box center [300, 580] width 183 height 25
type input "701 染髮(701)"
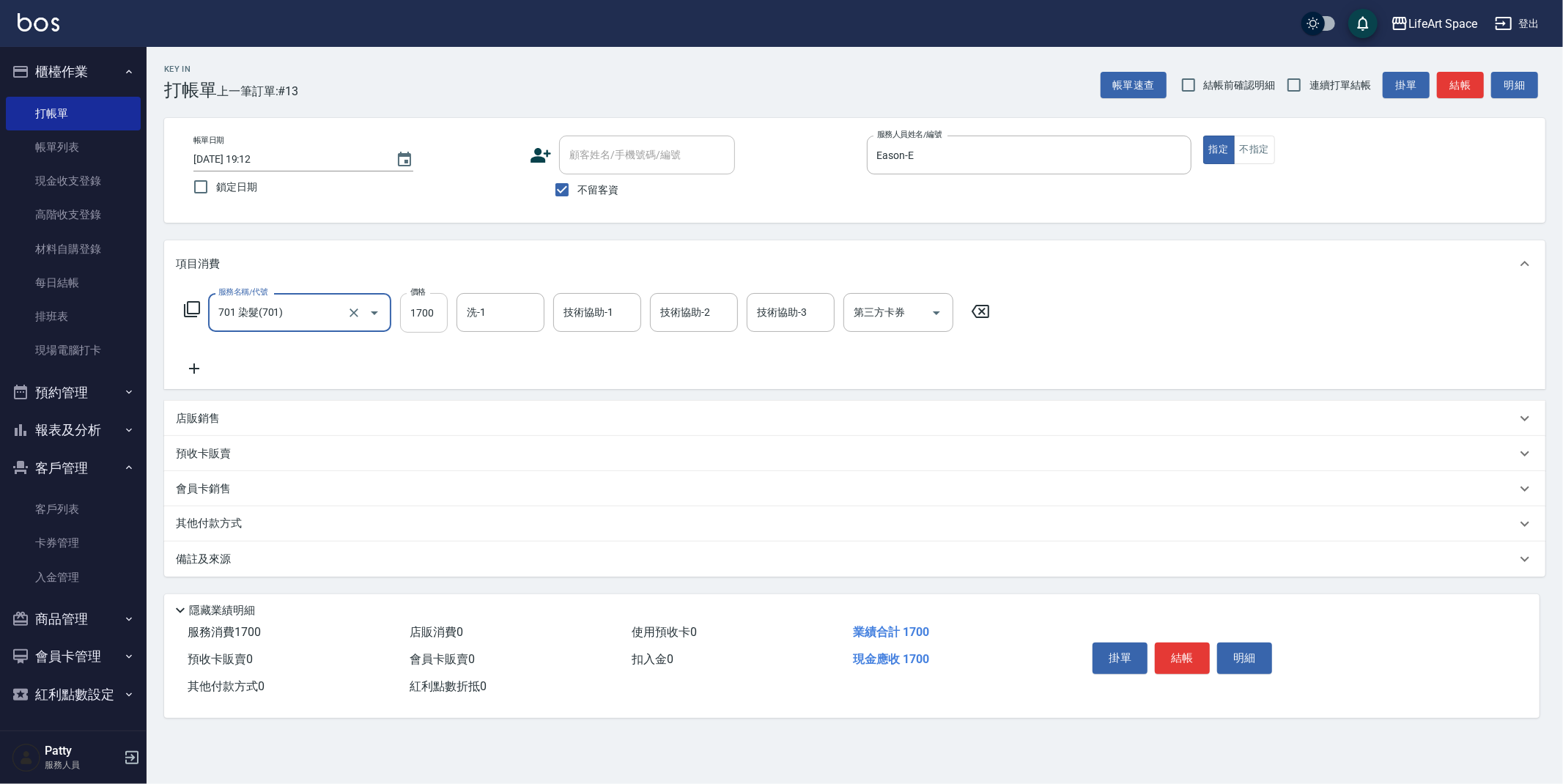
click at [430, 318] on input "1700" at bounding box center [424, 313] width 47 height 40
click at [505, 325] on div "洗-1" at bounding box center [500, 313] width 88 height 39
type input "3800"
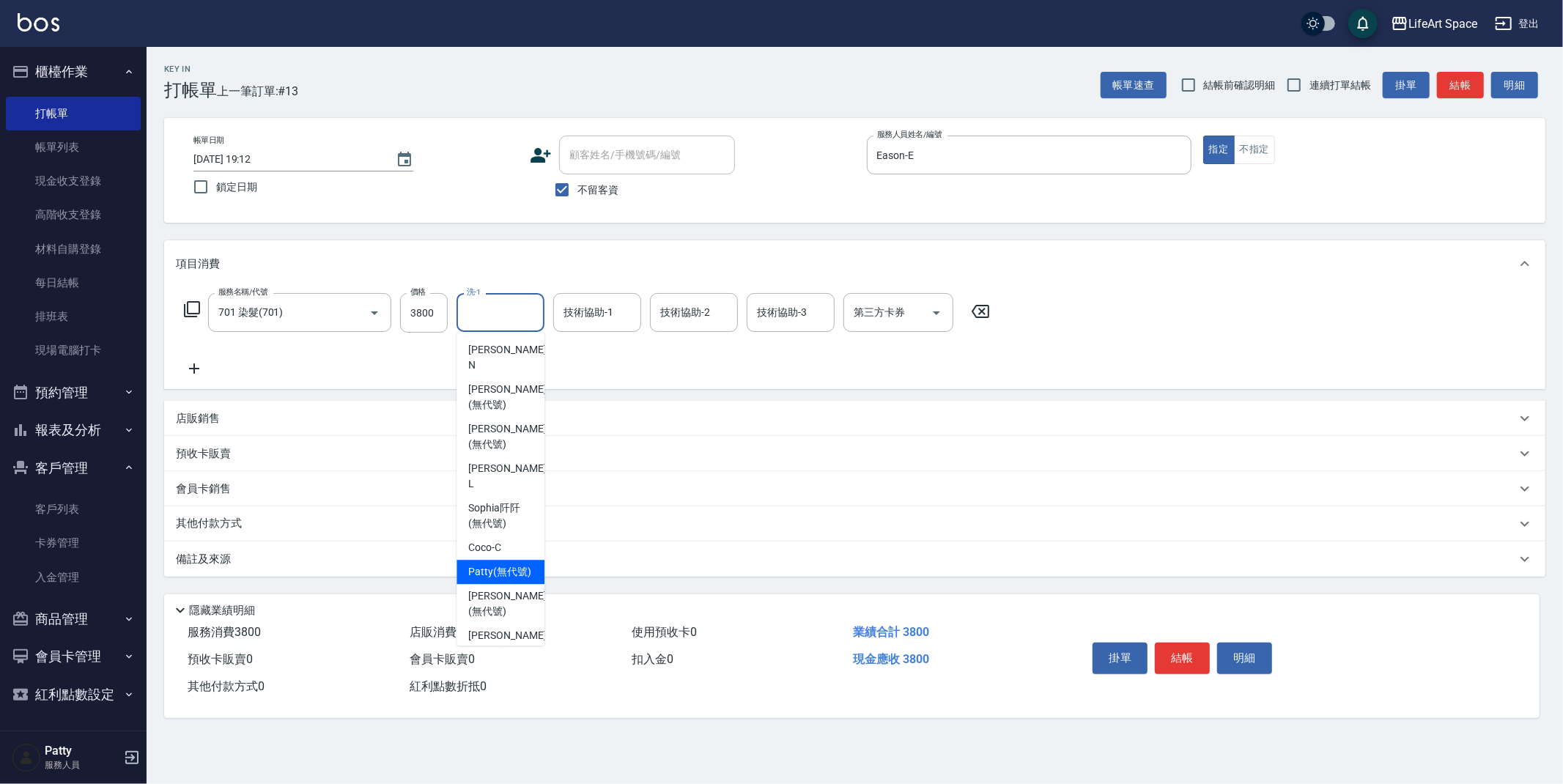
drag, startPoint x: 505, startPoint y: 545, endPoint x: 559, endPoint y: 417, distance: 138.9
click at [505, 564] on span "[PERSON_NAME] (無代號)" at bounding box center [500, 572] width 63 height 16
type input "[PERSON_NAME](無代號)"
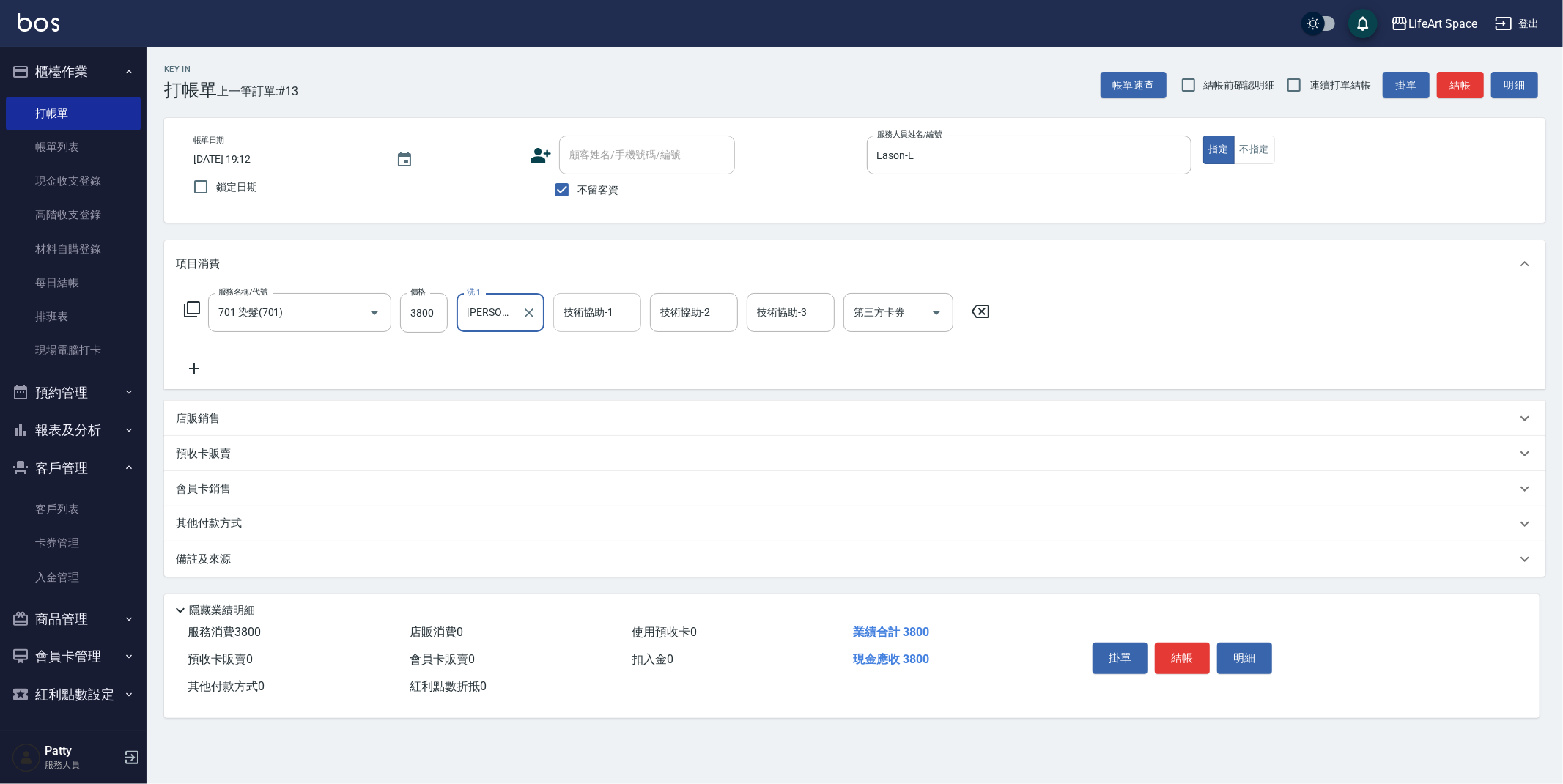
click at [578, 320] on input "技術協助-1" at bounding box center [597, 312] width 75 height 25
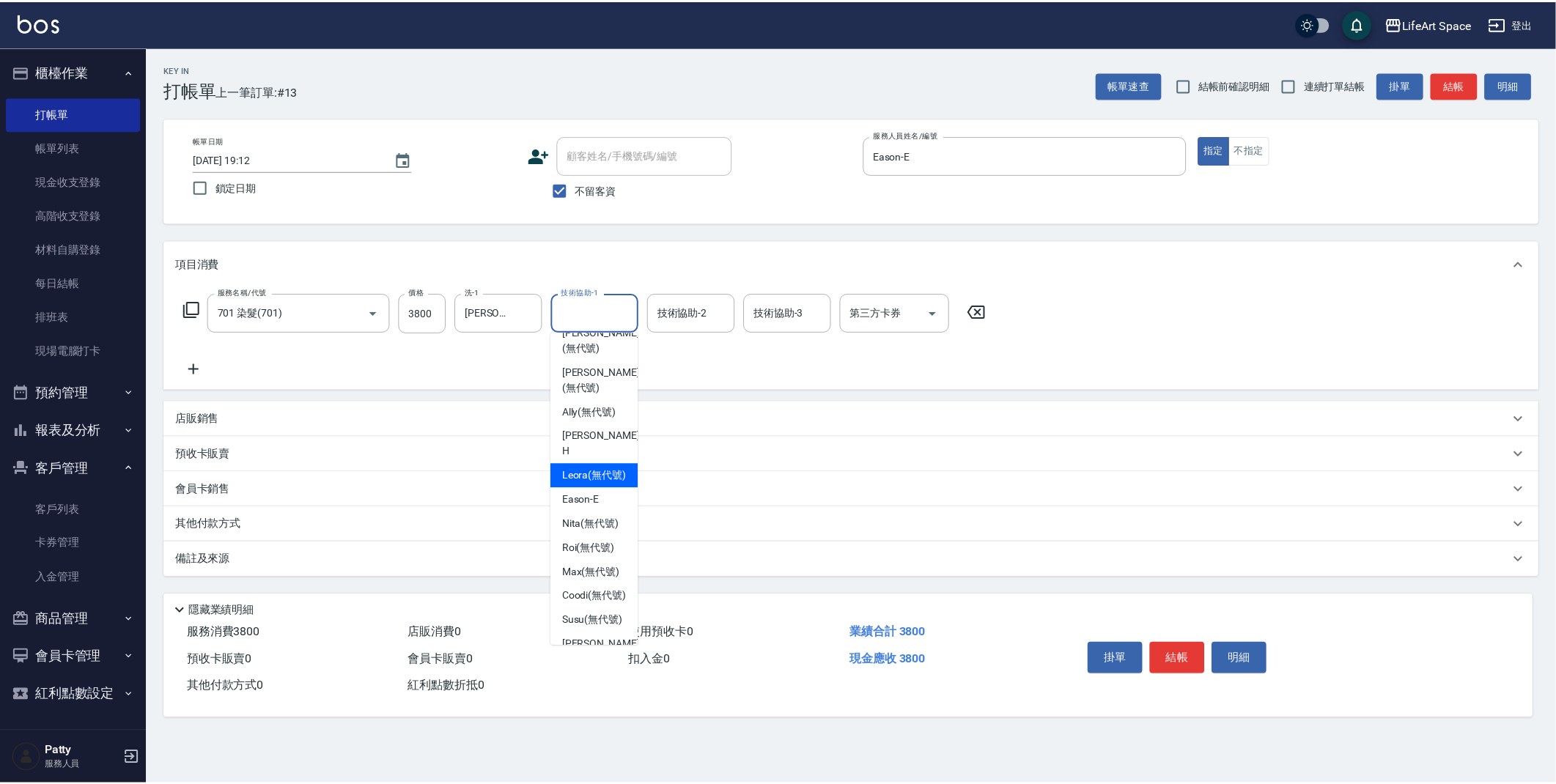
scroll to position [311, 0]
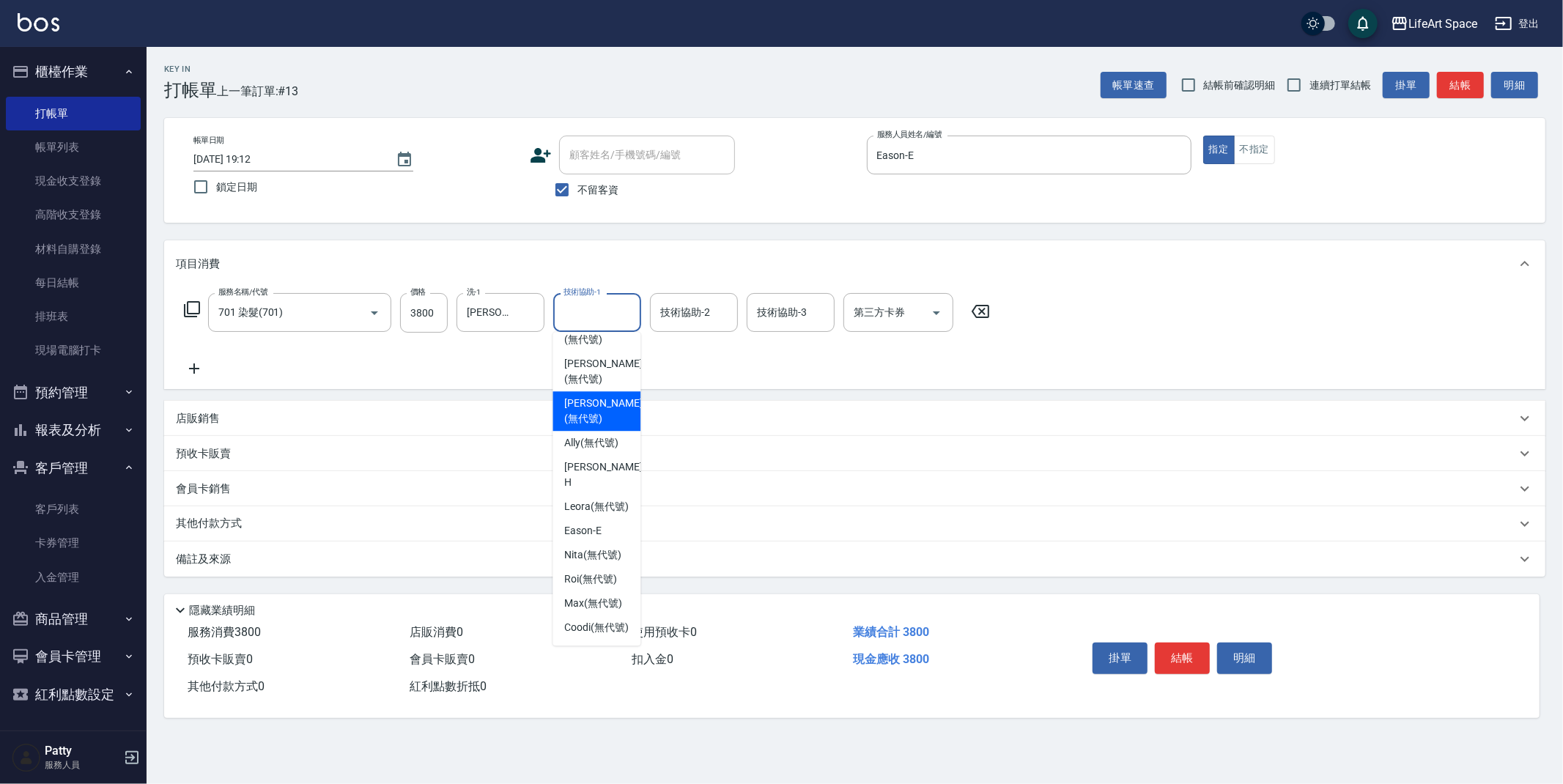
click at [592, 396] on span "[PERSON_NAME] (無代號)" at bounding box center [603, 410] width 77 height 31
type input "[PERSON_NAME](無代號)"
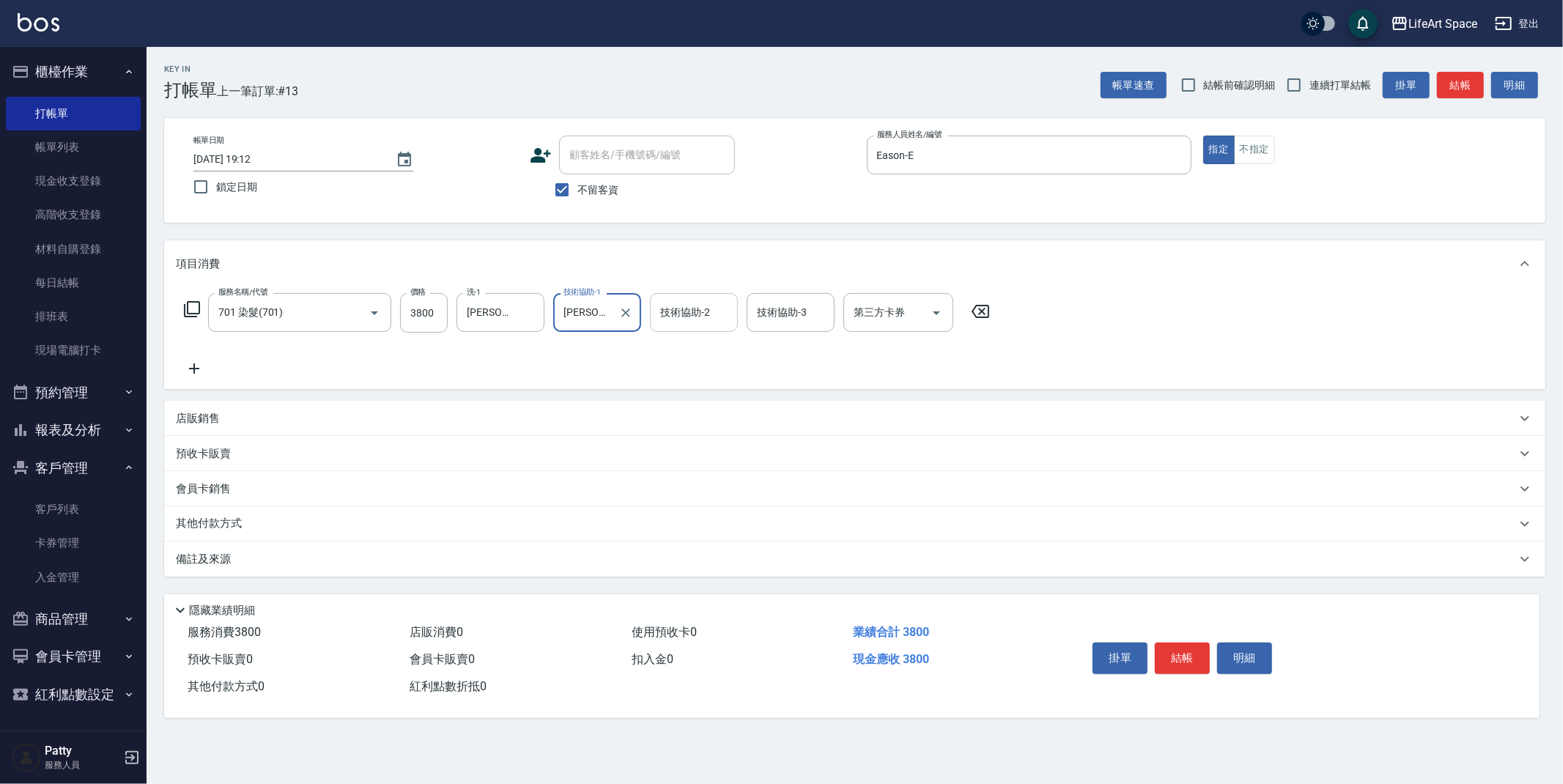
click at [674, 323] on input "技術協助-2" at bounding box center [694, 312] width 75 height 25
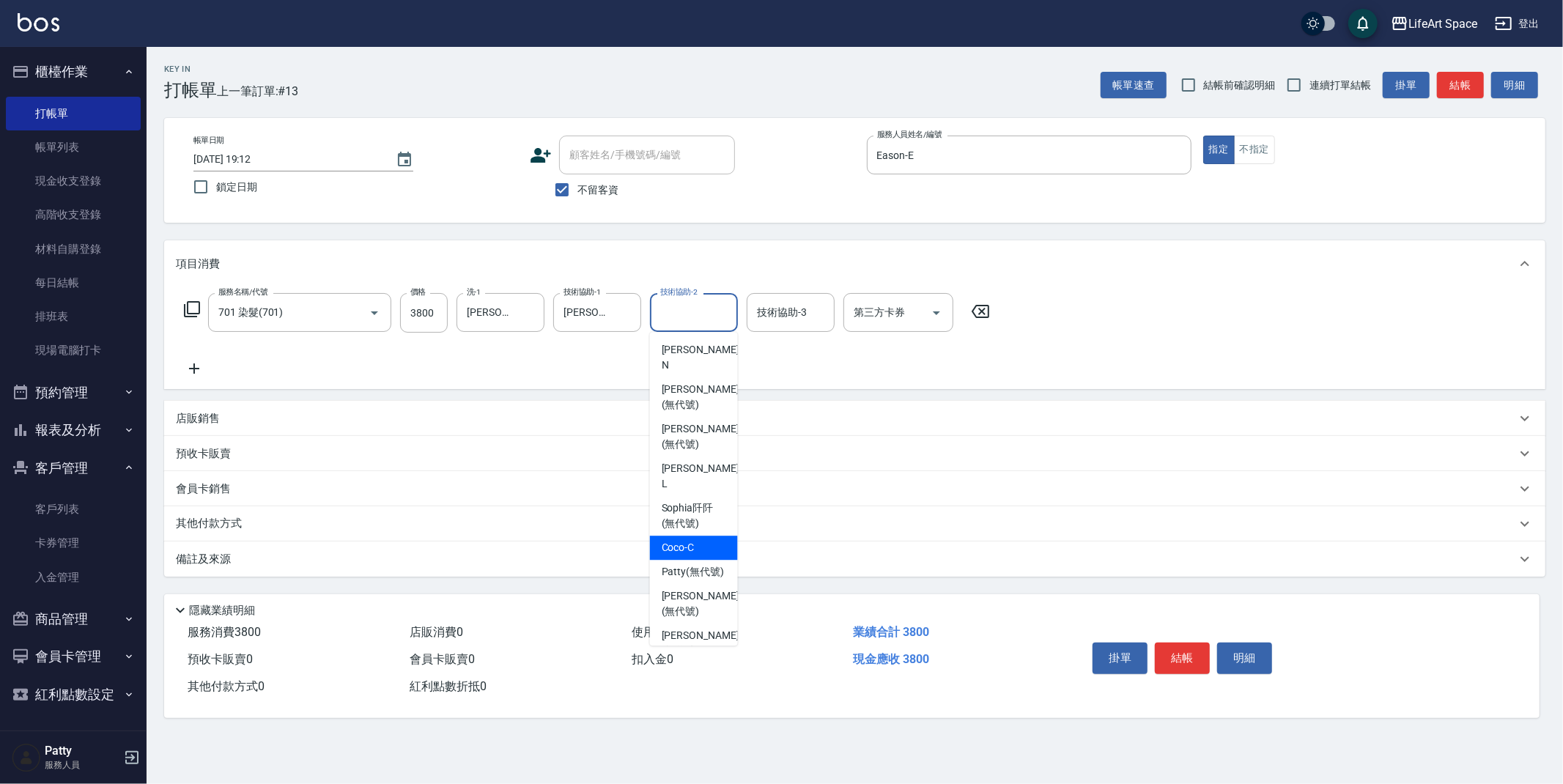
click at [357, 559] on div "備註及來源" at bounding box center [846, 560] width 1341 height 16
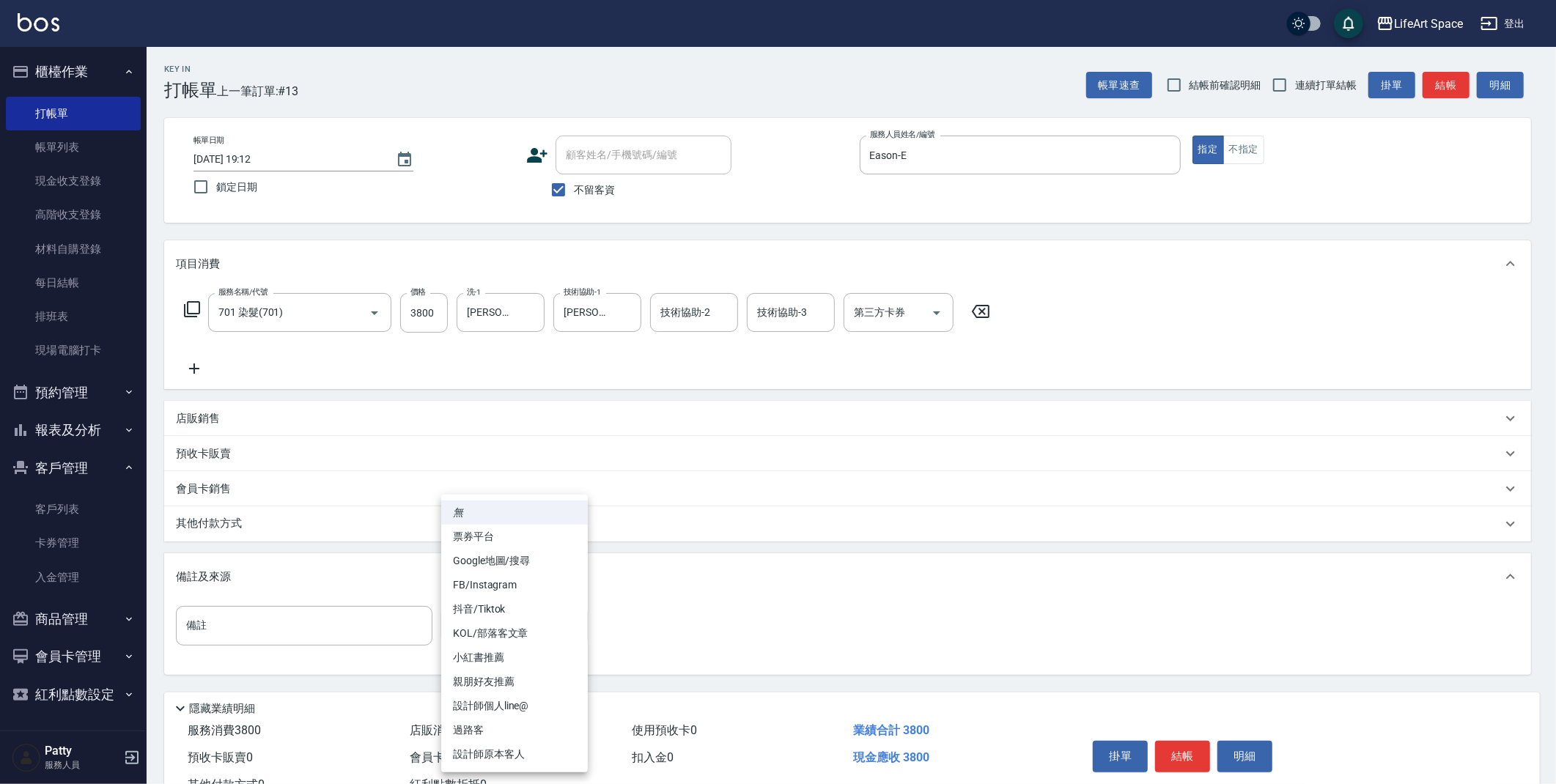
drag, startPoint x: 479, startPoint y: 628, endPoint x: 511, endPoint y: 657, distance: 43.2
click at [479, 628] on body "LifeArt Space 登出 櫃檯作業 打帳單 帳單列表 現金收支登錄 高階收支登錄 材料自購登錄 每日結帳 排班表 現場電腦打卡 預約管理 預約管理 單…" at bounding box center [778, 417] width 1556 height 834
click at [517, 744] on li "設計師原本客人" at bounding box center [514, 755] width 147 height 25
type input "設計師原本客人"
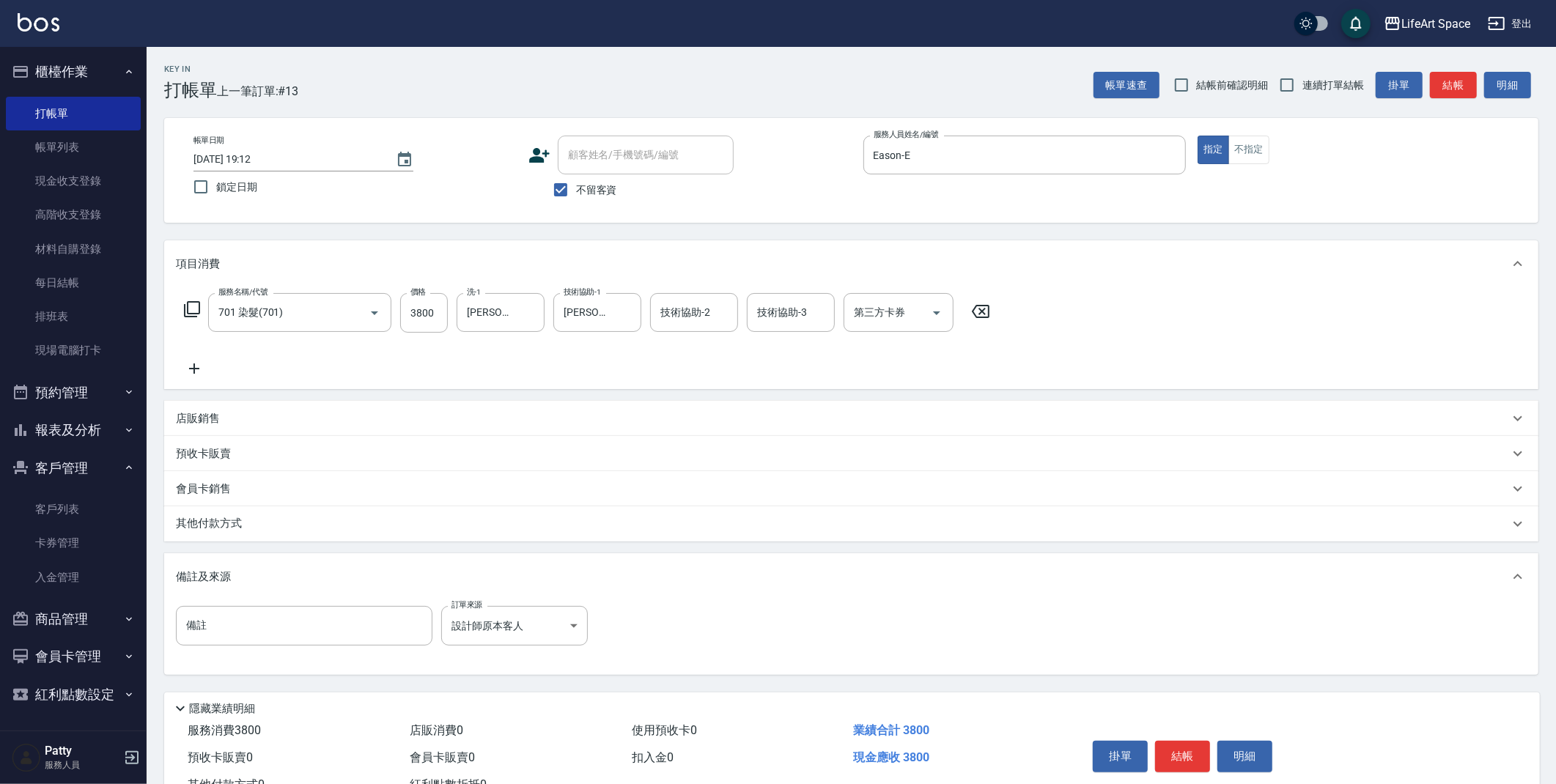
click at [262, 525] on div "其他付款方式" at bounding box center [842, 524] width 1334 height 16
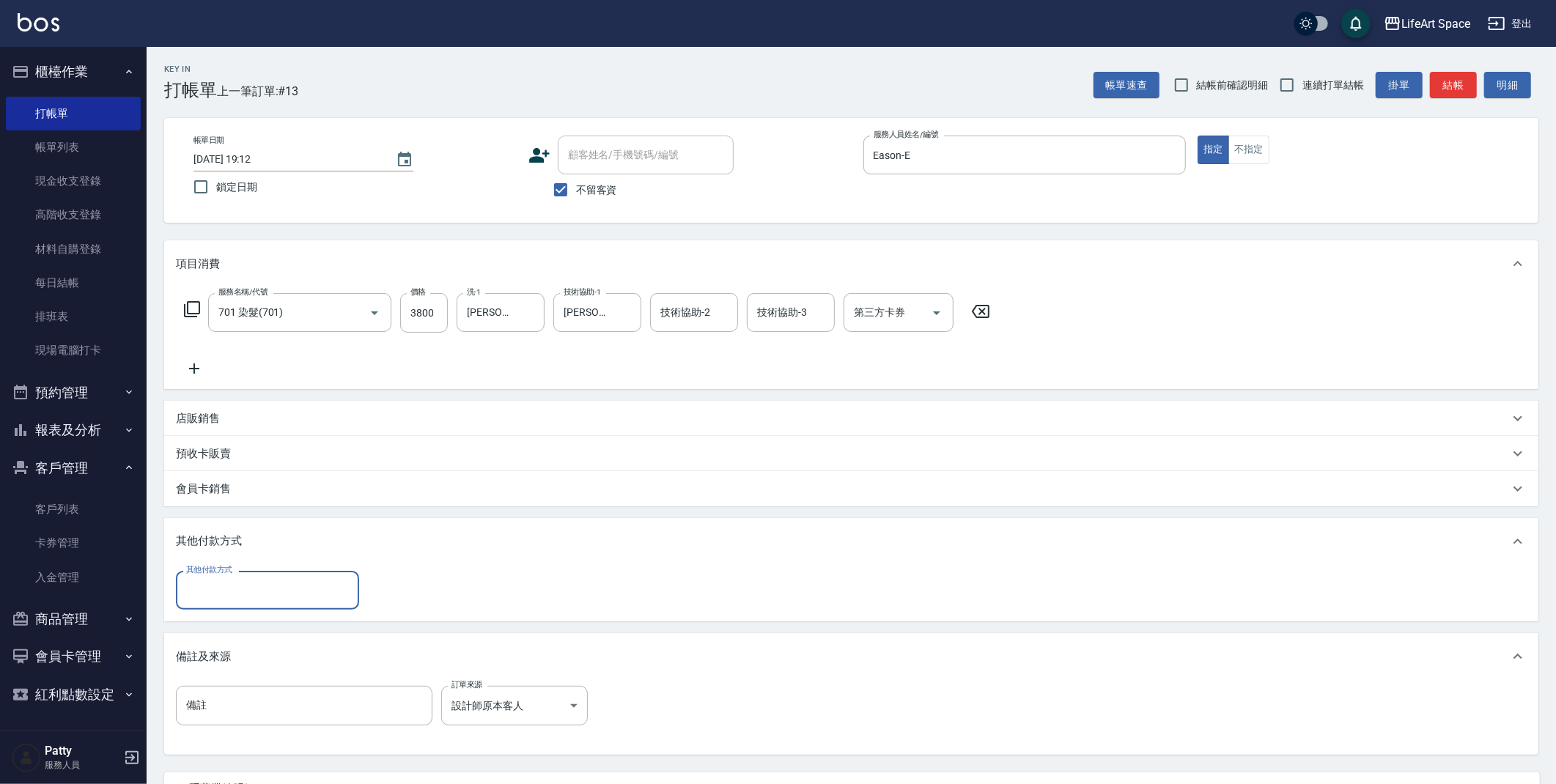
scroll to position [0, 0]
click at [240, 606] on div "其他付款方式" at bounding box center [267, 591] width 183 height 39
click at [236, 629] on span "轉帳" at bounding box center [267, 628] width 183 height 25
type input "轉帳"
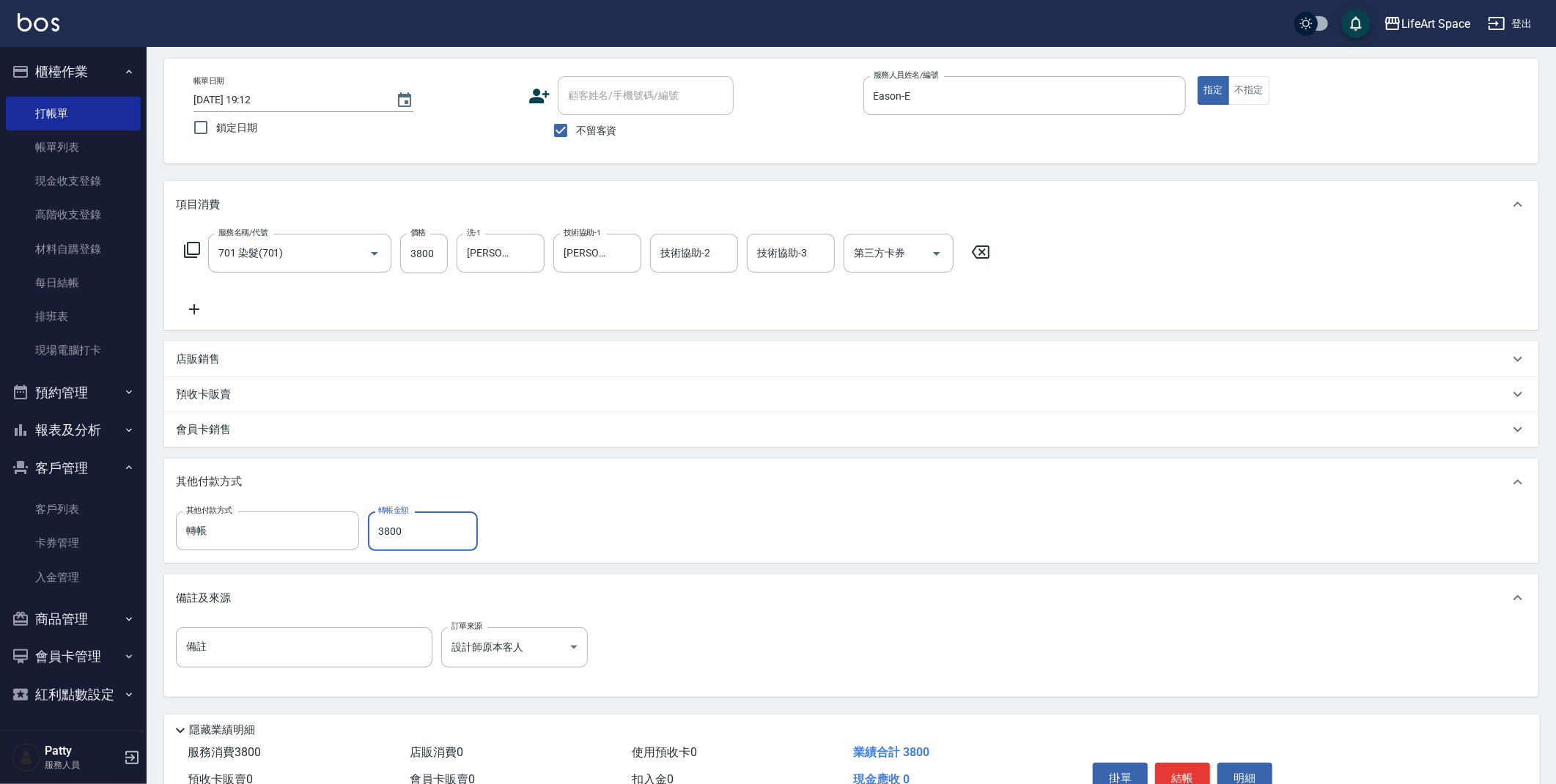
scroll to position [135, 0]
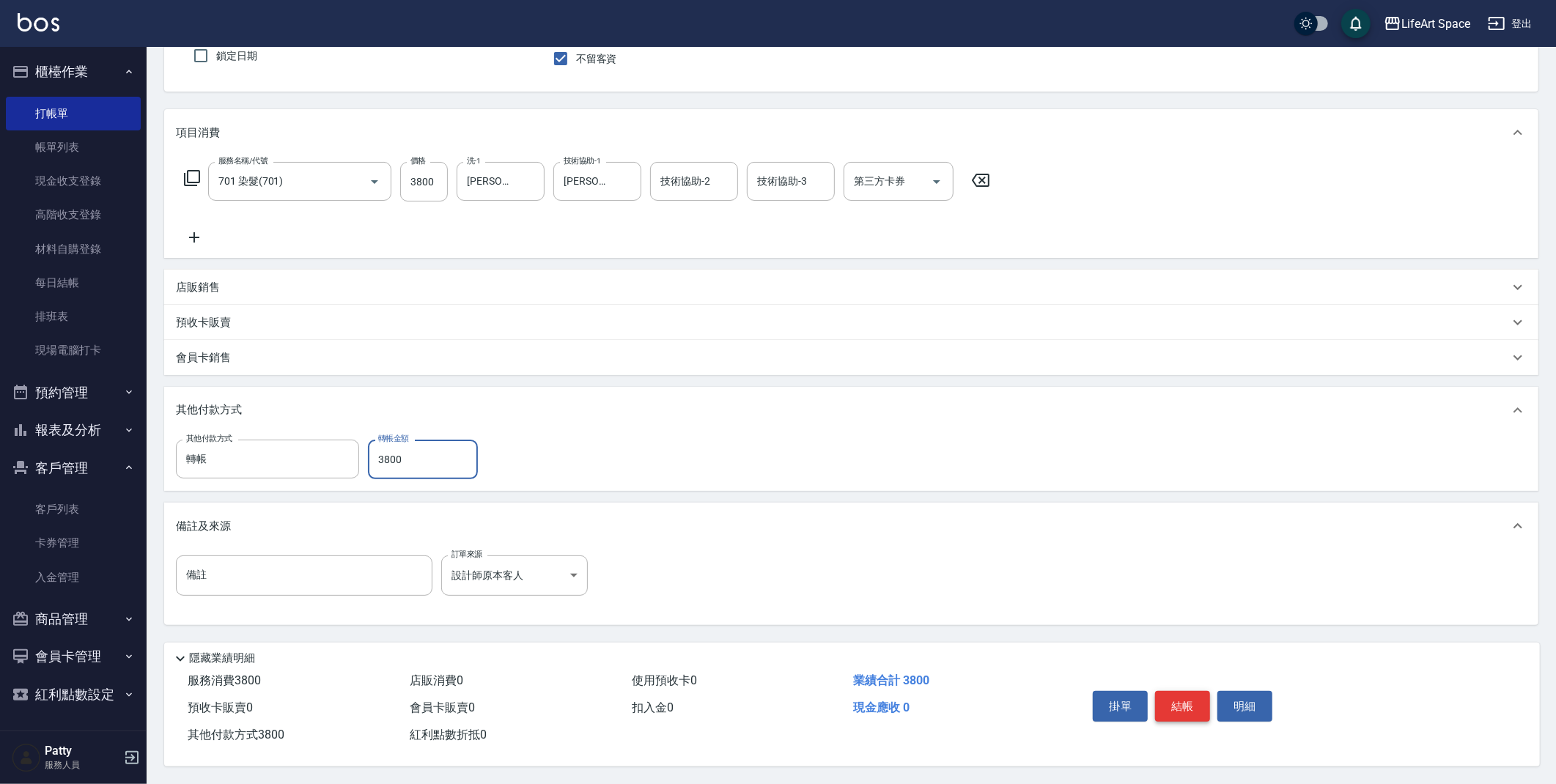
type input "3800"
click at [1191, 711] on button "結帳" at bounding box center [1182, 706] width 55 height 31
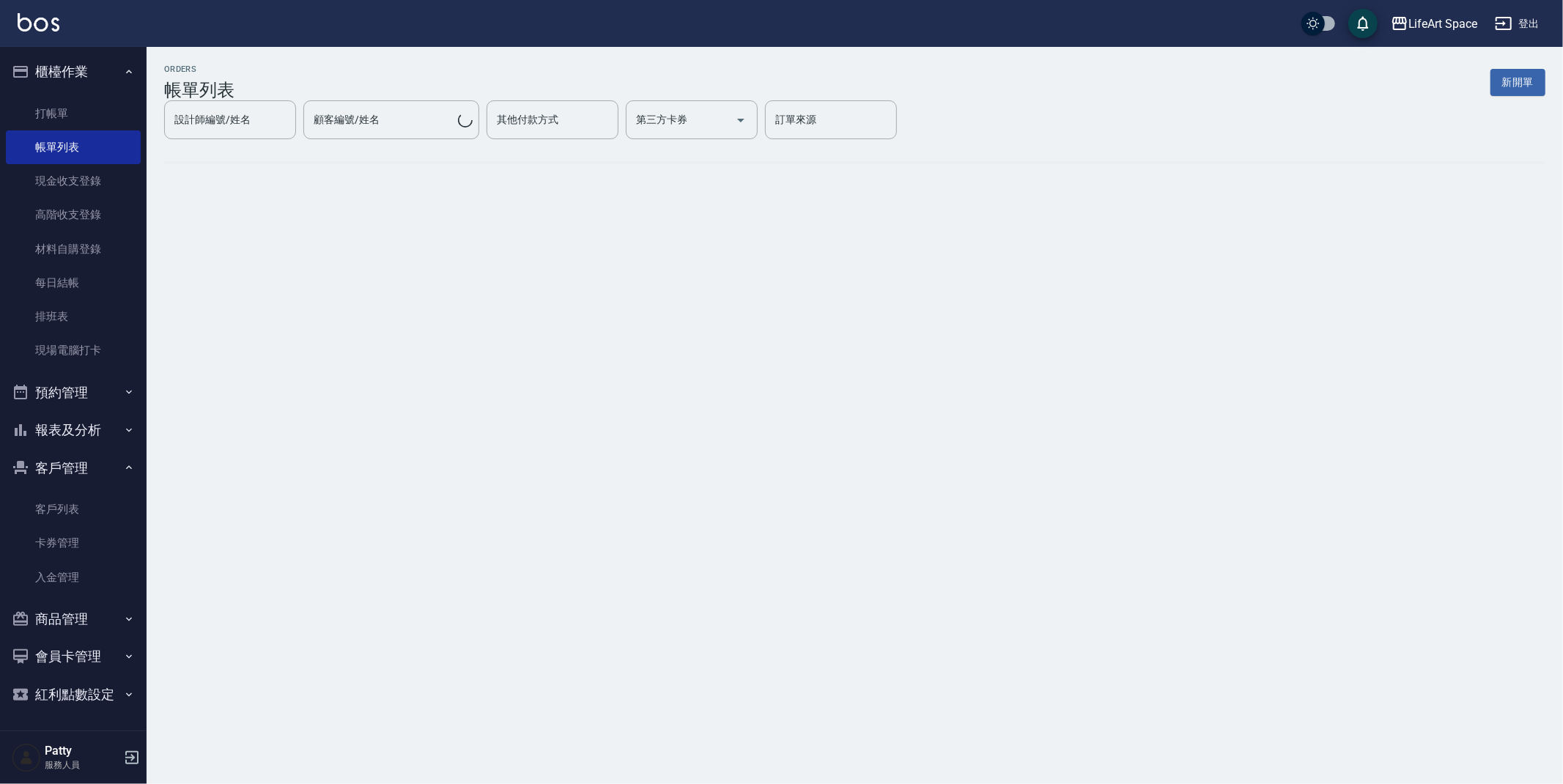
click at [1508, 87] on button "新開單" at bounding box center [1518, 82] width 55 height 27
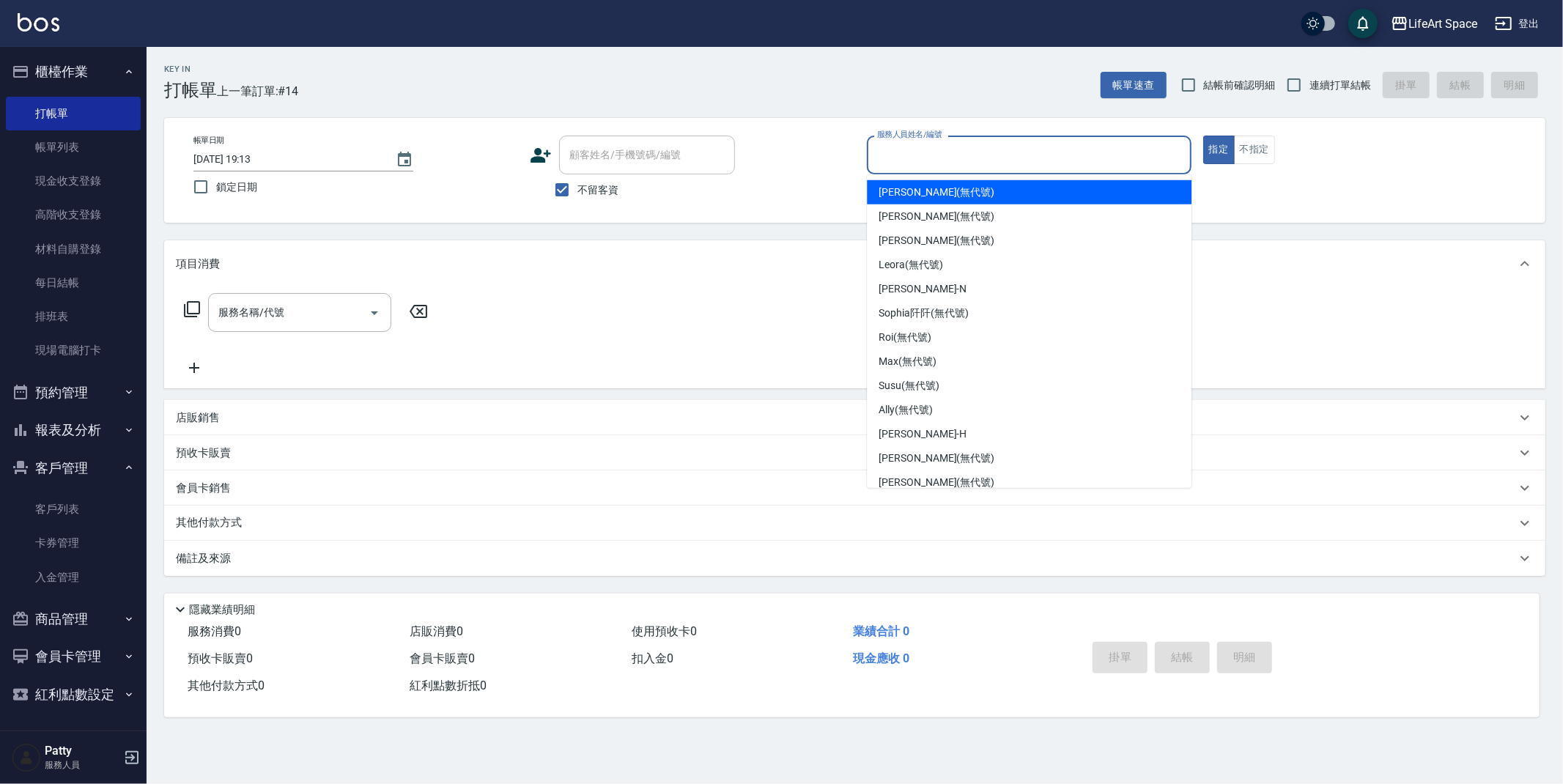
drag, startPoint x: 983, startPoint y: 159, endPoint x: 973, endPoint y: 165, distance: 11.7
click at [983, 160] on input "服務人員姓名/編號" at bounding box center [1029, 155] width 311 height 25
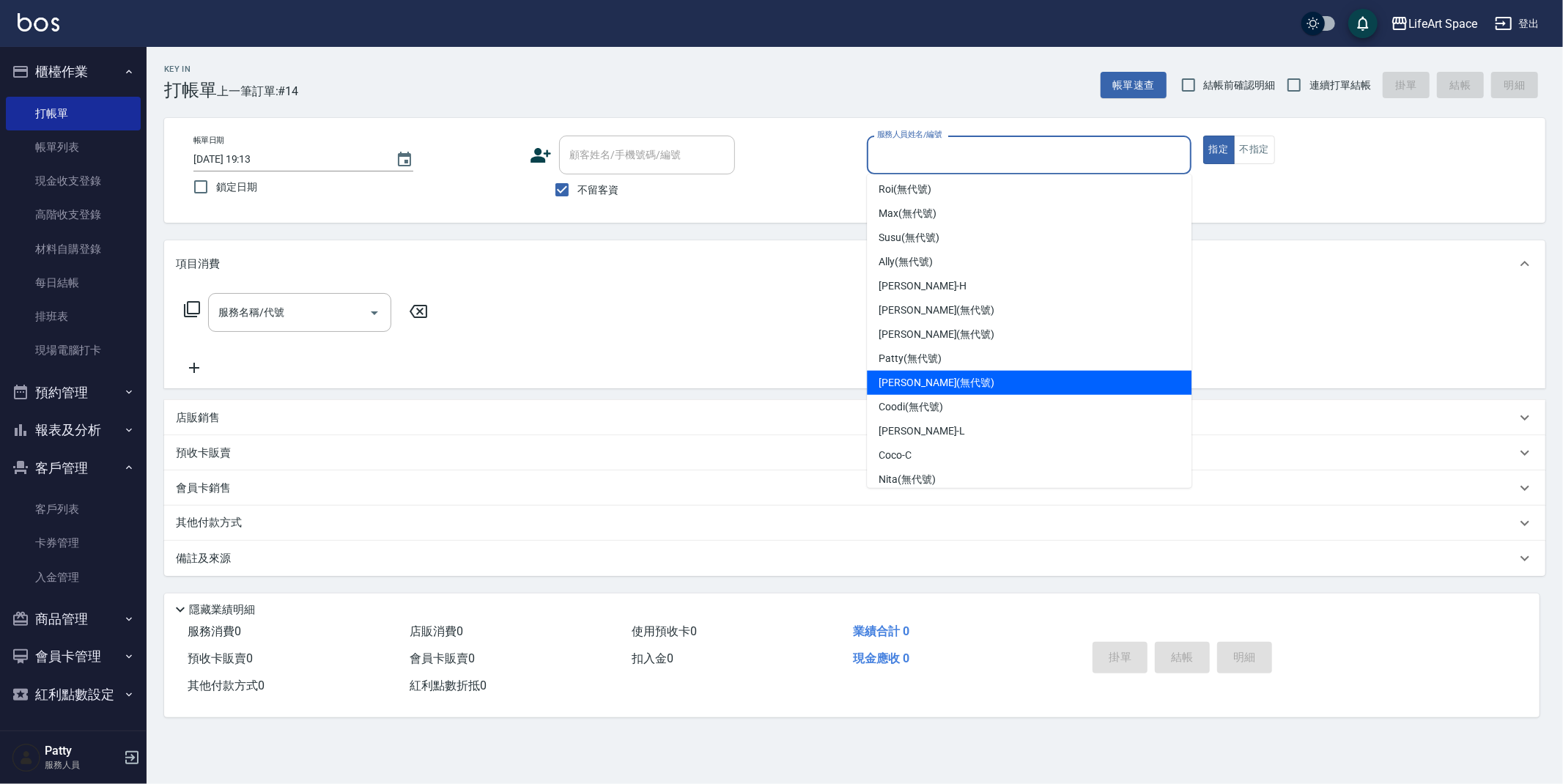
scroll to position [229, 0]
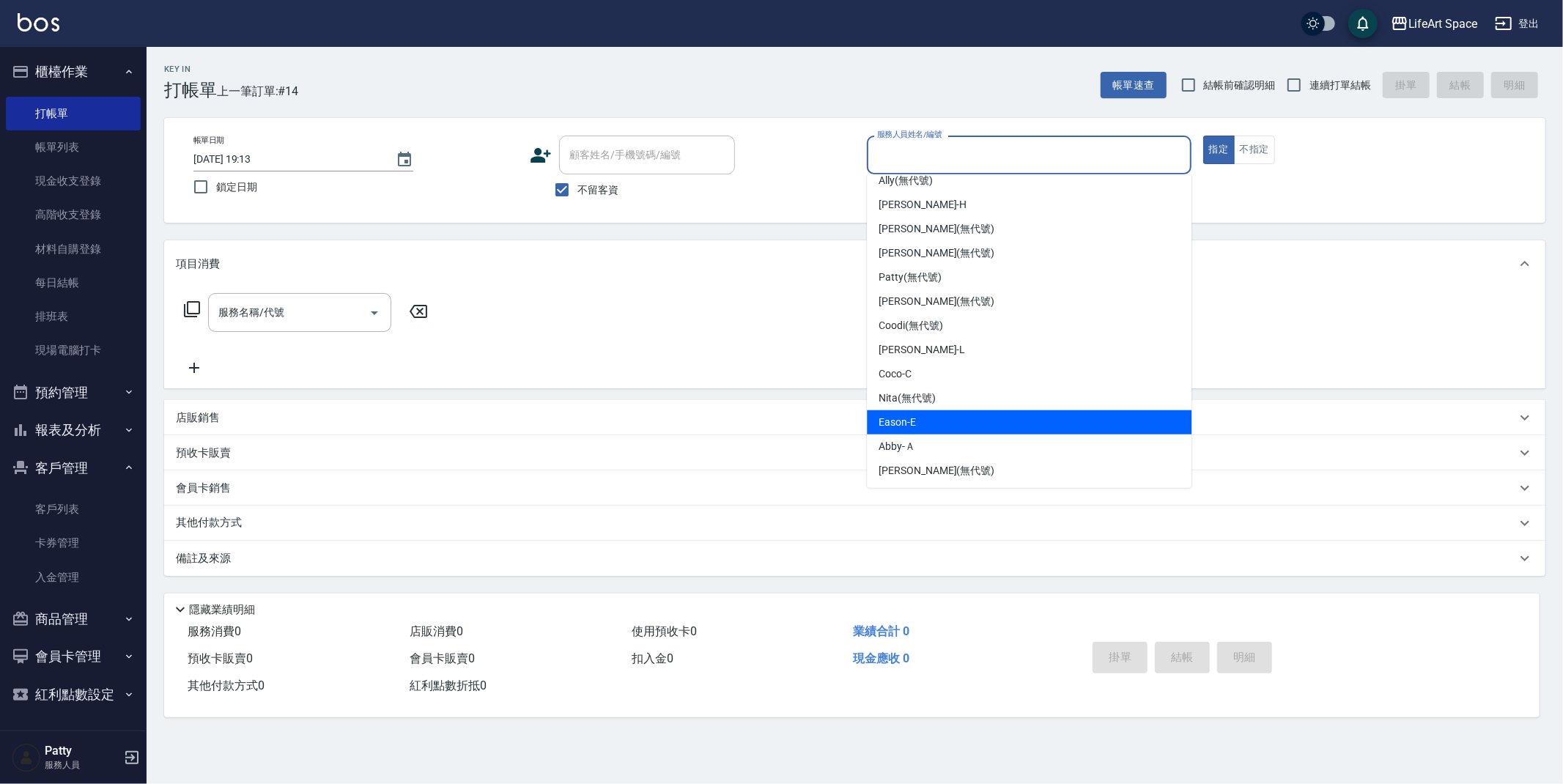
click at [925, 421] on div "Eason -E" at bounding box center [1029, 423] width 324 height 25
type input "Eason-E"
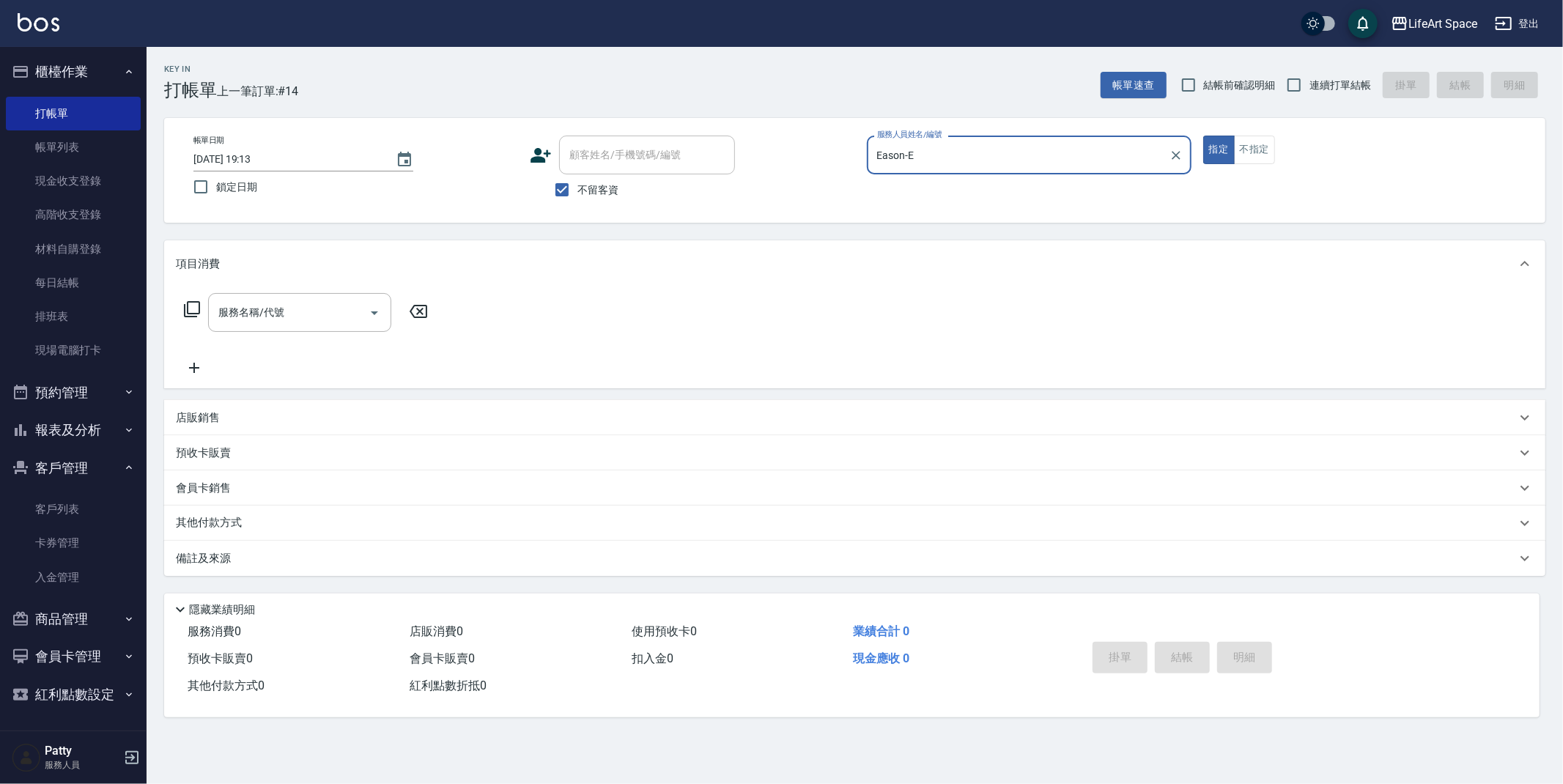
click at [264, 314] on input "服務名稱/代號" at bounding box center [288, 312] width 148 height 25
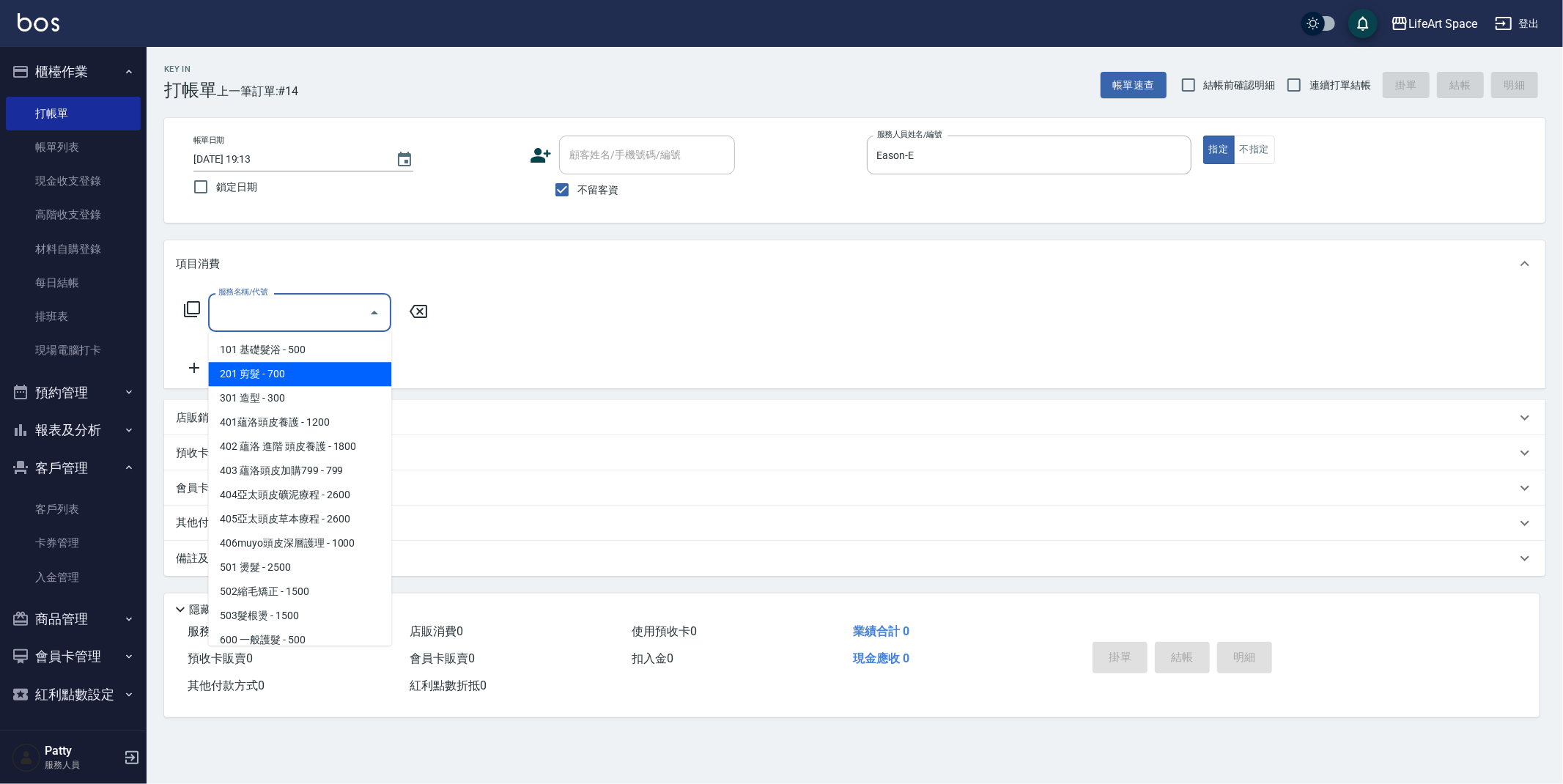
drag, startPoint x: 291, startPoint y: 370, endPoint x: 366, endPoint y: 351, distance: 77.4
click at [291, 370] on span "201 剪髮 - 700" at bounding box center [300, 374] width 183 height 25
type input "201 剪髮(201)"
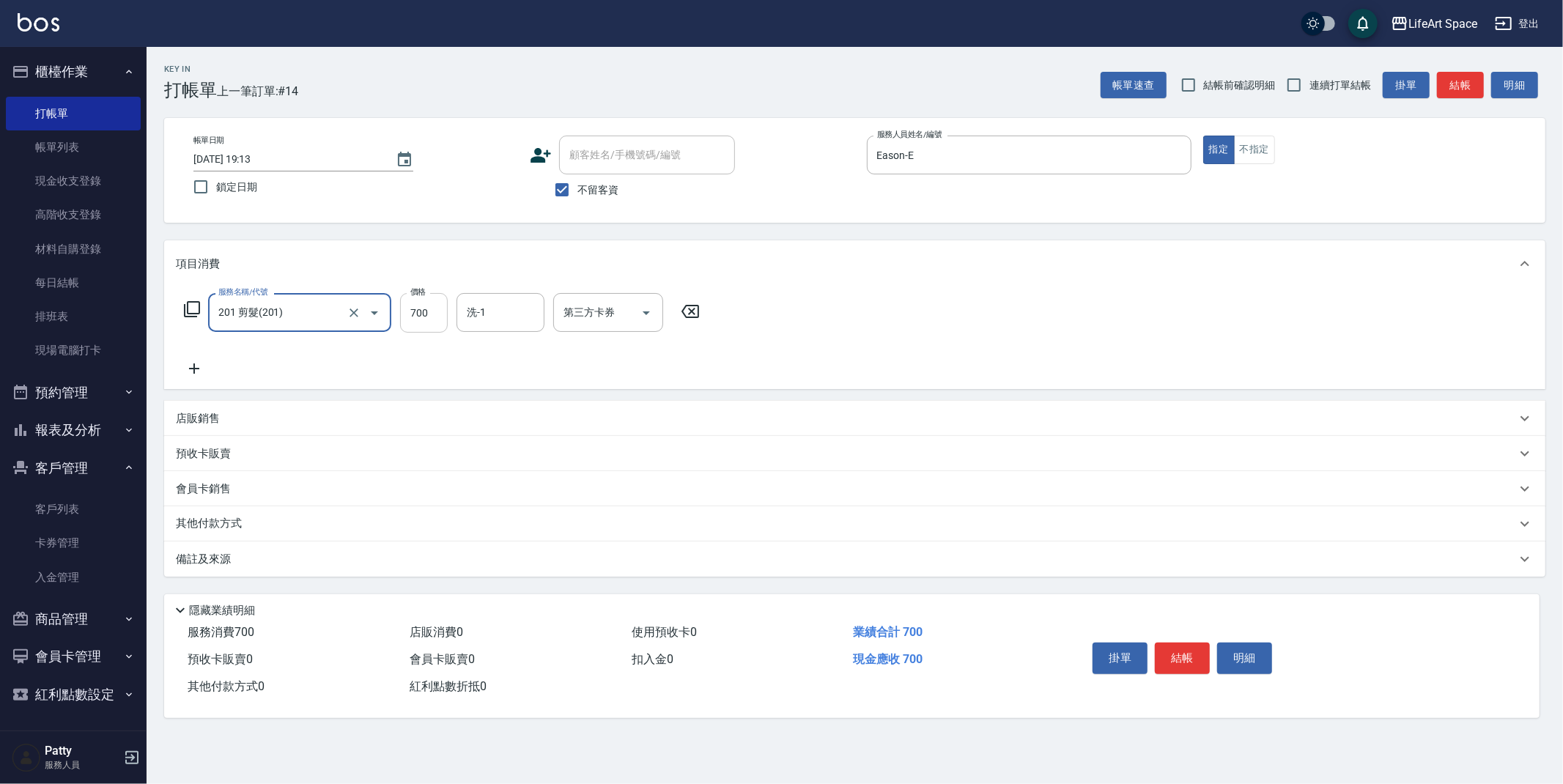
click at [440, 316] on input "700" at bounding box center [424, 313] width 47 height 40
type input "630"
click at [272, 571] on div "備註及來源" at bounding box center [855, 559] width 1382 height 35
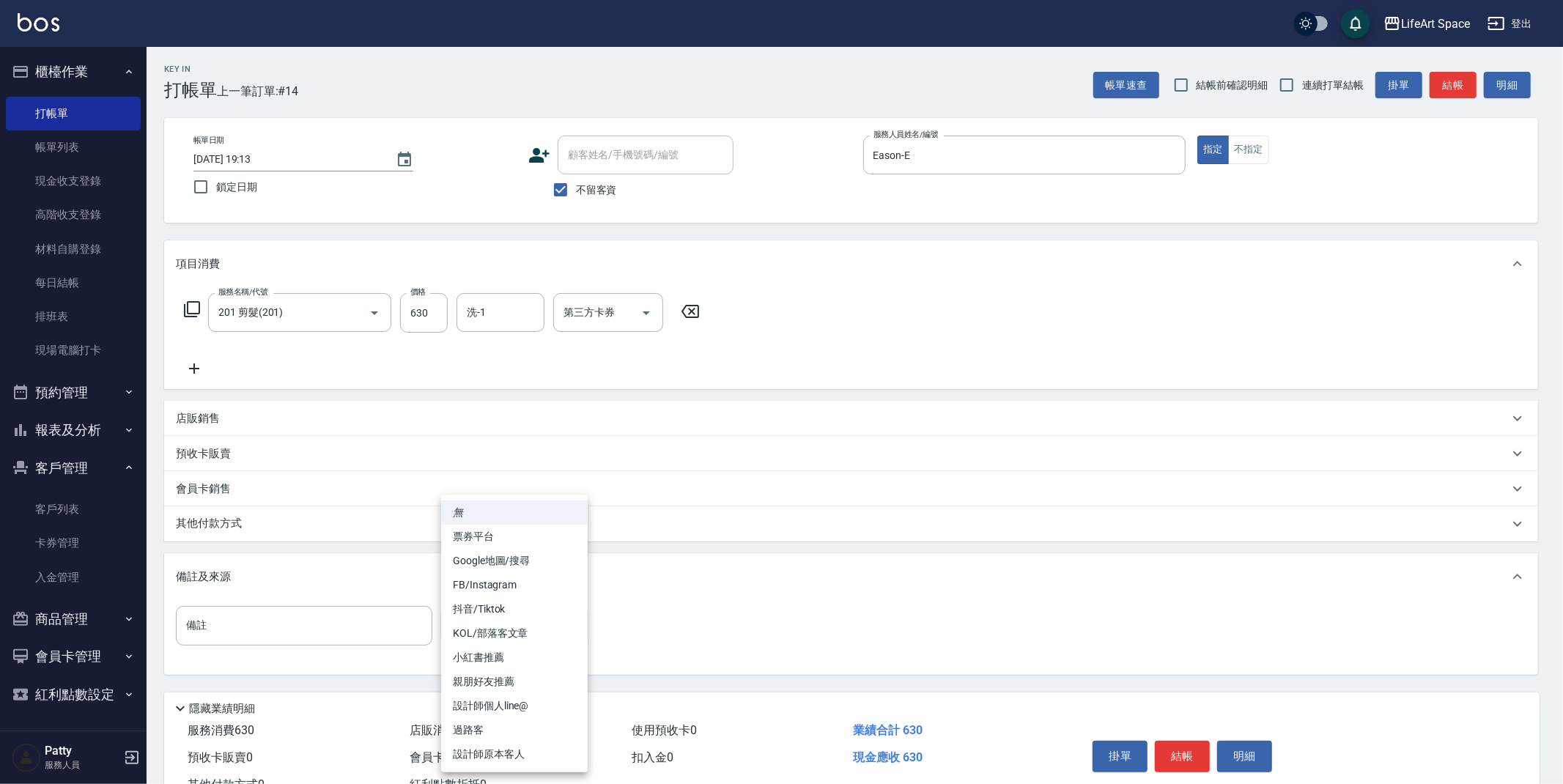
click at [548, 635] on body "LifeArt Space 登出 櫃檯作業 打帳單 帳單列表 現金收支登錄 高階收支登錄 材料自購登錄 每日結帳 排班表 現場電腦打卡 預約管理 預約管理 單…" at bounding box center [782, 417] width 1563 height 834
click at [527, 747] on li "設計師原本客人" at bounding box center [514, 755] width 147 height 25
type input "設計師原本客人"
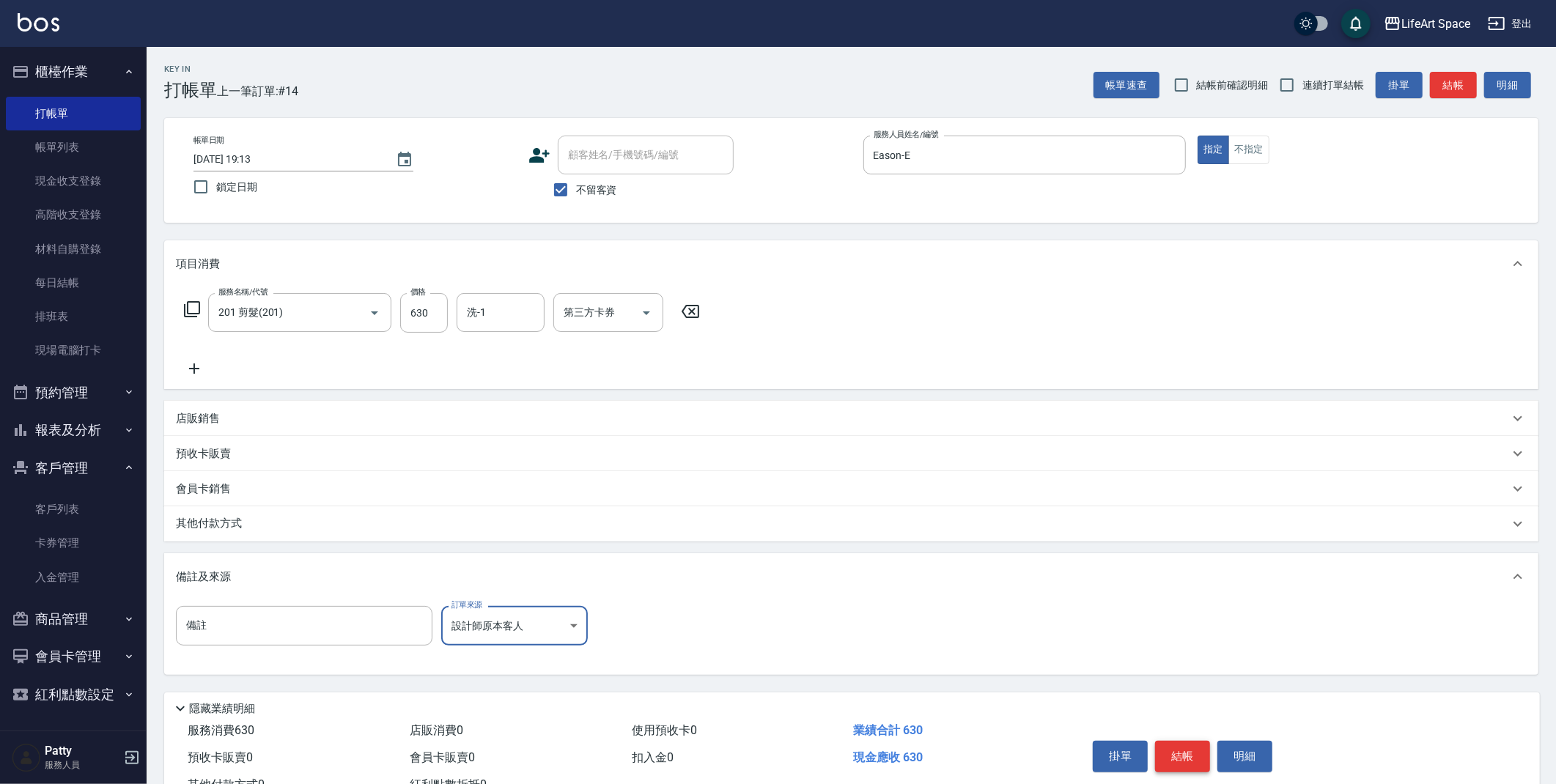
click at [1202, 750] on button "結帳" at bounding box center [1182, 756] width 55 height 31
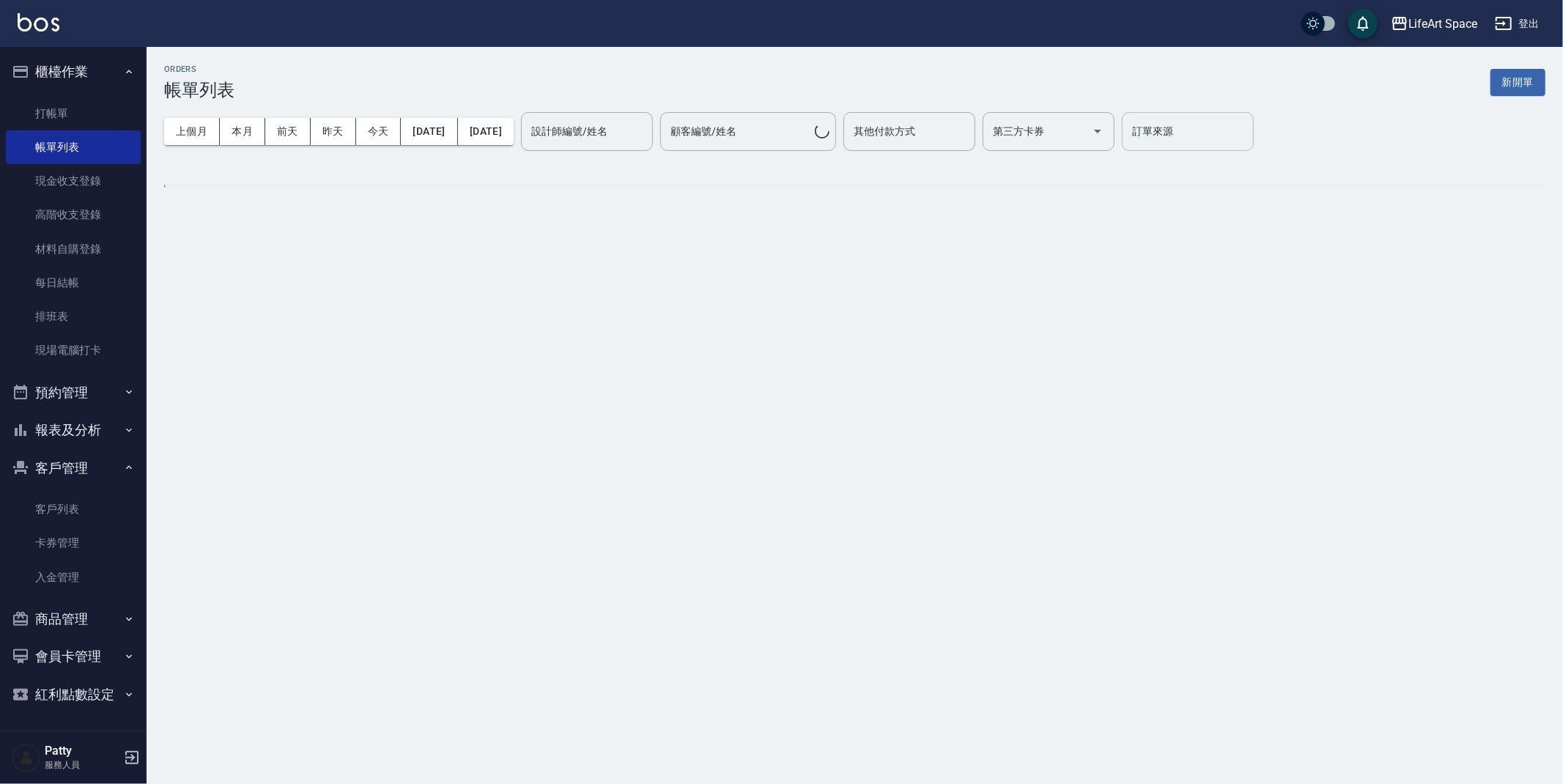
click at [1526, 95] on div "ORDERS 帳單列表 新開單" at bounding box center [855, 82] width 1382 height 36
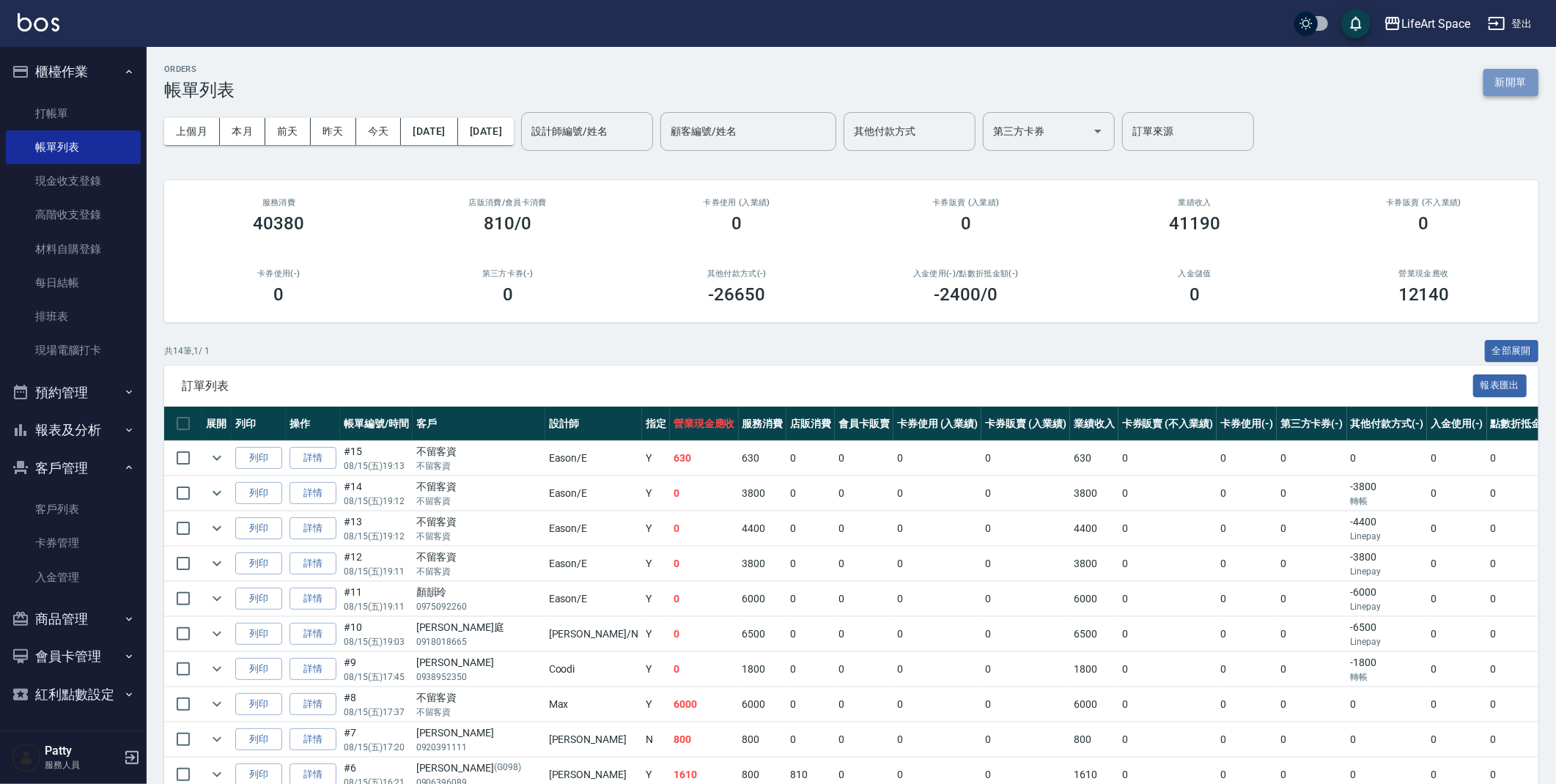
click at [1485, 91] on button "新開單" at bounding box center [1511, 82] width 55 height 27
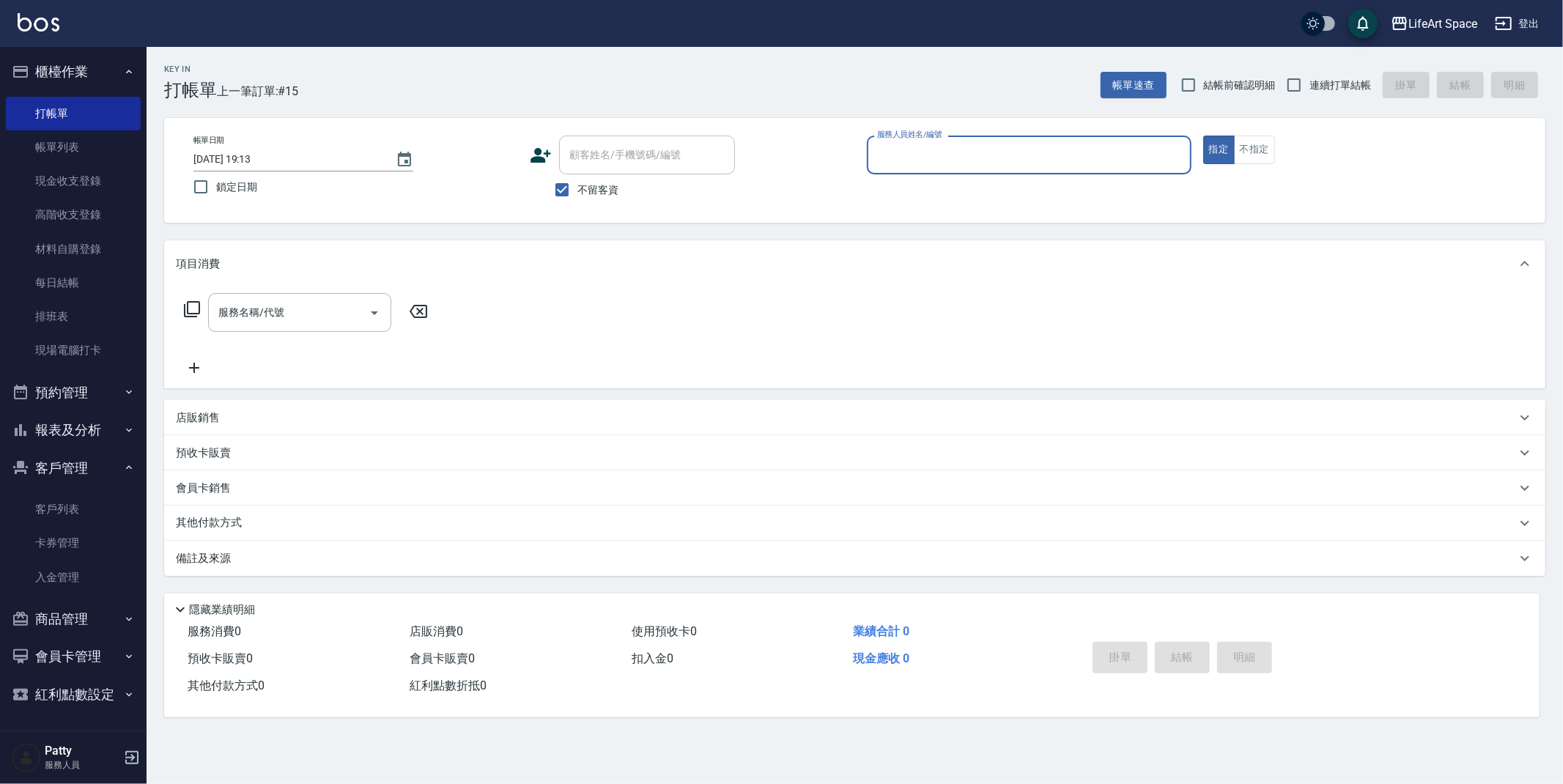
click at [953, 168] on div "服務人員姓名/編號" at bounding box center [1029, 155] width 324 height 39
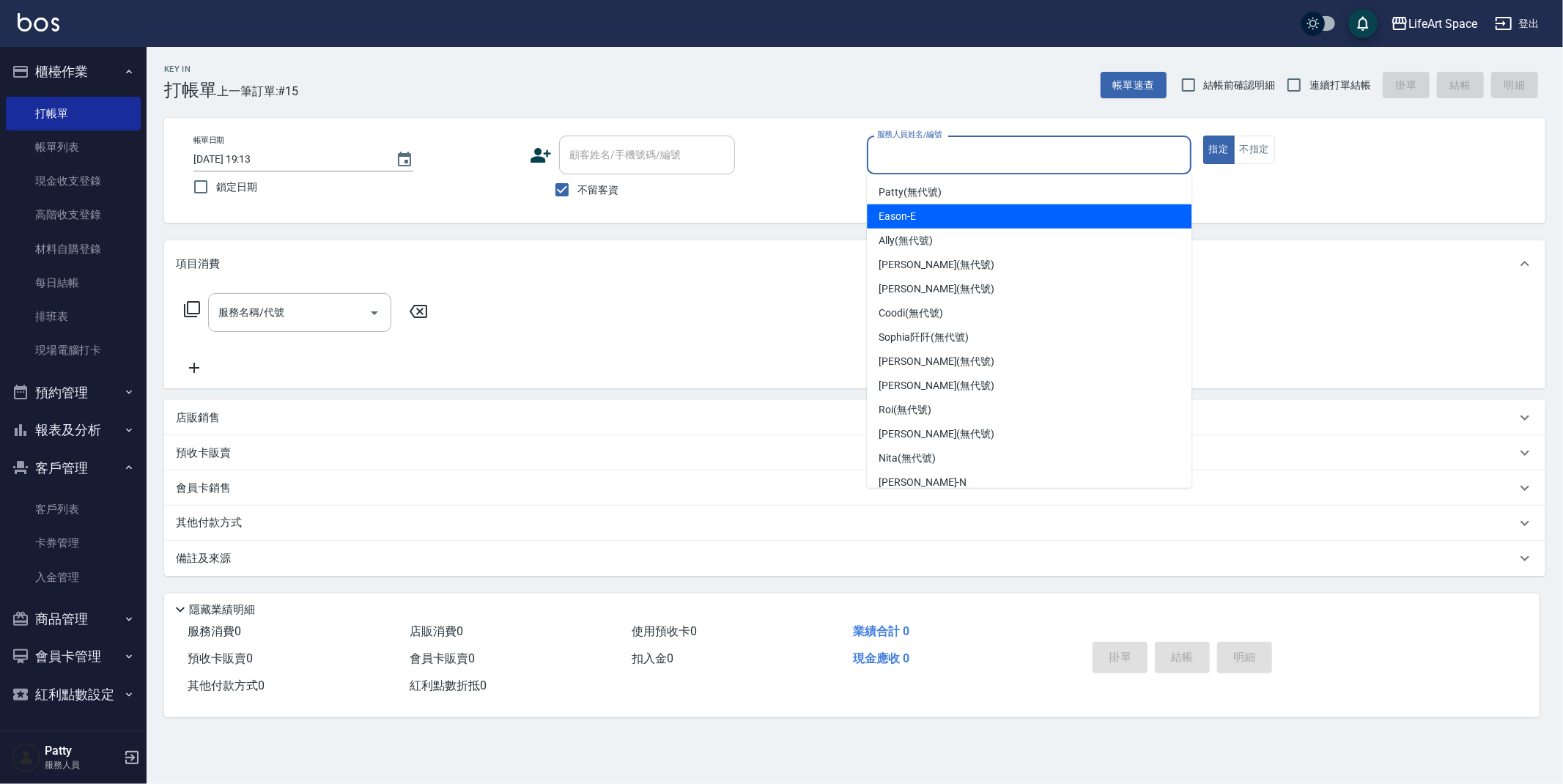
drag, startPoint x: 933, startPoint y: 219, endPoint x: 674, endPoint y: 282, distance: 266.6
click at [933, 219] on div "Eason -E" at bounding box center [1029, 217] width 324 height 25
type input "Eason-E"
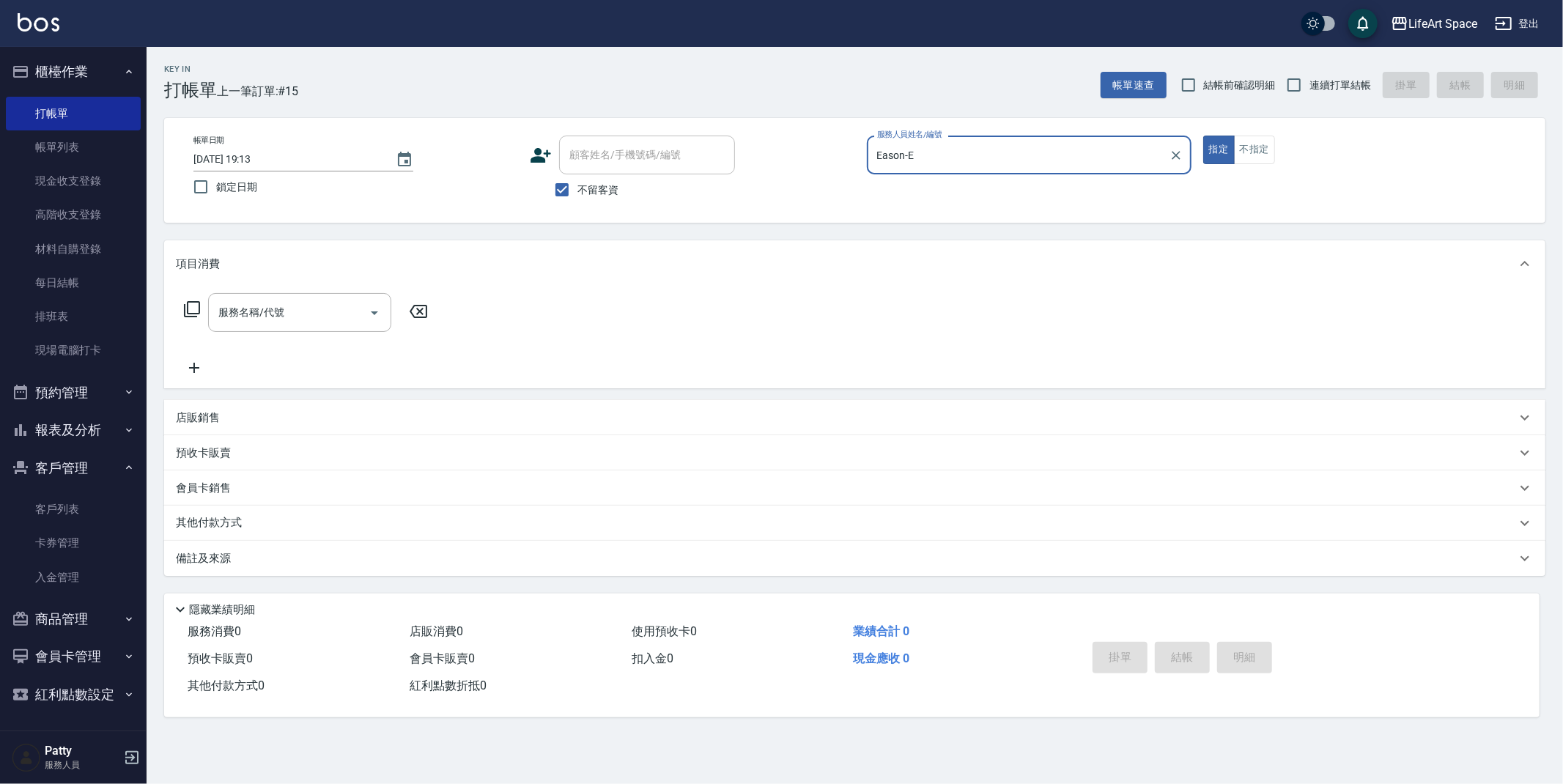
click at [283, 316] on div "服務名稱/代號 服務名稱/代號" at bounding box center [300, 313] width 183 height 39
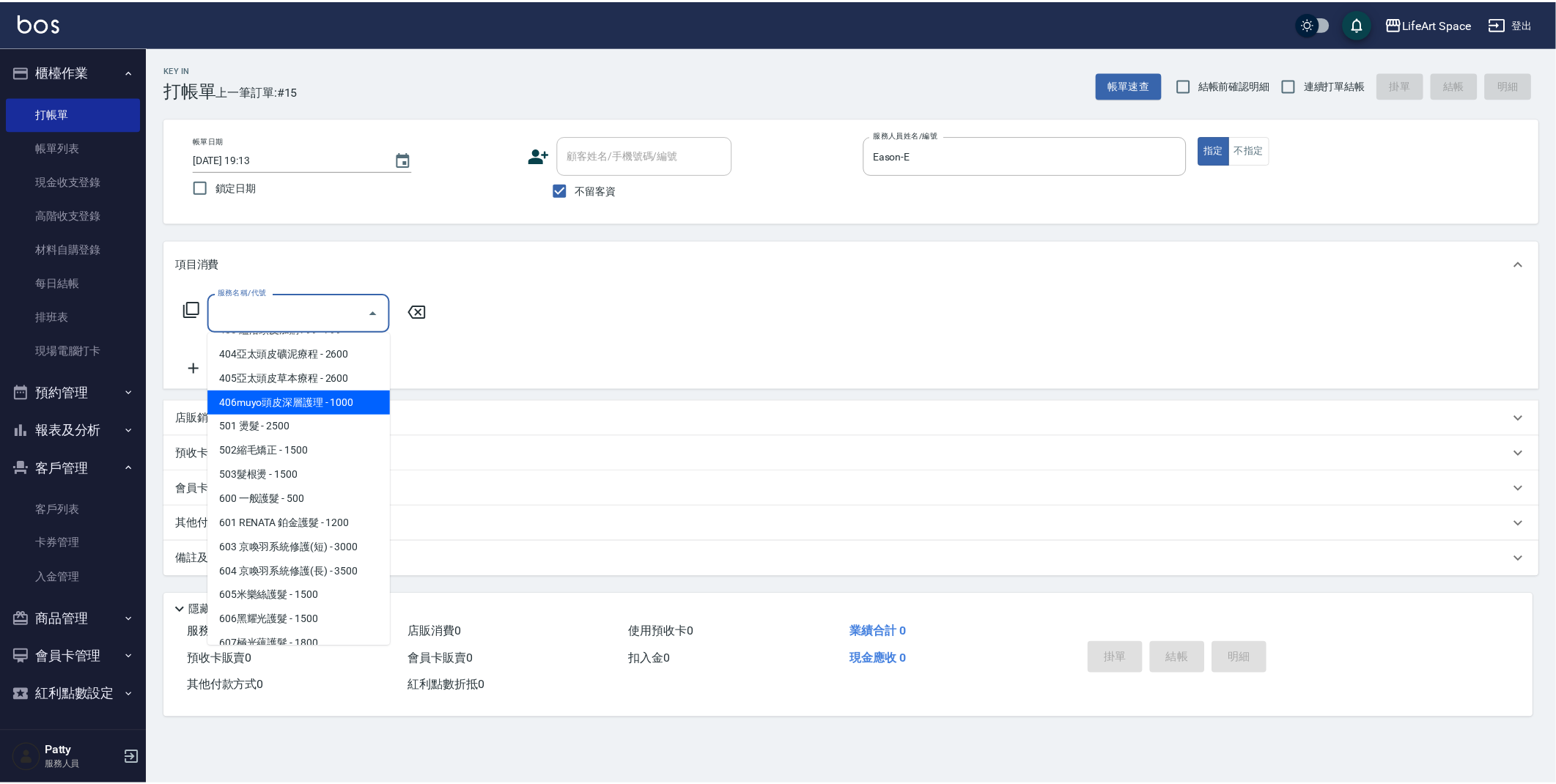
scroll to position [229, 0]
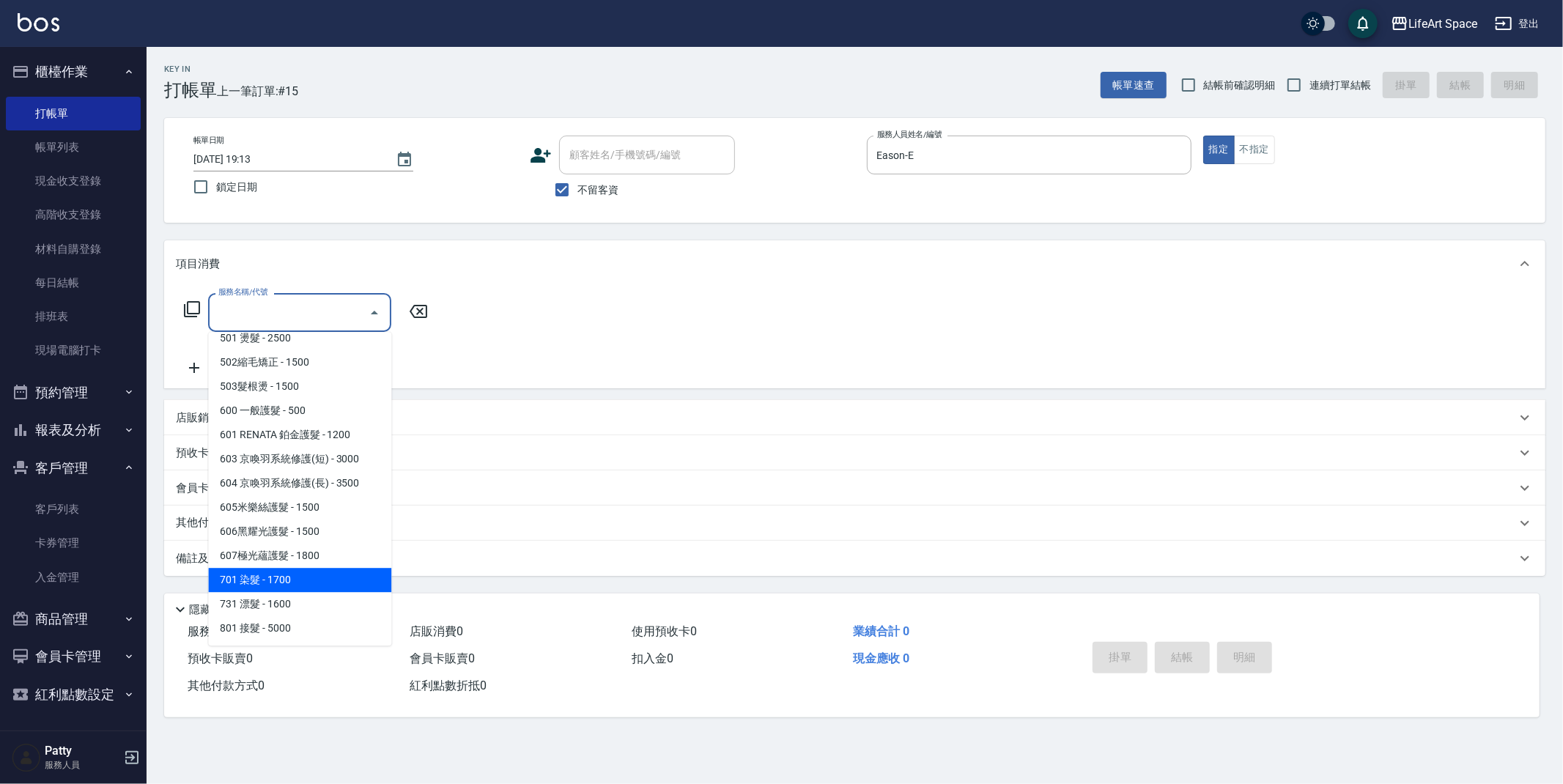
drag, startPoint x: 276, startPoint y: 581, endPoint x: 397, endPoint y: 419, distance: 202.2
click at [276, 581] on span "701 染髮 - 1700" at bounding box center [300, 580] width 183 height 25
type input "701 染髮(701)"
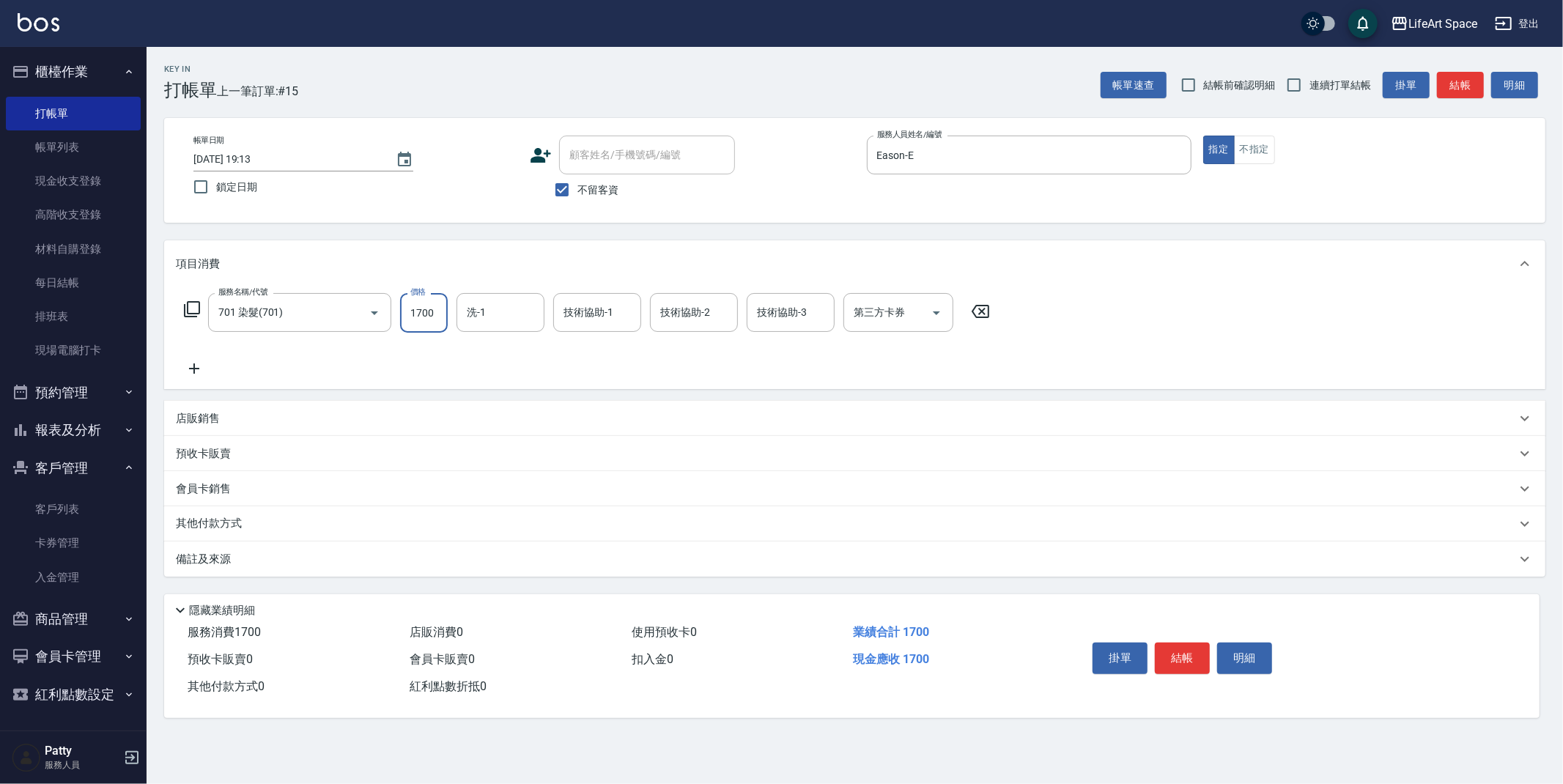
click at [443, 305] on input "1700" at bounding box center [424, 313] width 47 height 40
type input "3800"
click at [495, 321] on input "洗-1" at bounding box center [500, 312] width 75 height 25
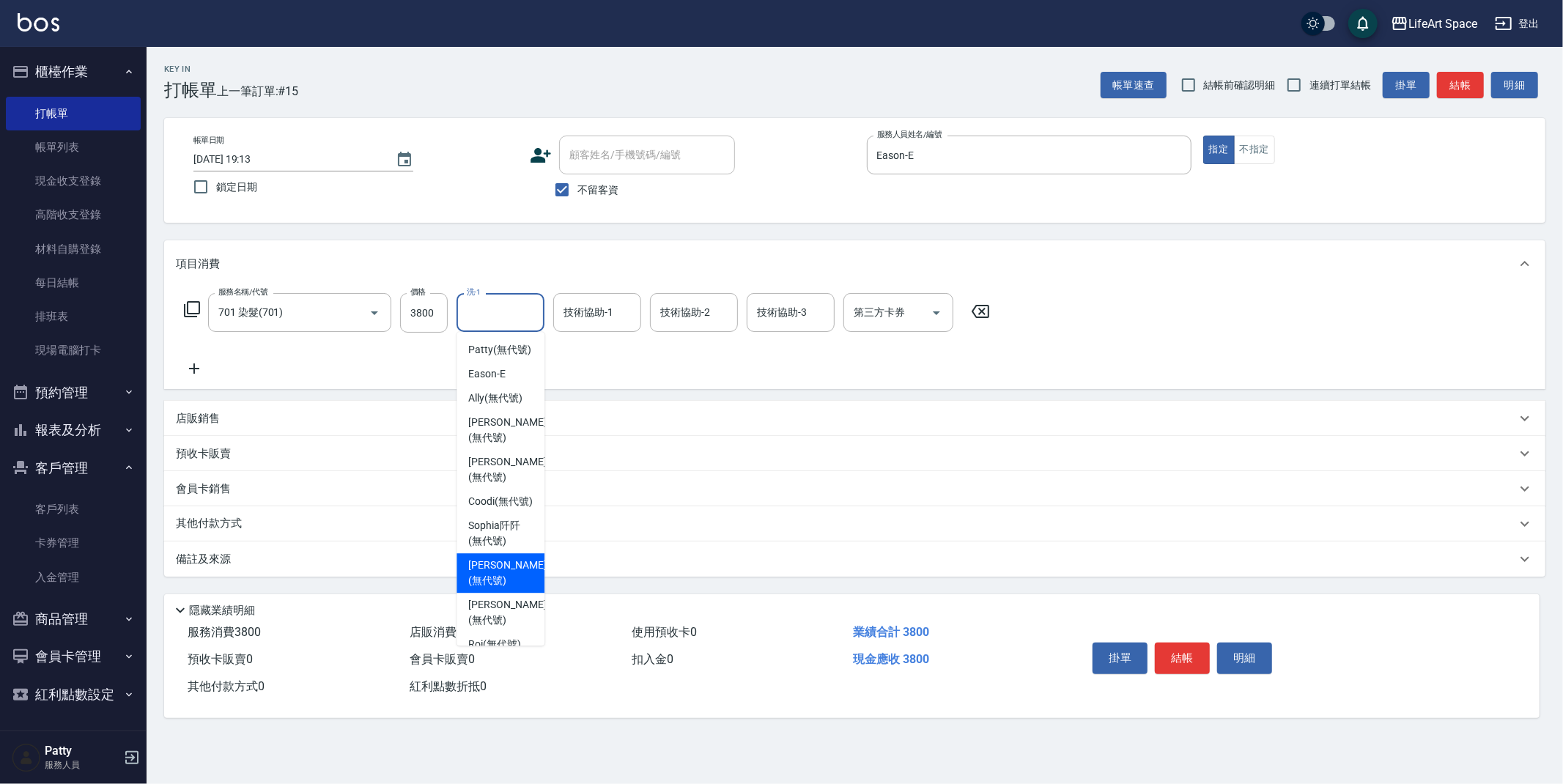
drag, startPoint x: 483, startPoint y: 589, endPoint x: 583, endPoint y: 374, distance: 237.1
click at [483, 589] on span "[PERSON_NAME] (無代號)" at bounding box center [507, 573] width 77 height 31
type input "[PERSON_NAME](無代號)"
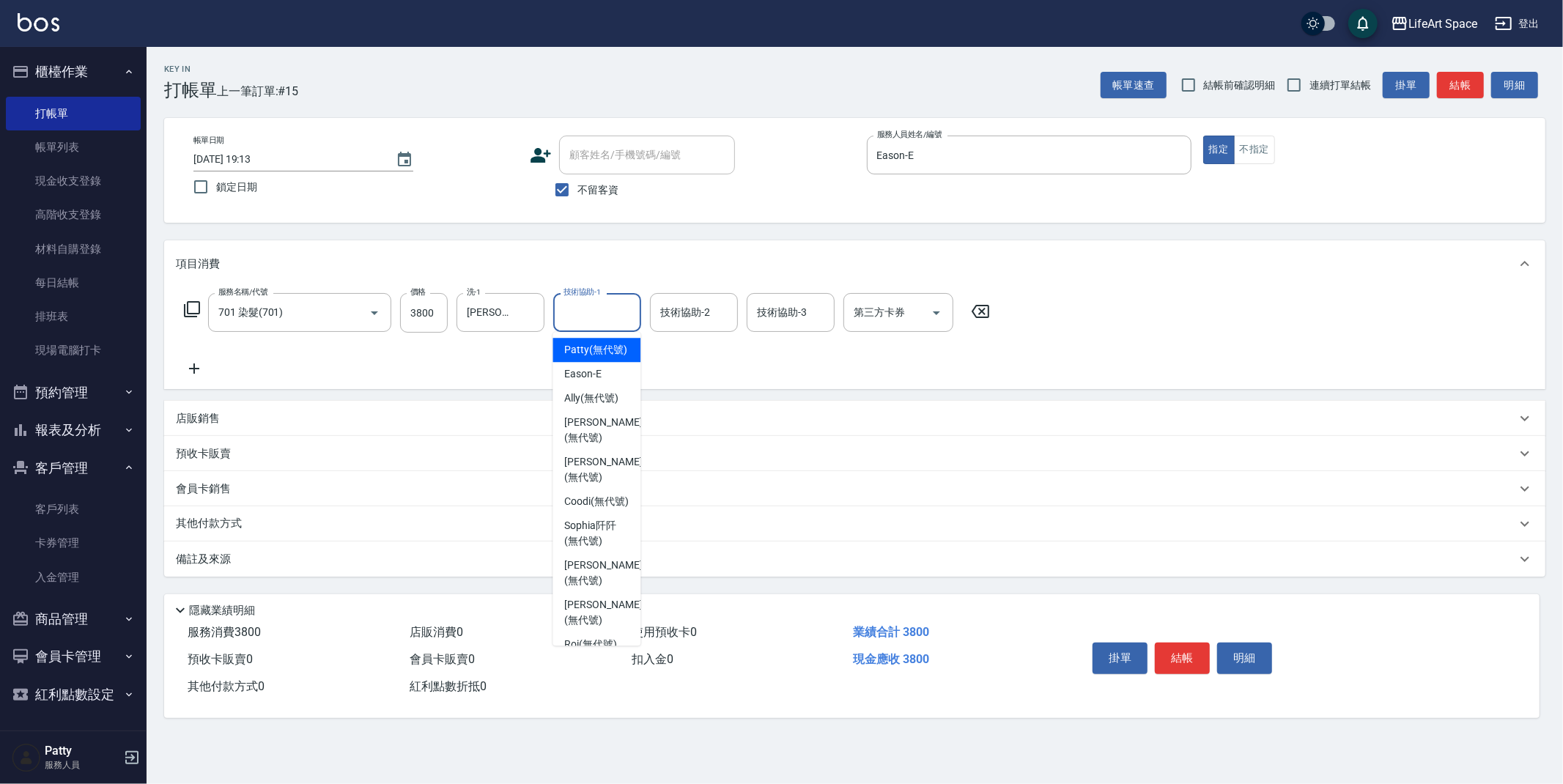
click at [610, 316] on input "技術協助-1" at bounding box center [597, 312] width 75 height 25
click at [602, 542] on span "[PERSON_NAME]阡 (無代號)" at bounding box center [596, 533] width 64 height 31
type input "[PERSON_NAME]阡(無代號)"
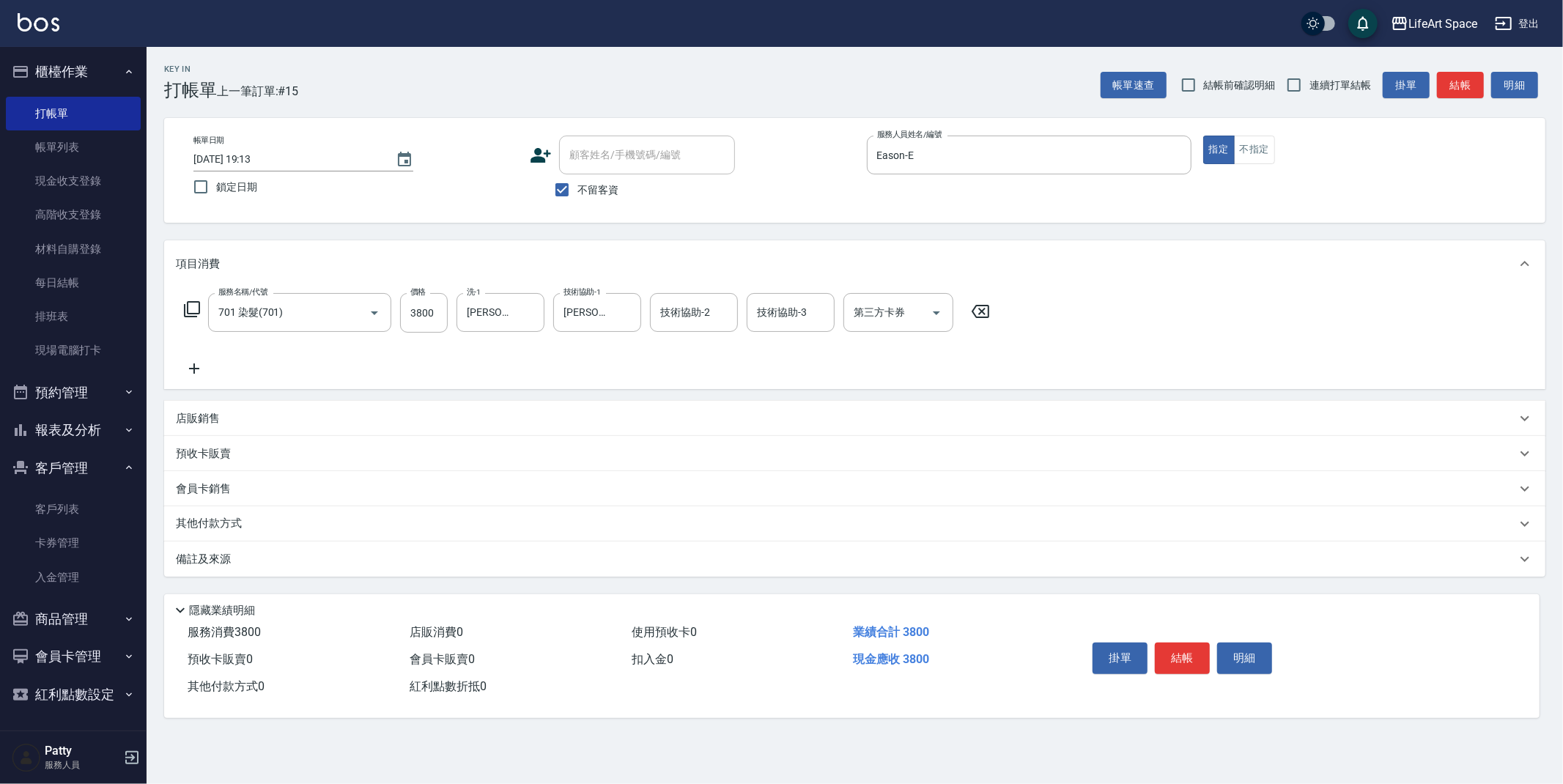
drag, startPoint x: 272, startPoint y: 555, endPoint x: 345, endPoint y: 604, distance: 87.9
click at [272, 555] on div "備註及來源" at bounding box center [846, 560] width 1341 height 16
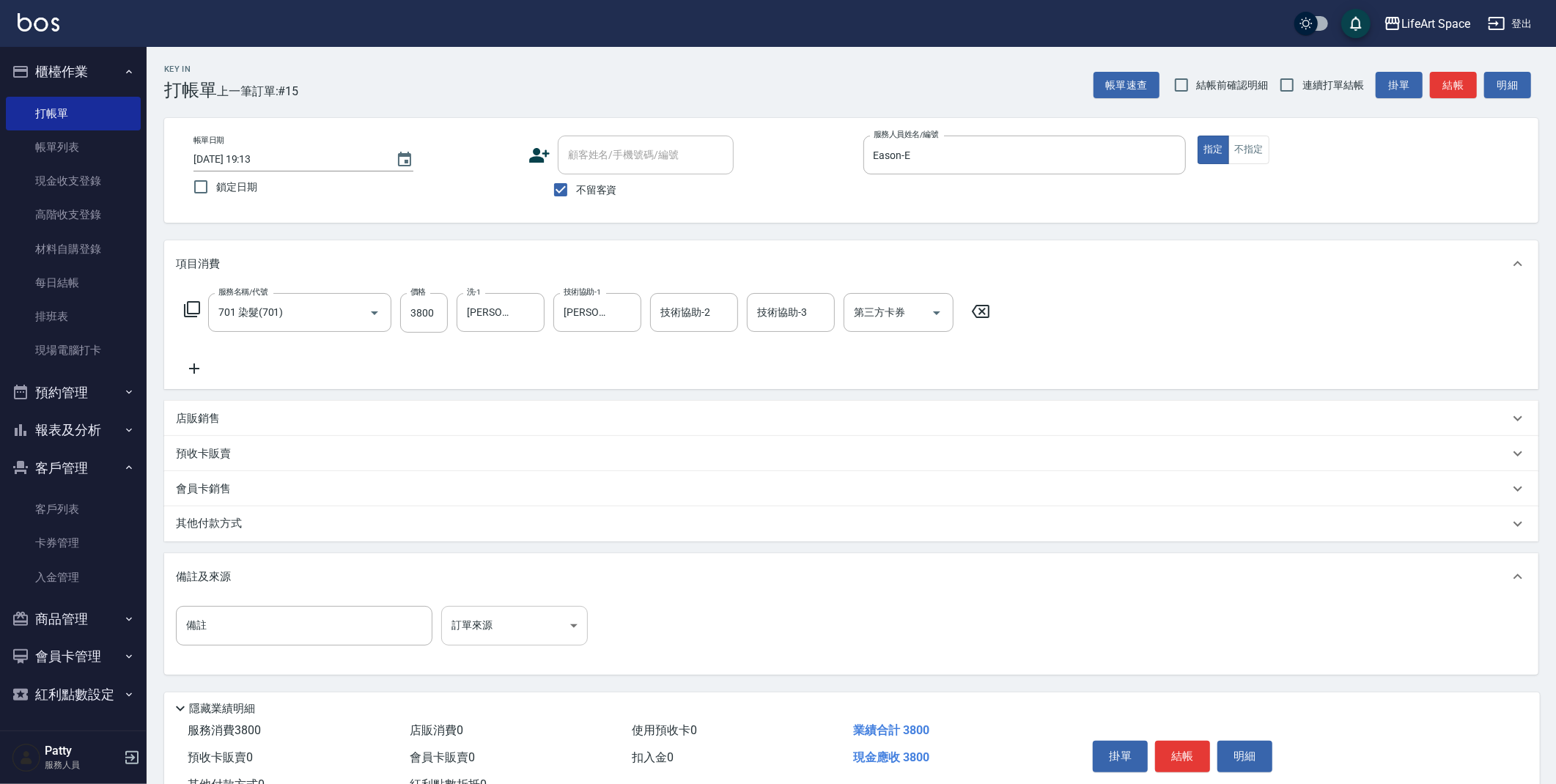
click at [480, 632] on body "LifeArt Space 登出 櫃檯作業 打帳單 帳單列表 現金收支登錄 高階收支登錄 材料自購登錄 每日結帳 排班表 現場電腦打卡 預約管理 預約管理 單…" at bounding box center [778, 417] width 1556 height 834
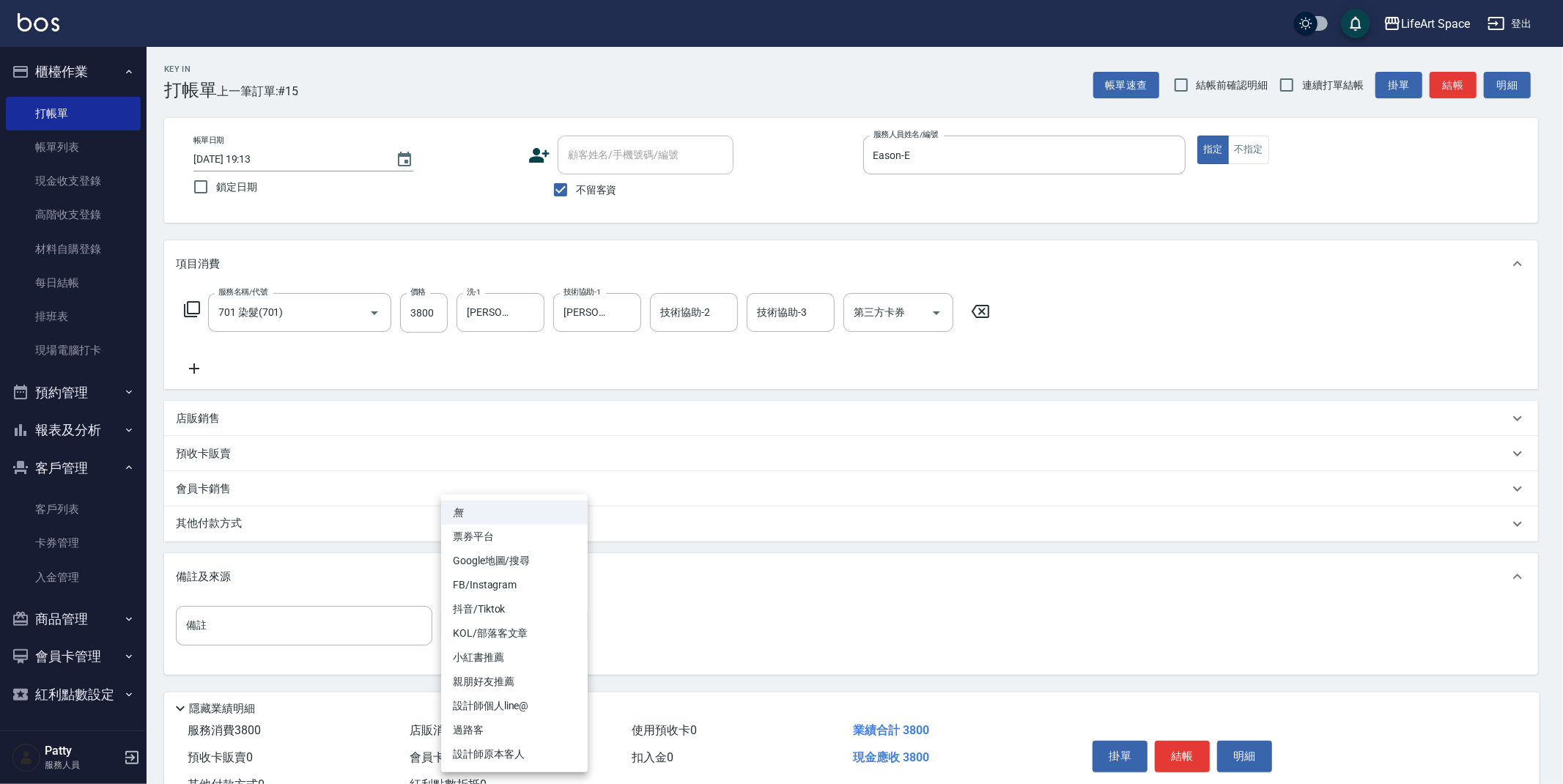
click at [500, 751] on li "設計師原本客人" at bounding box center [514, 755] width 147 height 25
type input "設計師原本客人"
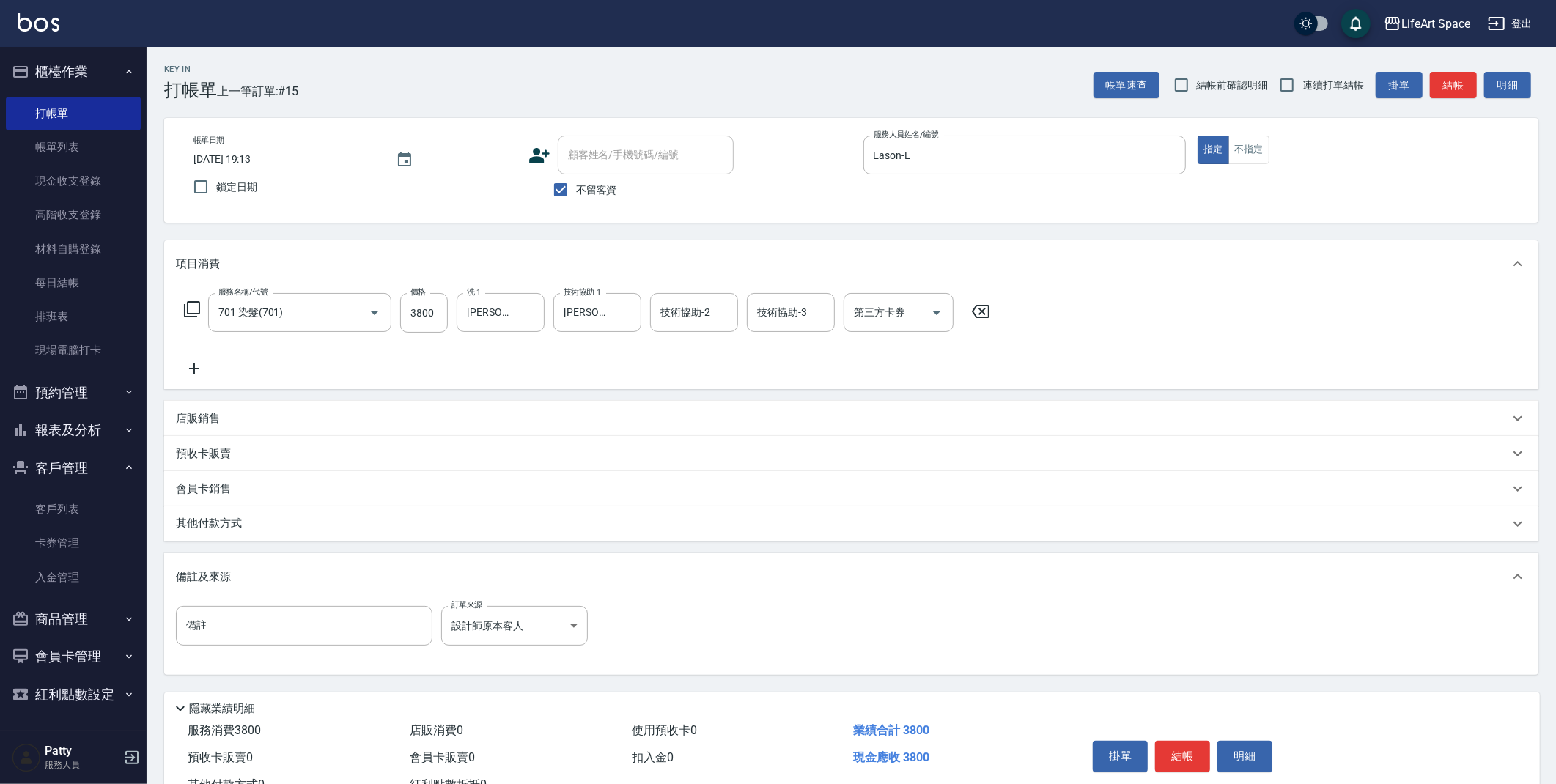
click at [271, 534] on div "其他付款方式" at bounding box center [851, 524] width 1374 height 35
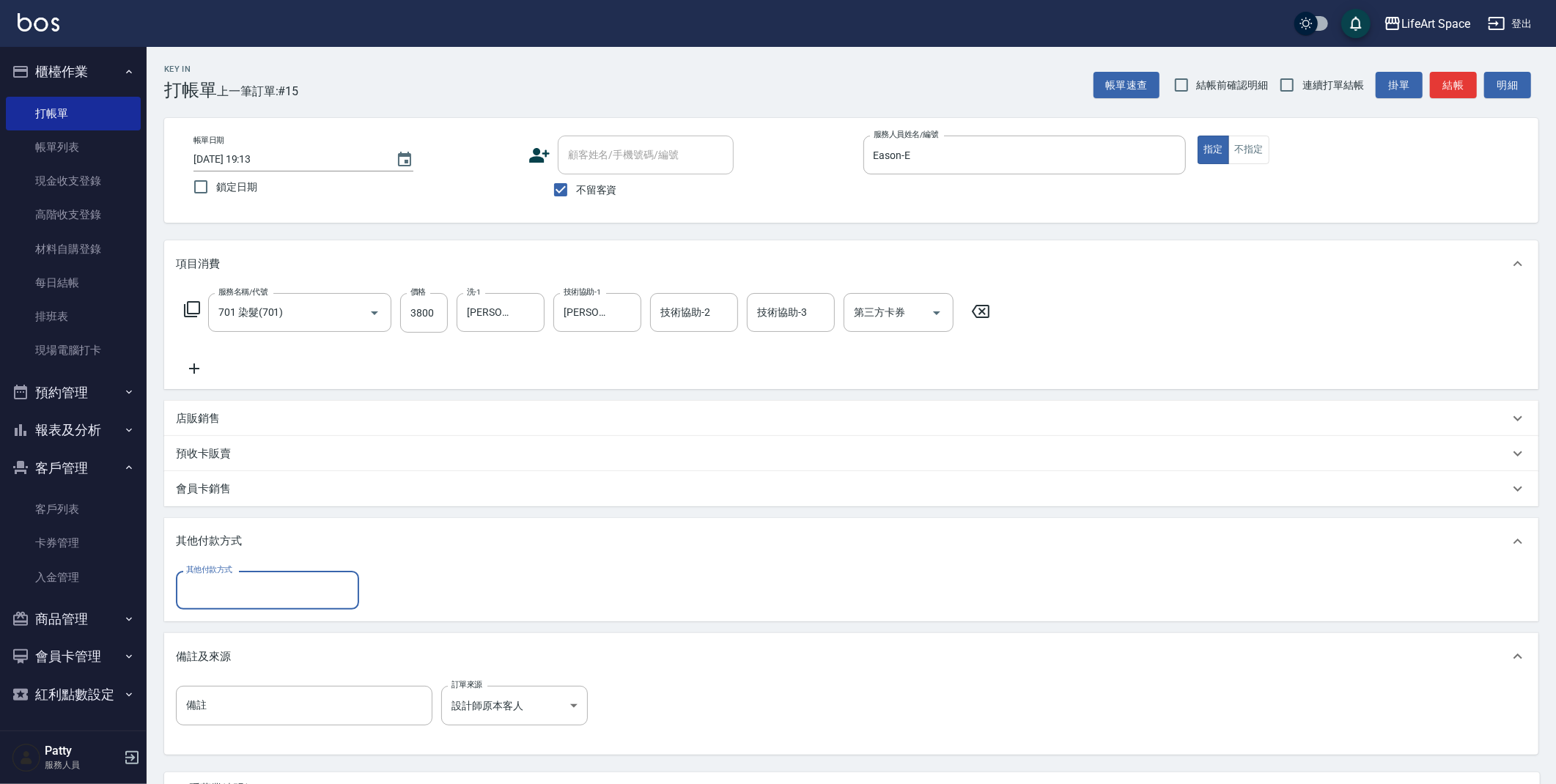
scroll to position [0, 0]
click at [237, 588] on input "其他付款方式" at bounding box center [267, 590] width 170 height 25
drag, startPoint x: 228, startPoint y: 630, endPoint x: 331, endPoint y: 597, distance: 108.2
click at [228, 630] on span "轉帳" at bounding box center [267, 628] width 183 height 25
type input "轉帳"
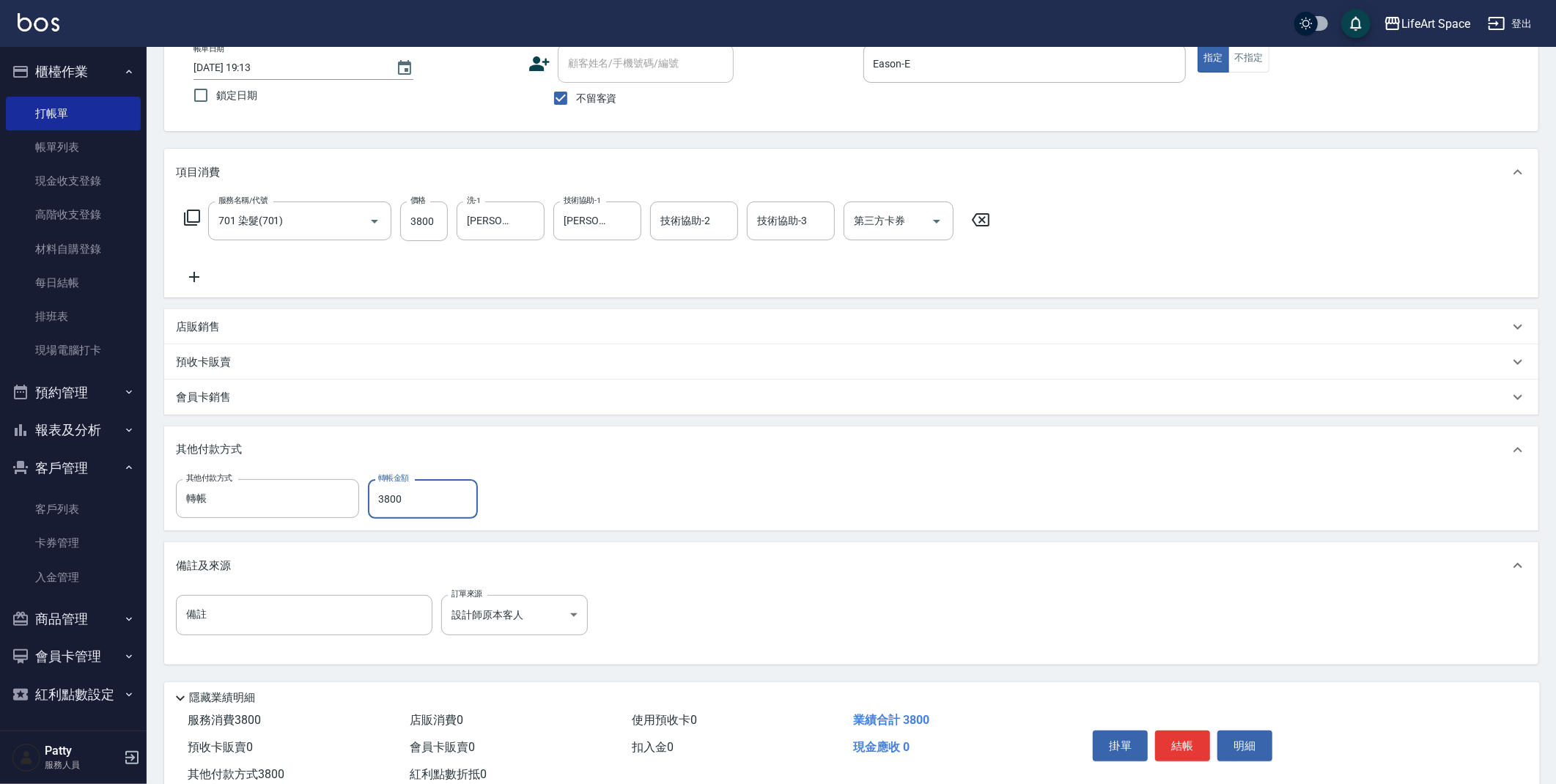
scroll to position [135, 0]
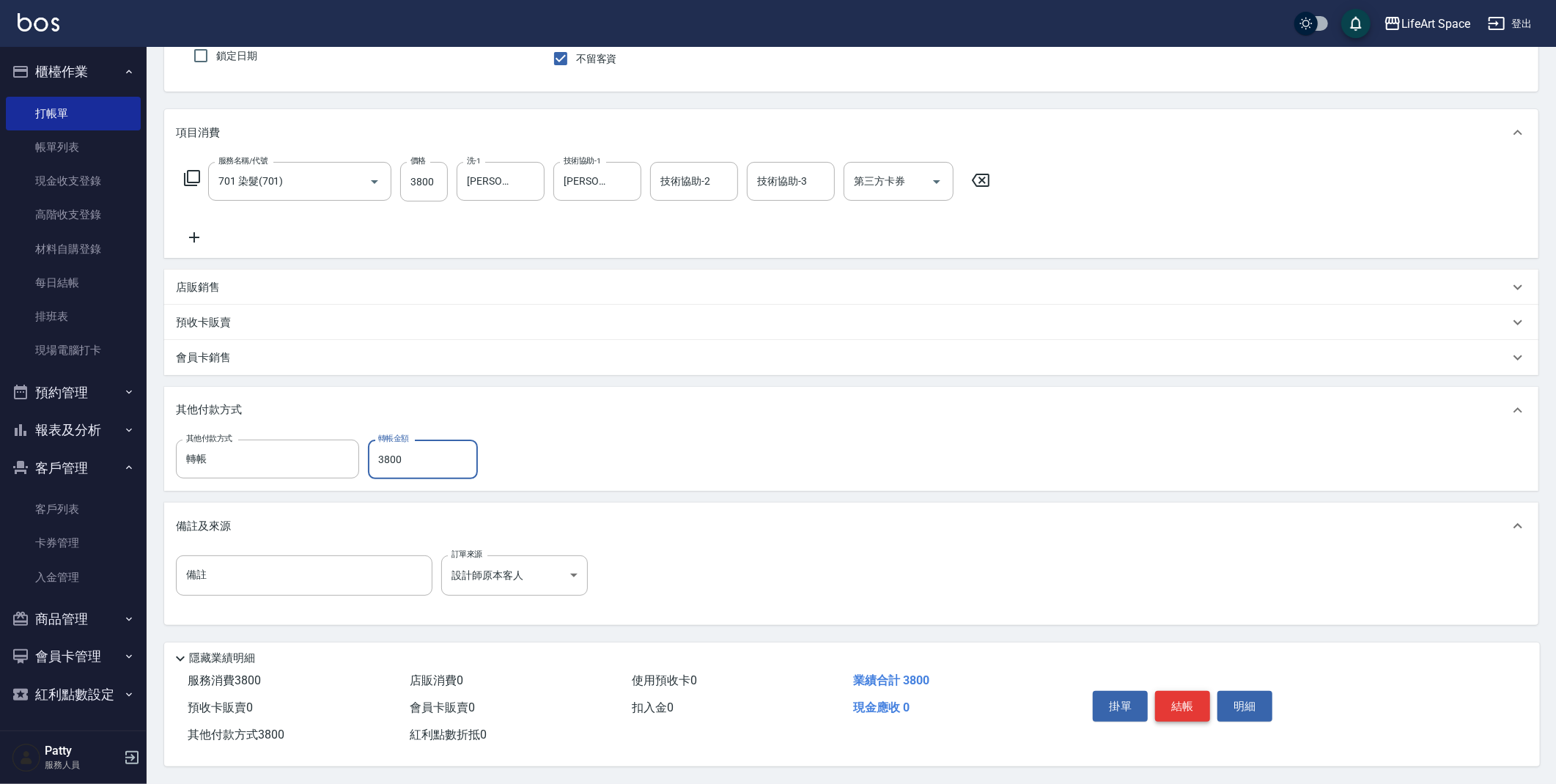
type input "3800"
click at [1182, 699] on button "結帳" at bounding box center [1182, 706] width 55 height 31
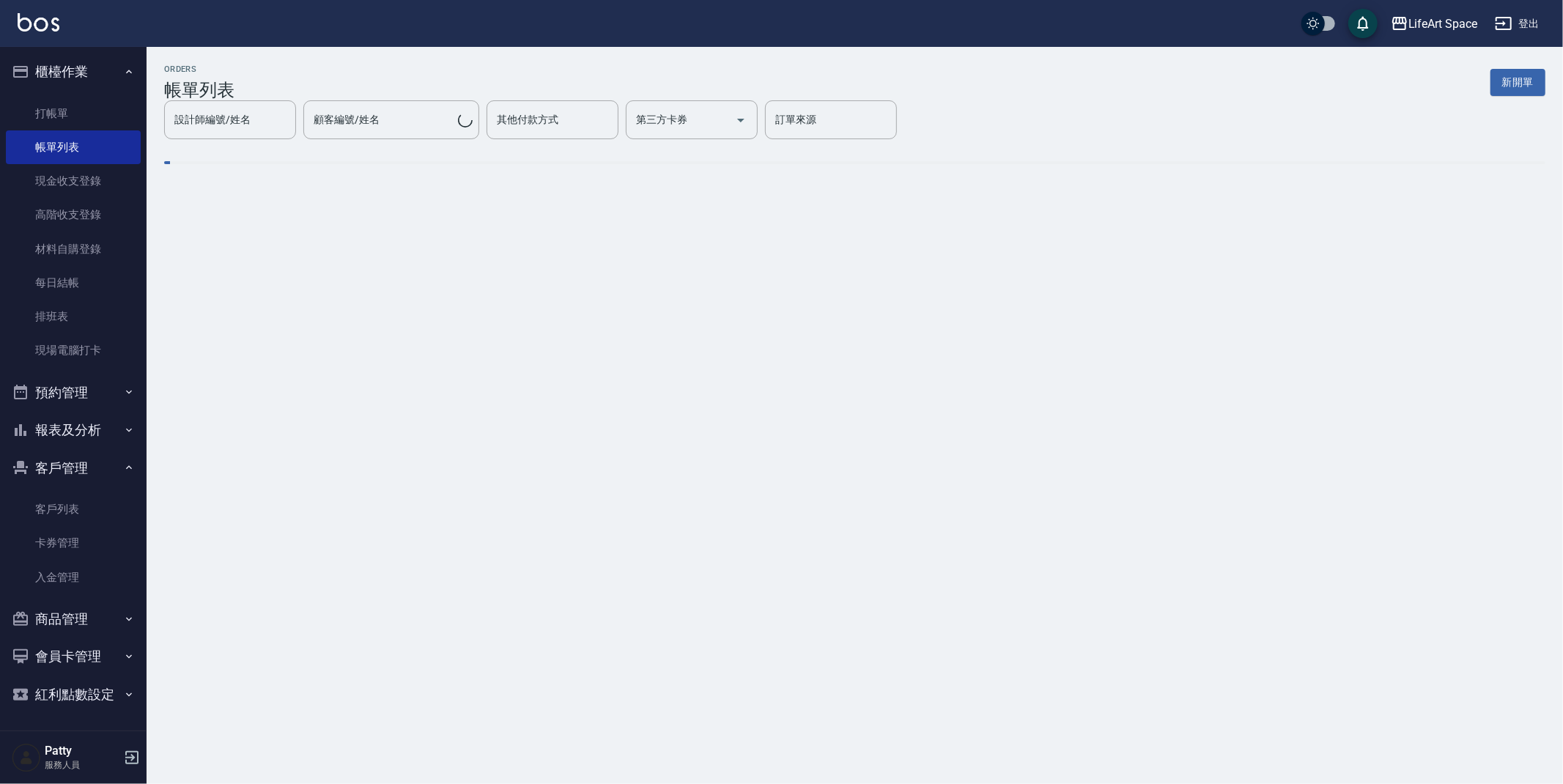
click at [1525, 80] on button "新開單" at bounding box center [1518, 82] width 55 height 27
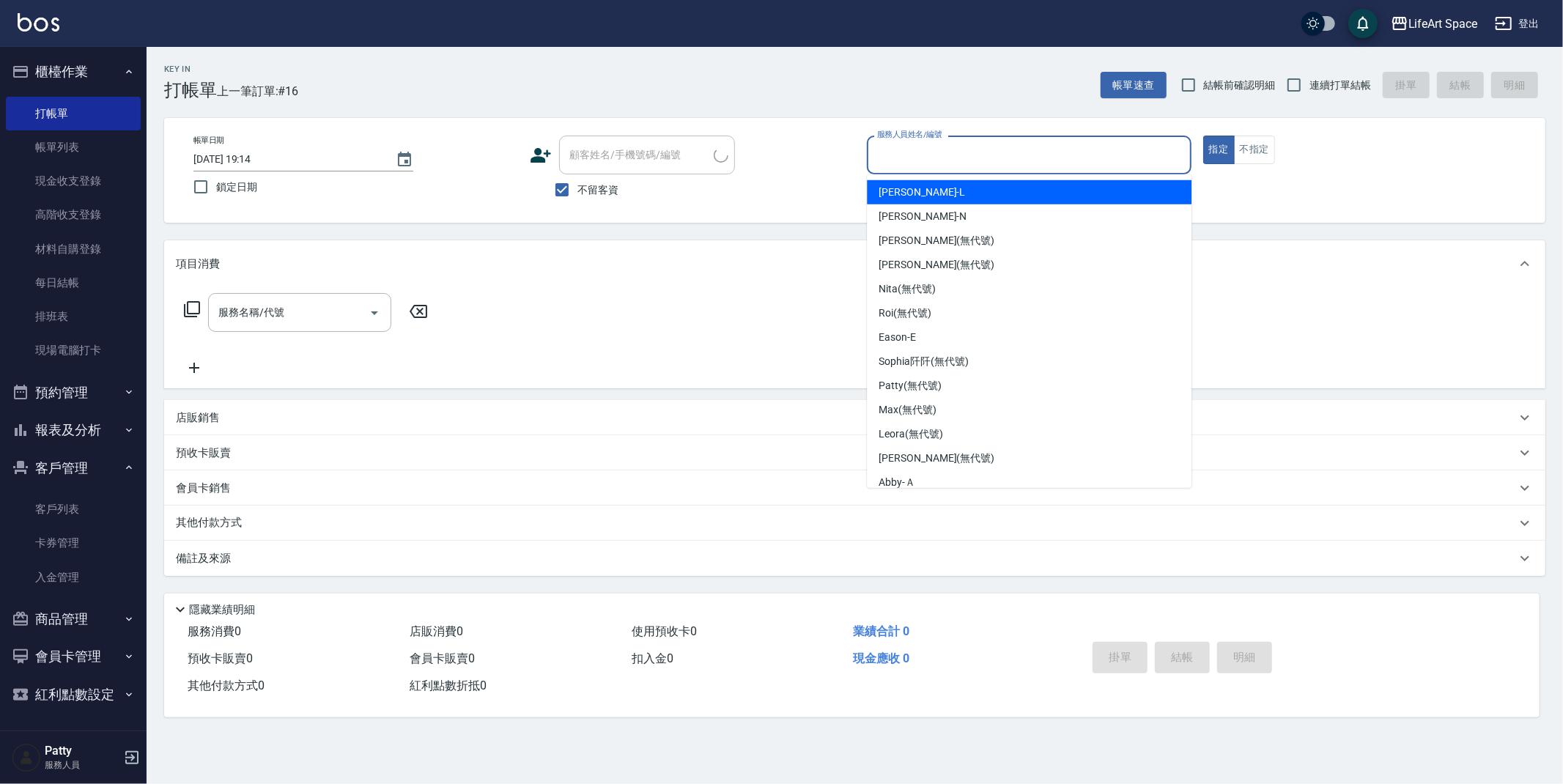
click at [1102, 146] on input "服務人員姓名/編號" at bounding box center [1029, 155] width 311 height 25
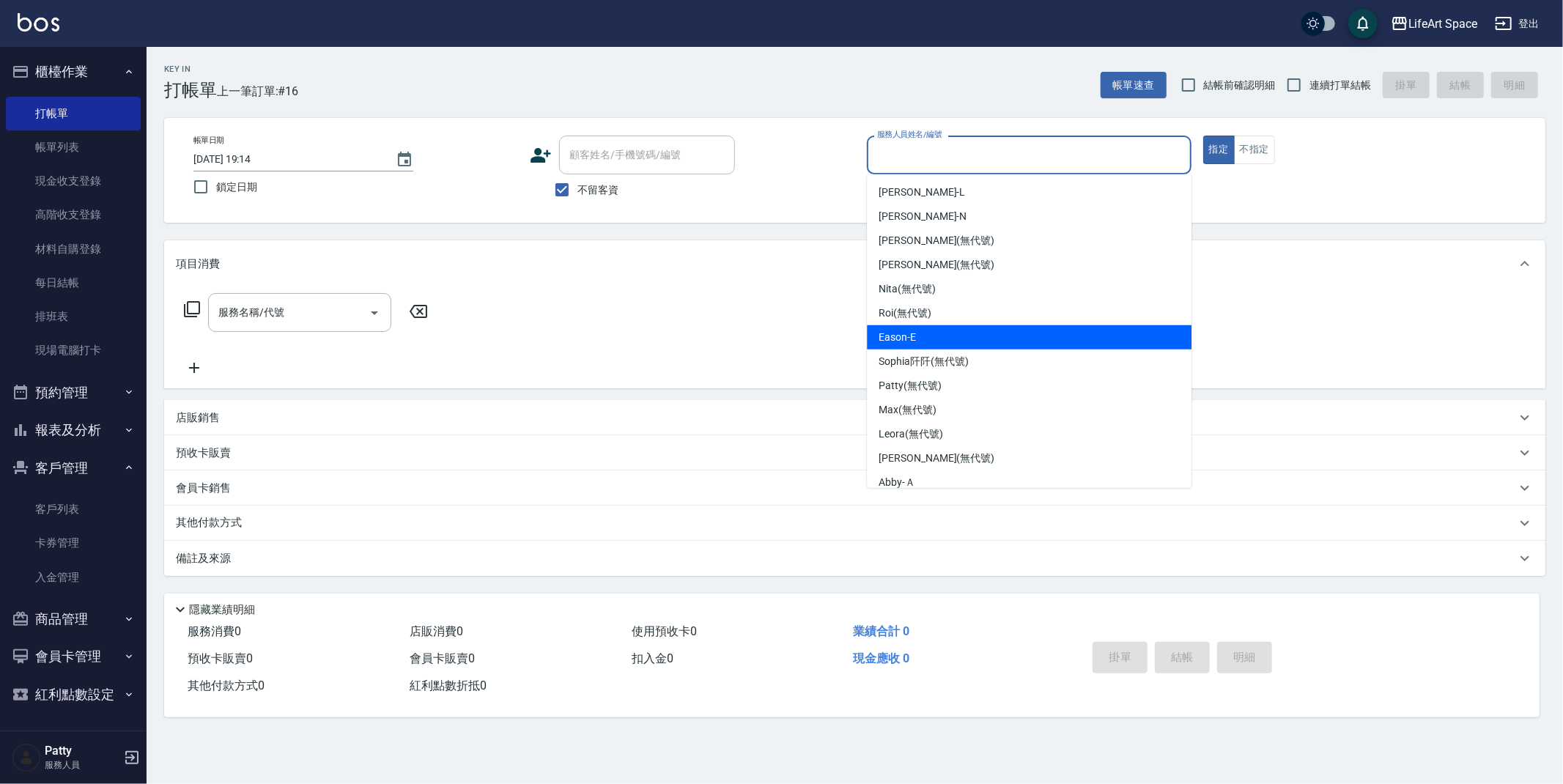
click at [954, 336] on div "Eason -E" at bounding box center [1029, 338] width 324 height 25
type input "Eason-E"
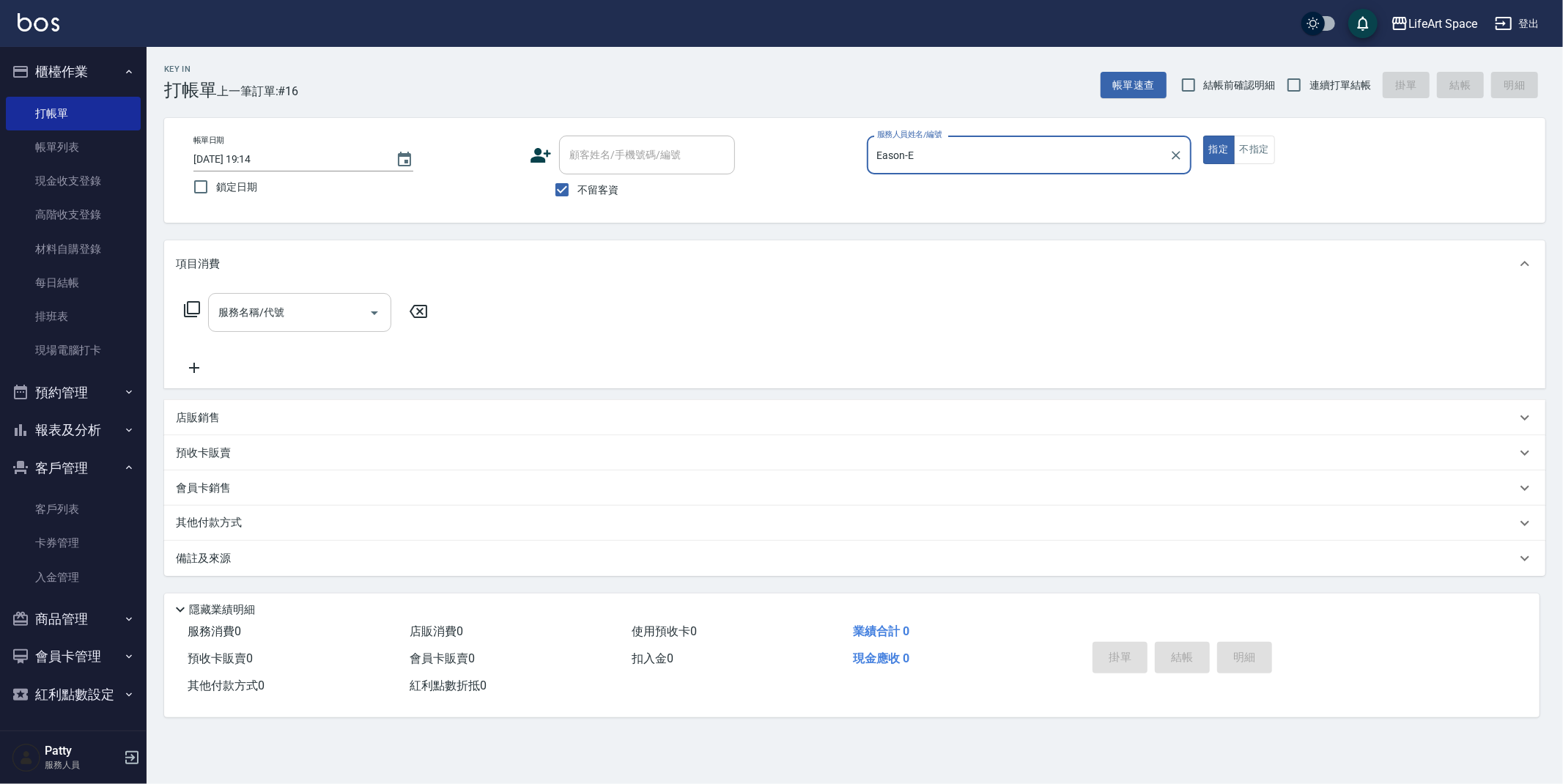
click at [280, 316] on input "服務名稱/代號" at bounding box center [288, 312] width 148 height 25
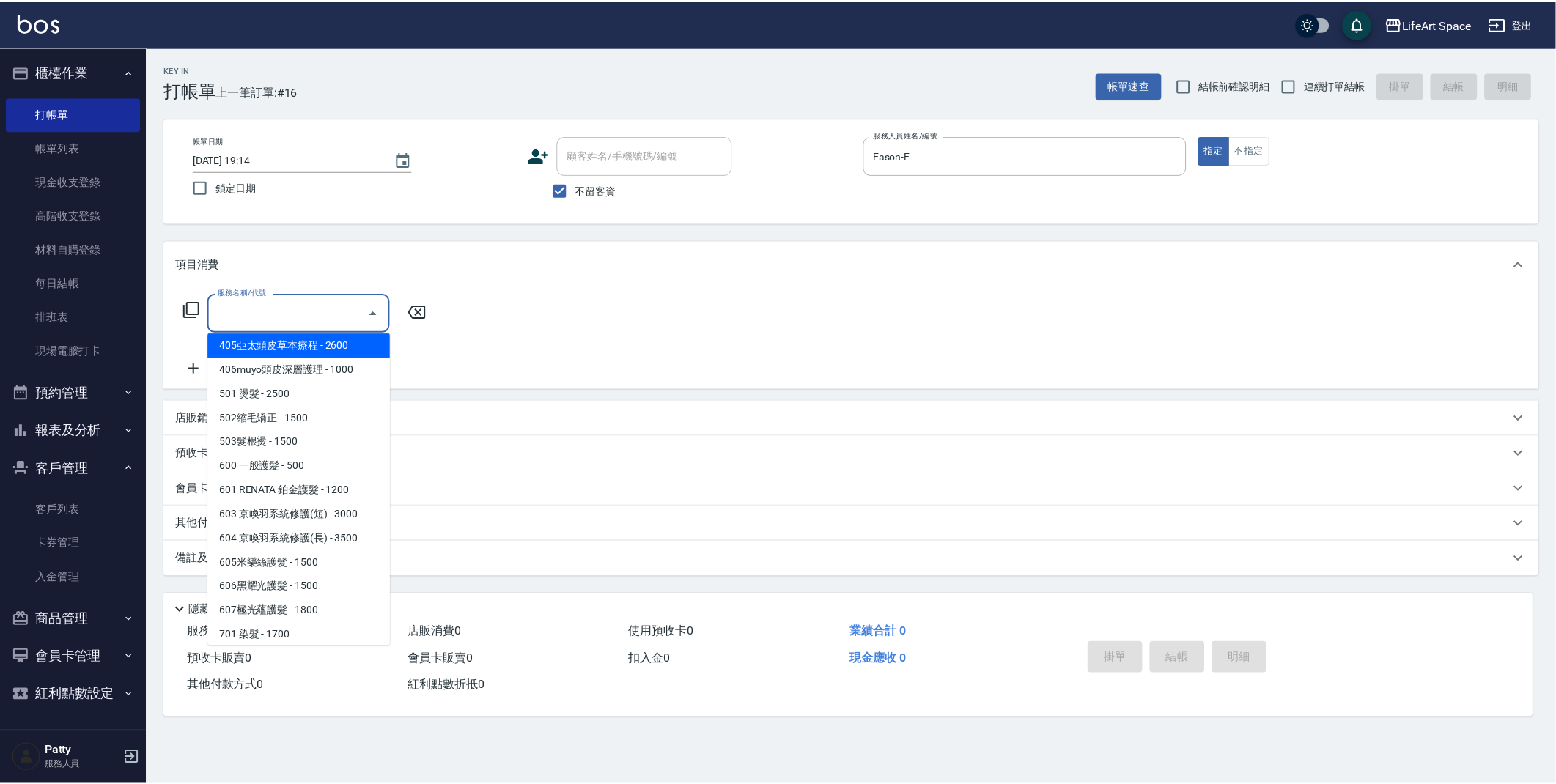
scroll to position [229, 0]
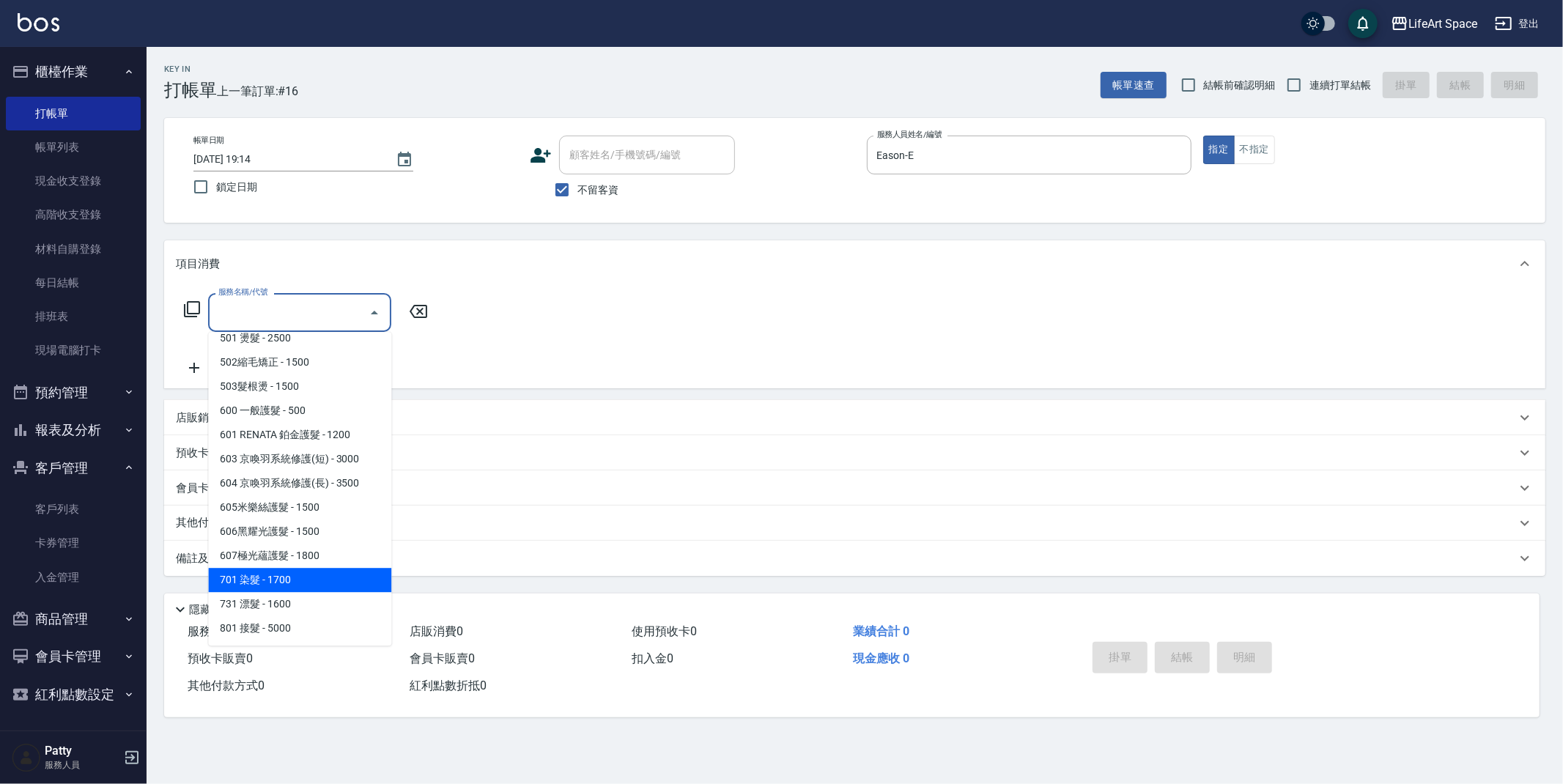
click at [266, 572] on span "701 染髮 - 1700" at bounding box center [300, 580] width 183 height 25
type input "701 染髮(701)"
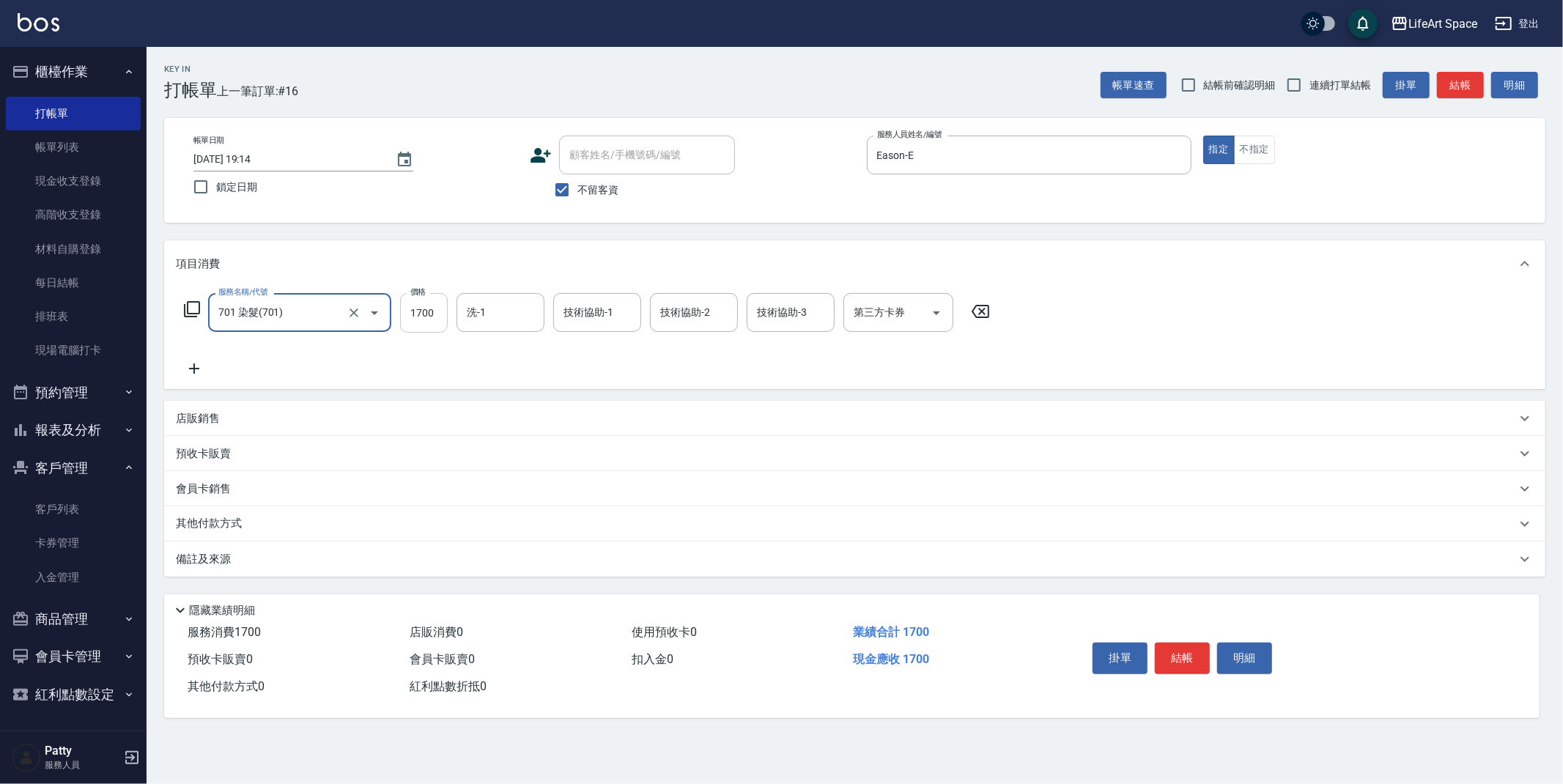
click at [441, 311] on input "1700" at bounding box center [424, 313] width 47 height 40
type input "7500"
click at [199, 367] on icon at bounding box center [194, 368] width 37 height 18
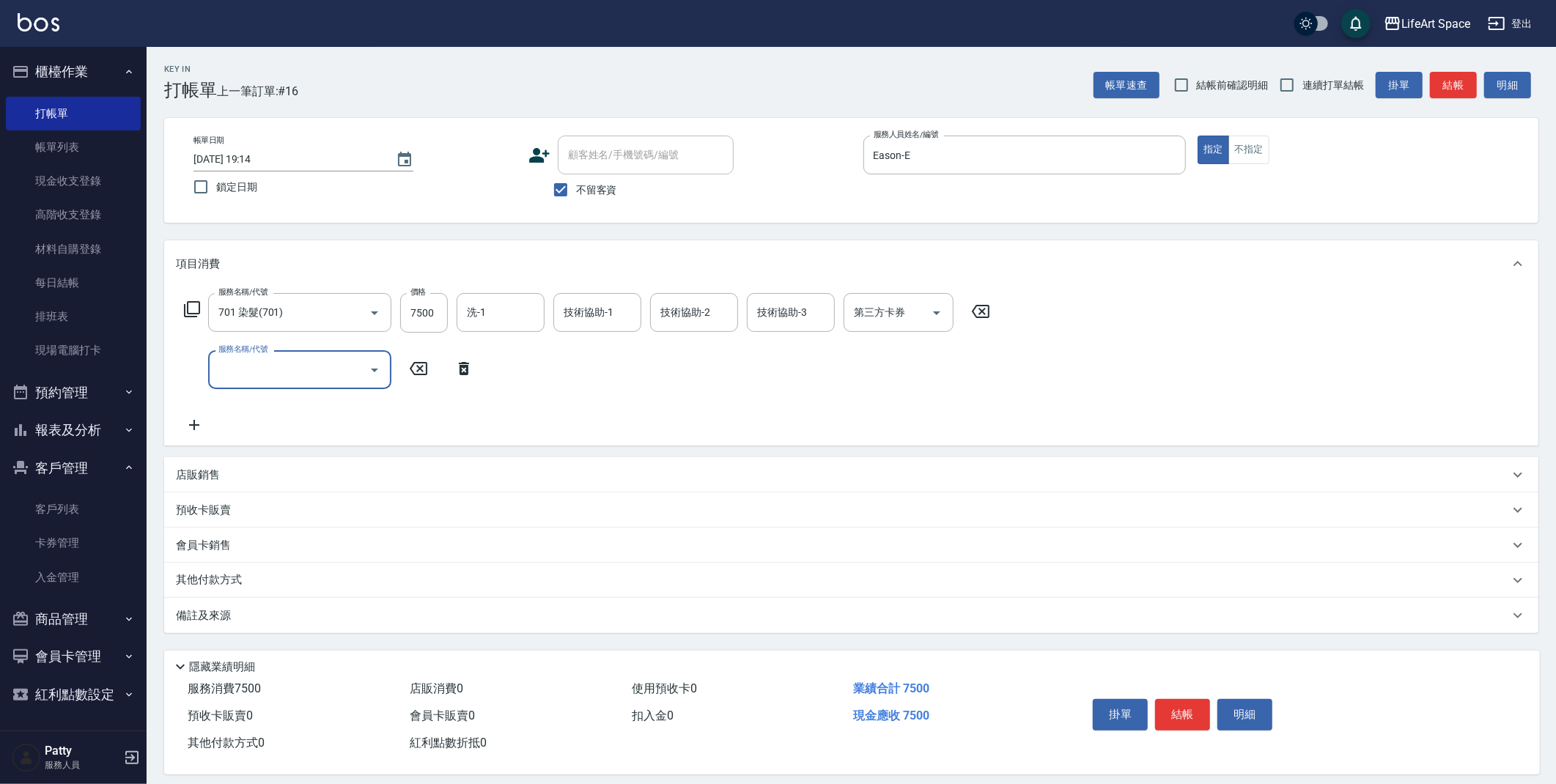
click at [240, 377] on input "服務名稱/代號" at bounding box center [288, 369] width 148 height 25
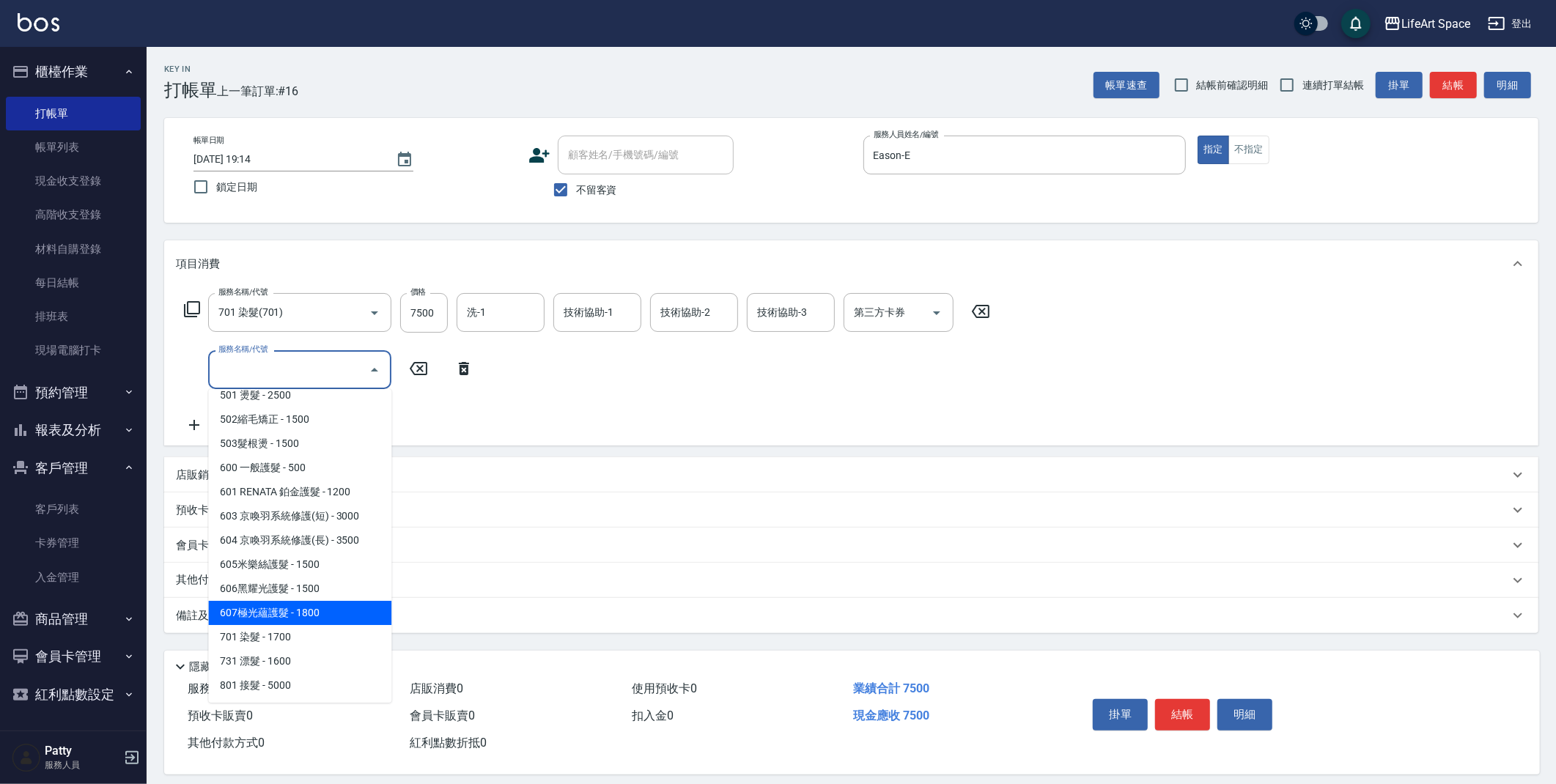
drag, startPoint x: 307, startPoint y: 602, endPoint x: 303, endPoint y: 610, distance: 8.9
click at [307, 602] on span "607極光蘊護髮 - 1800" at bounding box center [300, 613] width 183 height 25
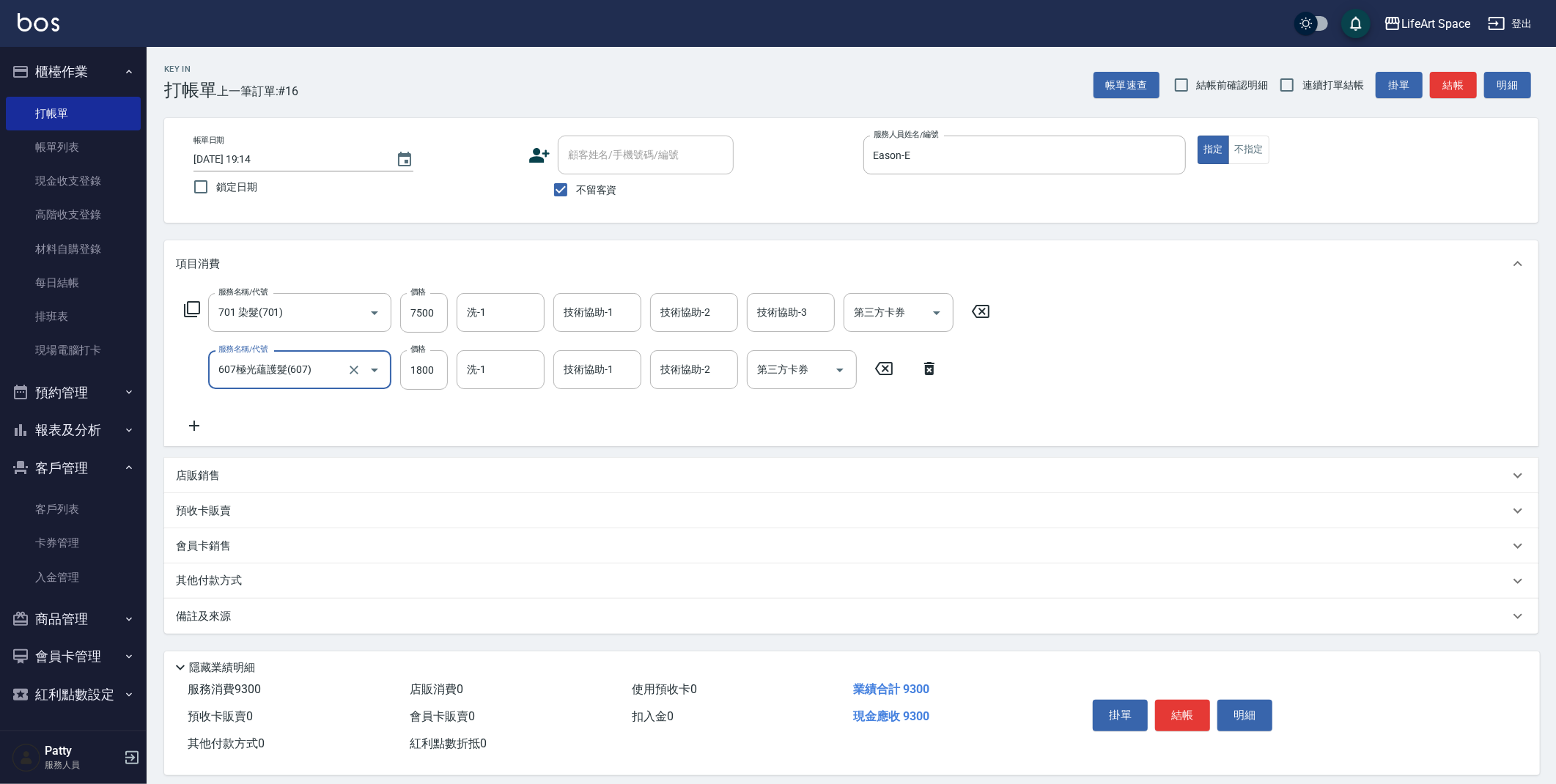
click at [320, 366] on input "607極光蘊護髮(607)" at bounding box center [279, 369] width 129 height 25
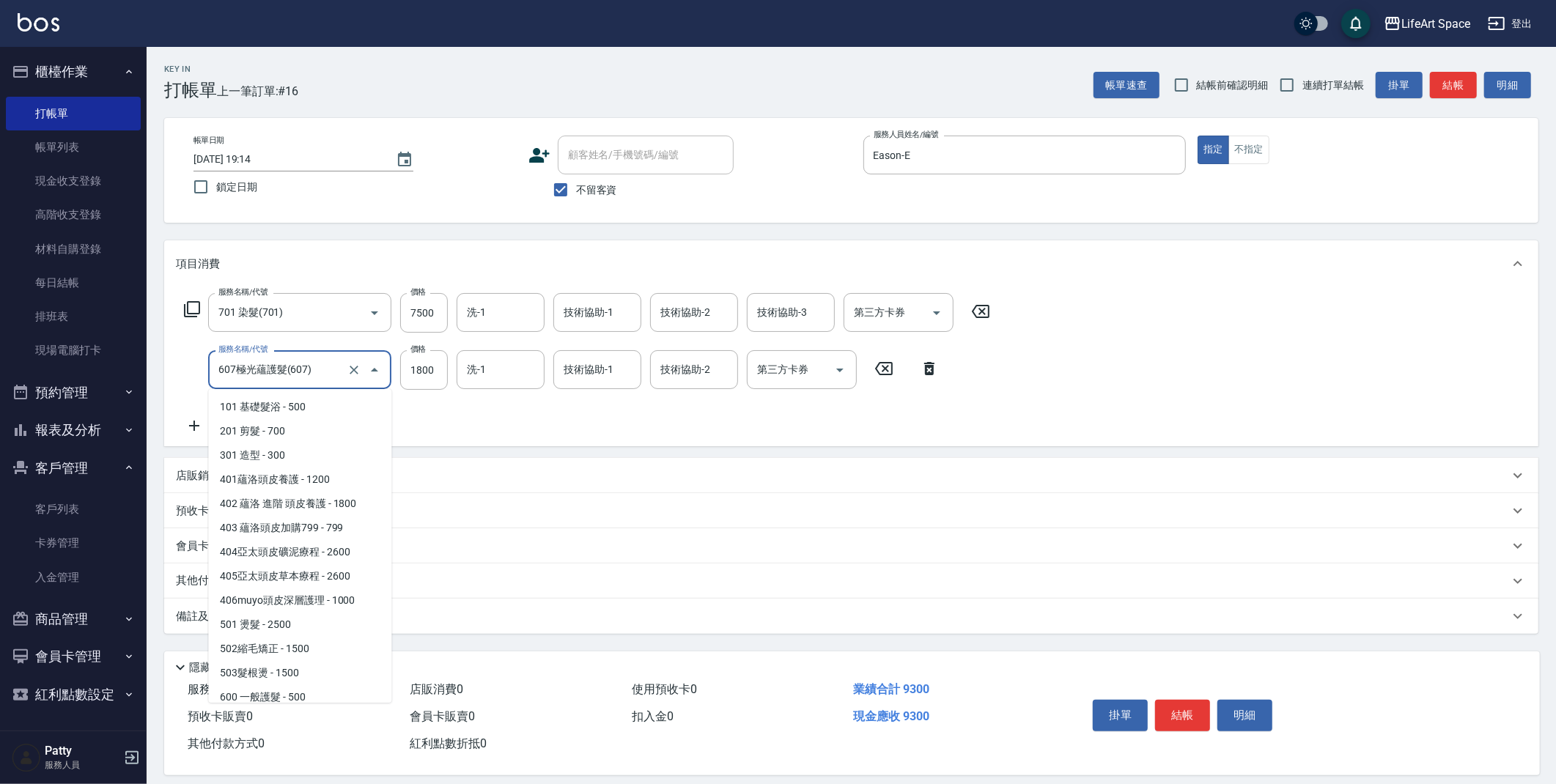
scroll to position [150, 0]
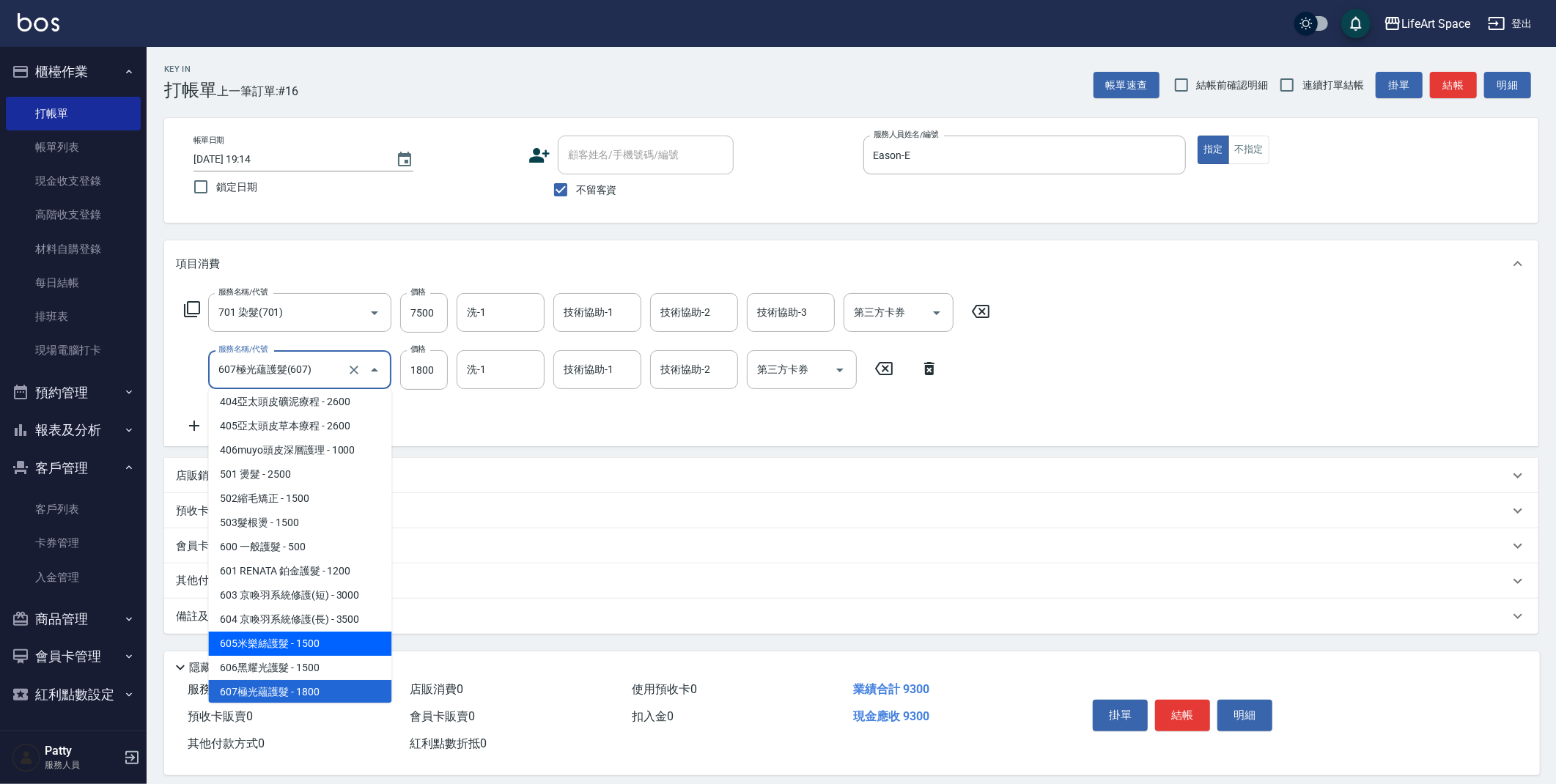
click at [313, 637] on span "605米樂絲護髮 - 1500" at bounding box center [300, 644] width 183 height 25
type input "605米樂絲護髮(605)"
type input "1500"
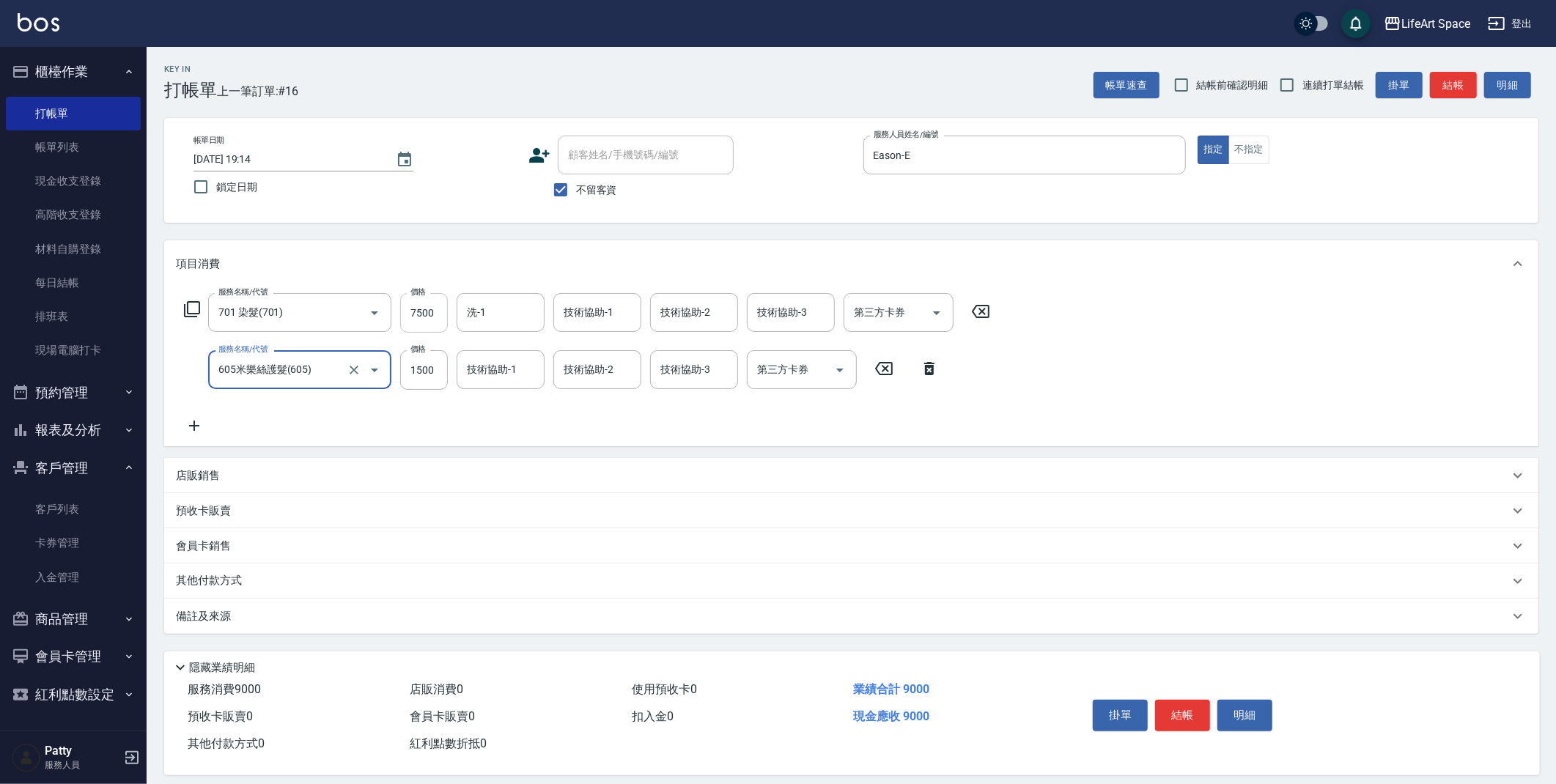
click at [438, 311] on input "7500" at bounding box center [424, 313] width 47 height 40
click at [439, 314] on input "7500" at bounding box center [424, 313] width 47 height 40
type input "6000"
click at [491, 317] on input "洗-1" at bounding box center [500, 312] width 75 height 25
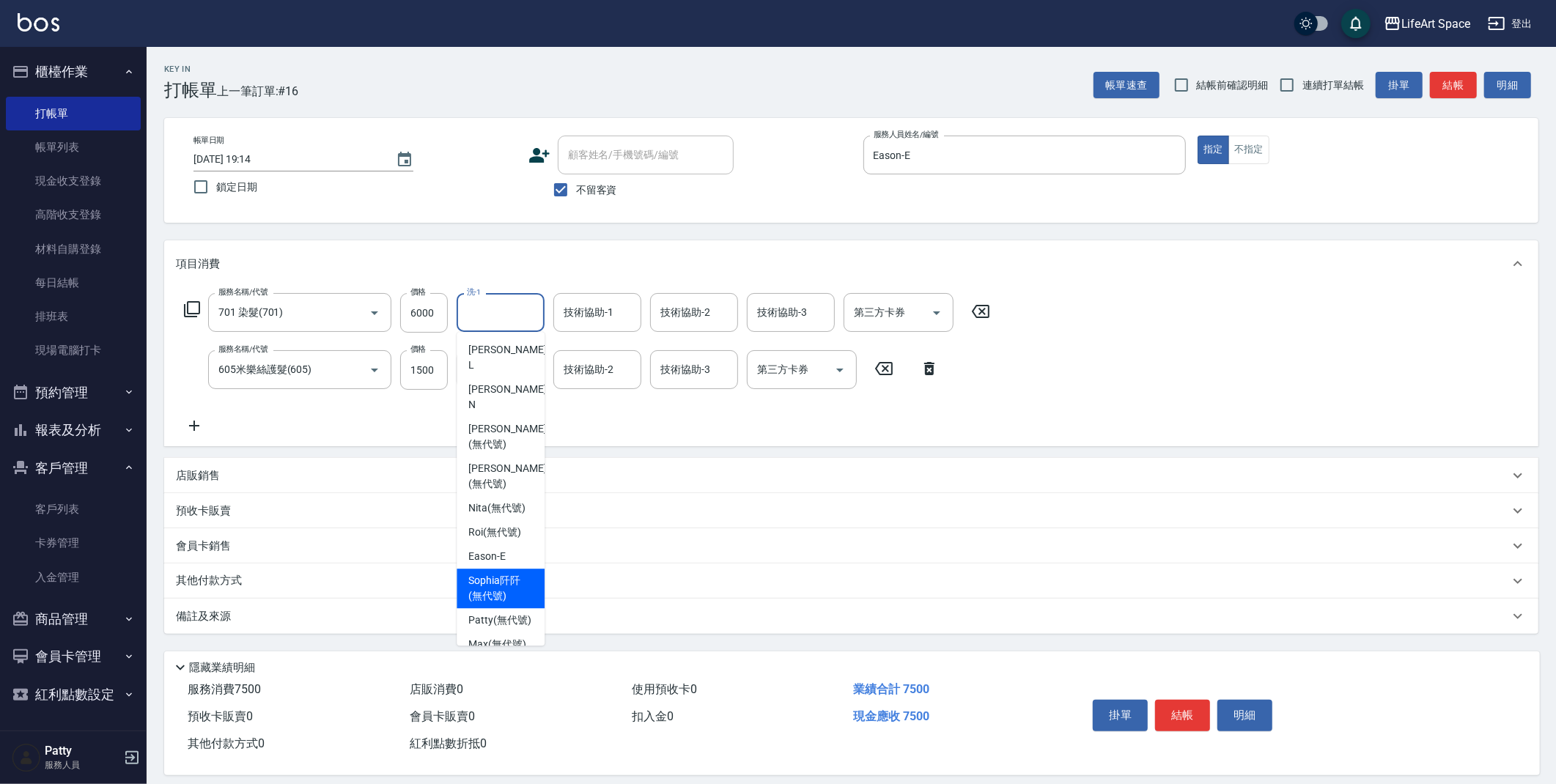
click at [492, 573] on span "[PERSON_NAME]阡 (無代號)" at bounding box center [500, 588] width 64 height 31
type input "[PERSON_NAME]阡(無代號)"
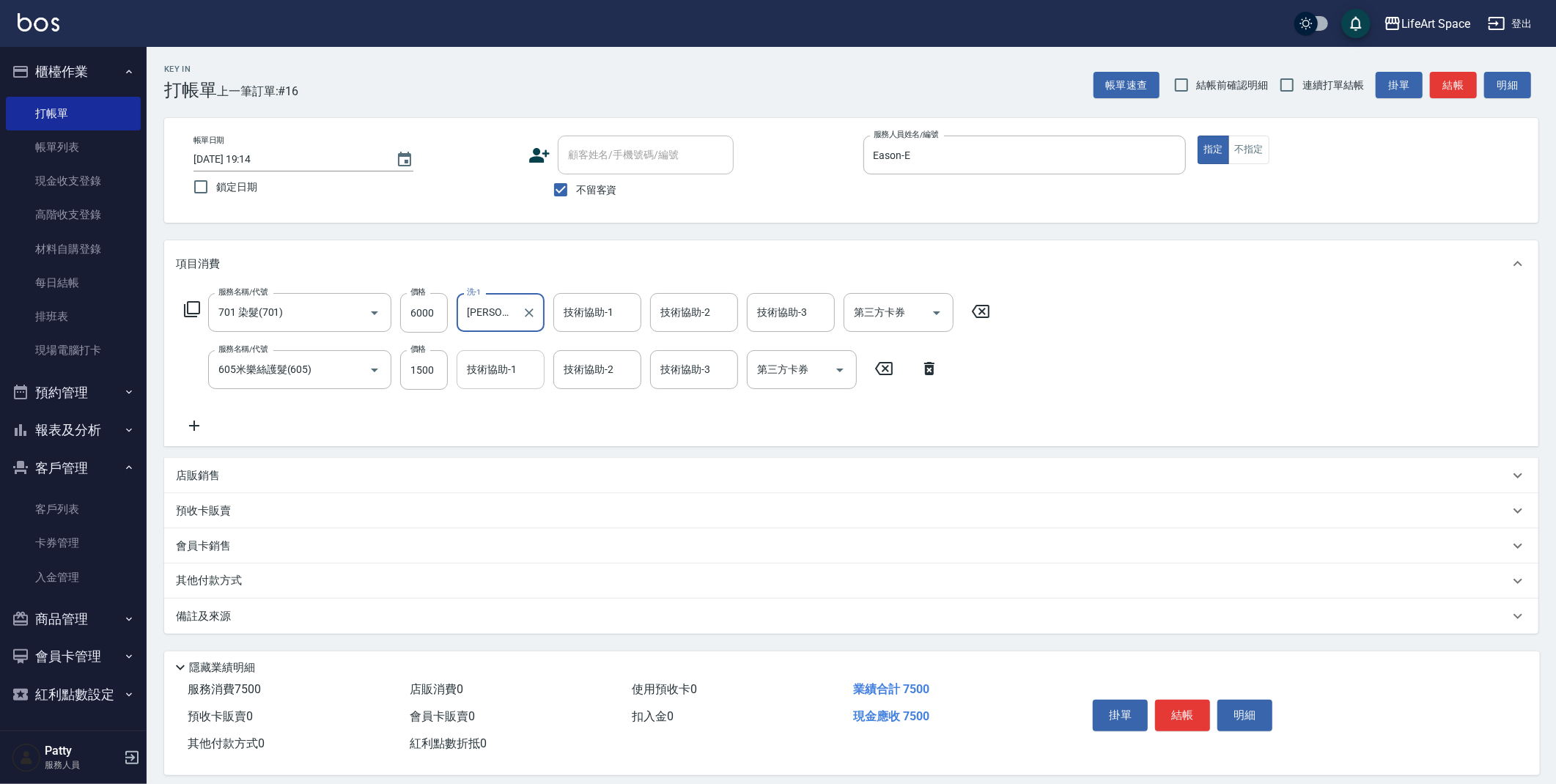
click at [495, 360] on input "技術協助-1" at bounding box center [500, 369] width 75 height 25
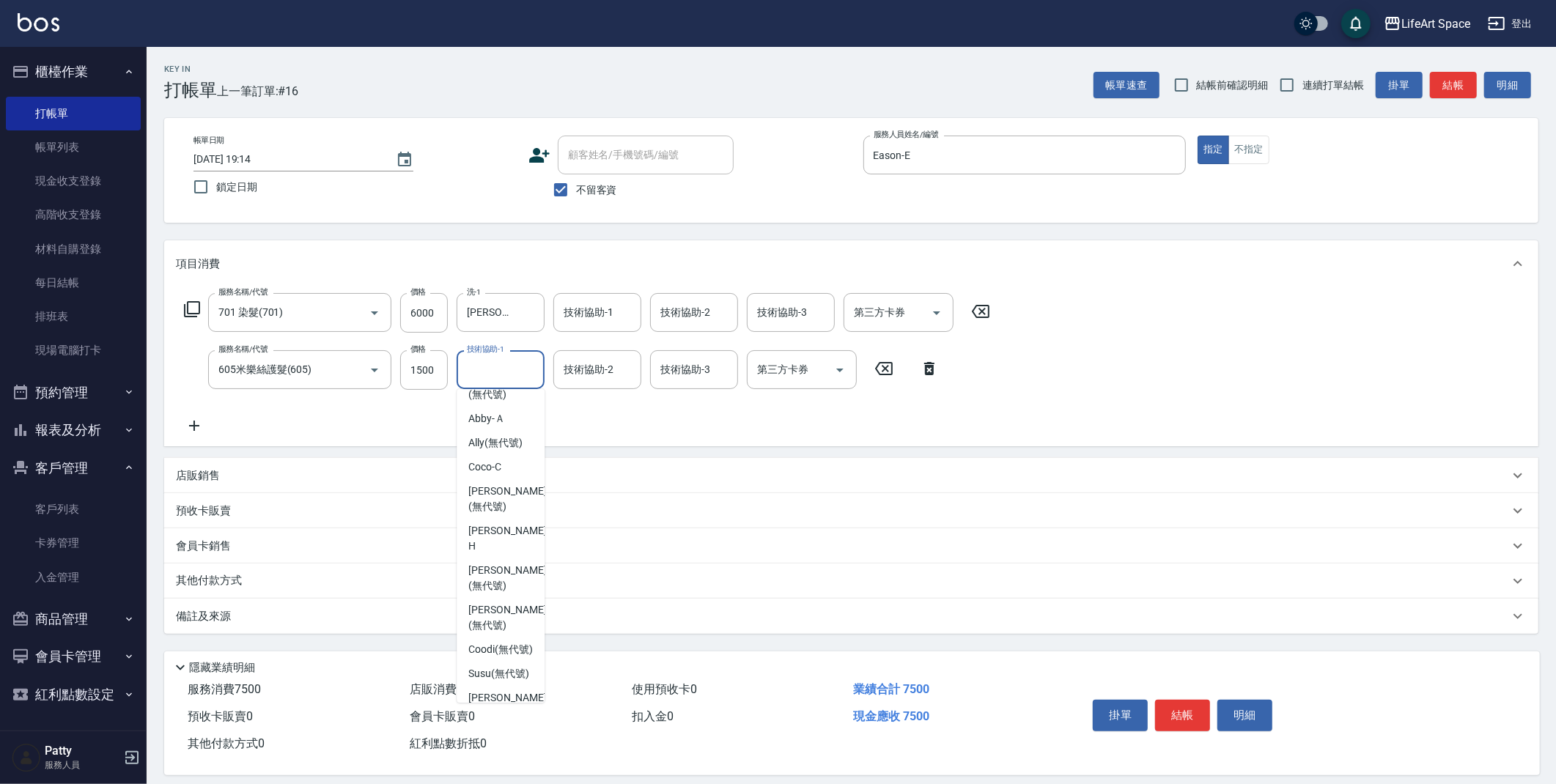
scroll to position [414, 0]
drag, startPoint x: 505, startPoint y: 563, endPoint x: 545, endPoint y: 462, distance: 108.6
click at [505, 574] on span "[PERSON_NAME] (無代號)" at bounding box center [507, 589] width 77 height 31
type input "[PERSON_NAME](無代號)"
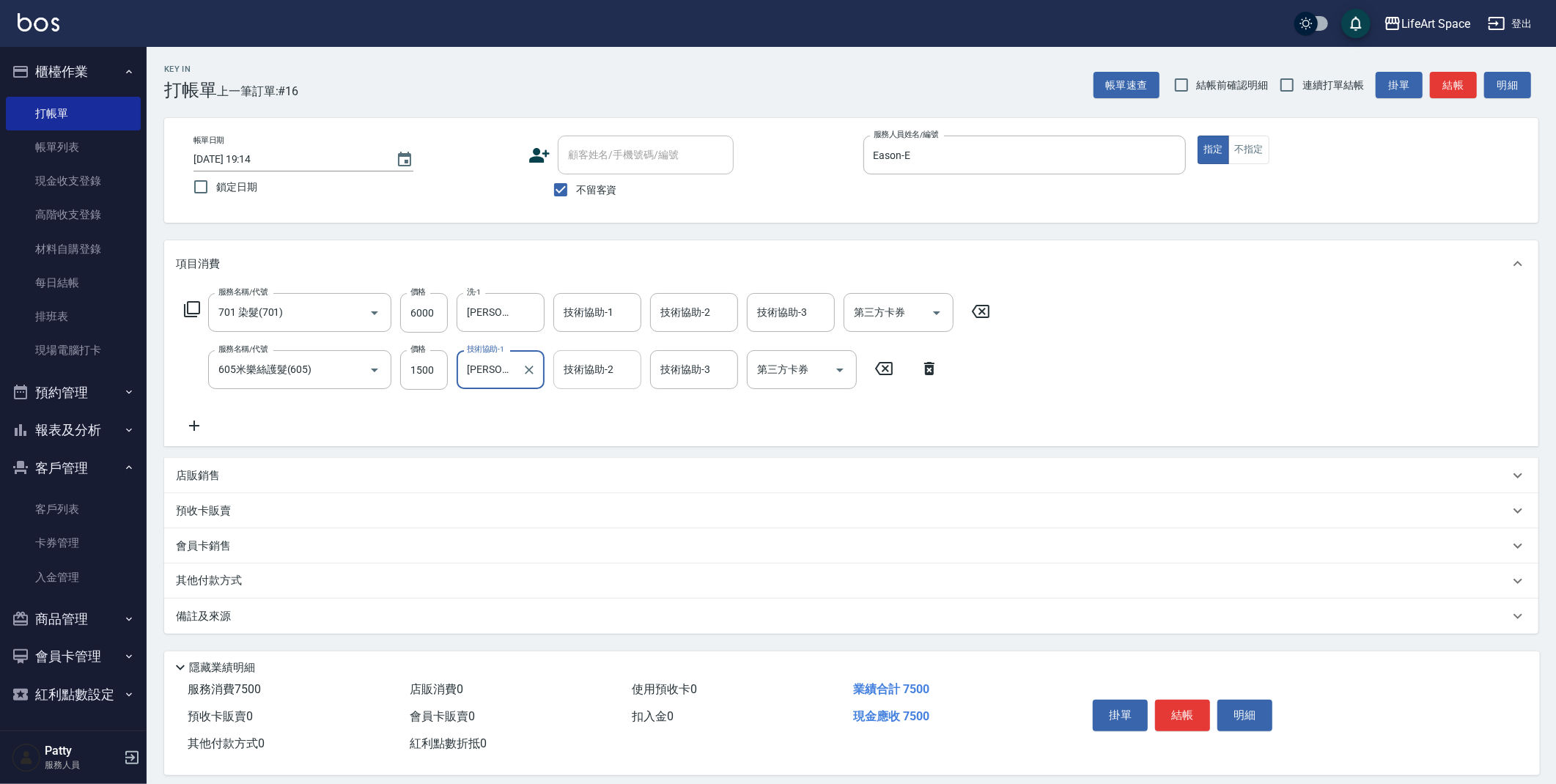
drag, startPoint x: 589, startPoint y: 372, endPoint x: 588, endPoint y: 381, distance: 9.1
click at [589, 371] on div "技術協助-2 技術協助-2" at bounding box center [598, 370] width 88 height 39
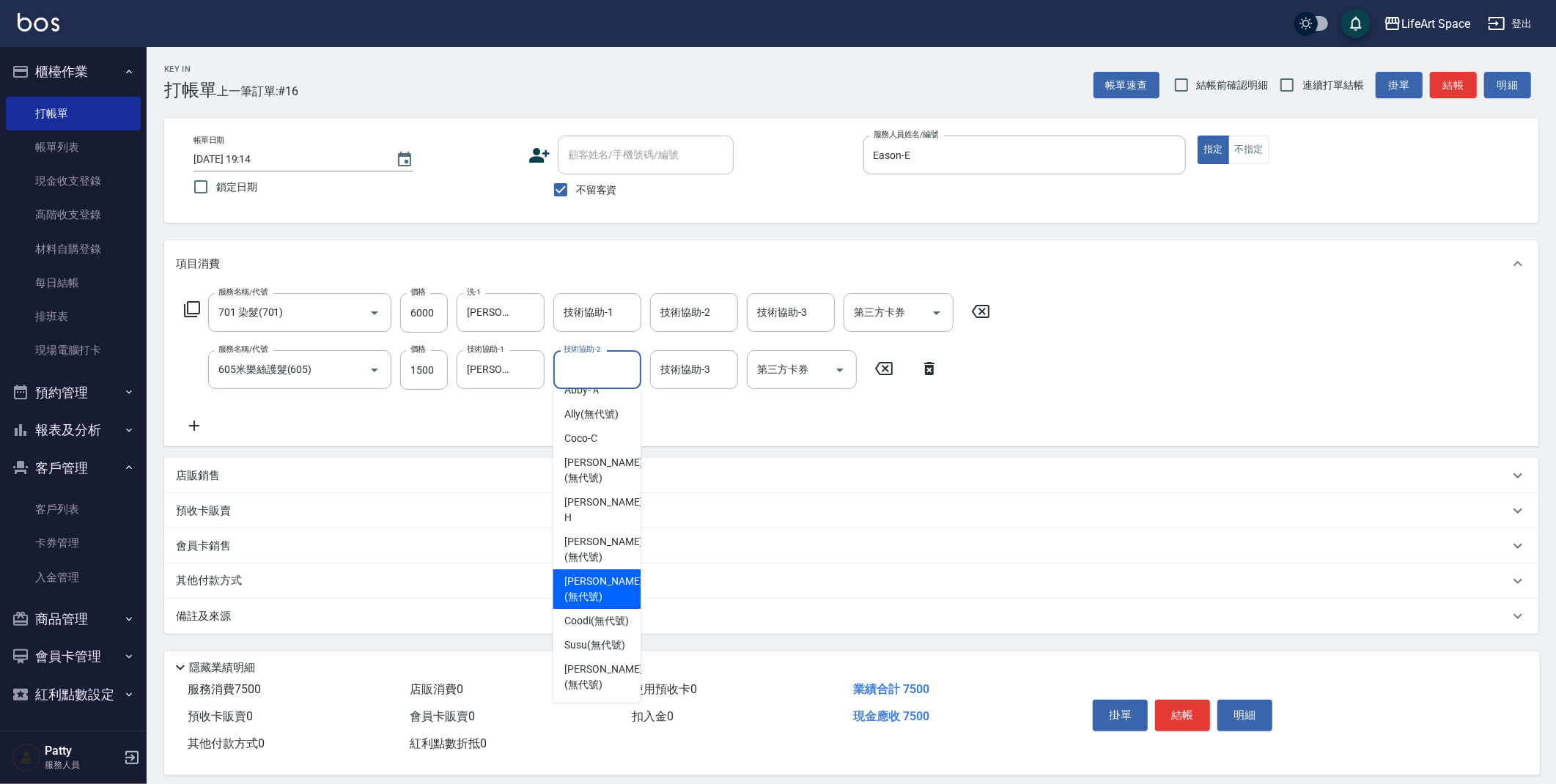
click at [599, 574] on span "[PERSON_NAME] (無代號)" at bounding box center [603, 589] width 77 height 31
type input "[PERSON_NAME](無代號)"
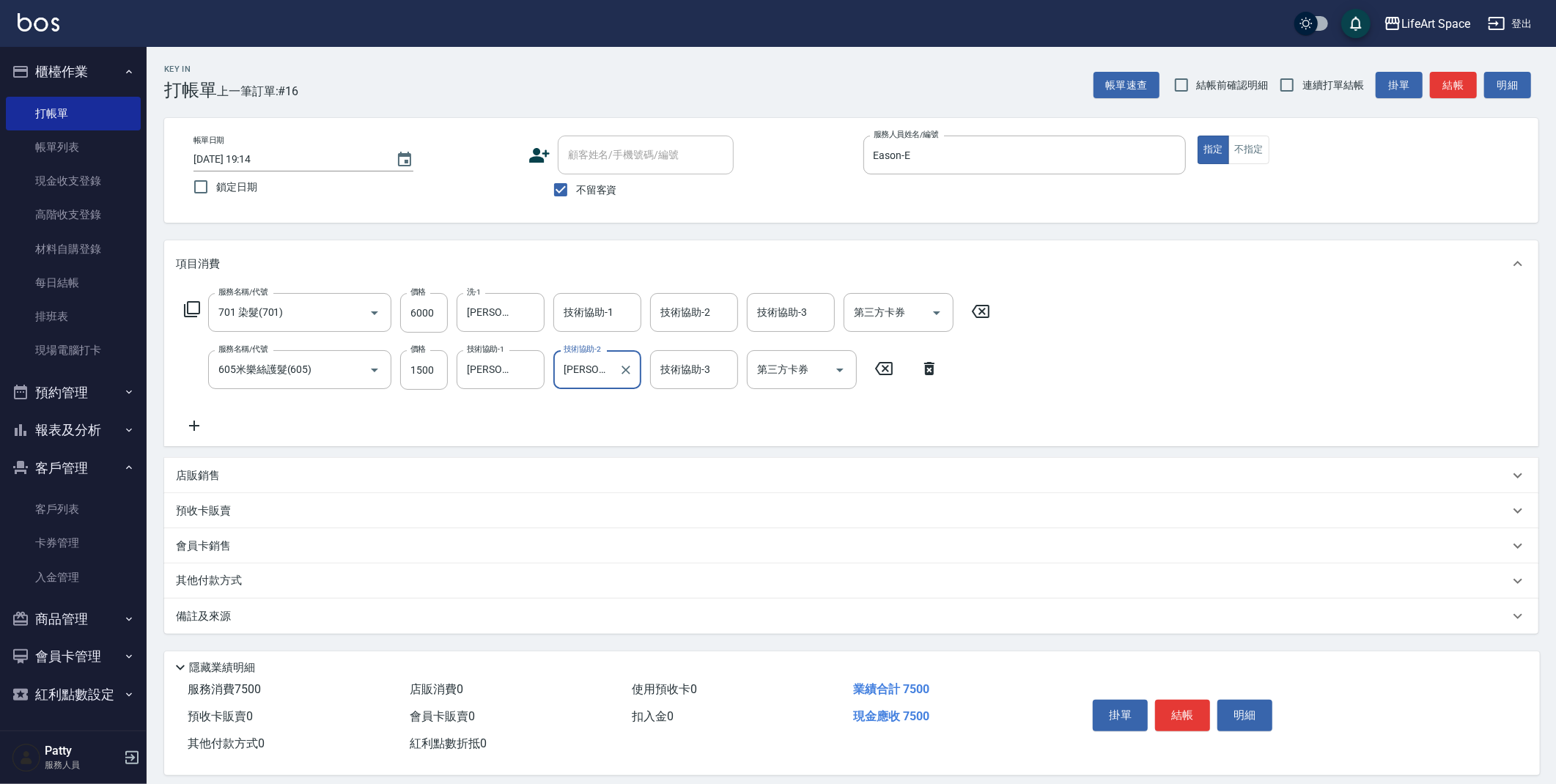
click at [593, 315] on input "技術協助-1" at bounding box center [597, 312] width 75 height 25
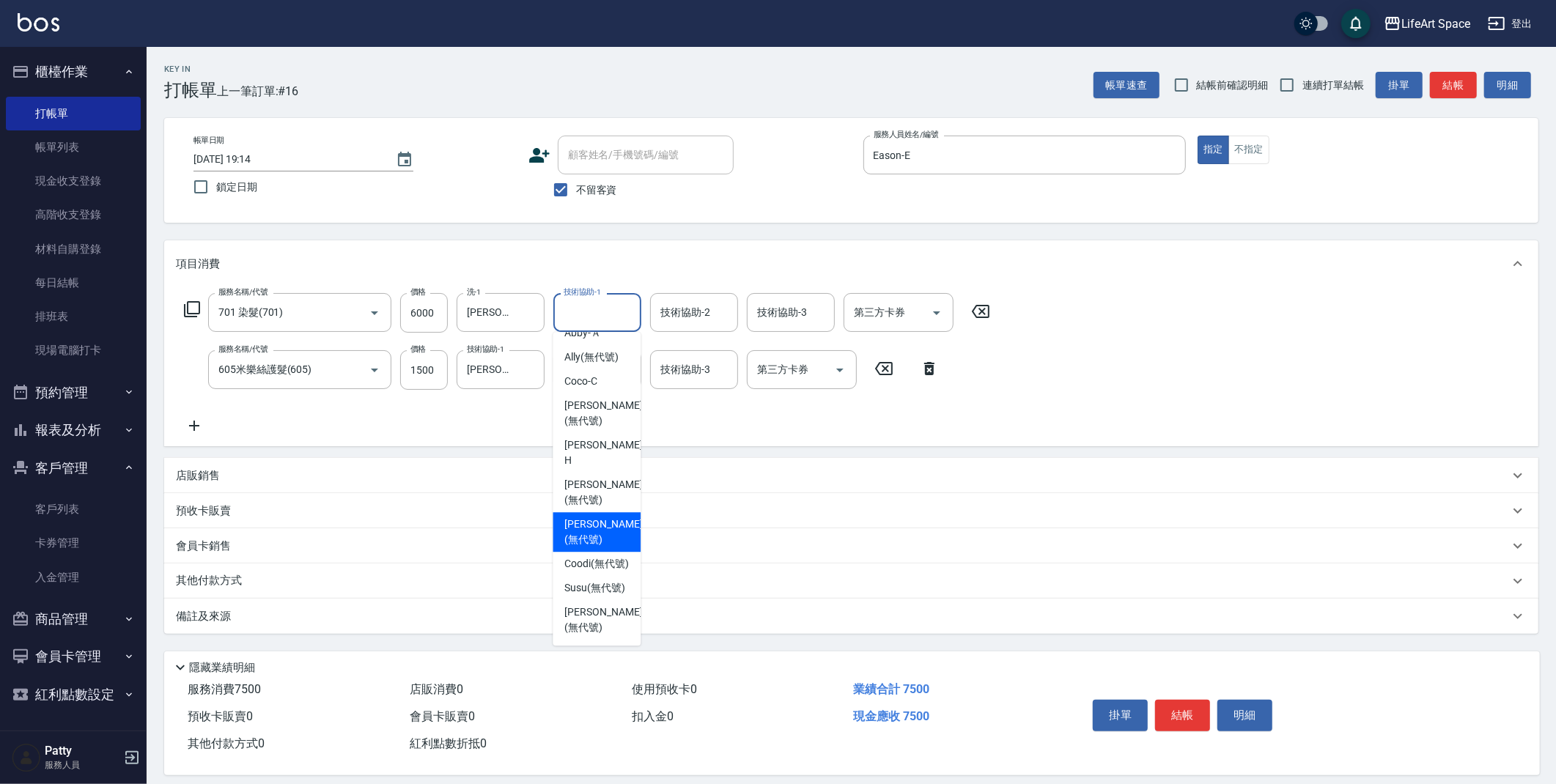
drag, startPoint x: 606, startPoint y: 500, endPoint x: 489, endPoint y: 566, distance: 134.3
click at [607, 517] on span "[PERSON_NAME] (無代號)" at bounding box center [603, 532] width 77 height 31
type input "[PERSON_NAME](無代號)"
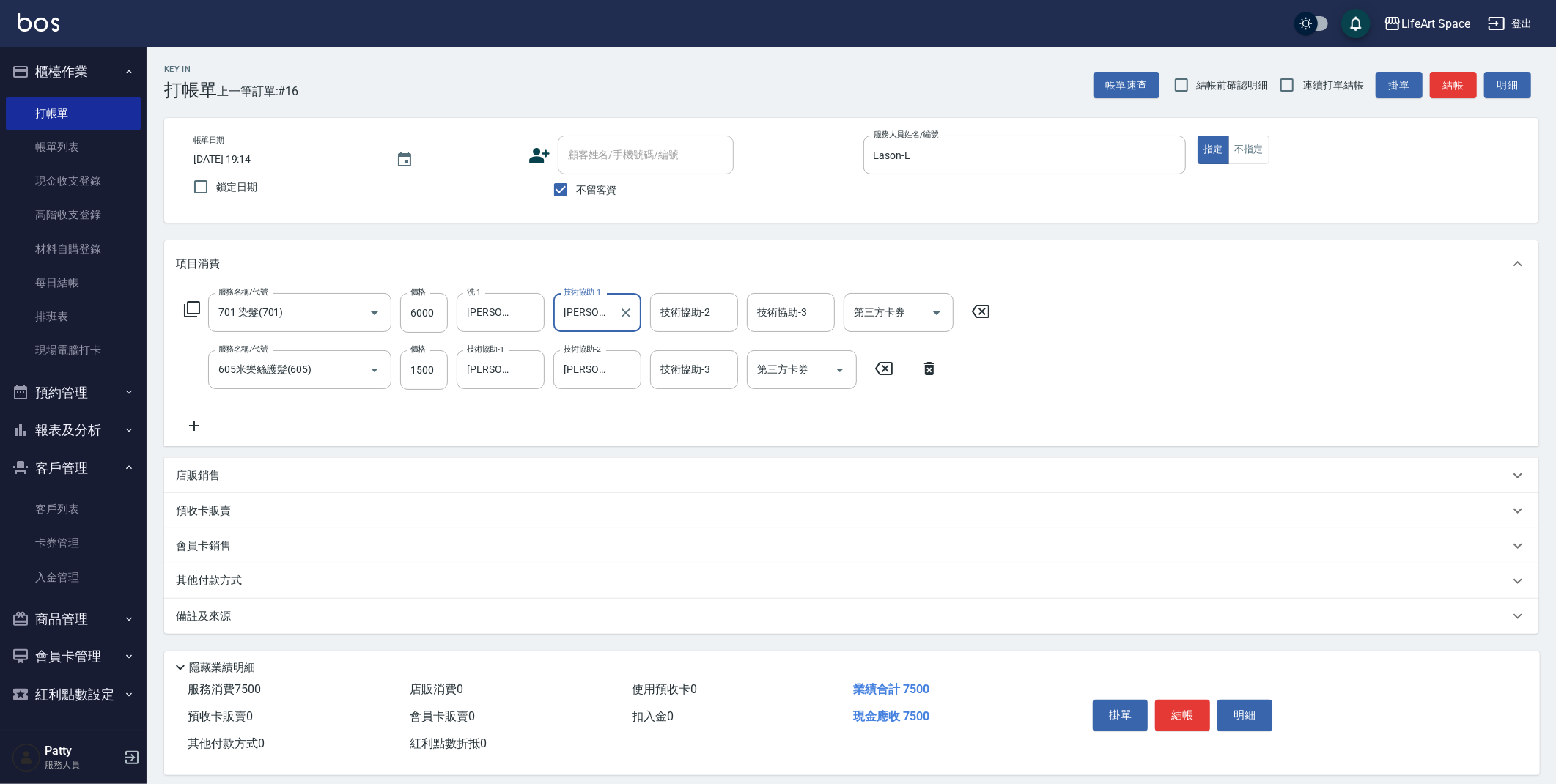
click at [360, 626] on div "備註及來源" at bounding box center [851, 616] width 1374 height 35
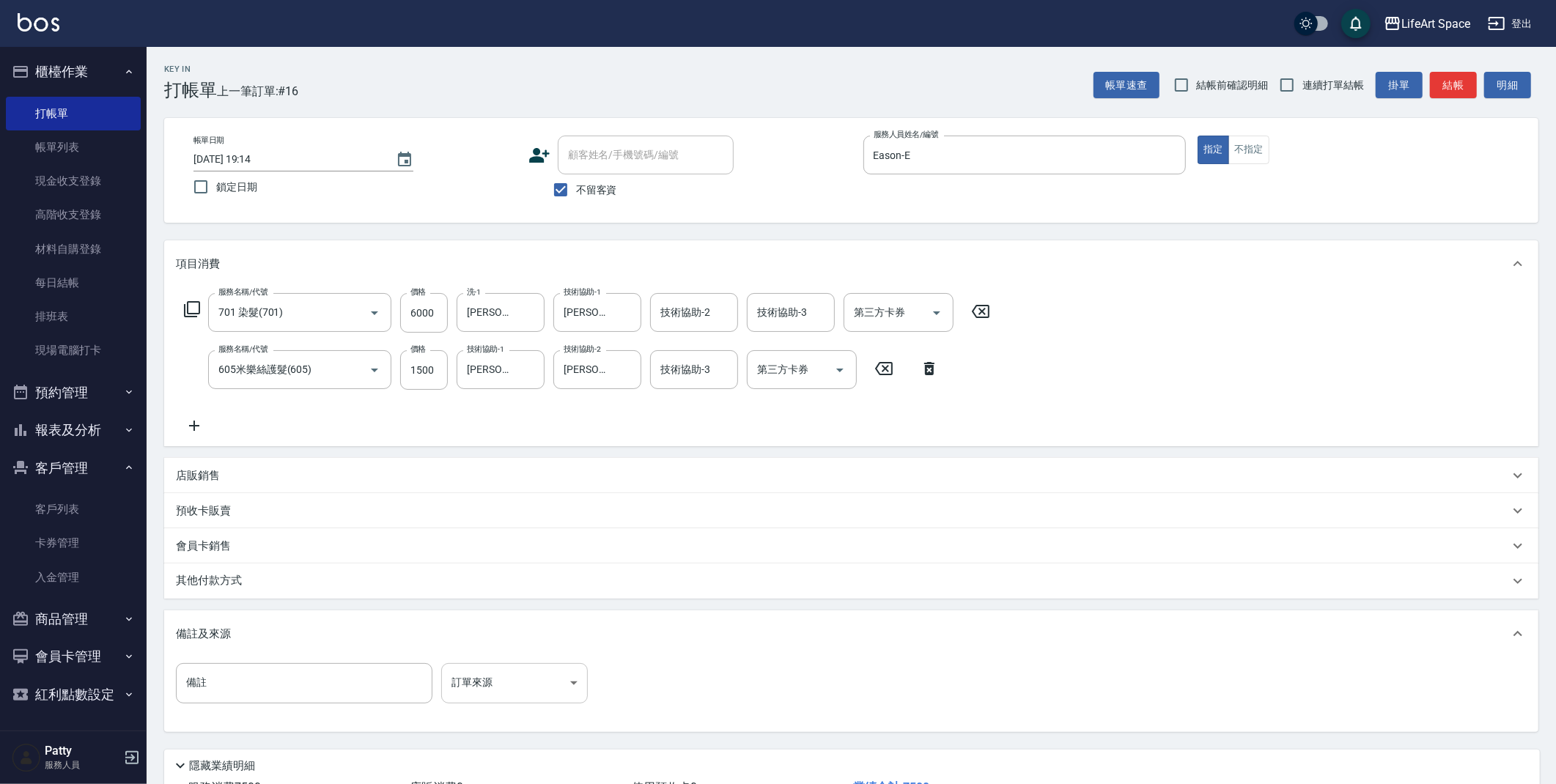
click at [478, 685] on body "LifeArt Space 登出 櫃檯作業 打帳單 帳單列表 現金收支登錄 高階收支登錄 材料自購登錄 每日結帳 排班表 現場電腦打卡 預約管理 預約管理 單…" at bounding box center [778, 446] width 1556 height 891
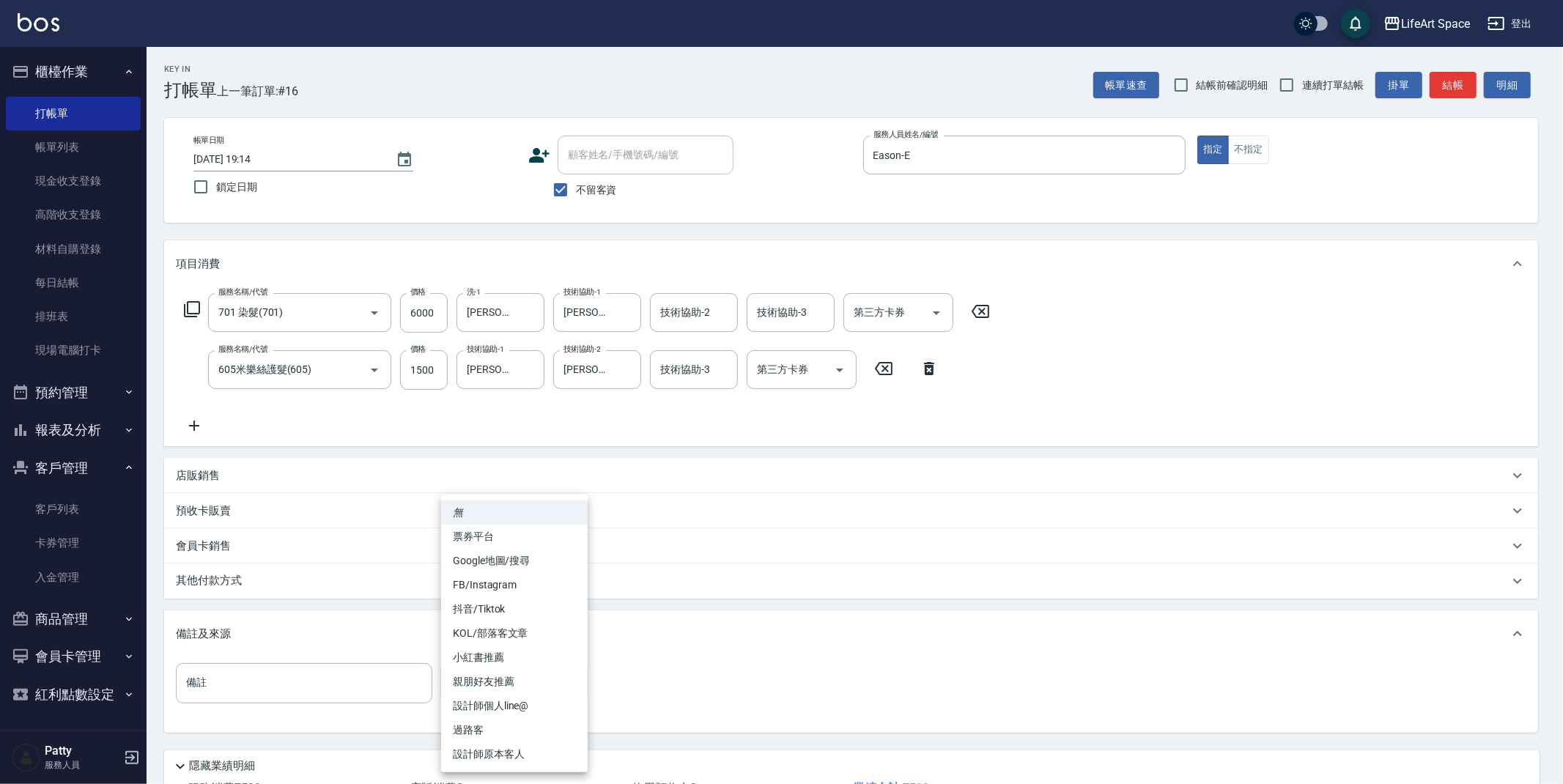
drag, startPoint x: 516, startPoint y: 755, endPoint x: 461, endPoint y: 725, distance: 62.6
click at [516, 755] on li "設計師原本客人" at bounding box center [514, 755] width 147 height 25
type input "設計師原本客人"
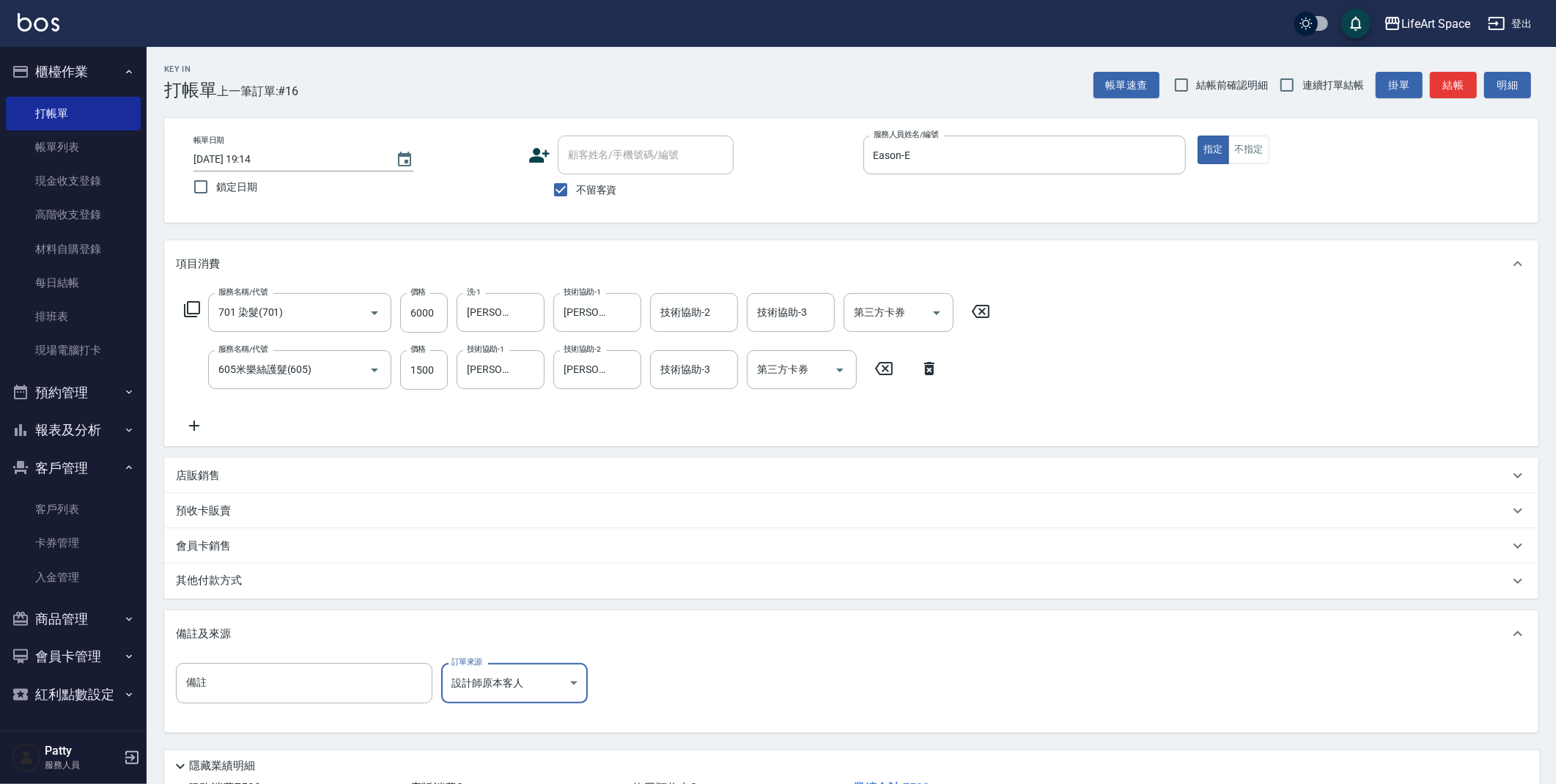
click at [255, 580] on div "其他付款方式" at bounding box center [842, 581] width 1334 height 16
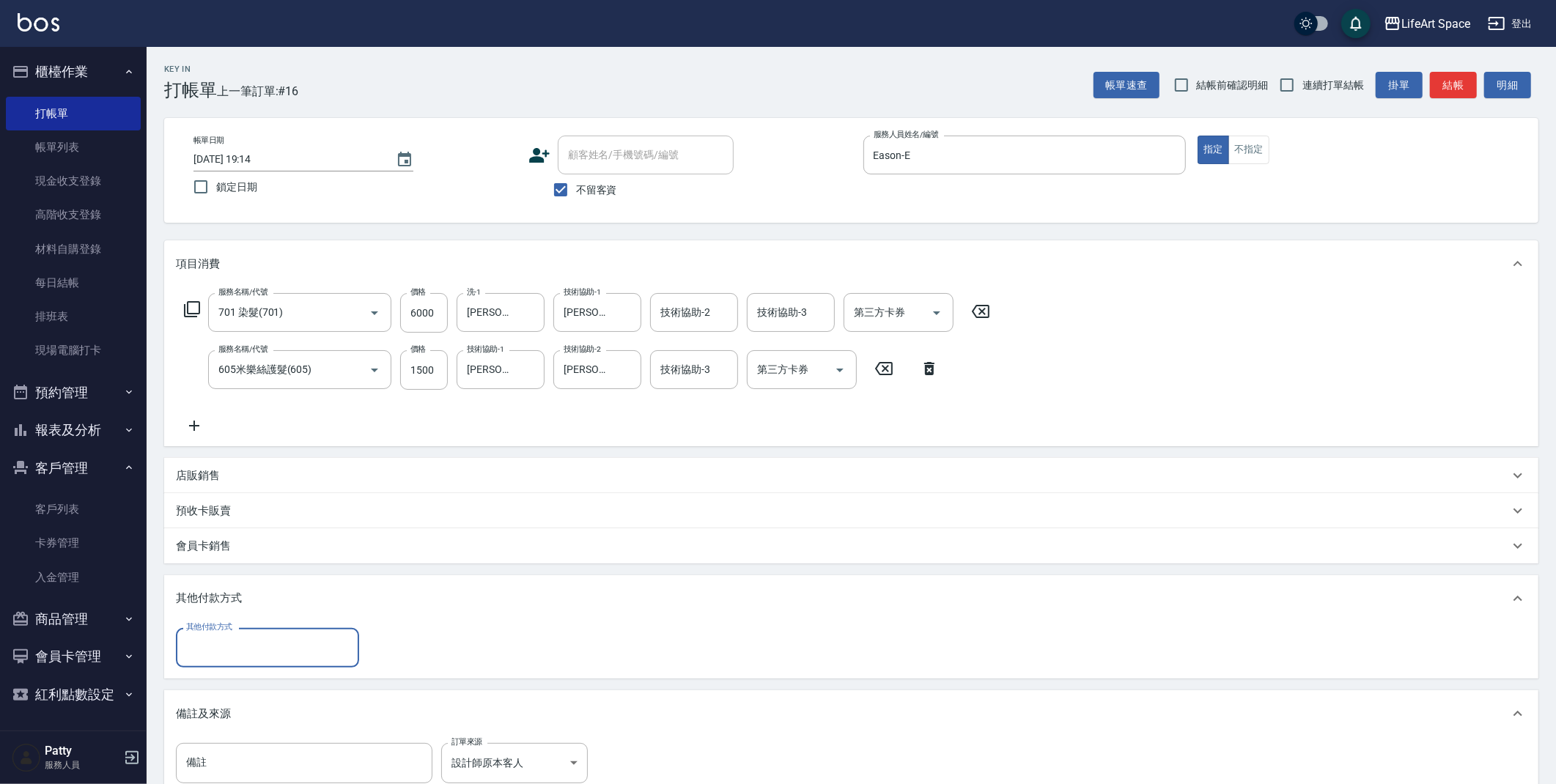
scroll to position [0, 0]
click at [254, 653] on input "其他付款方式" at bounding box center [267, 647] width 170 height 25
click at [243, 722] on span "信用卡" at bounding box center [267, 733] width 183 height 25
type input "信用卡"
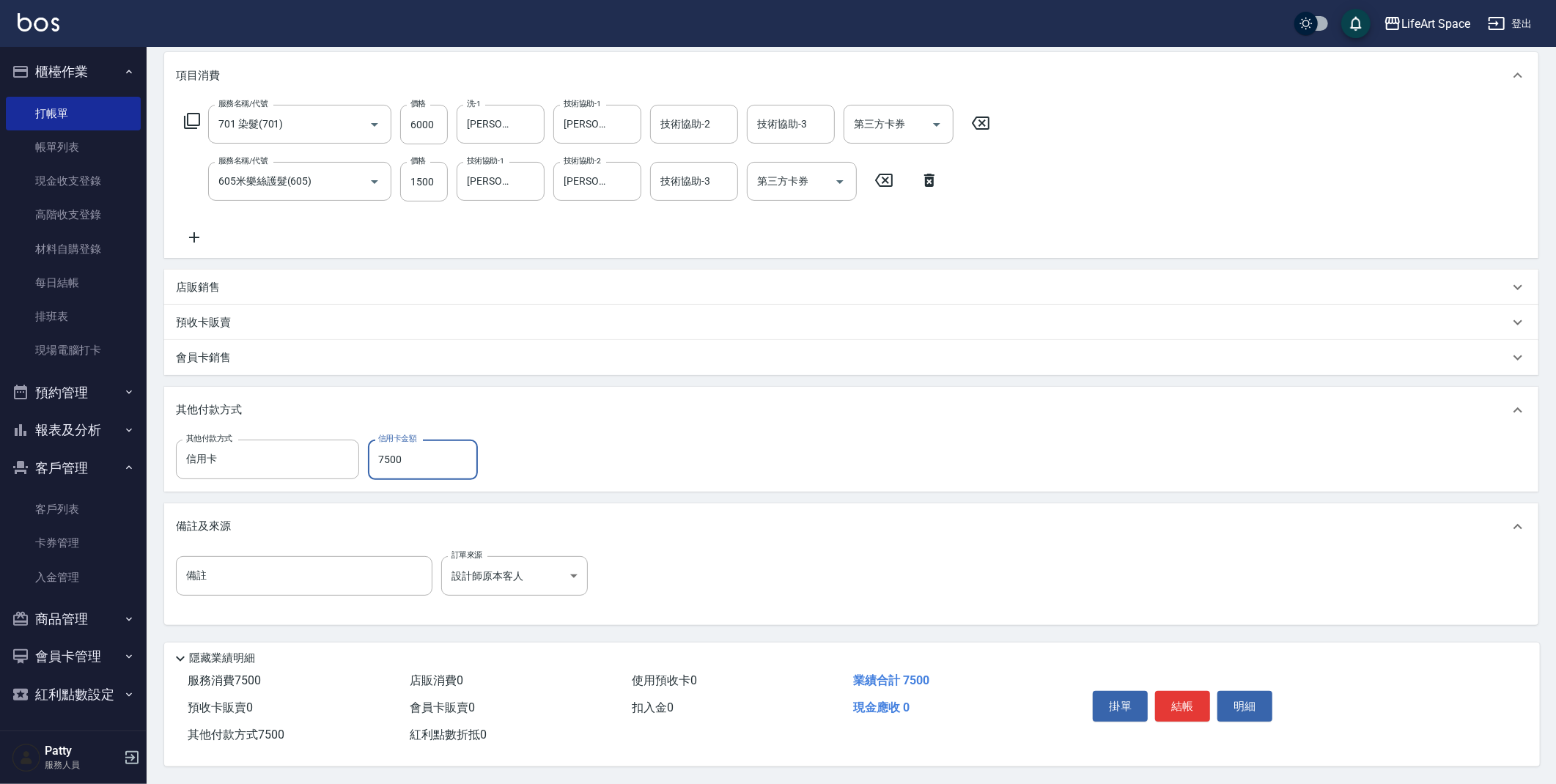
scroll to position [192, 0]
type input "7500"
click at [1176, 699] on button "結帳" at bounding box center [1182, 706] width 55 height 31
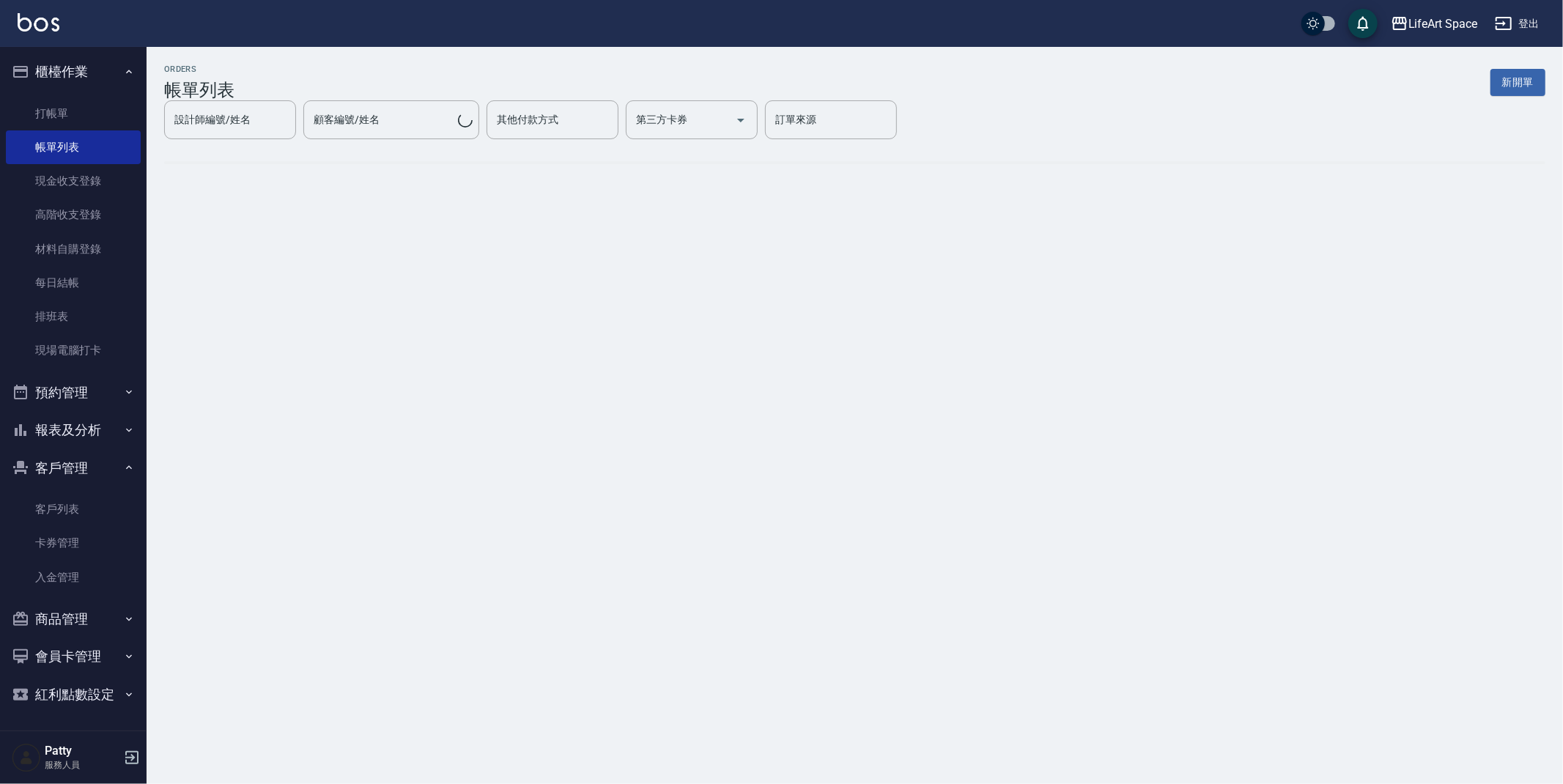
drag, startPoint x: 1509, startPoint y: 82, endPoint x: 646, endPoint y: 280, distance: 885.4
click at [1509, 82] on button "新開單" at bounding box center [1518, 82] width 55 height 27
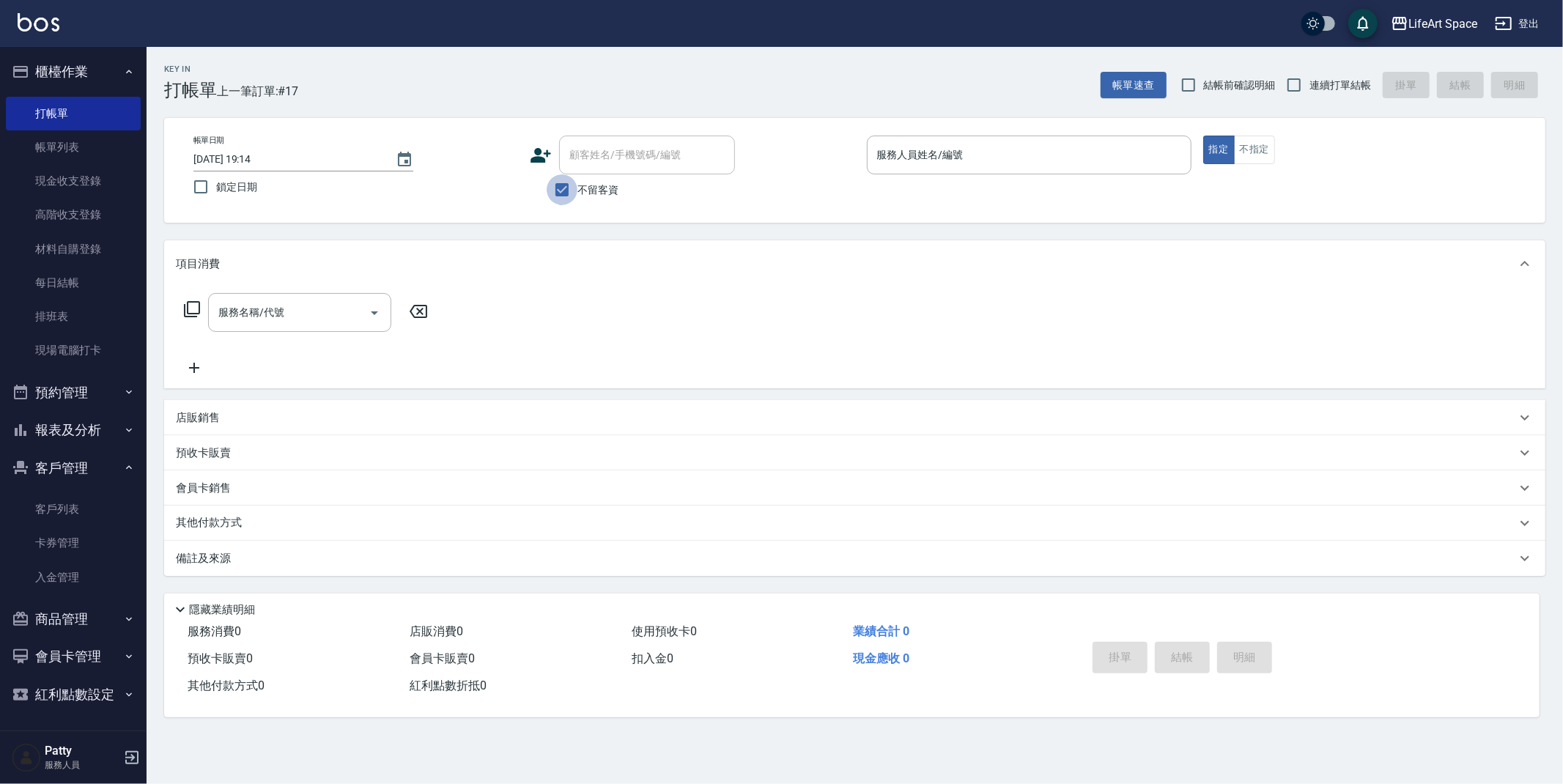
click at [570, 195] on input "不留客資" at bounding box center [562, 189] width 31 height 31
checkbox input "false"
click at [604, 154] on div "顧客姓名/手機號碼/編號 顧客姓名/手機號碼/編號" at bounding box center [647, 155] width 176 height 39
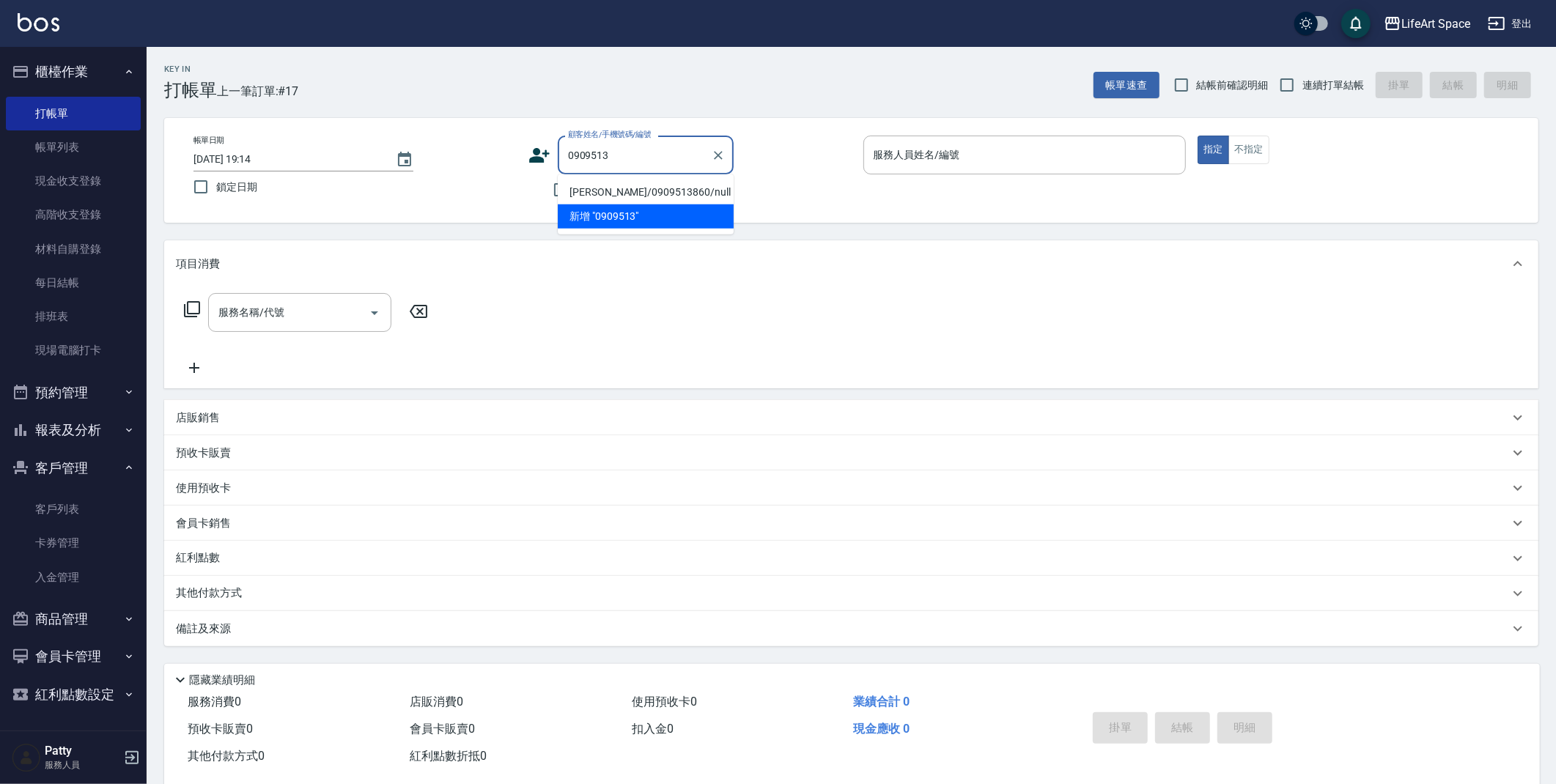
click at [651, 189] on li "[PERSON_NAME]/0909513860/null" at bounding box center [646, 192] width 176 height 25
type input "[PERSON_NAME]/0909513860/null"
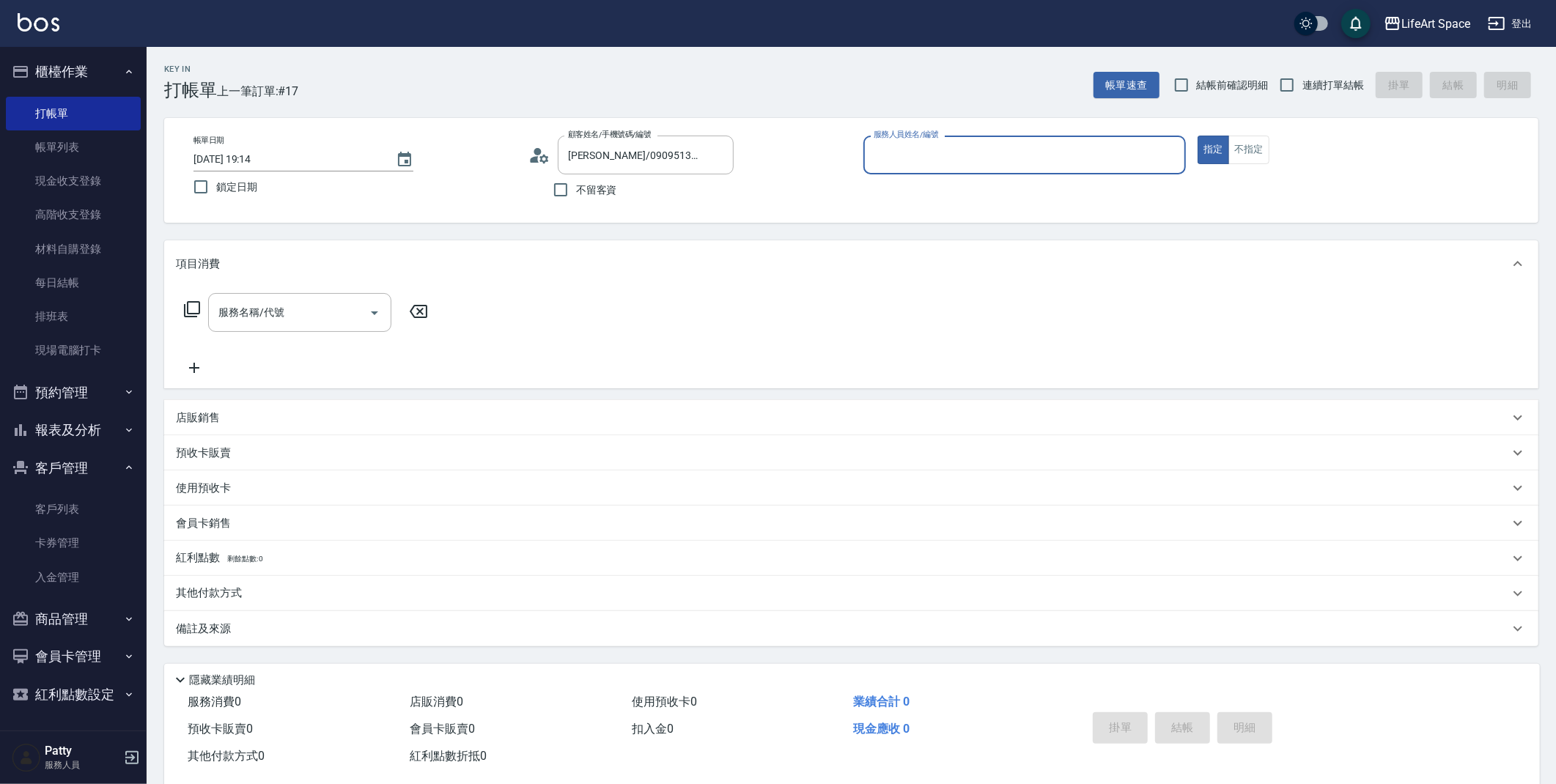
click at [534, 162] on icon at bounding box center [539, 155] width 22 height 22
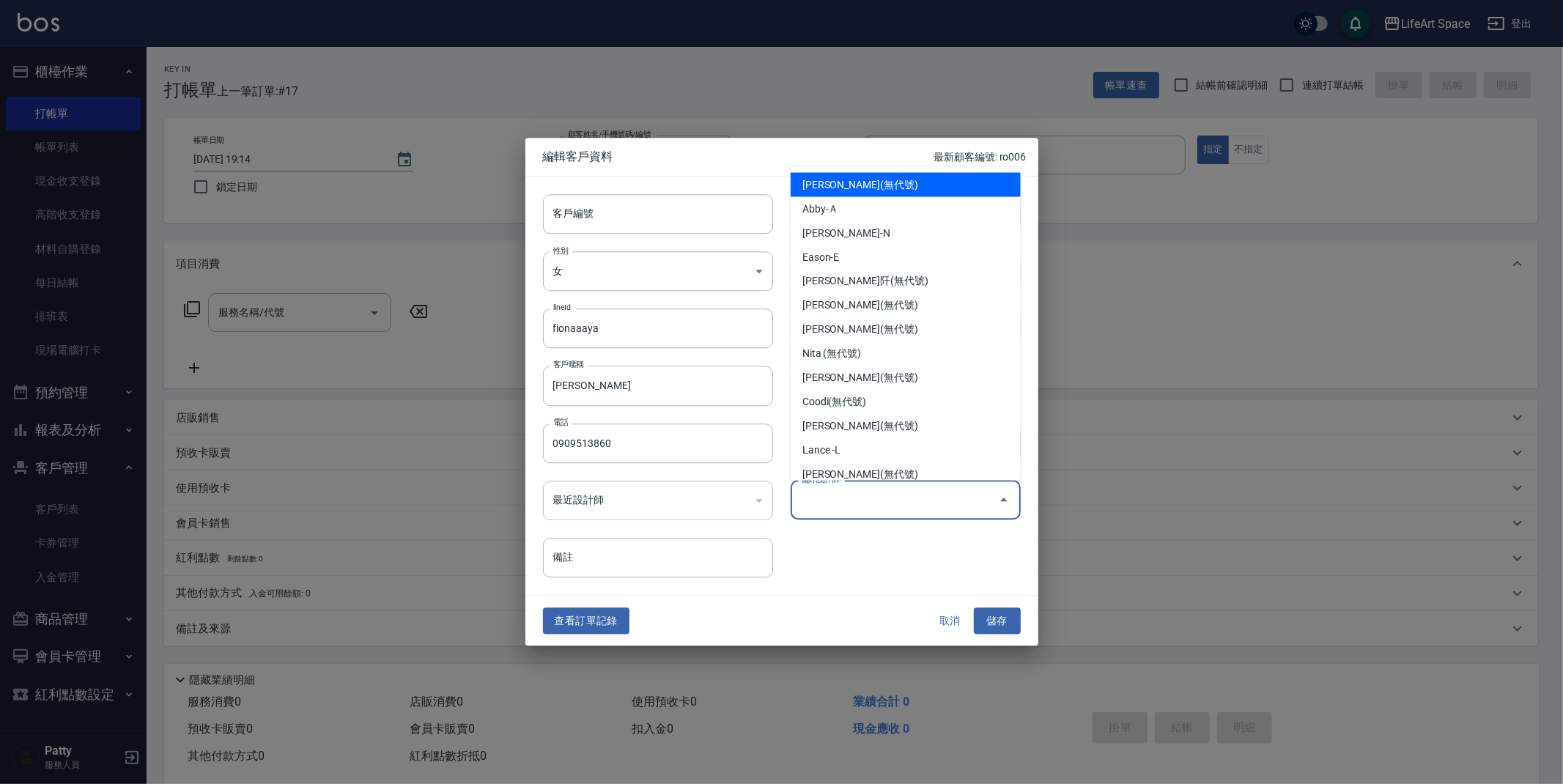
drag, startPoint x: 835, startPoint y: 491, endPoint x: 827, endPoint y: 502, distance: 13.6
click at [836, 491] on input "偏好設計師" at bounding box center [895, 499] width 195 height 25
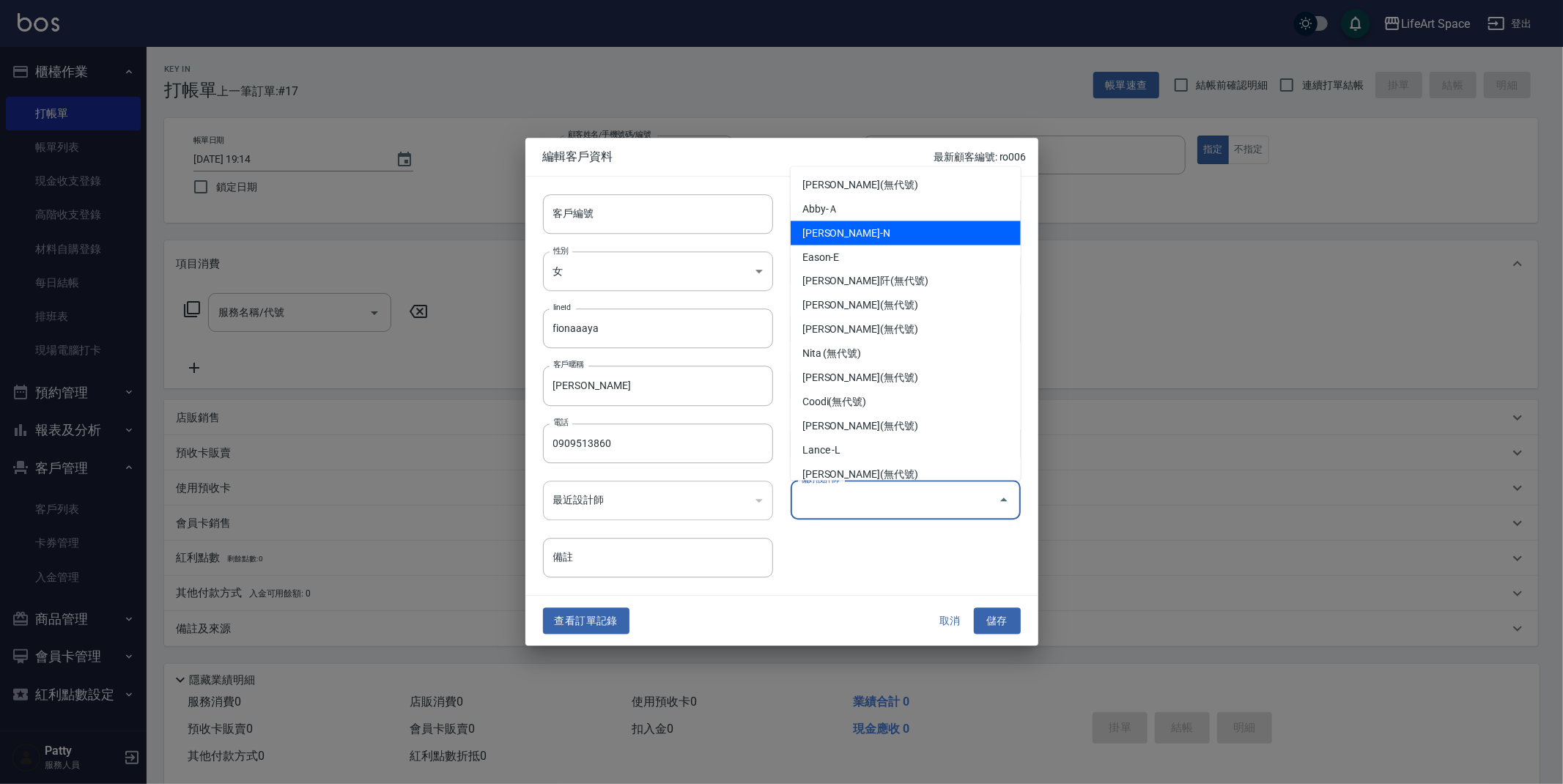
click at [832, 242] on li "[PERSON_NAME]-N" at bounding box center [906, 234] width 230 height 25
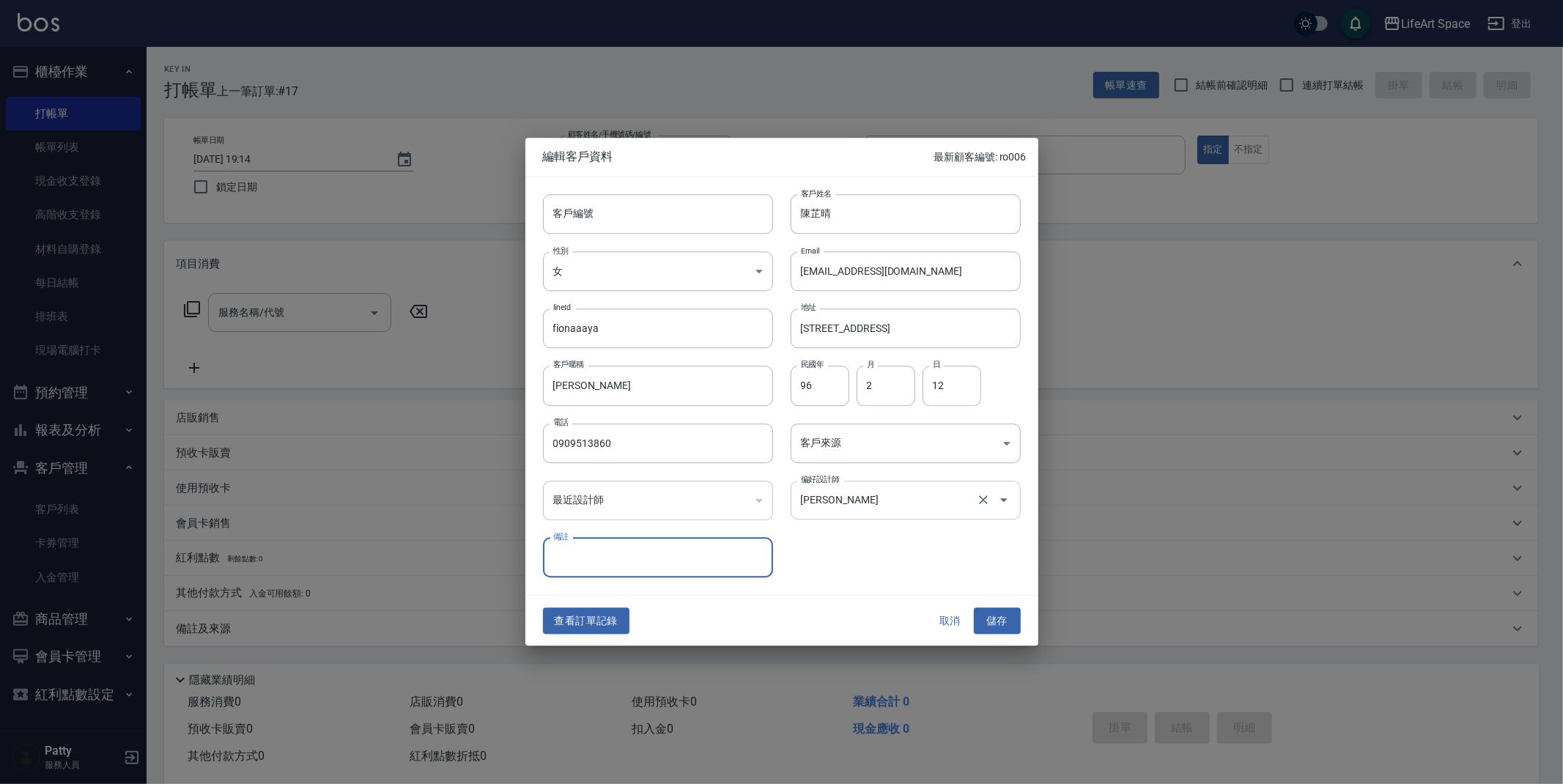
drag, startPoint x: 860, startPoint y: 506, endPoint x: 854, endPoint y: 500, distance: 8.5
click at [860, 505] on input "[PERSON_NAME]" at bounding box center [885, 499] width 176 height 25
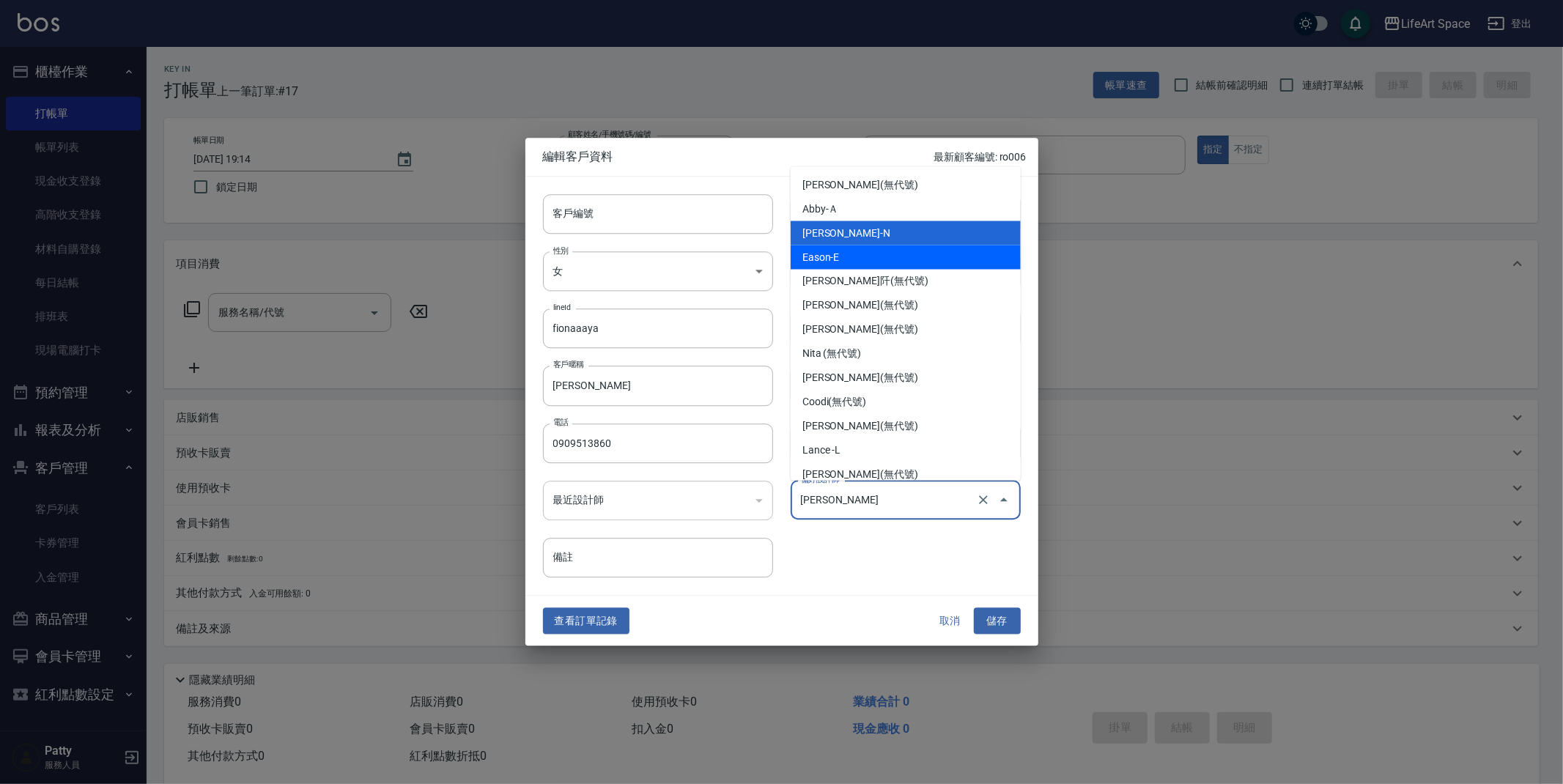
drag, startPoint x: 842, startPoint y: 264, endPoint x: 845, endPoint y: 276, distance: 12.4
click at [842, 263] on li "Eason-E" at bounding box center [906, 258] width 230 height 25
type input "Eason"
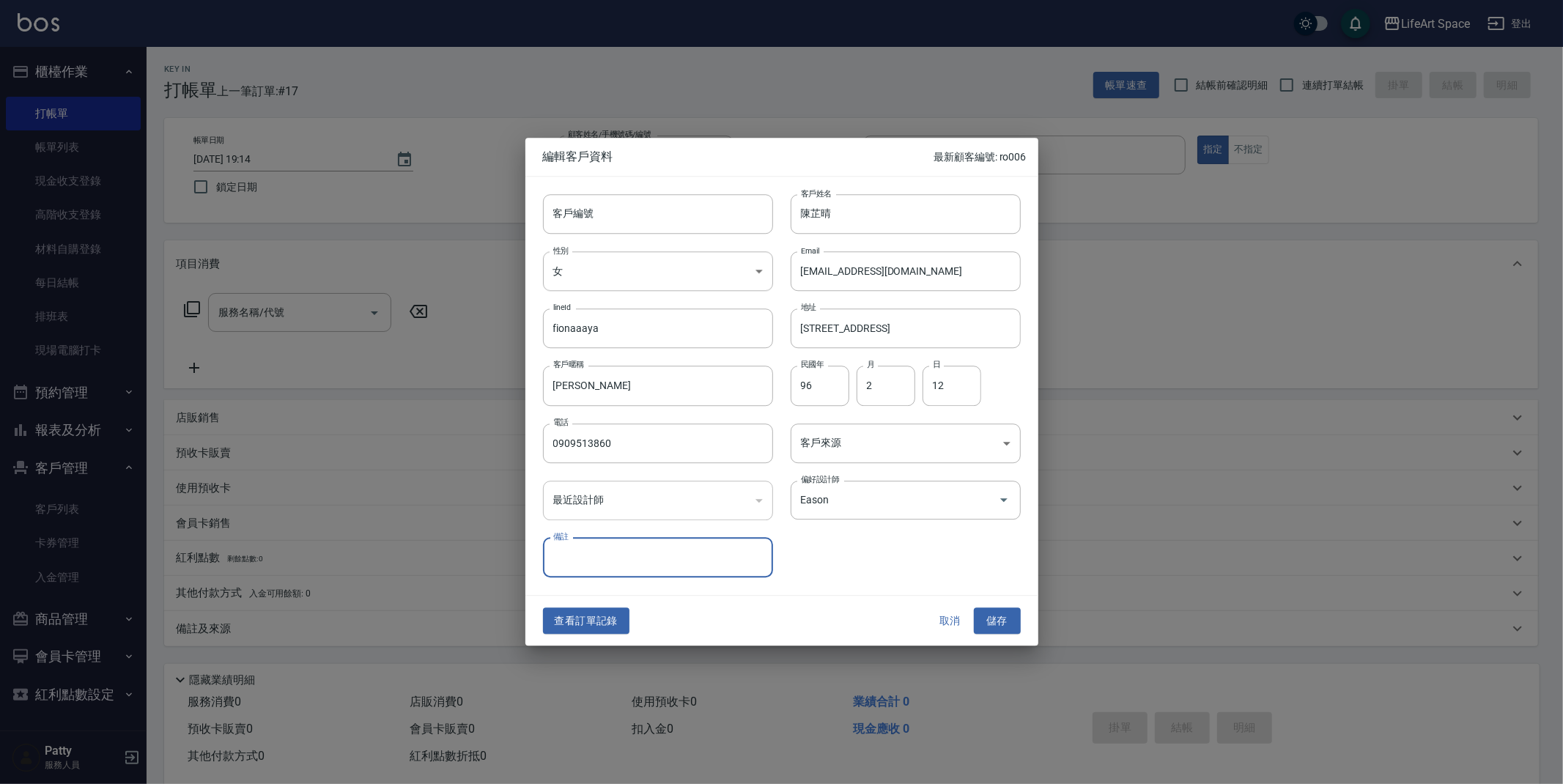
click at [999, 630] on button "儲存" at bounding box center [997, 621] width 47 height 27
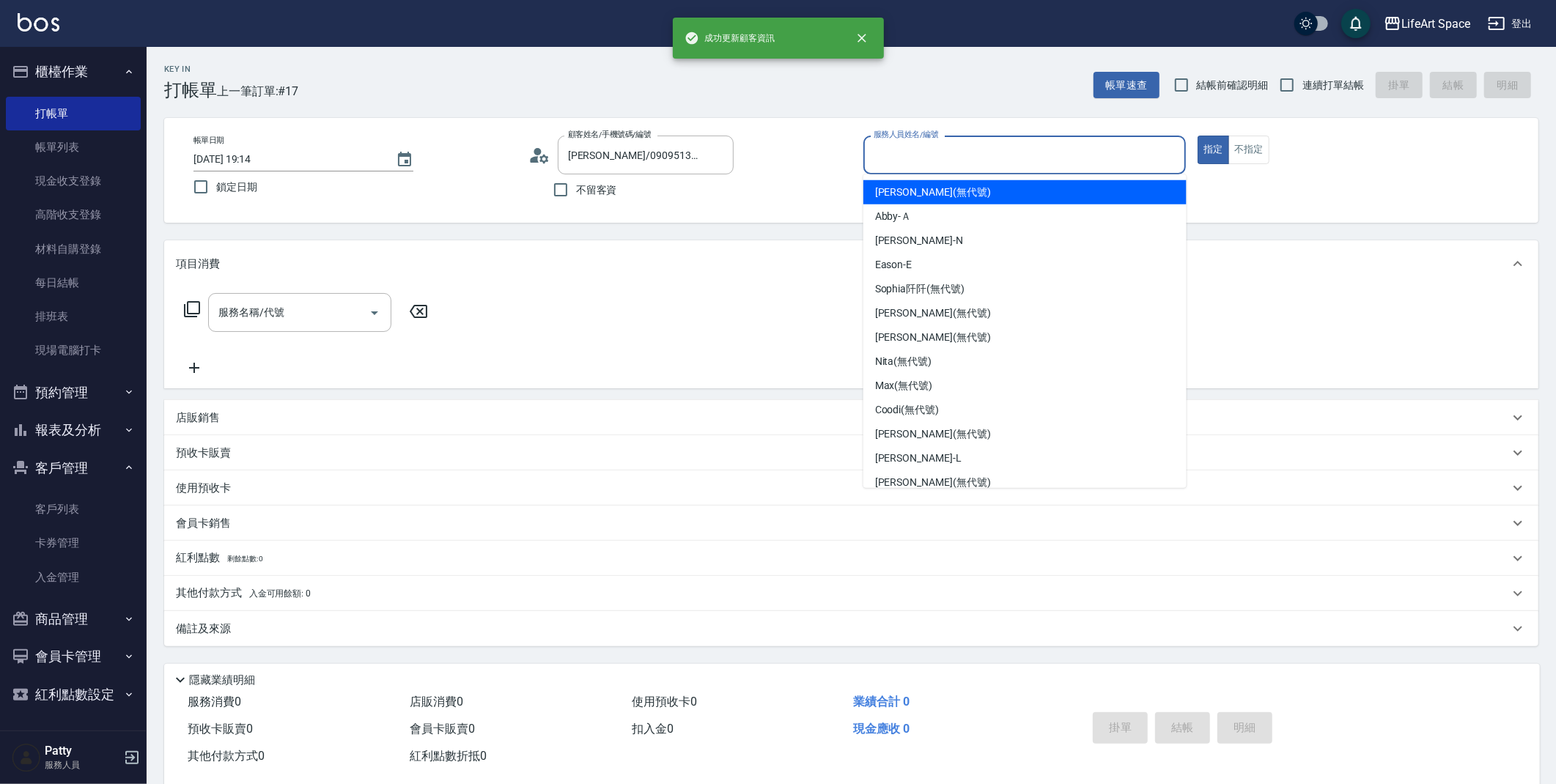
click at [1035, 167] on input "服務人員姓名/編號" at bounding box center [1025, 155] width 310 height 25
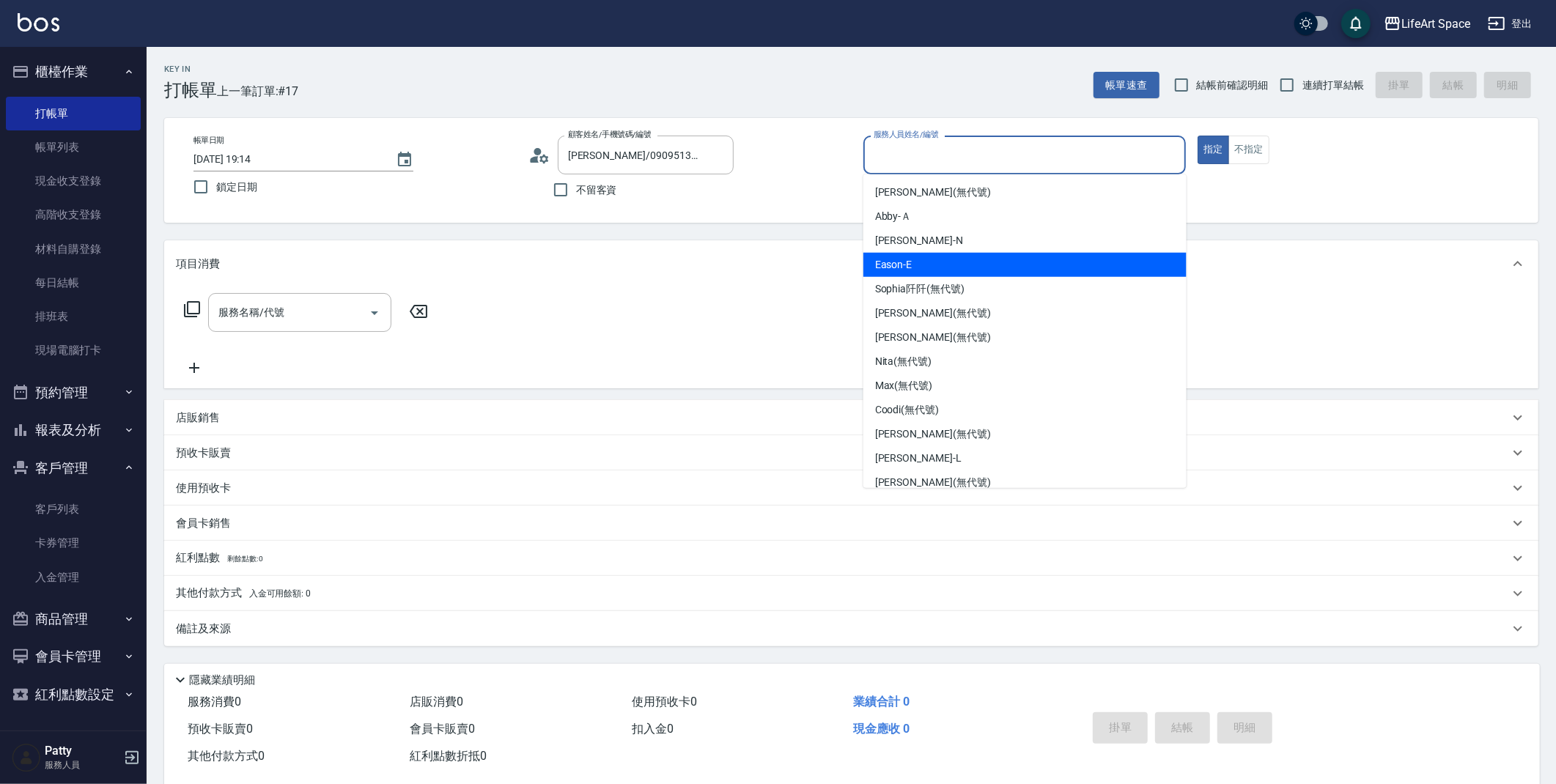
click at [960, 255] on div "Eason -E" at bounding box center [1025, 265] width 324 height 25
type input "Eason-E"
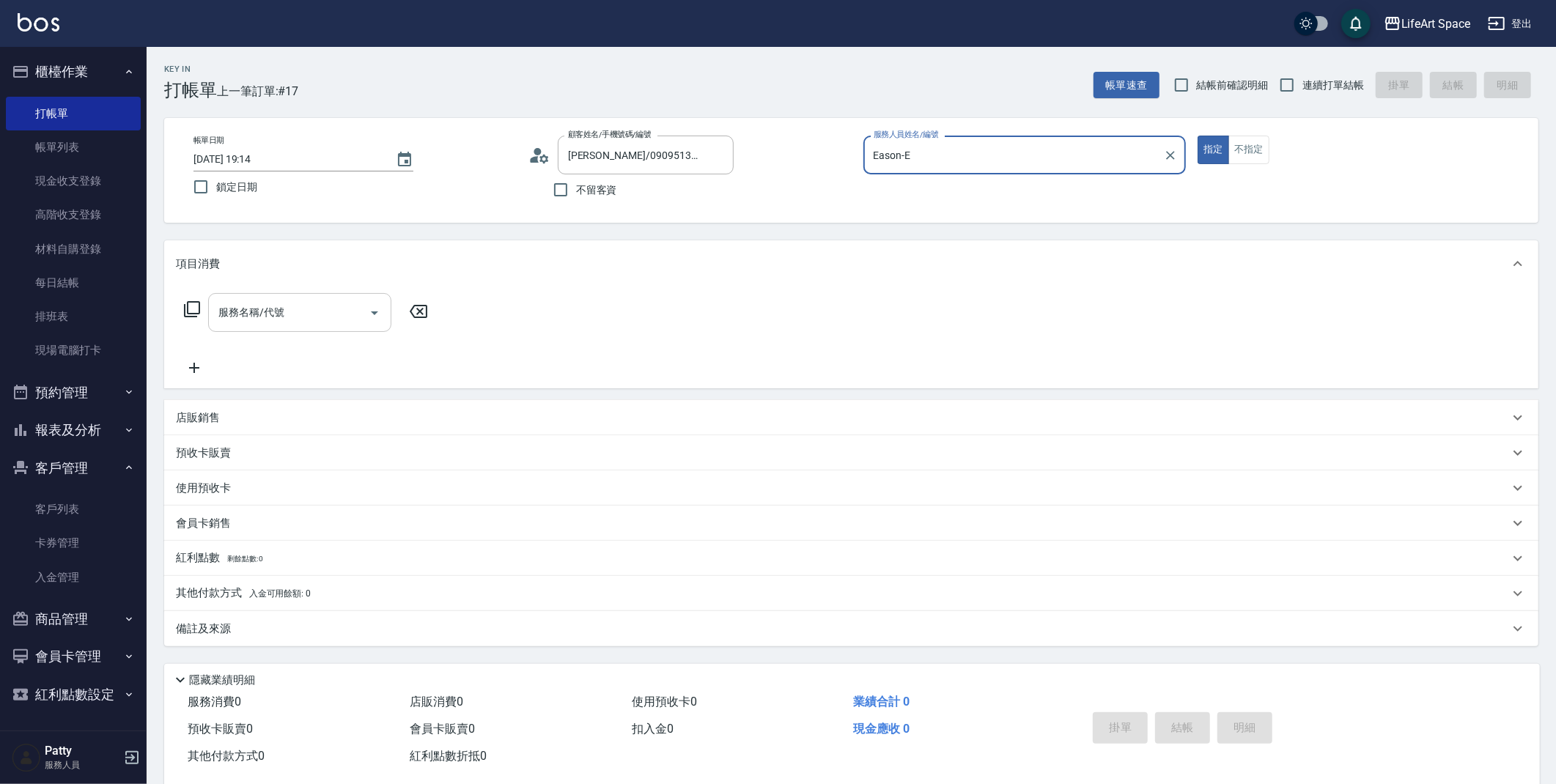
click at [324, 313] on input "服務名稱/代號" at bounding box center [288, 312] width 148 height 25
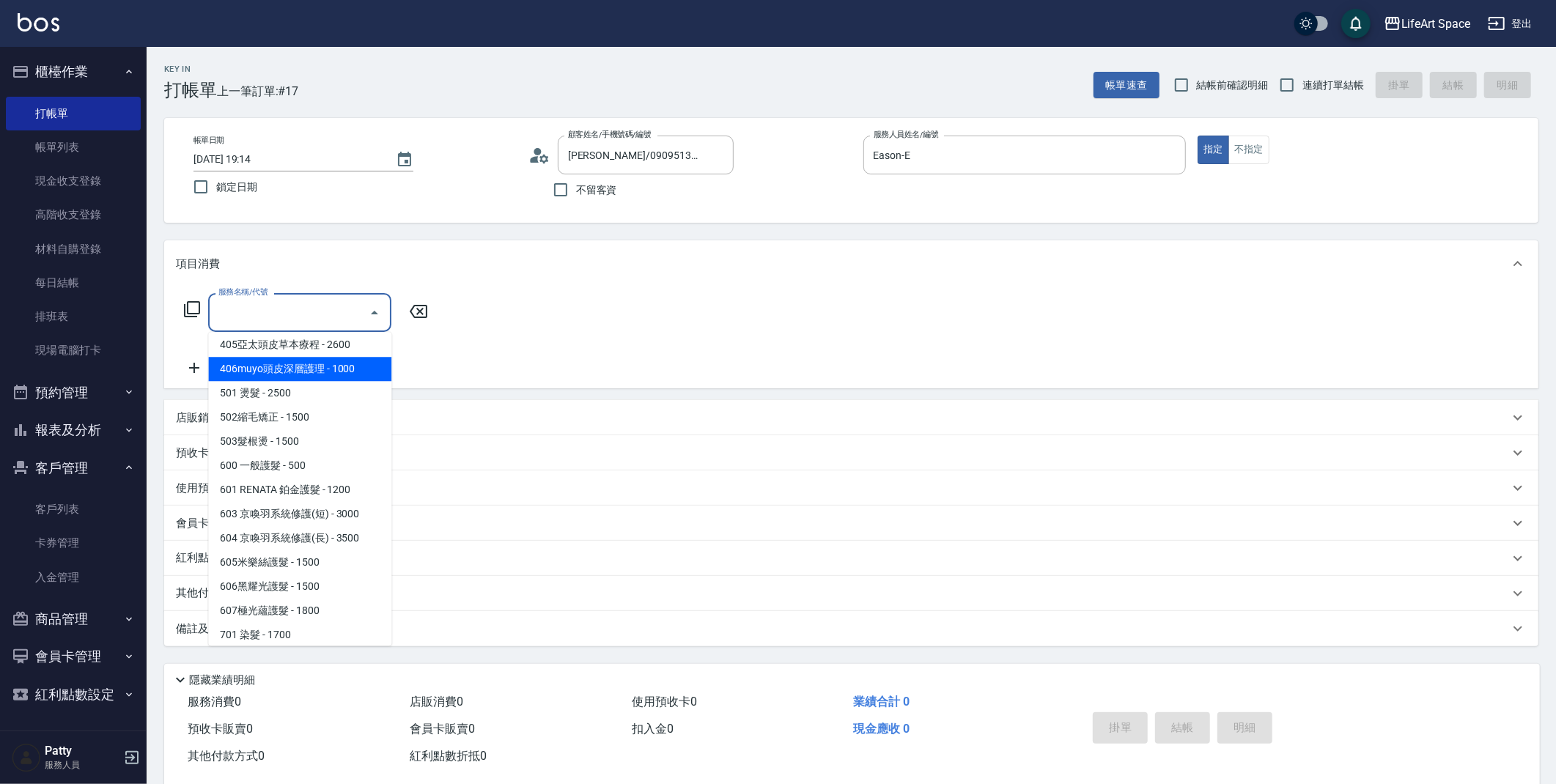
scroll to position [229, 0]
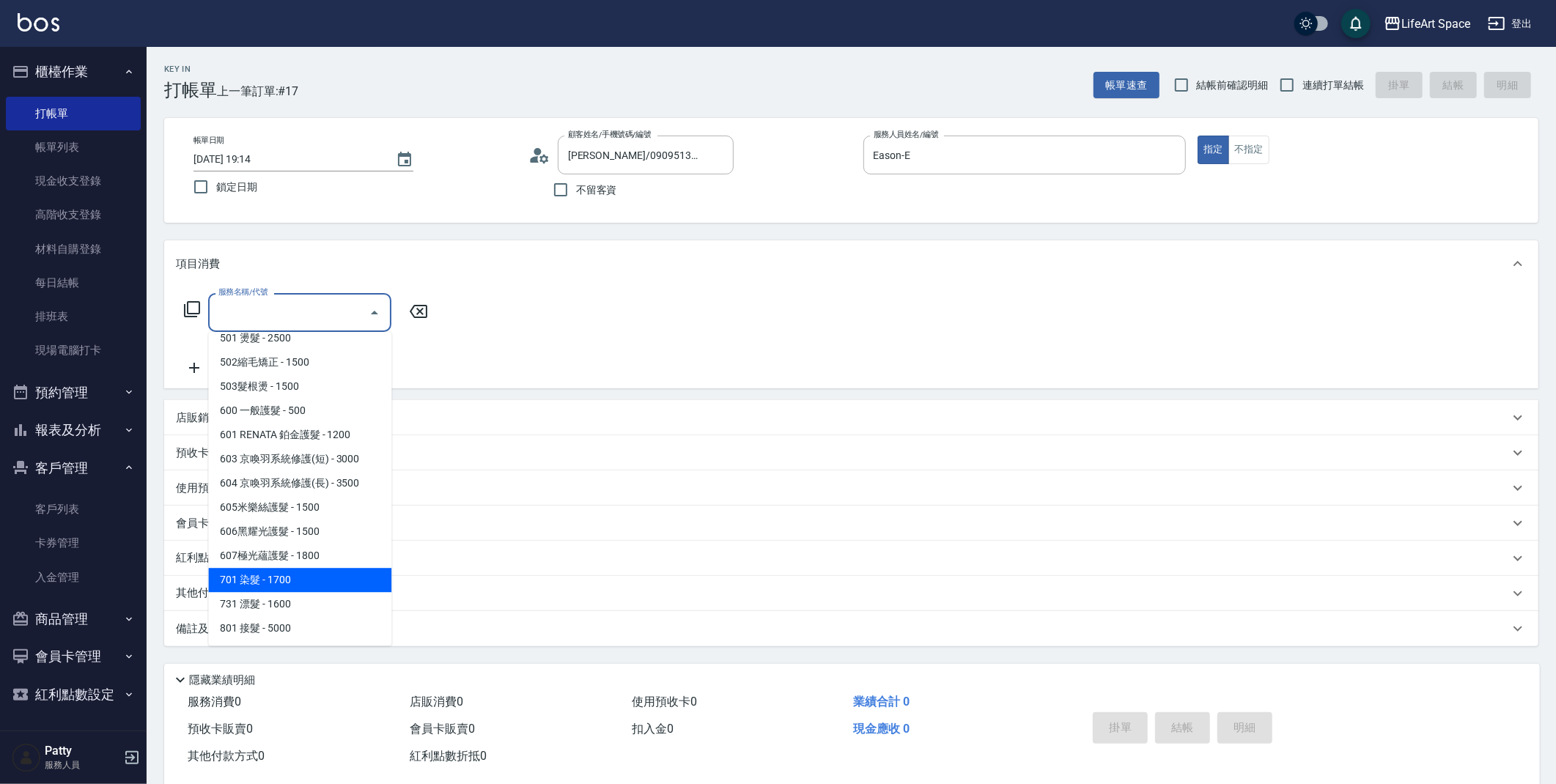
click at [276, 581] on span "701 染髮 - 1700" at bounding box center [300, 580] width 183 height 25
type input "701 染髮(701)"
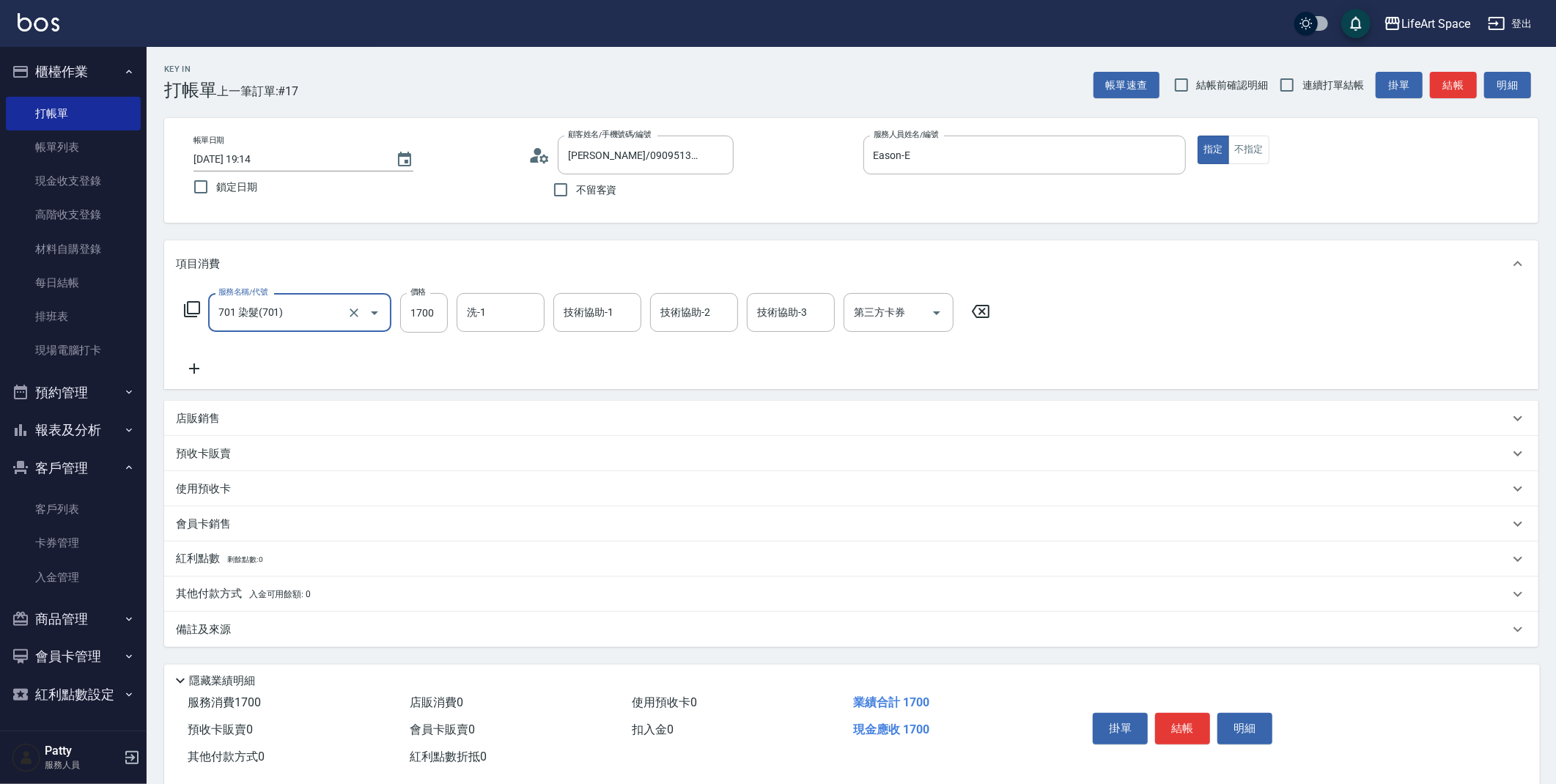
click at [196, 373] on icon at bounding box center [194, 368] width 37 height 18
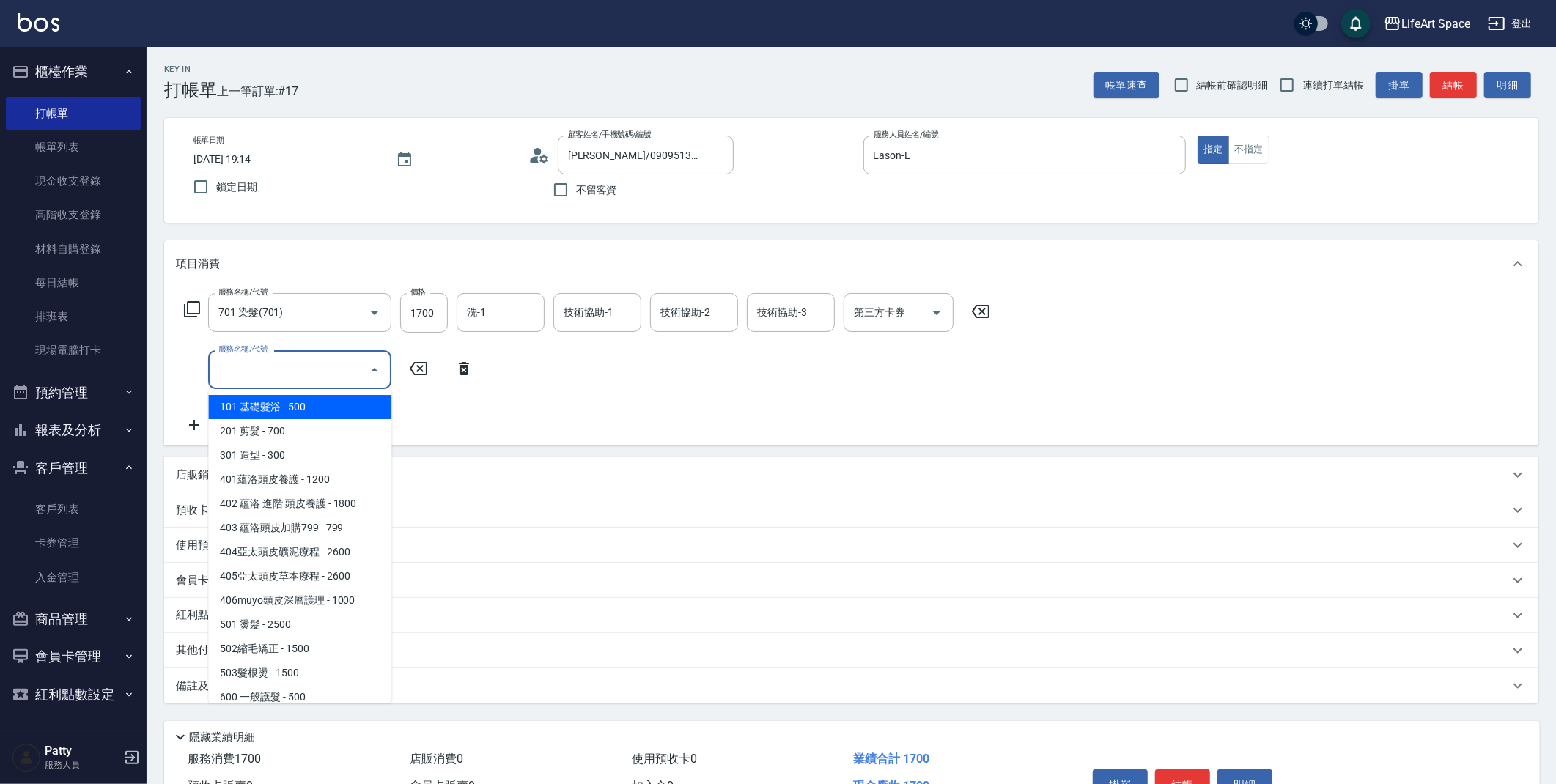
click at [265, 380] on input "服務名稱/代號" at bounding box center [288, 369] width 148 height 25
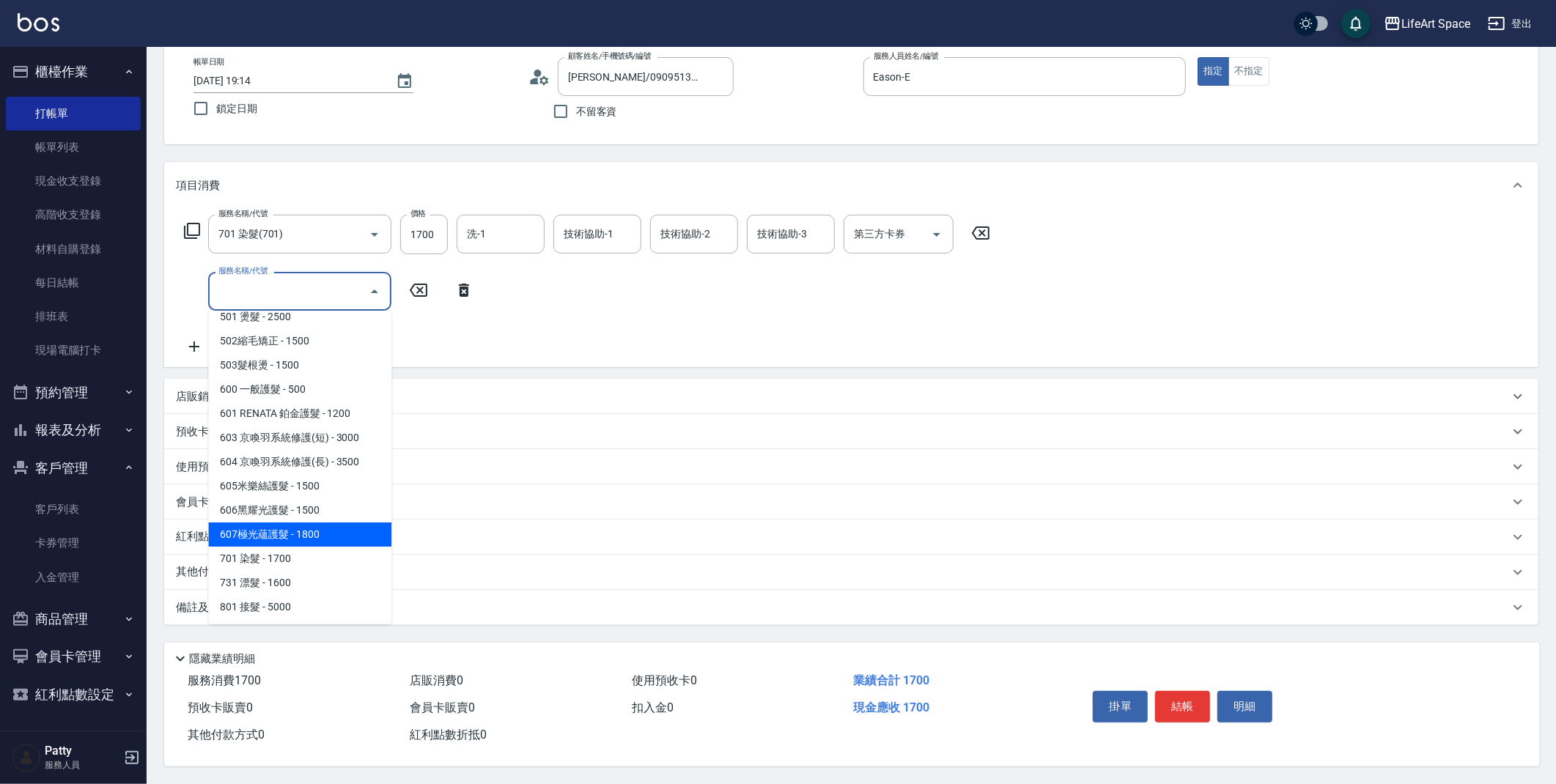
click at [325, 522] on span "607極光蘊護髮 - 1800" at bounding box center [300, 534] width 183 height 25
type input "607極光蘊護髮(607)"
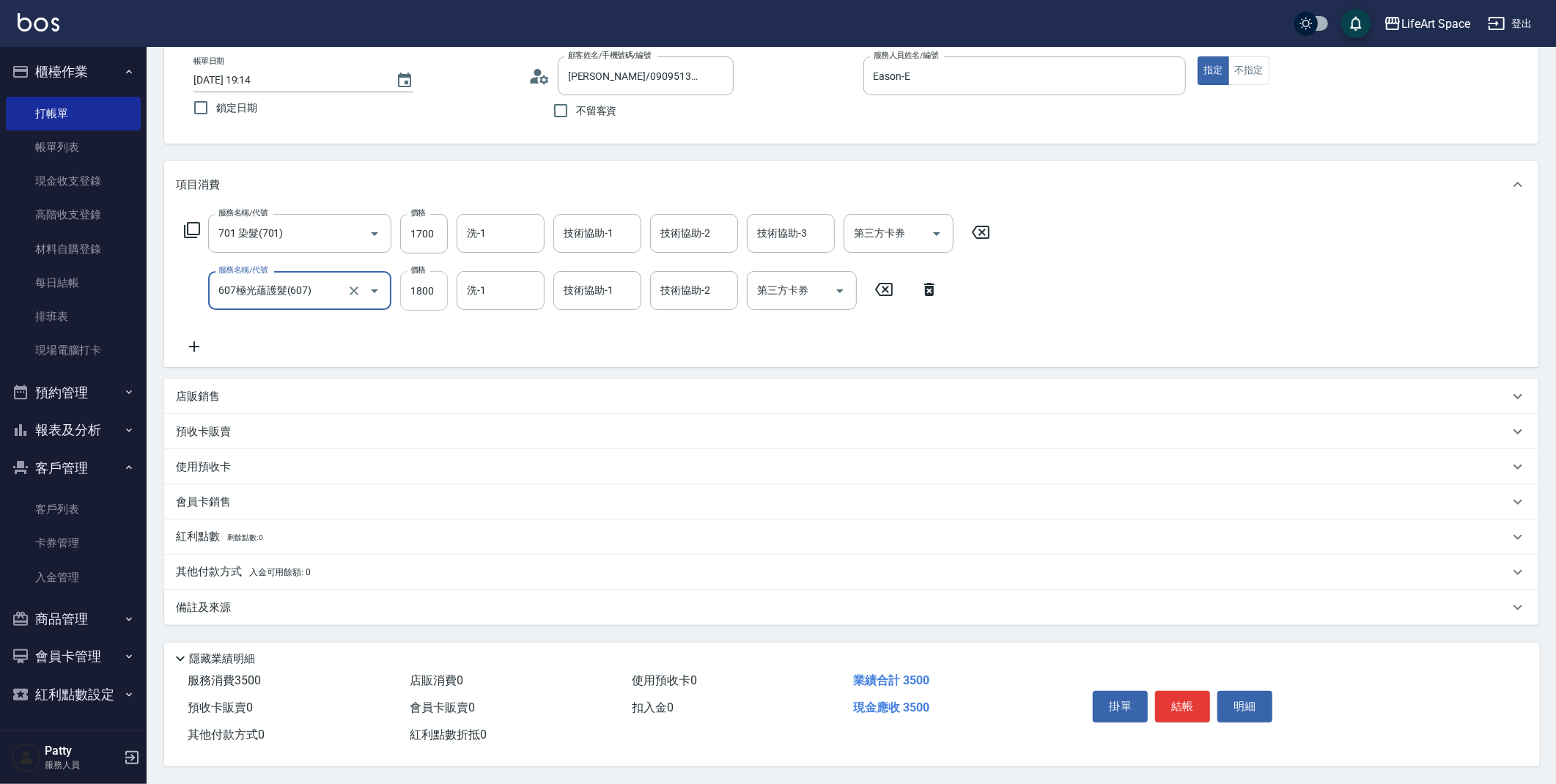
click at [438, 290] on input "1800" at bounding box center [424, 291] width 47 height 40
type input "2200"
click at [440, 234] on input "1700" at bounding box center [424, 233] width 47 height 40
type input "4500"
click at [515, 237] on input "洗-1" at bounding box center [500, 233] width 75 height 25
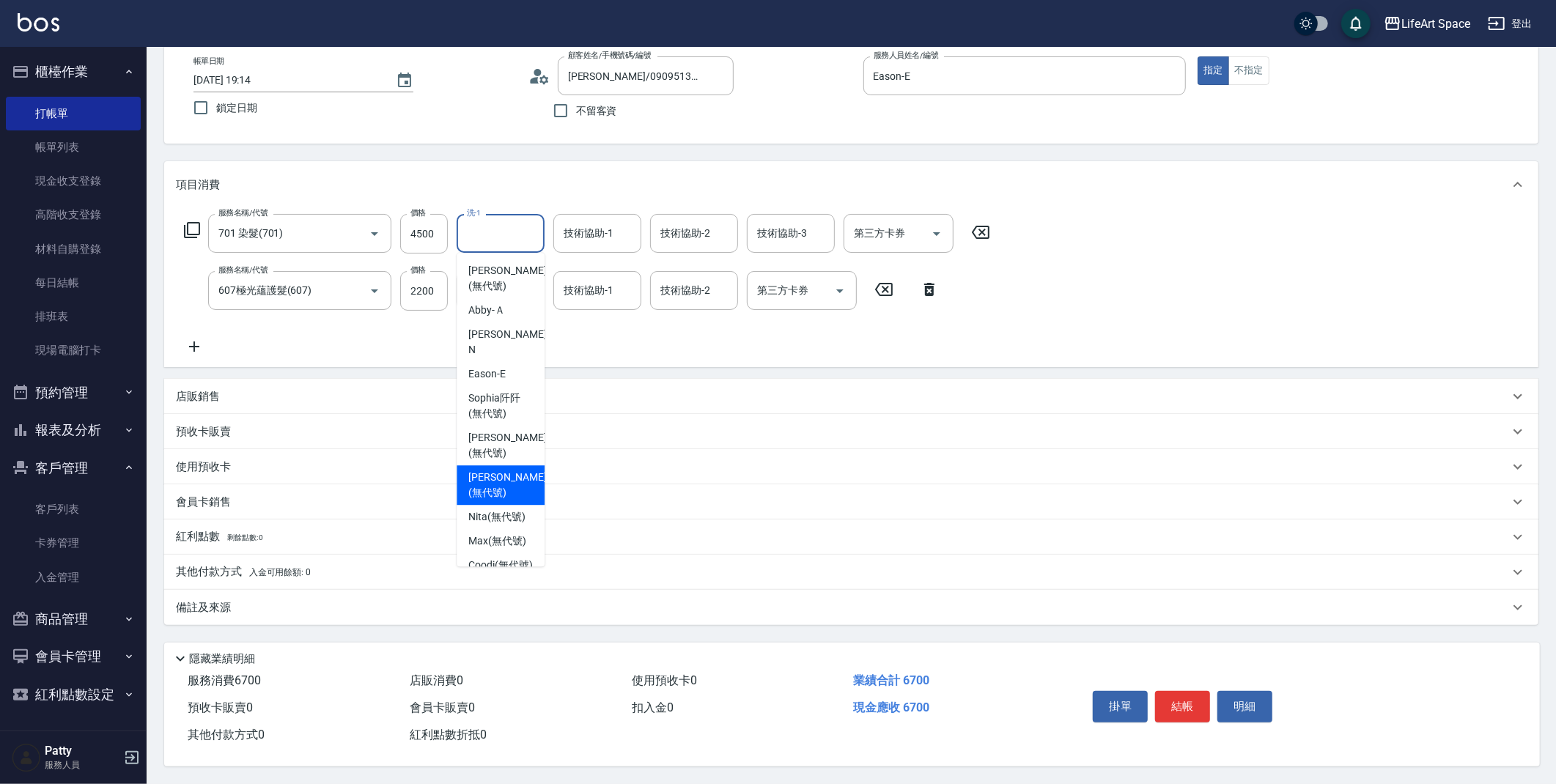
click at [523, 469] on span "[PERSON_NAME] (無代號)" at bounding box center [507, 484] width 77 height 31
type input "[PERSON_NAME](無代號)"
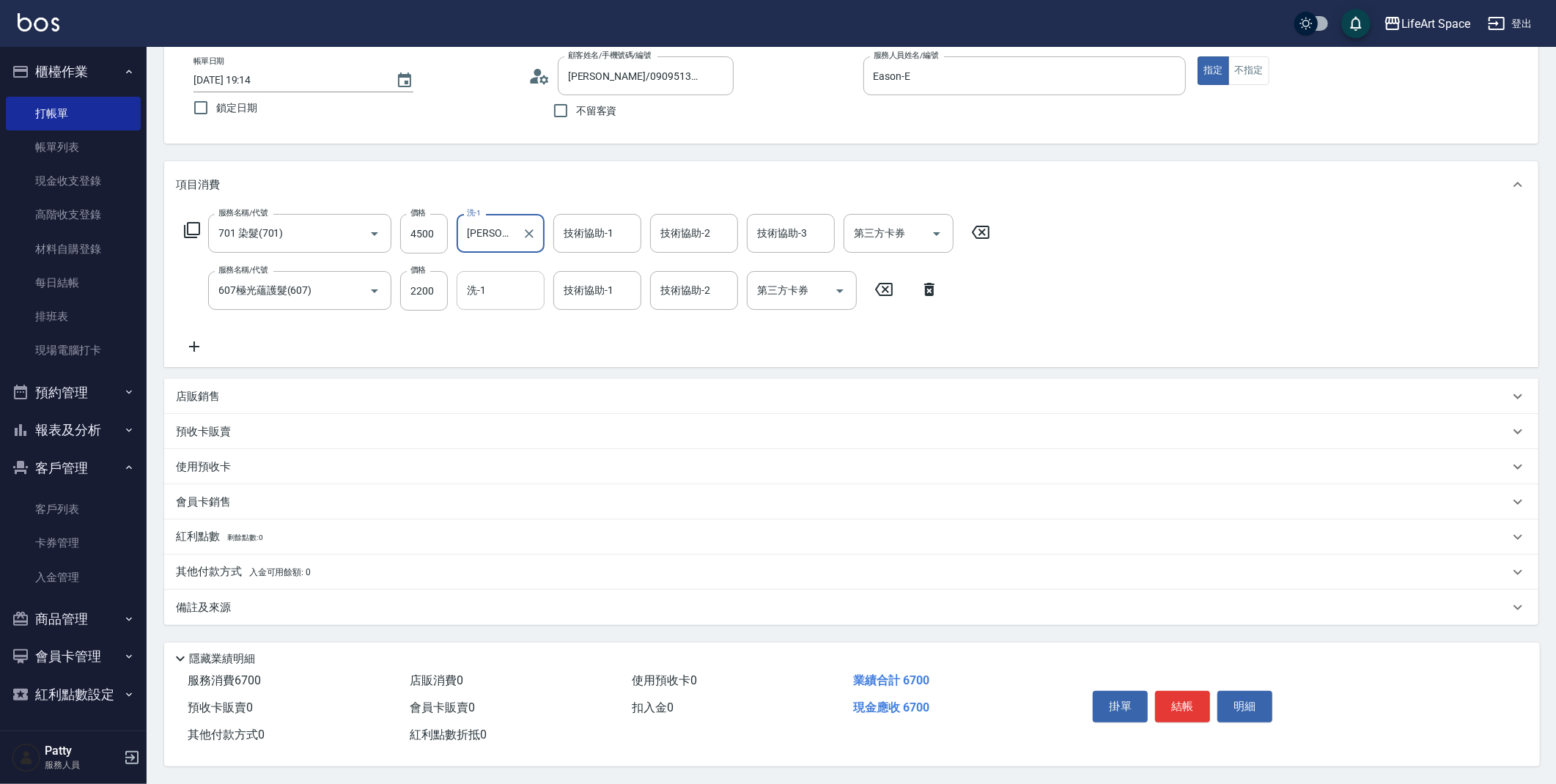
click at [501, 292] on input "洗-1" at bounding box center [500, 290] width 75 height 25
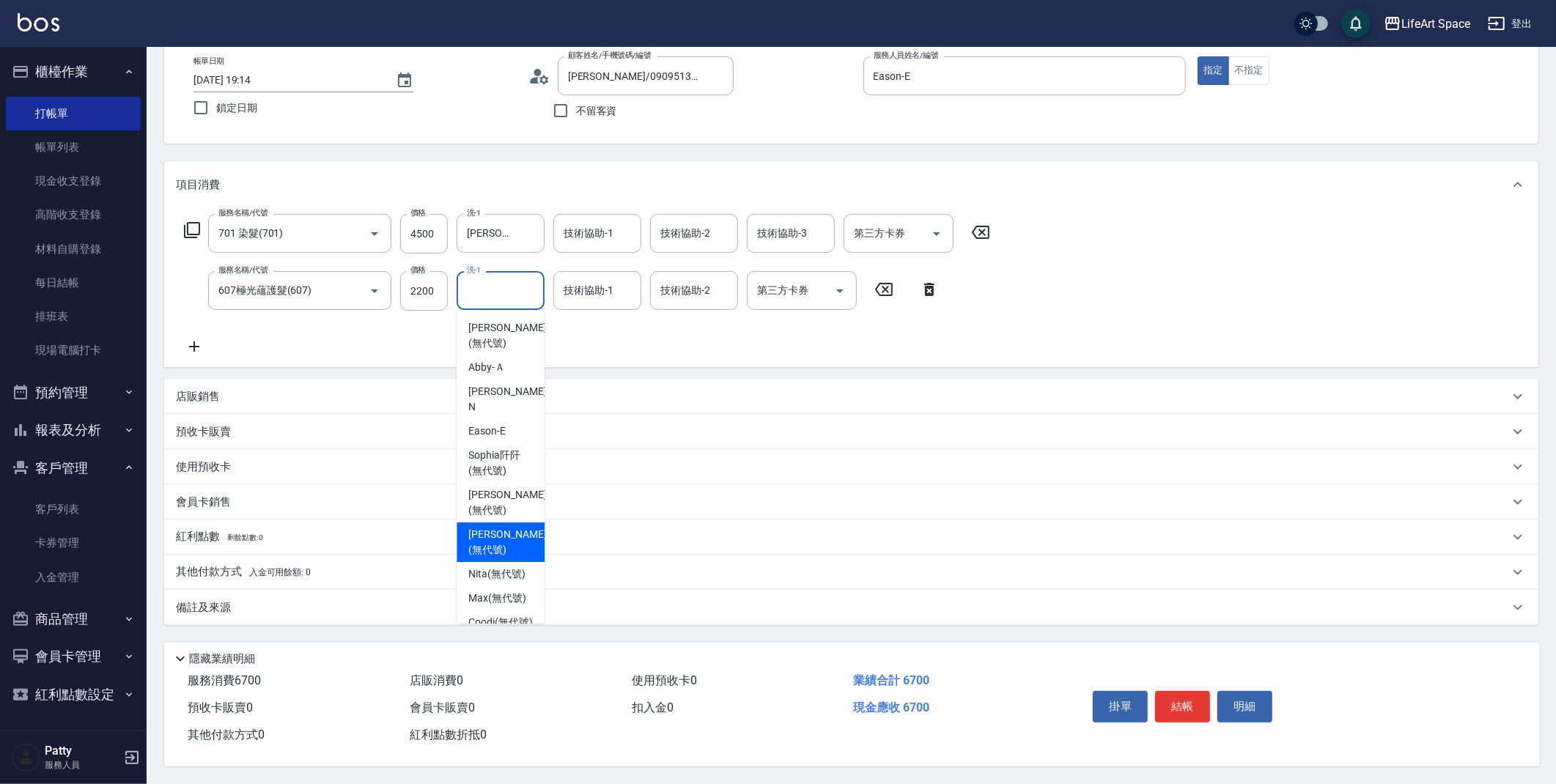
click at [508, 526] on span "[PERSON_NAME] (無代號)" at bounding box center [507, 541] width 77 height 31
type input "[PERSON_NAME](無代號)"
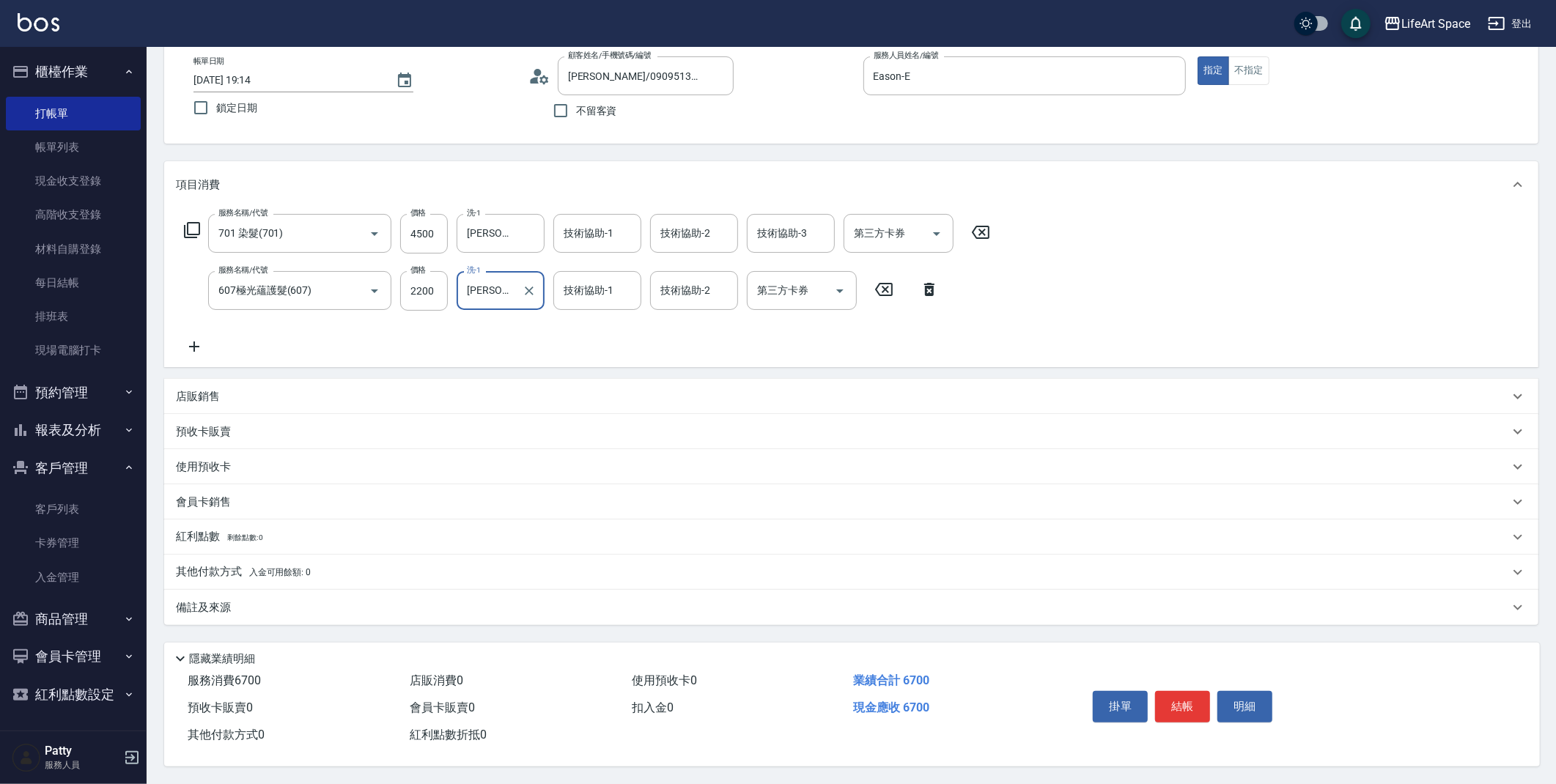
click at [602, 288] on div "技術協助-1 技術協助-1" at bounding box center [598, 291] width 88 height 39
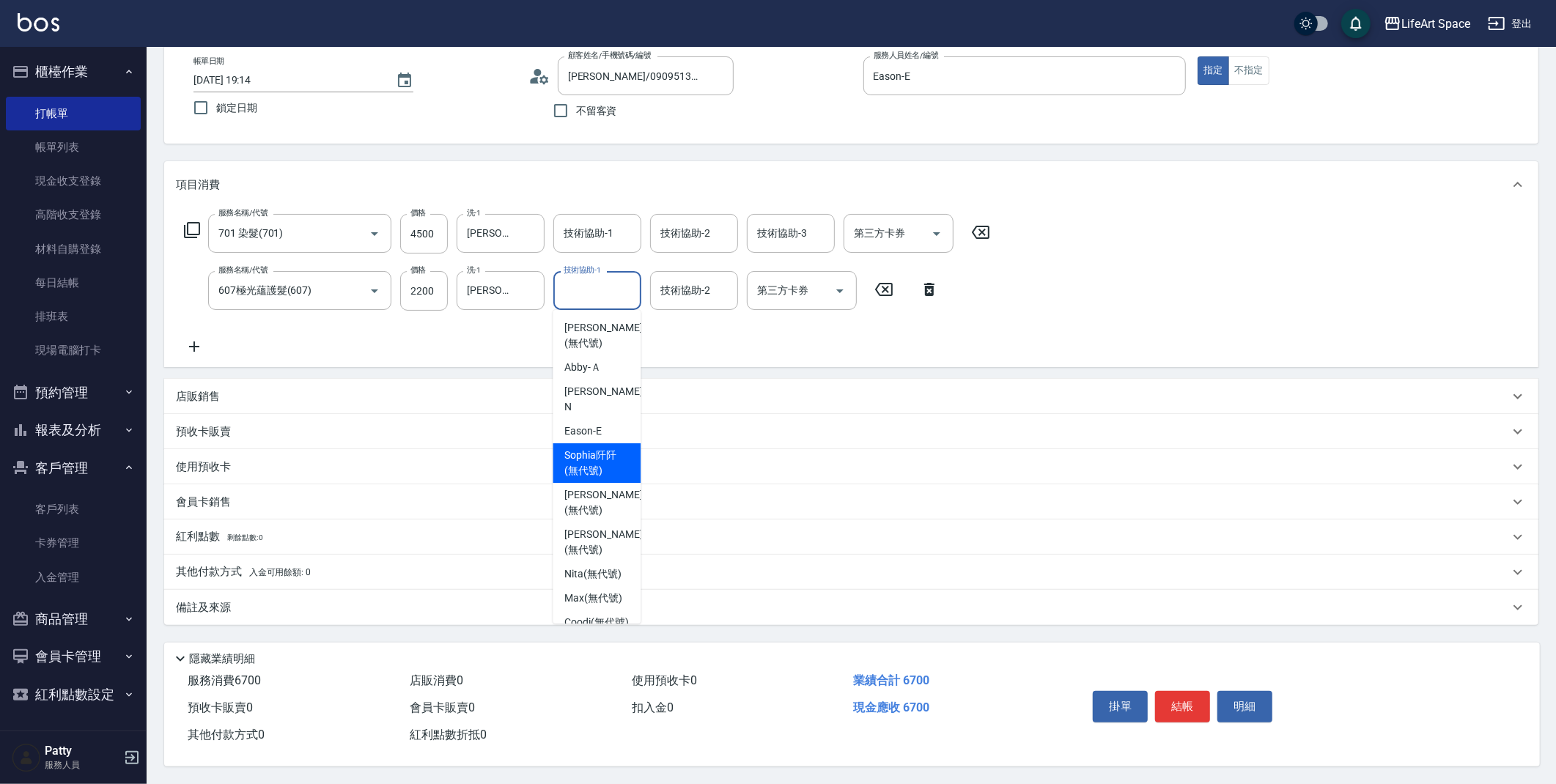
click at [589, 447] on span "[PERSON_NAME]阡 (無代號)" at bounding box center [596, 462] width 64 height 31
type input "[PERSON_NAME]阡(無代號)"
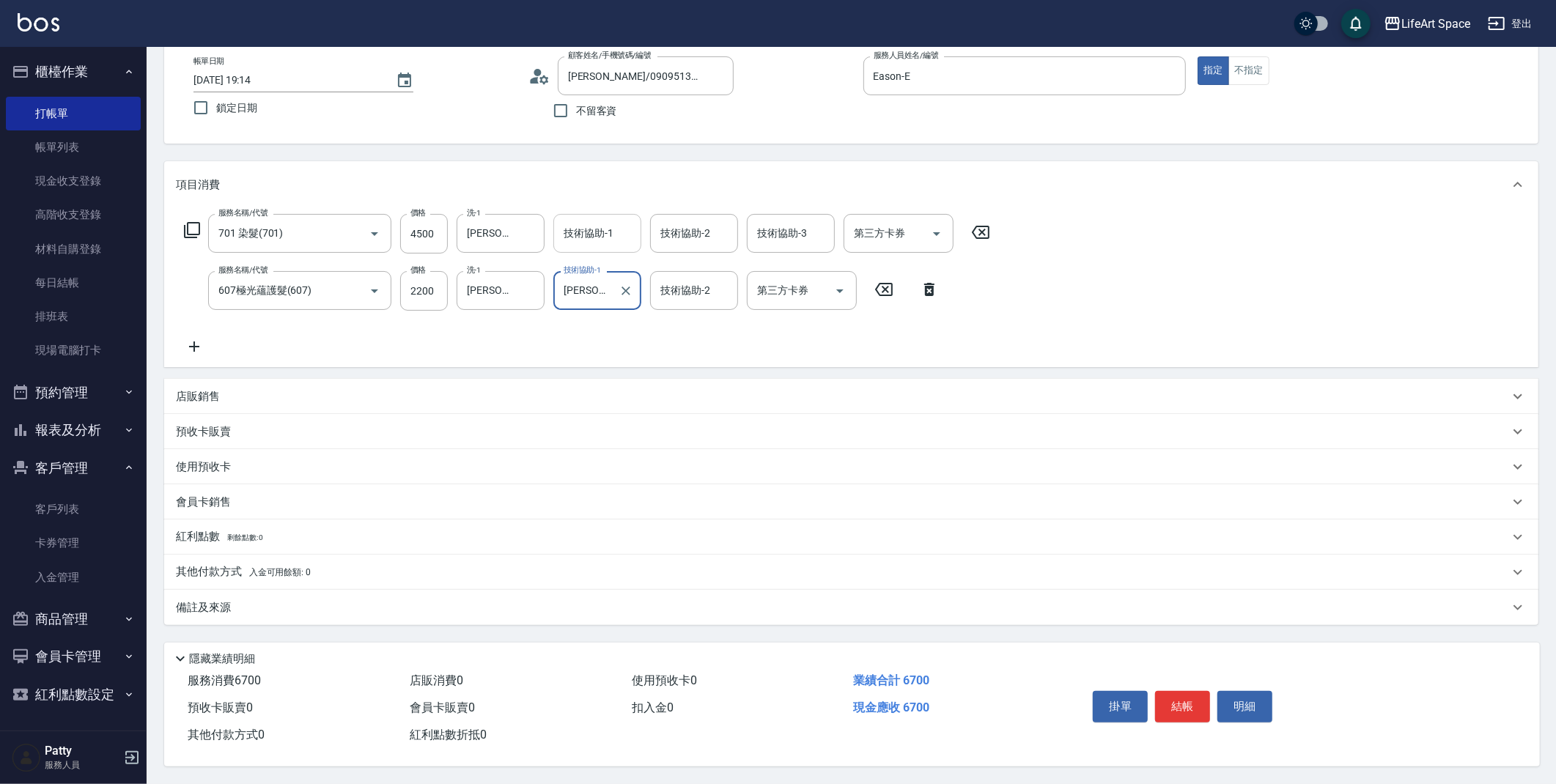
drag, startPoint x: 585, startPoint y: 231, endPoint x: 583, endPoint y: 239, distance: 8.2
click at [585, 231] on input "技術協助-1" at bounding box center [597, 233] width 75 height 25
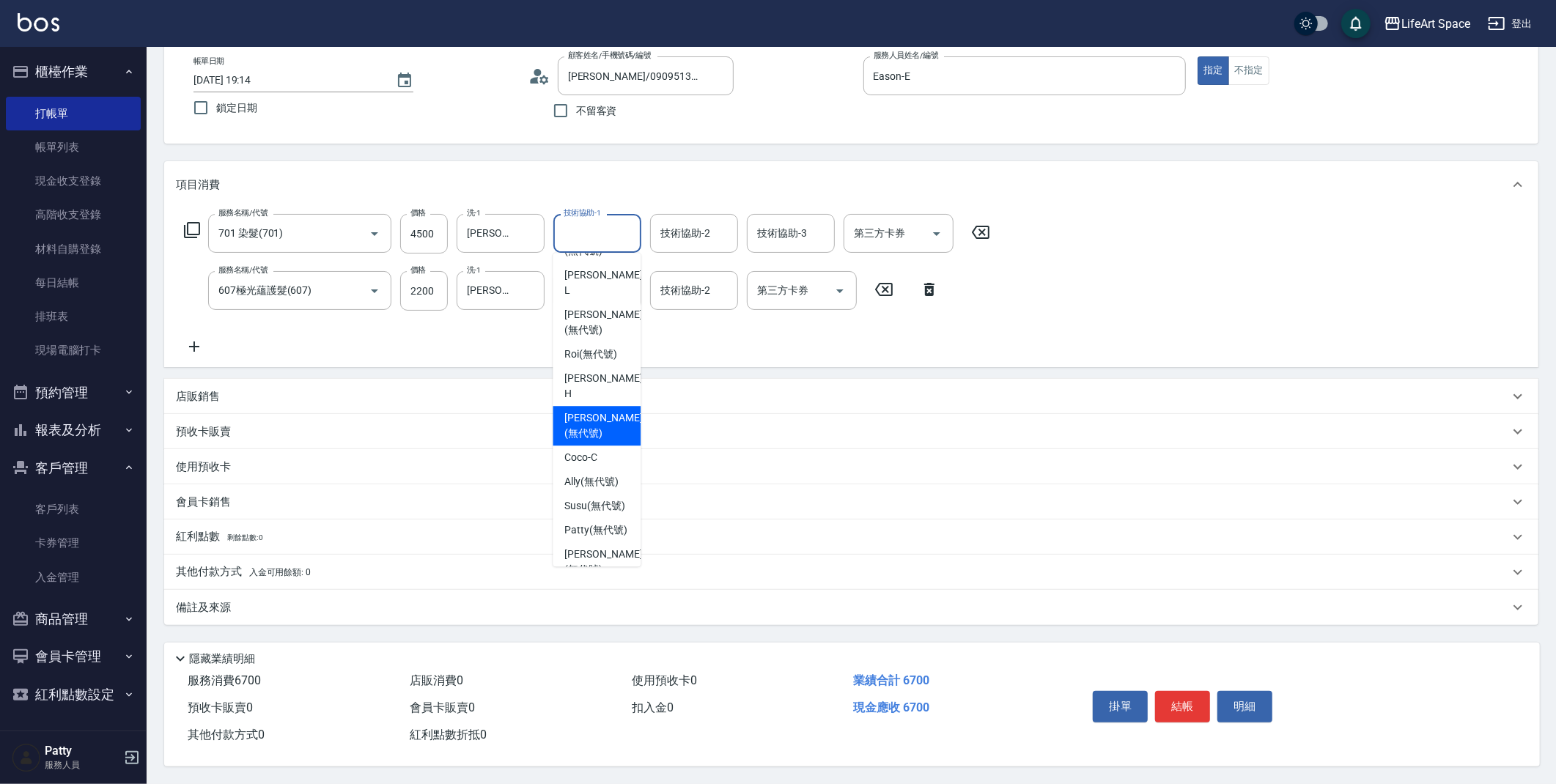
scroll to position [414, 0]
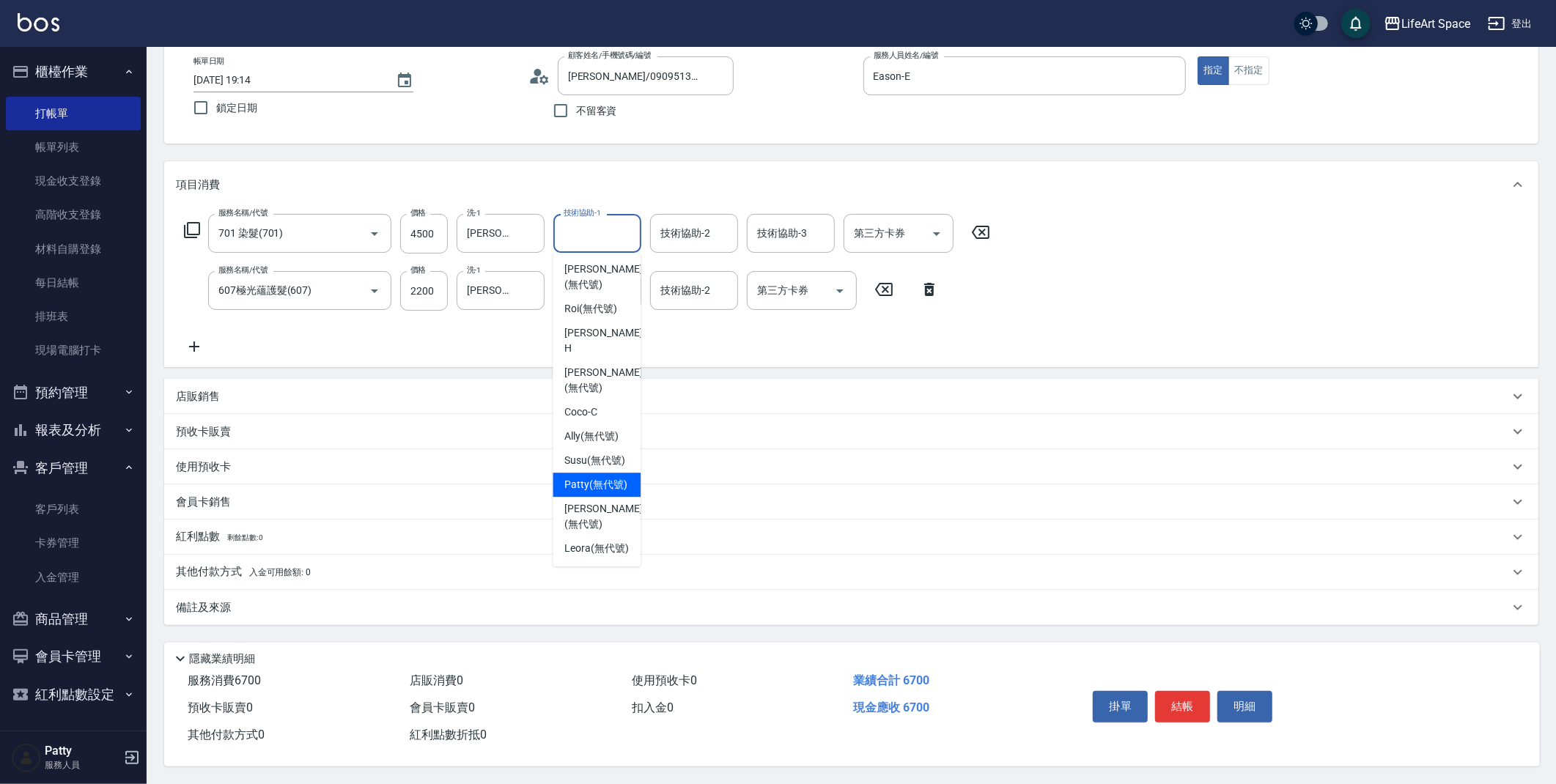
drag, startPoint x: 606, startPoint y: 463, endPoint x: 454, endPoint y: 494, distance: 155.1
click at [606, 477] on span "[PERSON_NAME] (無代號)" at bounding box center [596, 485] width 63 height 16
type input "[PERSON_NAME](無代號)"
click at [325, 600] on div "備註及來源" at bounding box center [842, 608] width 1334 height 16
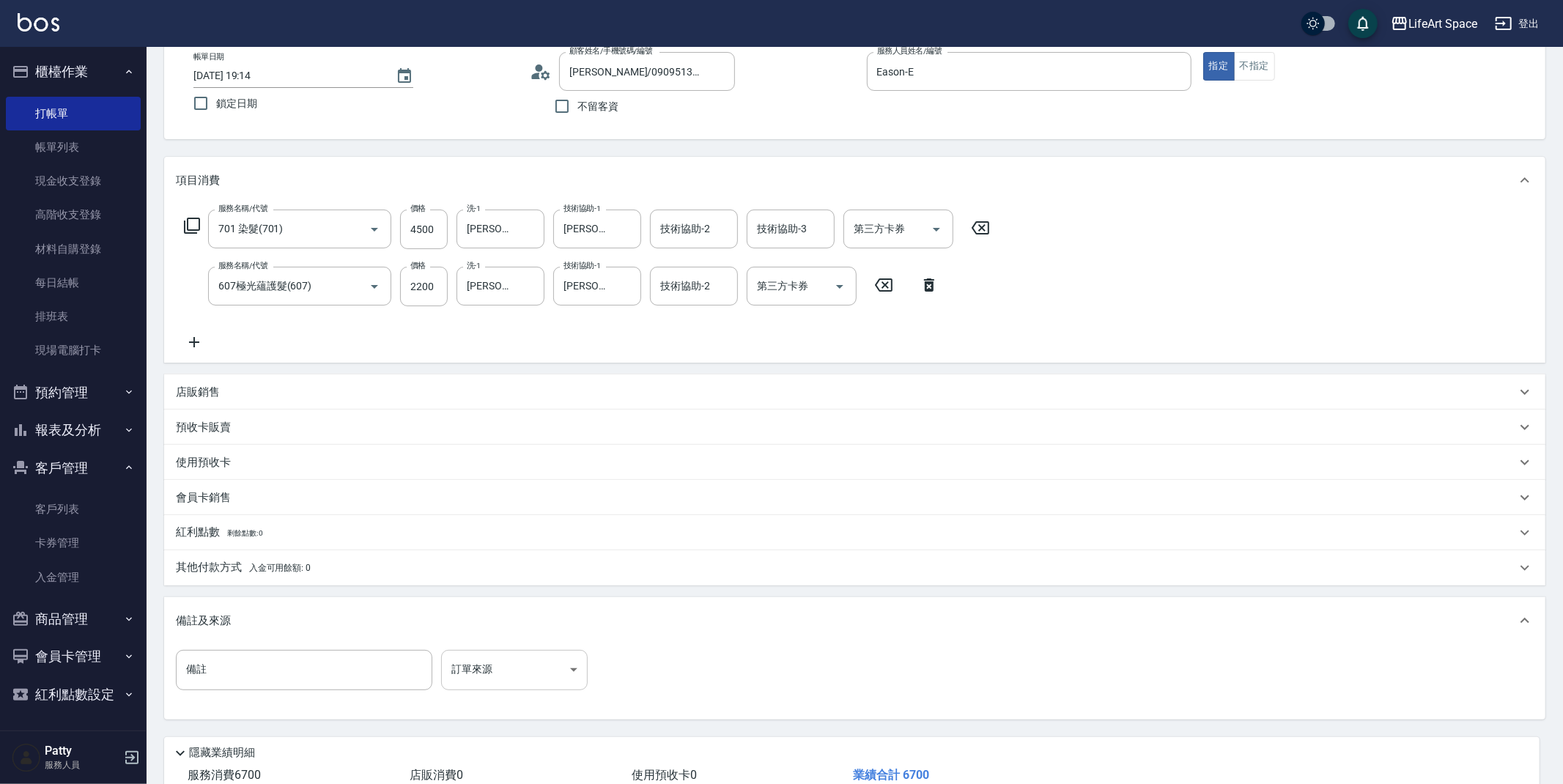
click at [464, 665] on body "LifeArt Space 登出 櫃檯作業 打帳單 帳單列表 現金收支登錄 高階收支登錄 材料自購登錄 每日結帳 排班表 現場電腦打卡 預約管理 預約管理 單…" at bounding box center [782, 397] width 1563 height 962
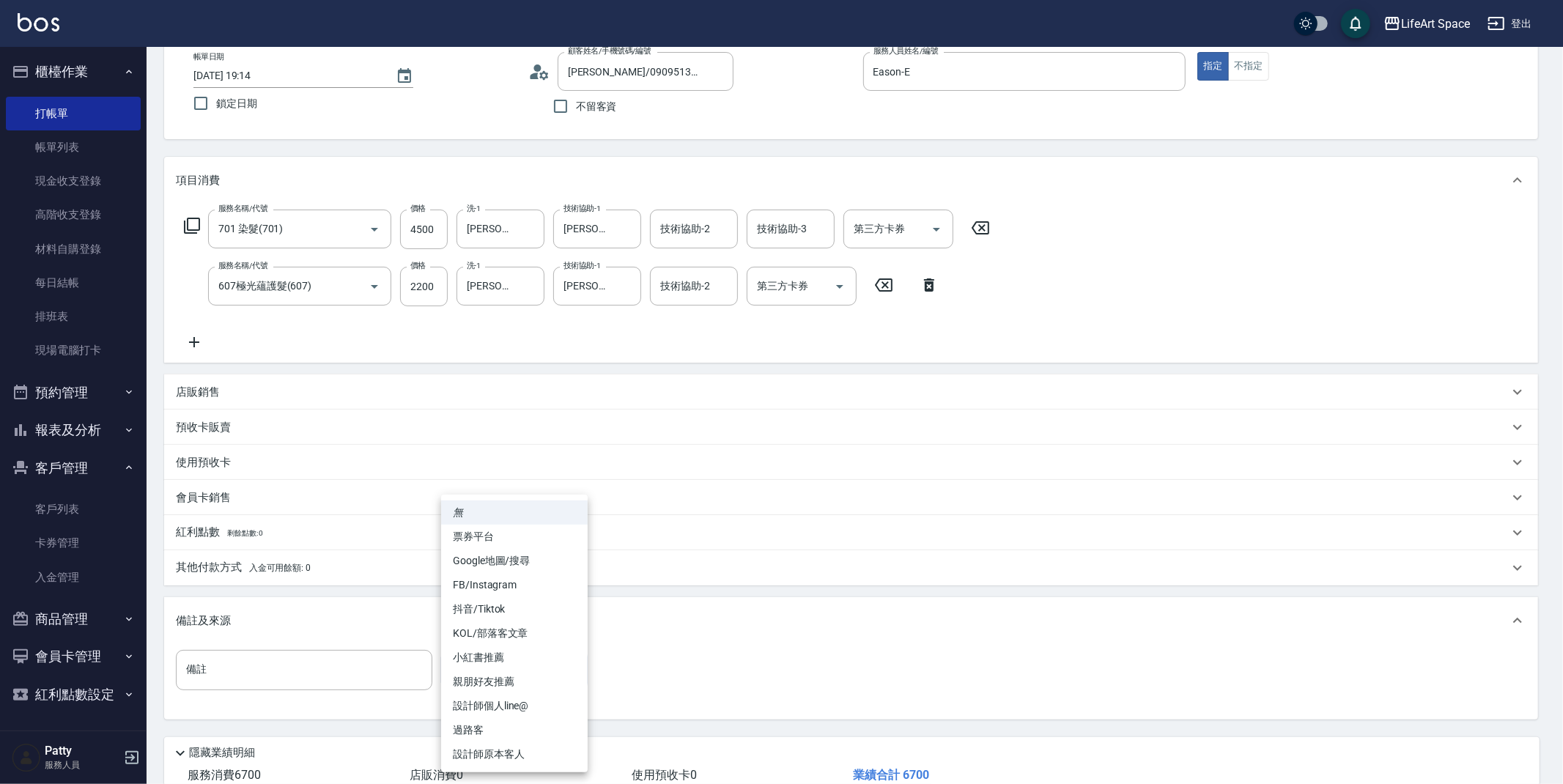
click at [492, 575] on li "FB/Instagram" at bounding box center [514, 585] width 147 height 25
type input "FB/Instagram"
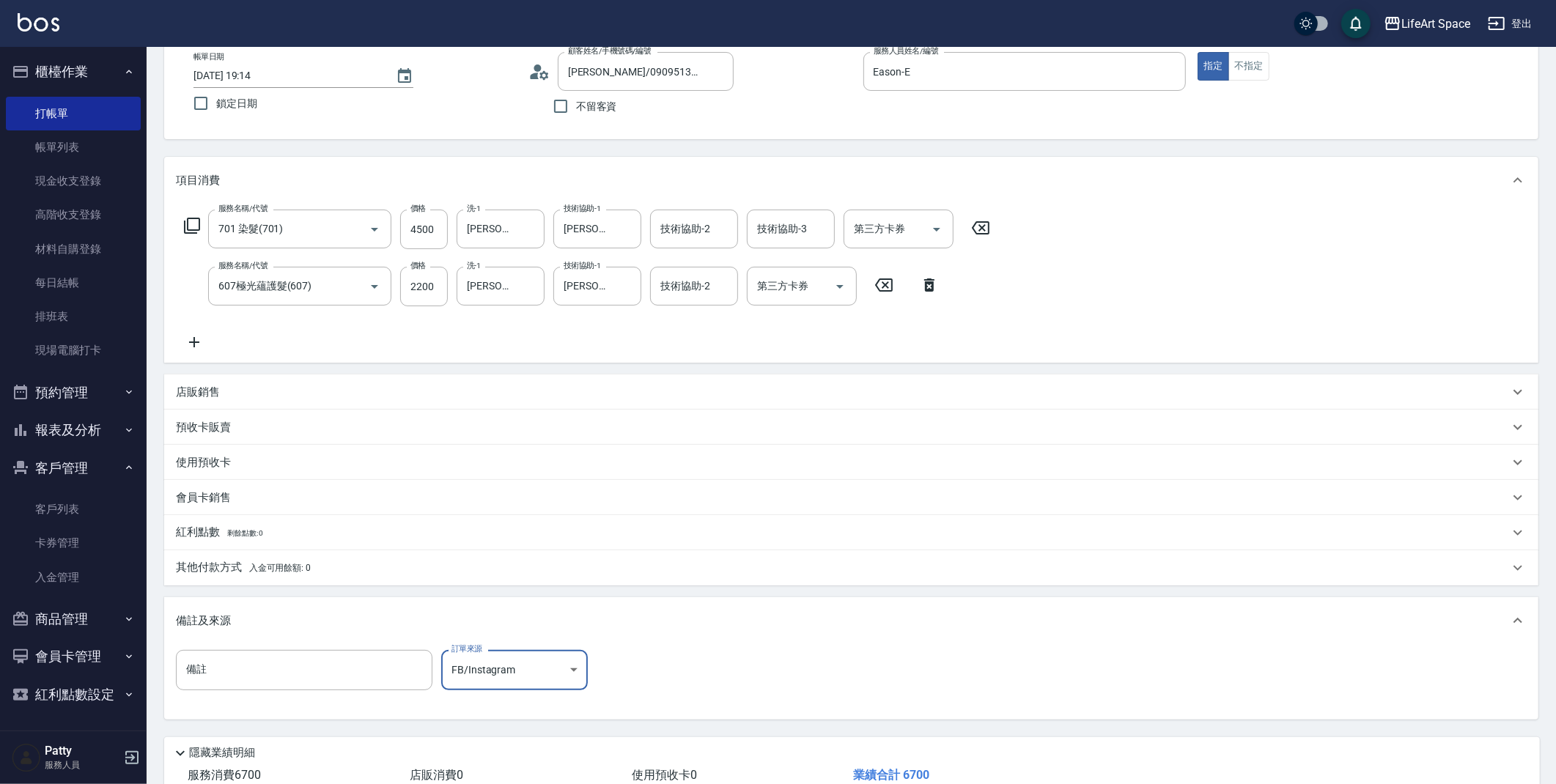
click at [316, 568] on div "其他付款方式 入金可用餘額: 0" at bounding box center [842, 568] width 1334 height 16
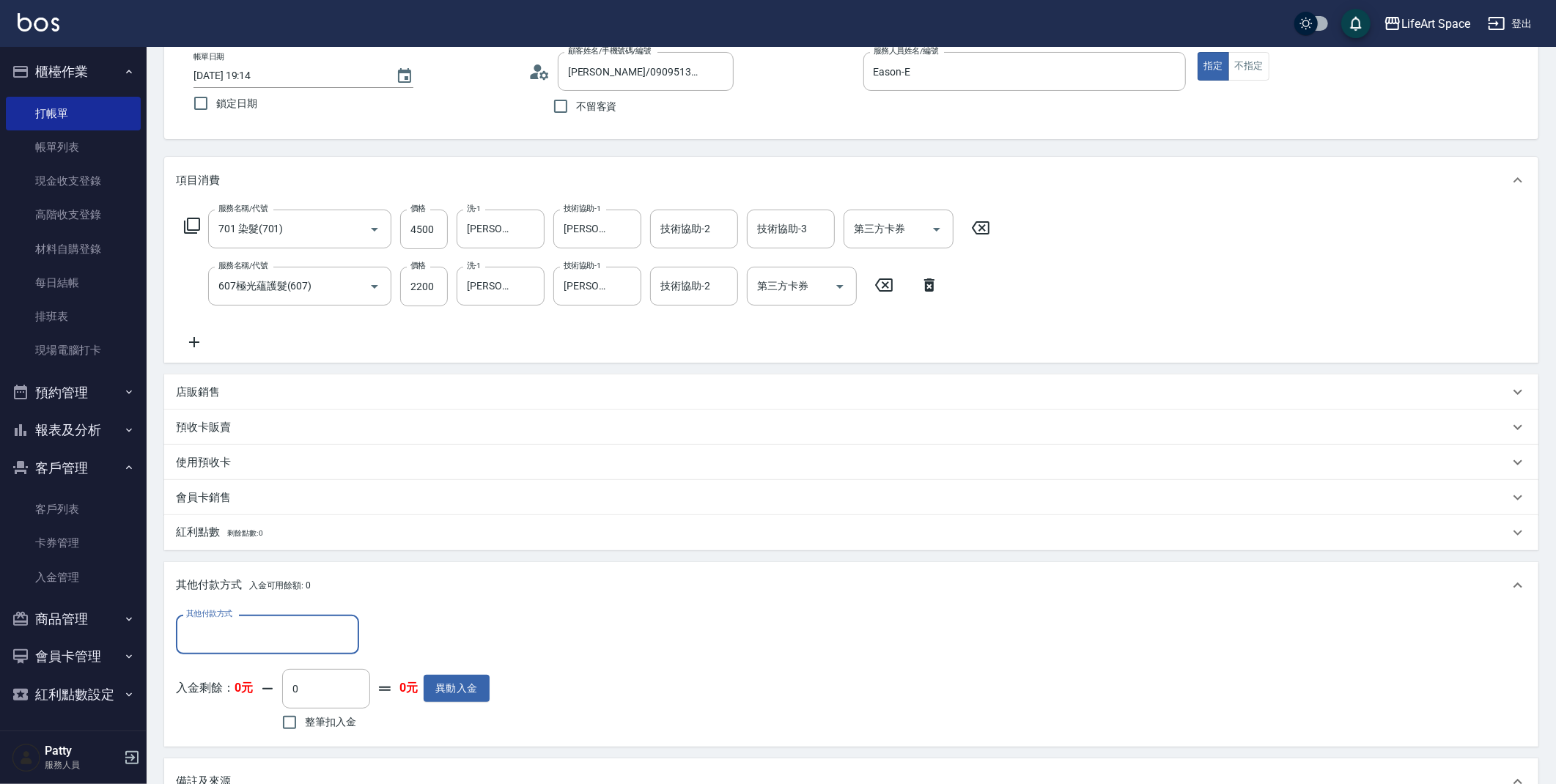
scroll to position [0, 0]
click at [241, 642] on input "其他付款方式" at bounding box center [267, 634] width 170 height 25
click at [545, 555] on div "項目消費 服務名稱/代號 701 染髮(701) 服務名稱/代號 價格 4500 價格 洗-1 Lillian(無代號) 洗-1 技術協助-1 Patty(無…" at bounding box center [851, 518] width 1374 height 723
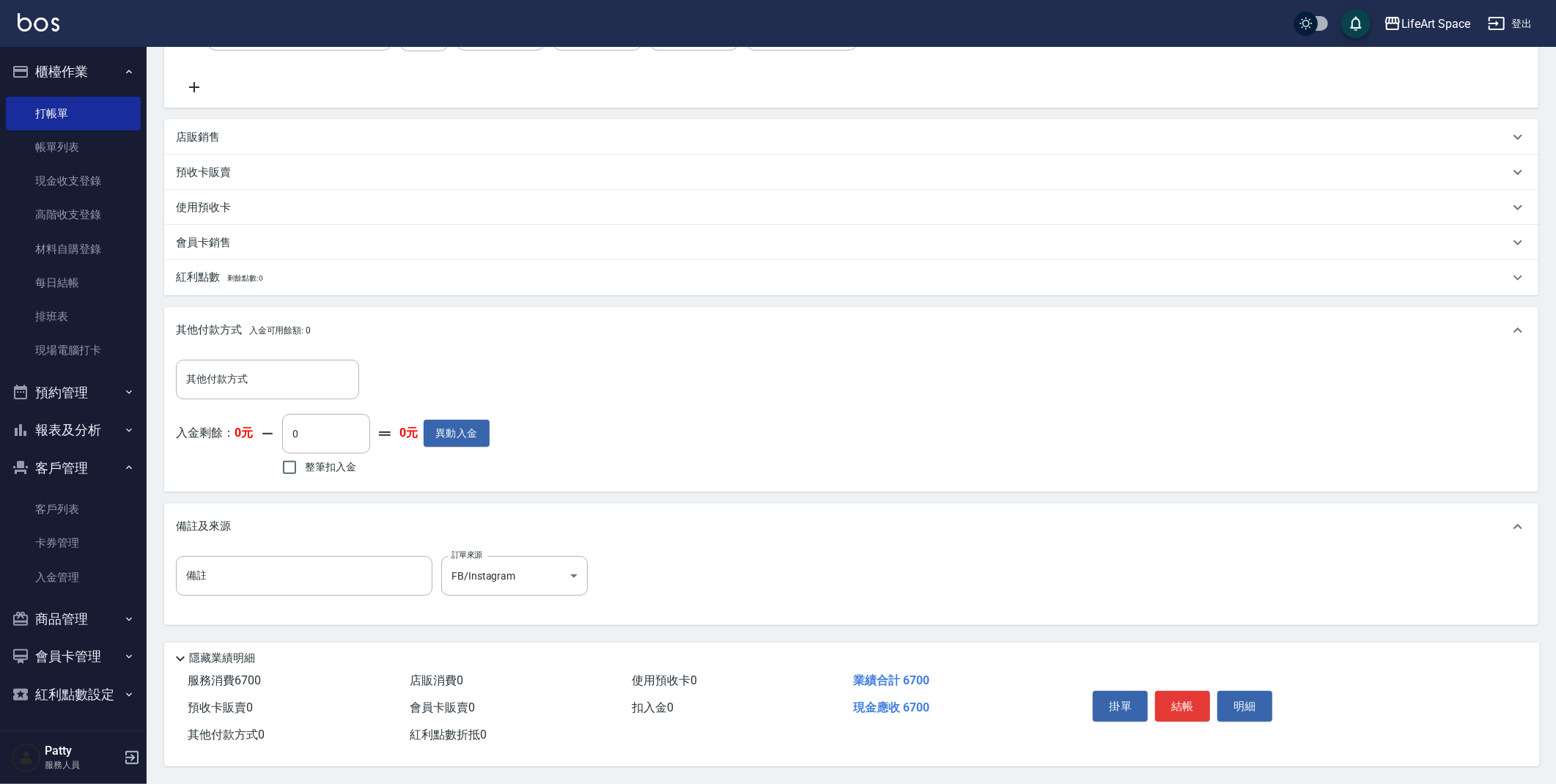
scroll to position [342, 0]
click at [1184, 708] on button "結帳" at bounding box center [1182, 706] width 55 height 31
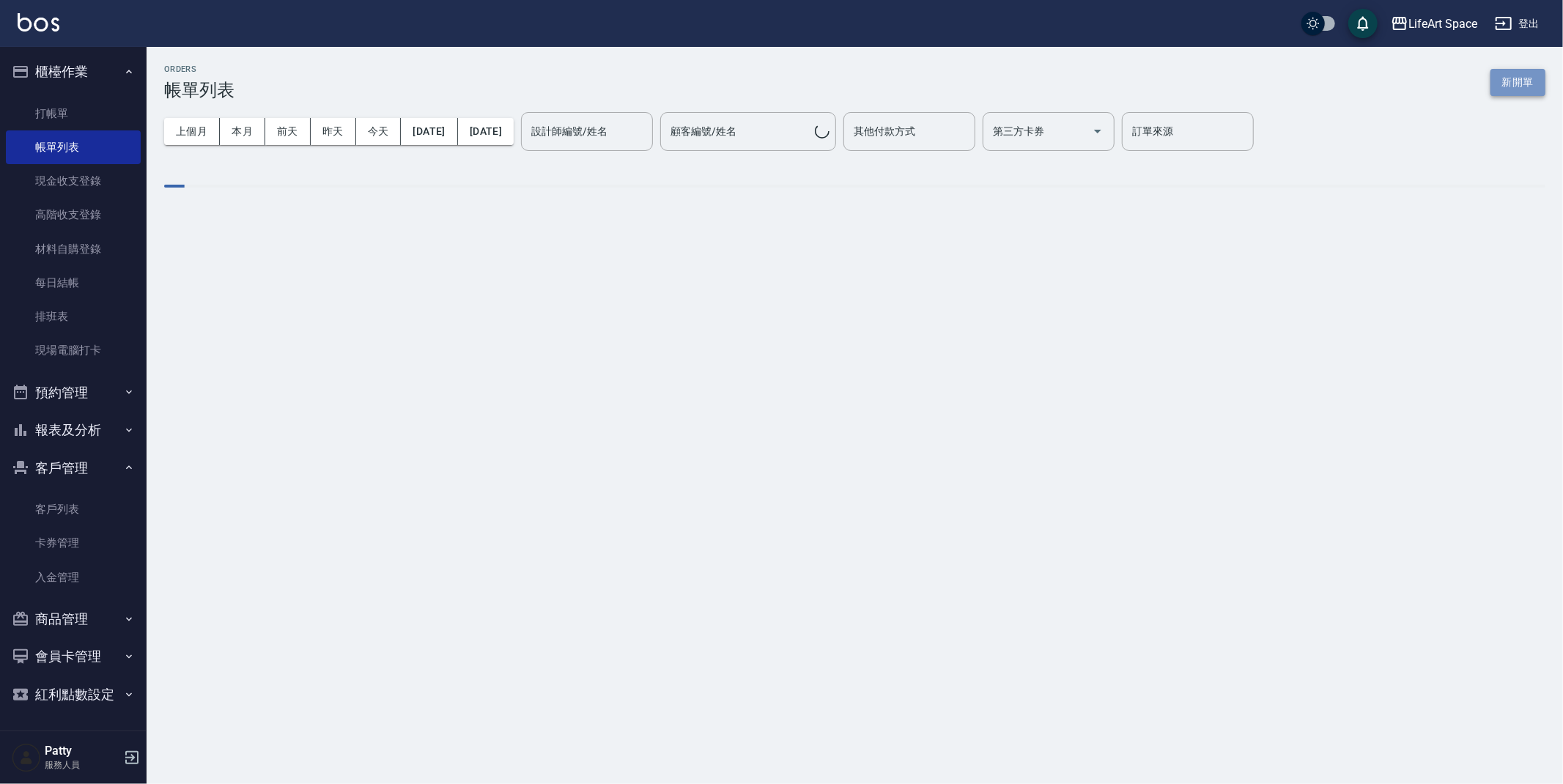
click at [1516, 87] on button "新開單" at bounding box center [1518, 82] width 55 height 27
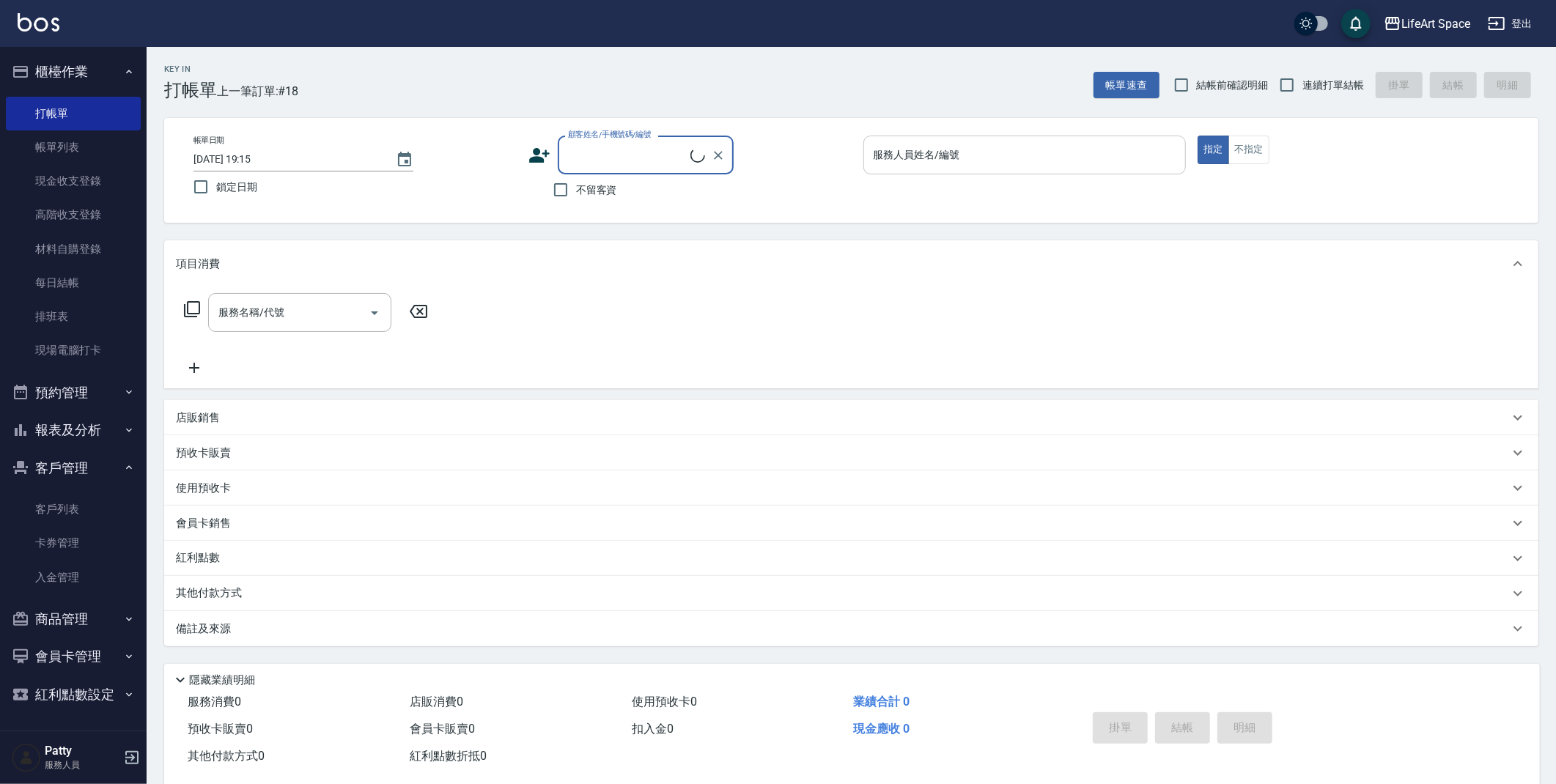
click at [985, 169] on div "服務人員姓名/編號" at bounding box center [1025, 155] width 324 height 39
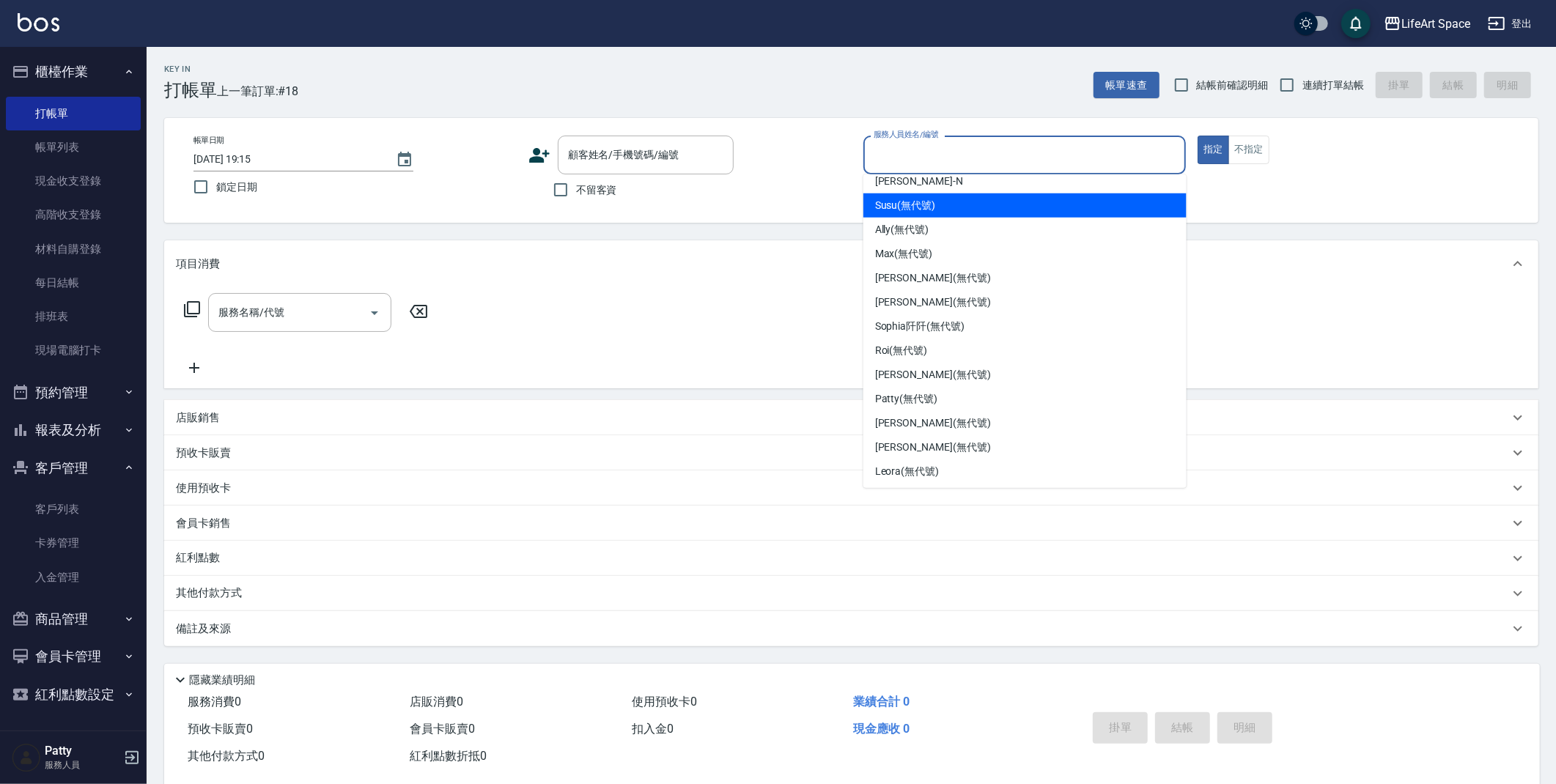
scroll to position [229, 0]
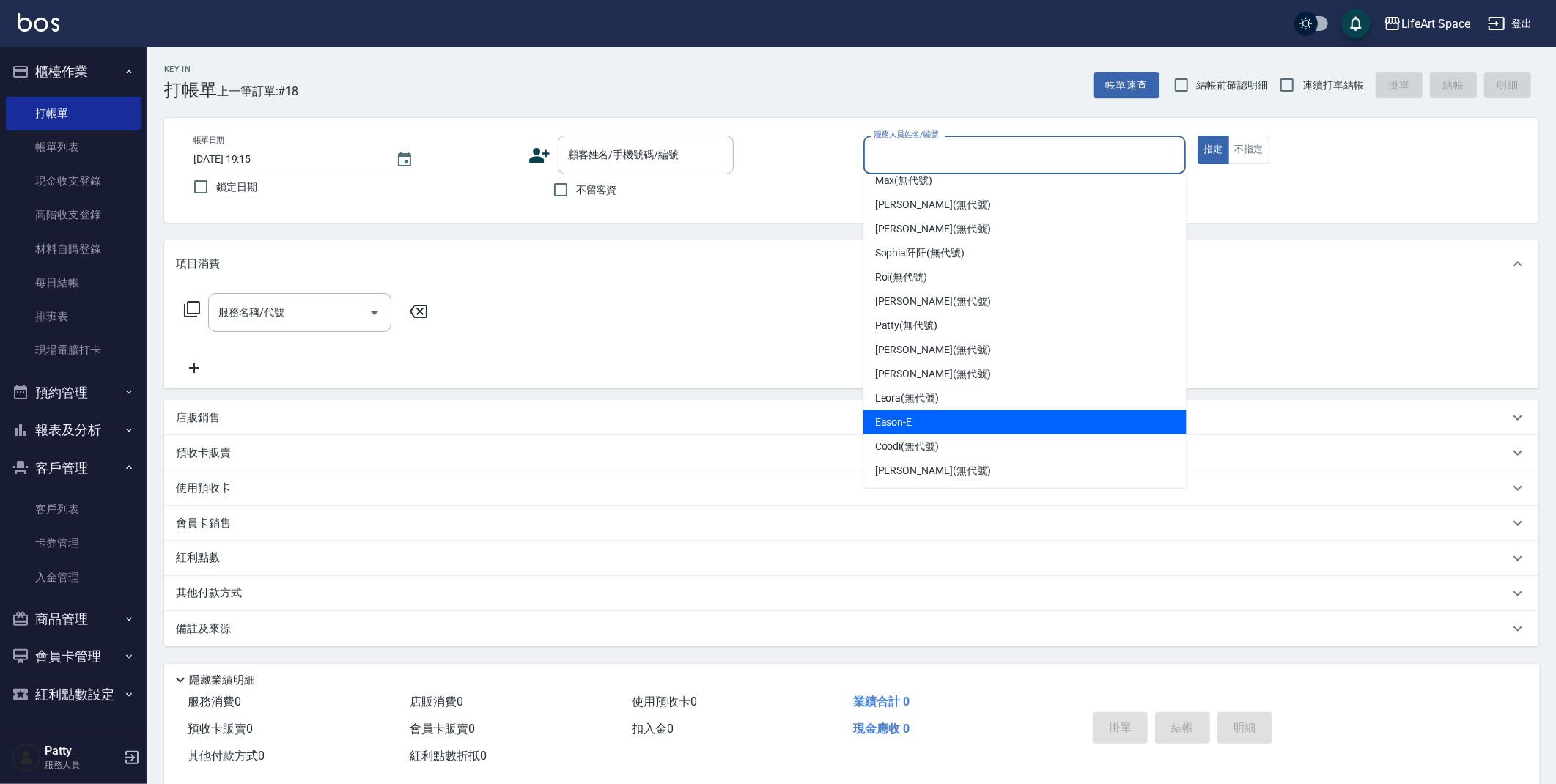
click at [913, 425] on div "Eason -E" at bounding box center [1025, 423] width 324 height 25
type input "Eason-E"
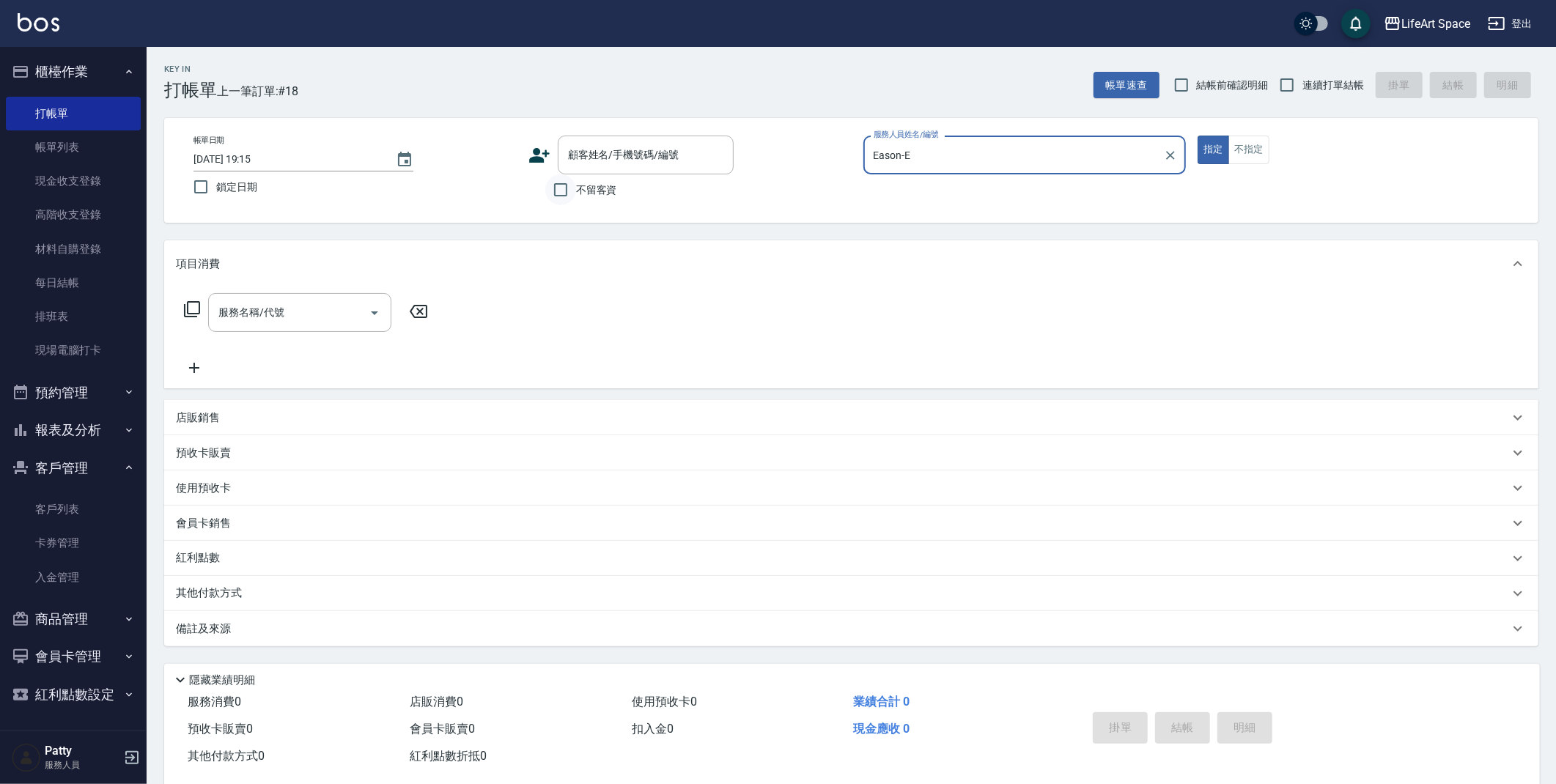
click at [571, 192] on input "不留客資" at bounding box center [560, 189] width 31 height 31
checkbox input "true"
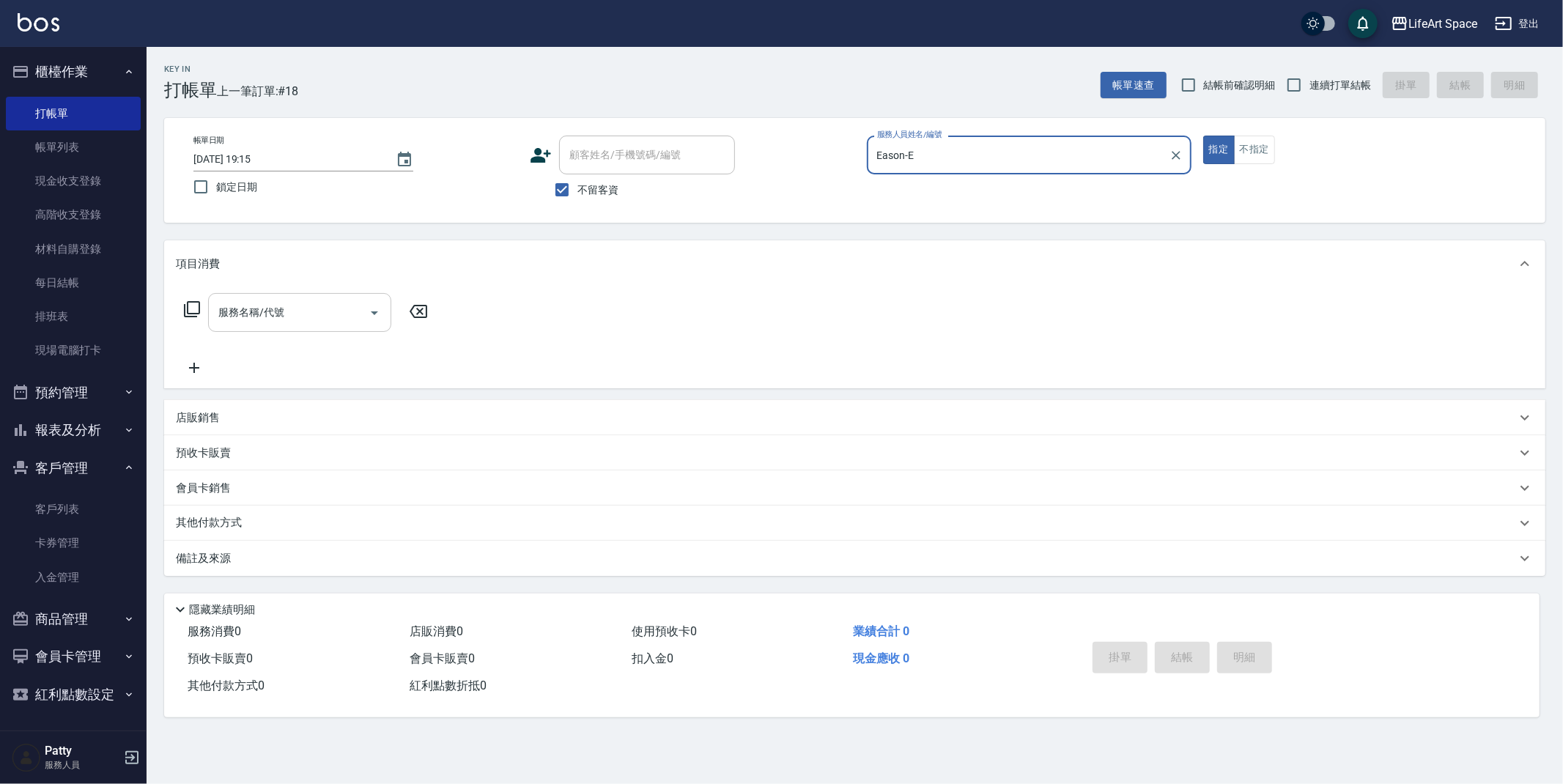
click at [338, 314] on input "服務名稱/代號" at bounding box center [288, 312] width 148 height 25
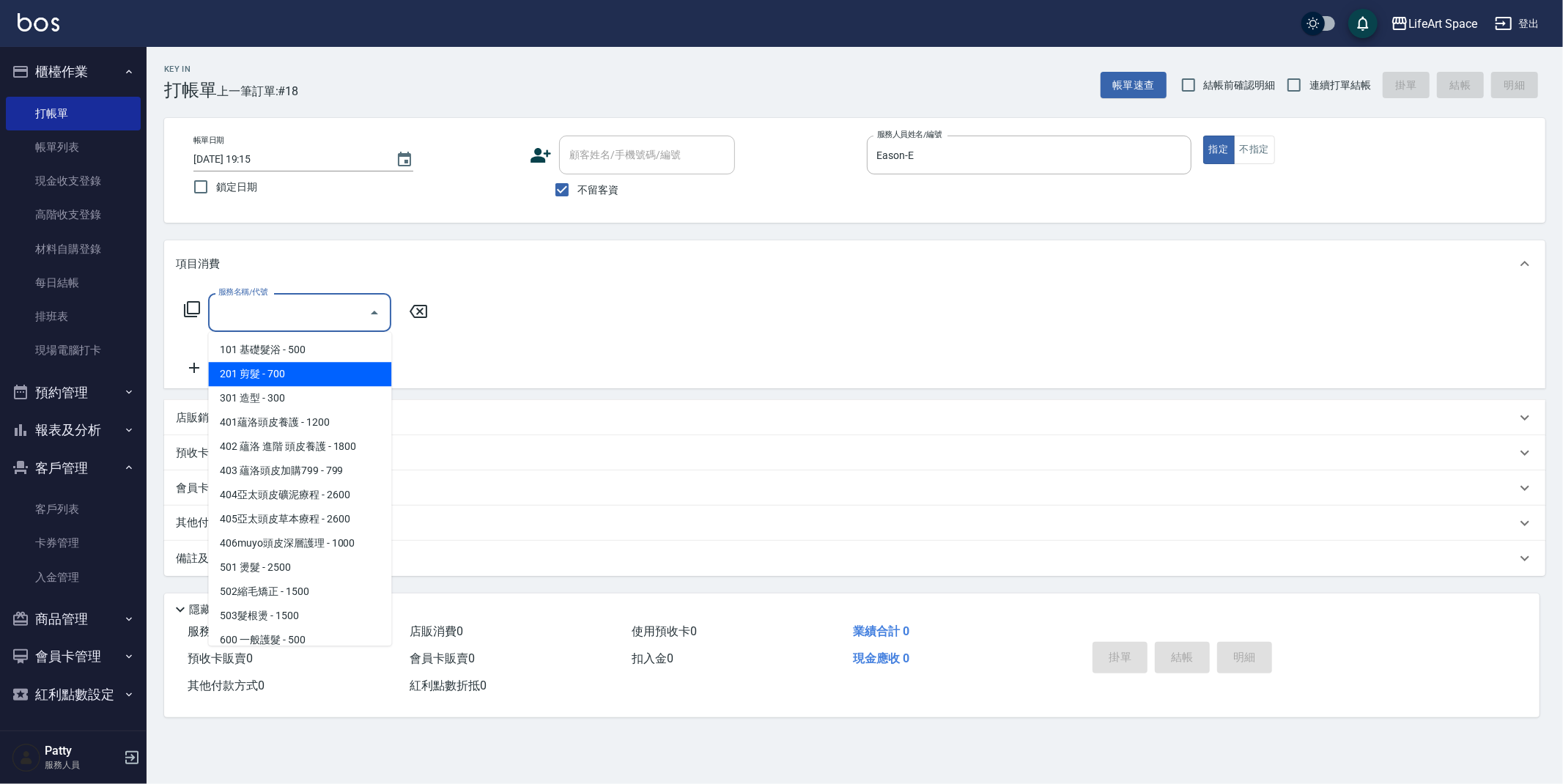
click at [306, 373] on span "201 剪髮 - 700" at bounding box center [300, 374] width 183 height 25
type input "201 剪髮(201)"
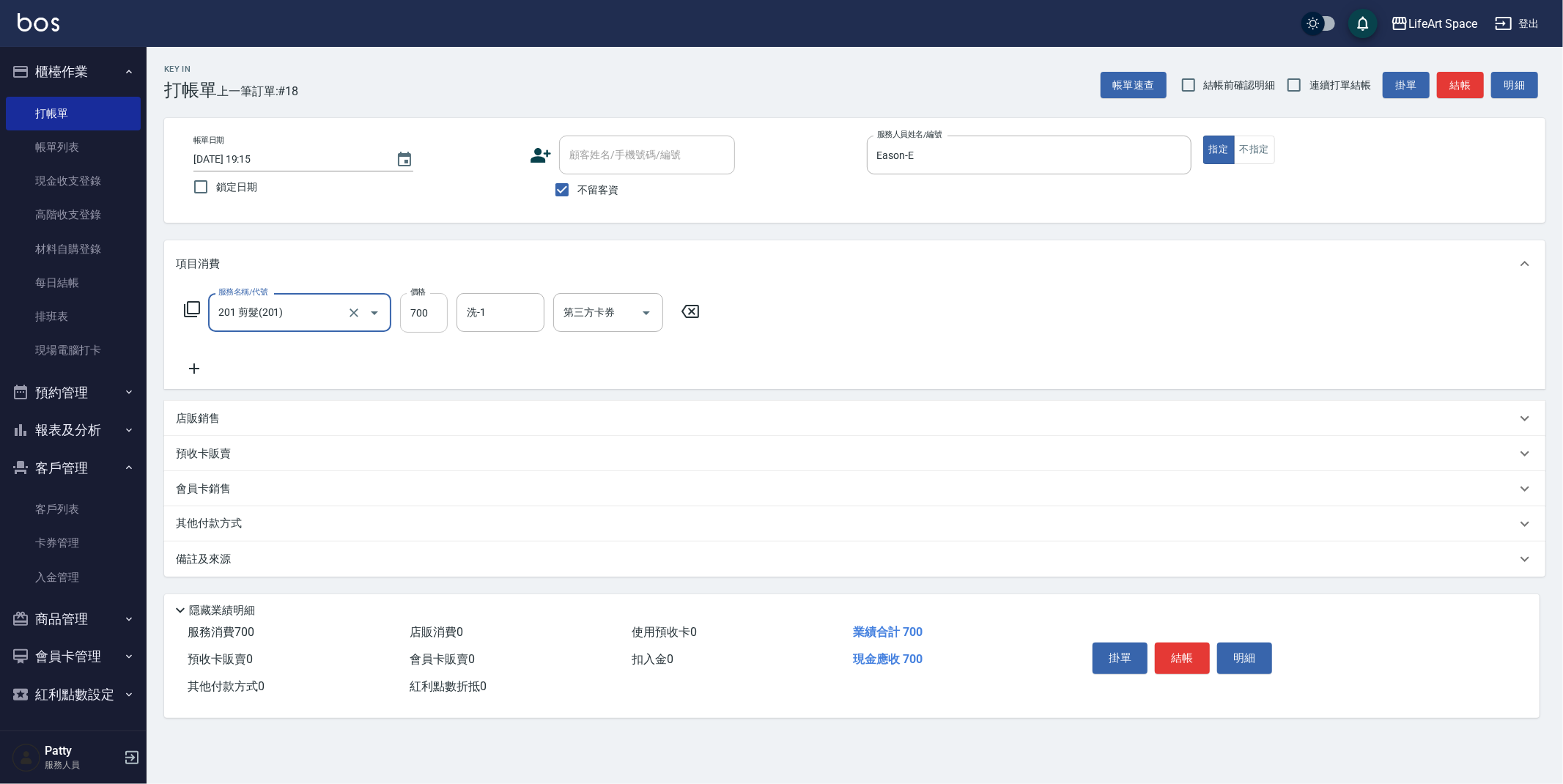
click at [440, 311] on input "700" at bounding box center [424, 313] width 47 height 40
type input "900"
click at [342, 562] on div "備註及來源" at bounding box center [846, 560] width 1341 height 16
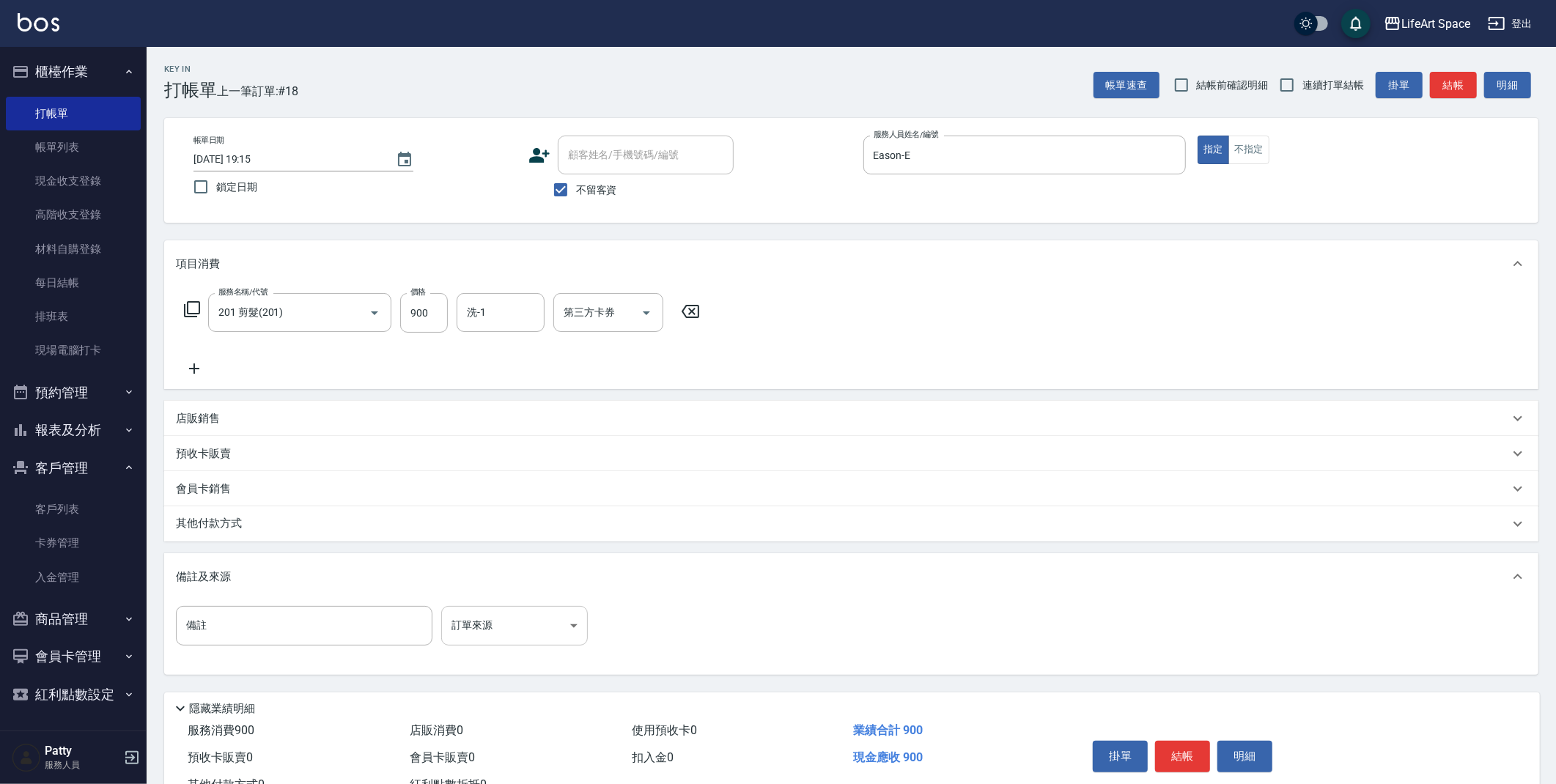
click at [452, 612] on body "LifeArt Space 登出 櫃檯作業 打帳單 帳單列表 現金收支登錄 高階收支登錄 材料自購登錄 每日結帳 排班表 現場電腦打卡 預約管理 預約管理 單…" at bounding box center [778, 417] width 1556 height 834
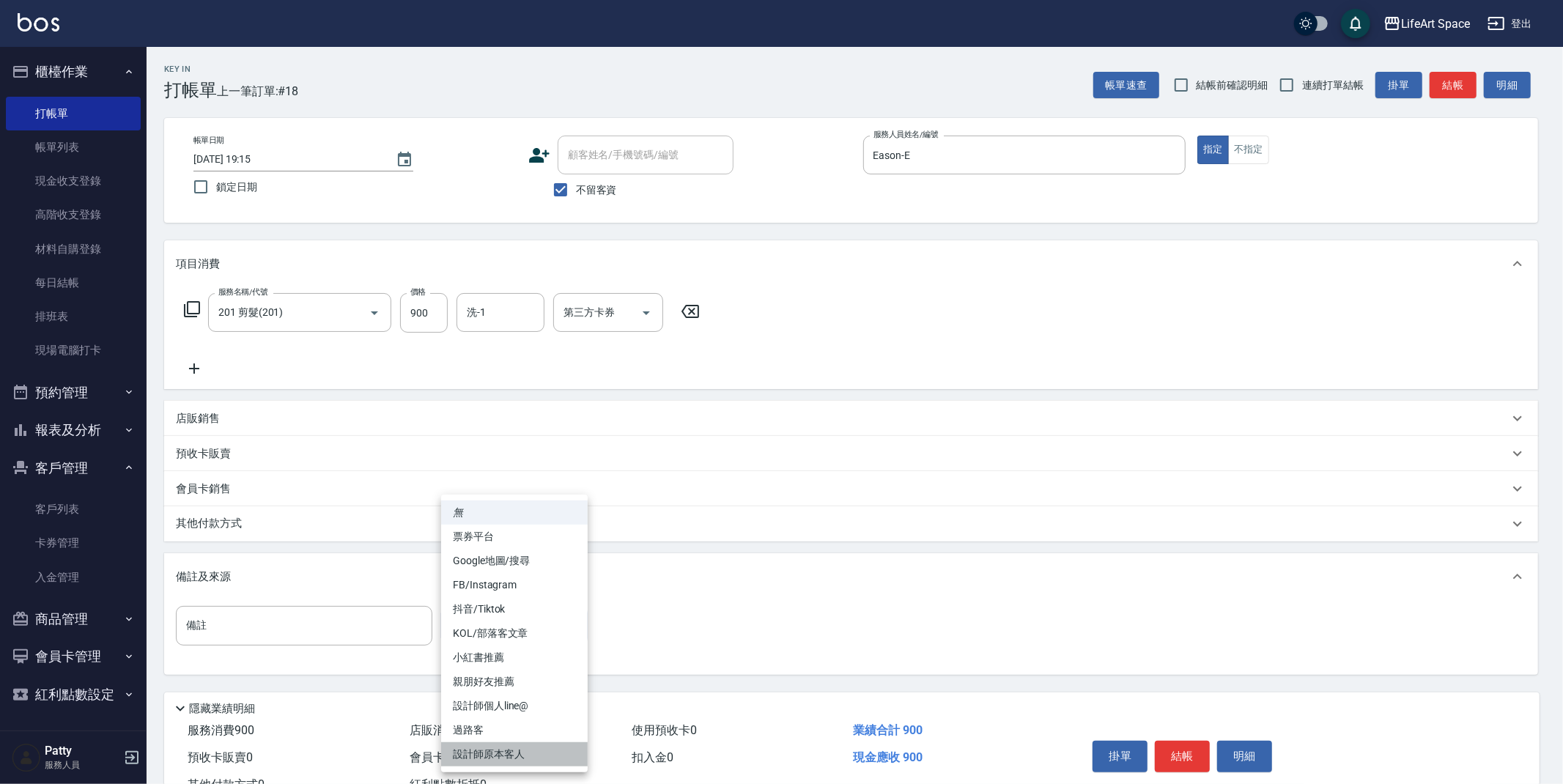
click at [509, 757] on li "設計師原本客人" at bounding box center [514, 755] width 147 height 25
type input "設計師原本客人"
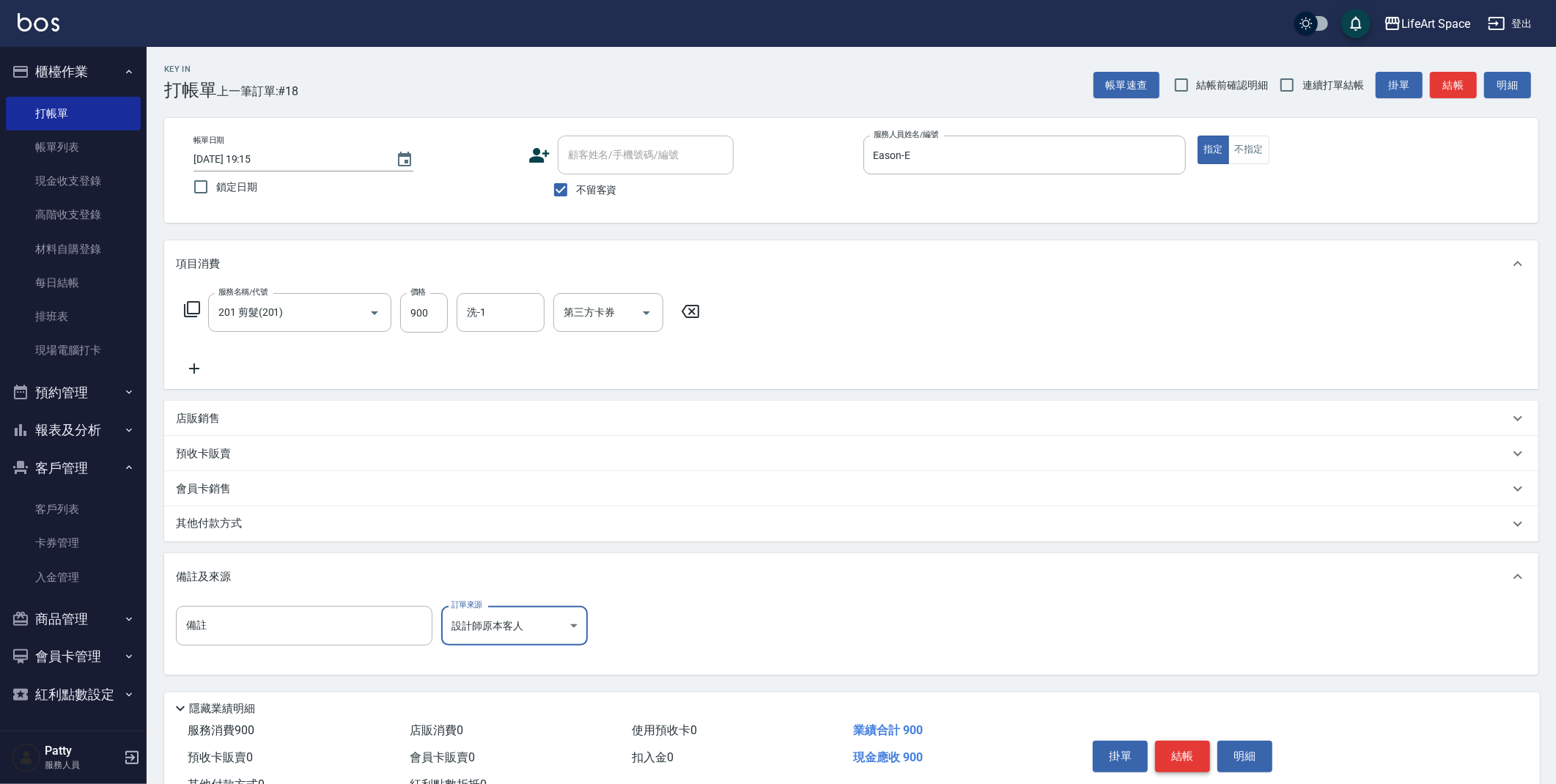
click at [1184, 759] on button "結帳" at bounding box center [1182, 756] width 55 height 31
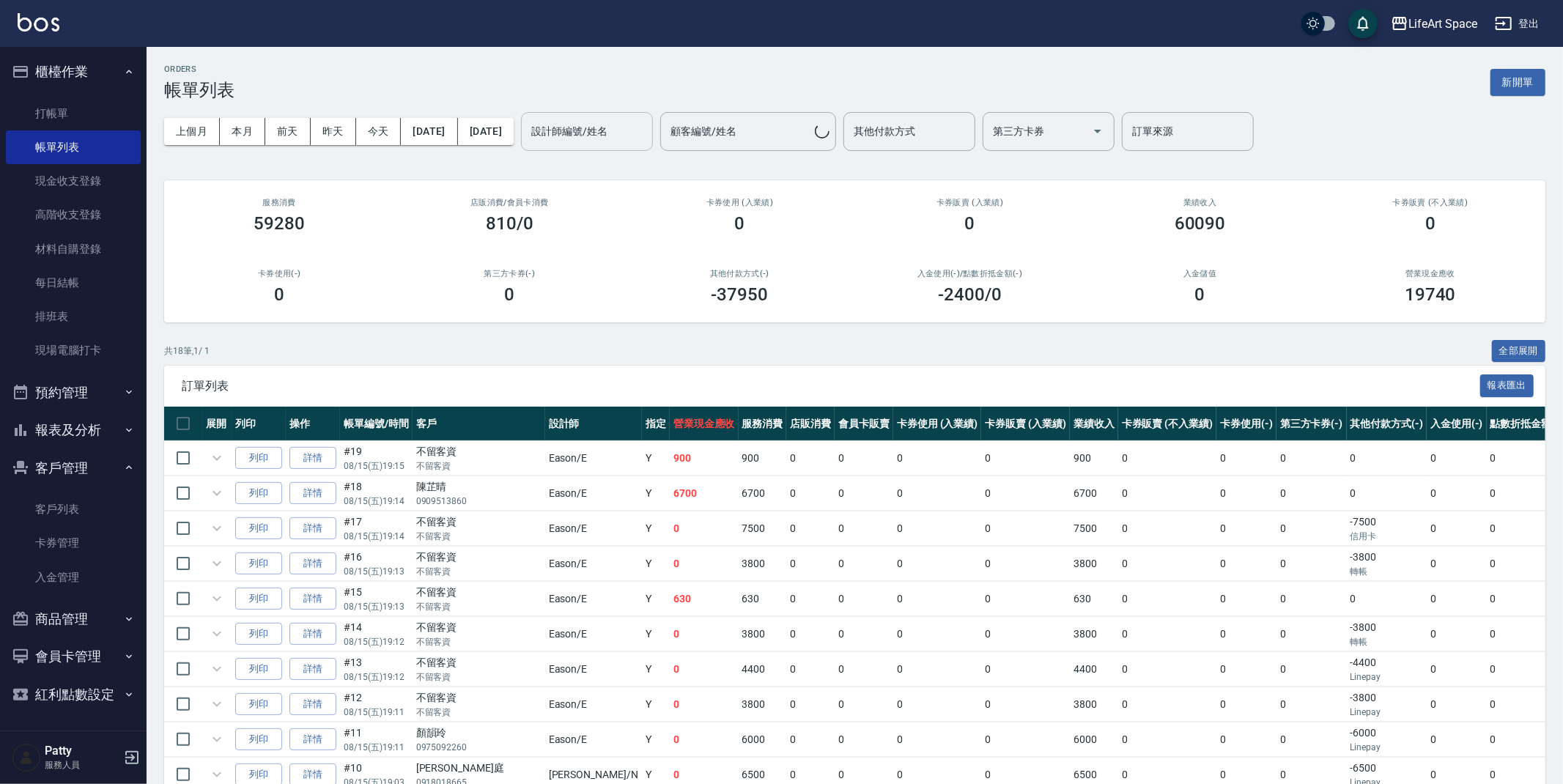
click at [646, 138] on input "設計師編號/姓名" at bounding box center [586, 131] width 119 height 25
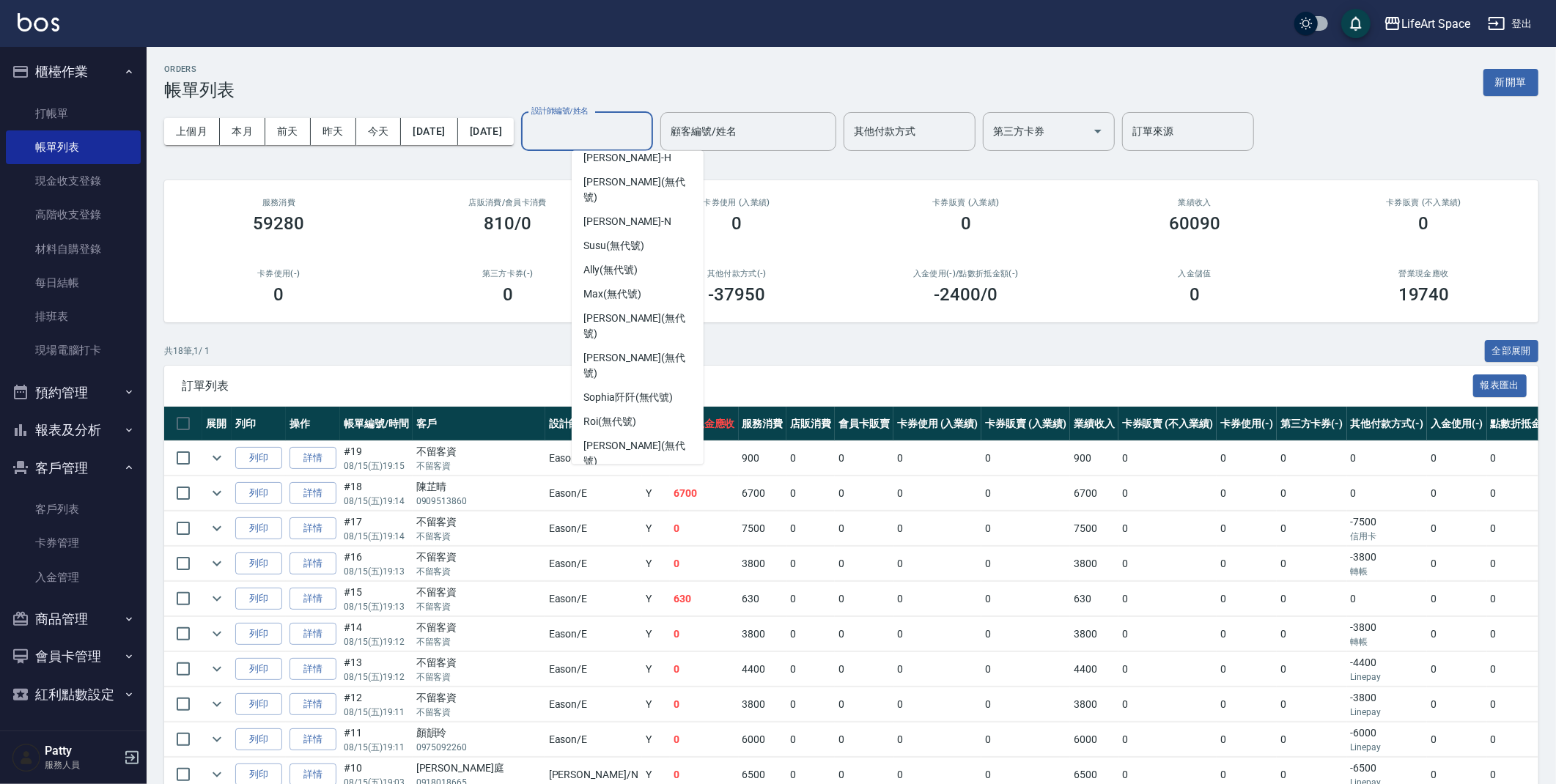
scroll to position [229, 0]
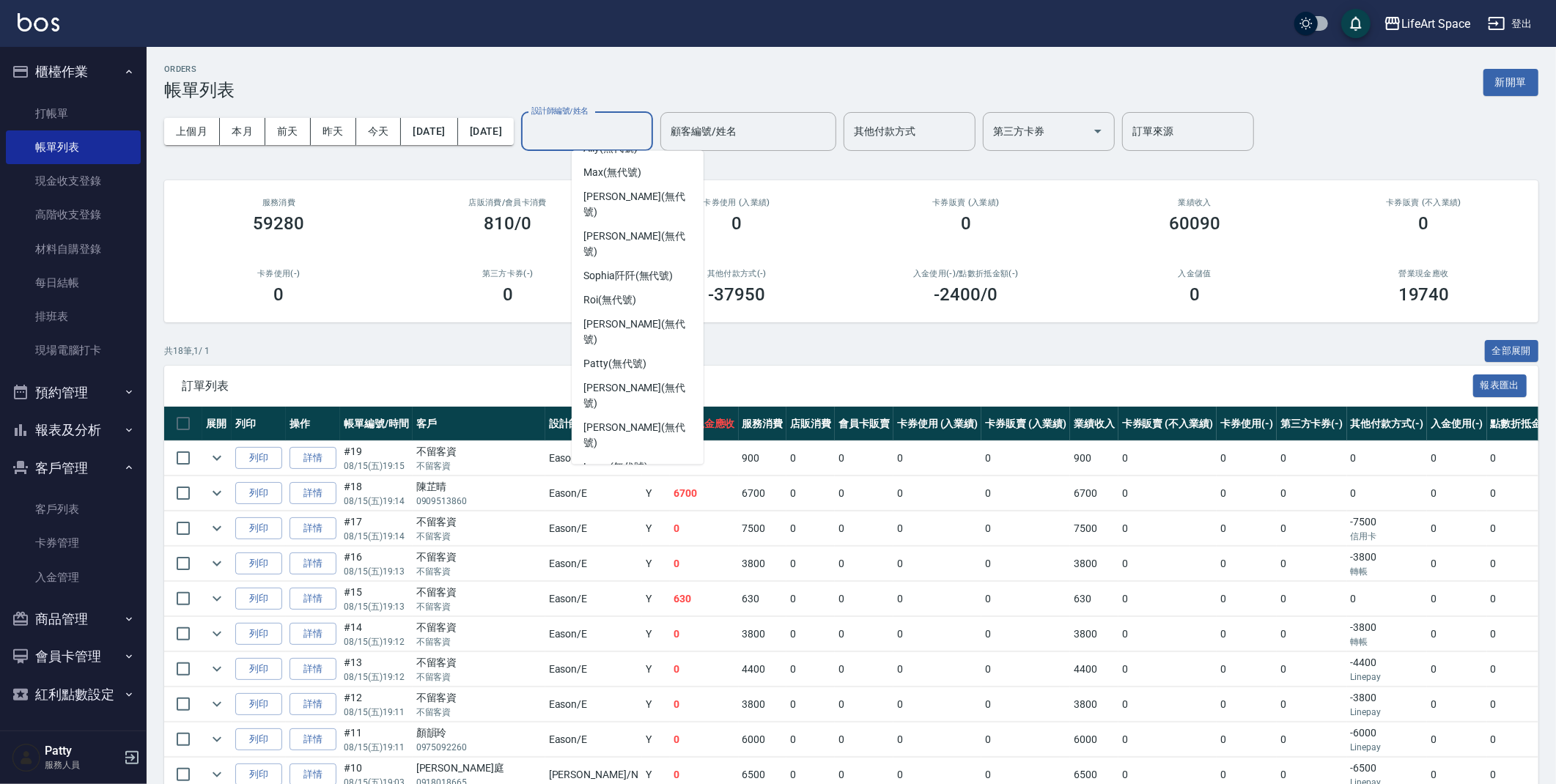
click at [640, 479] on div "Eason -E" at bounding box center [637, 491] width 132 height 25
type input "Eason-E"
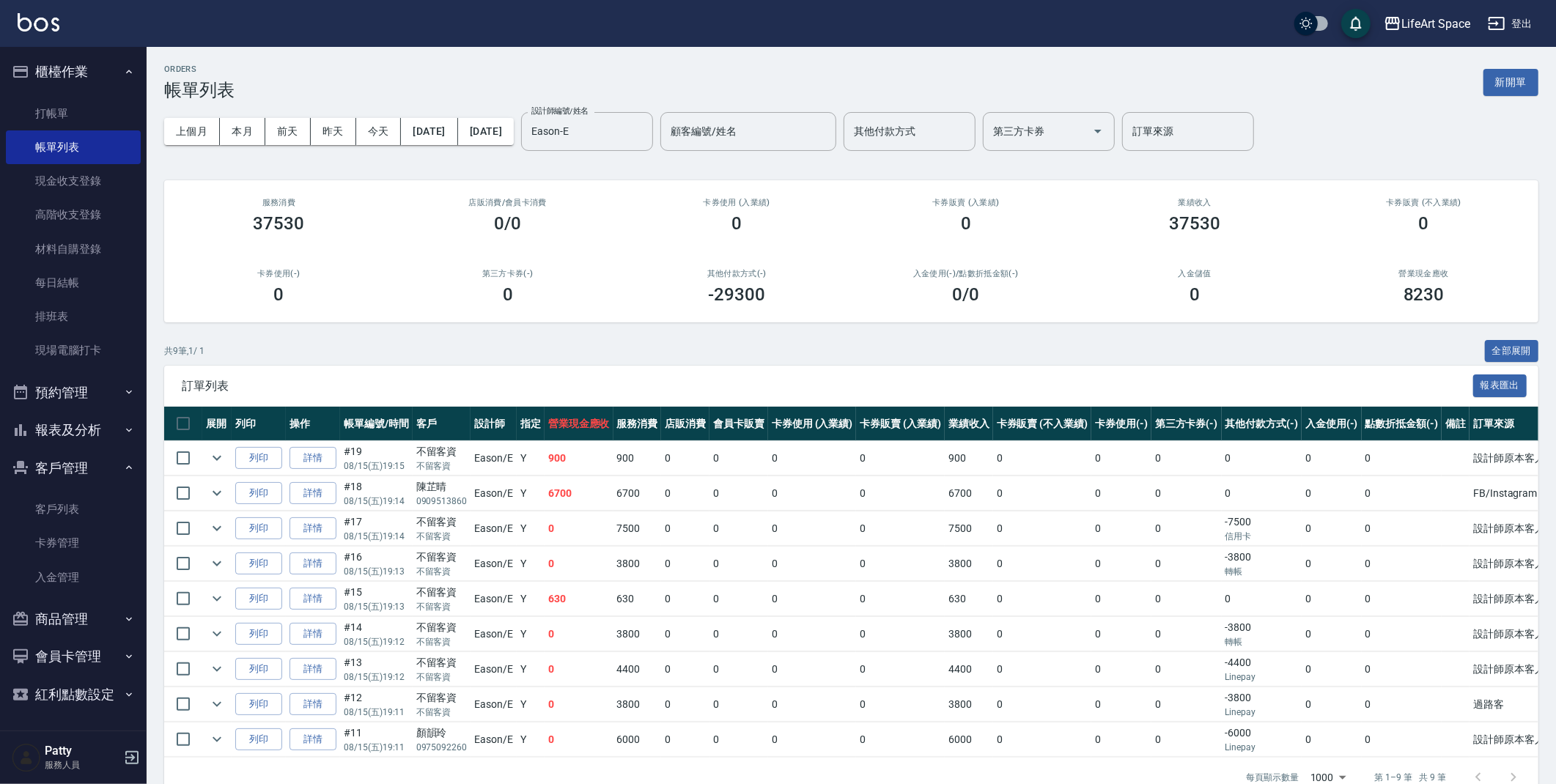
click at [493, 86] on div "ORDERS 帳單列表 新開單" at bounding box center [851, 82] width 1374 height 36
click at [316, 710] on link "詳情" at bounding box center [312, 705] width 47 height 23
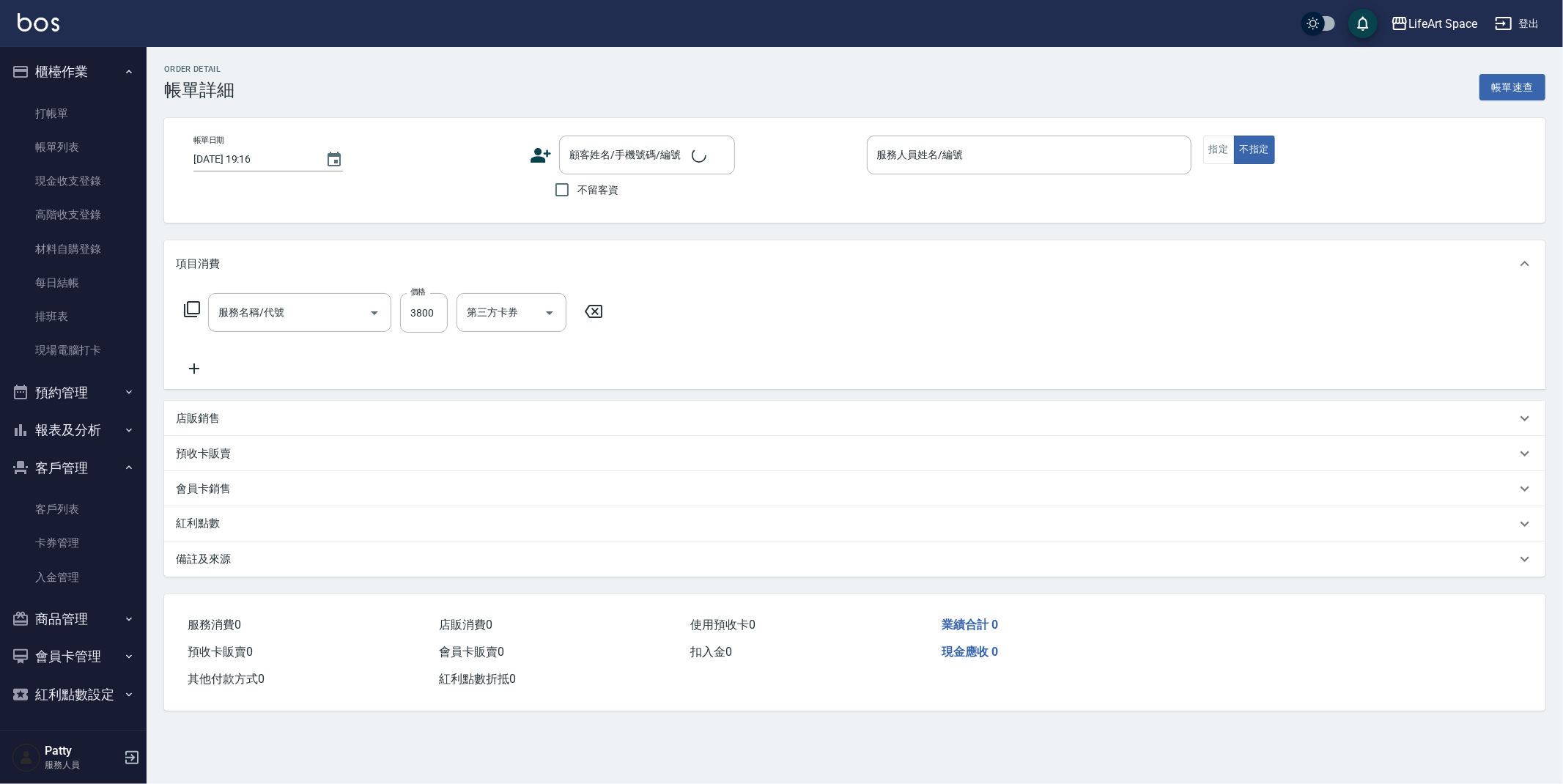
type input "[DATE] 19:11"
checkbox input "true"
type input "Eason-E"
type input "過路客"
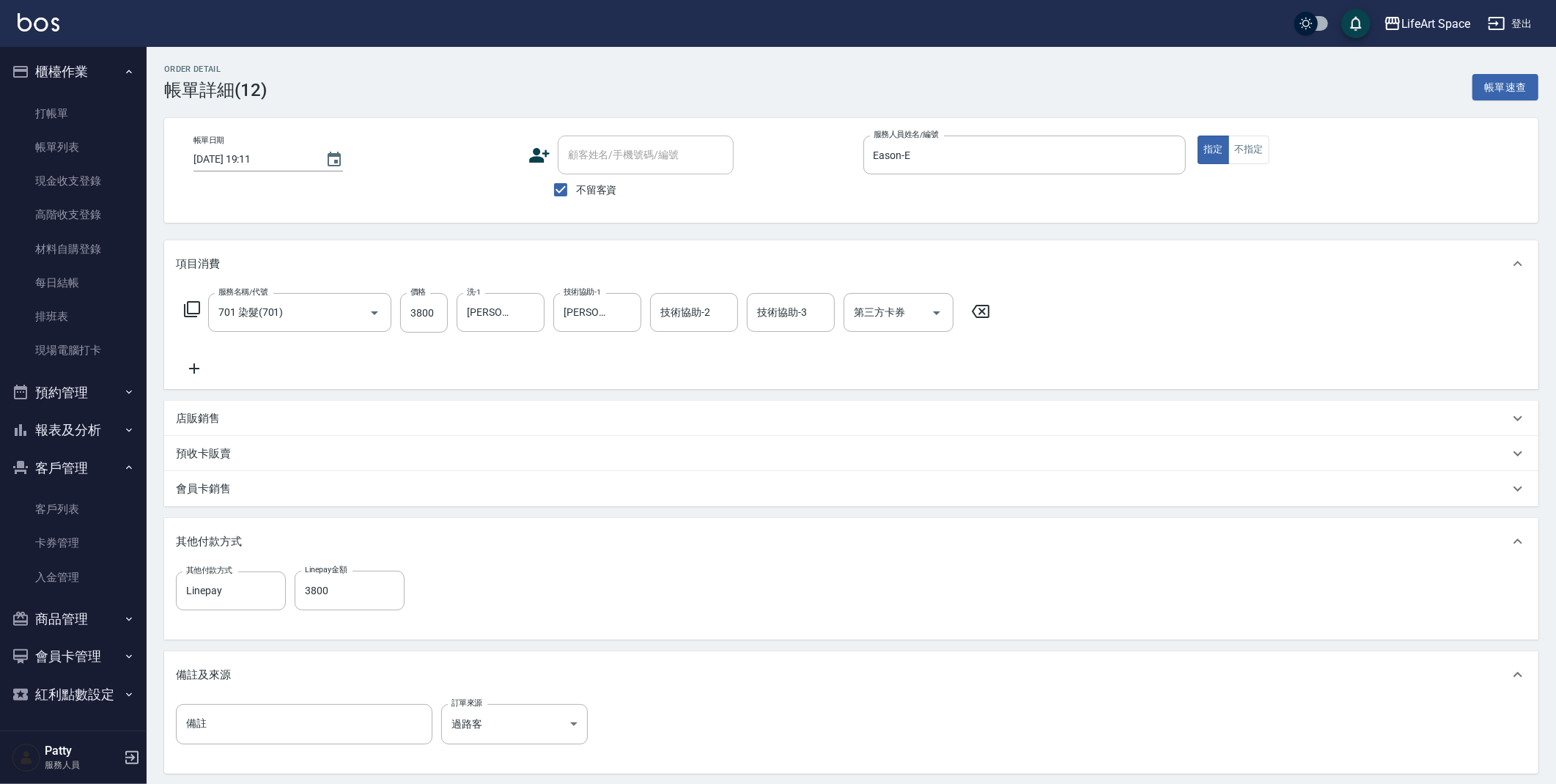
type input "701 染髮(701)"
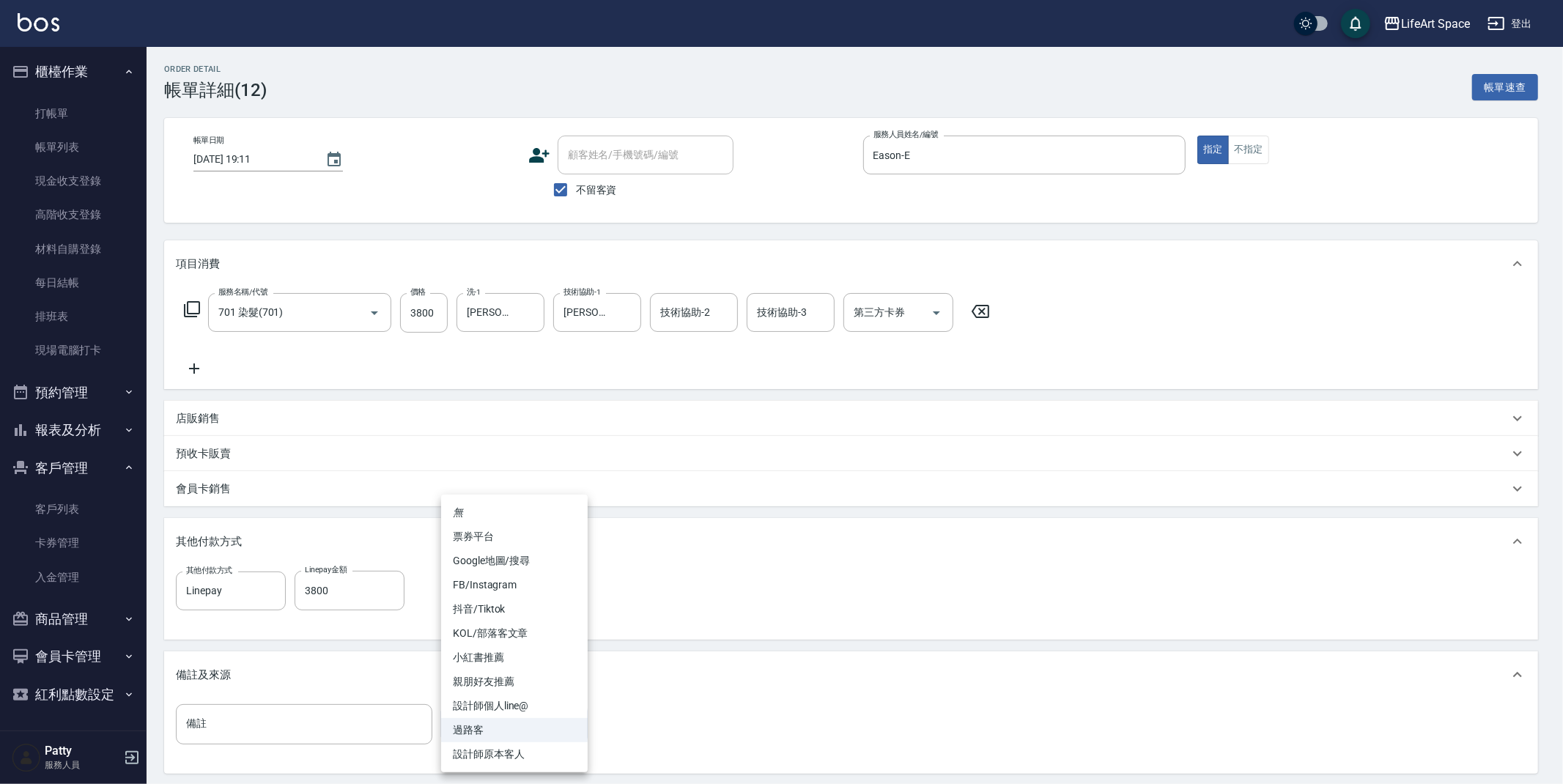
click at [498, 727] on body "LifeArt Space 登出 櫃檯作業 打帳單 帳單列表 現金收支登錄 高階收支登錄 材料自購登錄 每日結帳 排班表 現場電腦打卡 預約管理 預約管理 單…" at bounding box center [782, 462] width 1563 height 926
click at [510, 749] on li "設計師原本客人" at bounding box center [514, 755] width 147 height 25
type input "設計師原本客人"
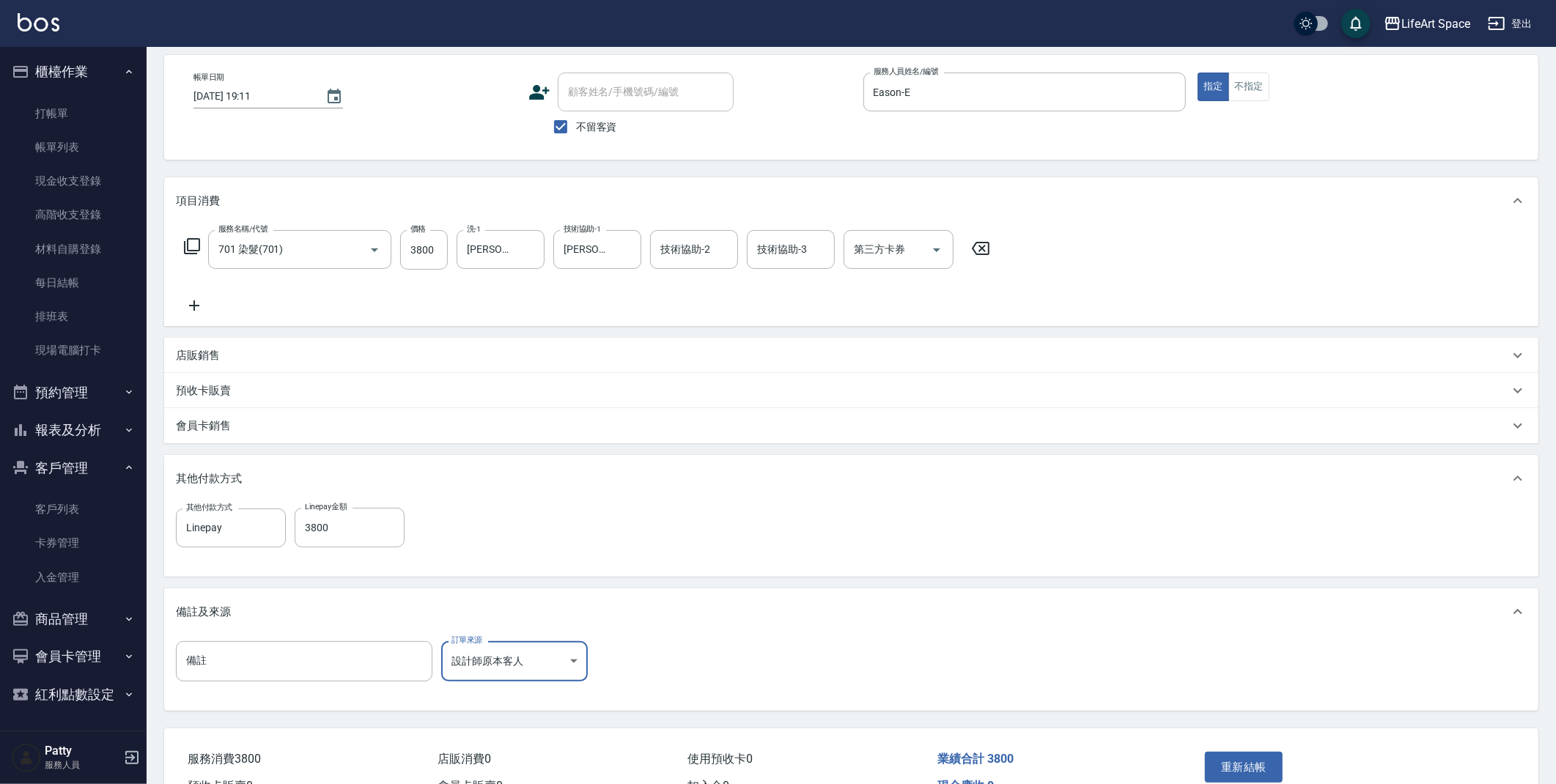
scroll to position [145, 0]
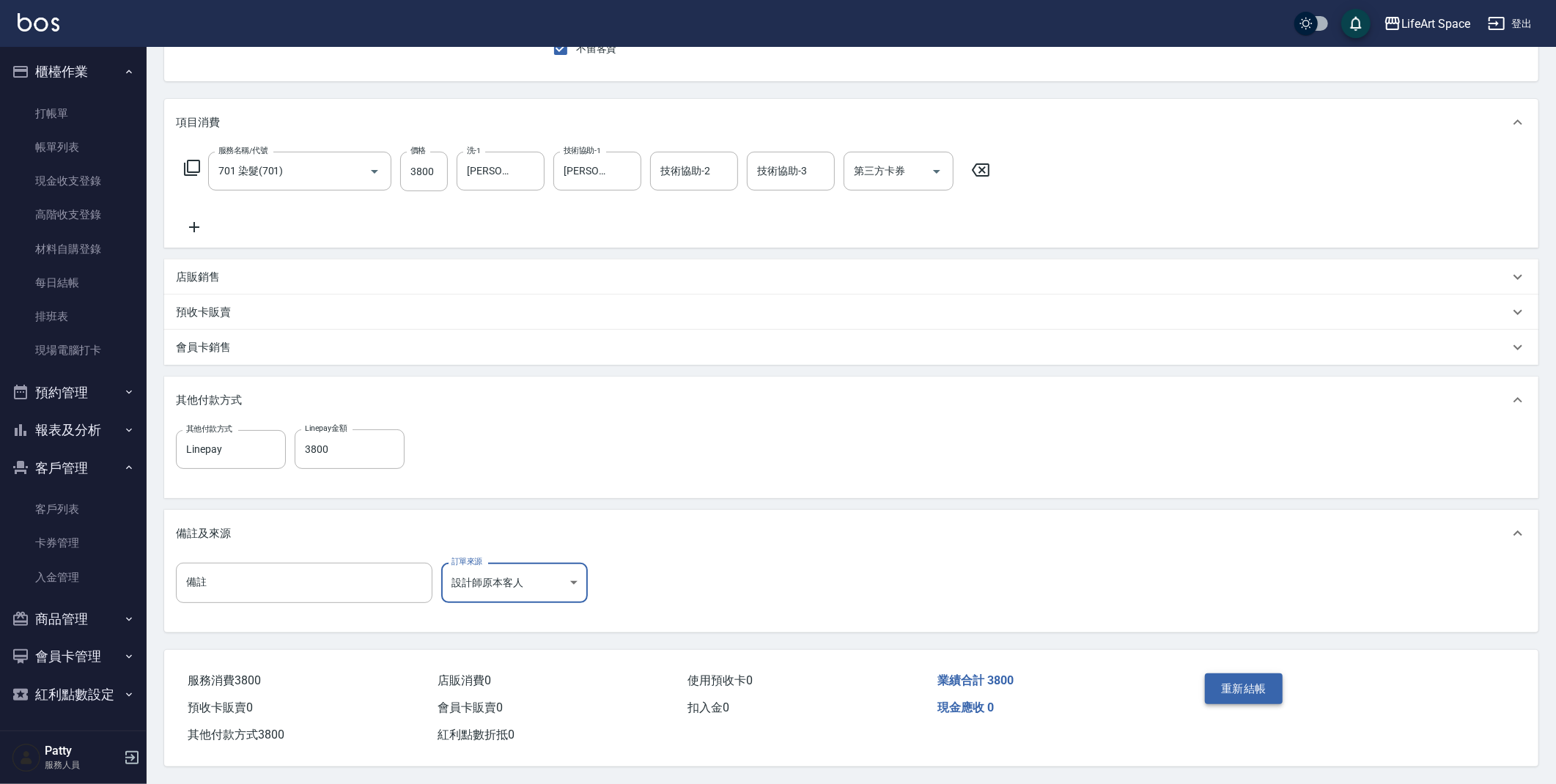
click at [1239, 680] on button "重新結帳" at bounding box center [1244, 688] width 77 height 31
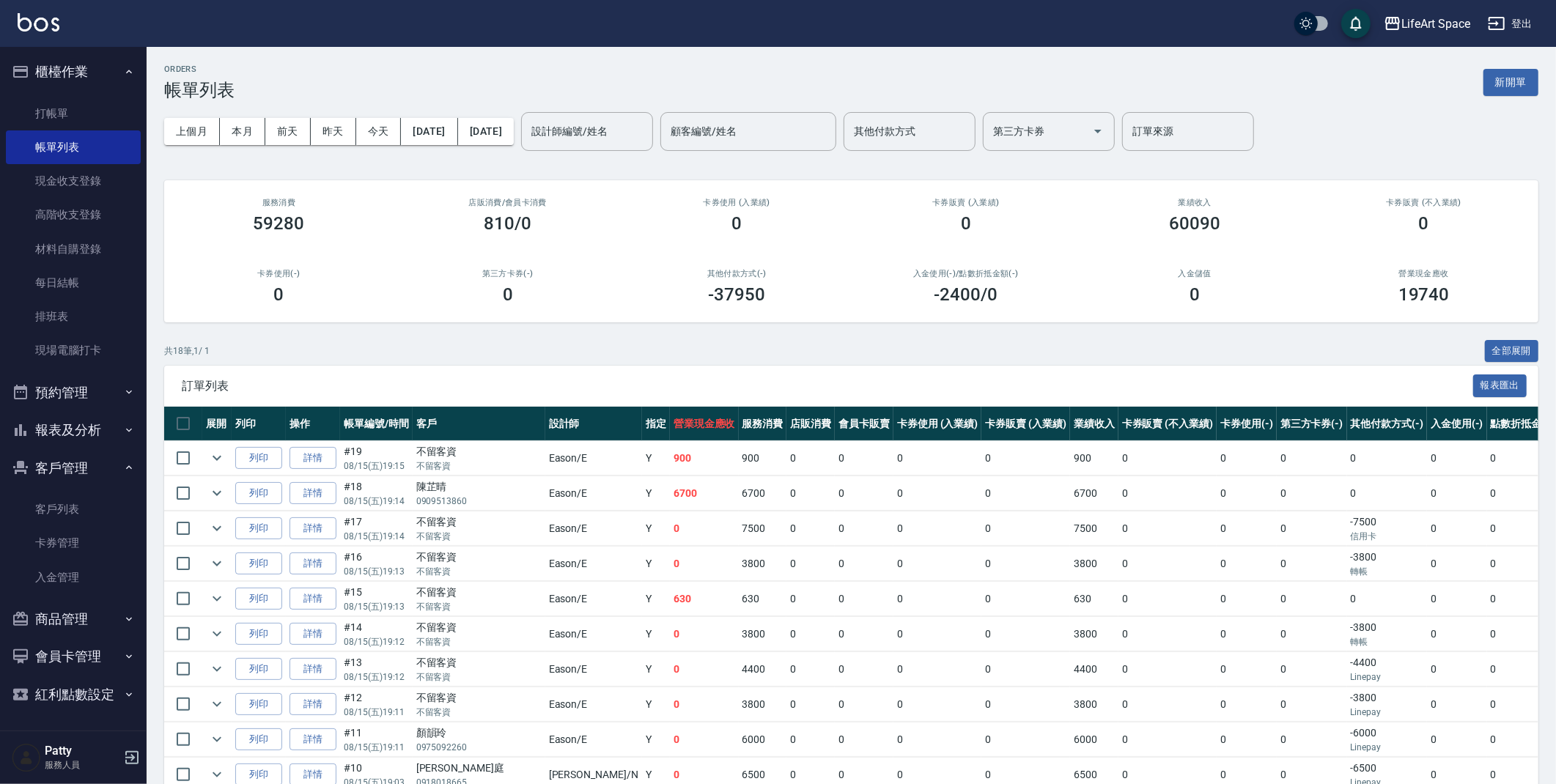
drag, startPoint x: 108, startPoint y: 432, endPoint x: 98, endPoint y: 439, distance: 12.2
click at [107, 432] on button "報表及分析" at bounding box center [73, 430] width 135 height 38
click at [91, 609] on link "全店業績分析表" at bounding box center [73, 607] width 135 height 33
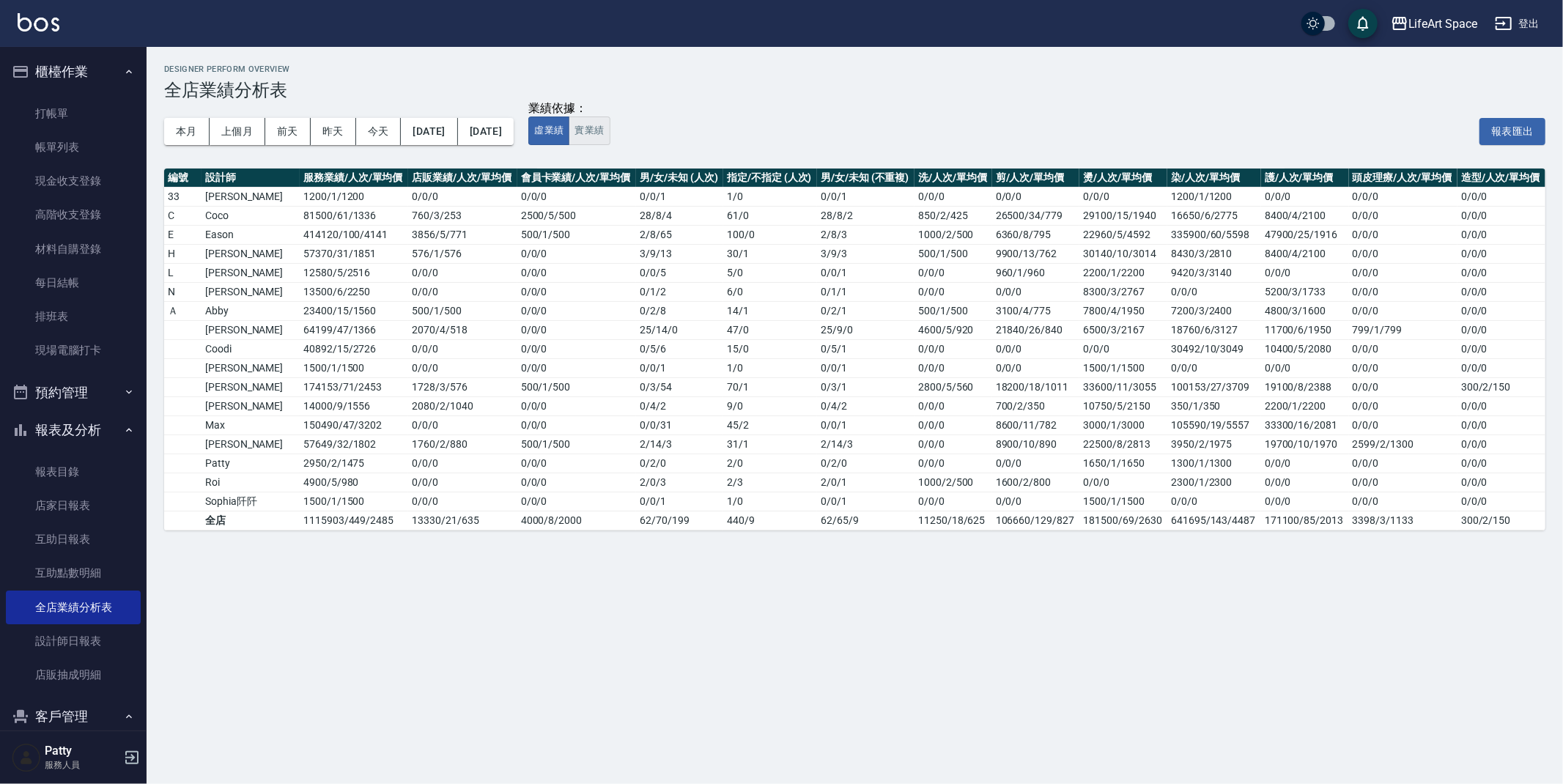
click at [610, 135] on button "實業績" at bounding box center [589, 131] width 41 height 29
click at [570, 128] on button "虛業績" at bounding box center [549, 131] width 41 height 29
click at [610, 134] on button "實業績" at bounding box center [589, 131] width 41 height 29
click at [50, 109] on link "打帳單" at bounding box center [73, 113] width 134 height 33
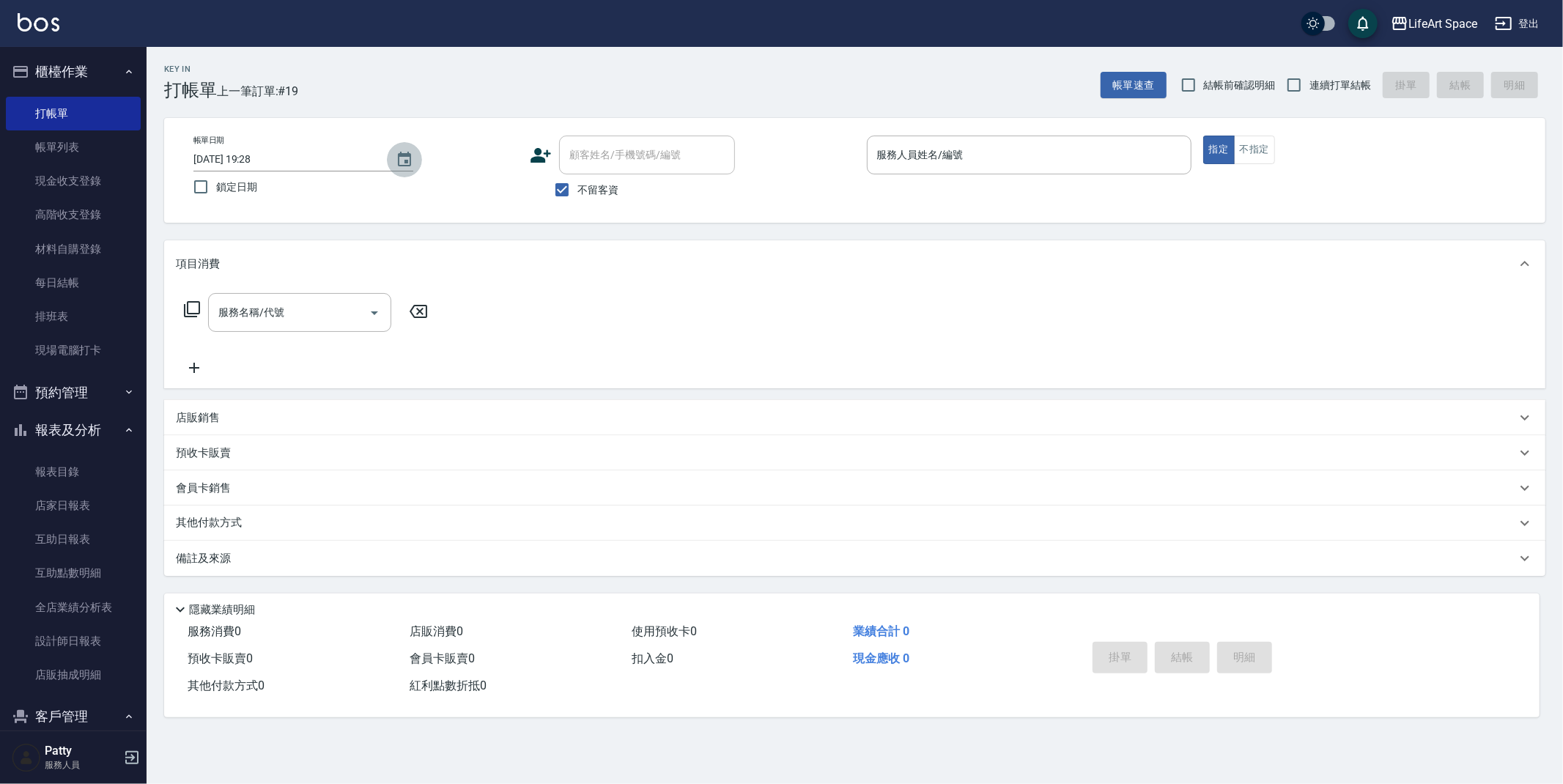
click at [409, 160] on icon "Choose date, selected date is 2025-08-15" at bounding box center [404, 160] width 18 height 18
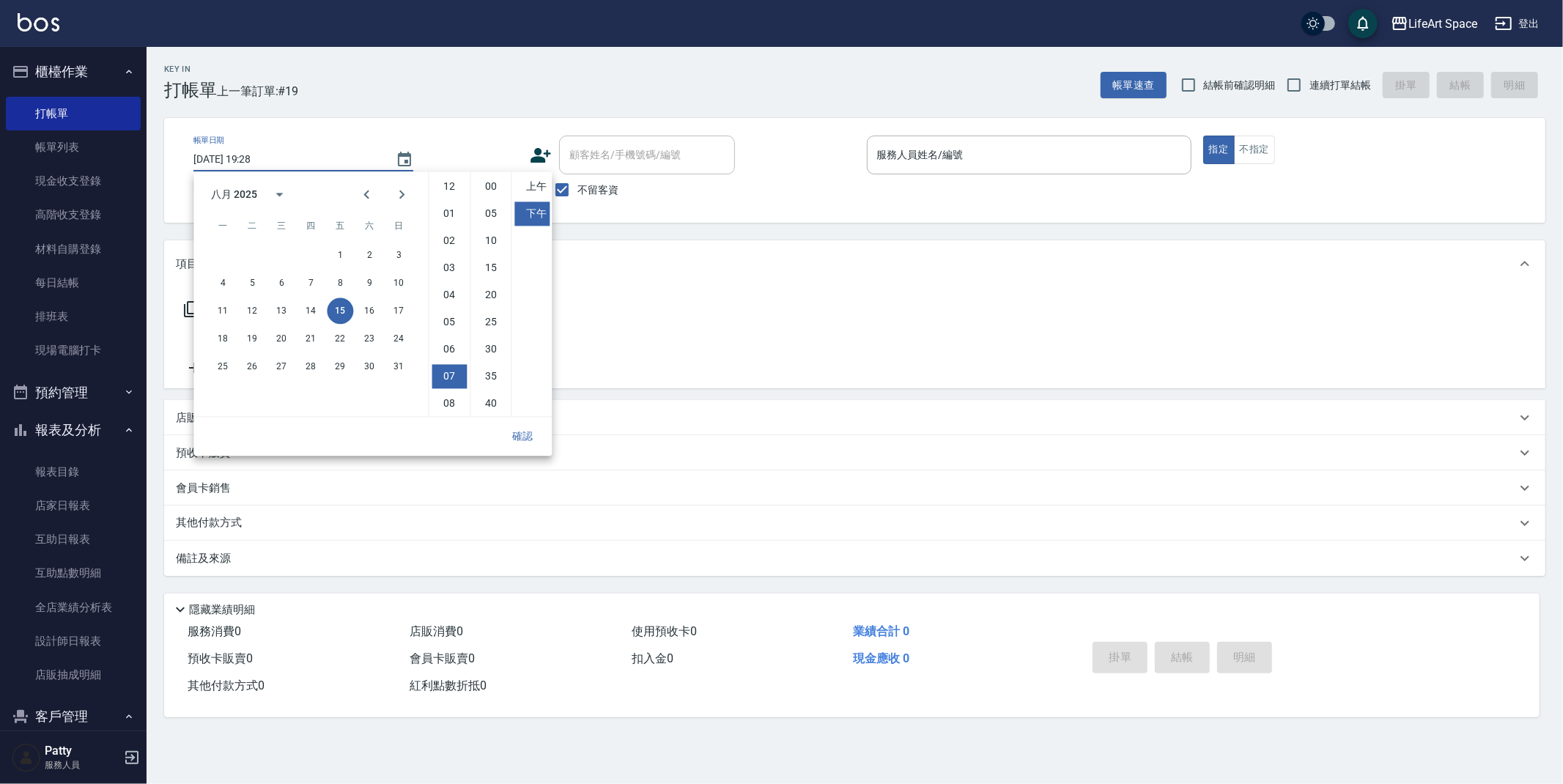
scroll to position [82, 0]
drag, startPoint x: 314, startPoint y: 312, endPoint x: 324, endPoint y: 318, distance: 11.7
click at [315, 312] on button "14" at bounding box center [311, 311] width 26 height 26
type input "[DATE] 19:28"
click at [527, 430] on button "確認" at bounding box center [522, 436] width 47 height 27
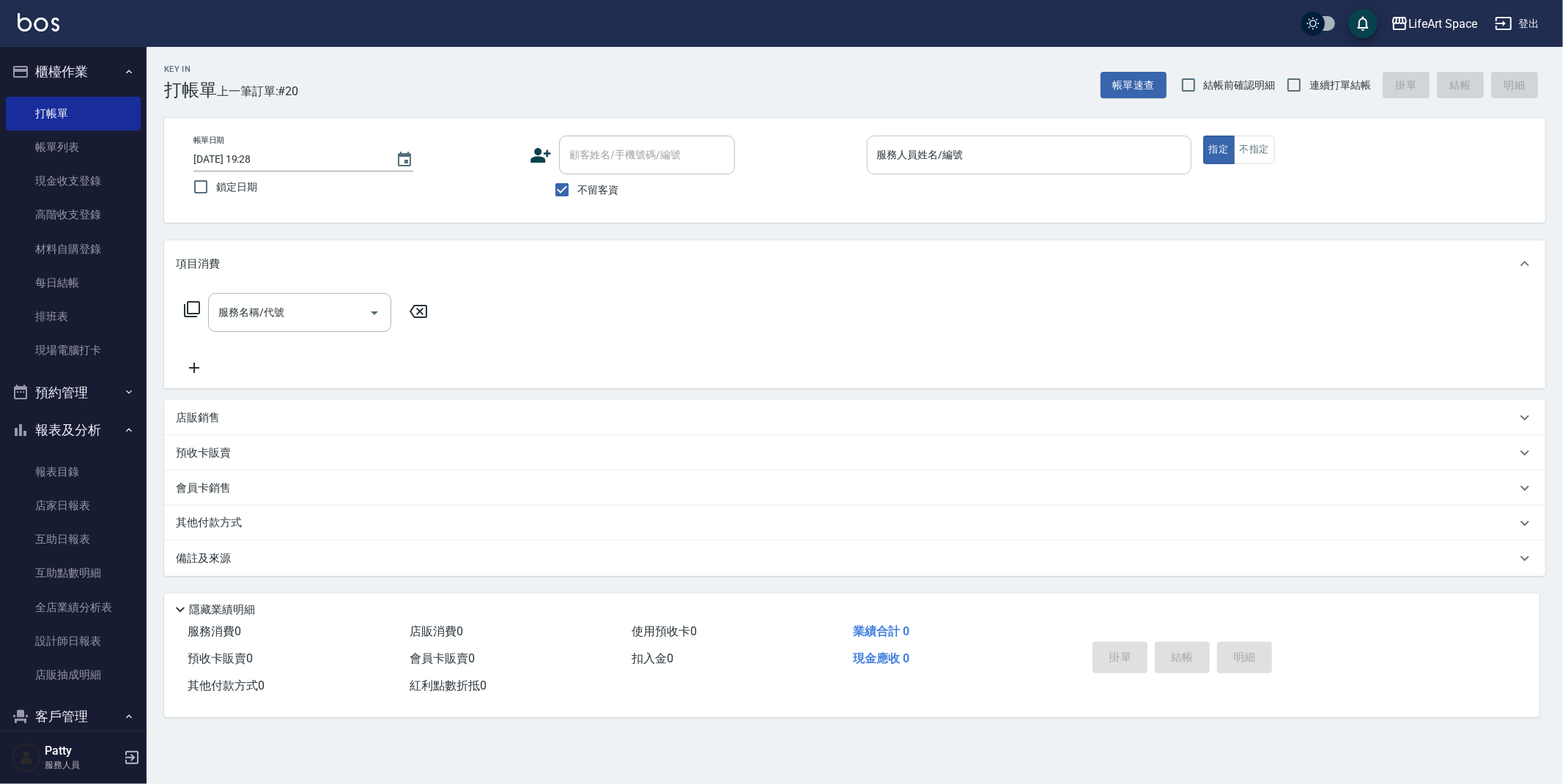
click at [1001, 152] on input "服務人員姓名/編號" at bounding box center [1029, 155] width 311 height 25
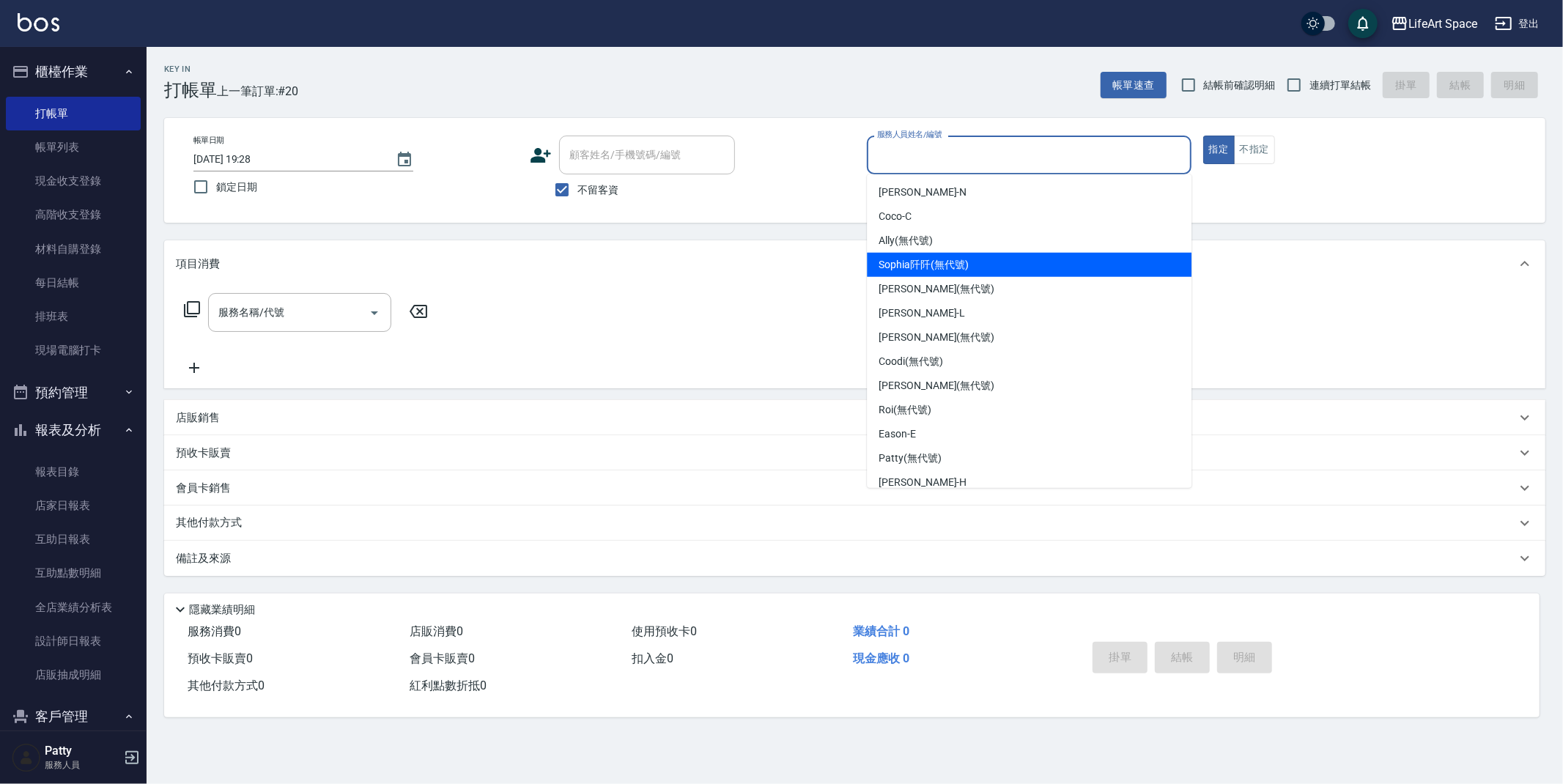
click at [970, 253] on div "[PERSON_NAME]阡 (無代號)" at bounding box center [1029, 265] width 324 height 25
type input "[PERSON_NAME]阡(無代號)"
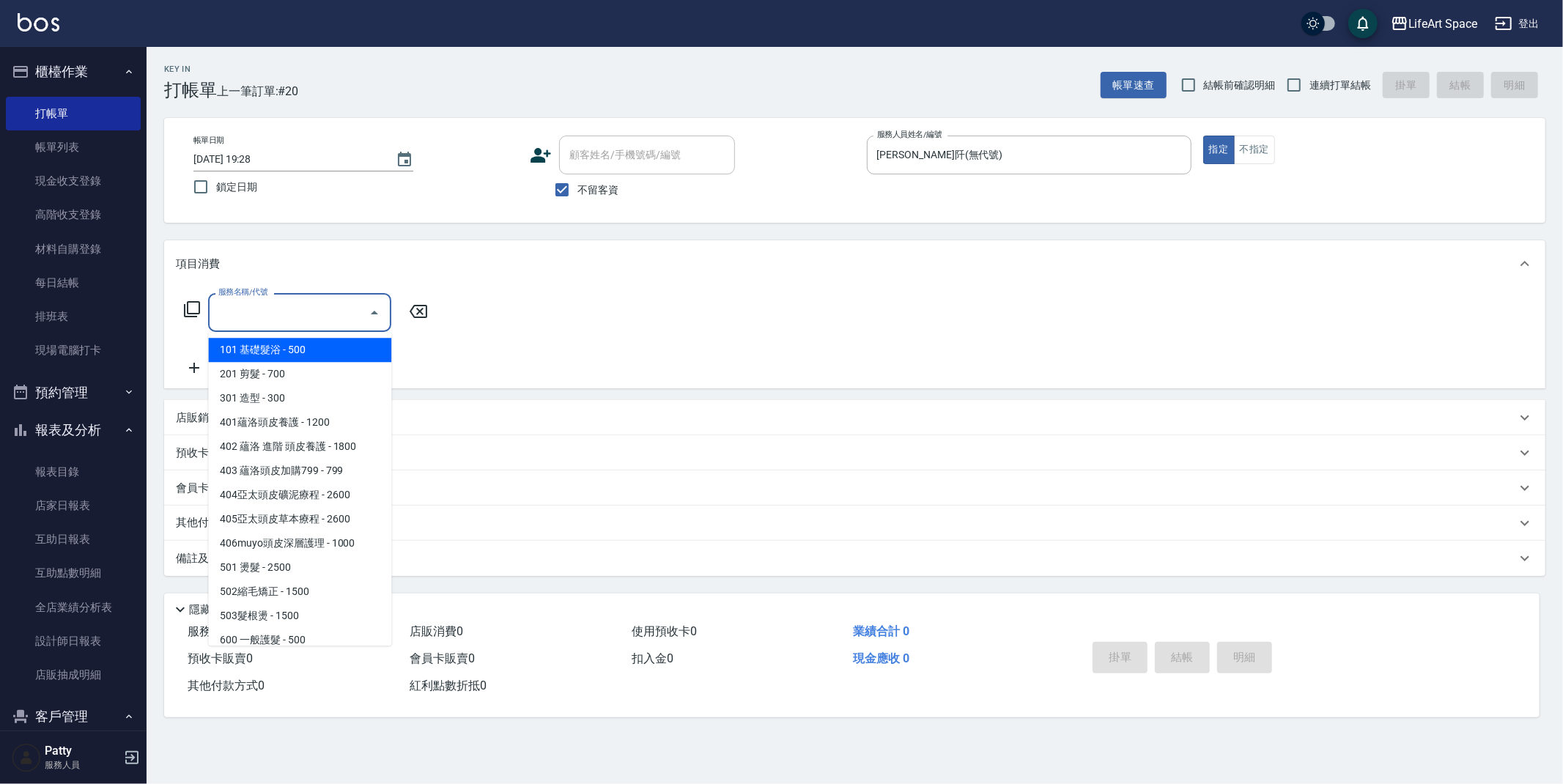
click at [344, 319] on input "服務名稱/代號" at bounding box center [288, 312] width 148 height 25
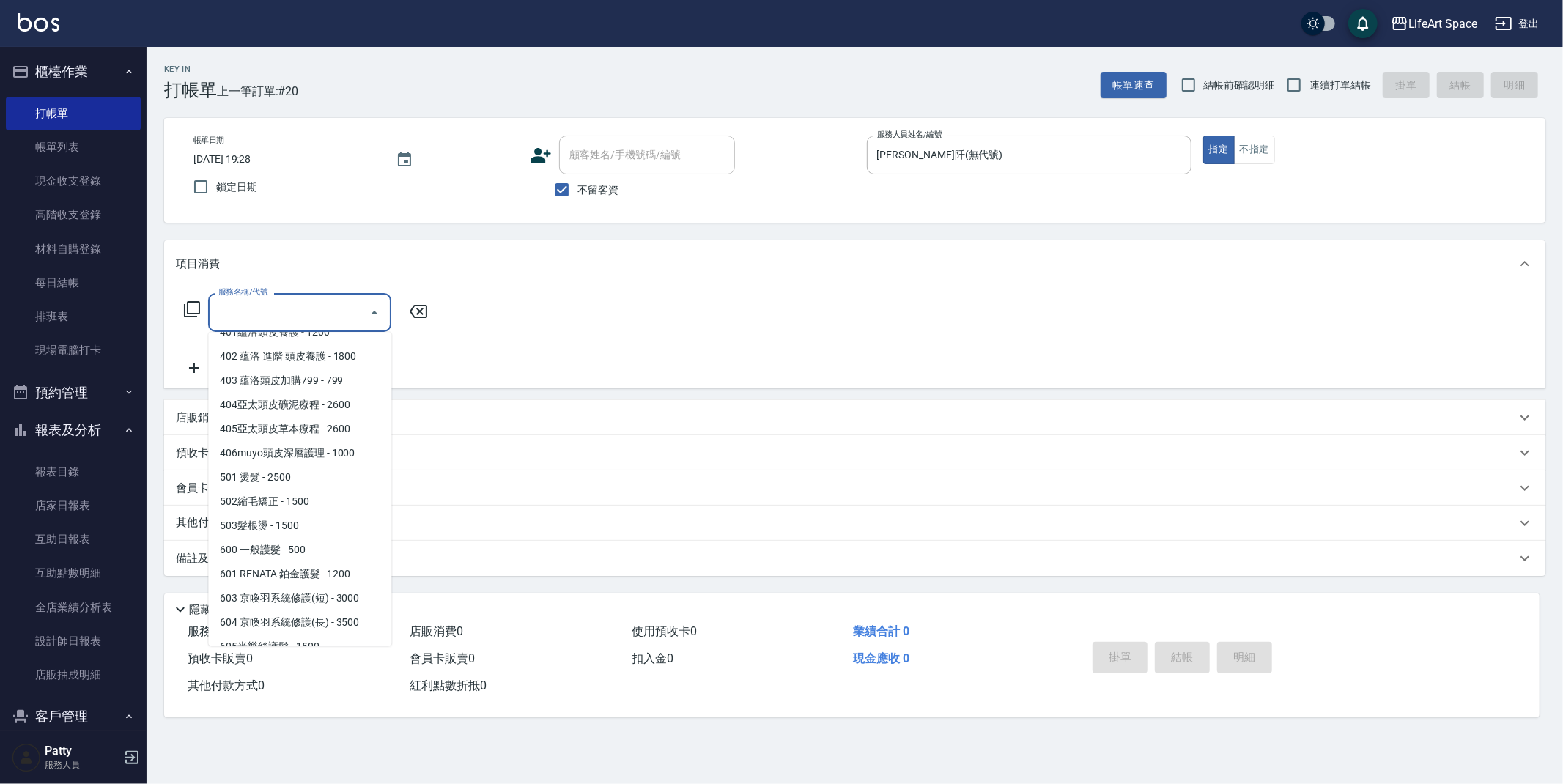
scroll to position [99, 0]
click at [348, 496] on span "502縮毛矯正 - 1500" at bounding box center [300, 493] width 183 height 25
type input "502縮毛矯正 (502)"
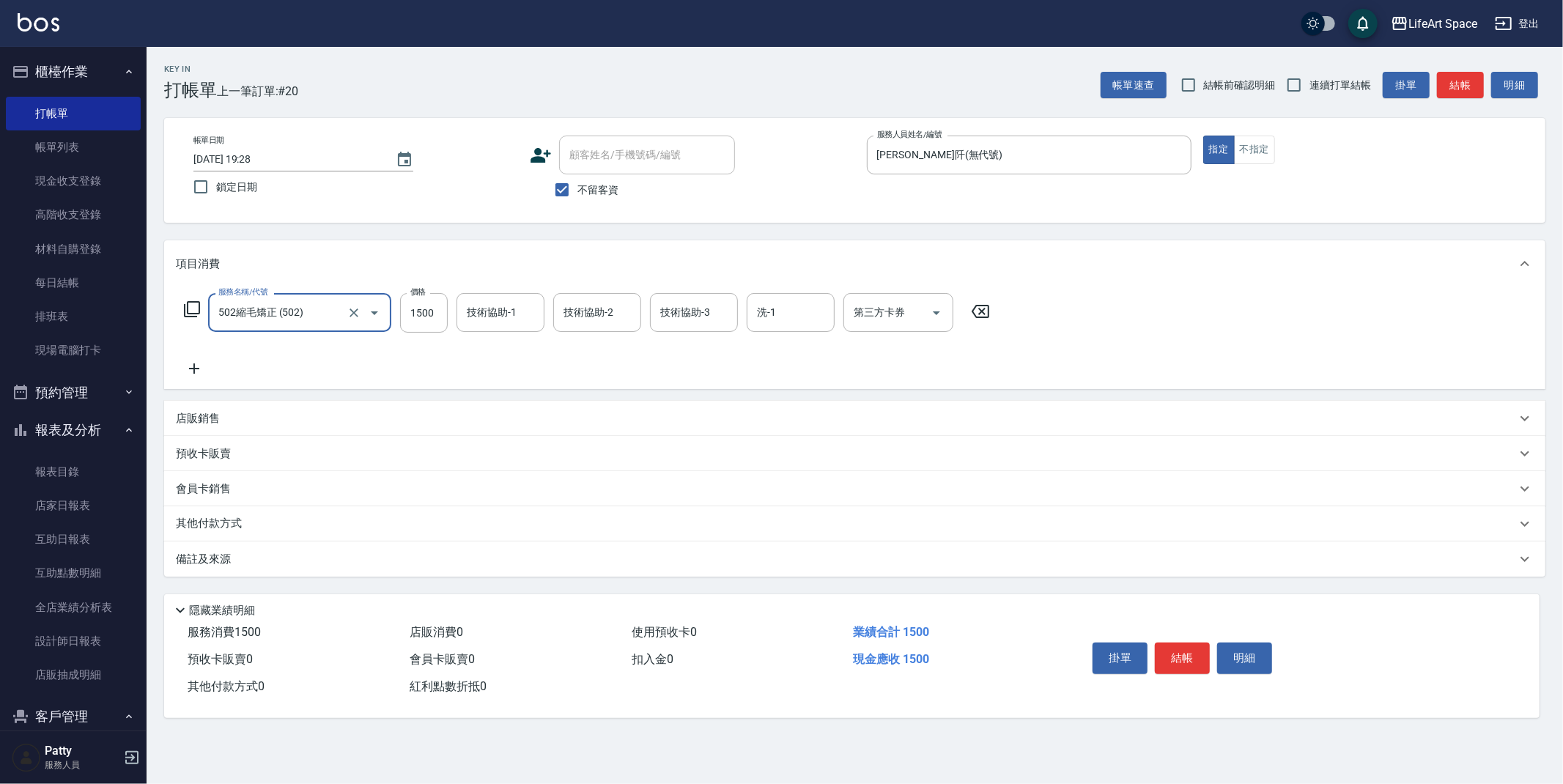
click at [1453, 86] on button "結帳" at bounding box center [1460, 85] width 47 height 27
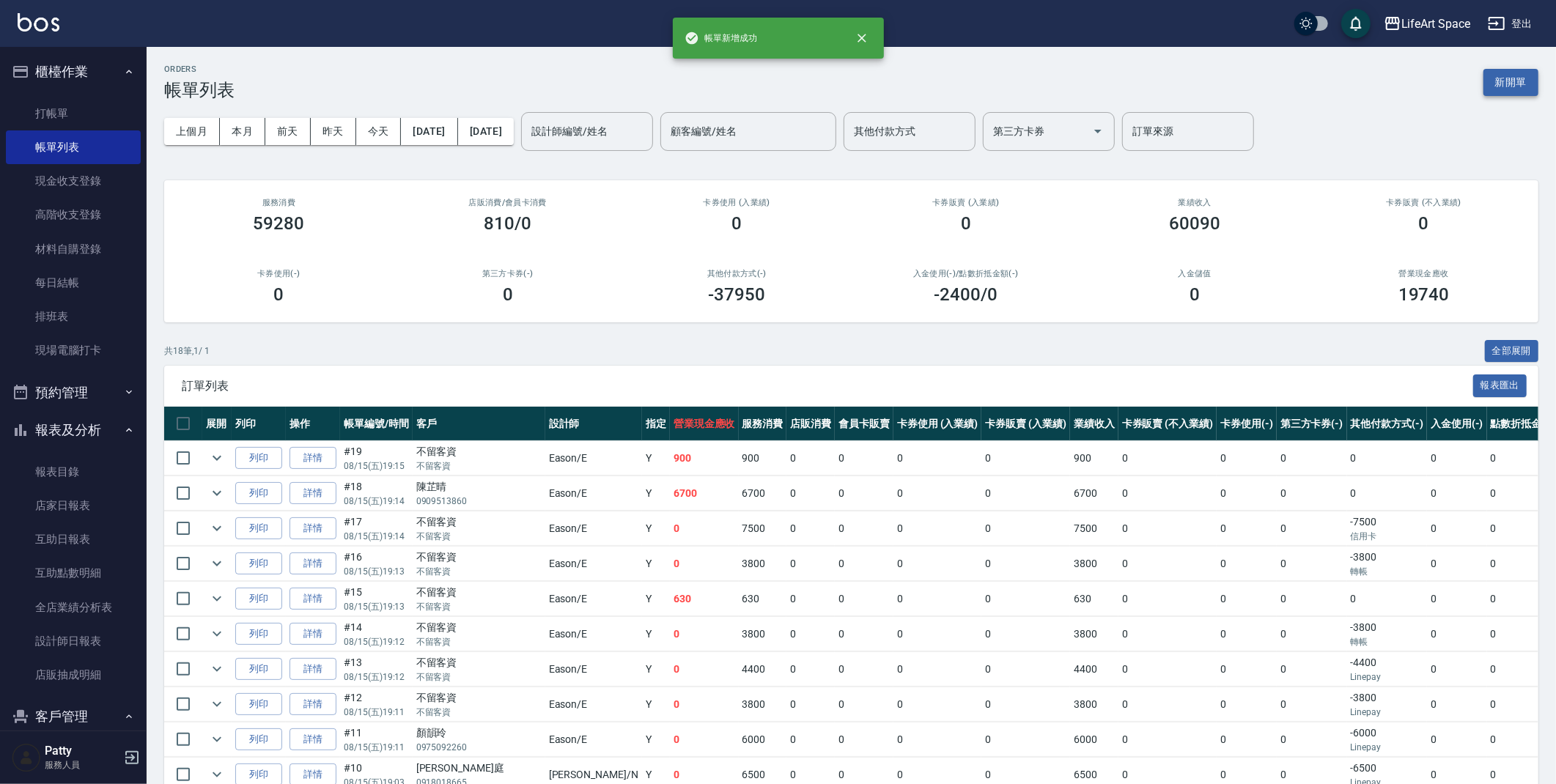
click at [1524, 85] on button "新開單" at bounding box center [1511, 82] width 55 height 27
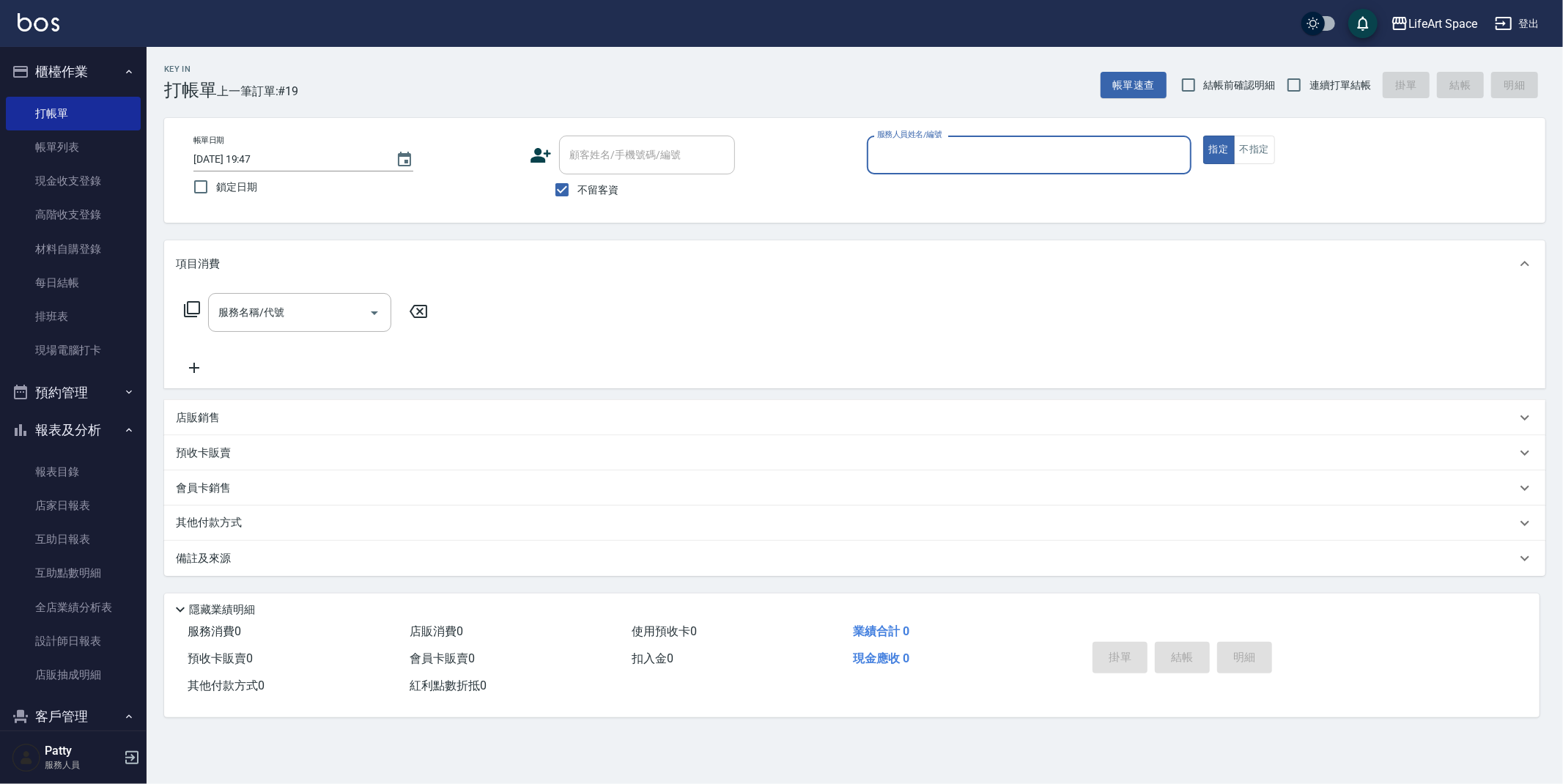
click at [888, 161] on input "服務人員姓名/編號" at bounding box center [1029, 155] width 311 height 25
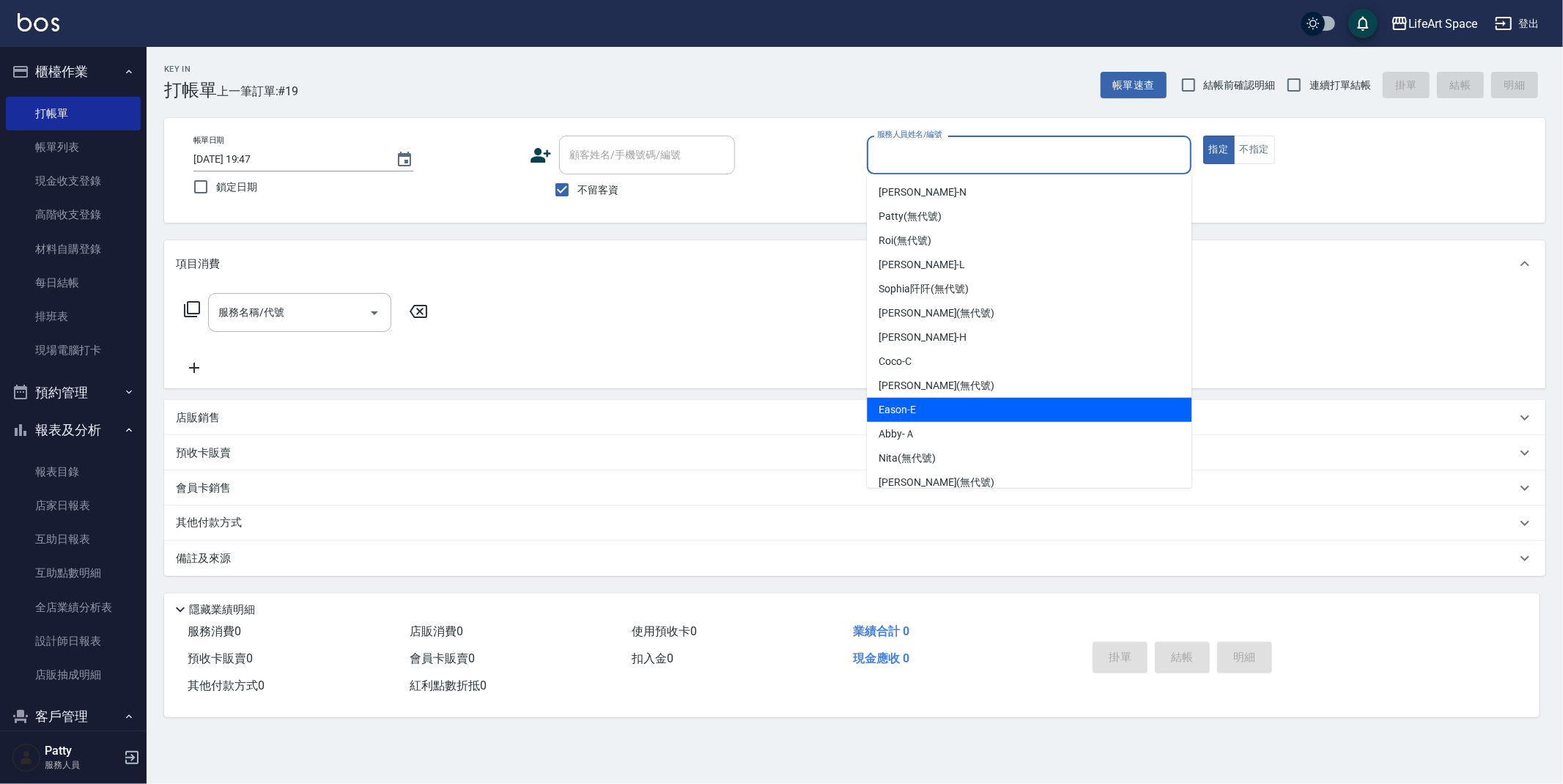
click at [923, 403] on div "Eason -E" at bounding box center [1029, 410] width 324 height 25
type input "Eason-E"
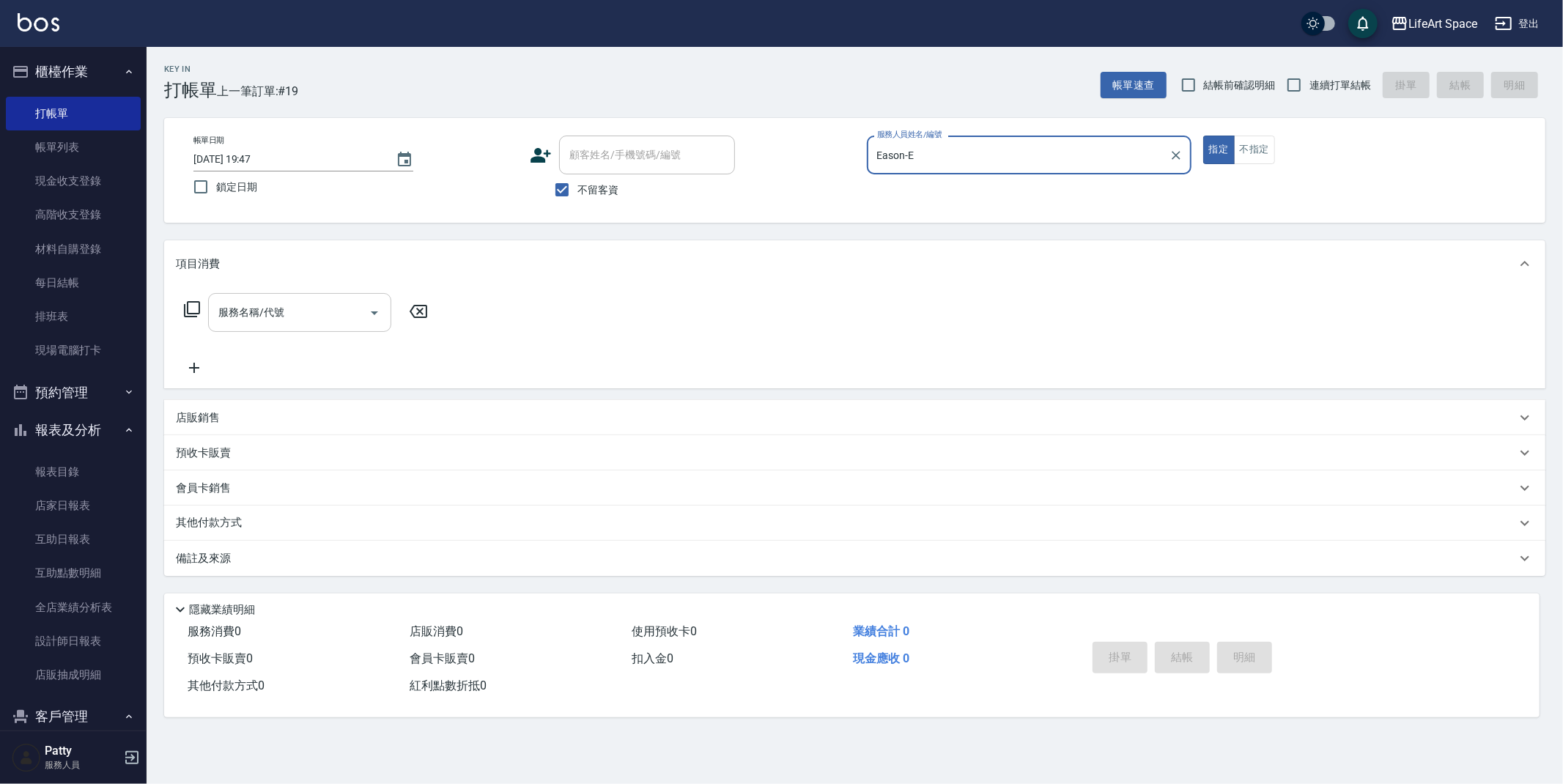
click at [273, 318] on div "服務名稱/代號 服務名稱/代號" at bounding box center [300, 313] width 183 height 39
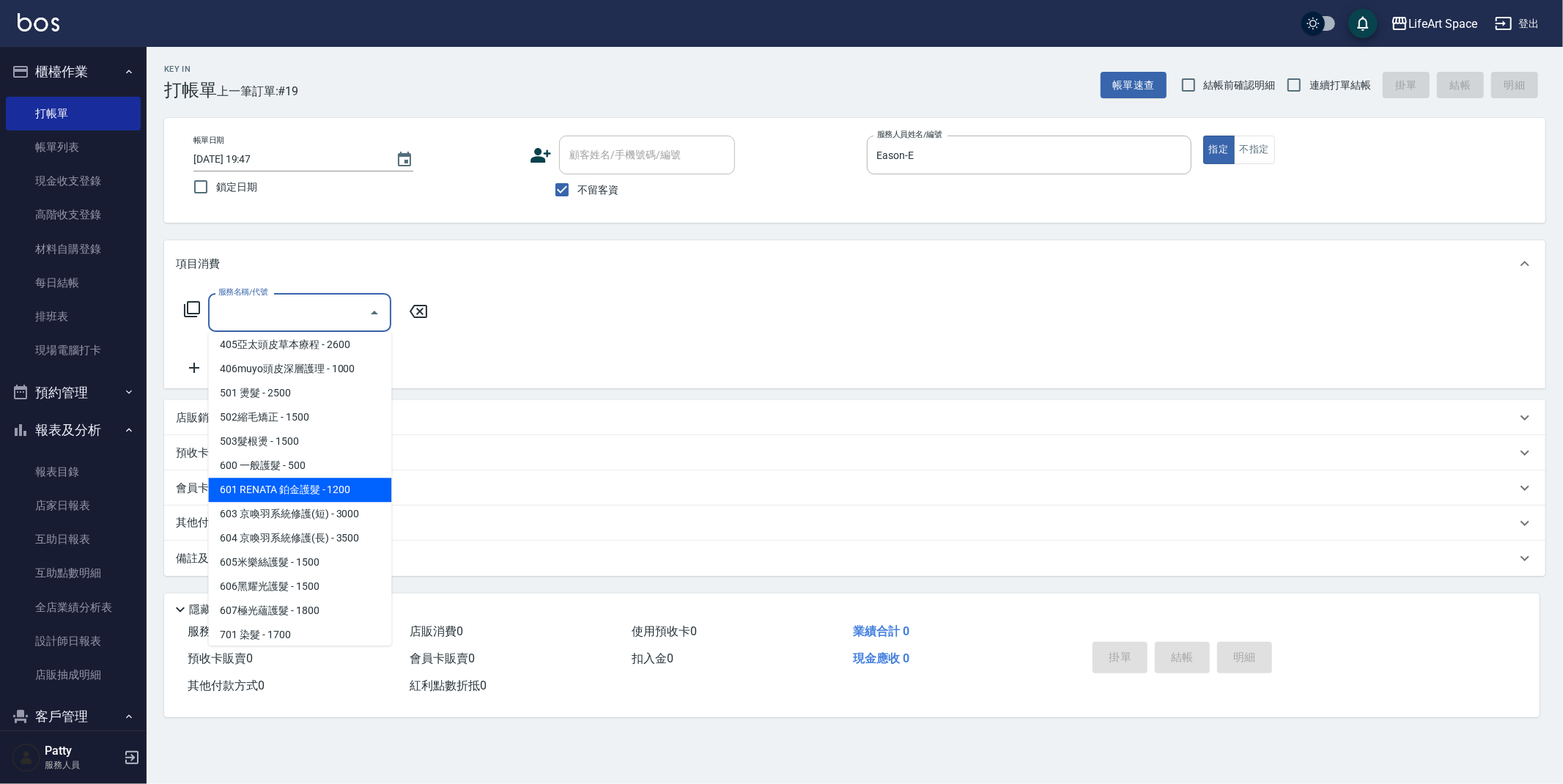
scroll to position [229, 0]
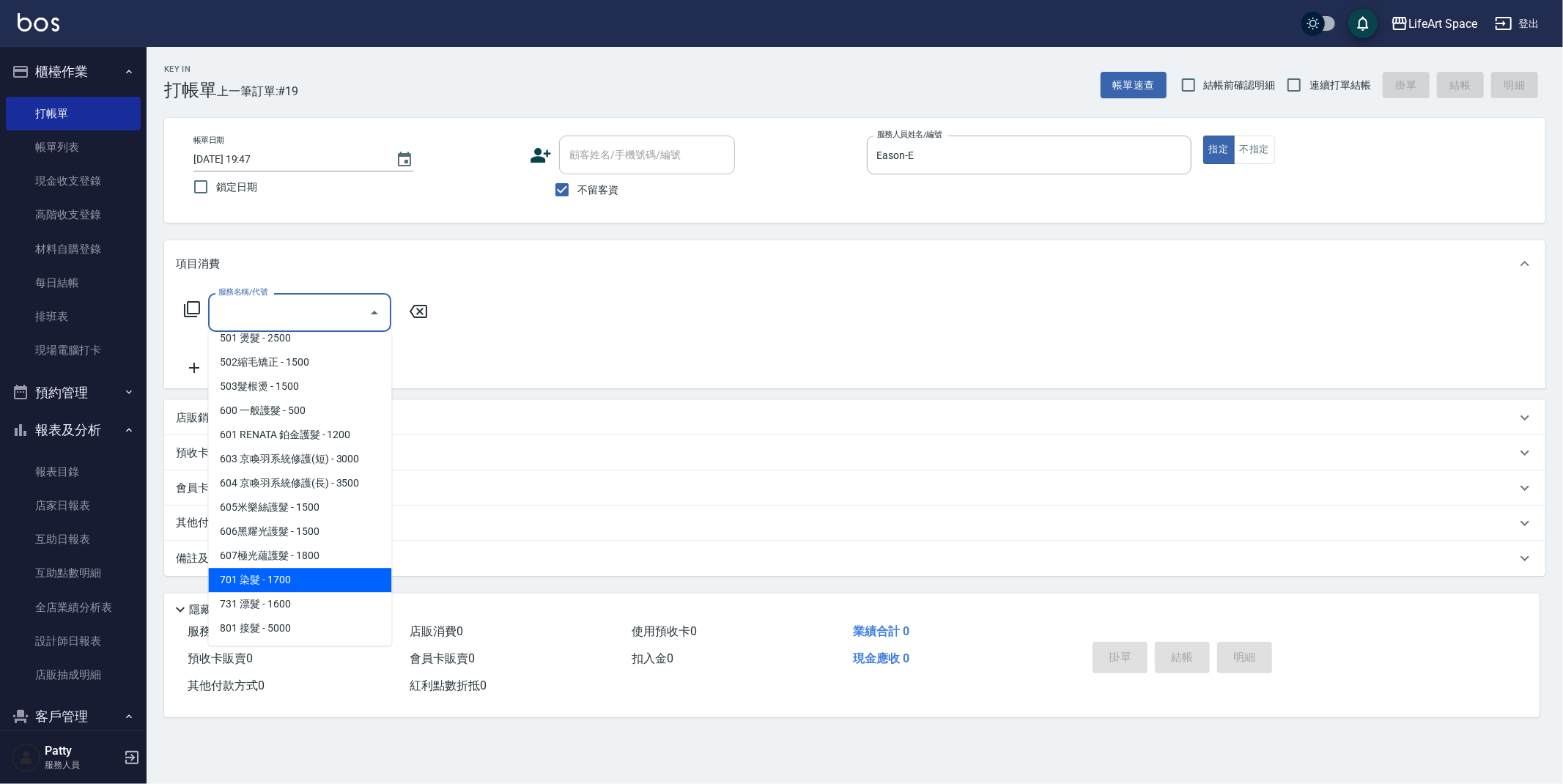
click at [301, 580] on span "701 染髮 - 1700" at bounding box center [300, 580] width 183 height 25
type input "701 染髮(701)"
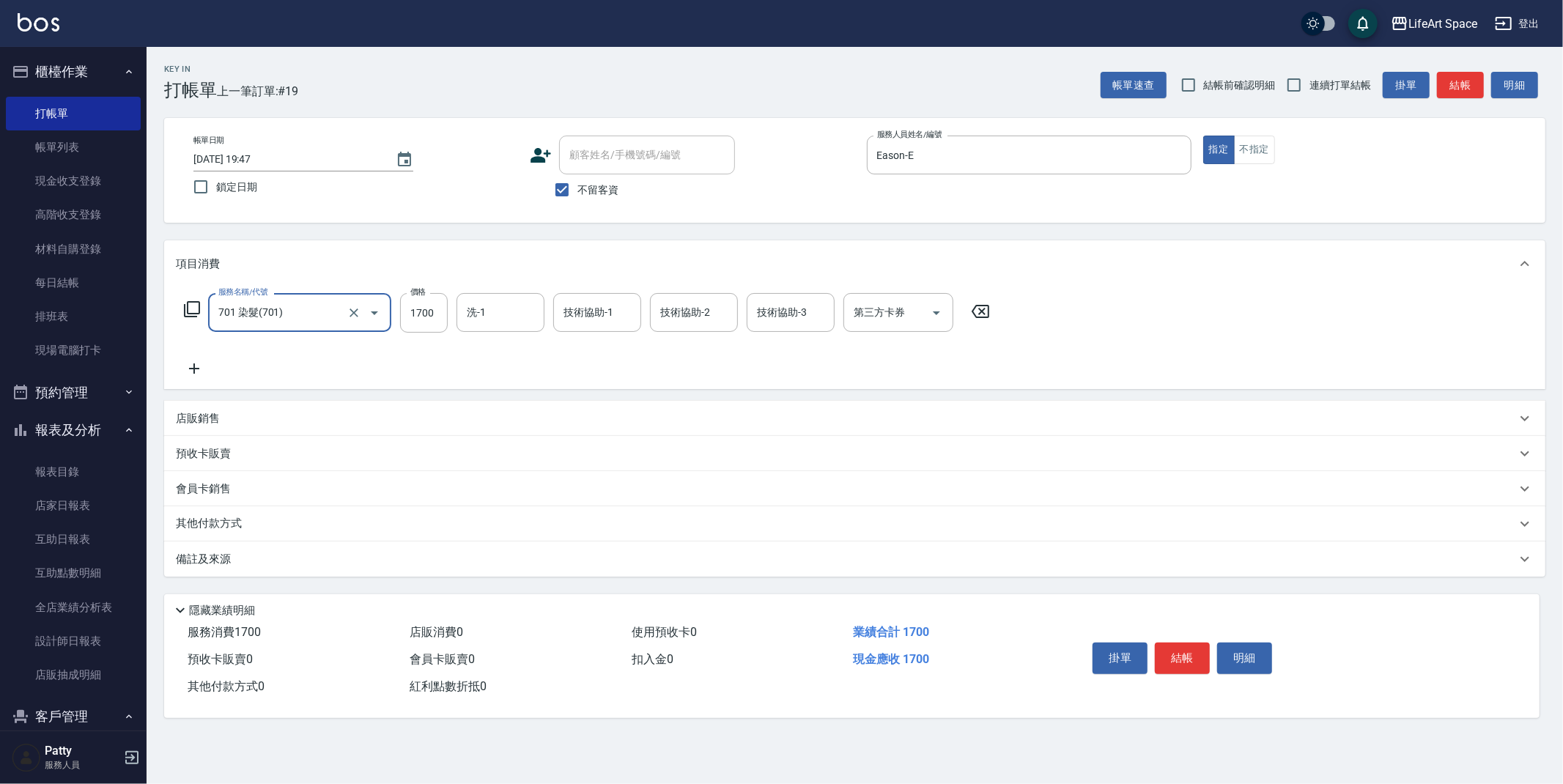
drag, startPoint x: 439, startPoint y: 316, endPoint x: 454, endPoint y: 304, distance: 19.2
click at [439, 316] on input "1700" at bounding box center [424, 313] width 47 height 40
type input "9120"
click at [473, 320] on input "洗-1" at bounding box center [500, 312] width 75 height 25
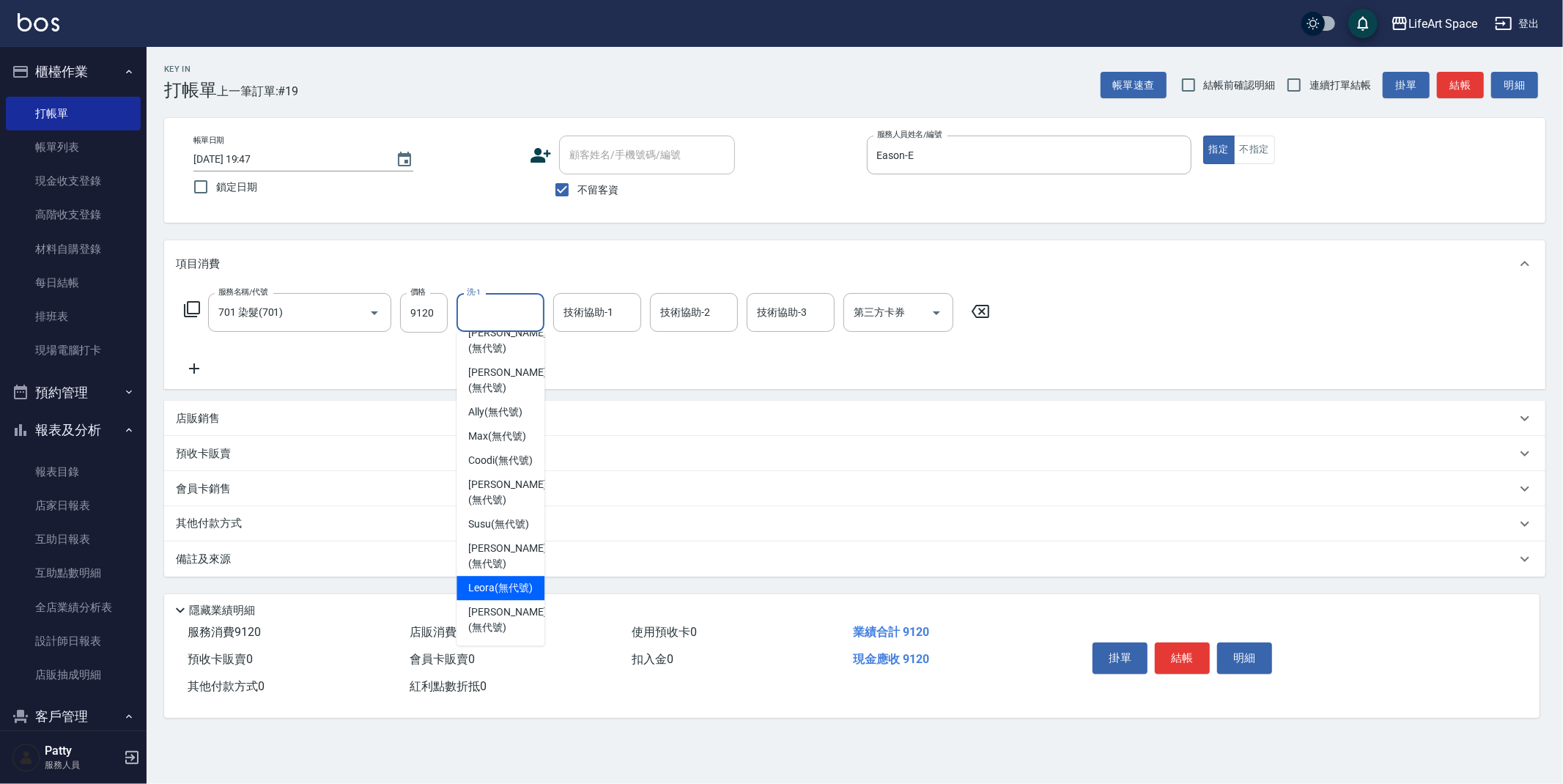
scroll to position [414, 0]
click at [500, 365] on span "[PERSON_NAME] (無代號)" at bounding box center [507, 380] width 77 height 31
type input "[PERSON_NAME](無代號)"
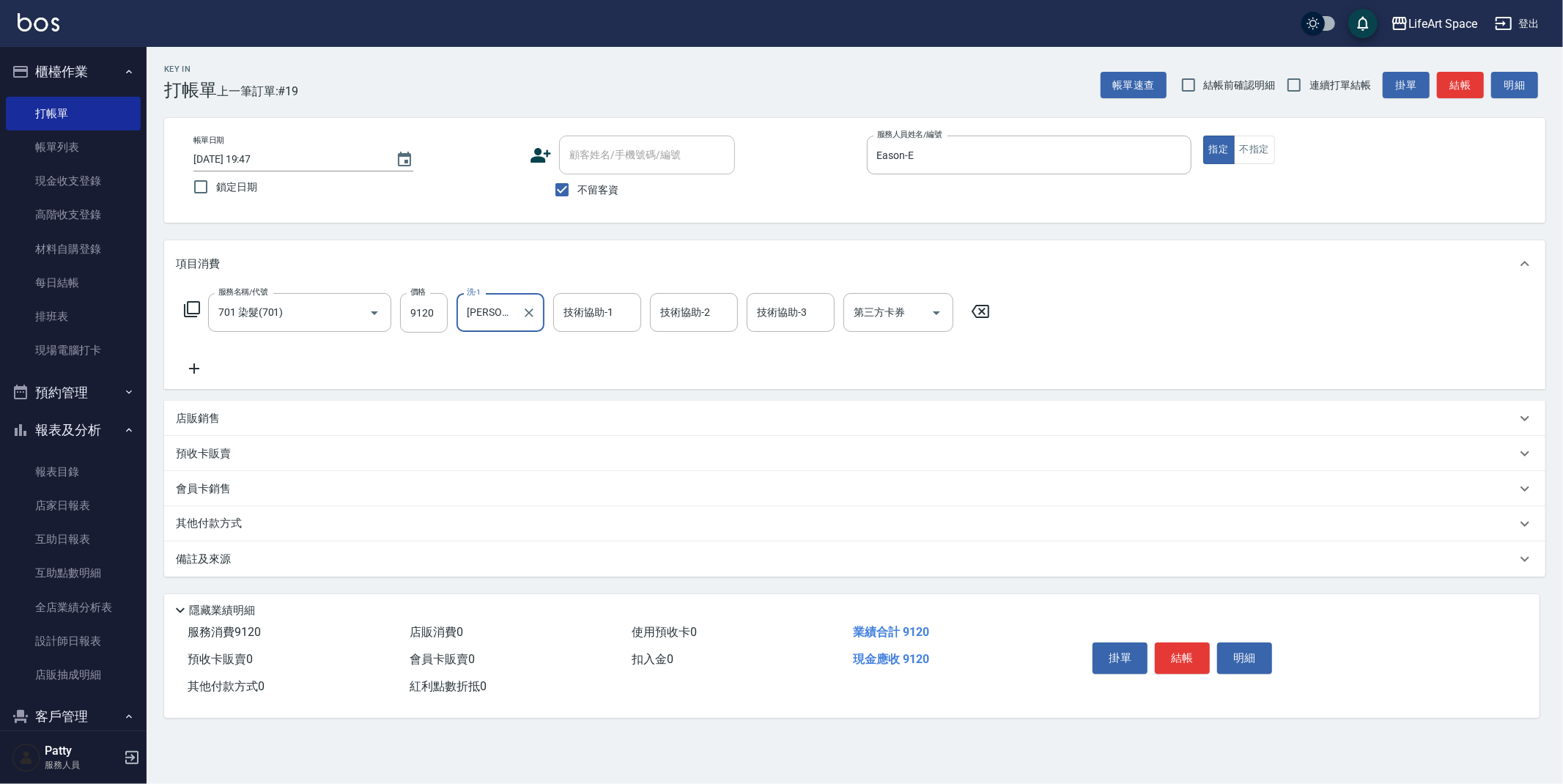
click at [586, 319] on div "技術協助-1 技術協助-1" at bounding box center [598, 313] width 88 height 39
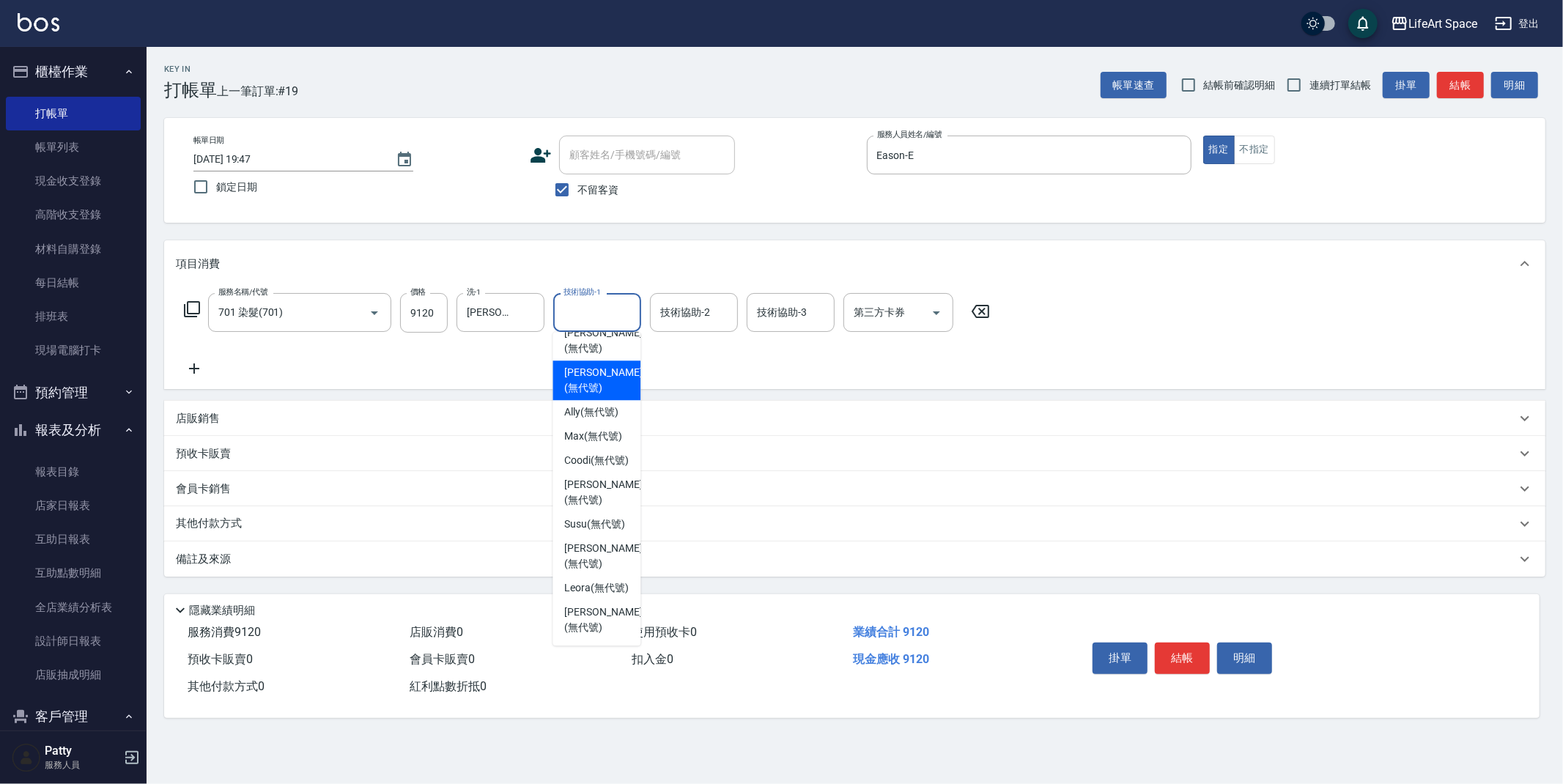
click at [575, 365] on span "[PERSON_NAME] (無代號)" at bounding box center [603, 380] width 77 height 31
type input "[PERSON_NAME](無代號)"
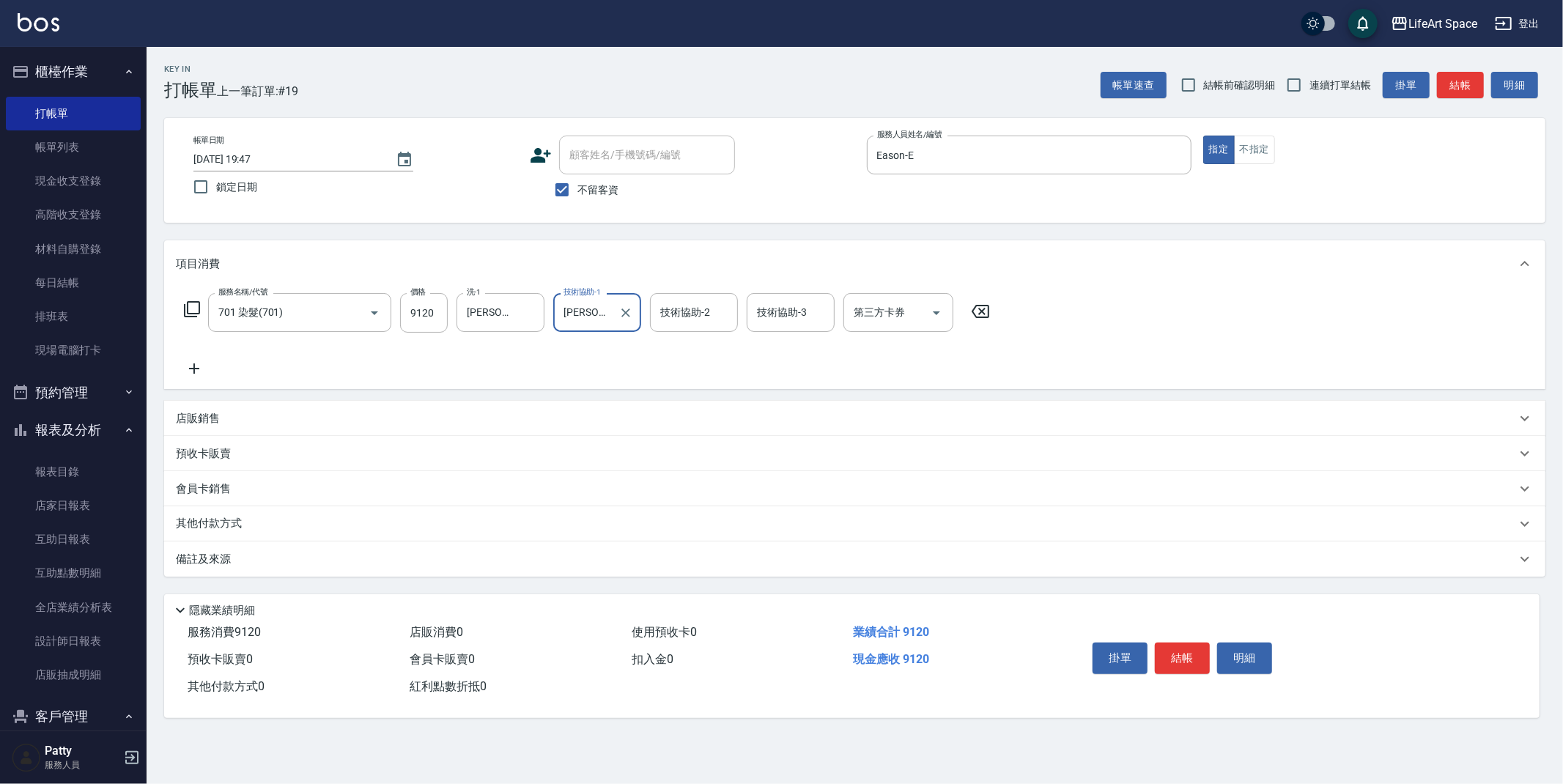
click at [674, 312] on div "技術協助-2 技術協助-2" at bounding box center [694, 313] width 88 height 39
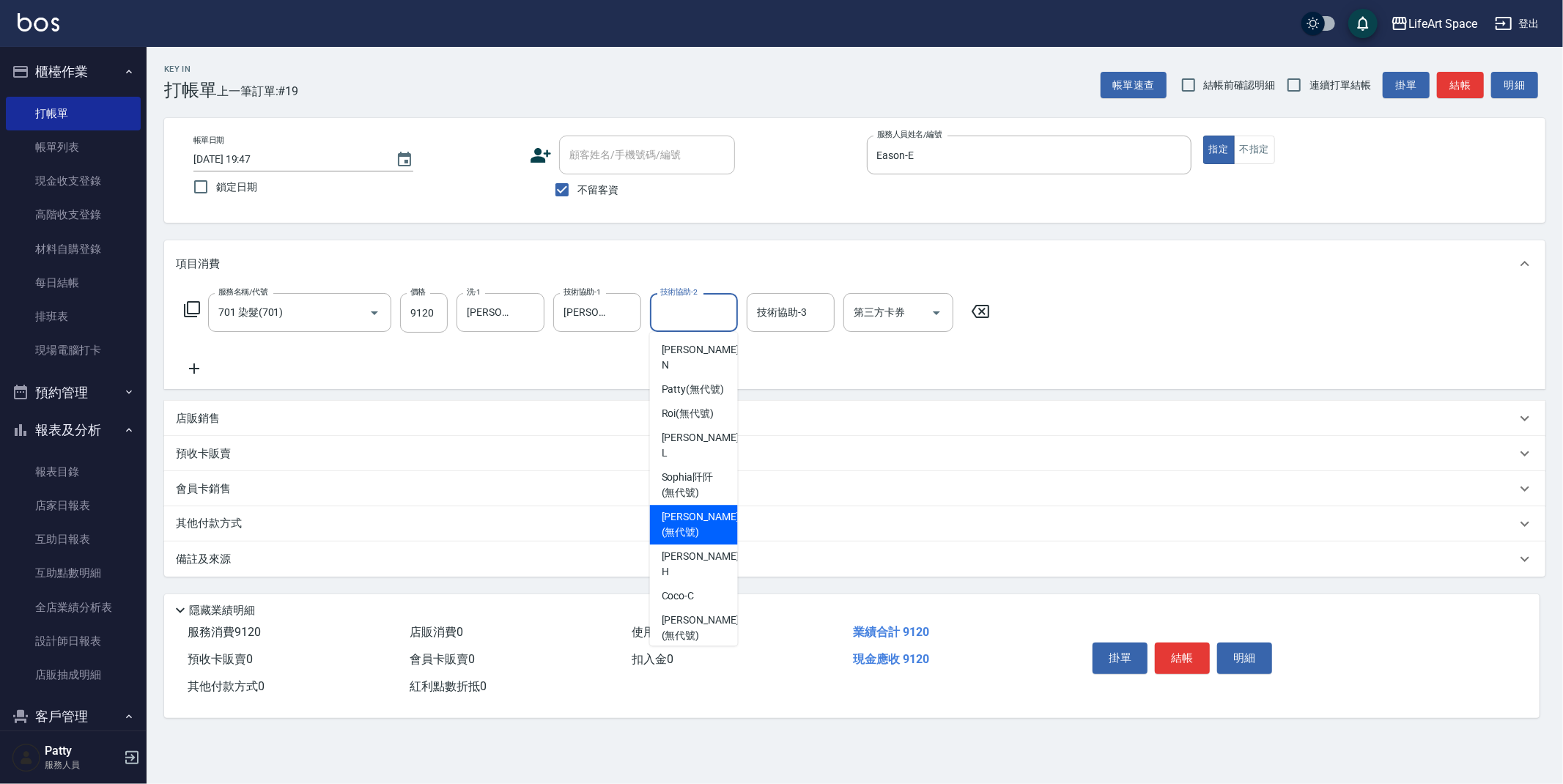
click at [681, 509] on span "[PERSON_NAME] (無代號)" at bounding box center [701, 524] width 77 height 31
type input "[PERSON_NAME](無代號)"
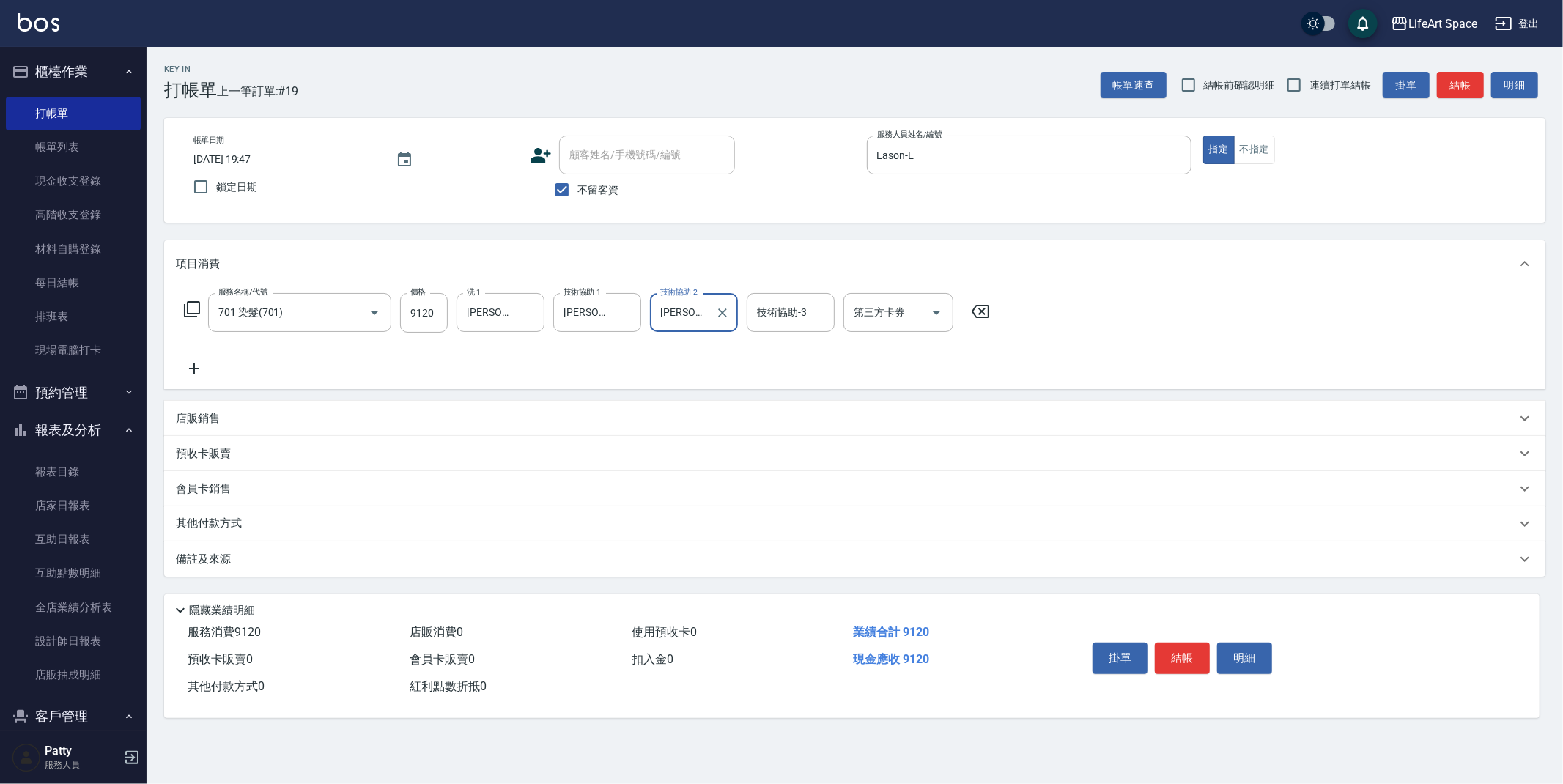
click at [340, 561] on div "備註及來源" at bounding box center [846, 560] width 1341 height 16
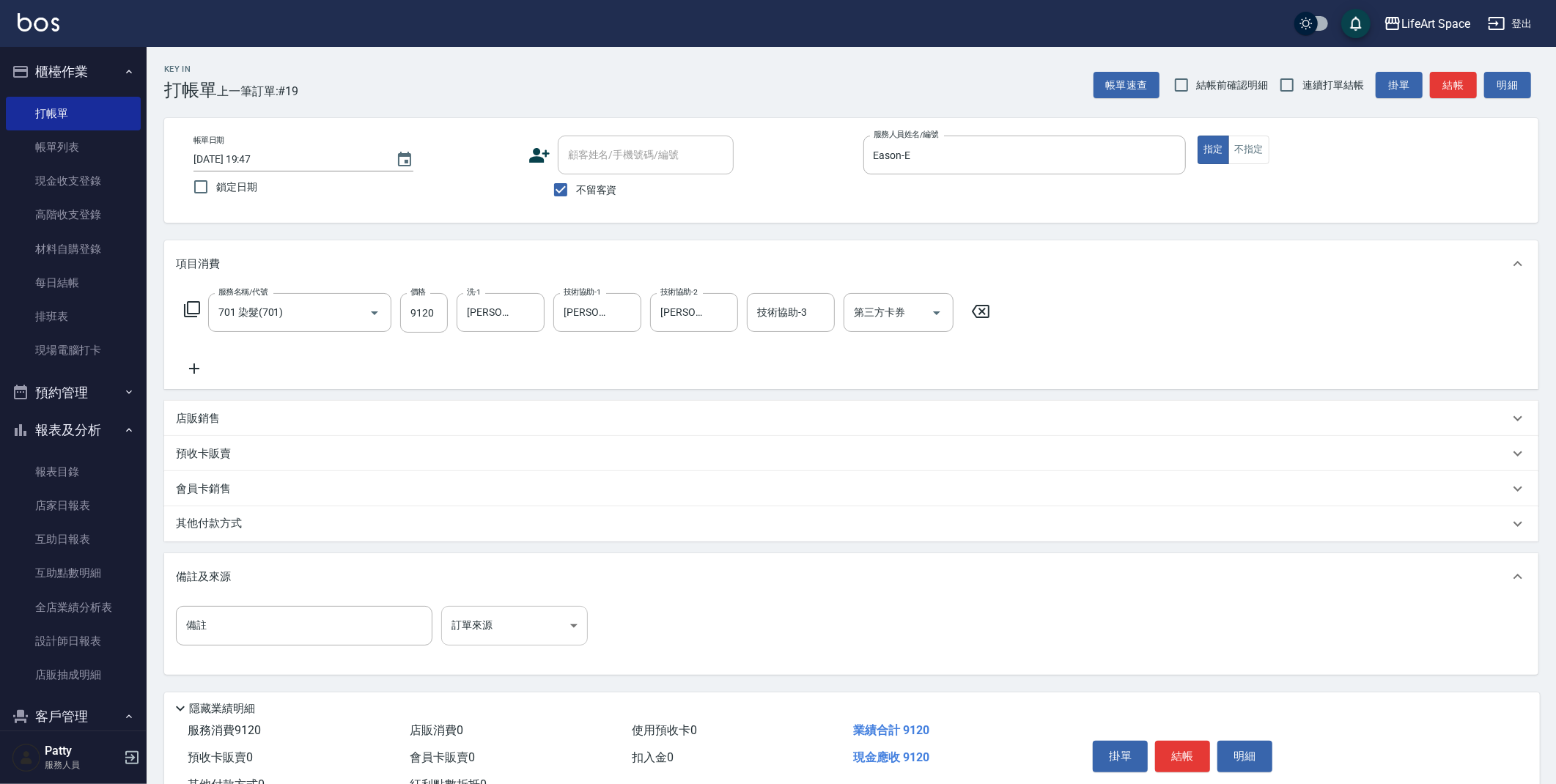
click at [498, 627] on body "LifeArt Space 登出 櫃檯作業 打帳單 帳單列表 現金收支登錄 高階收支登錄 材料自購登錄 每日結帳 排班表 現場電腦打卡 預約管理 預約管理 單…" at bounding box center [778, 417] width 1556 height 834
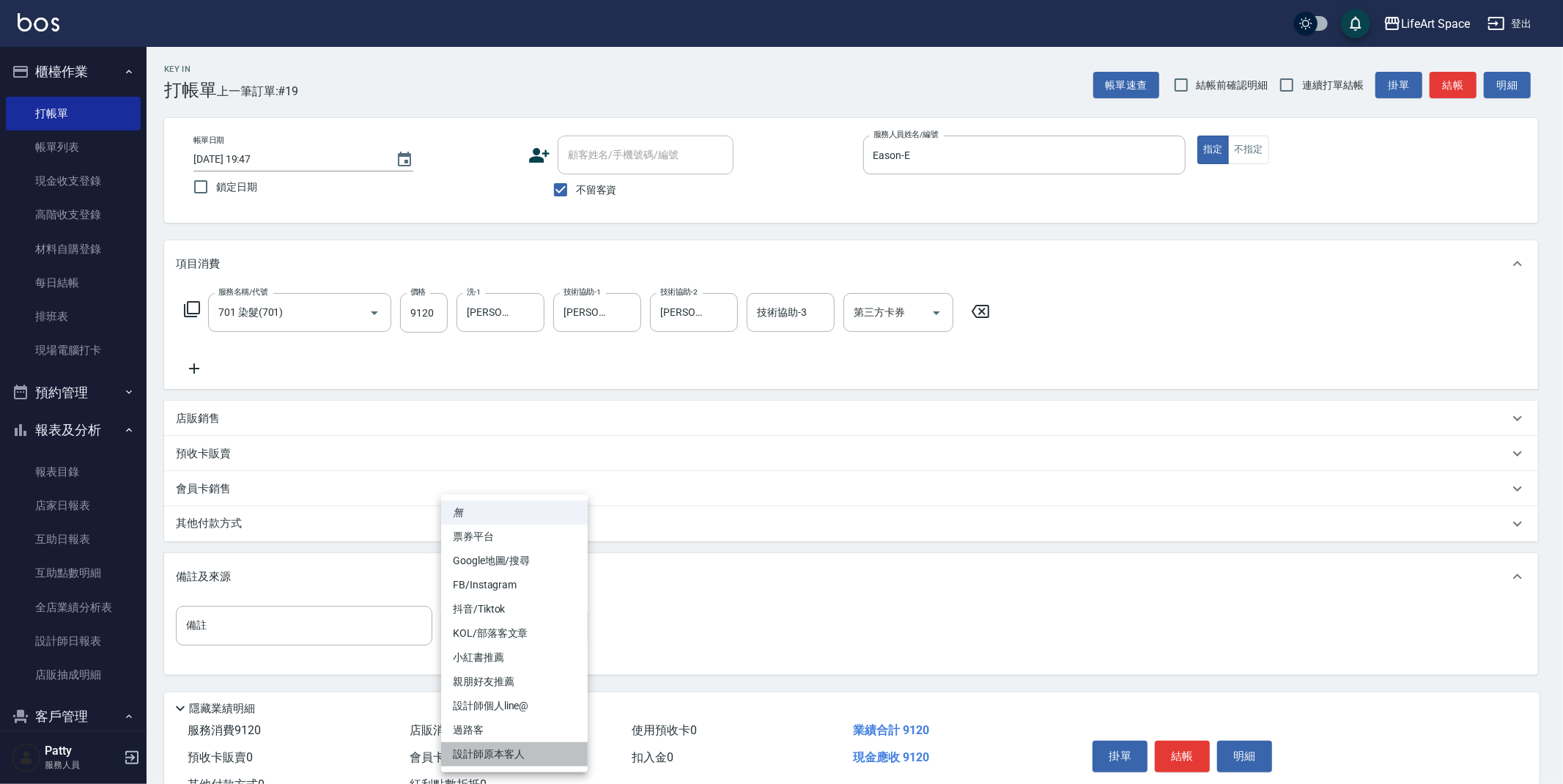
click at [518, 759] on li "設計師原本客人" at bounding box center [514, 755] width 147 height 25
type input "設計師原本客人"
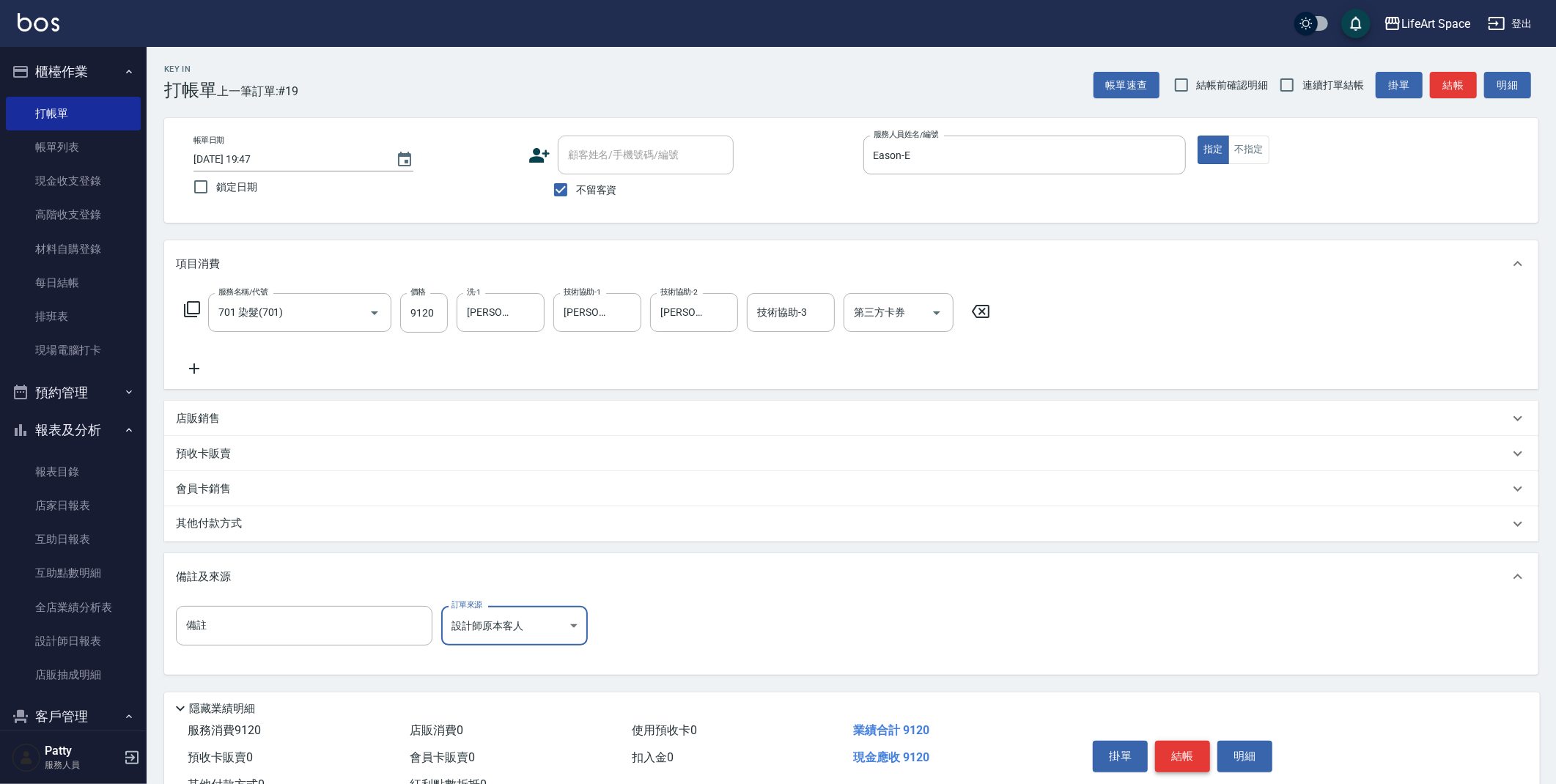
click at [1177, 761] on button "結帳" at bounding box center [1182, 756] width 55 height 31
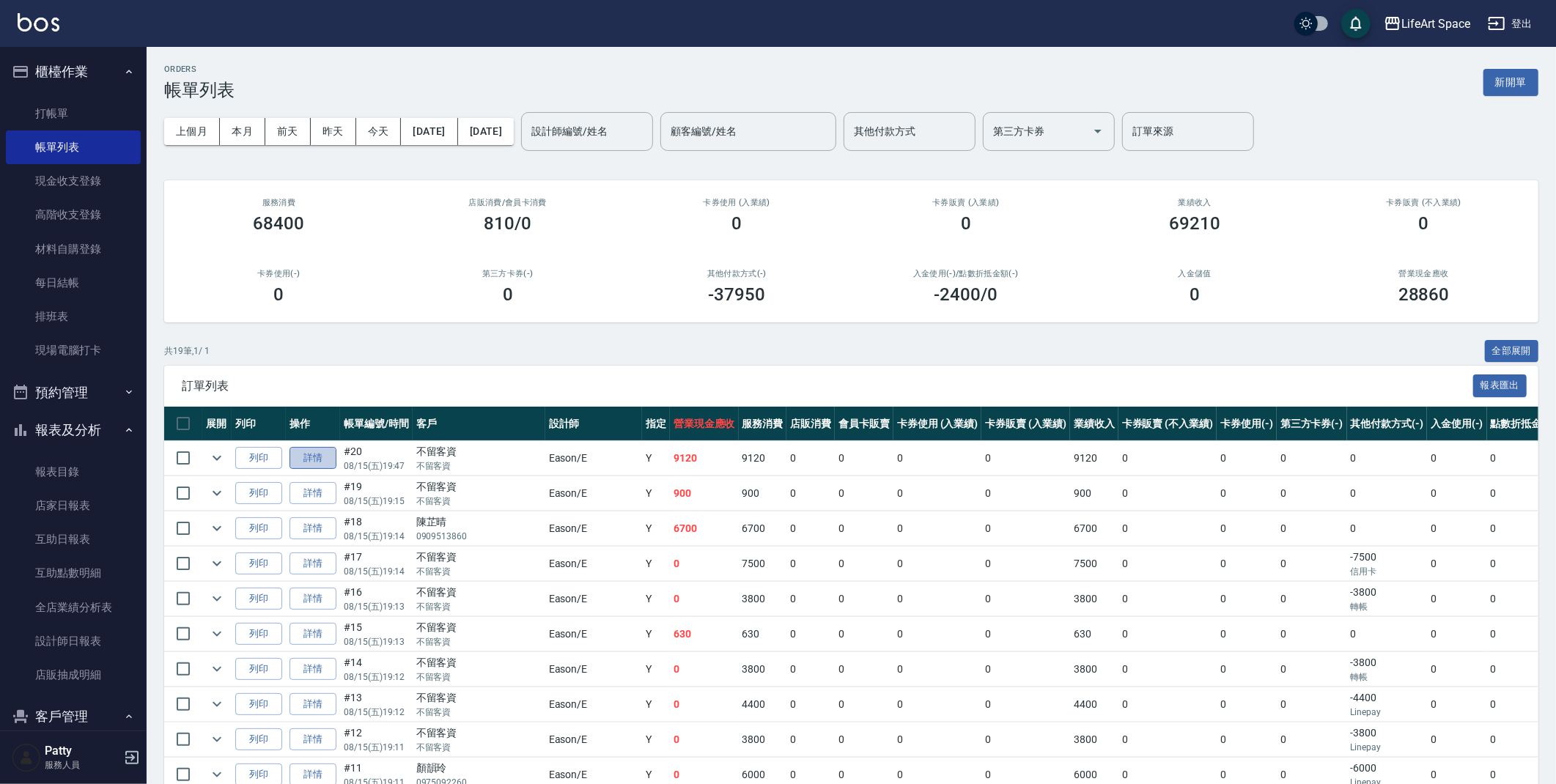
click at [313, 456] on link "詳情" at bounding box center [312, 459] width 47 height 23
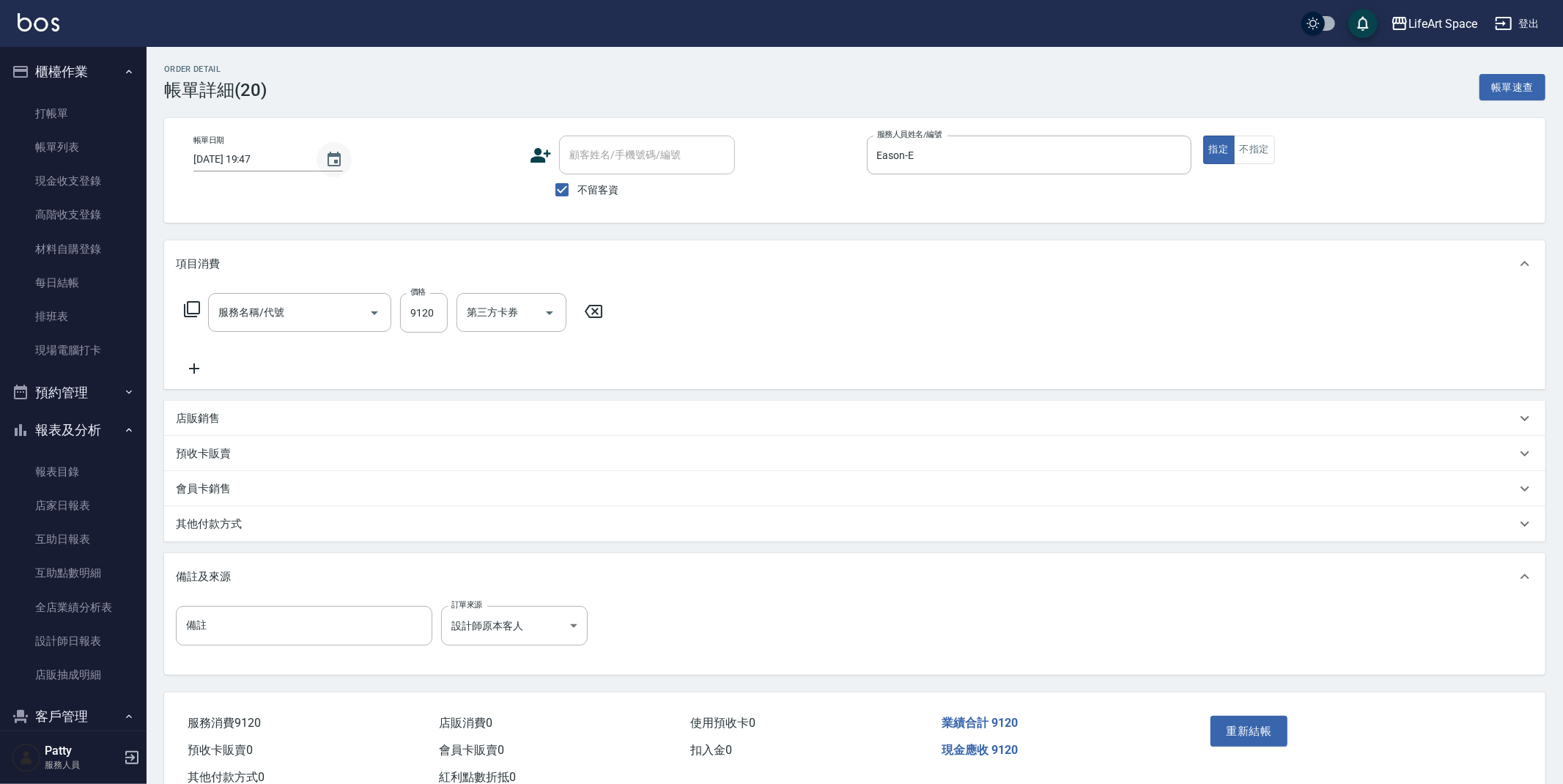
type input "[DATE] 19:47"
checkbox input "true"
type input "Eason-E"
type input "設計師原本客人"
click at [316, 159] on button "Choose date, selected date is 2025-08-15" at bounding box center [334, 160] width 35 height 35
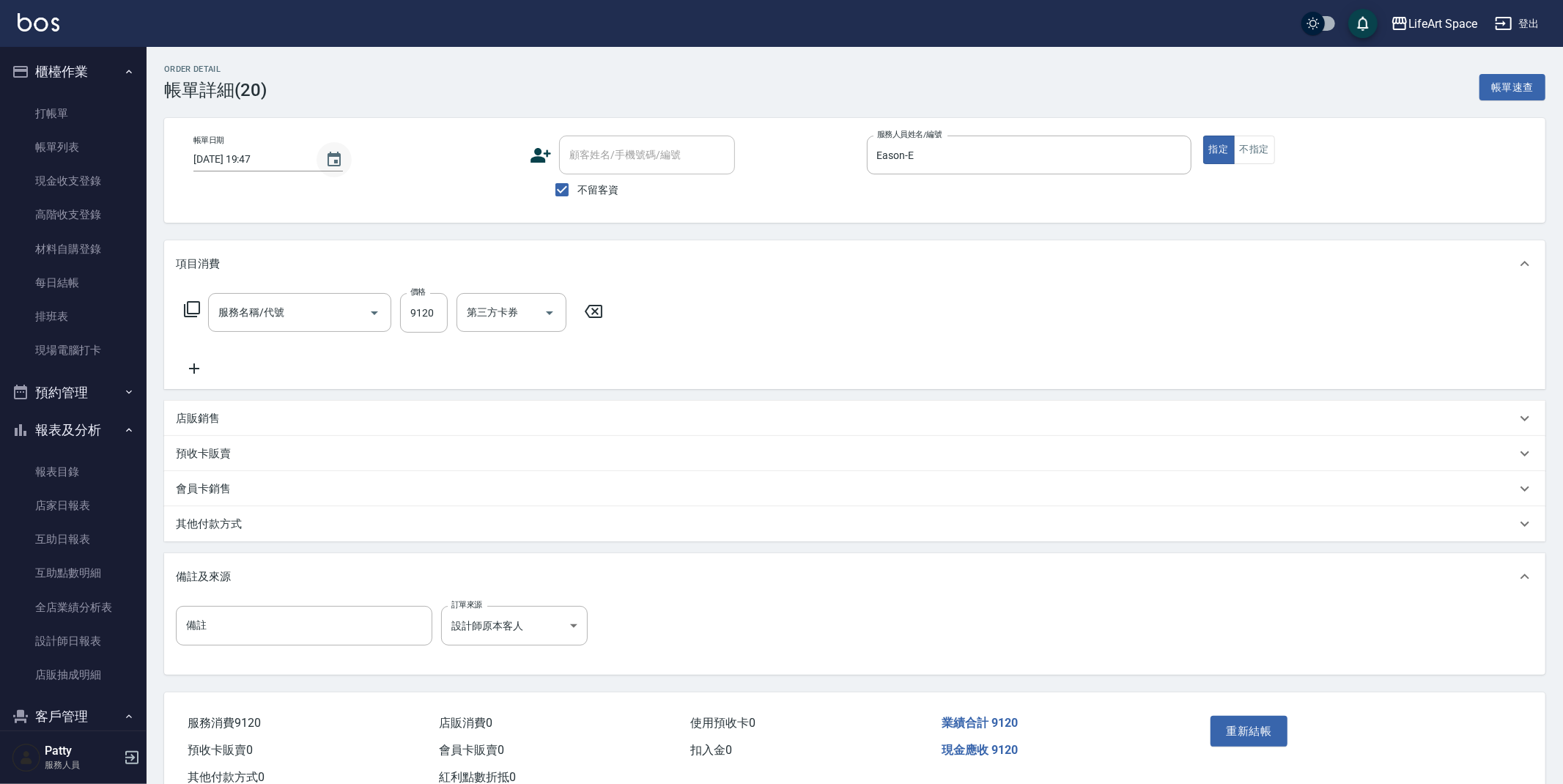
type input "701 染髮(701)"
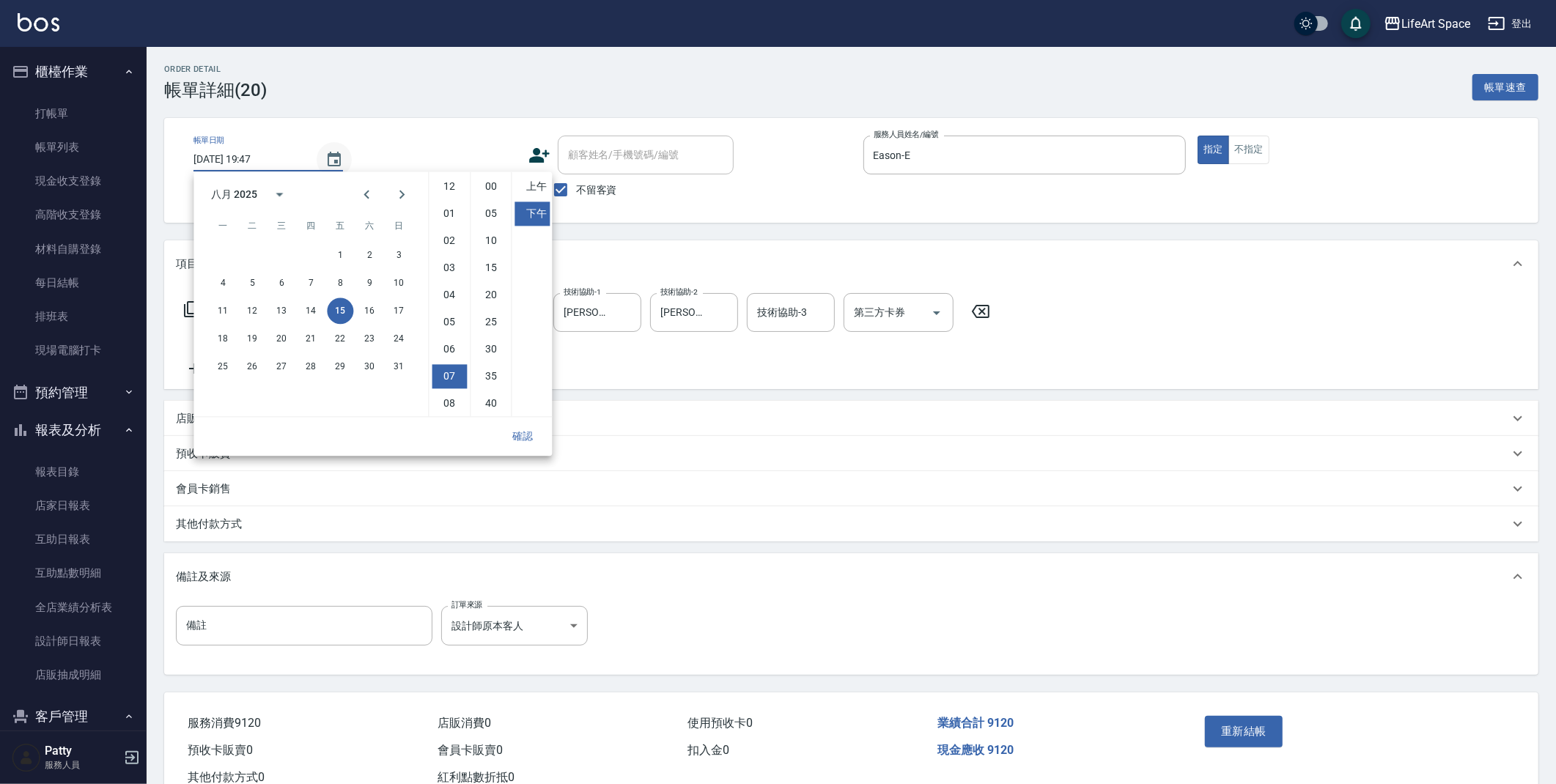
scroll to position [82, 0]
click at [374, 309] on button "16" at bounding box center [369, 311] width 26 height 26
click at [453, 377] on li "10" at bounding box center [449, 376] width 35 height 25
type input "[DATE] 22:47"
click at [537, 440] on button "確認" at bounding box center [522, 436] width 47 height 27
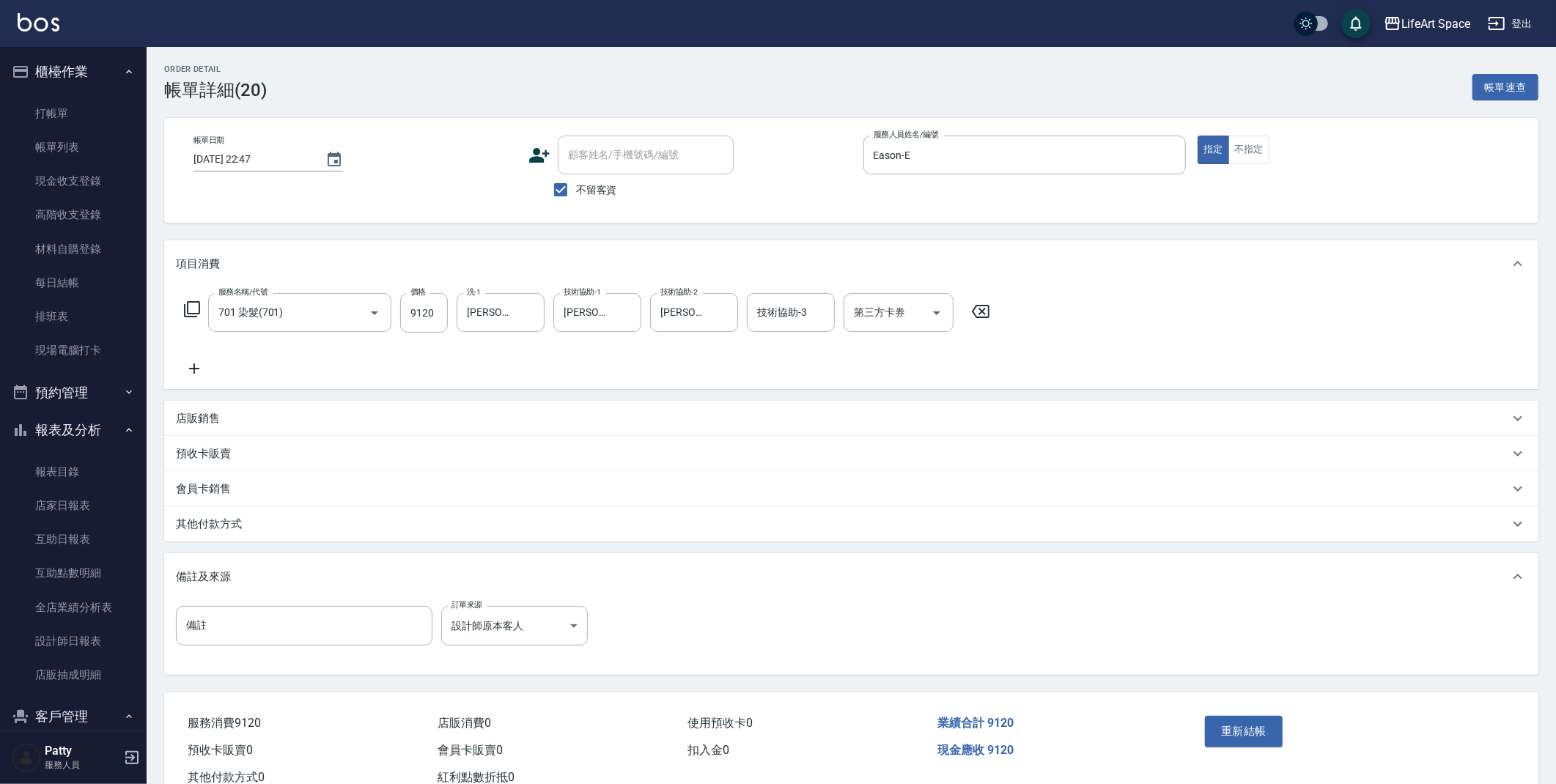
click at [291, 523] on div "其他付款方式" at bounding box center [842, 525] width 1334 height 16
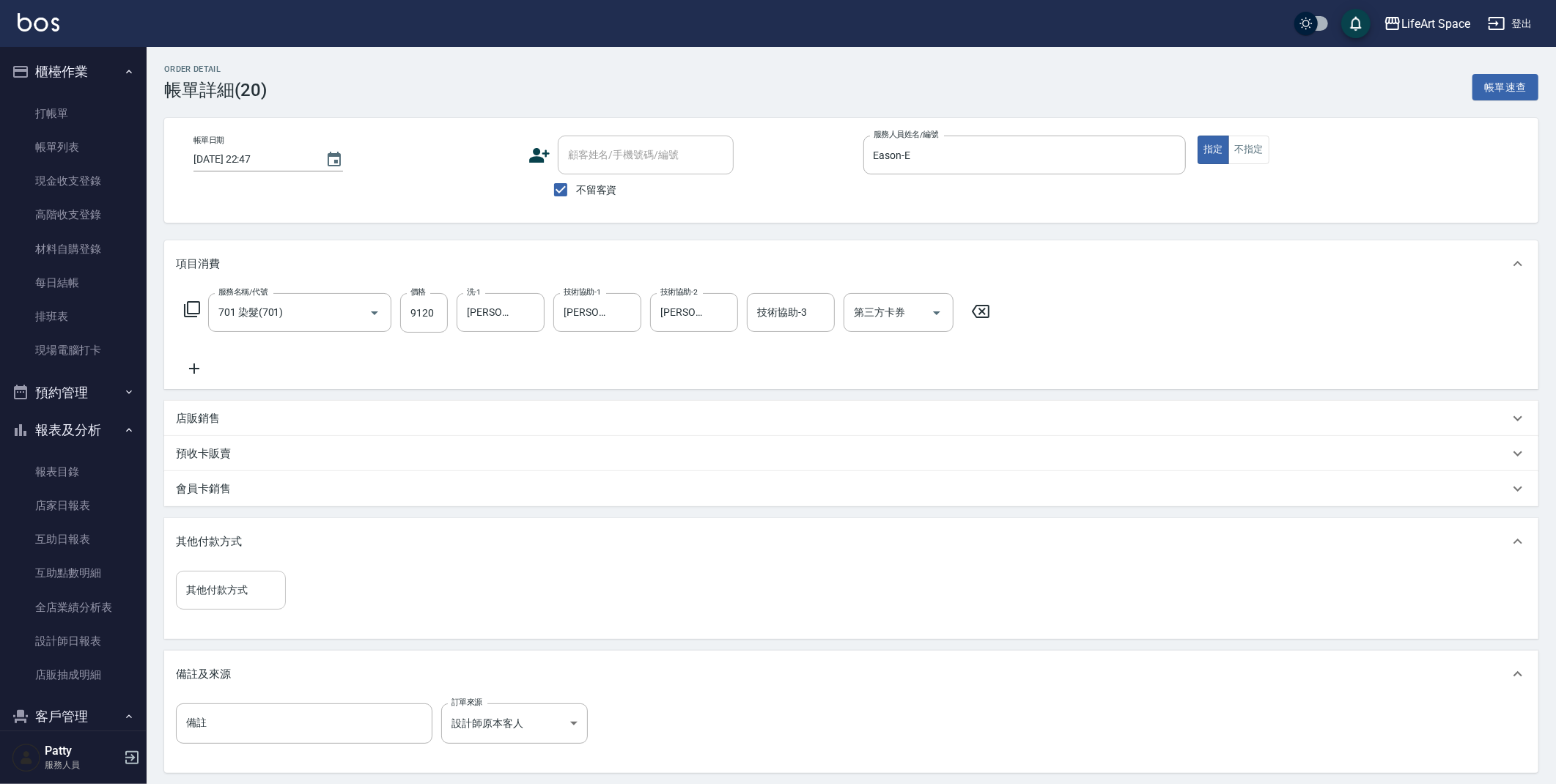
click at [253, 584] on input "其他付款方式" at bounding box center [231, 590] width 97 height 25
click at [222, 680] on span "信用卡" at bounding box center [230, 676] width 110 height 25
type input "信用卡"
click at [345, 597] on input "0" at bounding box center [349, 591] width 110 height 40
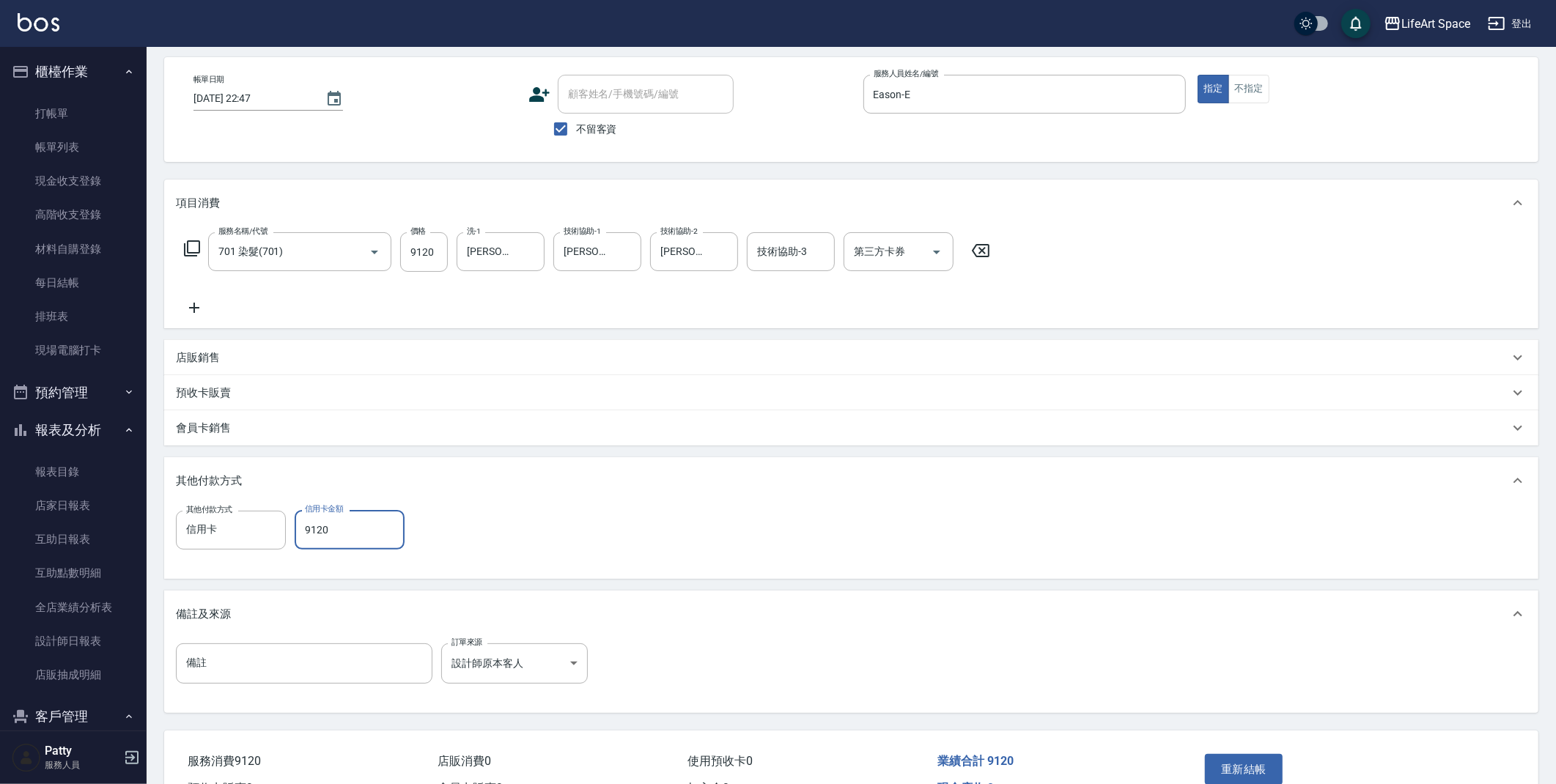
scroll to position [145, 0]
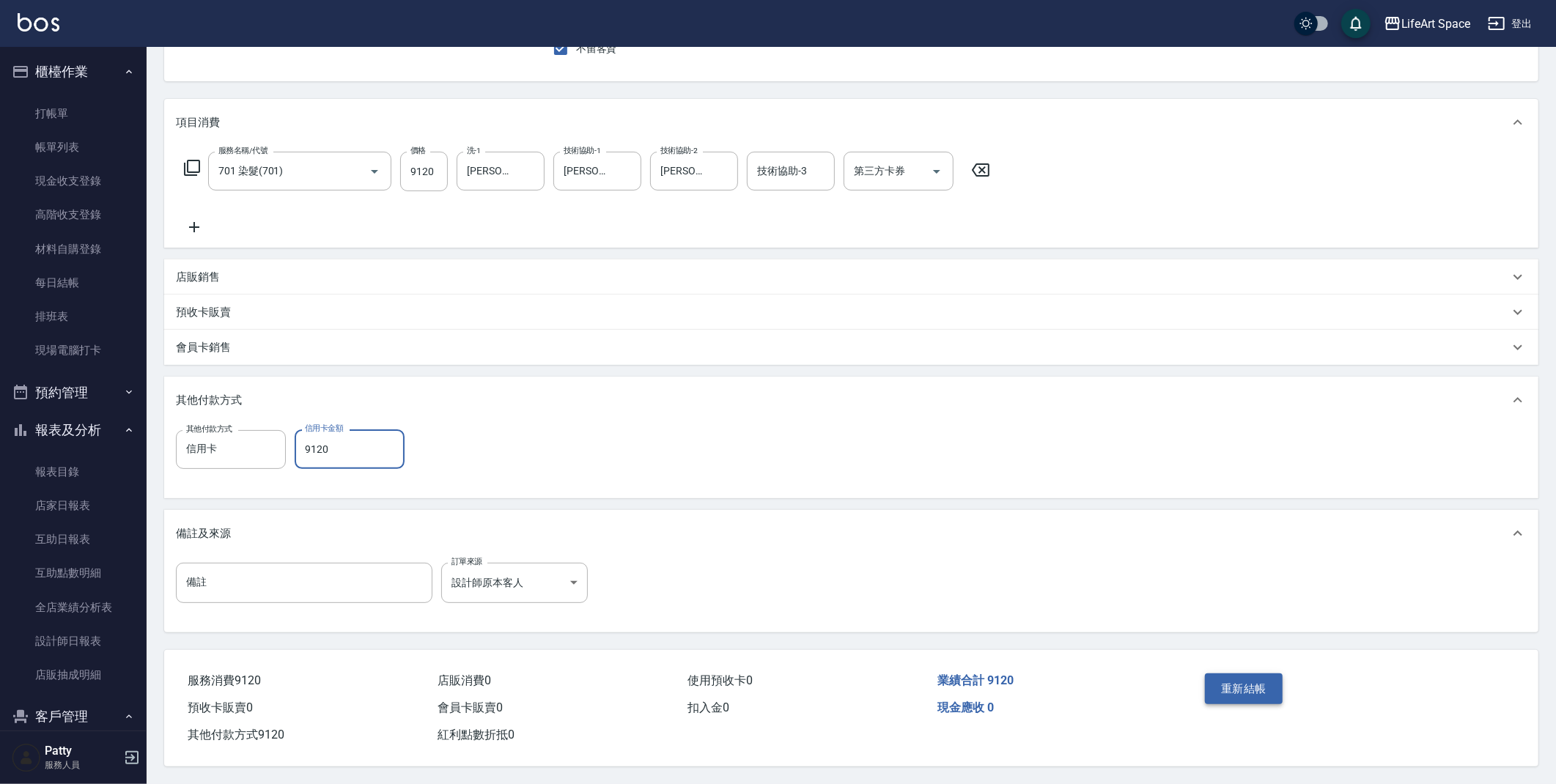
type input "9120"
click at [1251, 680] on button "重新結帳" at bounding box center [1244, 688] width 77 height 31
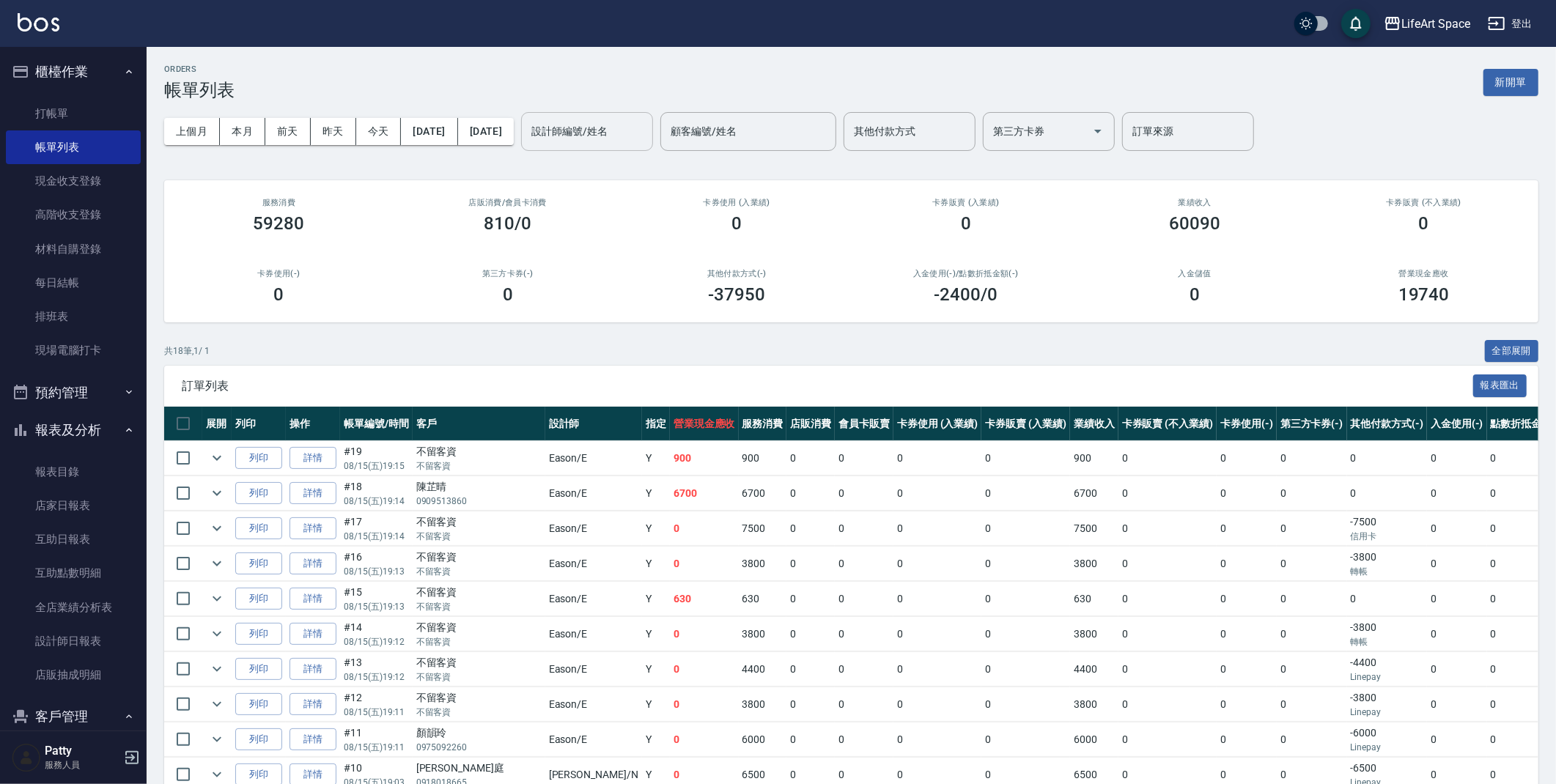
click at [640, 134] on input "設計師編號/姓名" at bounding box center [586, 131] width 119 height 25
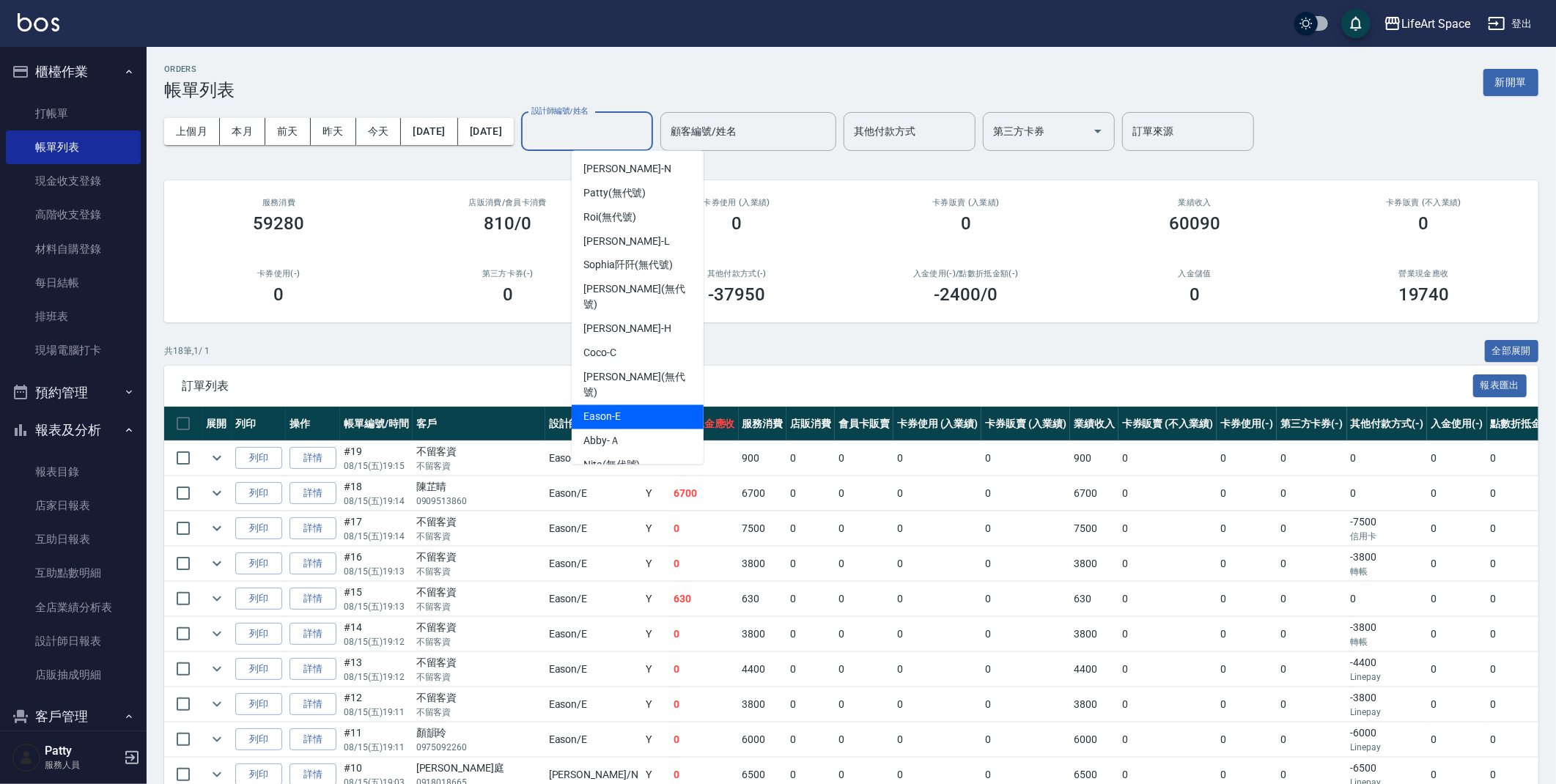
click at [639, 405] on div "Eason -E" at bounding box center [637, 417] width 132 height 25
type input "Eason-E"
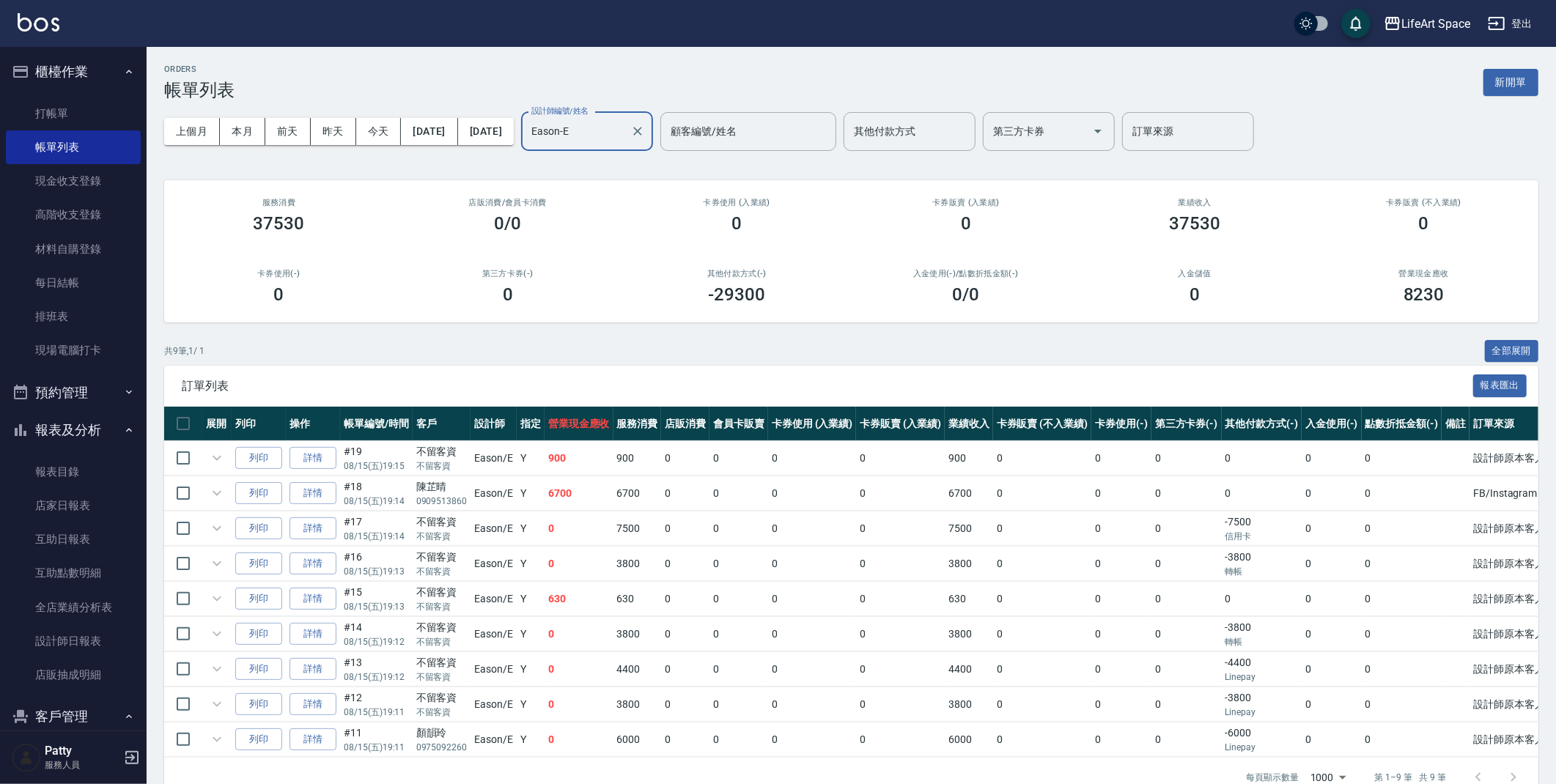
click at [505, 76] on div "ORDERS 帳單列表 新開單" at bounding box center [851, 82] width 1374 height 36
click at [50, 110] on link "打帳單" at bounding box center [73, 113] width 135 height 33
